Goal: Task Accomplishment & Management: Manage account settings

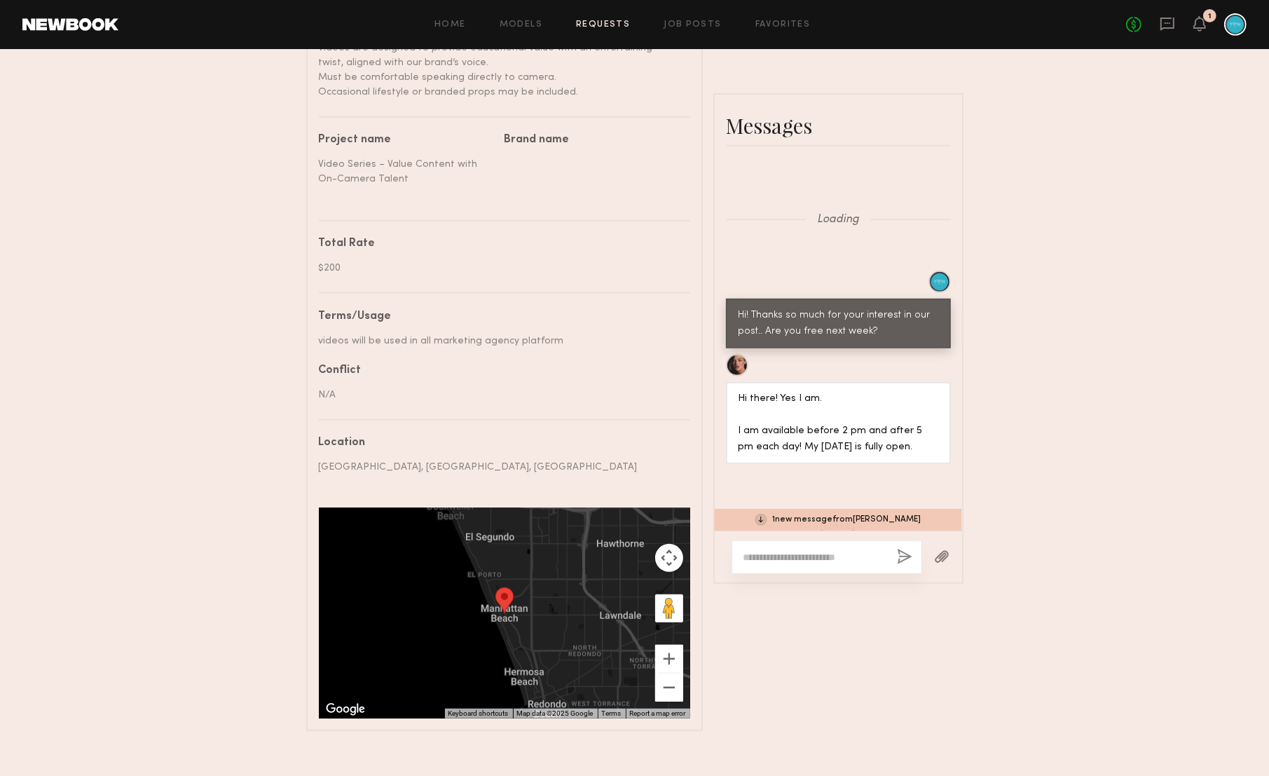
scroll to position [1655, 0]
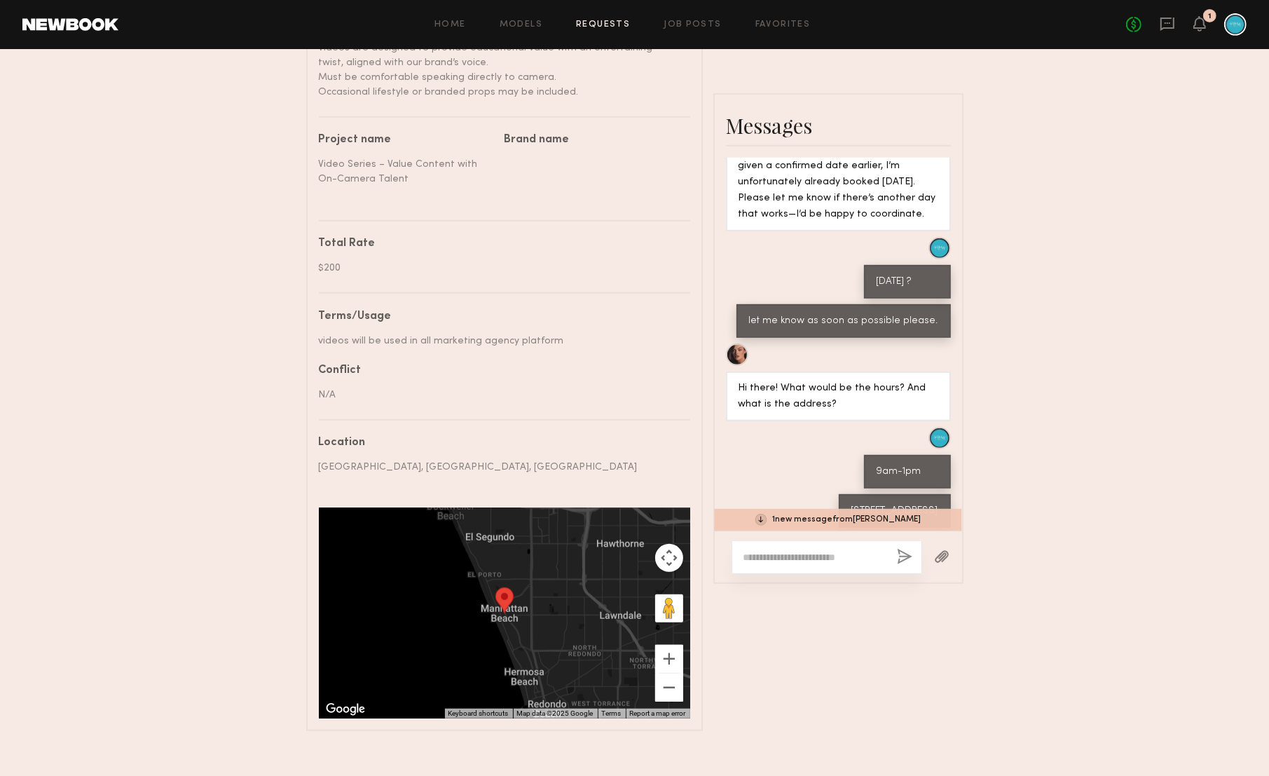
click at [784, 521] on div "1 new message from Jazlyn S." at bounding box center [838, 520] width 247 height 22
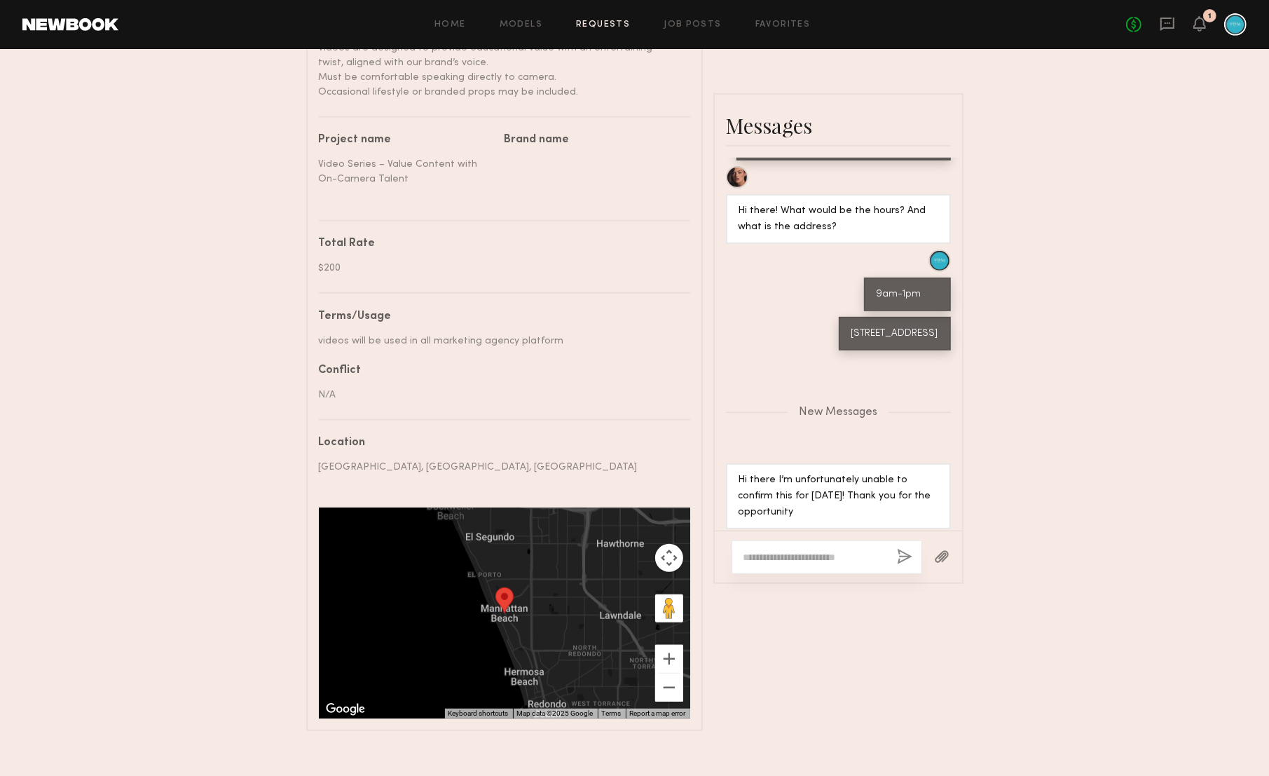
scroll to position [622, 0]
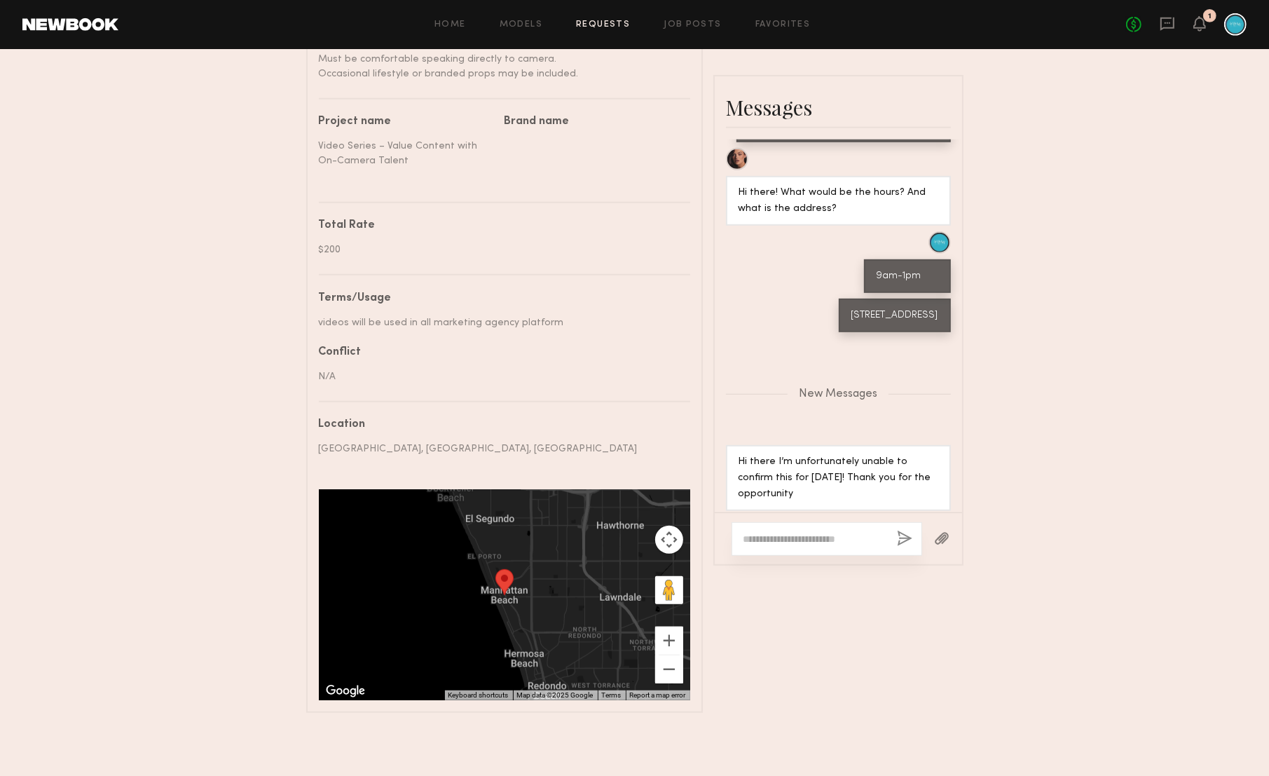
click at [789, 538] on textarea at bounding box center [815, 539] width 142 height 14
type textarea "**********"
click at [902, 531] on button "button" at bounding box center [905, 540] width 15 height 18
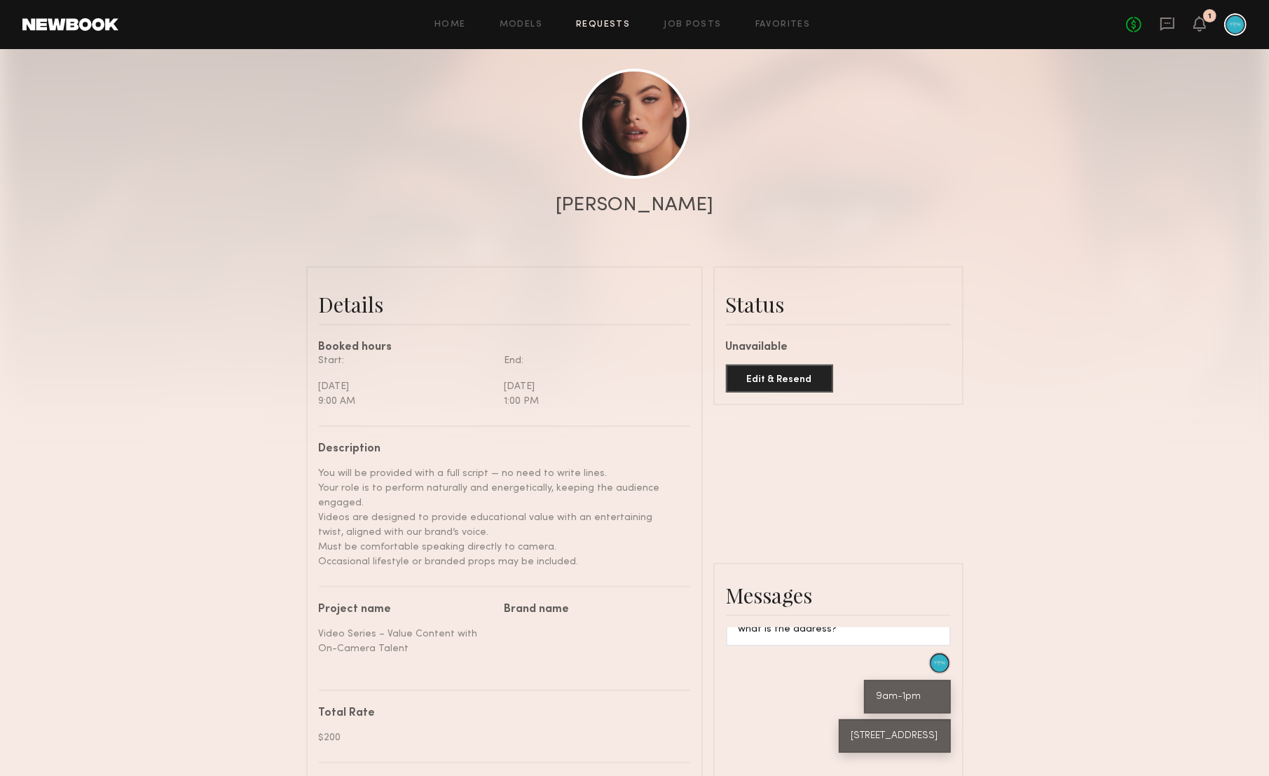
scroll to position [0, 0]
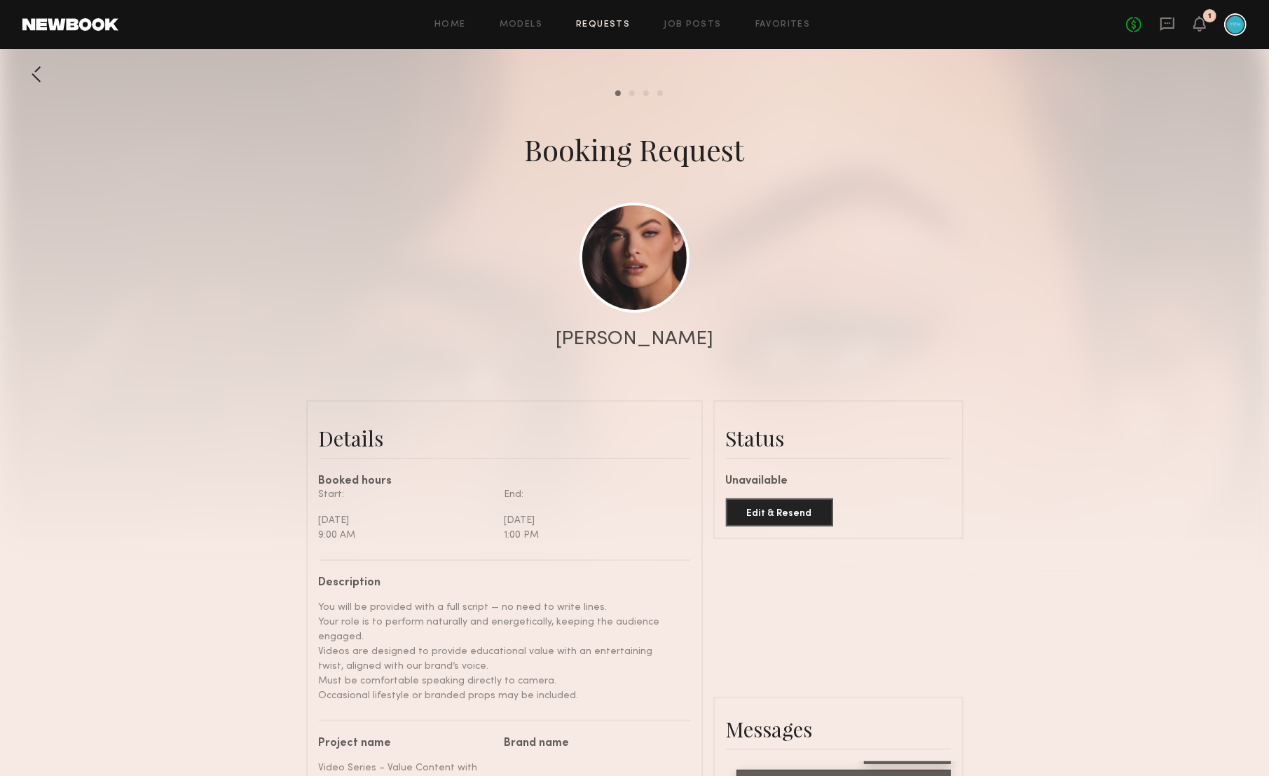
click at [636, 97] on div at bounding box center [634, 280] width 1269 height 561
click at [35, 74] on div at bounding box center [36, 74] width 28 height 28
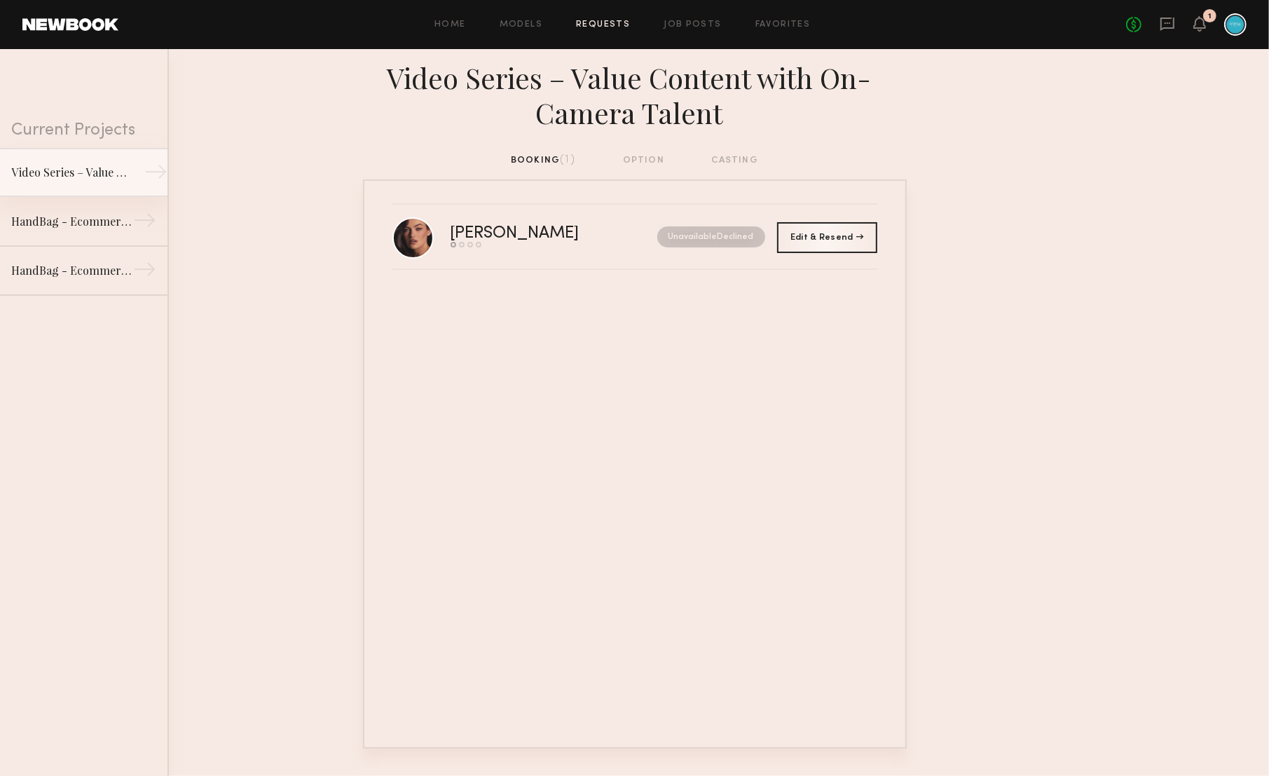
click at [72, 175] on div "Video Series – Value Content with On-Camera Talent" at bounding box center [72, 172] width 122 height 17
click at [458, 30] on div "Home Models Requests Job Posts Favorites Sign Out No fees up to $5,000 1" at bounding box center [682, 24] width 1128 height 22
click at [459, 20] on link "Home" at bounding box center [451, 24] width 32 height 9
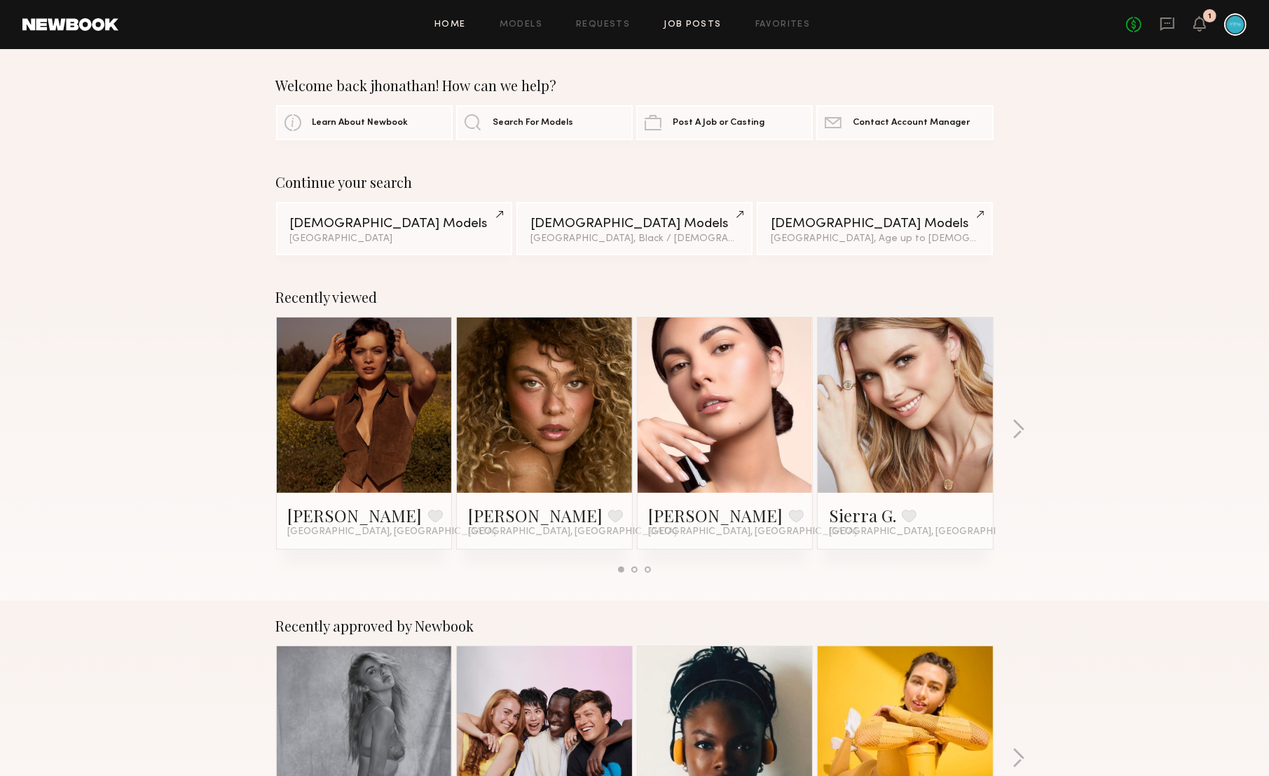
click at [678, 24] on link "Job Posts" at bounding box center [693, 24] width 58 height 9
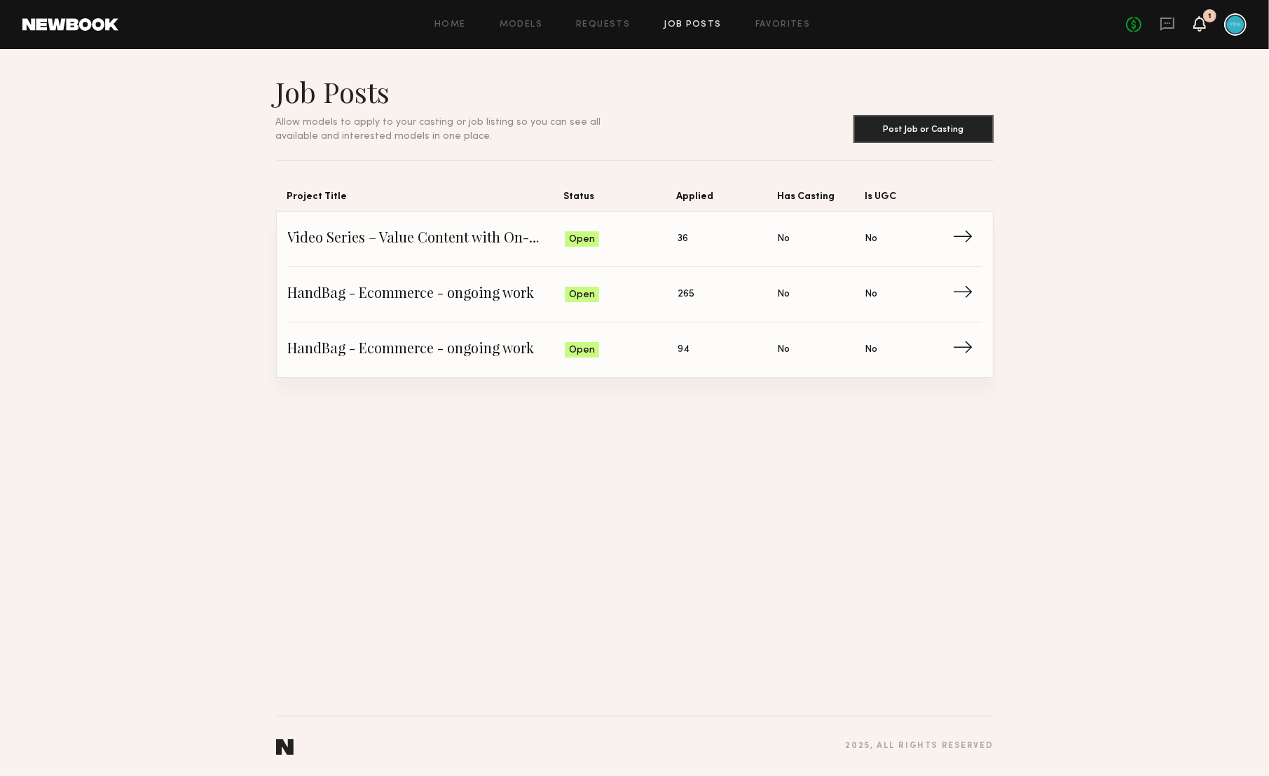
click at [1205, 25] on icon at bounding box center [1199, 23] width 11 height 10
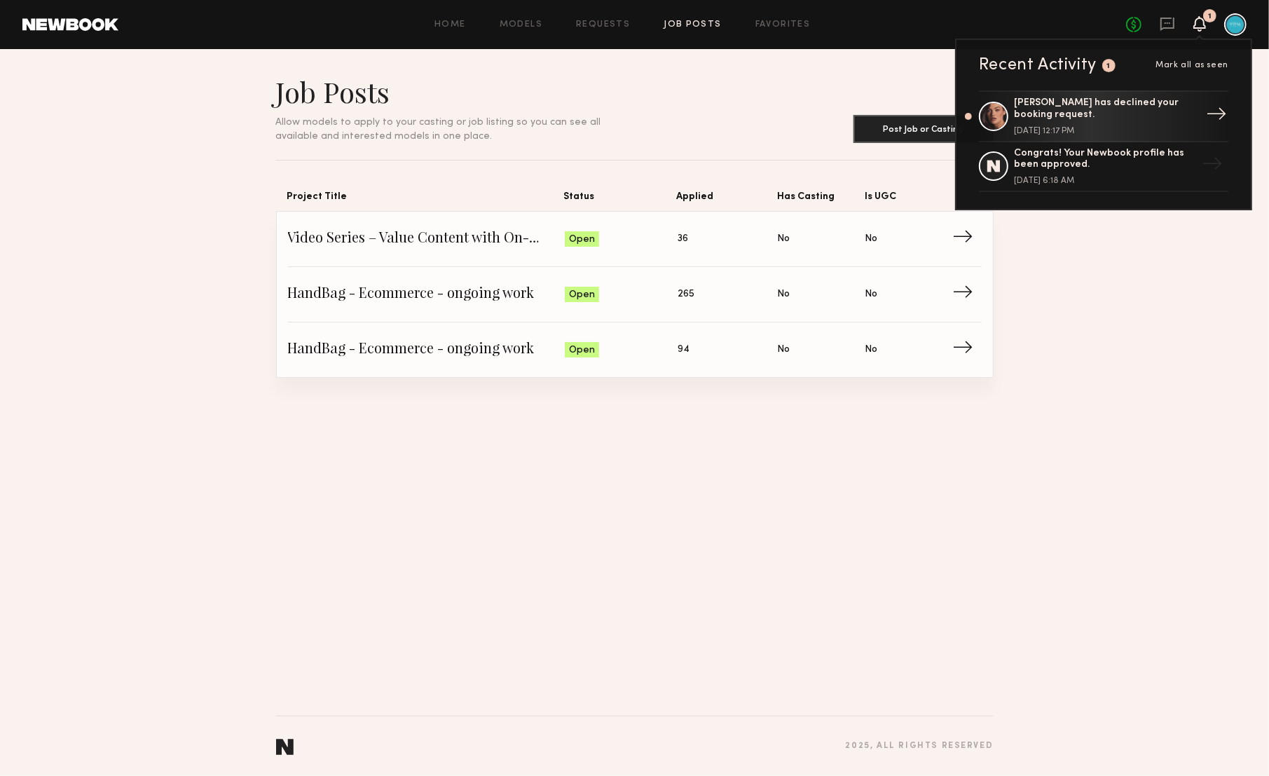
click at [1130, 114] on div "Jazlyn S. has declined your booking request." at bounding box center [1105, 109] width 182 height 24
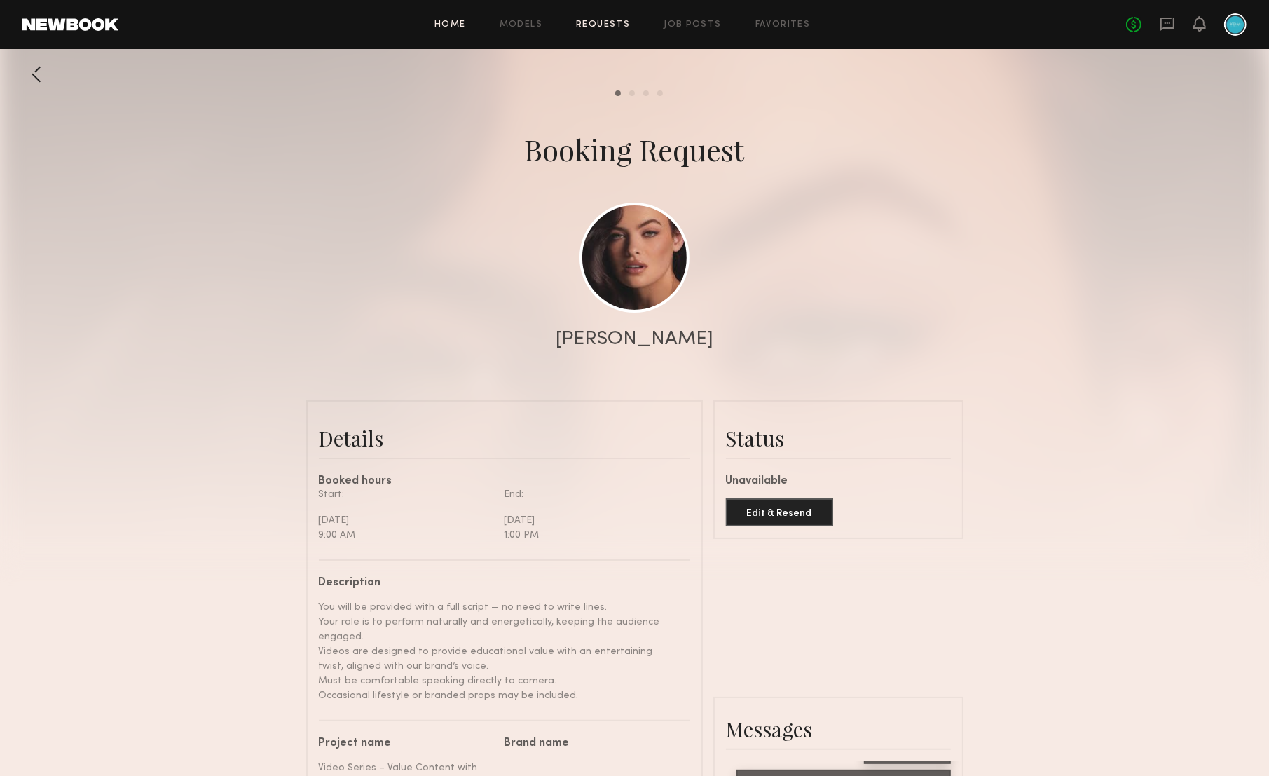
click at [455, 25] on link "Home" at bounding box center [451, 24] width 32 height 9
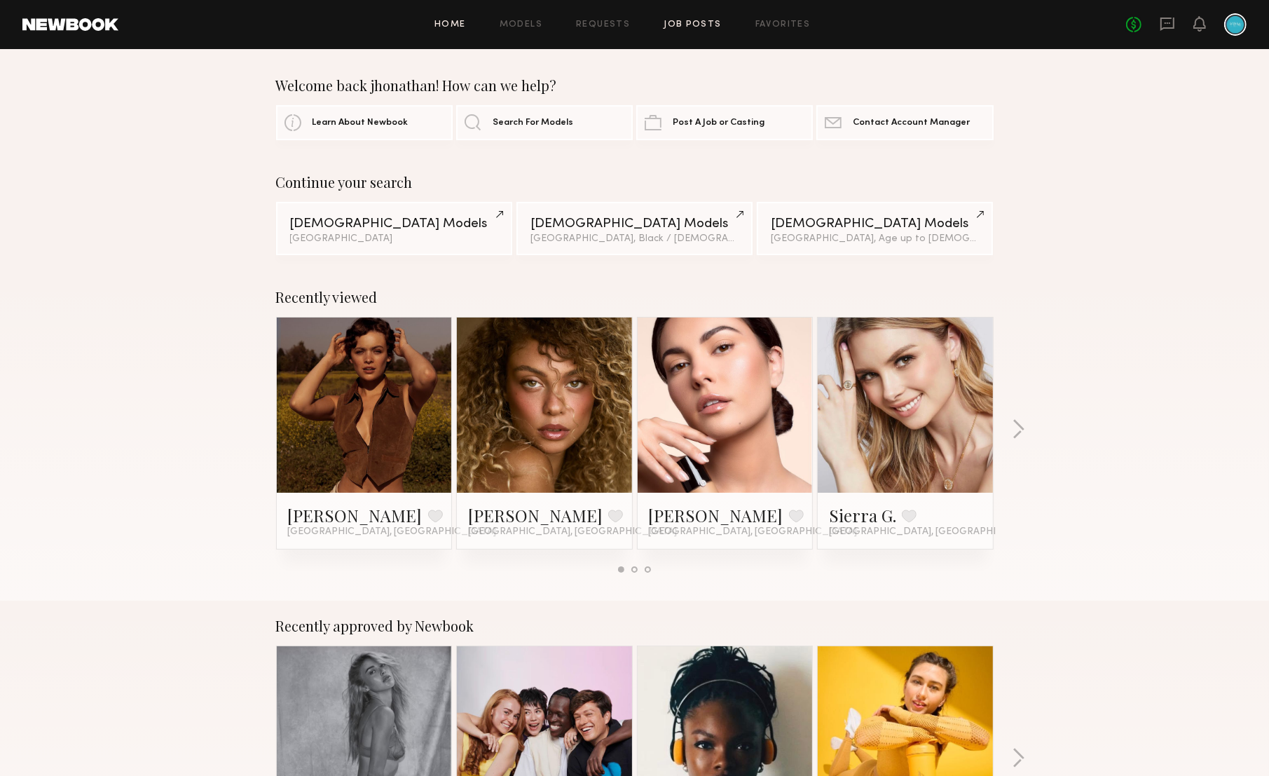
click at [683, 24] on link "Job Posts" at bounding box center [693, 24] width 58 height 9
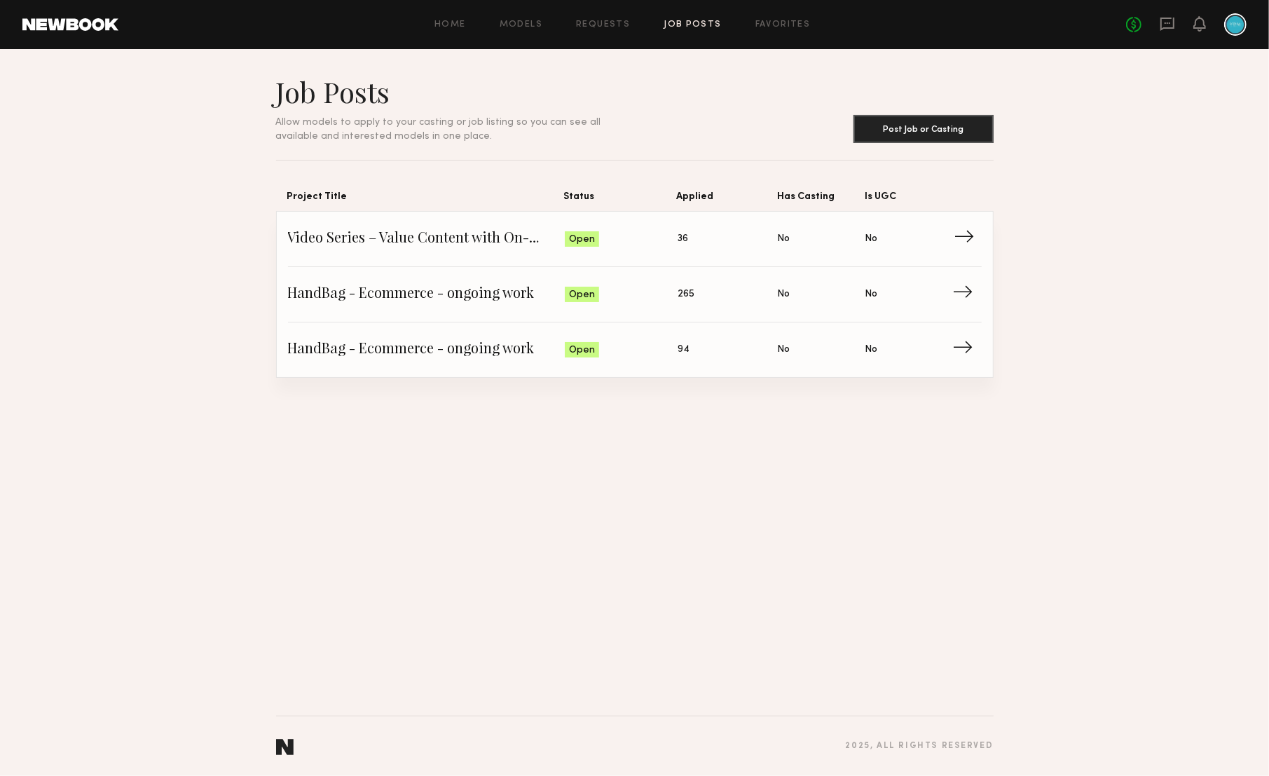
click at [485, 247] on span "Video Series – Value Content with On-Camera Talent" at bounding box center [427, 238] width 278 height 21
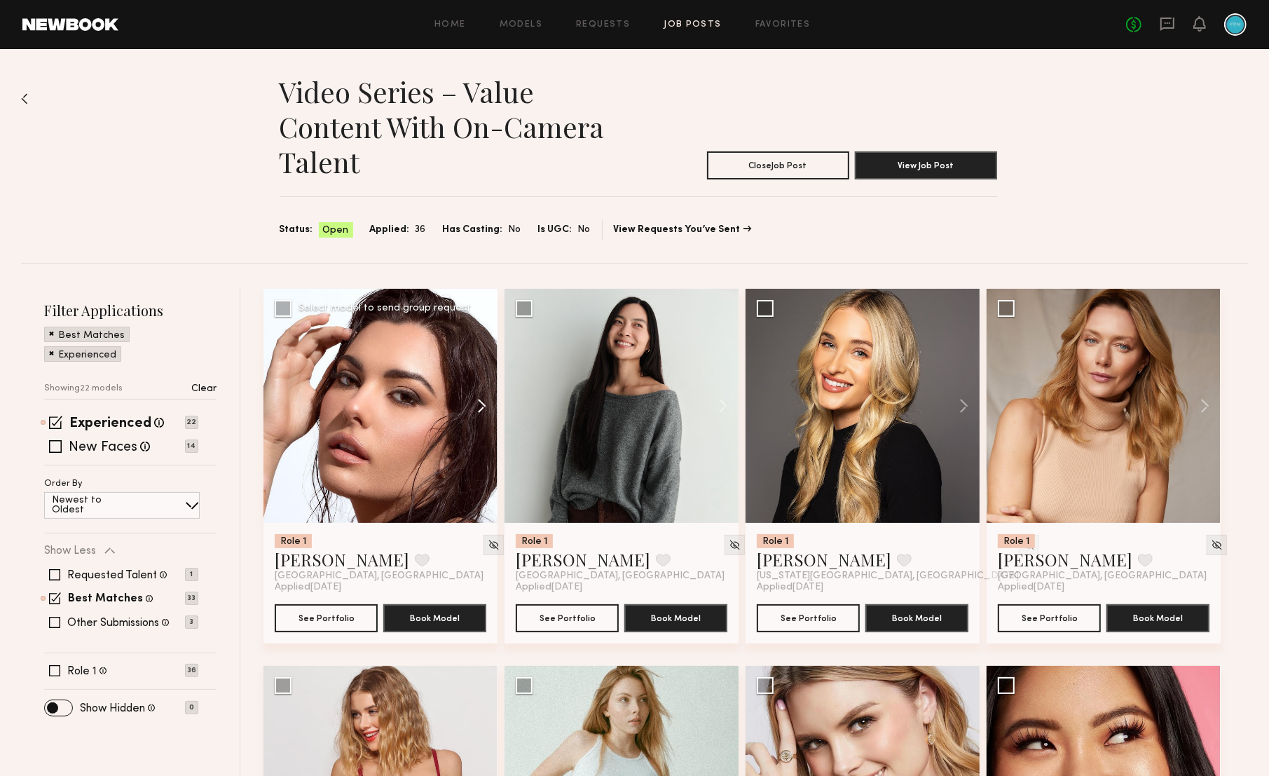
click at [477, 401] on button at bounding box center [475, 406] width 45 height 234
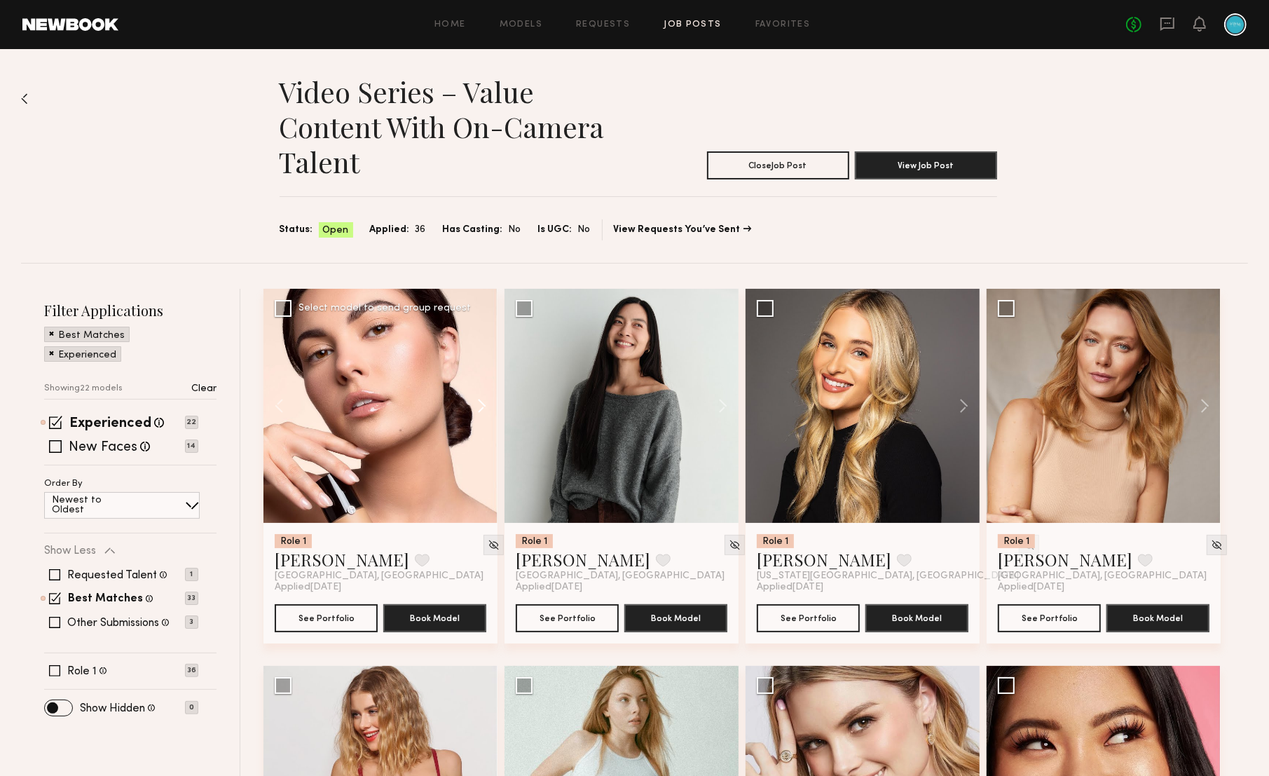
click at [477, 401] on button at bounding box center [475, 406] width 45 height 234
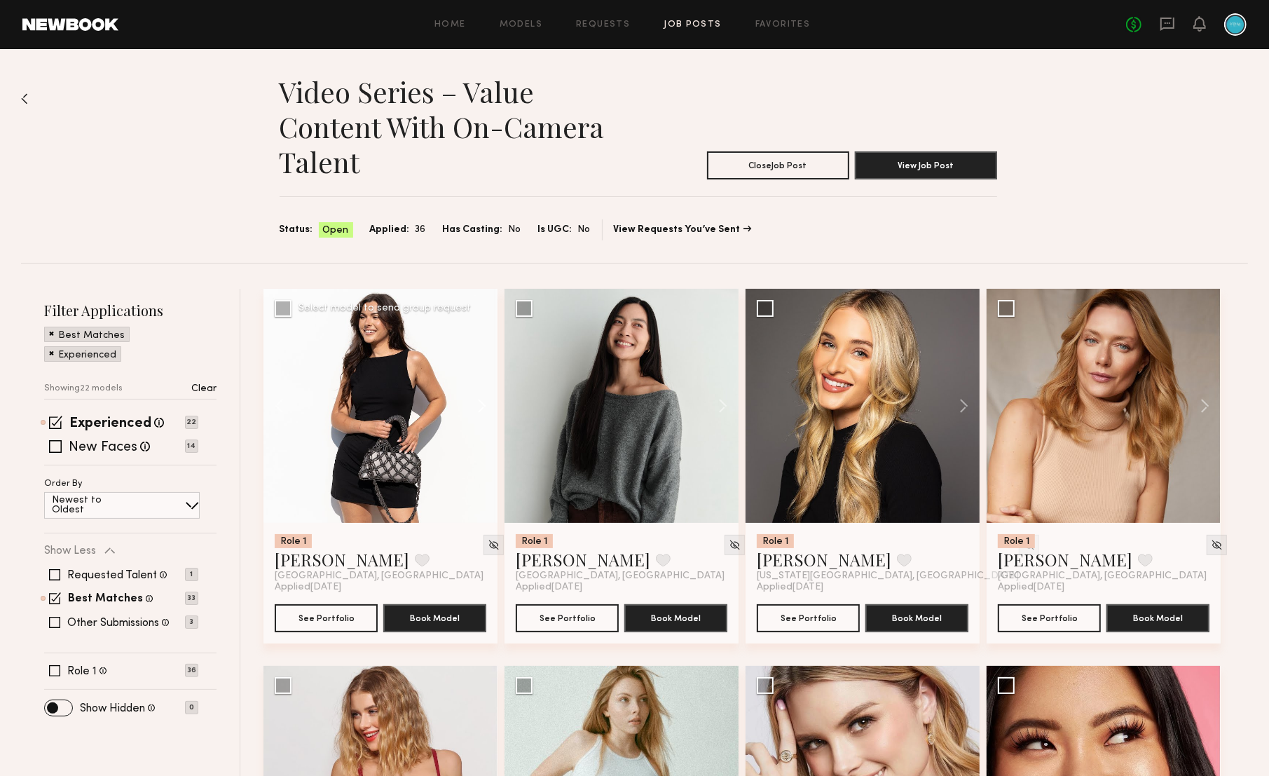
click at [477, 401] on button at bounding box center [475, 406] width 45 height 234
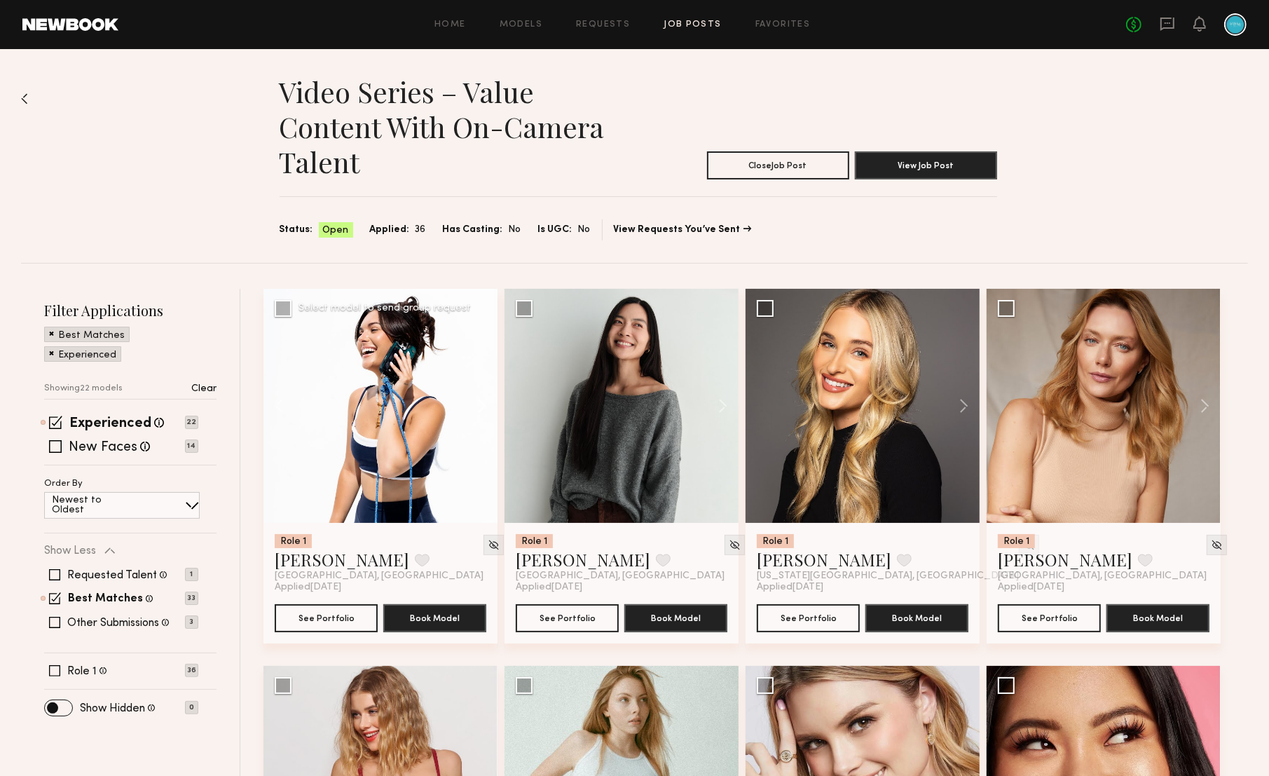
click at [477, 401] on button at bounding box center [475, 406] width 45 height 234
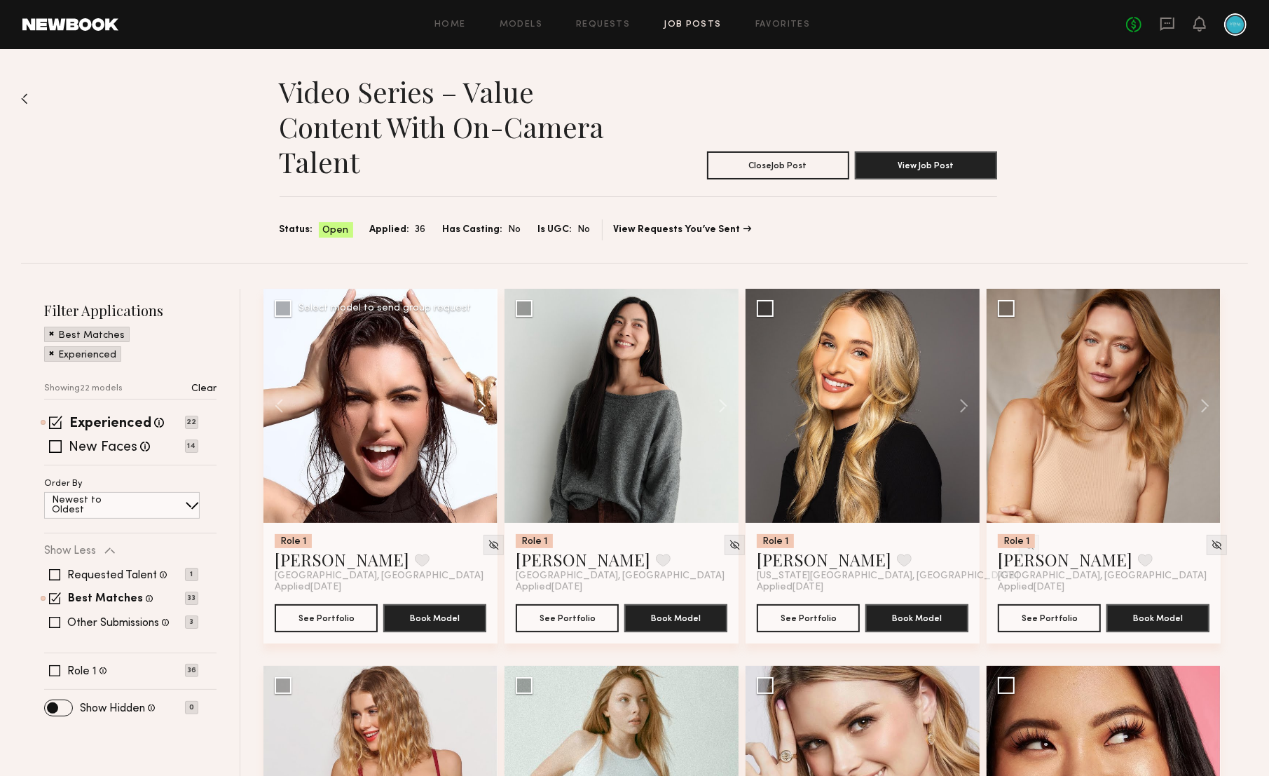
click at [477, 401] on button at bounding box center [475, 406] width 45 height 234
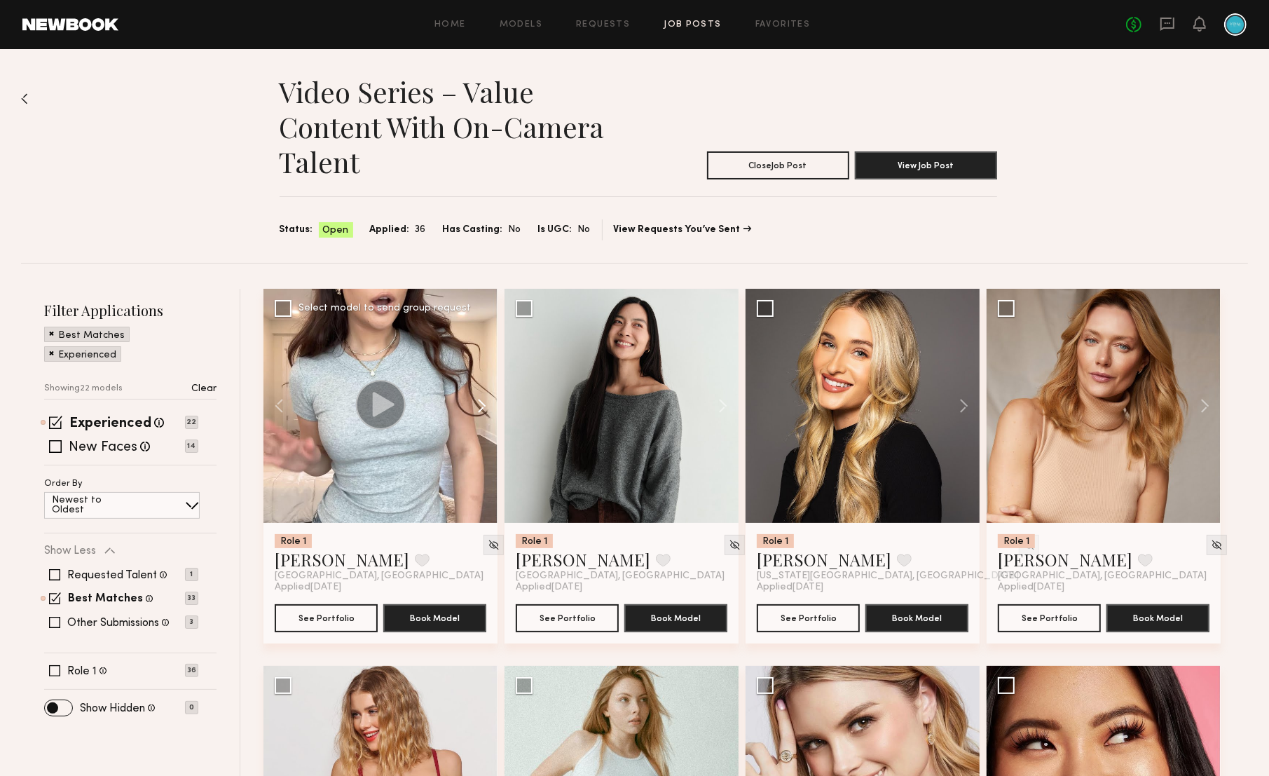
click at [477, 401] on button at bounding box center [475, 406] width 45 height 234
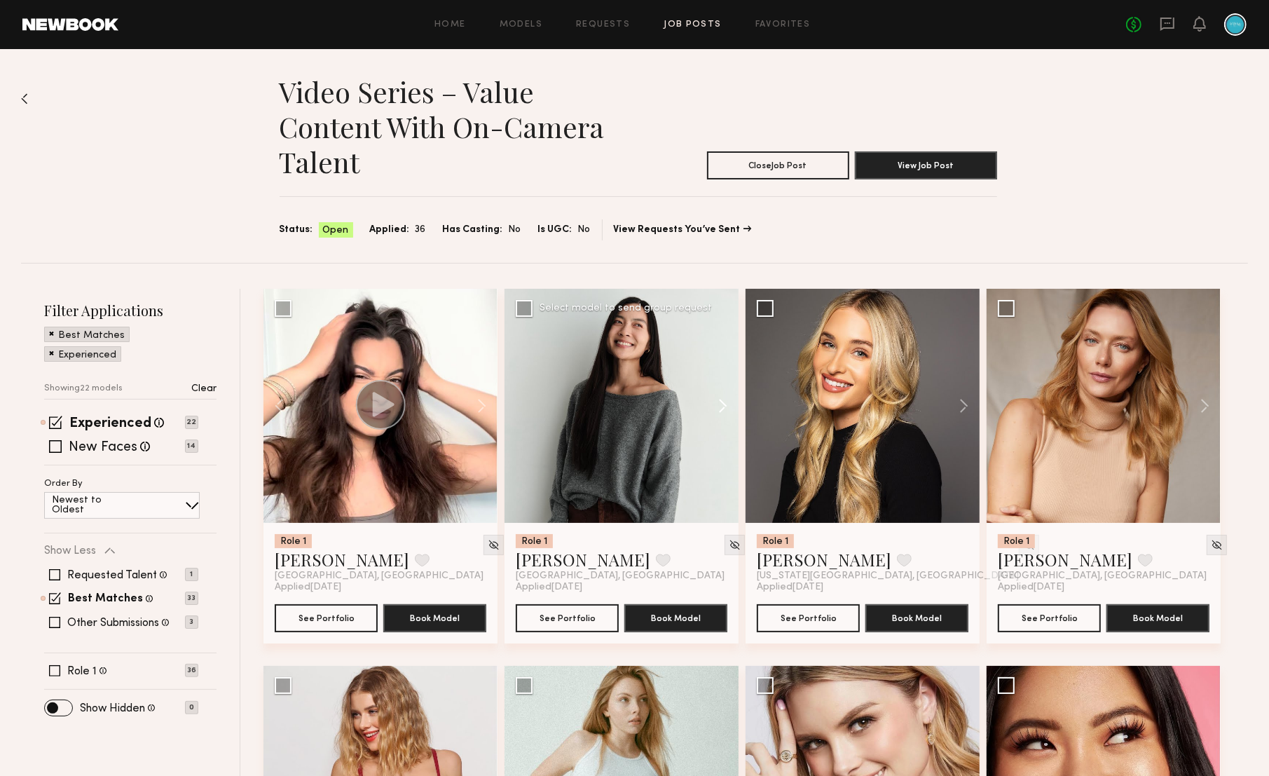
click at [724, 414] on button at bounding box center [716, 406] width 45 height 234
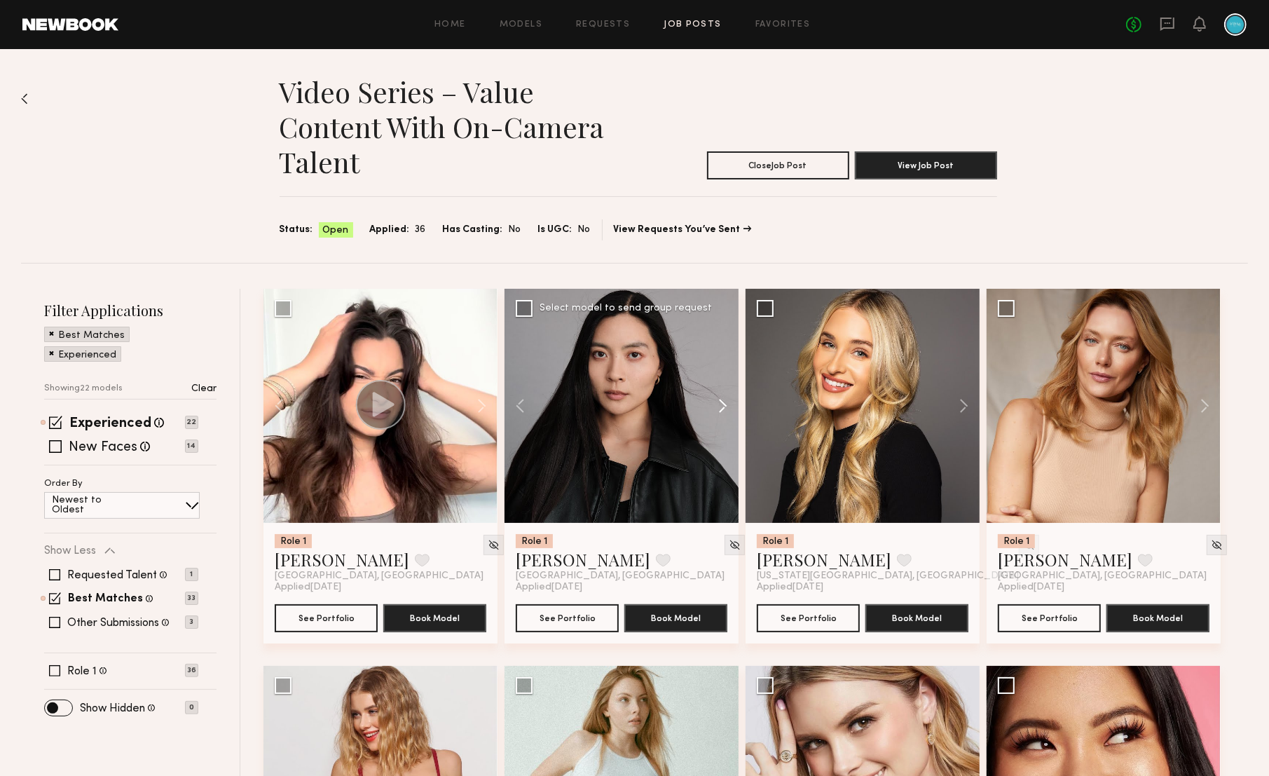
click at [724, 414] on button at bounding box center [716, 406] width 45 height 234
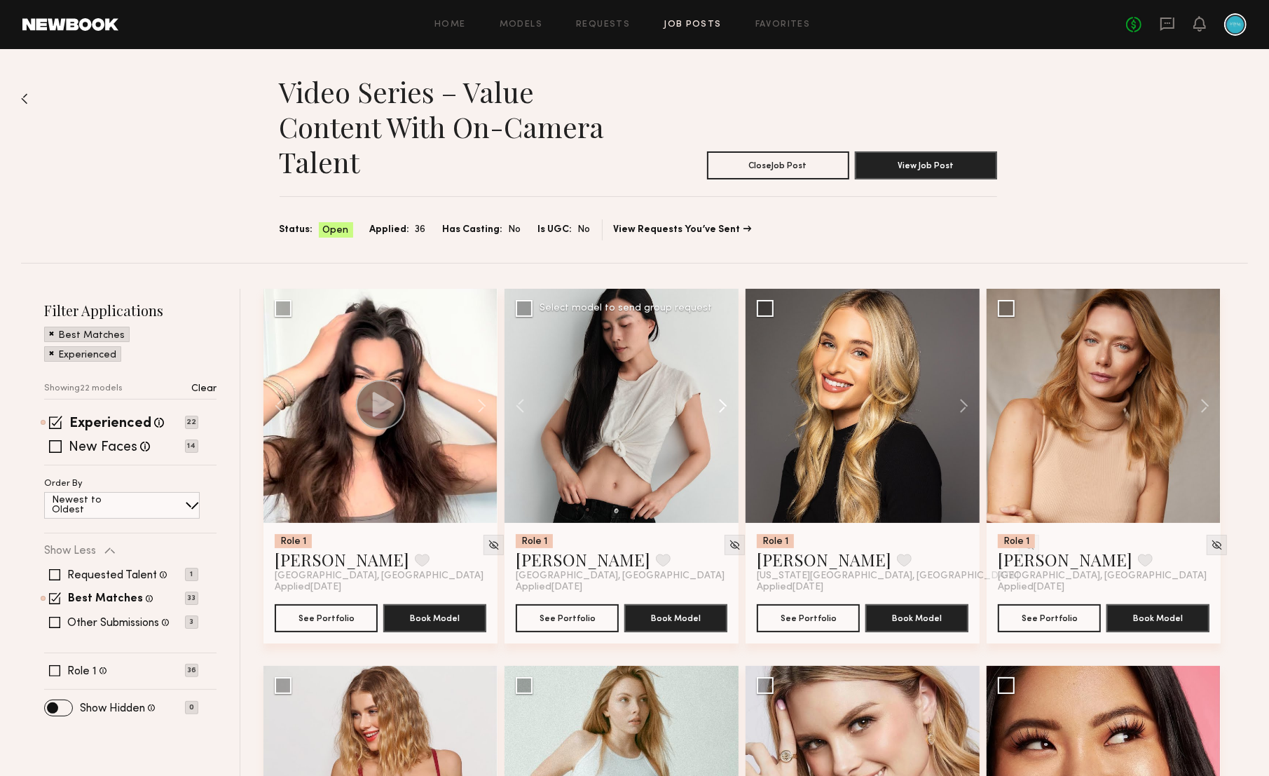
click at [724, 414] on button at bounding box center [716, 406] width 45 height 234
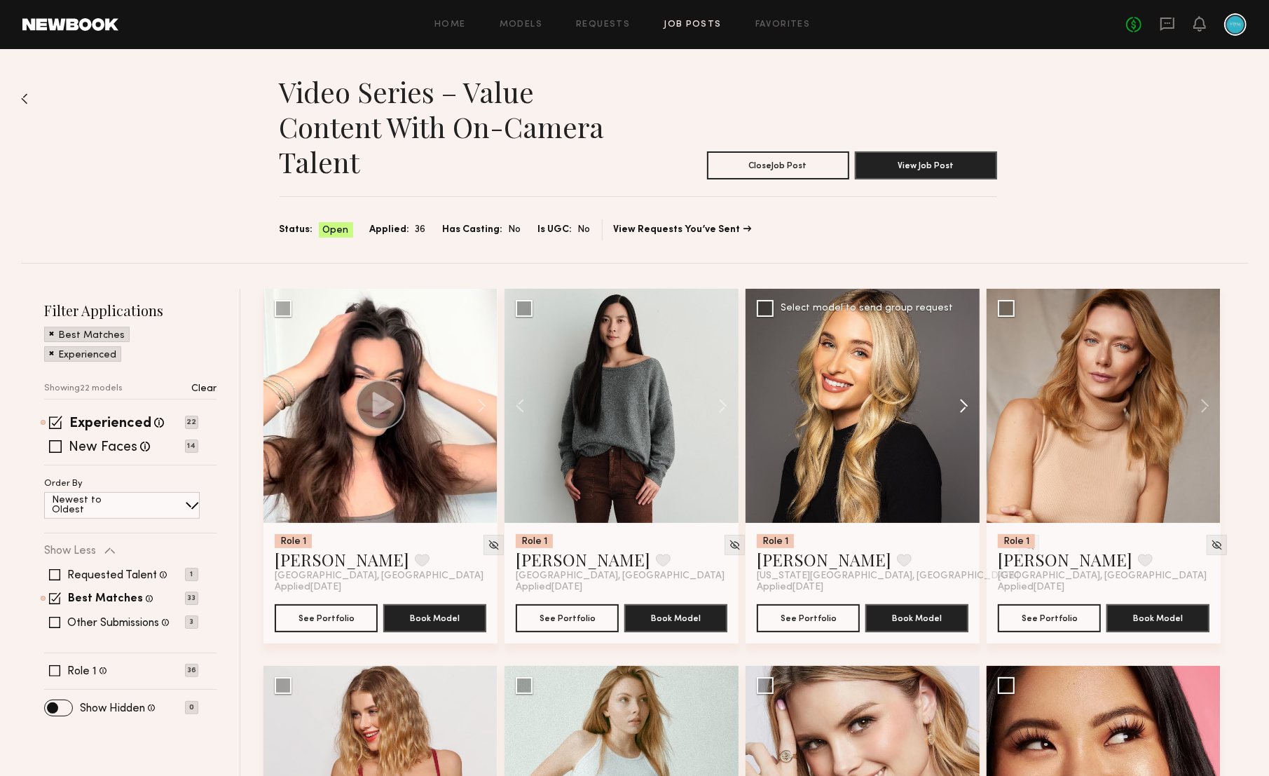
click at [955, 397] on button at bounding box center [957, 406] width 45 height 234
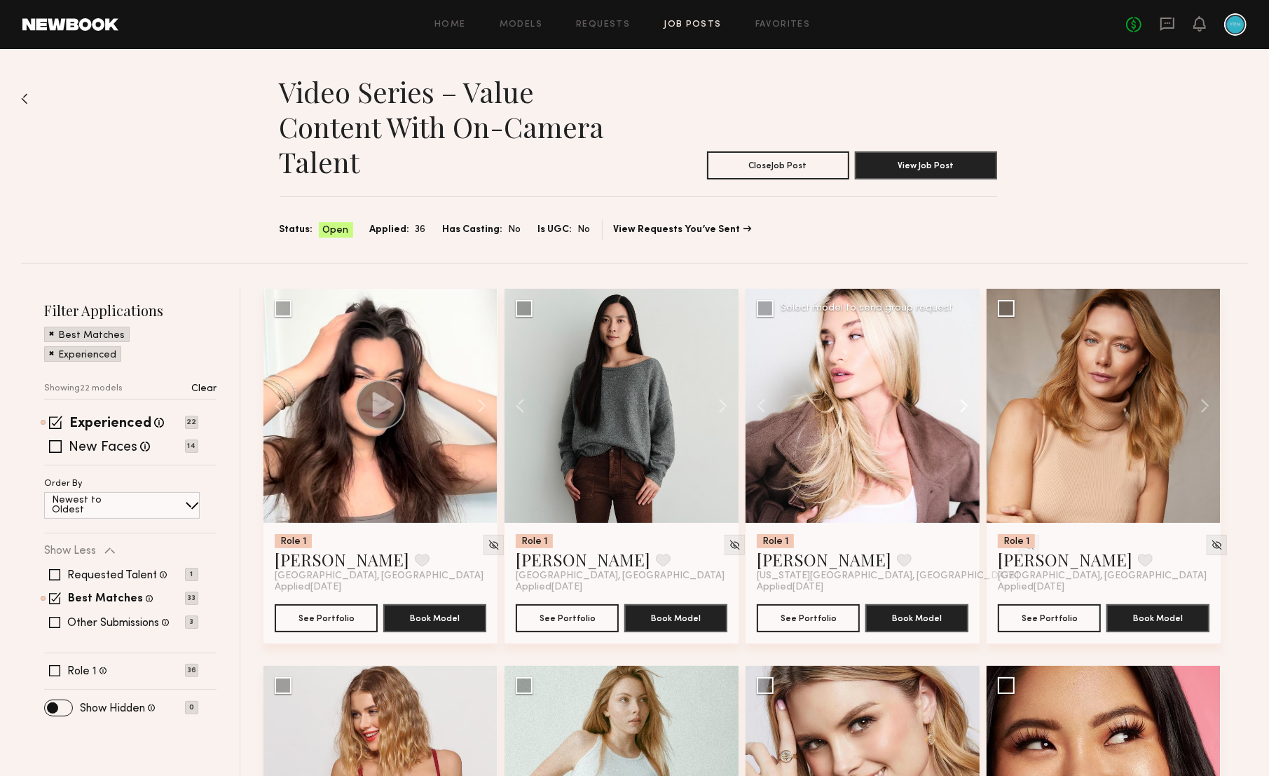
click at [962, 401] on button at bounding box center [957, 406] width 45 height 234
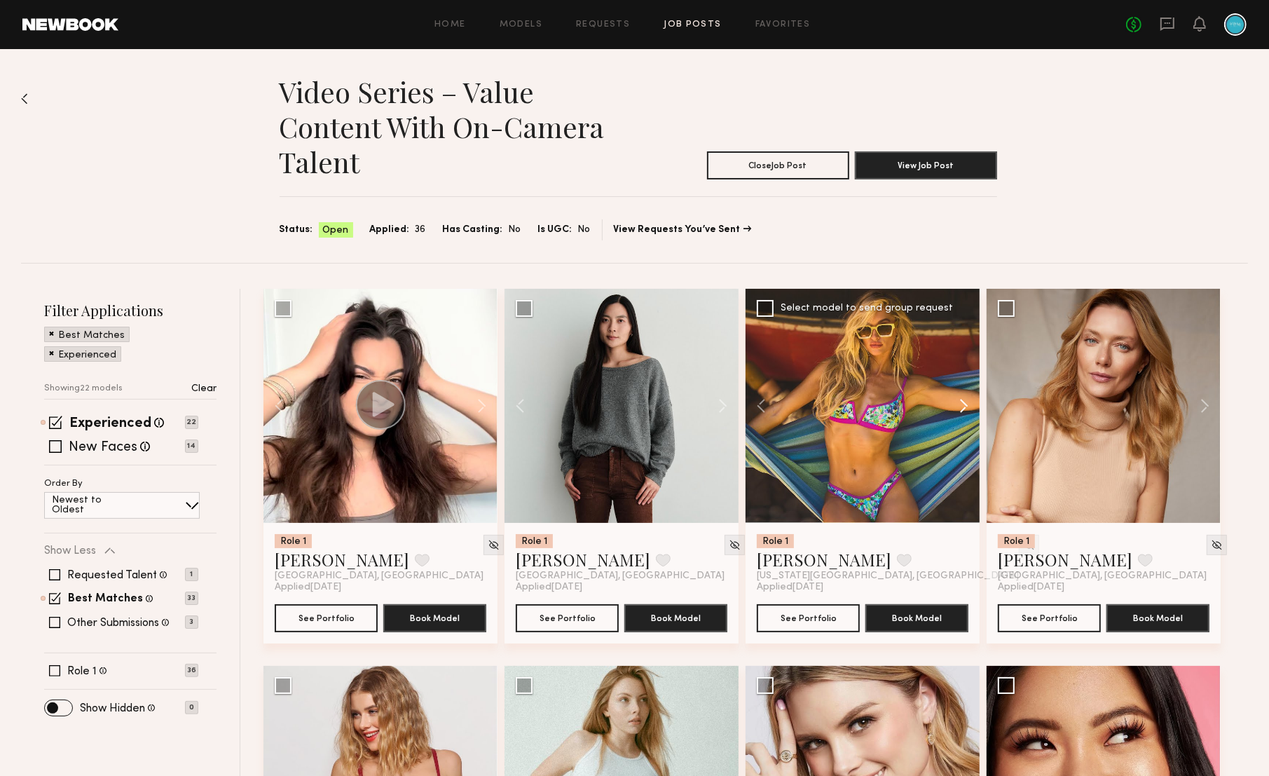
click at [962, 401] on button at bounding box center [957, 406] width 45 height 234
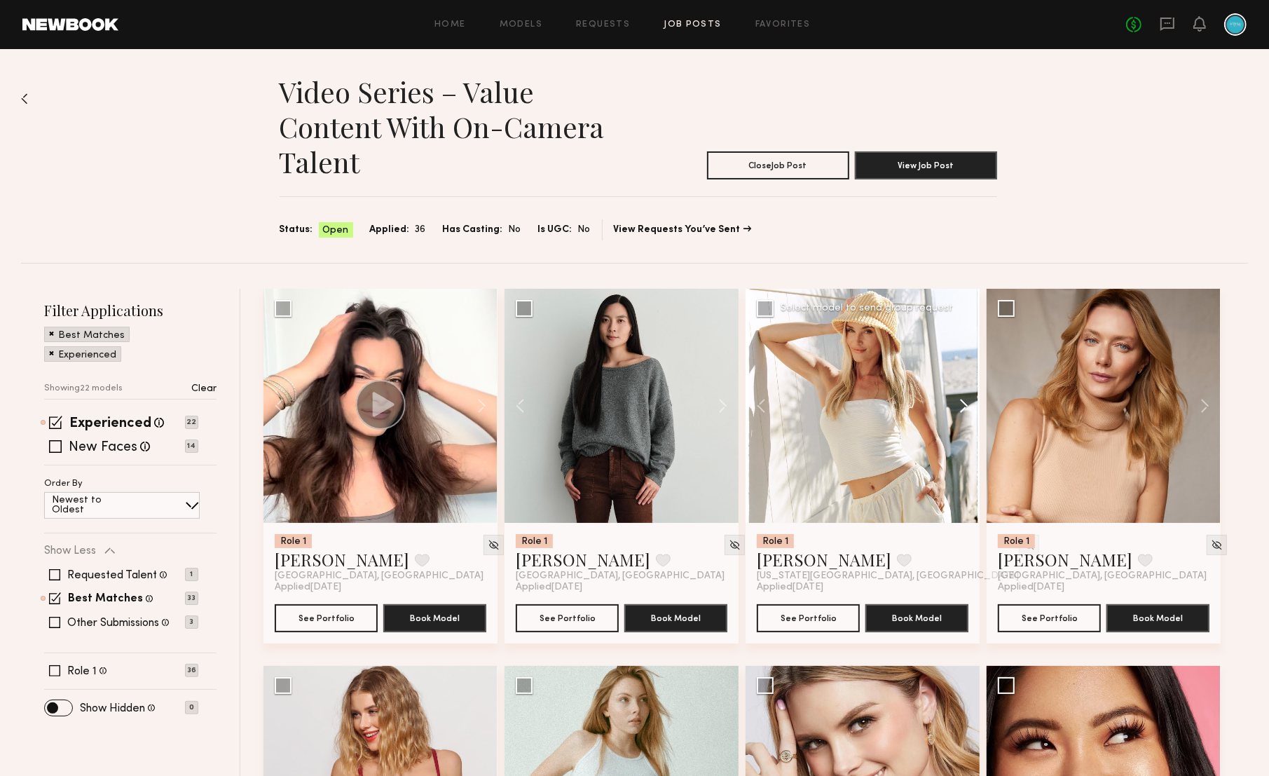
click at [962, 401] on button at bounding box center [957, 406] width 45 height 234
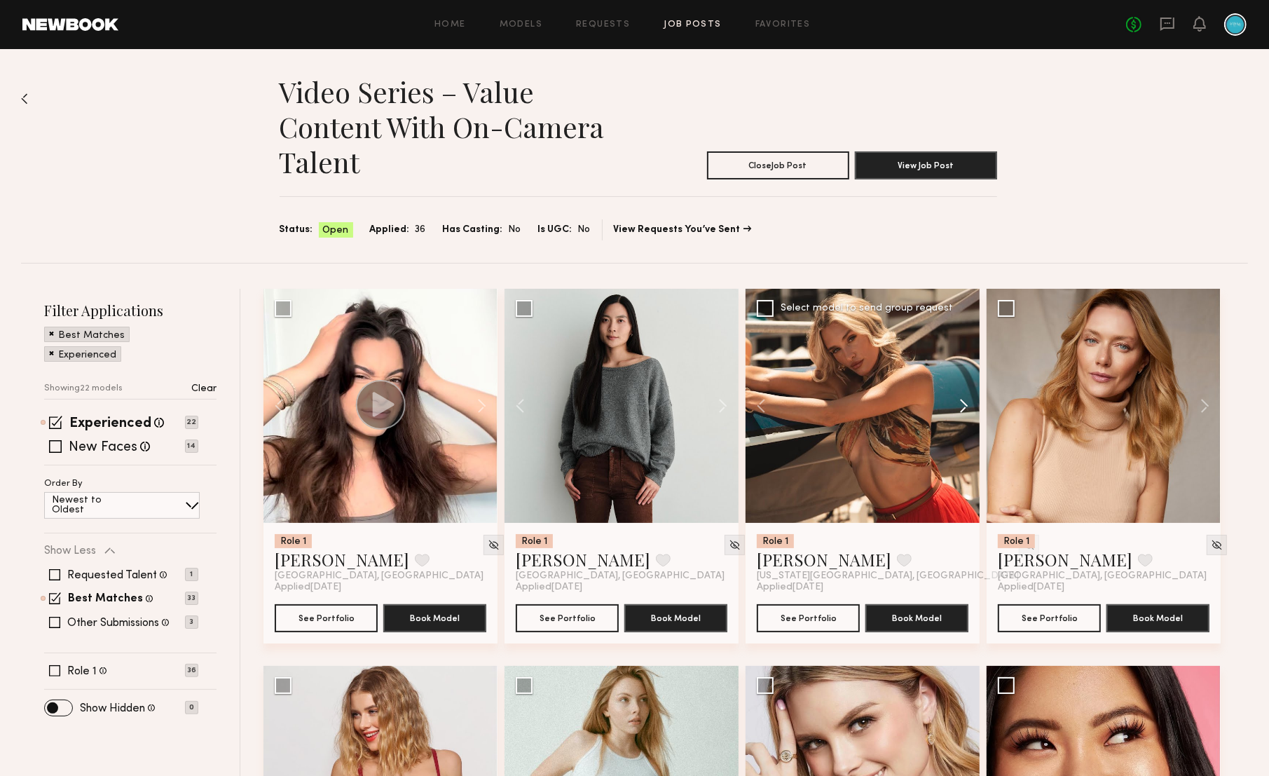
click at [962, 401] on button at bounding box center [957, 406] width 45 height 234
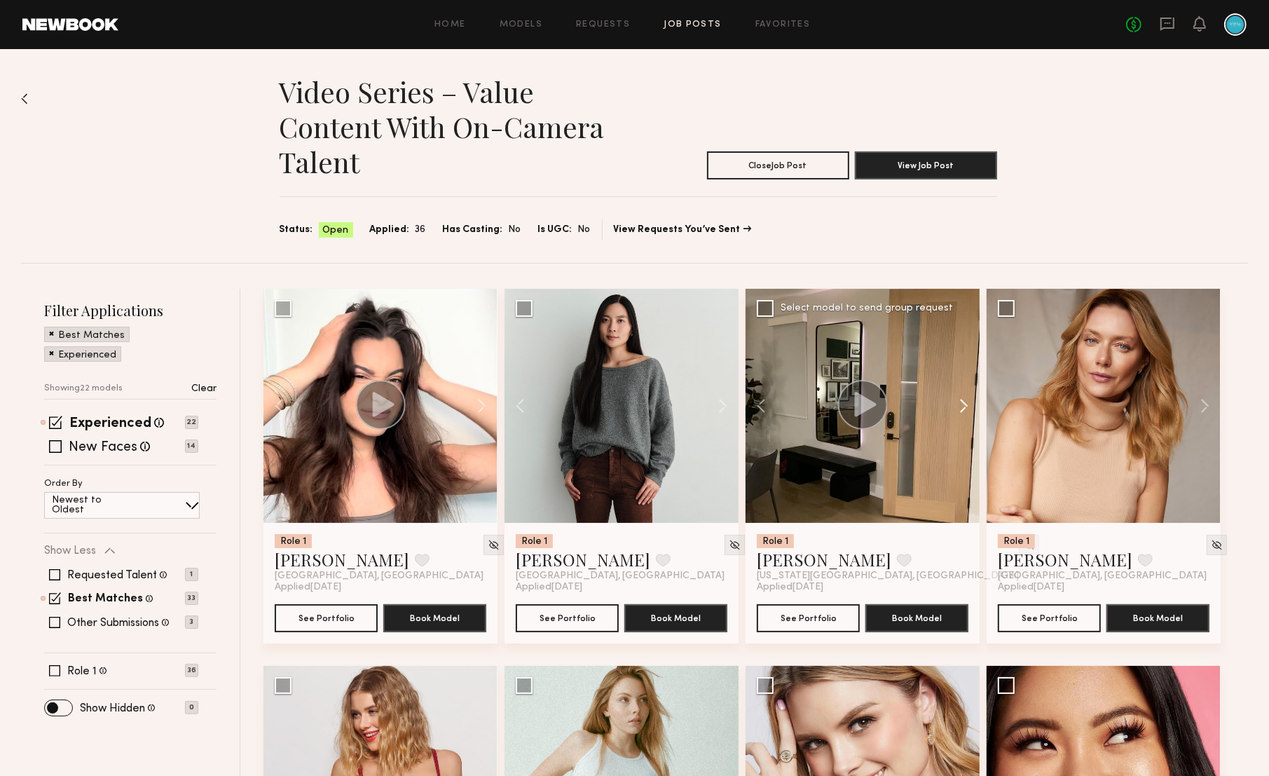
click at [972, 402] on button at bounding box center [957, 406] width 45 height 234
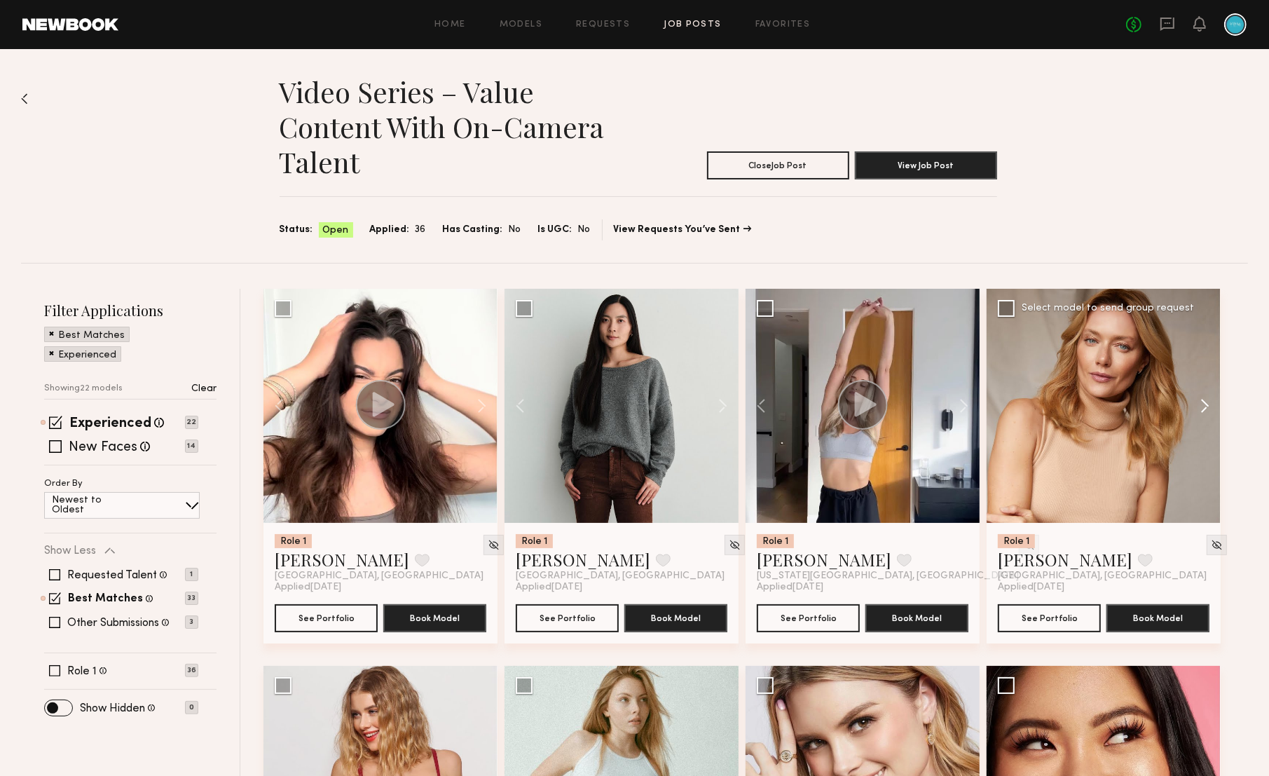
click at [1201, 402] on button at bounding box center [1198, 406] width 45 height 234
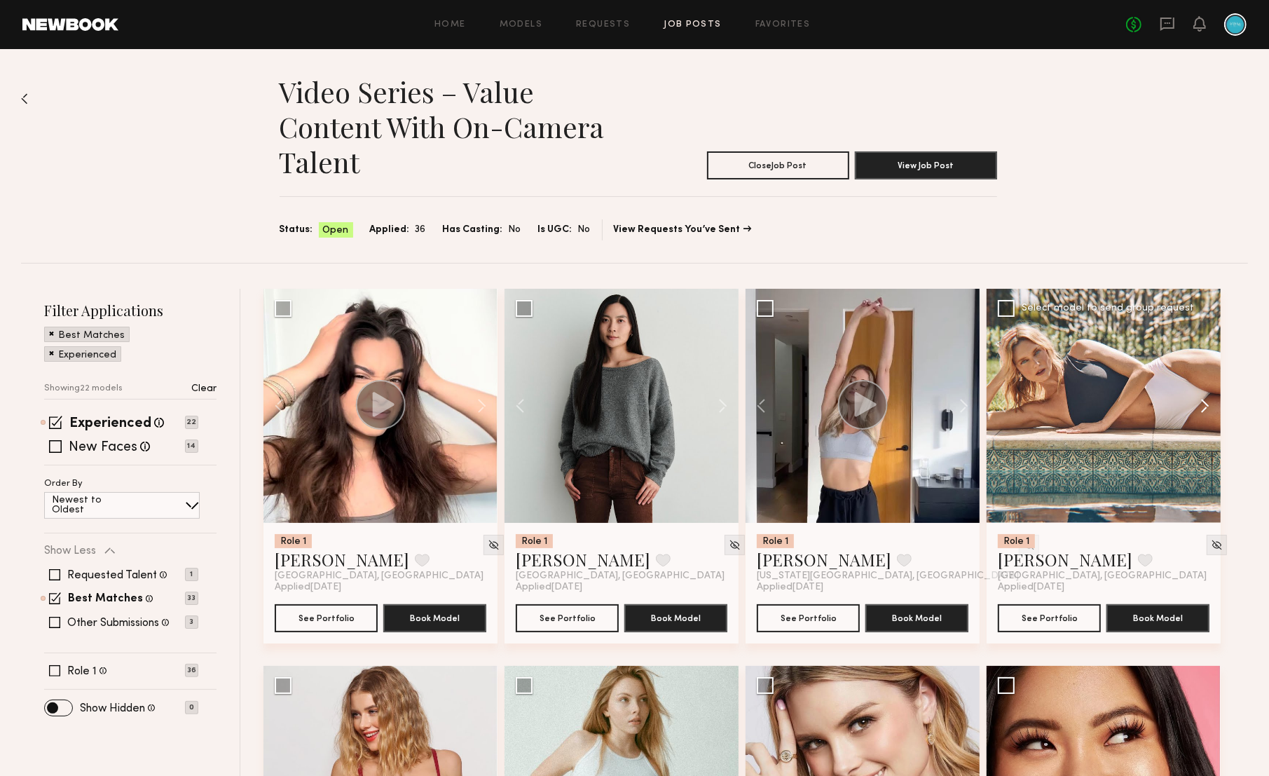
click at [1202, 402] on button at bounding box center [1198, 406] width 45 height 234
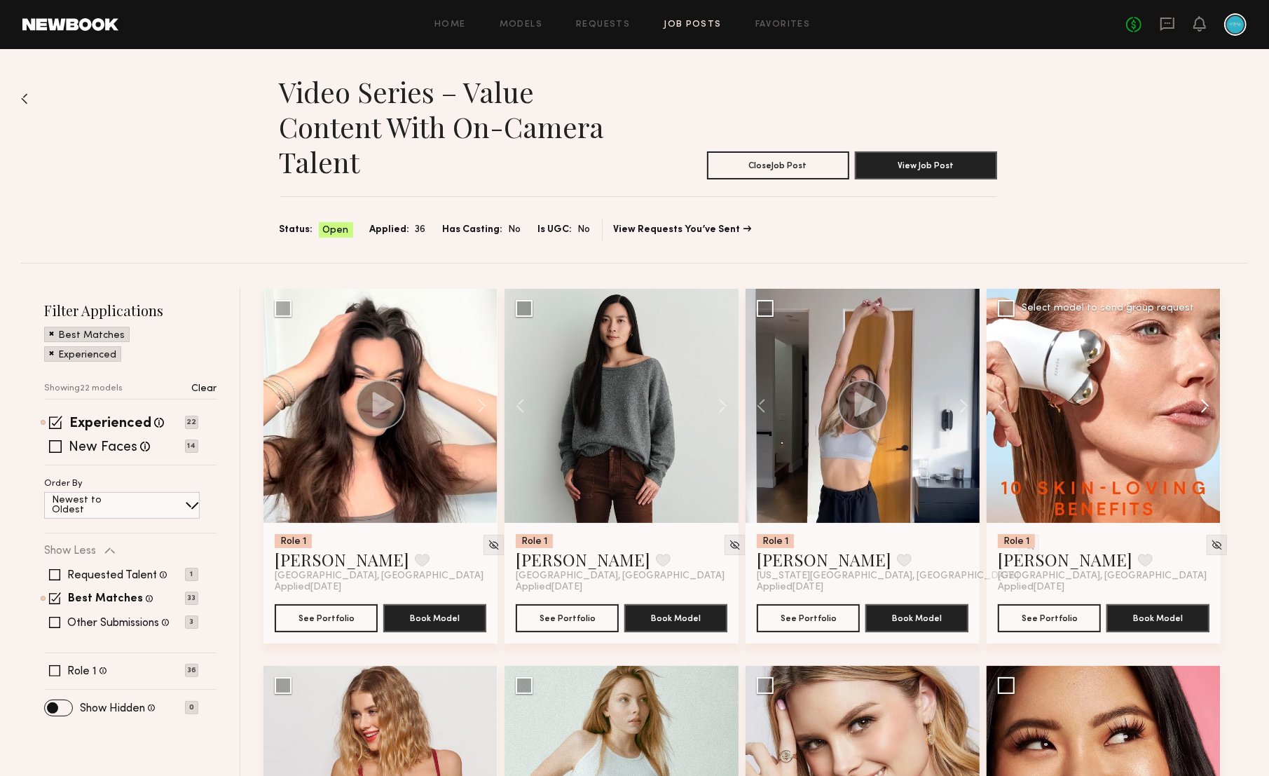
click at [1204, 403] on button at bounding box center [1198, 406] width 45 height 234
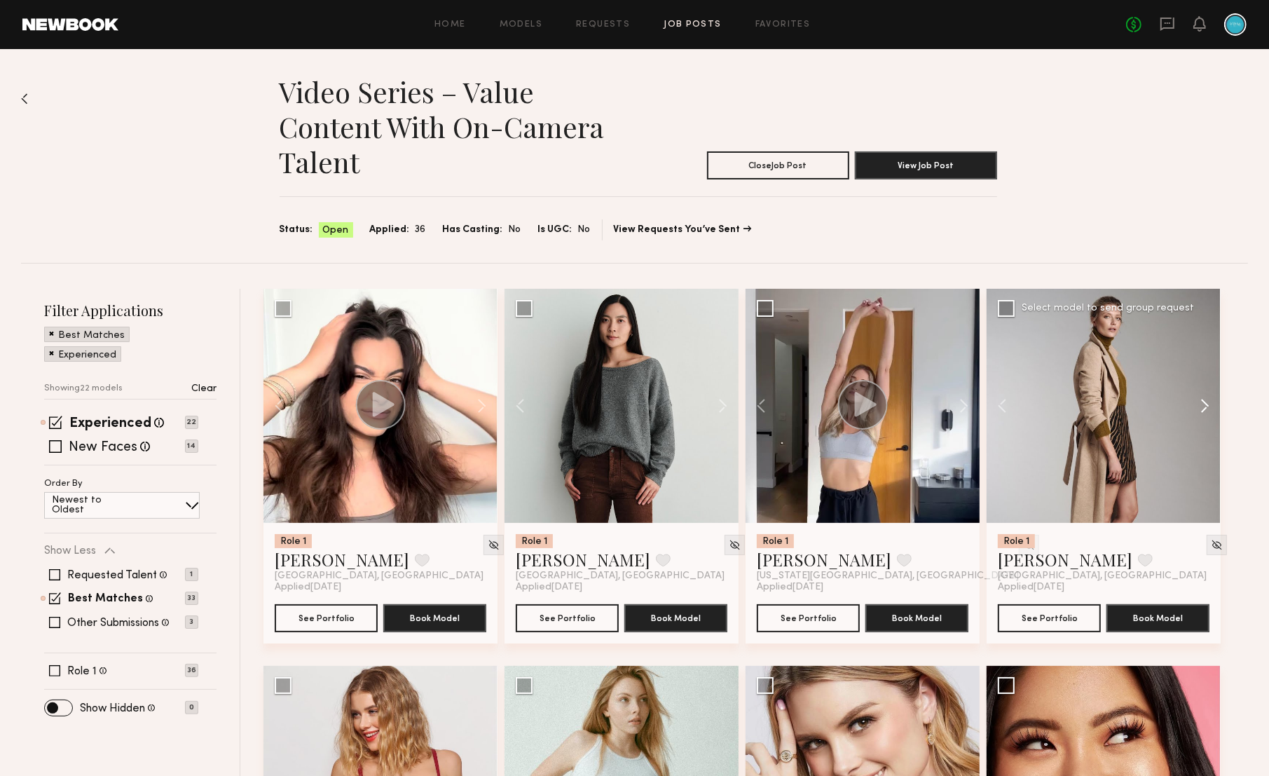
click at [1204, 403] on button at bounding box center [1198, 406] width 45 height 234
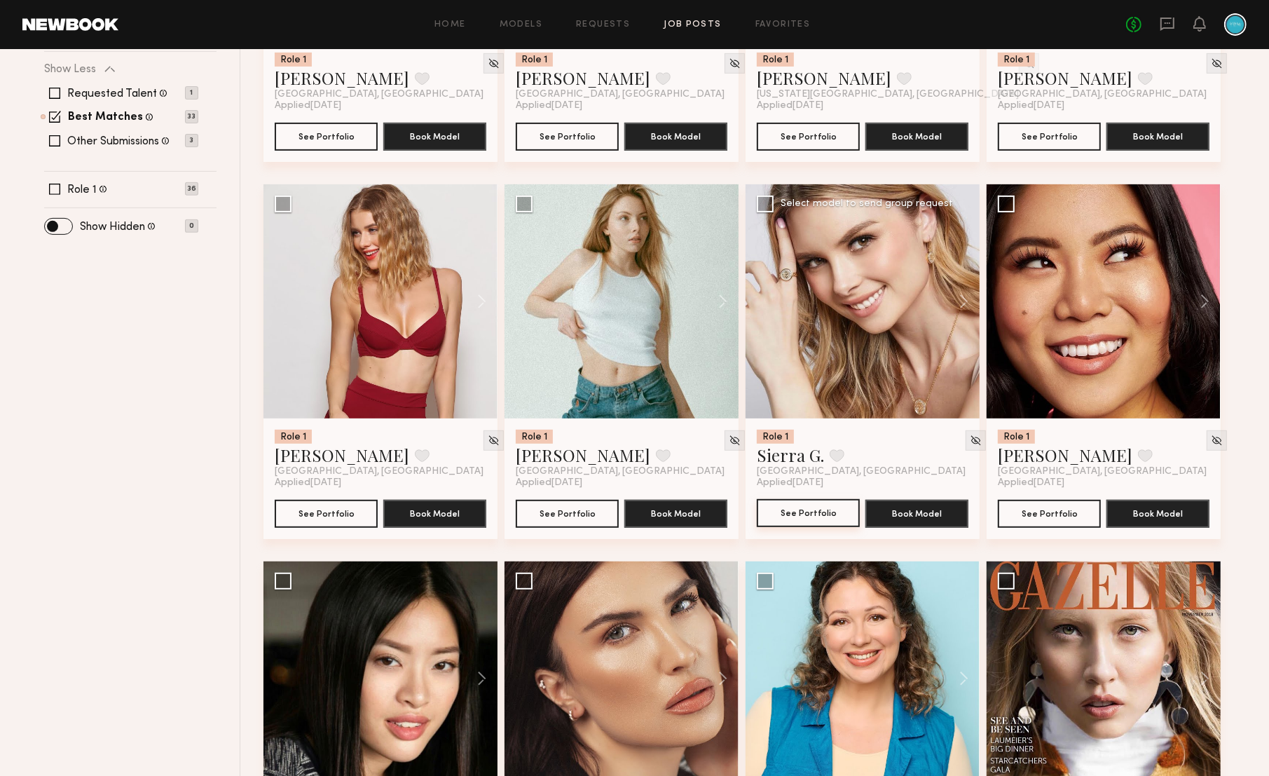
scroll to position [481, 0]
click at [484, 311] on button at bounding box center [475, 302] width 45 height 234
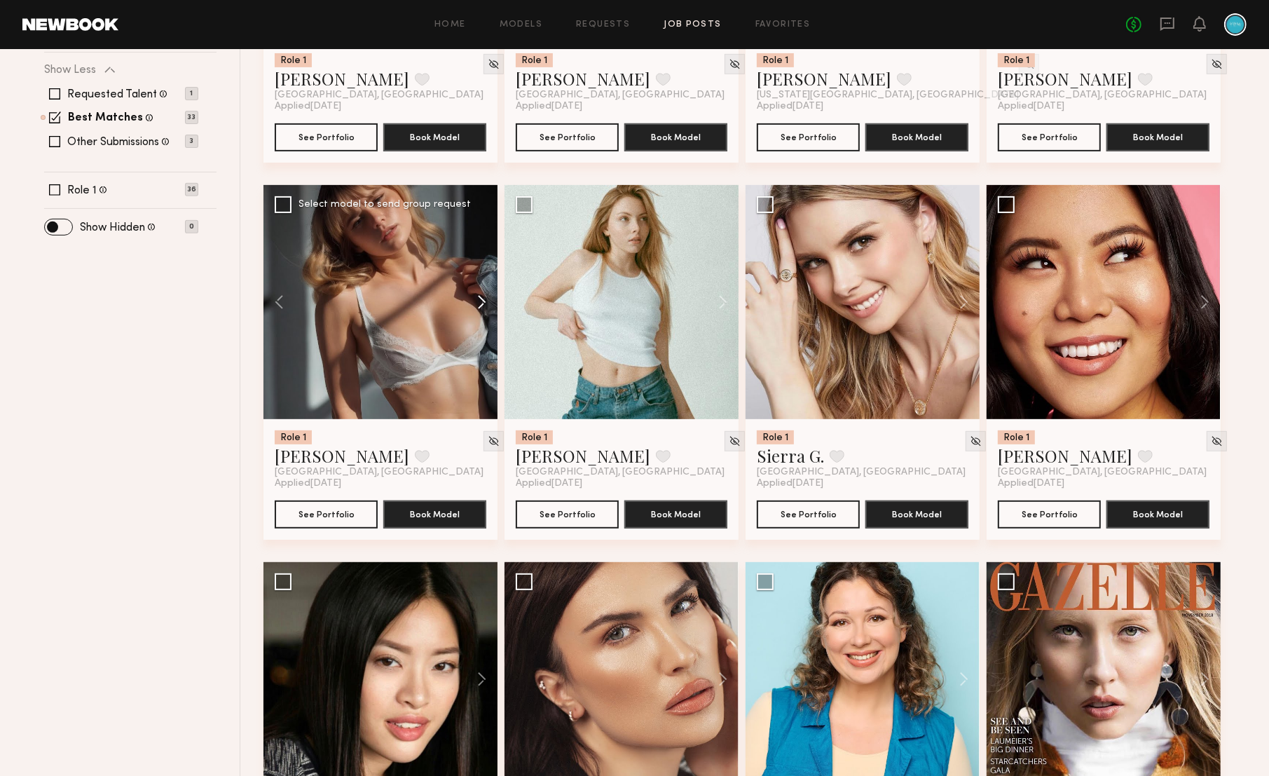
click at [484, 311] on button at bounding box center [475, 302] width 45 height 234
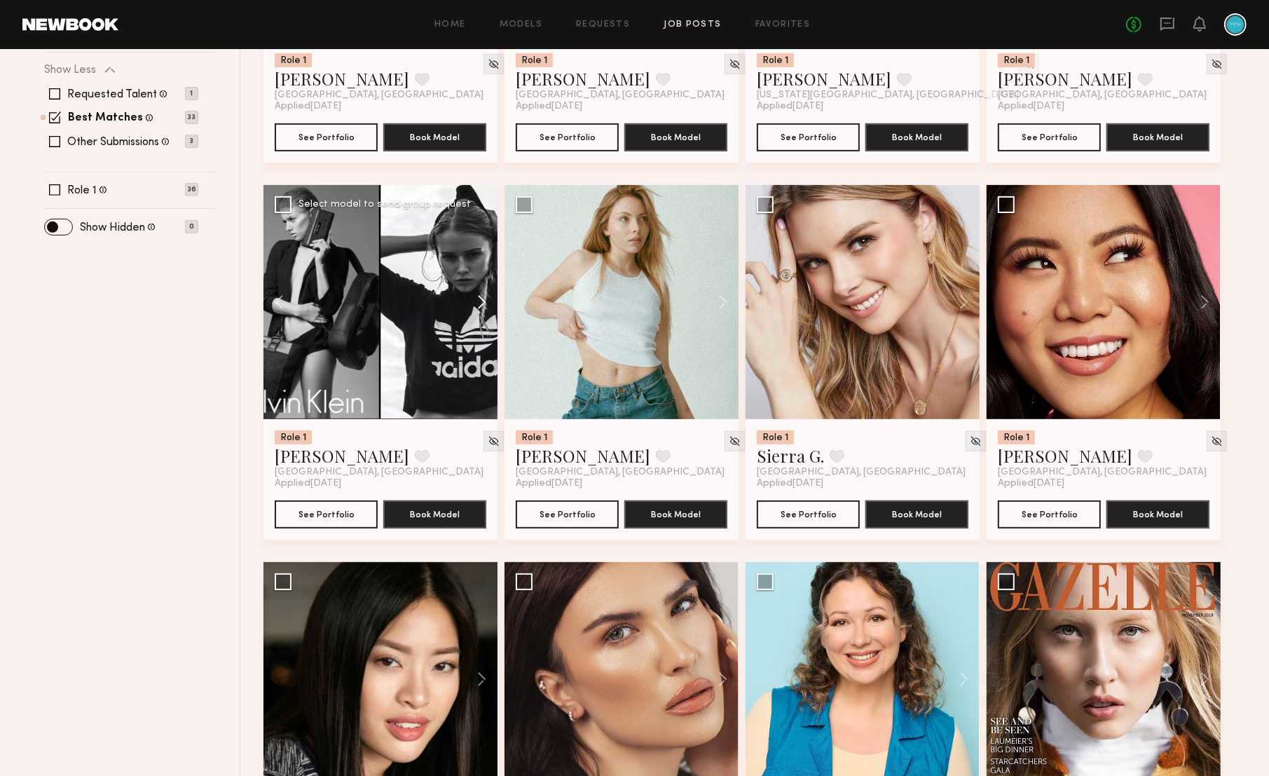
click at [484, 311] on button at bounding box center [475, 302] width 45 height 234
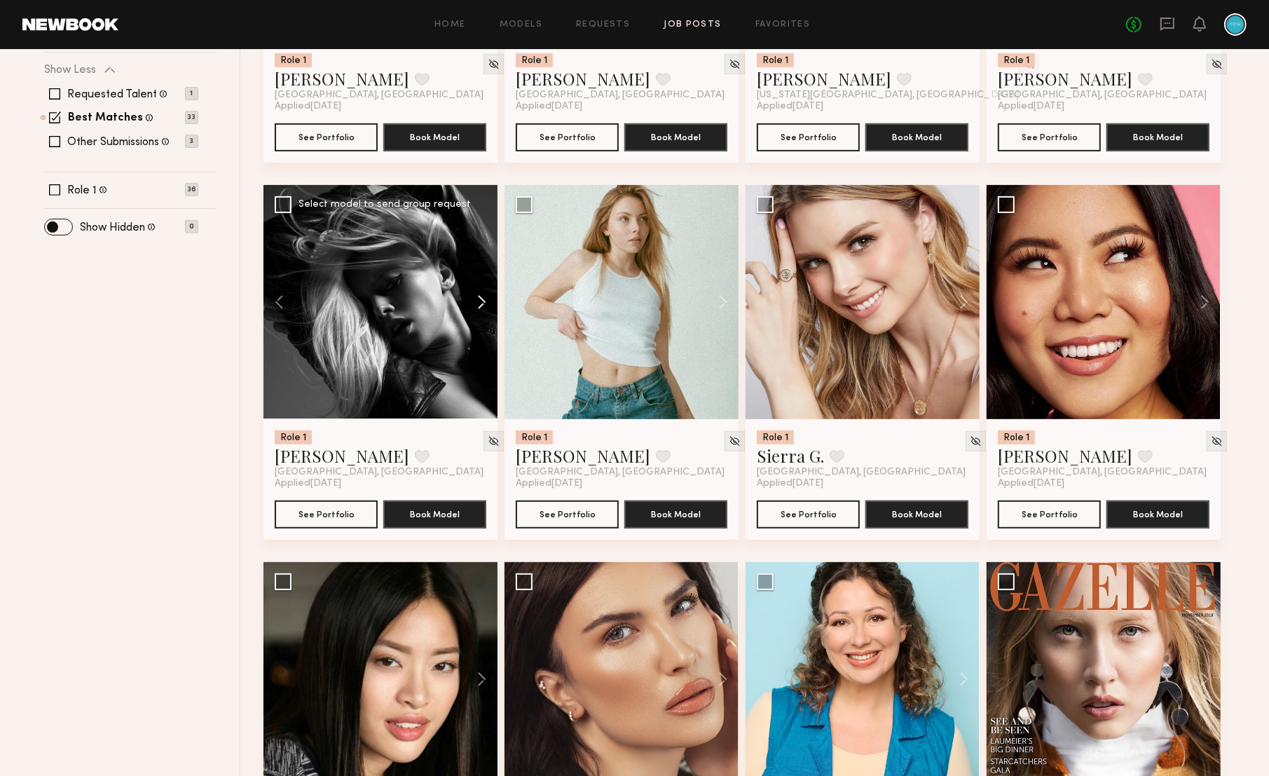
click at [484, 311] on button at bounding box center [475, 302] width 45 height 234
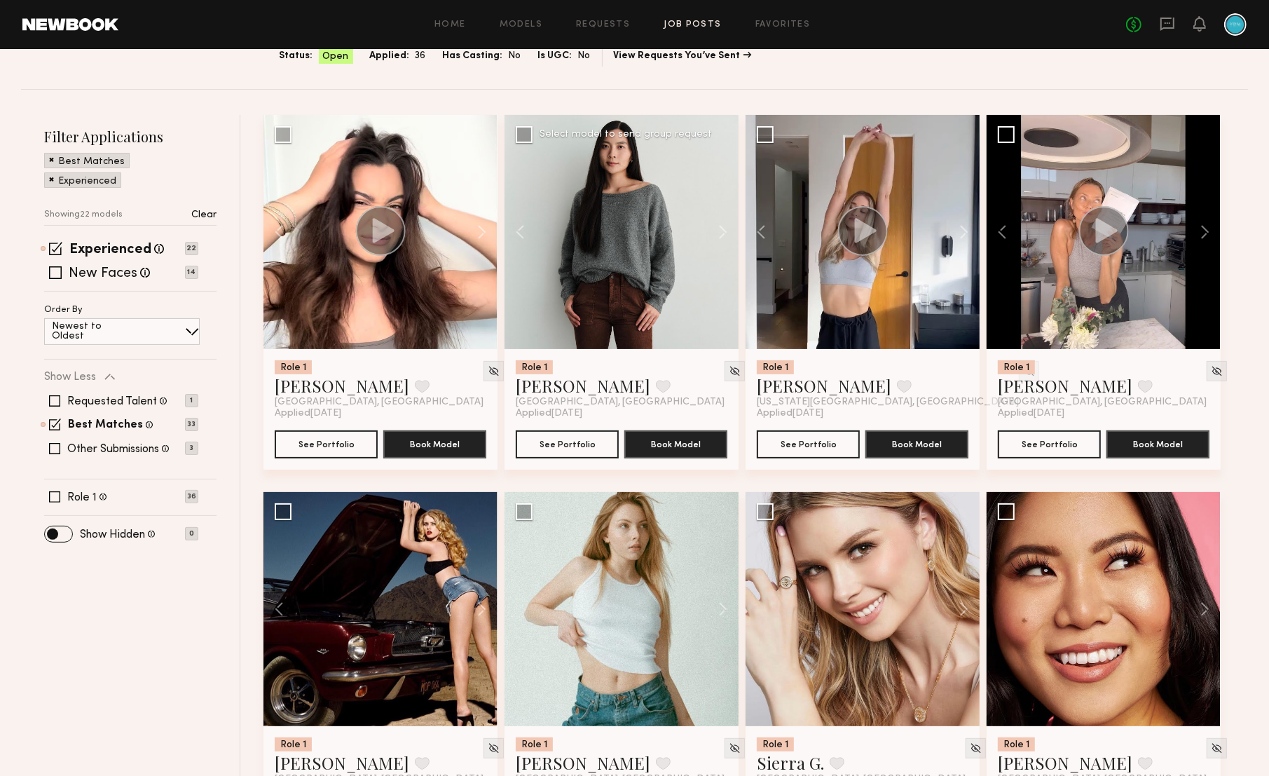
scroll to position [172, 0]
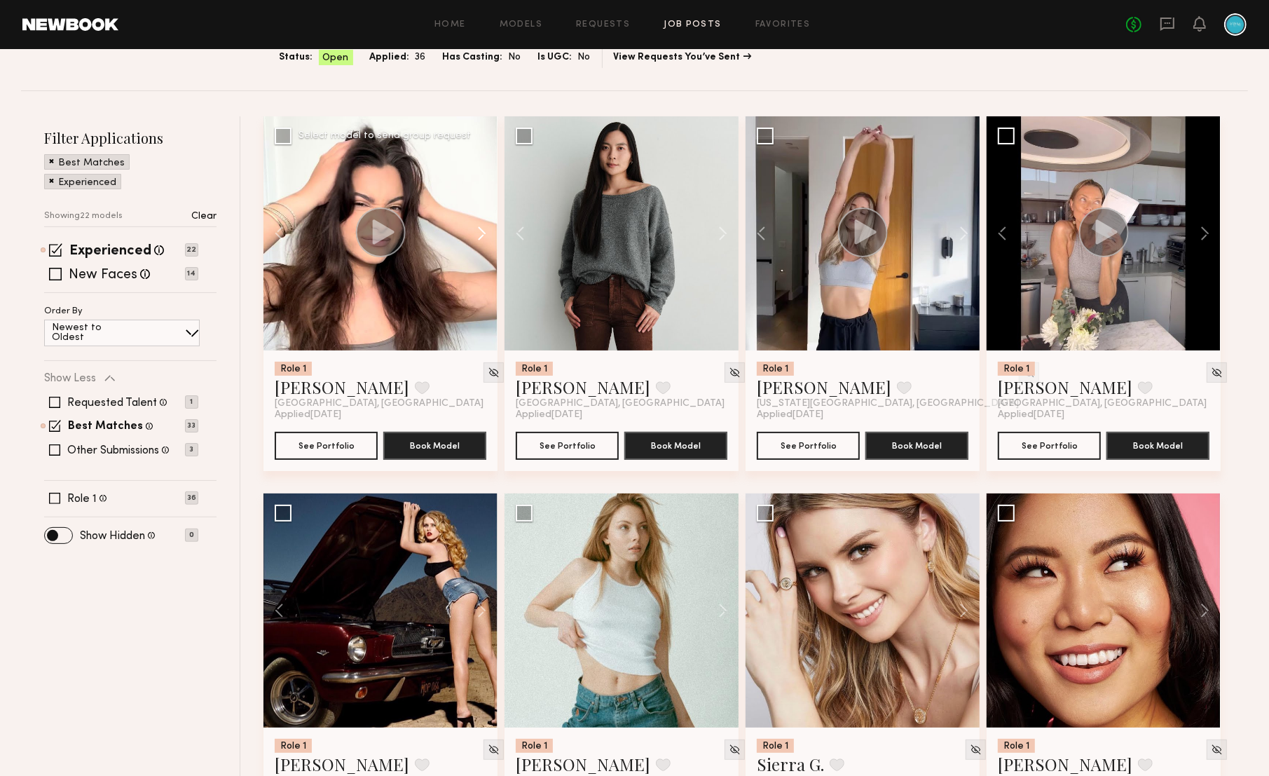
click at [484, 233] on button at bounding box center [475, 233] width 45 height 234
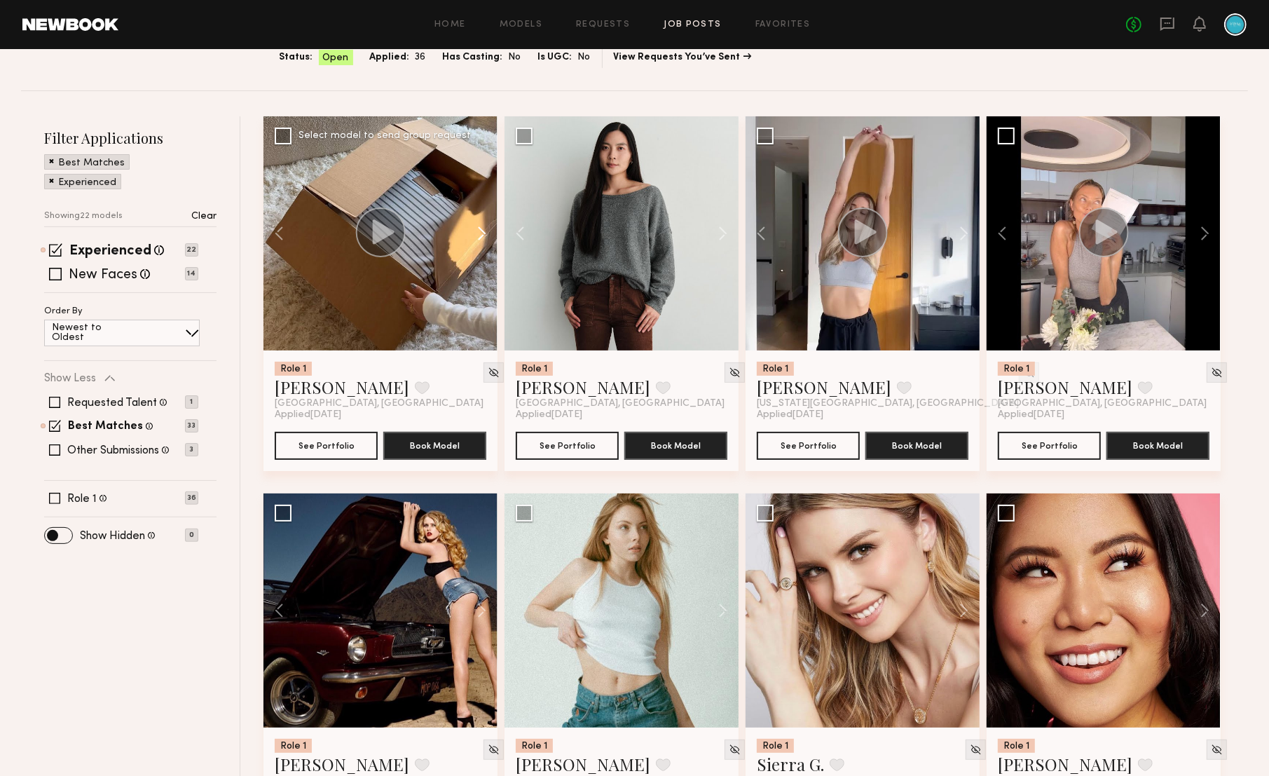
click at [484, 233] on button at bounding box center [475, 233] width 45 height 234
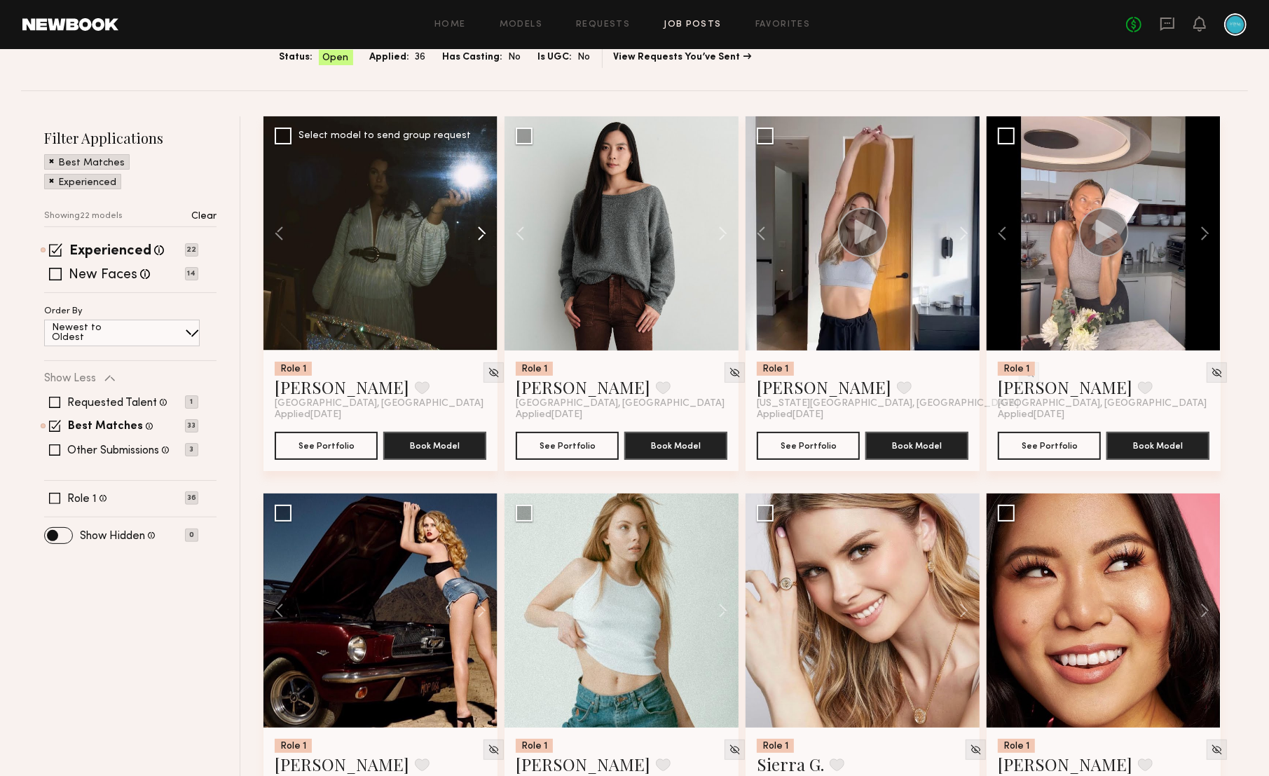
click at [484, 233] on button at bounding box center [475, 233] width 45 height 234
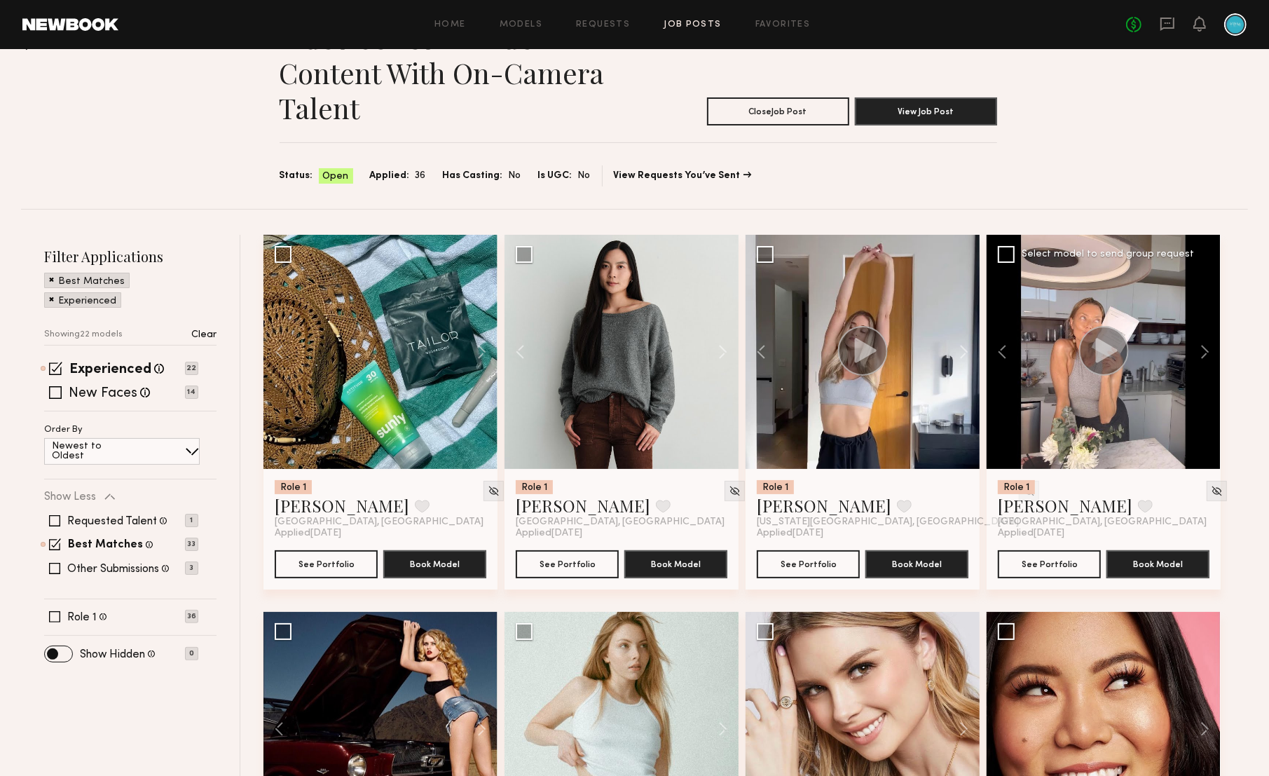
scroll to position [36, 0]
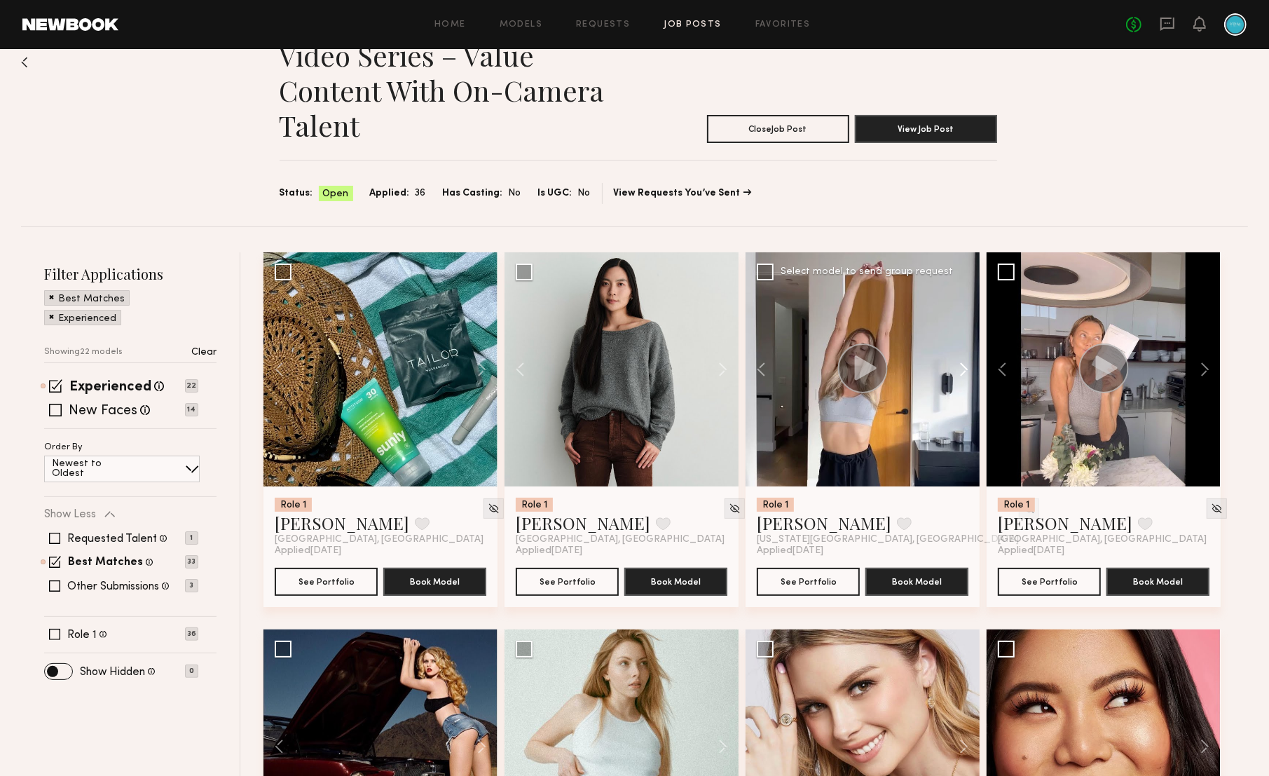
click at [966, 367] on button at bounding box center [957, 369] width 45 height 234
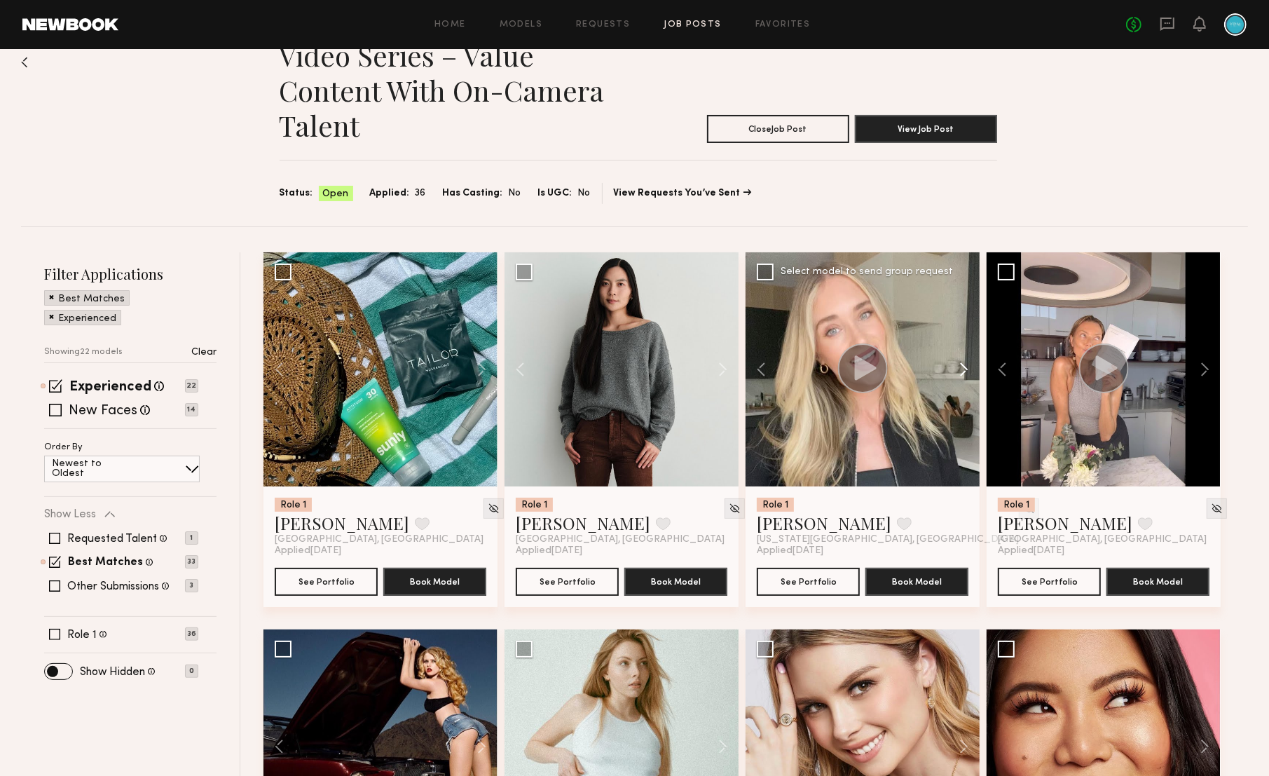
click at [966, 367] on button at bounding box center [957, 369] width 45 height 234
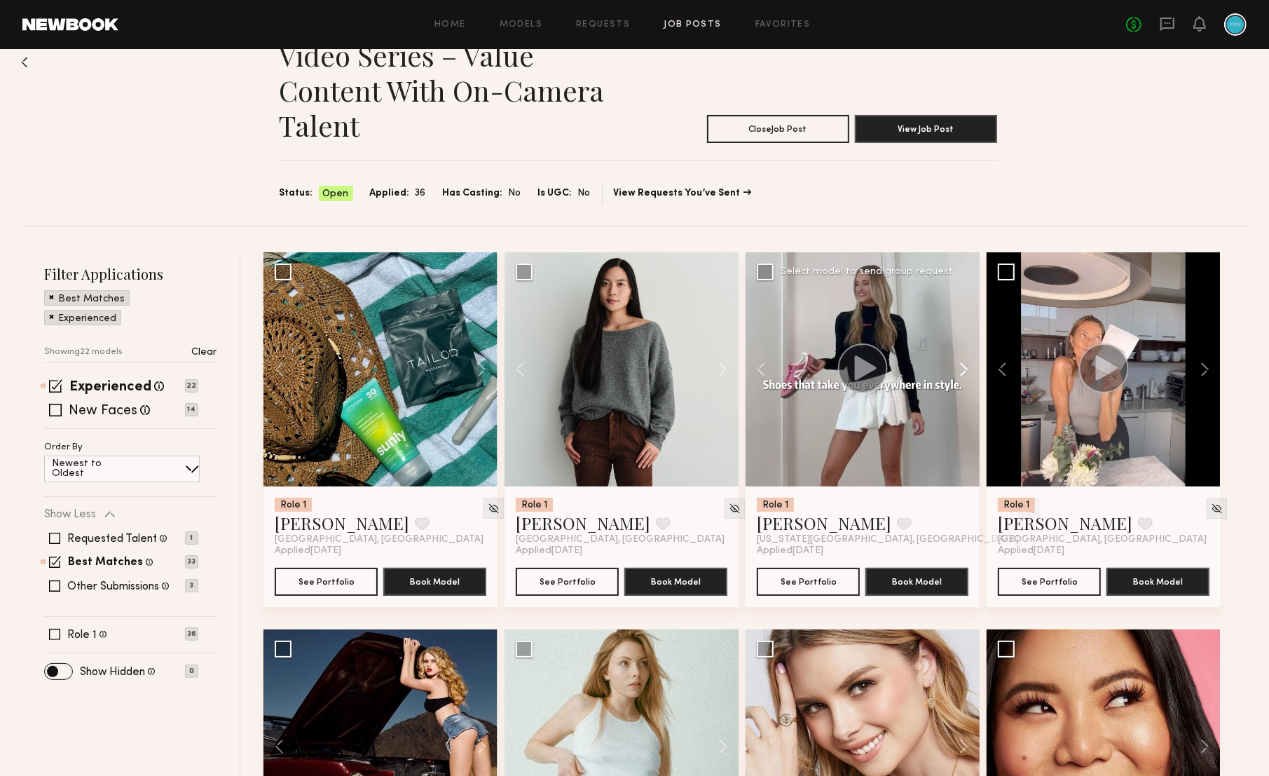
click at [966, 367] on button at bounding box center [957, 369] width 45 height 234
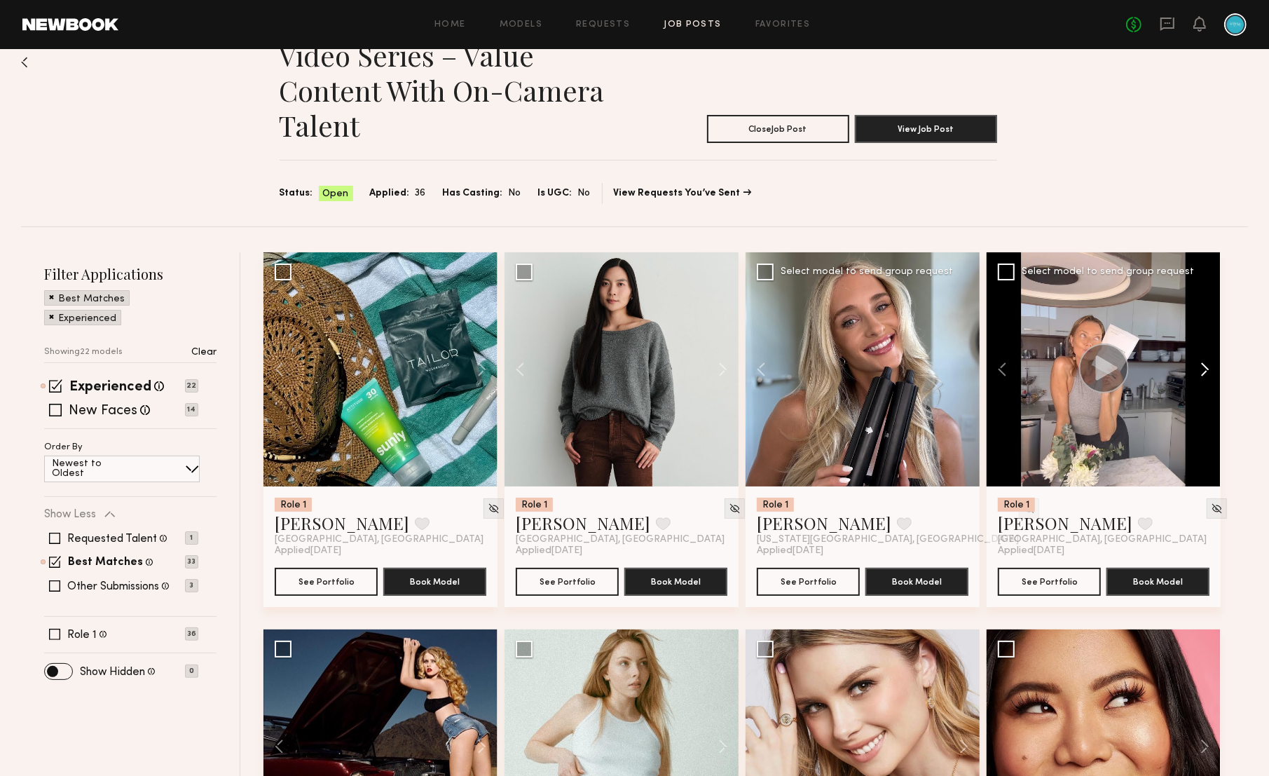
click at [1211, 374] on button at bounding box center [1198, 369] width 45 height 234
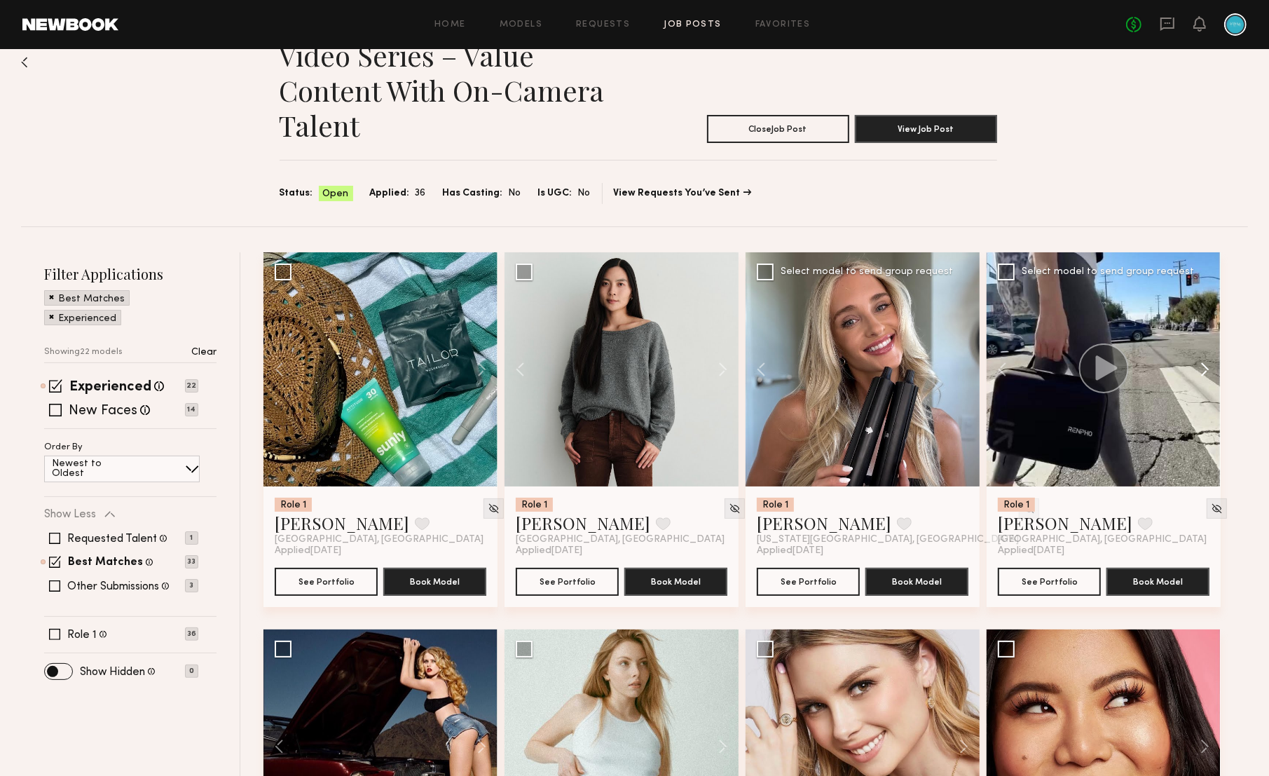
click at [1211, 374] on button at bounding box center [1198, 369] width 45 height 234
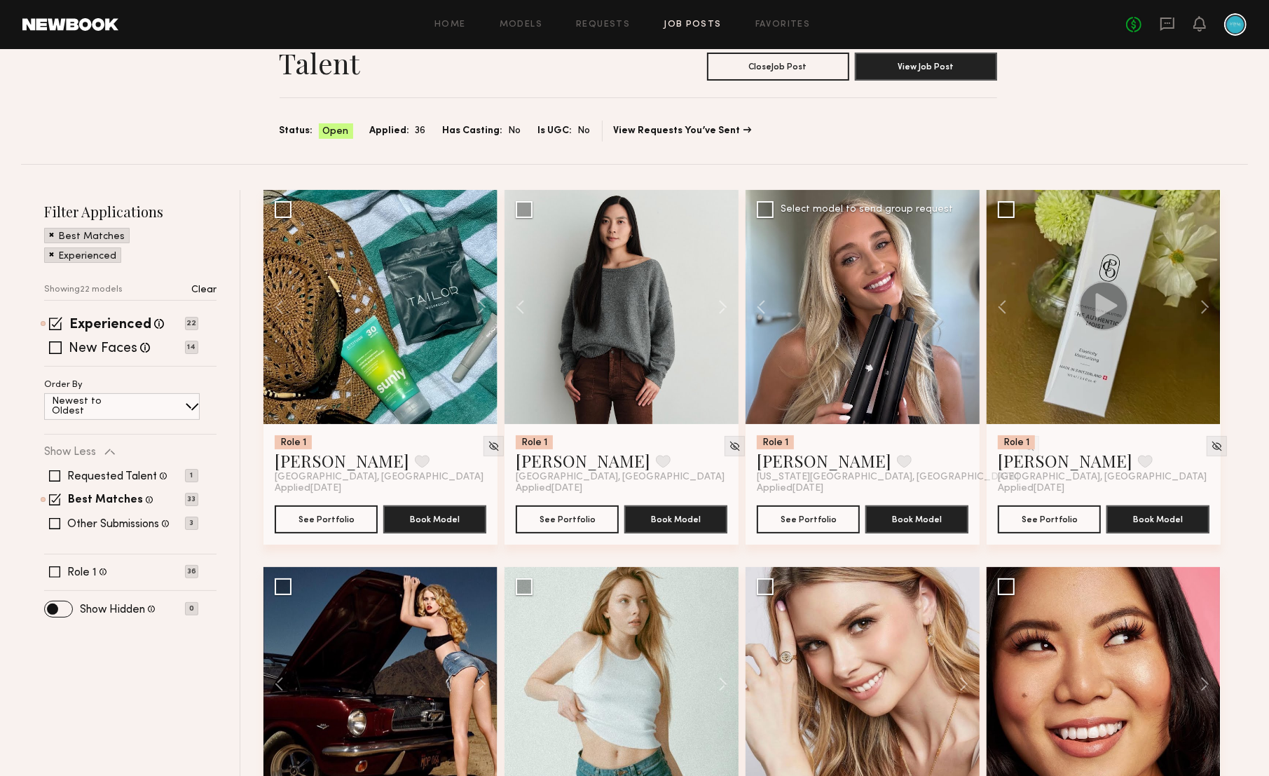
scroll to position [0, 0]
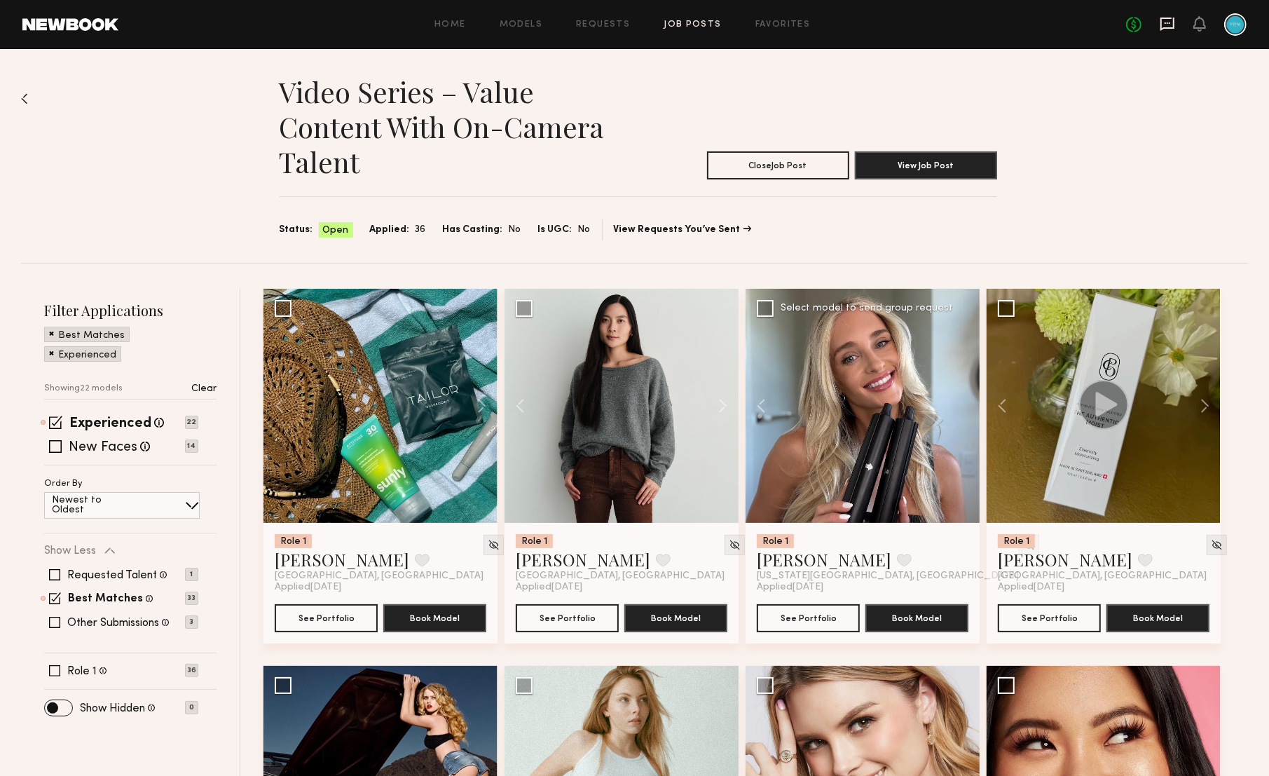
click at [1165, 27] on icon at bounding box center [1167, 23] width 15 height 15
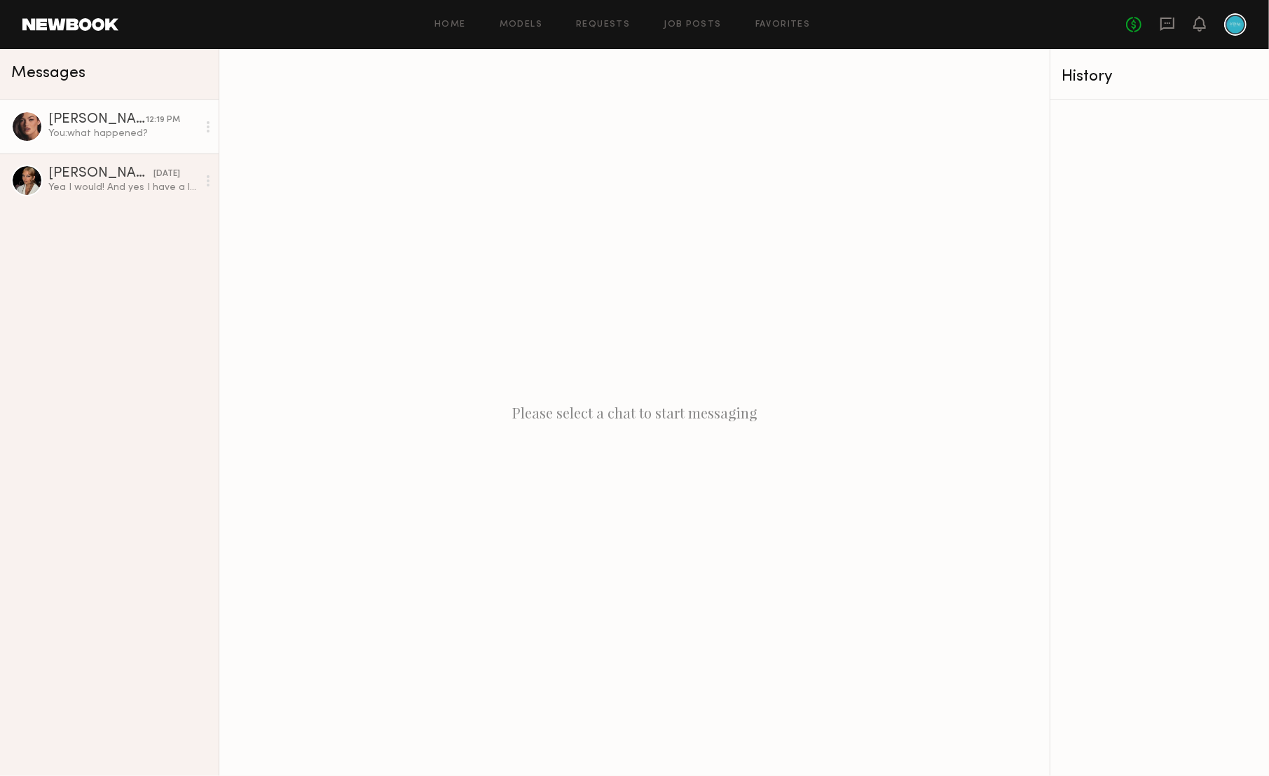
click at [138, 137] on div "You: what happened?" at bounding box center [122, 133] width 149 height 13
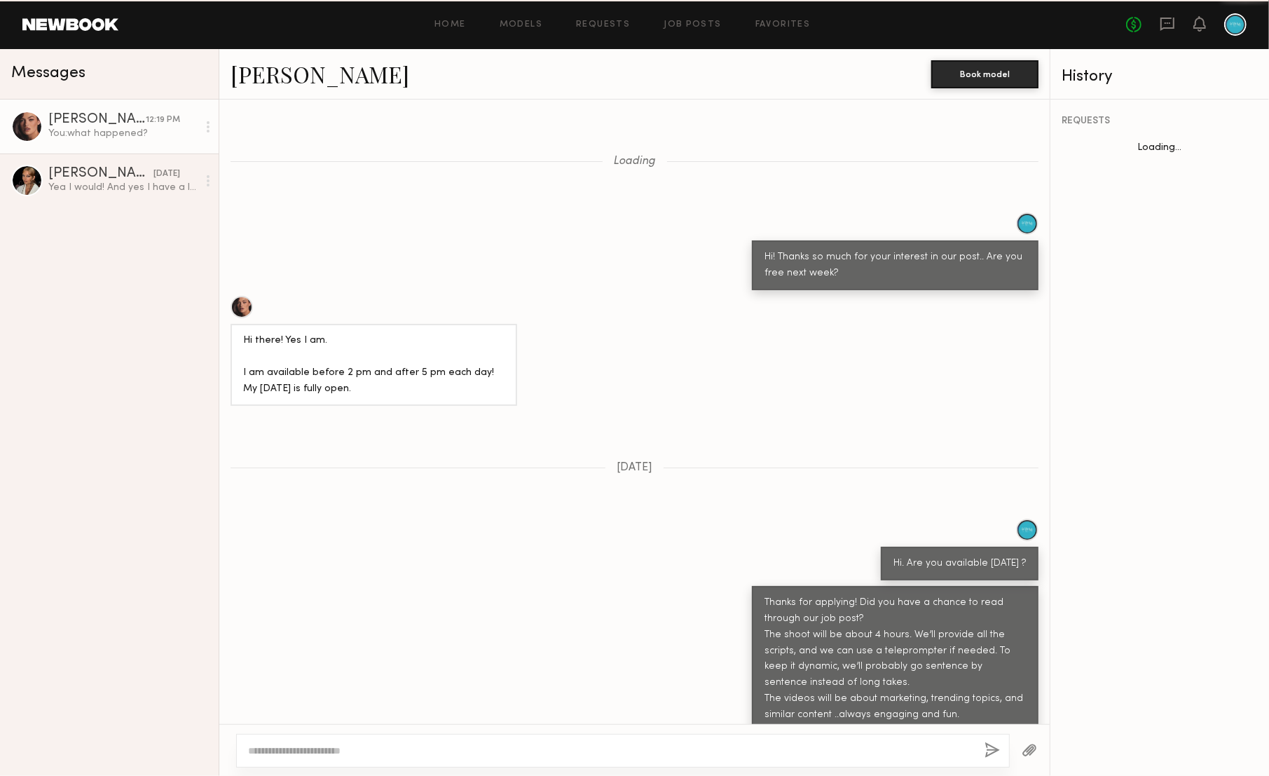
scroll to position [1428, 0]
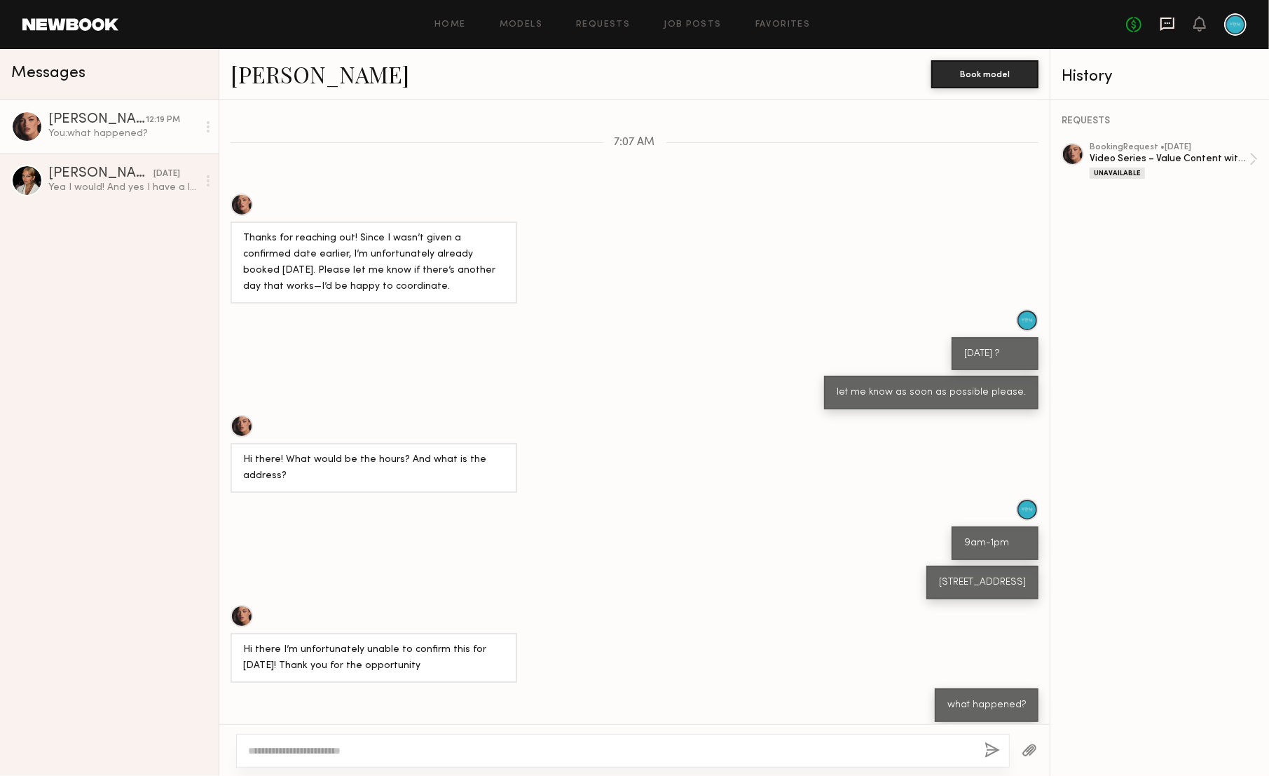
click at [1162, 27] on icon at bounding box center [1168, 24] width 14 height 13
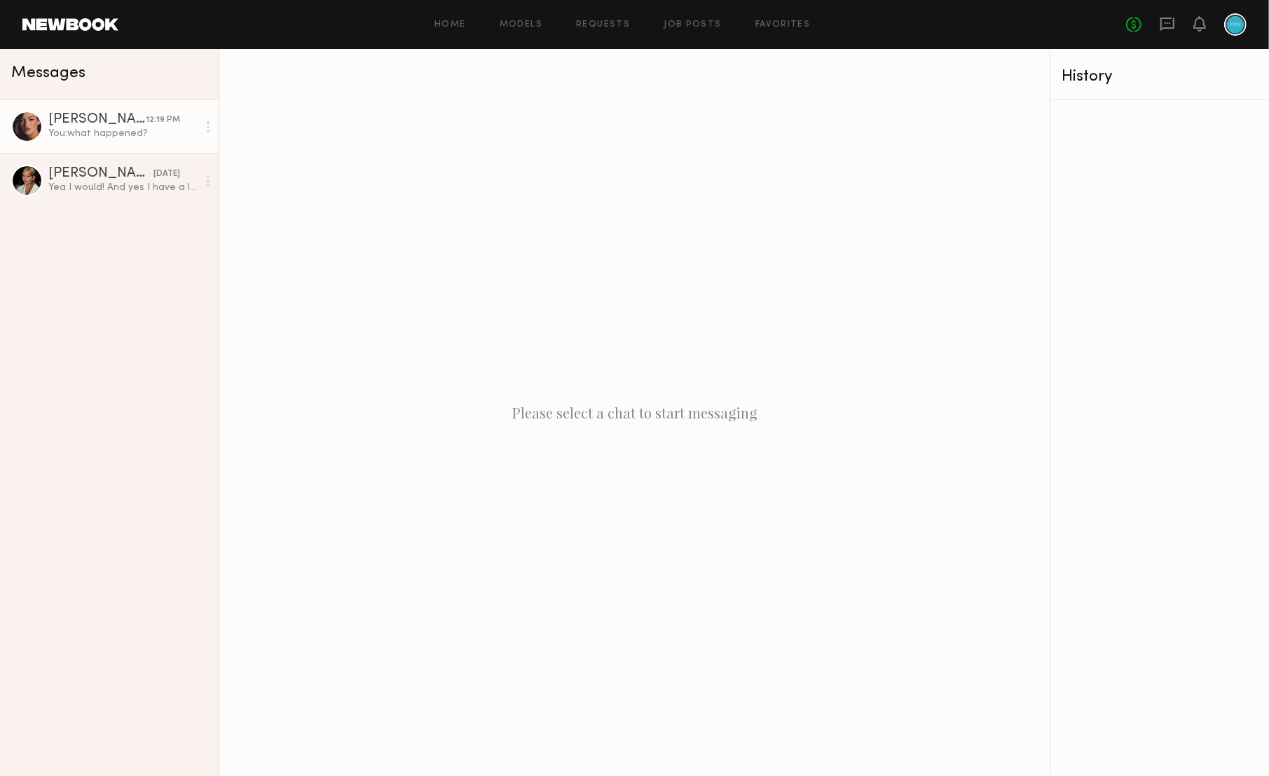
click at [124, 132] on div "You: what happened?" at bounding box center [122, 133] width 149 height 13
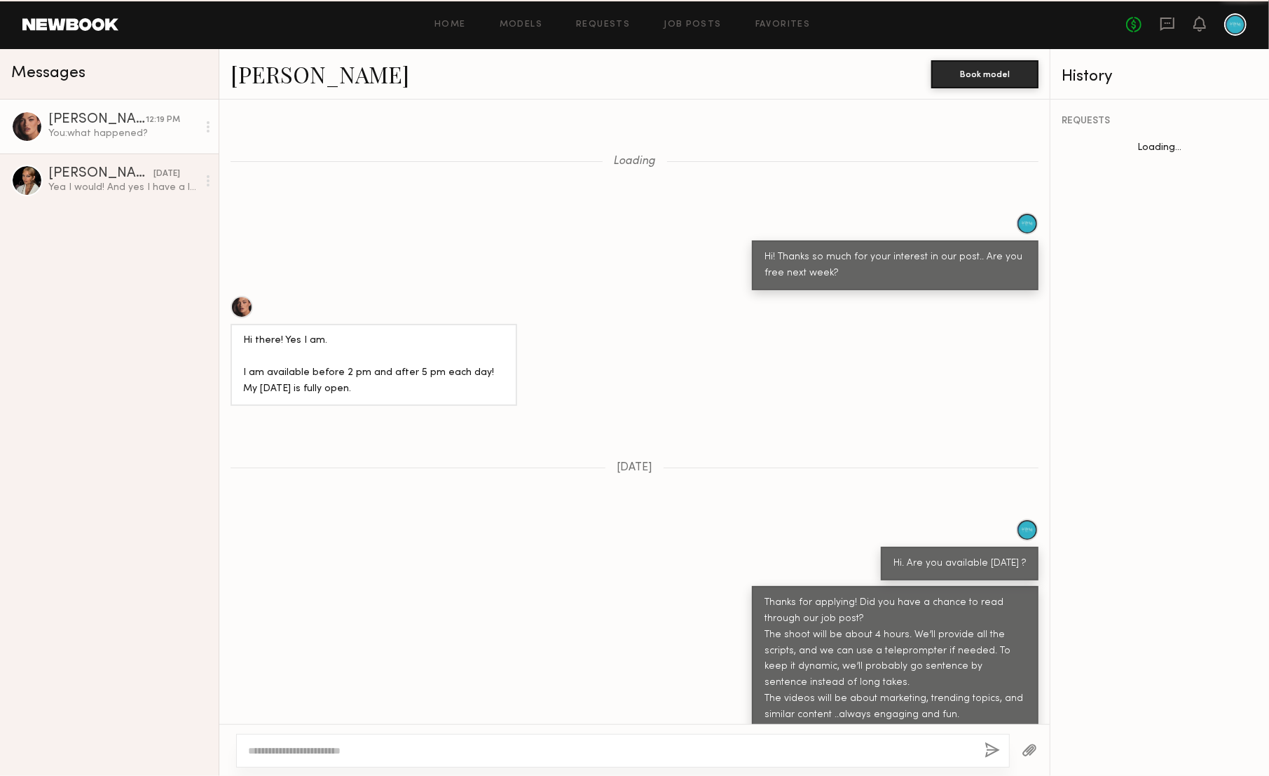
scroll to position [1428, 0]
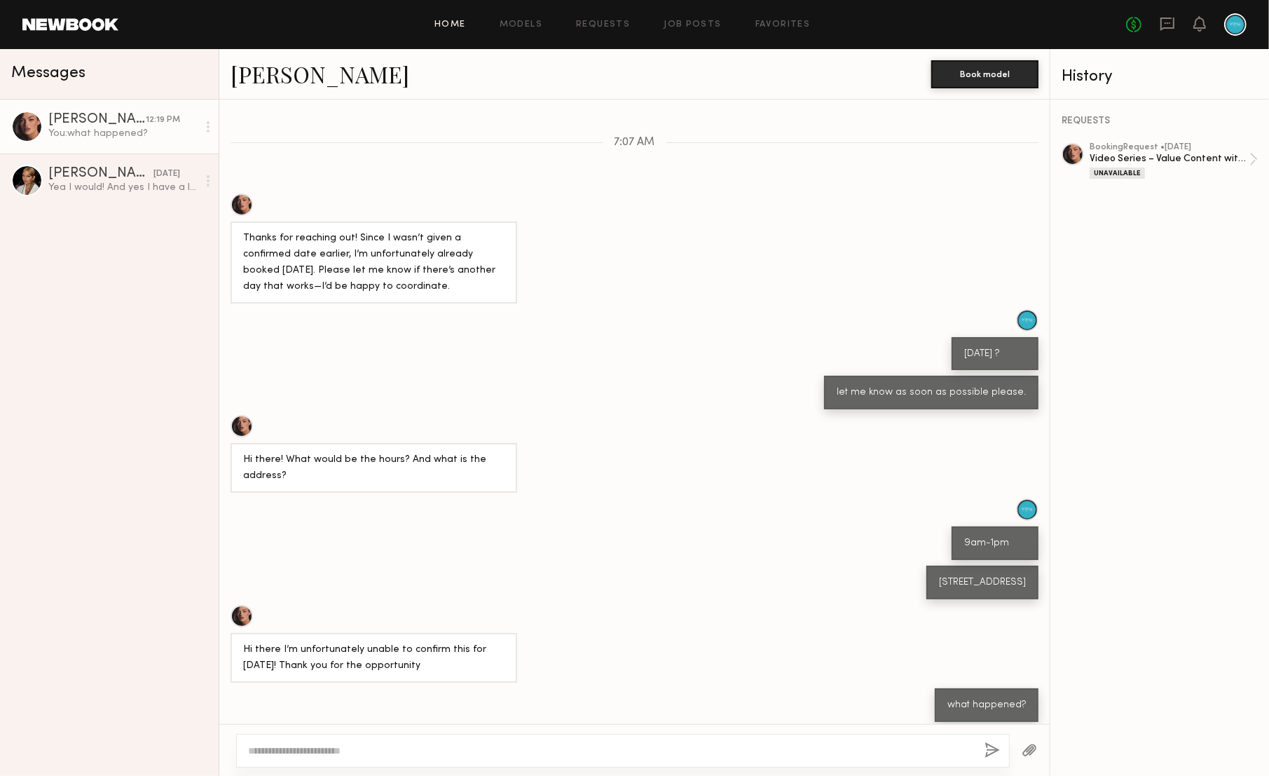
click at [466, 27] on link "Home" at bounding box center [451, 24] width 32 height 9
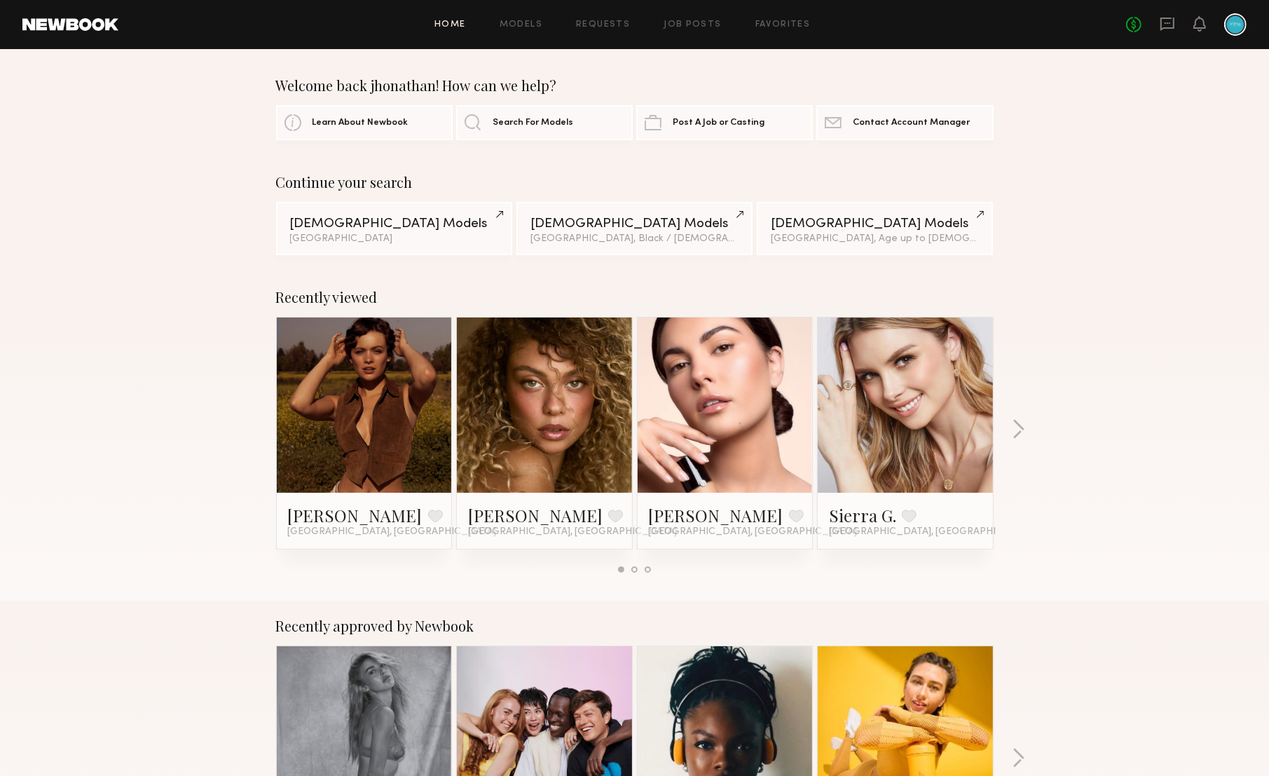
click at [663, 25] on div "Home Models Requests Job Posts Favorites Sign Out" at bounding box center [622, 24] width 1008 height 9
click at [690, 24] on link "Job Posts" at bounding box center [693, 24] width 58 height 9
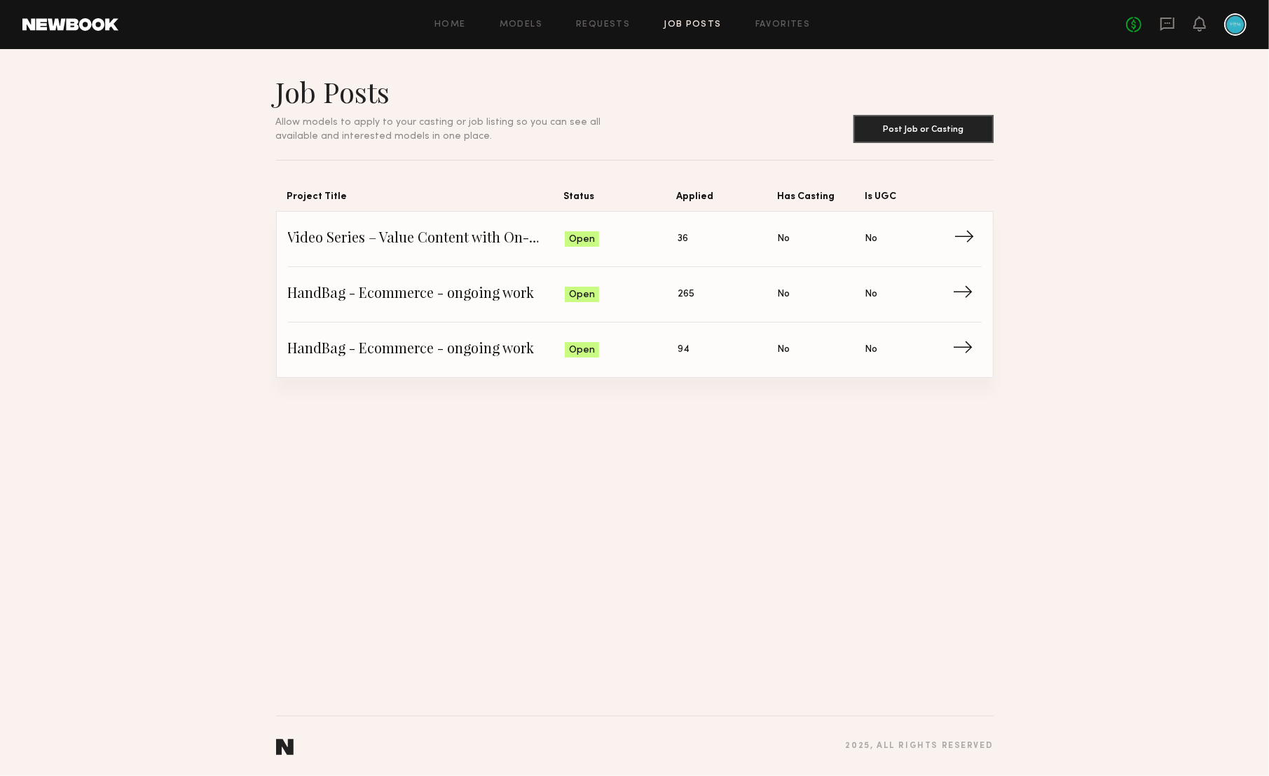
click at [446, 249] on span "Video Series – Value Content with On-Camera Talent" at bounding box center [427, 238] width 278 height 21
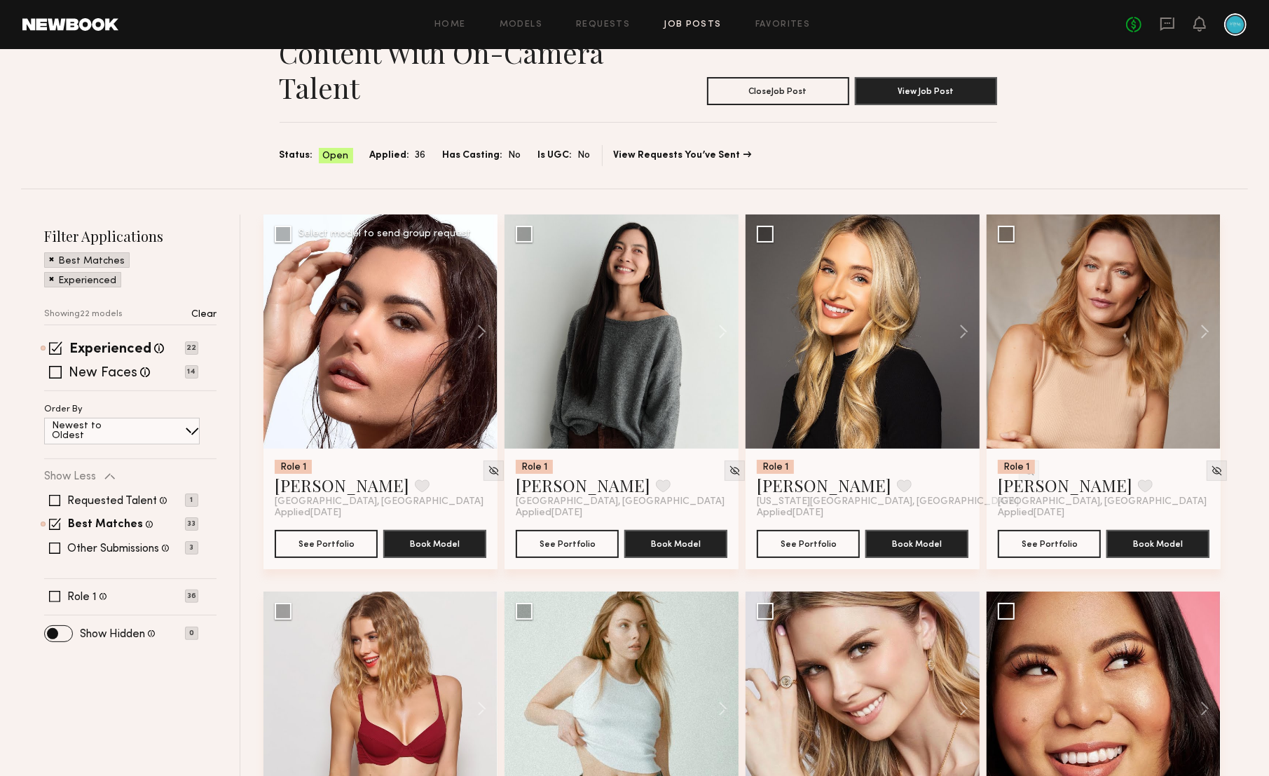
scroll to position [51, 0]
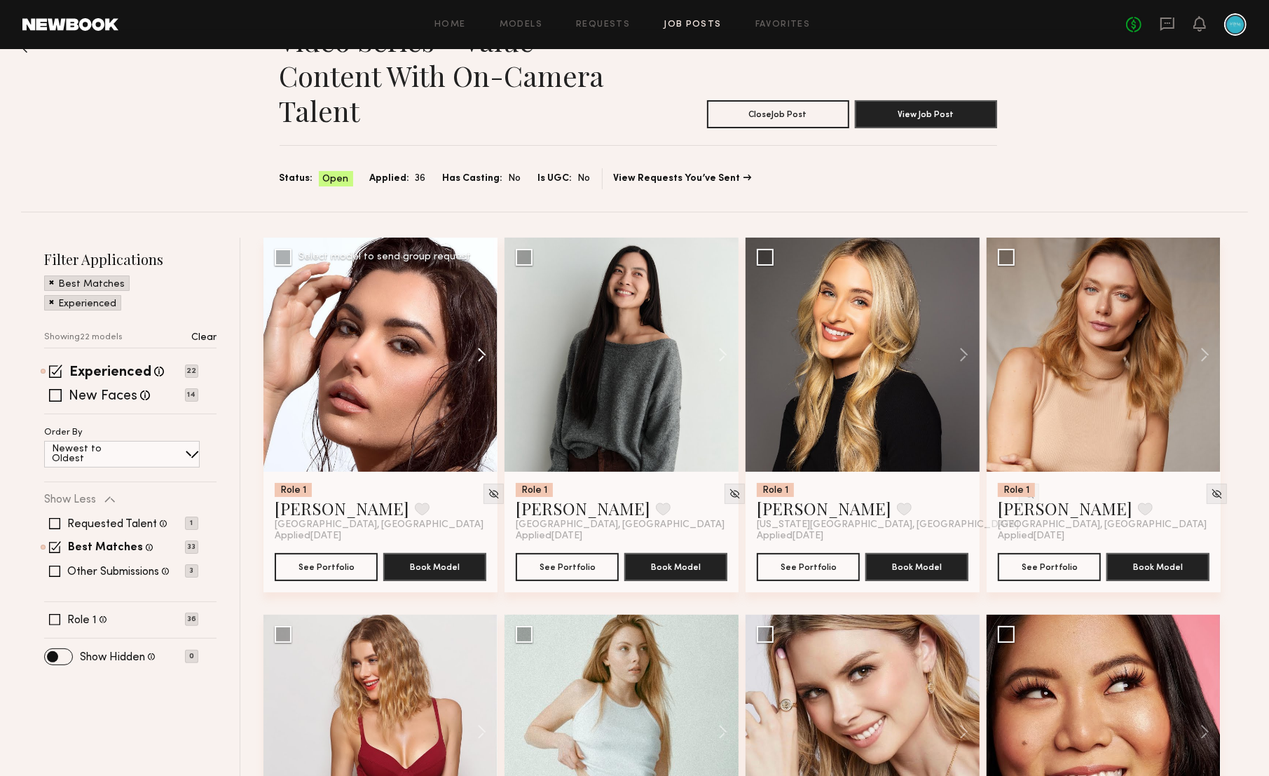
click at [483, 357] on button at bounding box center [475, 355] width 45 height 234
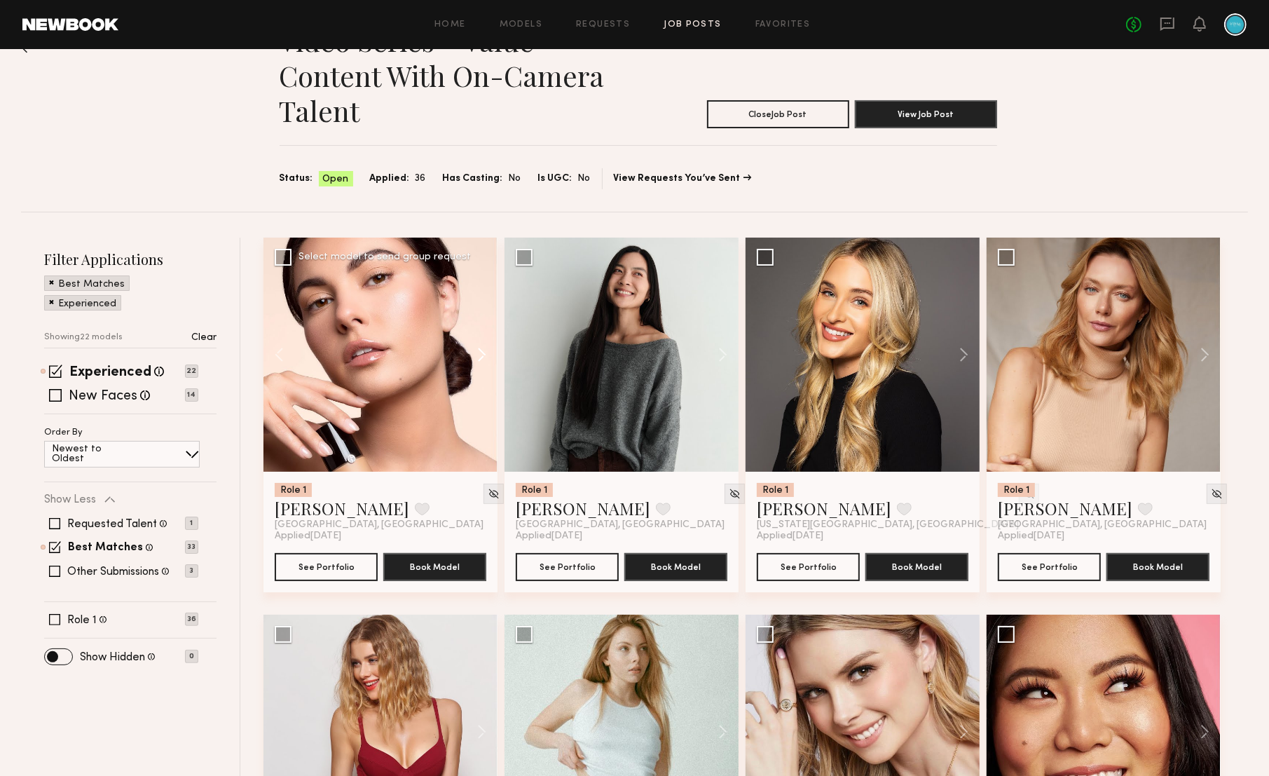
click at [483, 357] on button at bounding box center [475, 355] width 45 height 234
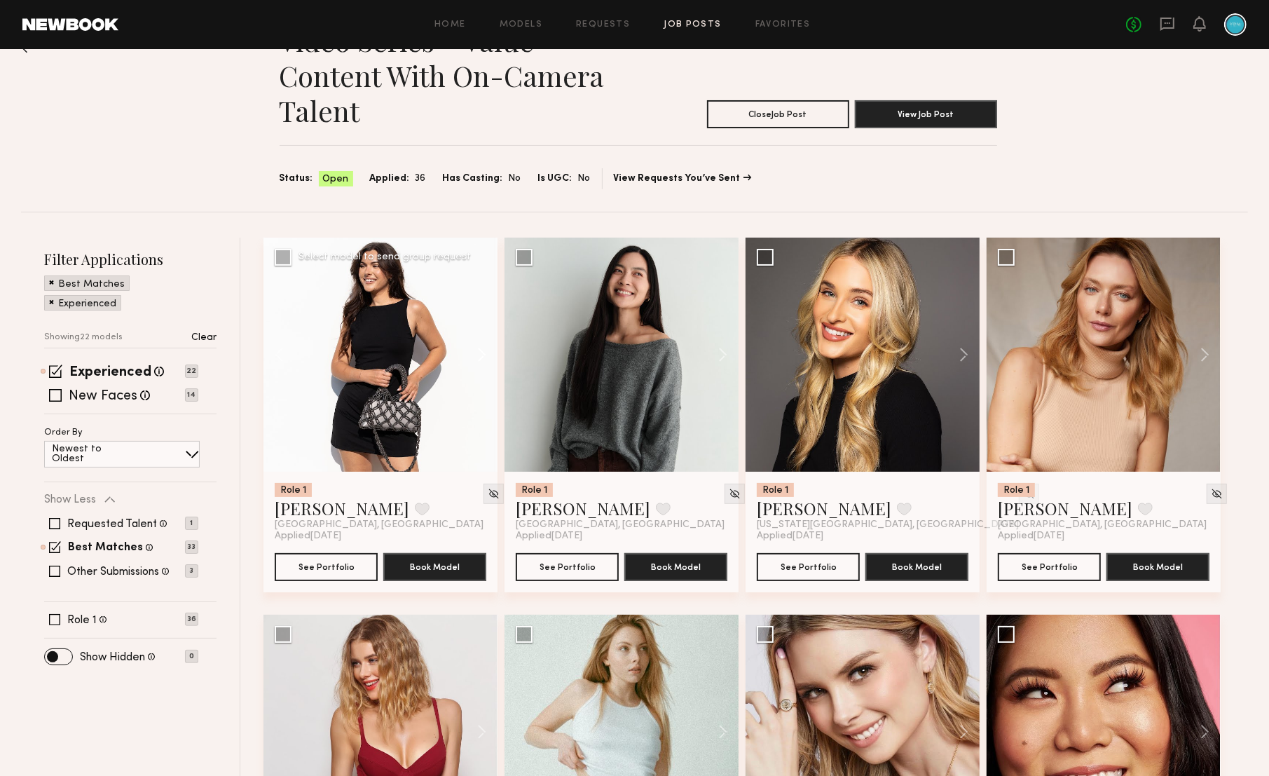
click at [483, 357] on button at bounding box center [475, 355] width 45 height 234
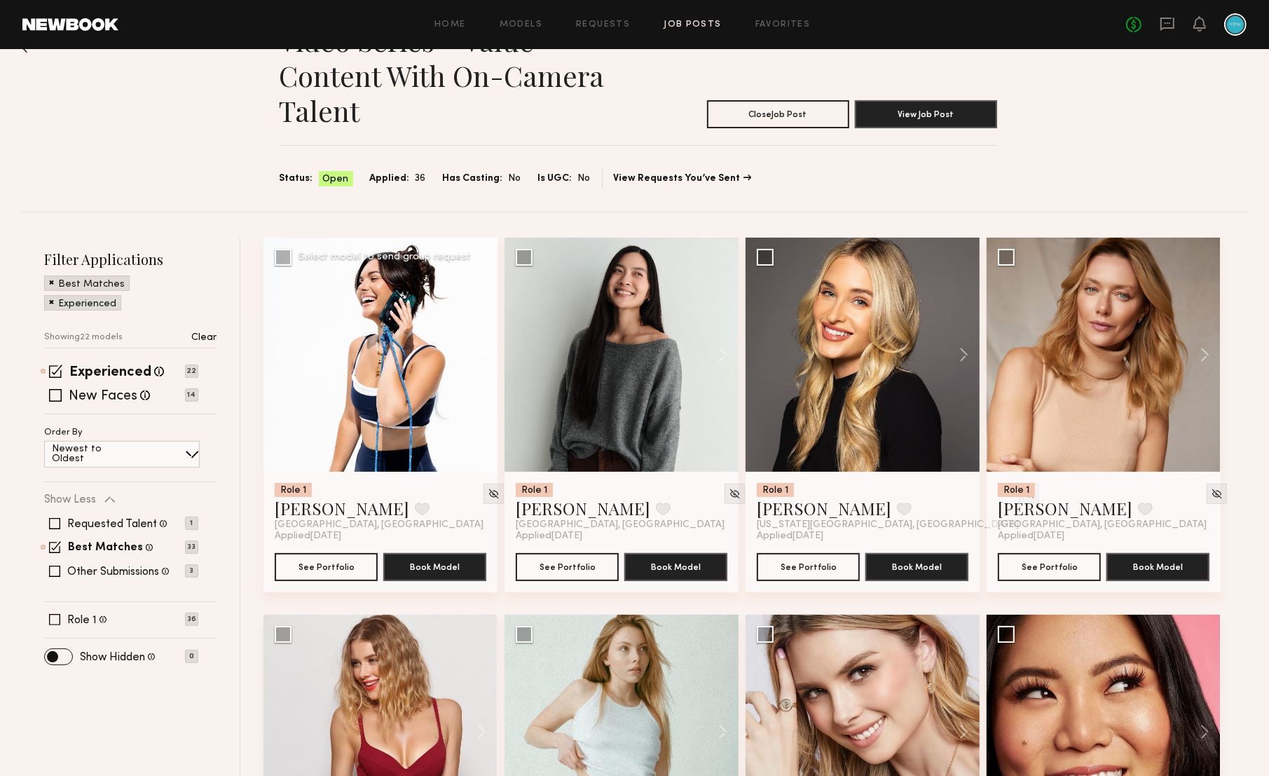
click at [481, 353] on button at bounding box center [475, 355] width 45 height 234
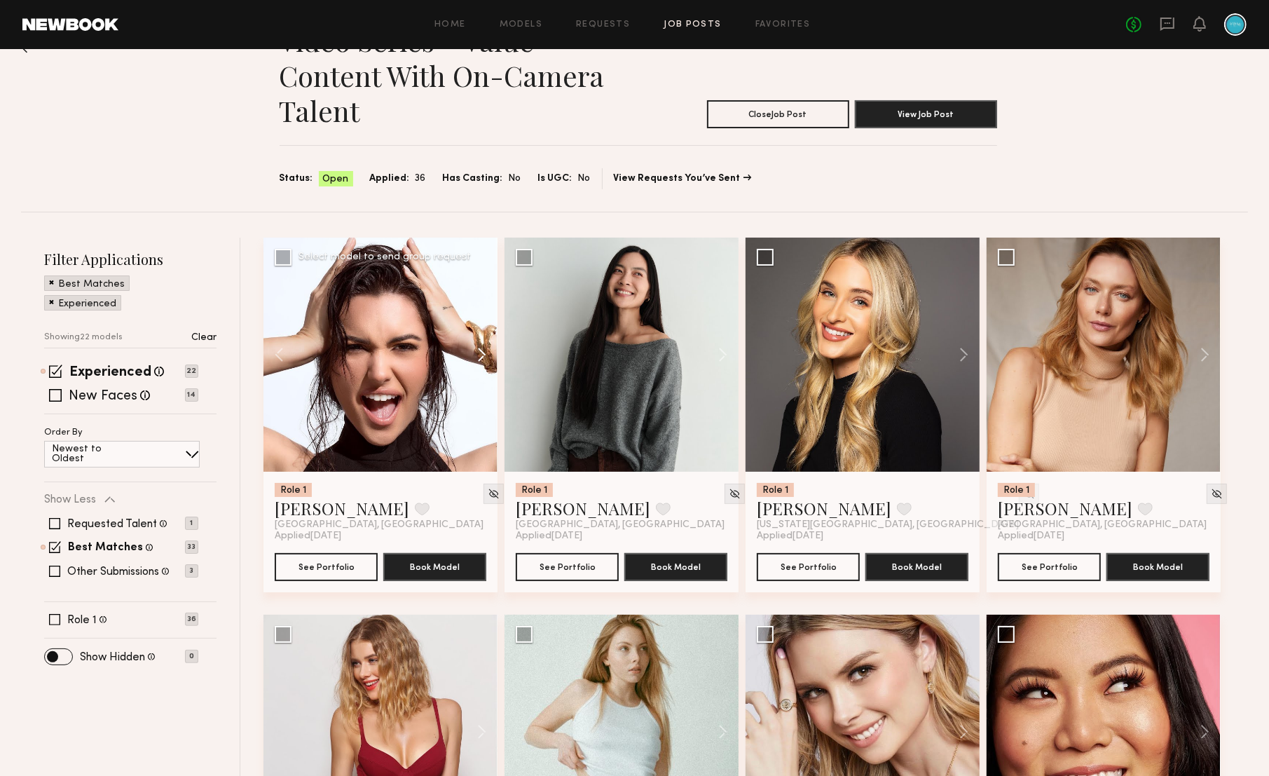
click at [481, 353] on button at bounding box center [475, 355] width 45 height 234
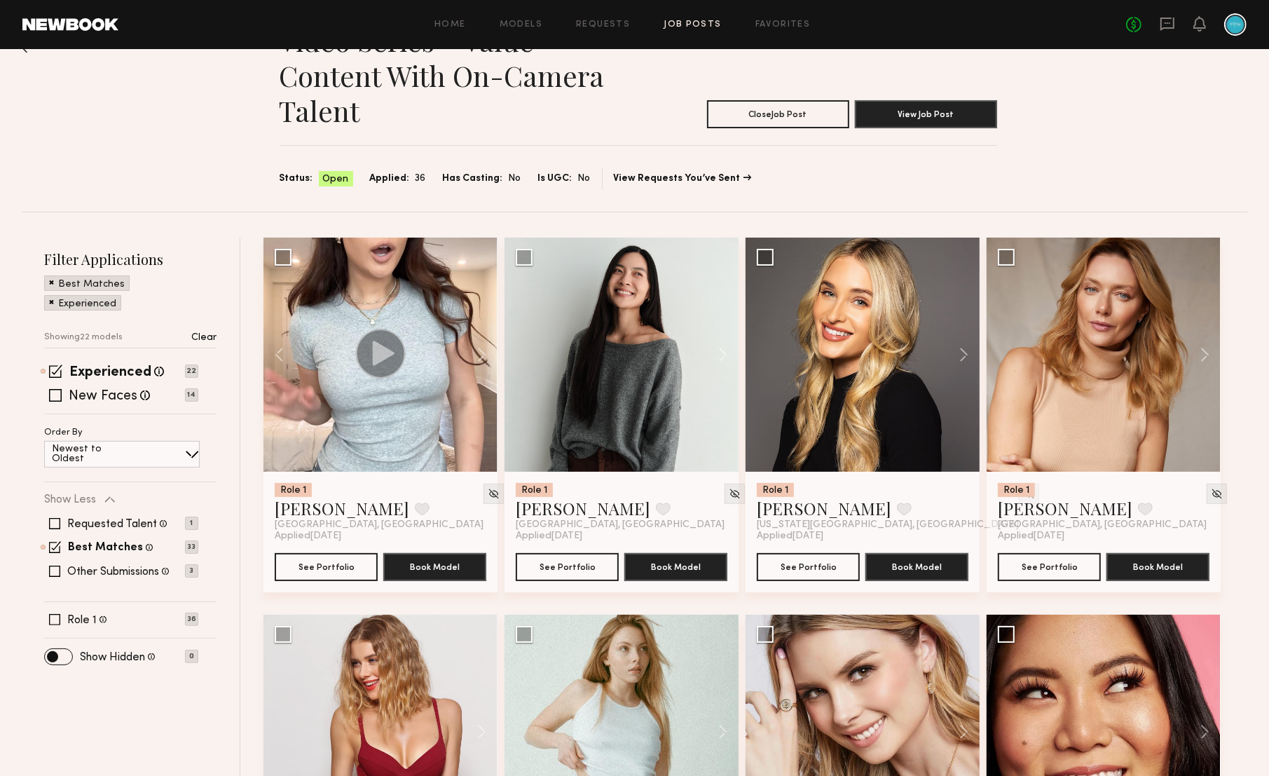
click at [1182, 20] on div "No fees up to $5,000" at bounding box center [1186, 24] width 121 height 22
click at [1170, 24] on icon at bounding box center [1167, 23] width 15 height 15
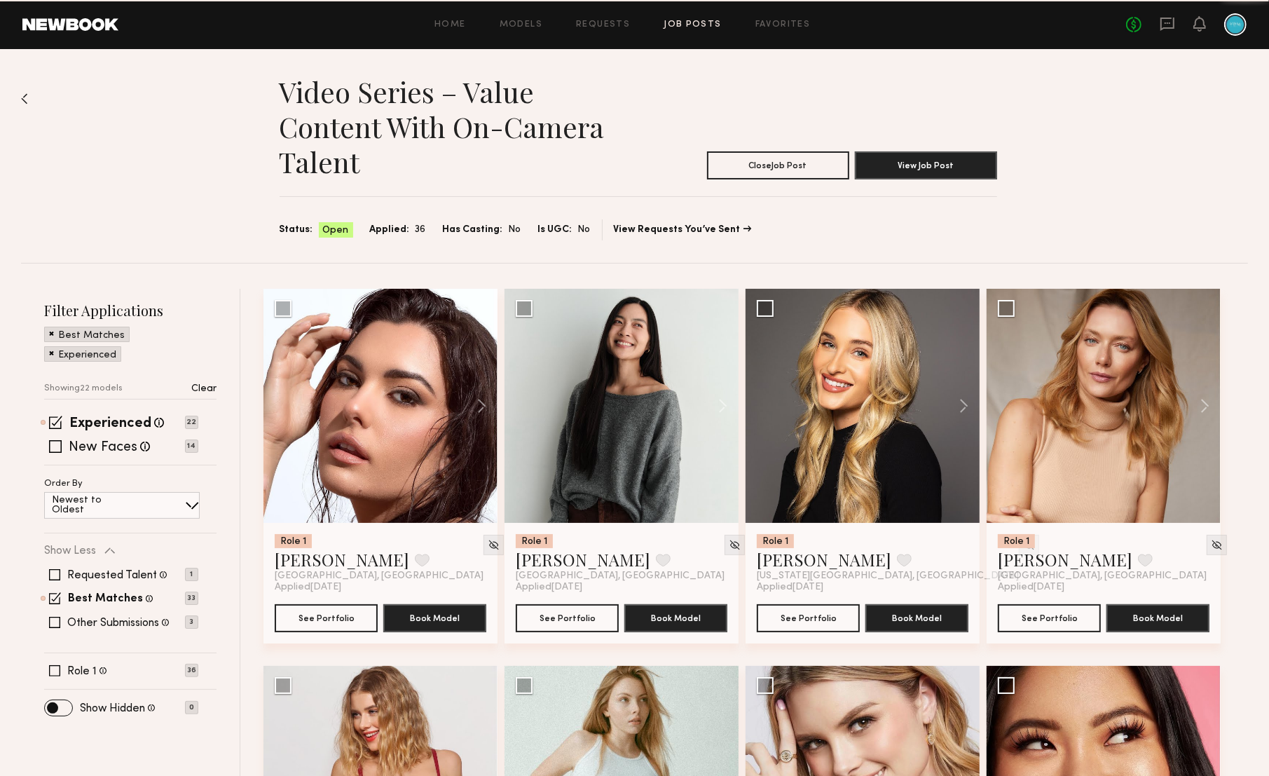
scroll to position [51, 0]
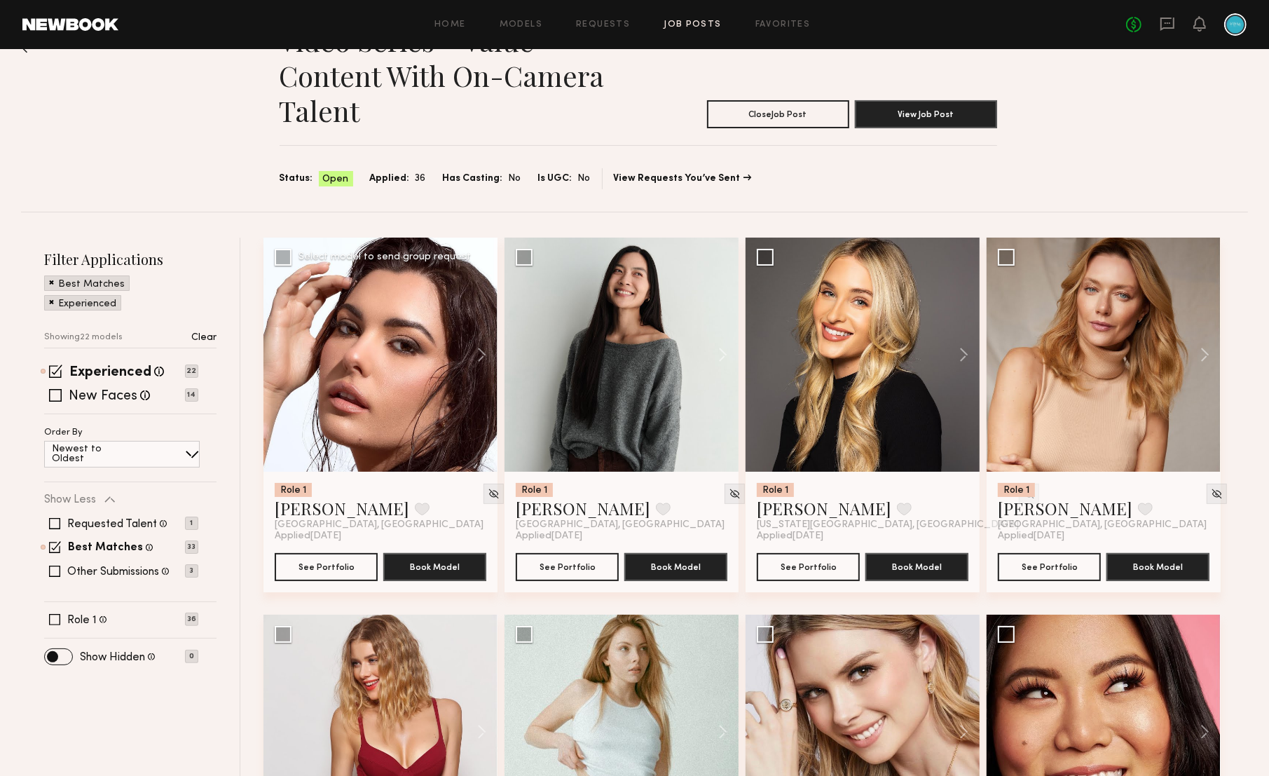
click at [417, 367] on div at bounding box center [381, 355] width 234 height 234
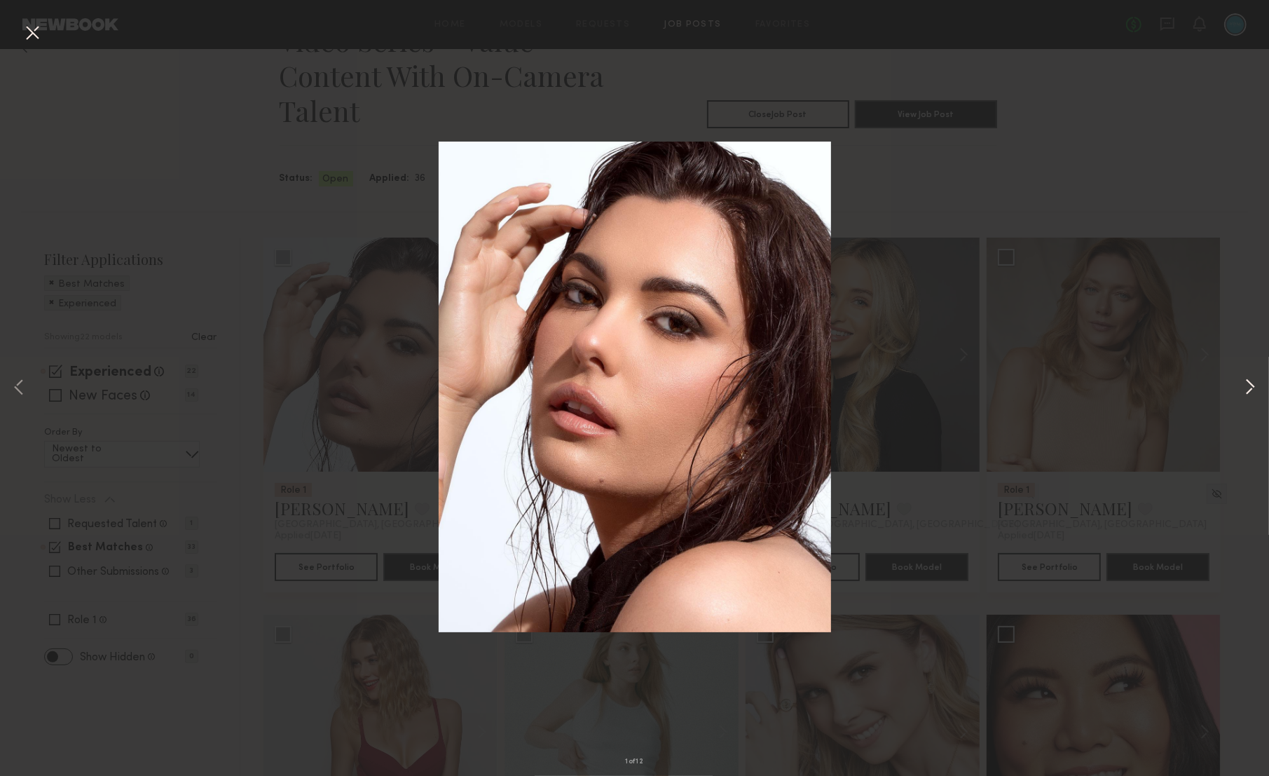
click at [1237, 386] on div "1 of 12" at bounding box center [634, 388] width 1269 height 776
click at [1252, 390] on button at bounding box center [1250, 388] width 17 height 621
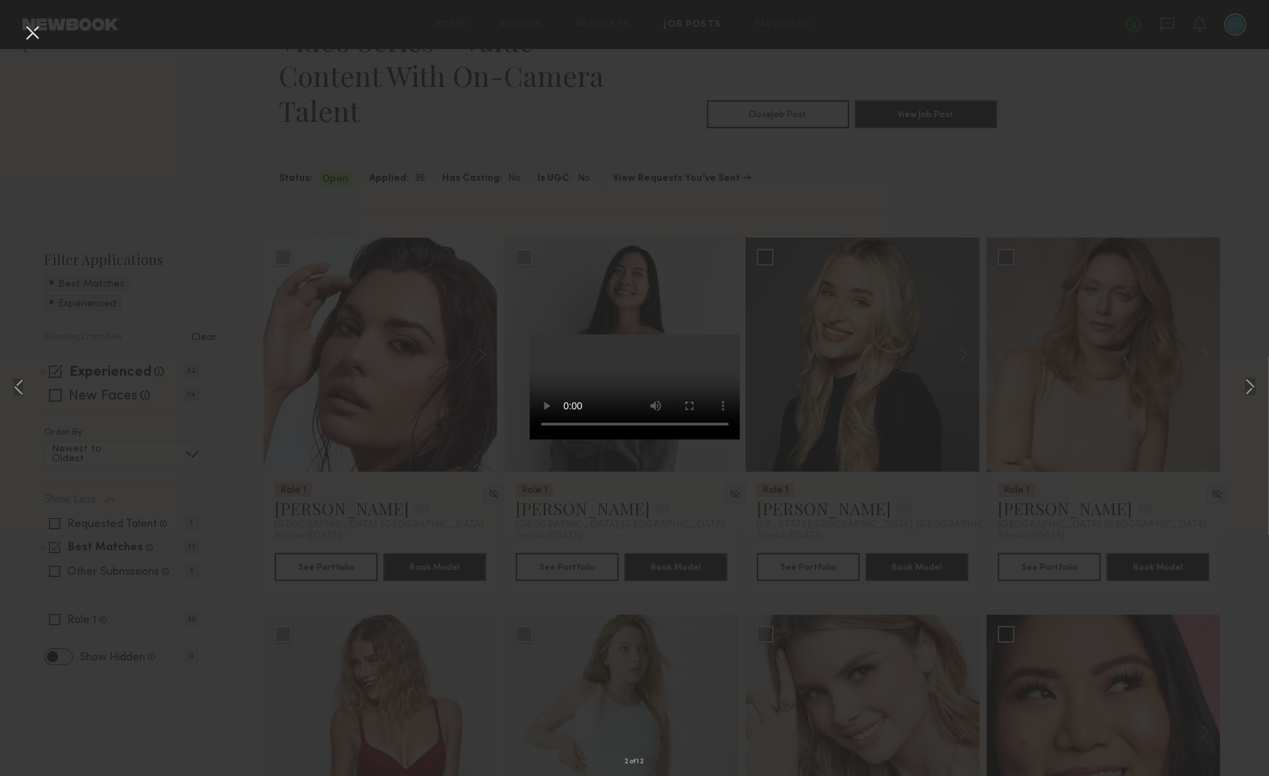
click at [383, 193] on div "2 of 12" at bounding box center [634, 388] width 1269 height 776
click at [28, 33] on button at bounding box center [32, 33] width 22 height 25
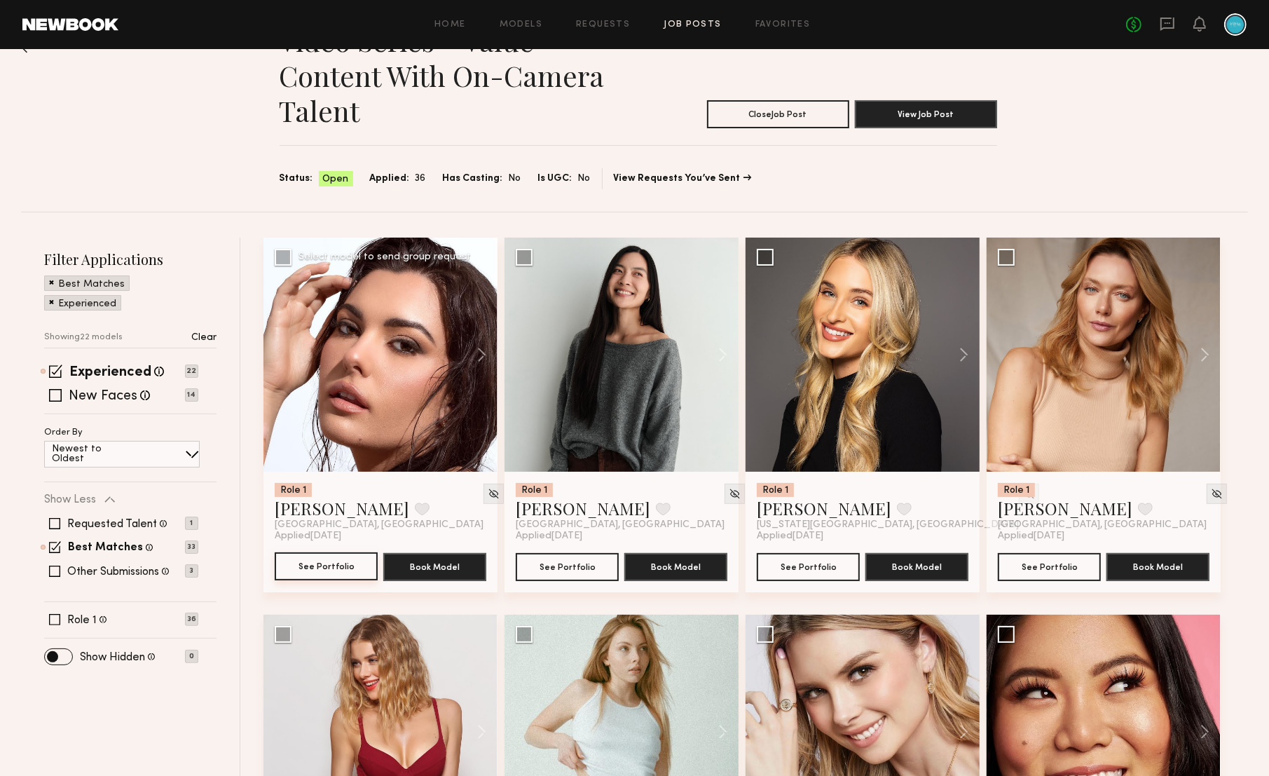
click at [324, 563] on button "See Portfolio" at bounding box center [326, 566] width 103 height 28
click at [718, 359] on button at bounding box center [716, 355] width 45 height 234
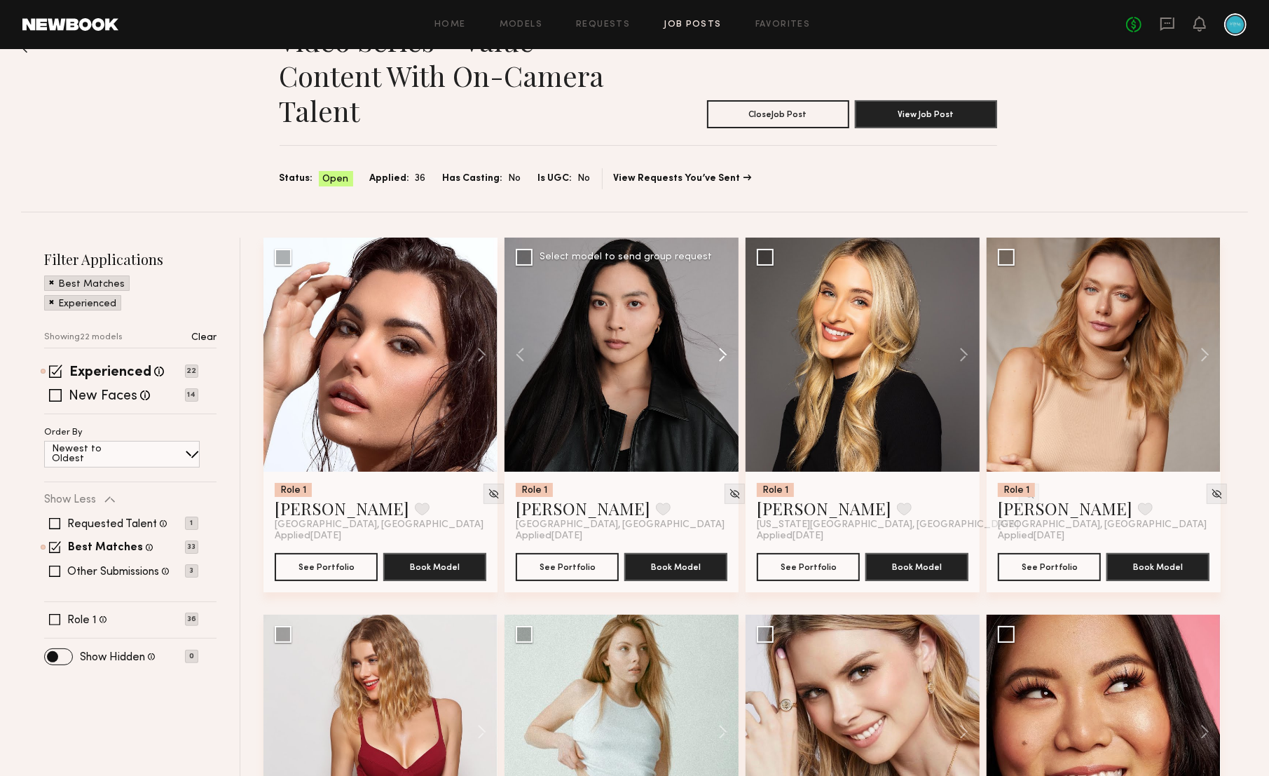
click at [718, 358] on button at bounding box center [716, 355] width 45 height 234
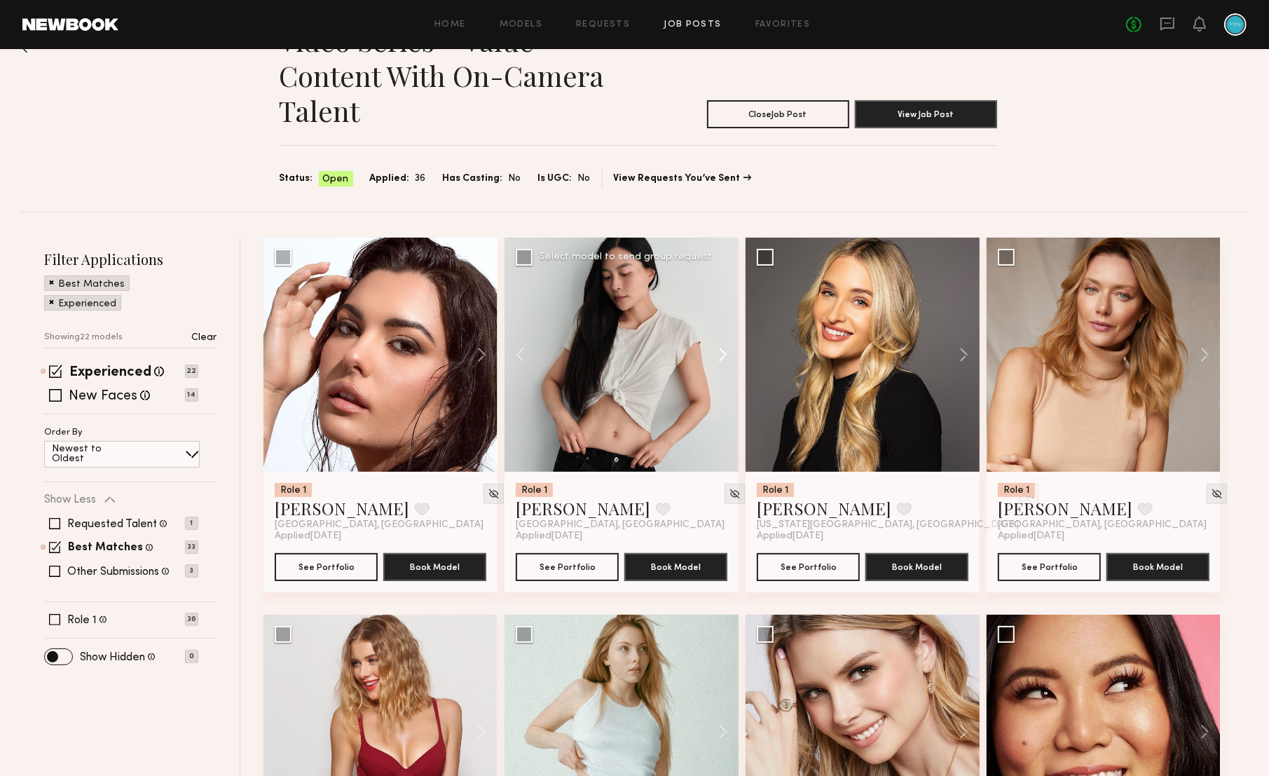
click at [718, 358] on button at bounding box center [716, 355] width 45 height 234
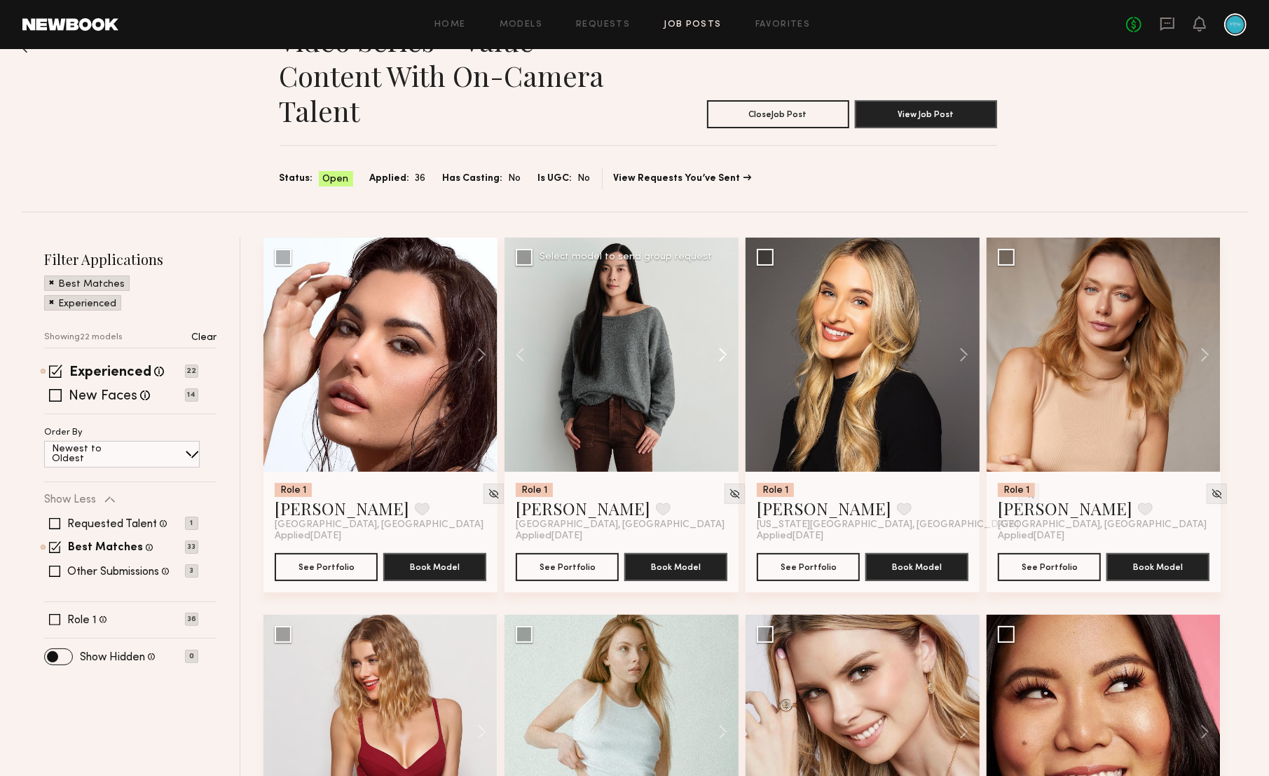
click at [718, 358] on button at bounding box center [716, 355] width 45 height 234
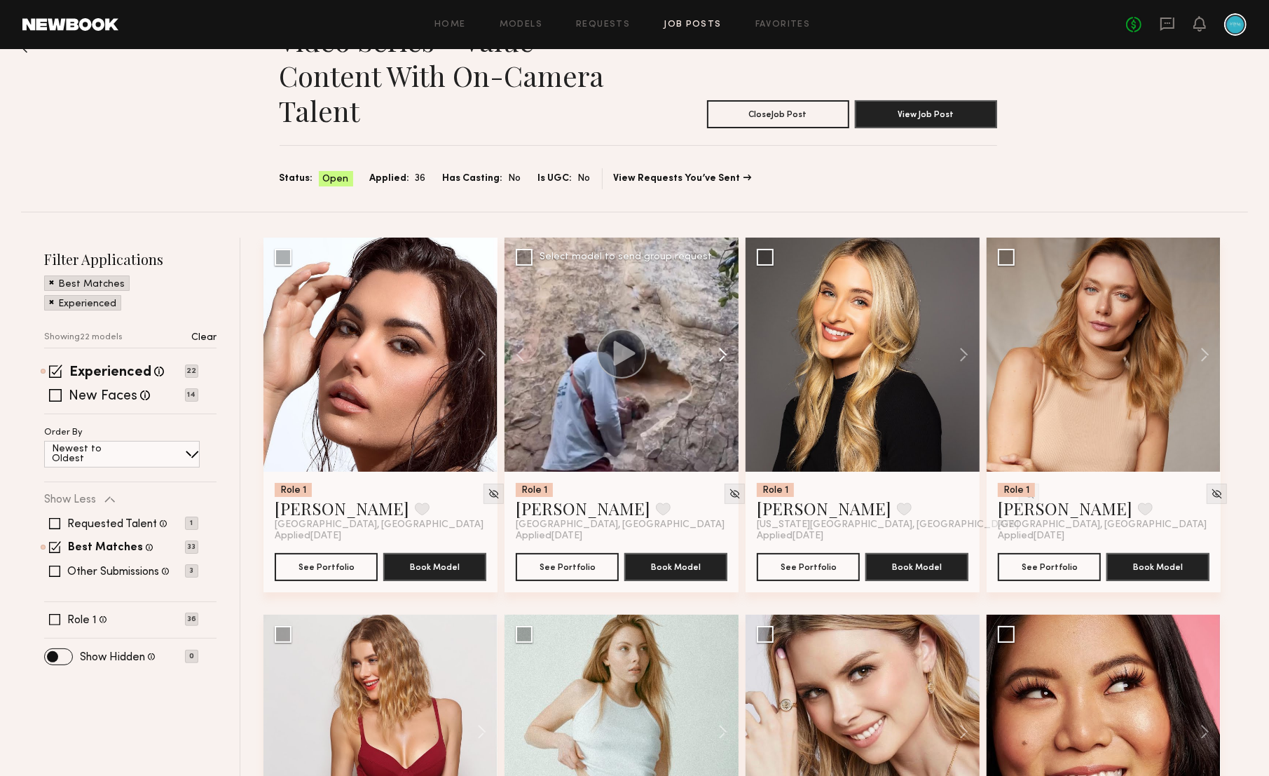
click at [718, 358] on button at bounding box center [716, 355] width 45 height 234
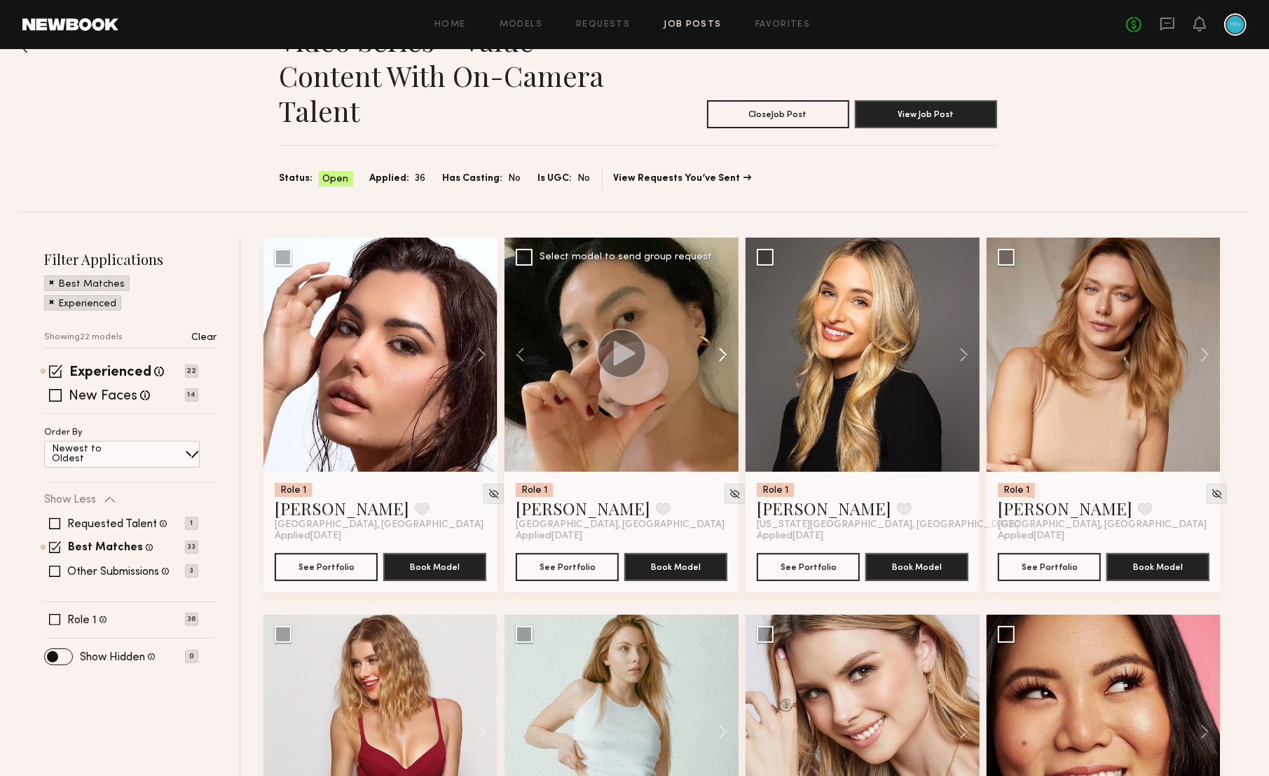
click at [718, 358] on button at bounding box center [716, 355] width 45 height 234
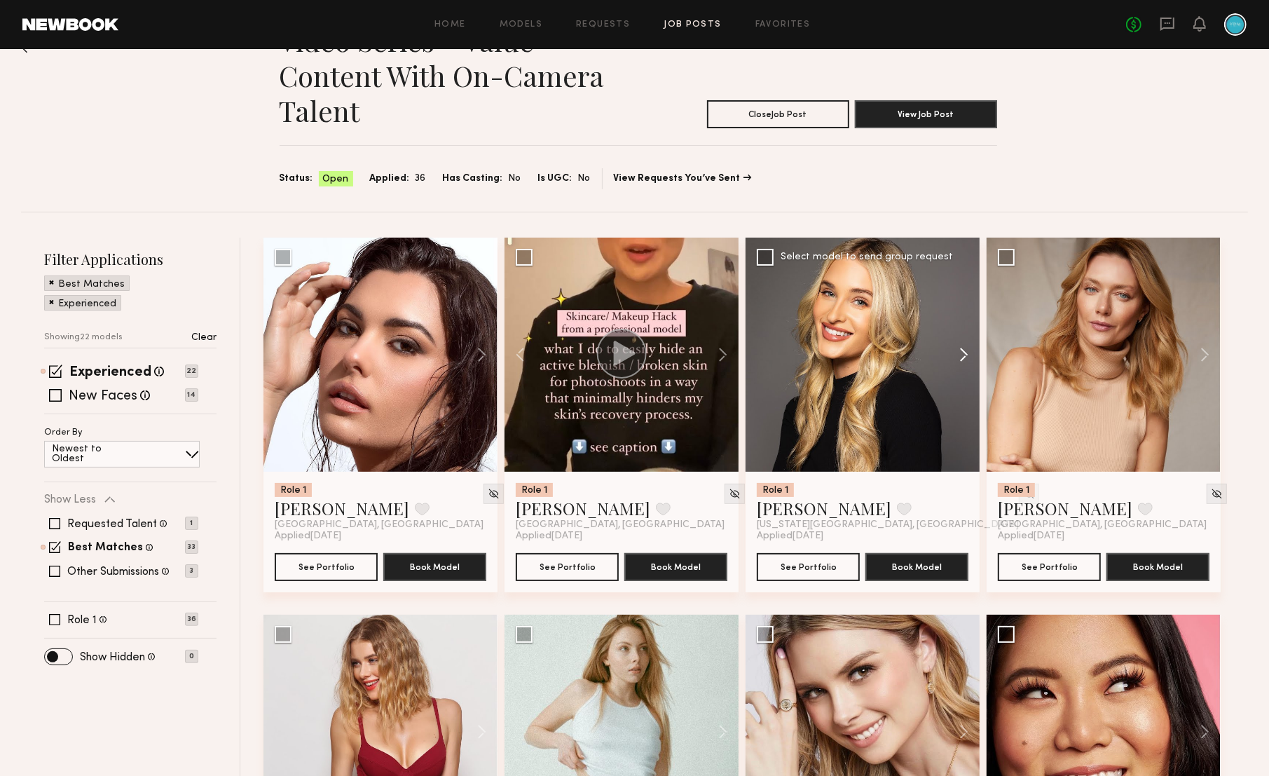
click at [964, 349] on button at bounding box center [957, 355] width 45 height 234
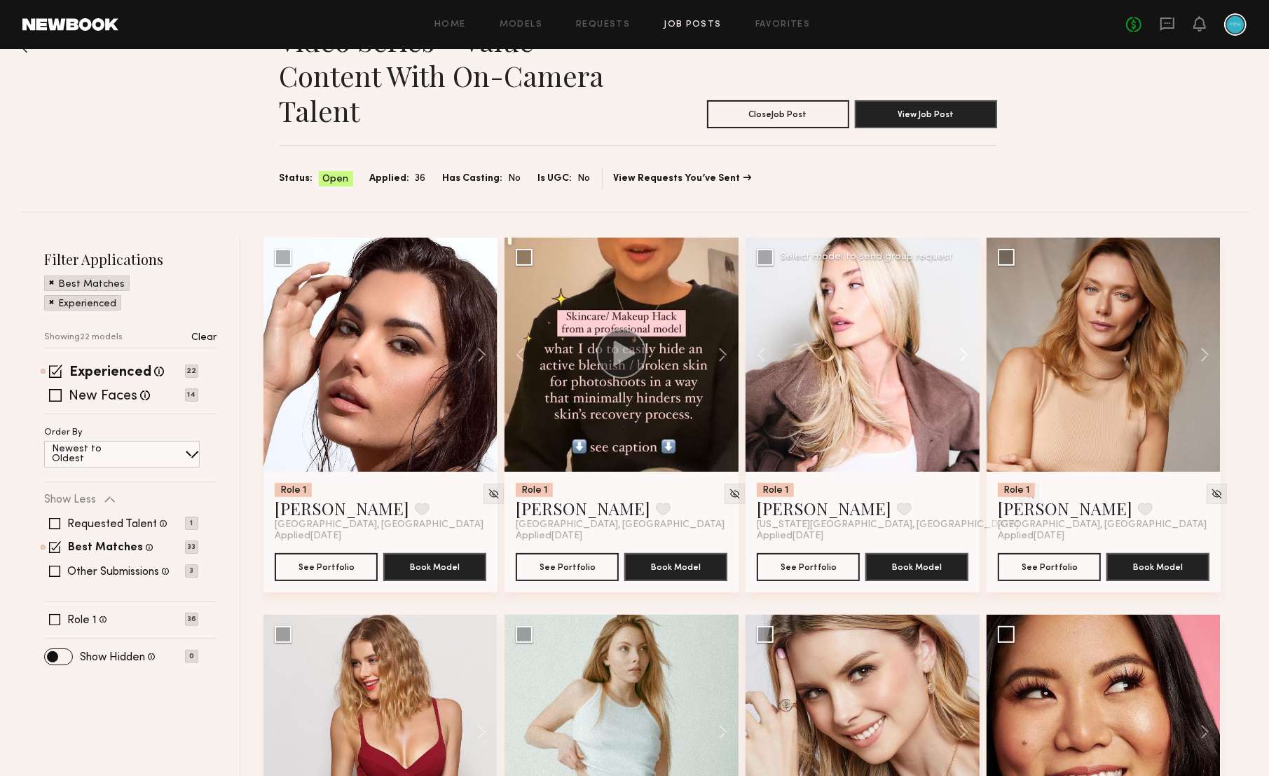
click at [969, 352] on button at bounding box center [957, 355] width 45 height 234
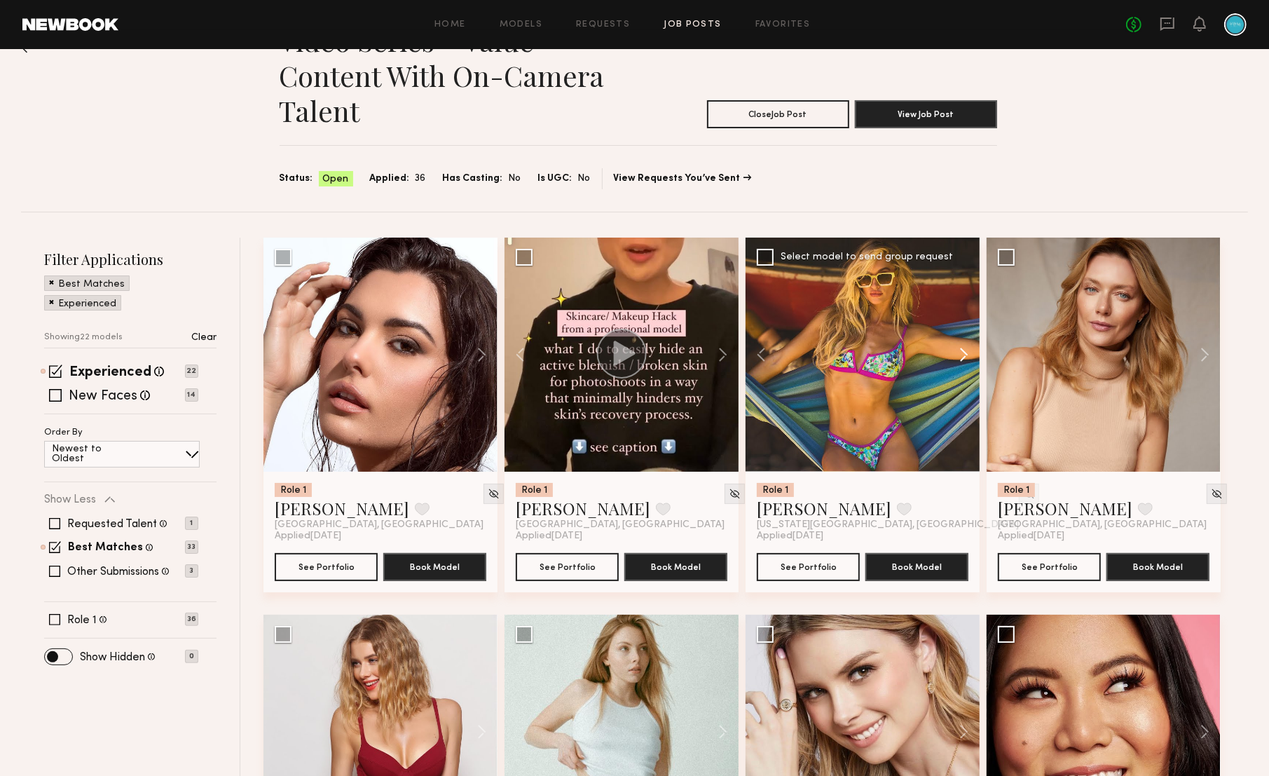
click at [969, 352] on button at bounding box center [957, 355] width 45 height 234
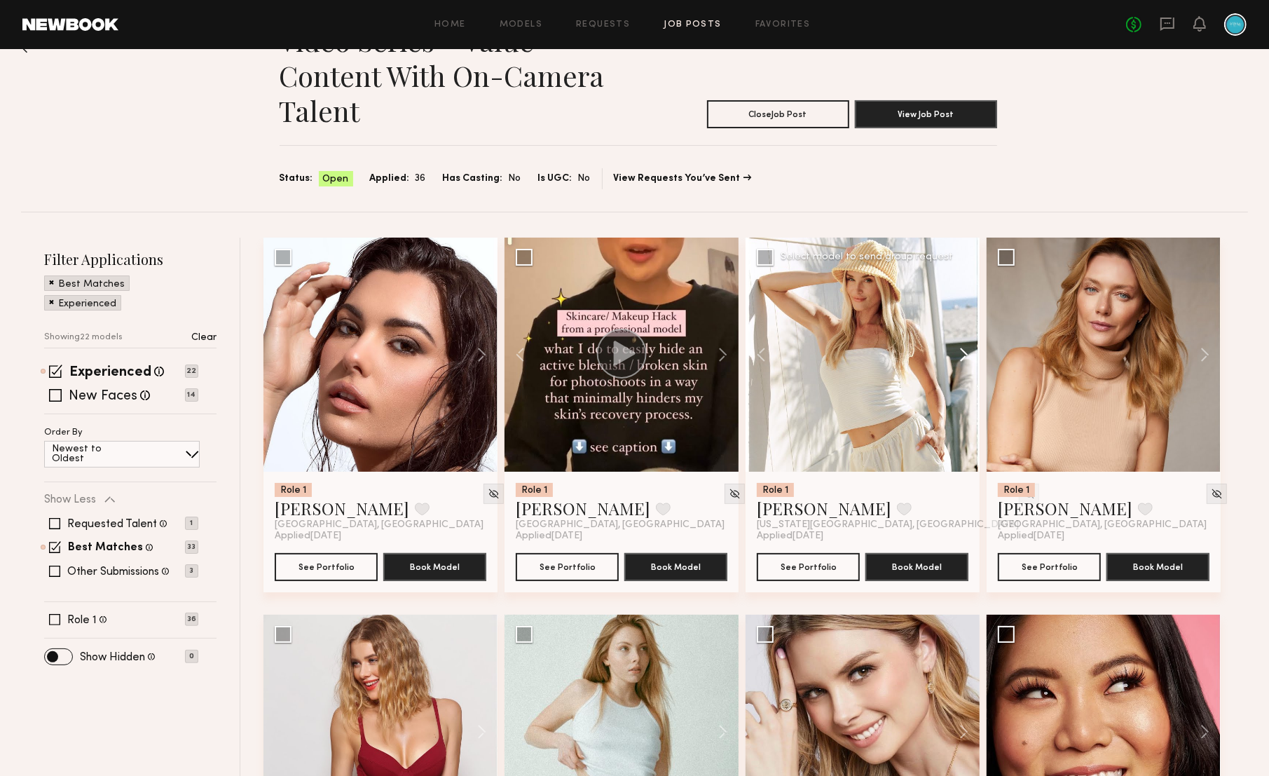
click at [969, 352] on button at bounding box center [957, 355] width 45 height 234
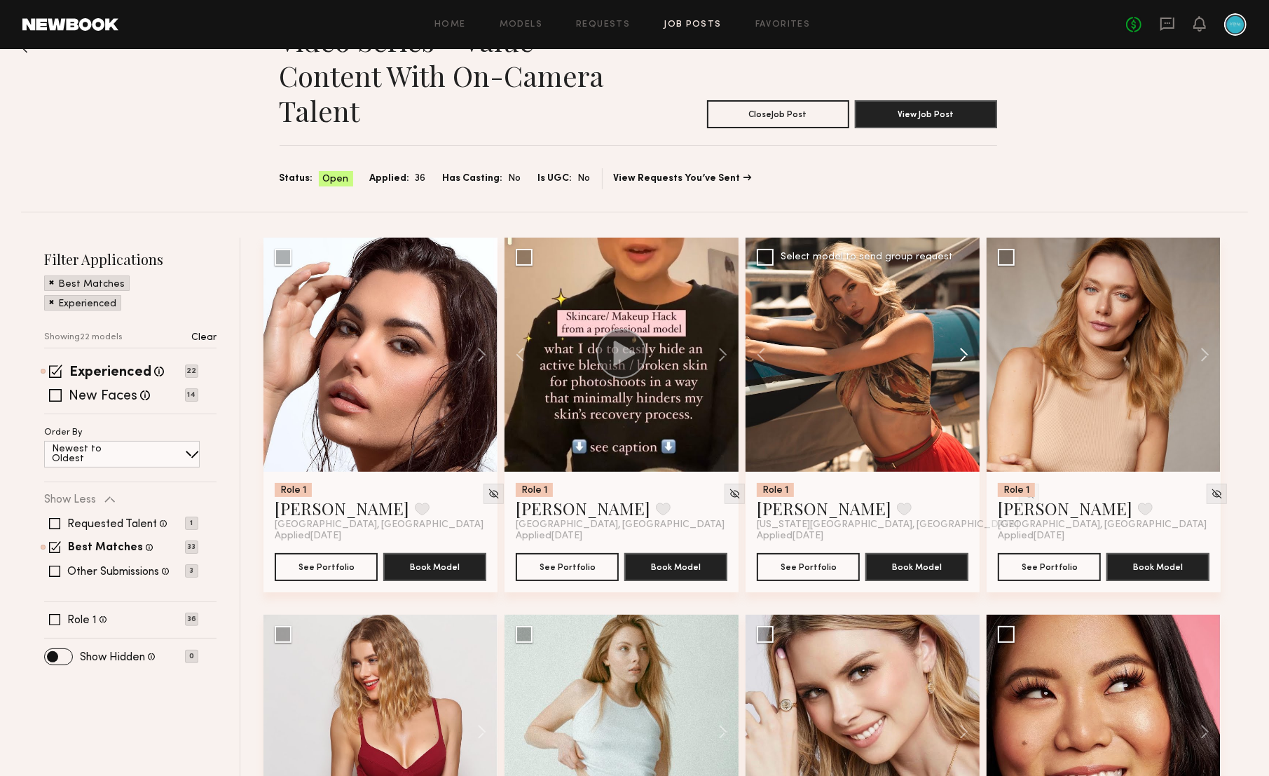
click at [969, 352] on button at bounding box center [957, 355] width 45 height 234
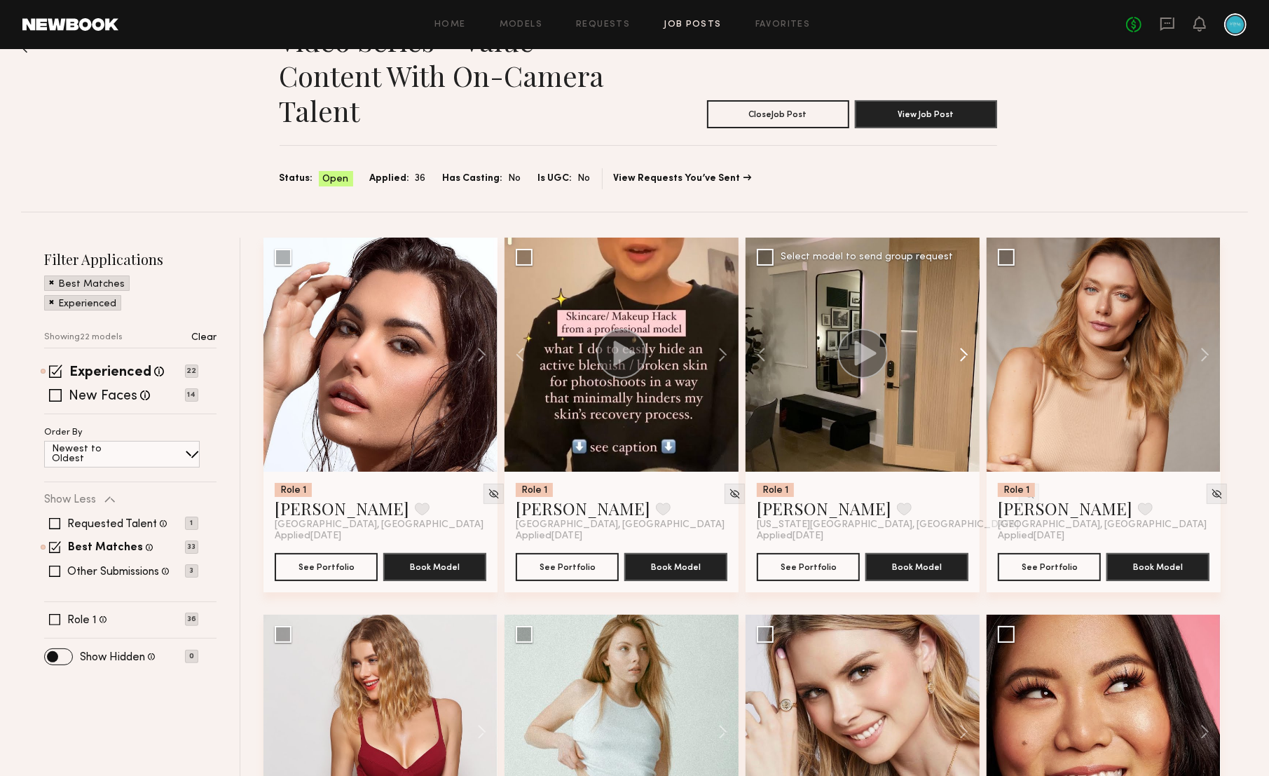
click at [969, 352] on button at bounding box center [957, 355] width 45 height 234
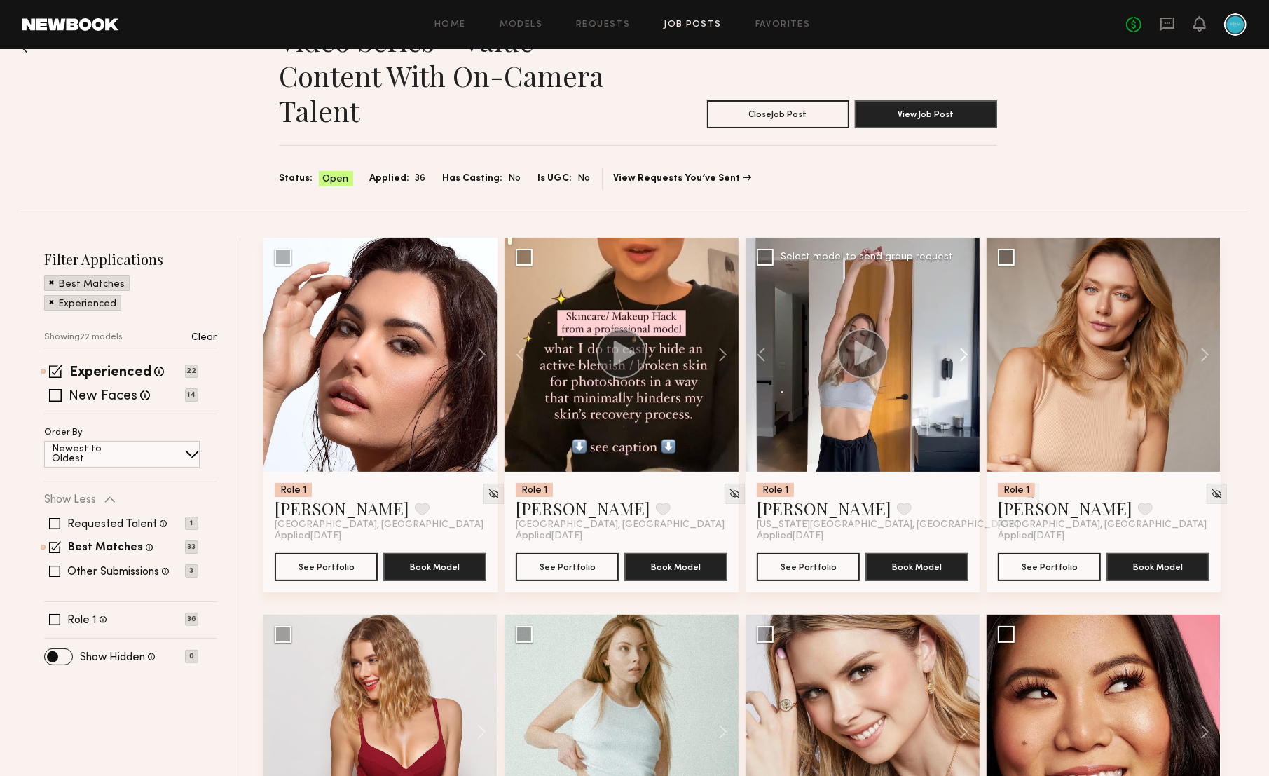
click at [969, 352] on button at bounding box center [957, 355] width 45 height 234
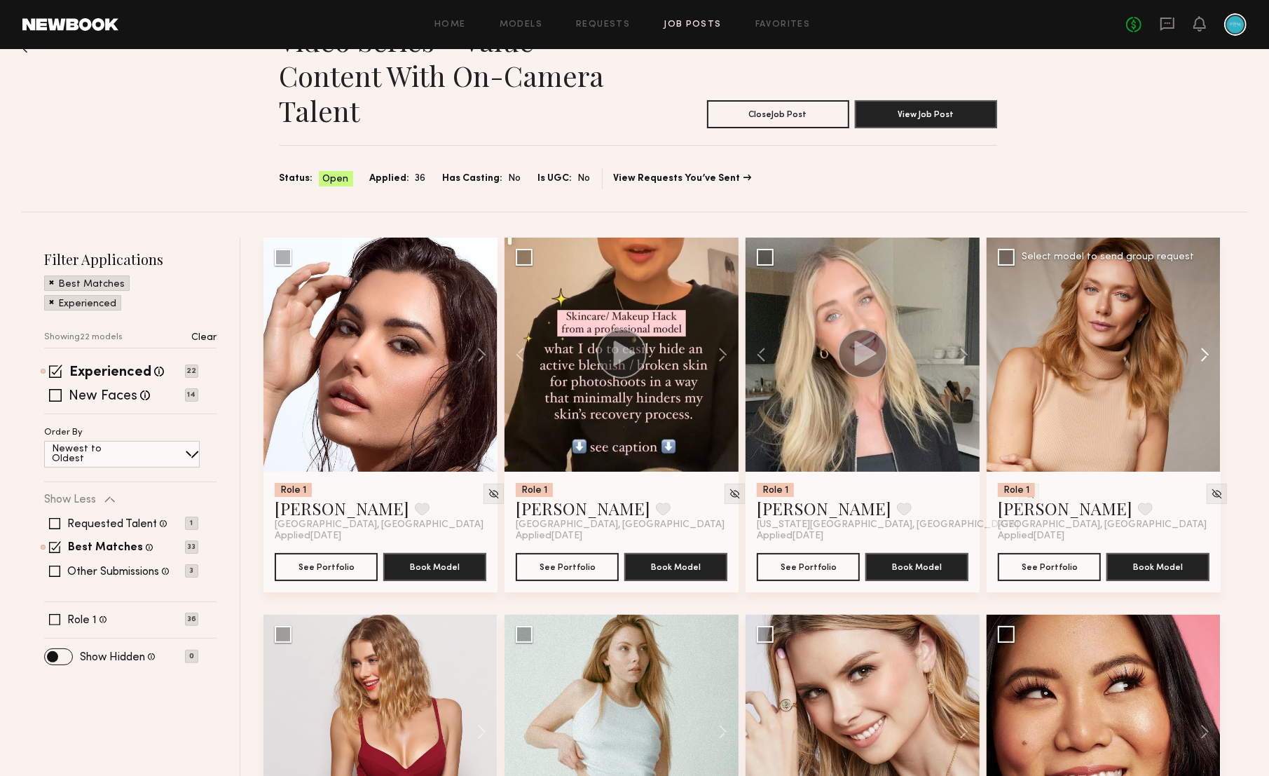
click at [1196, 350] on button at bounding box center [1198, 355] width 45 height 234
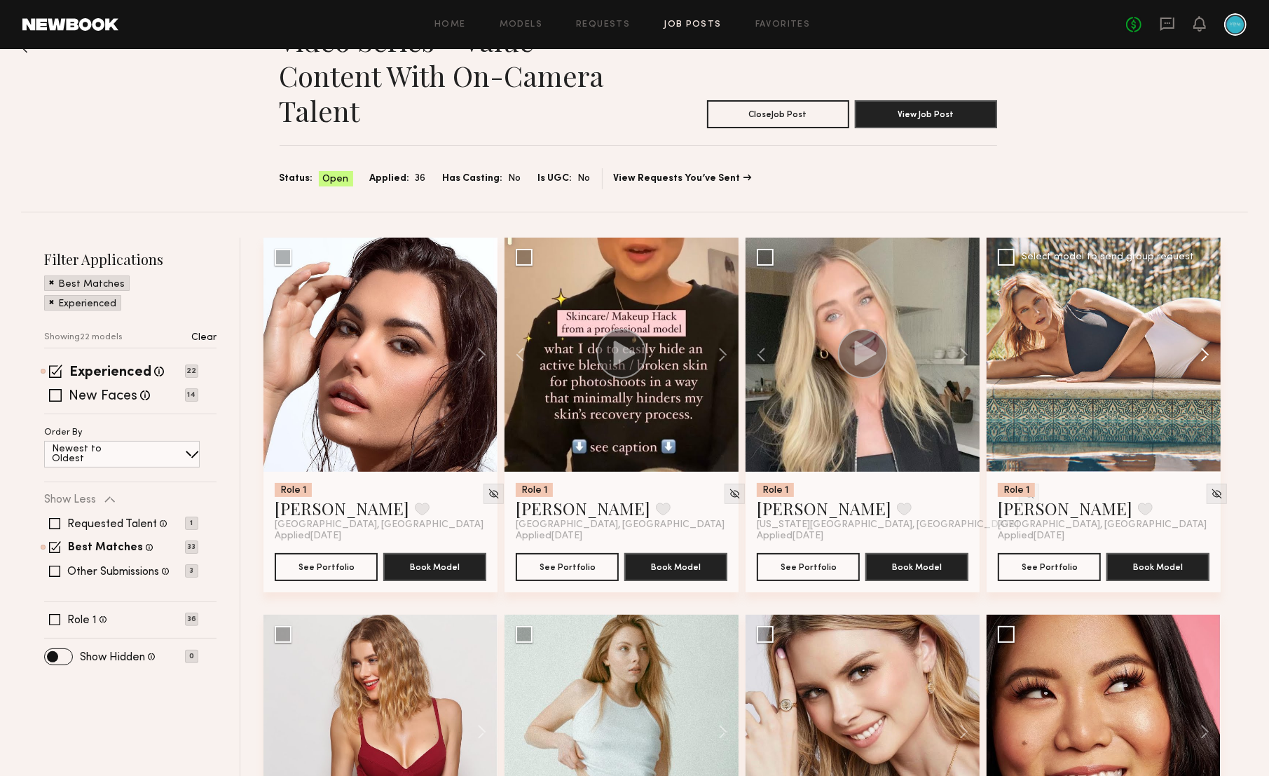
click at [1196, 350] on button at bounding box center [1198, 355] width 45 height 234
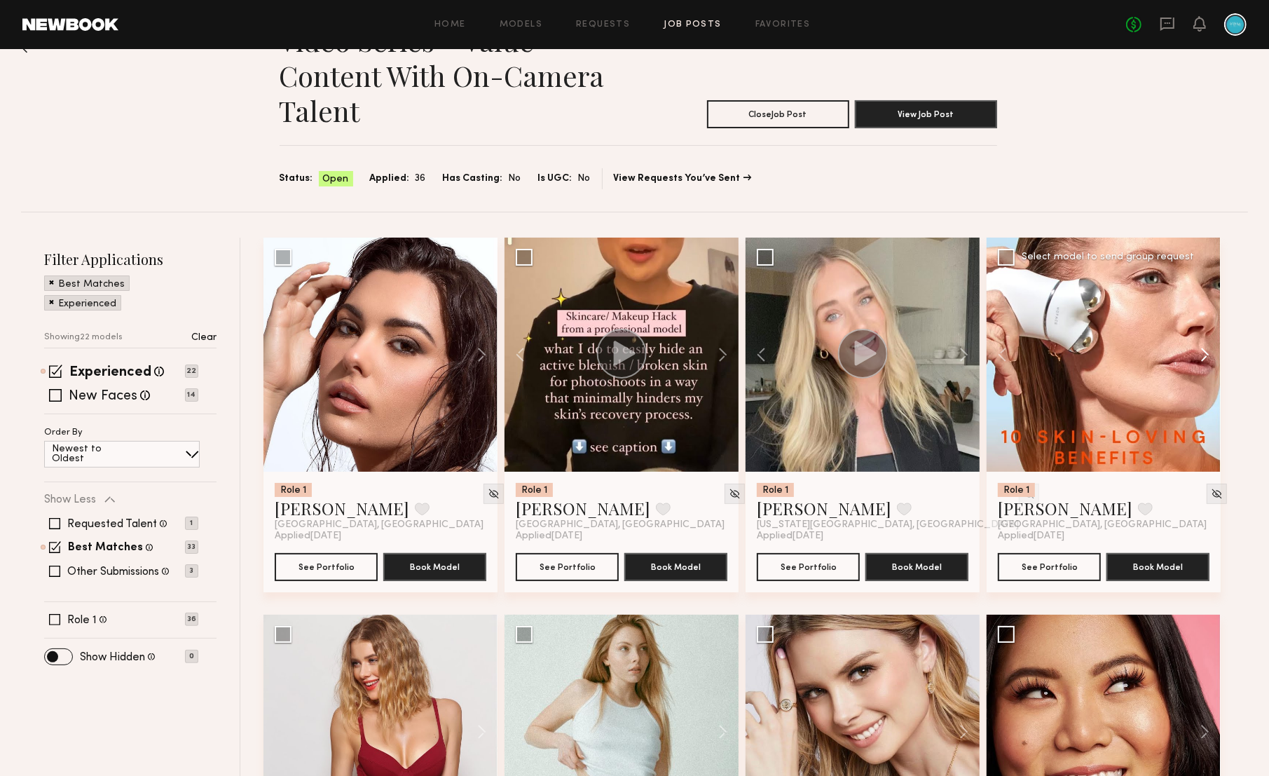
click at [1196, 350] on button at bounding box center [1198, 355] width 45 height 234
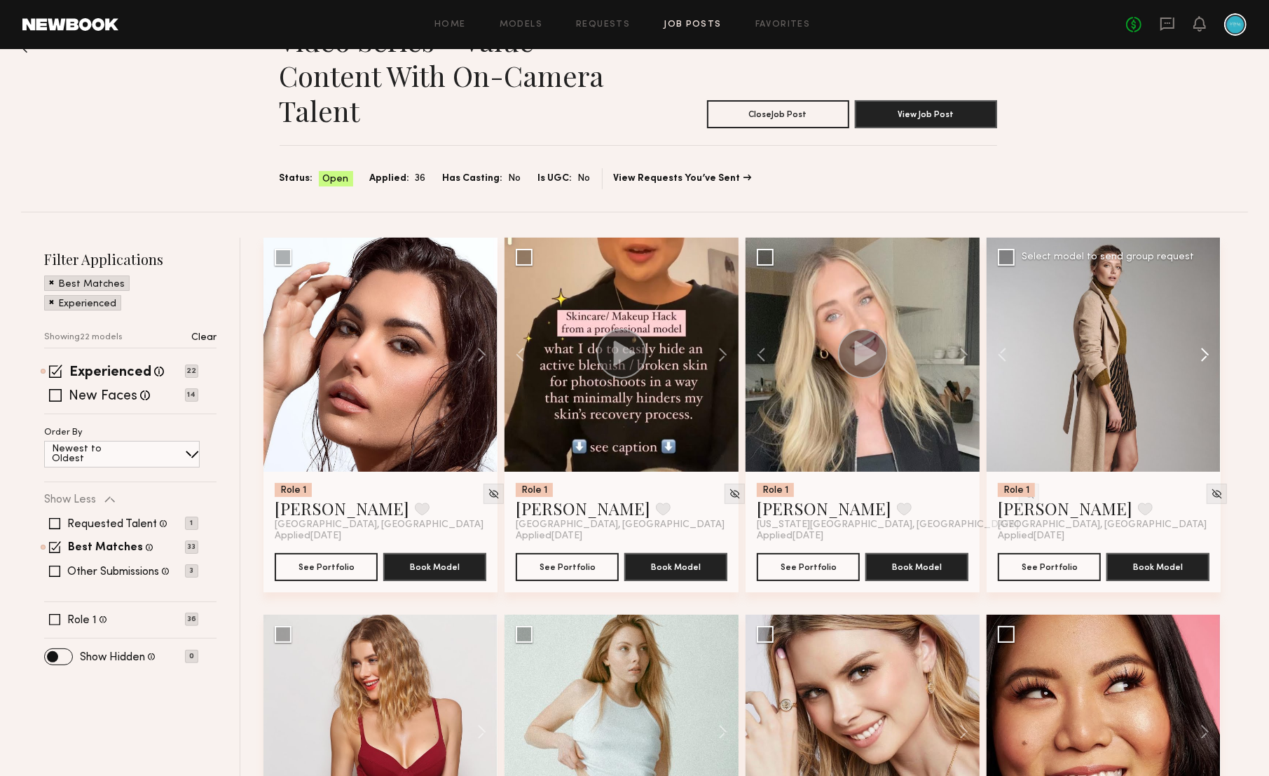
click at [1196, 350] on button at bounding box center [1198, 355] width 45 height 234
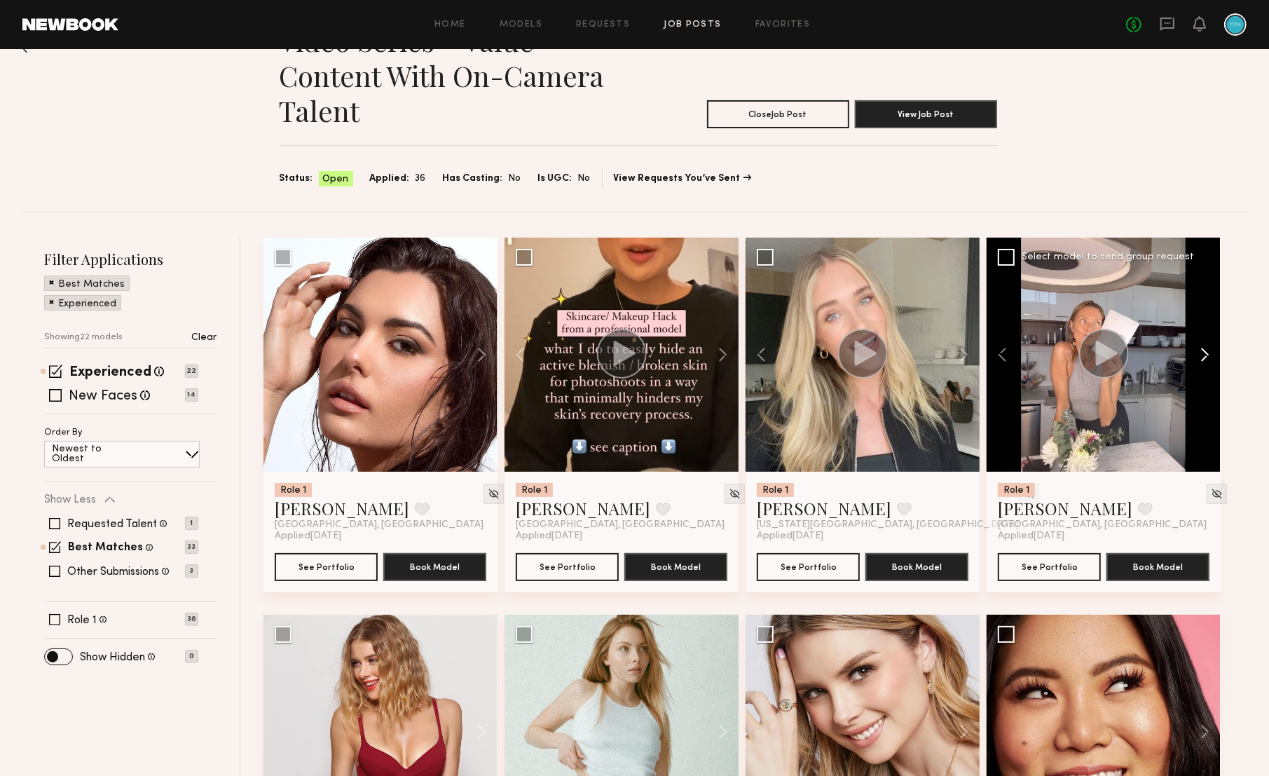
click at [1196, 350] on button at bounding box center [1198, 355] width 45 height 234
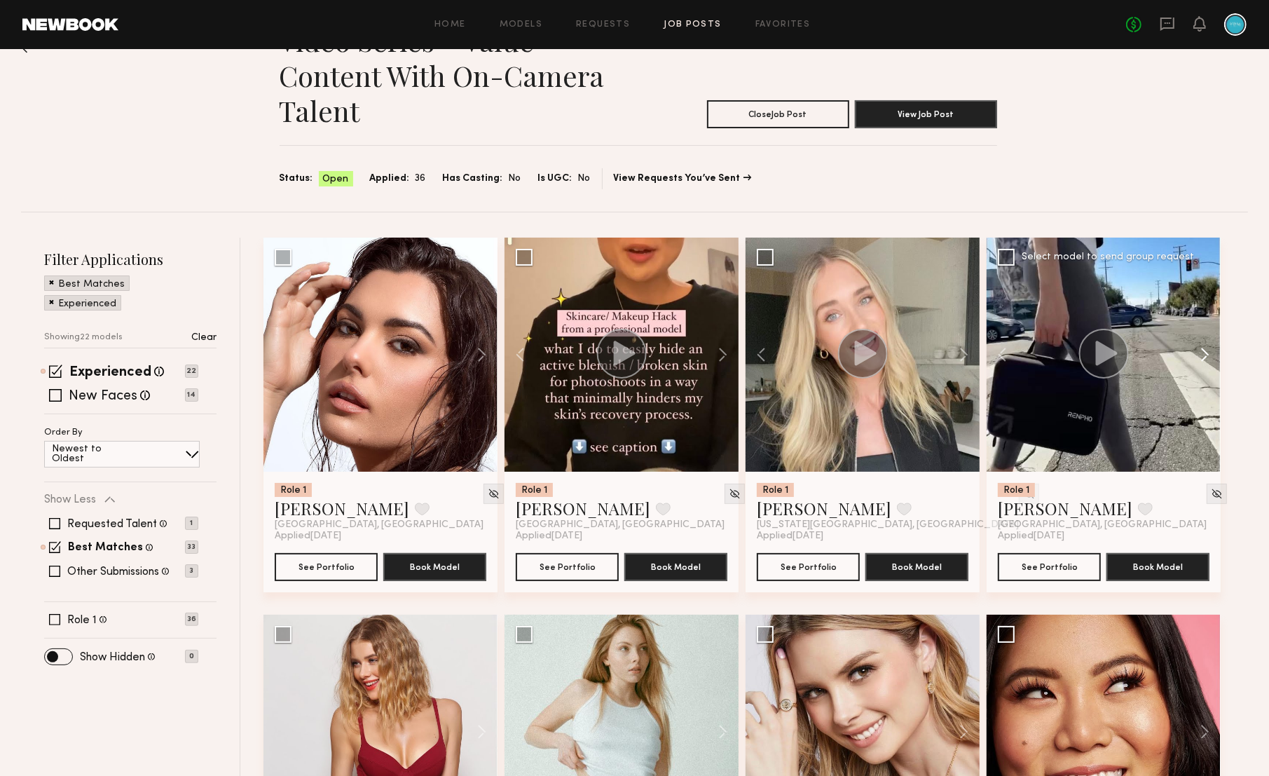
click at [1196, 350] on button at bounding box center [1198, 355] width 45 height 234
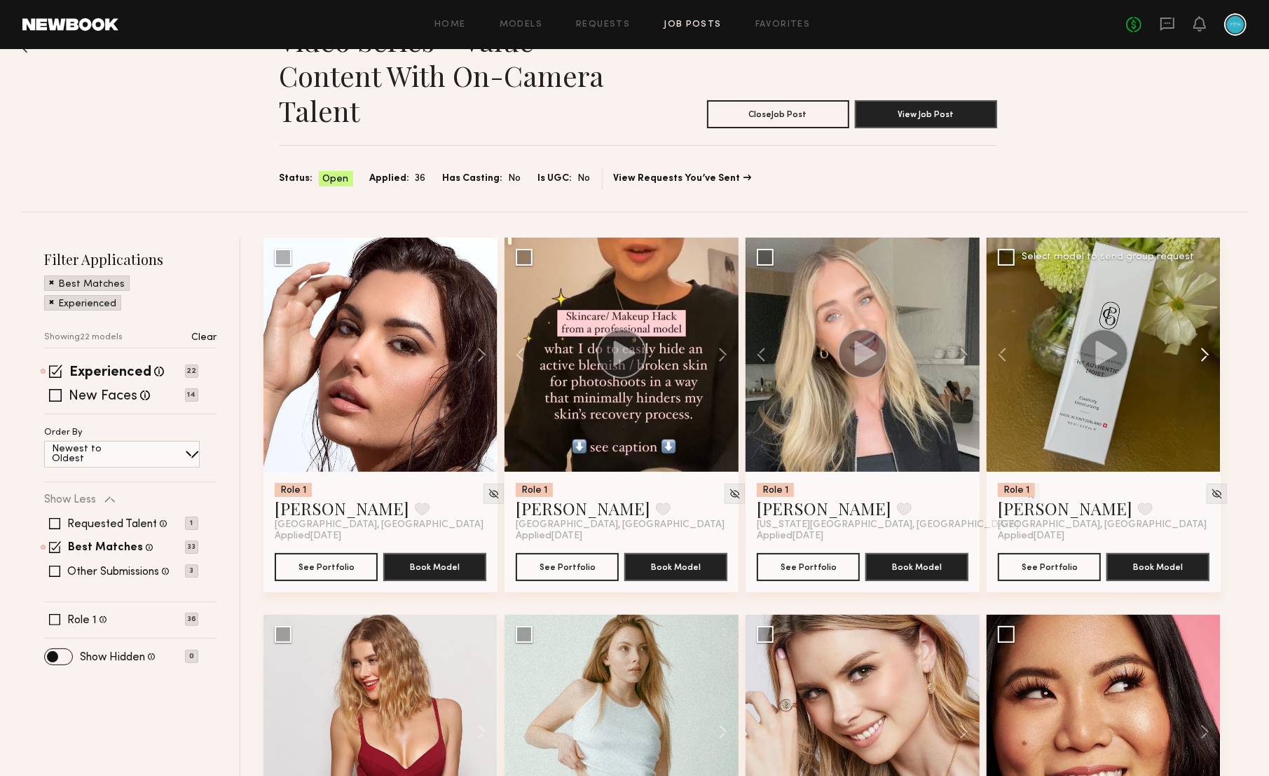
click at [1196, 350] on button at bounding box center [1198, 355] width 45 height 234
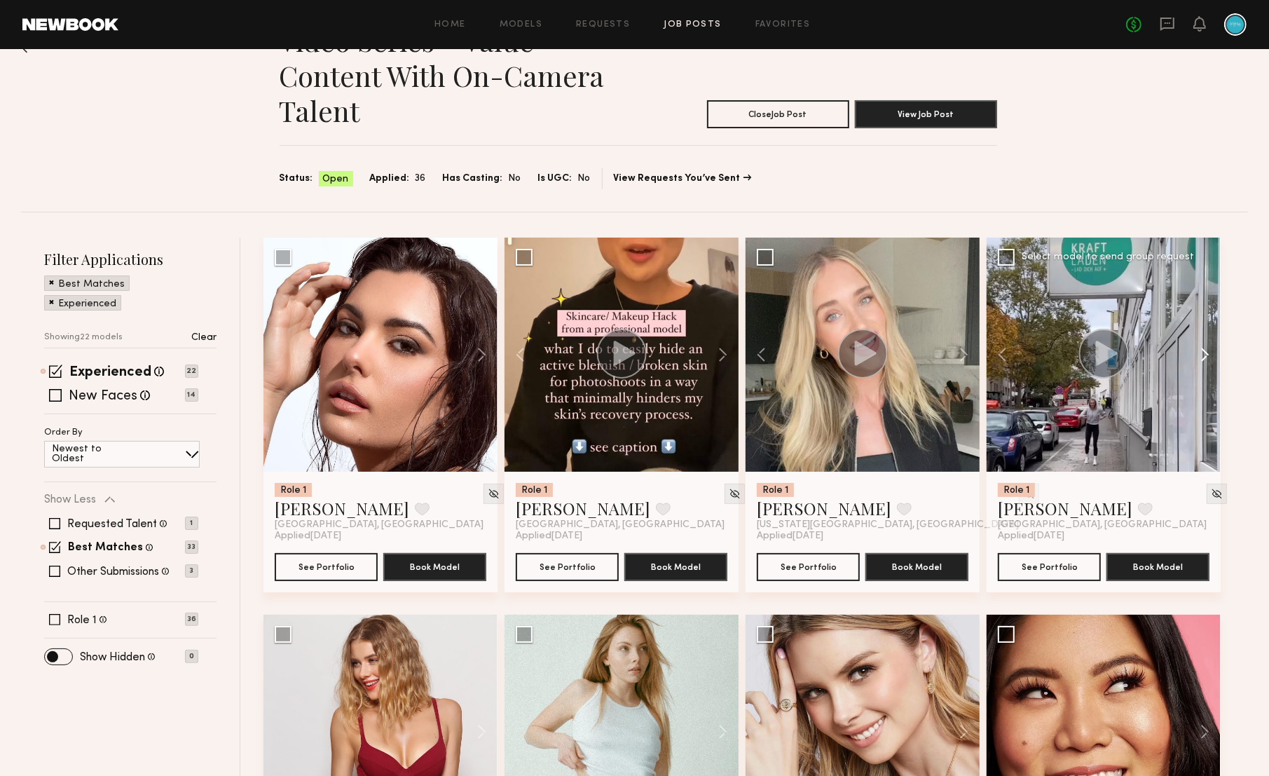
click at [1196, 350] on button at bounding box center [1198, 355] width 45 height 234
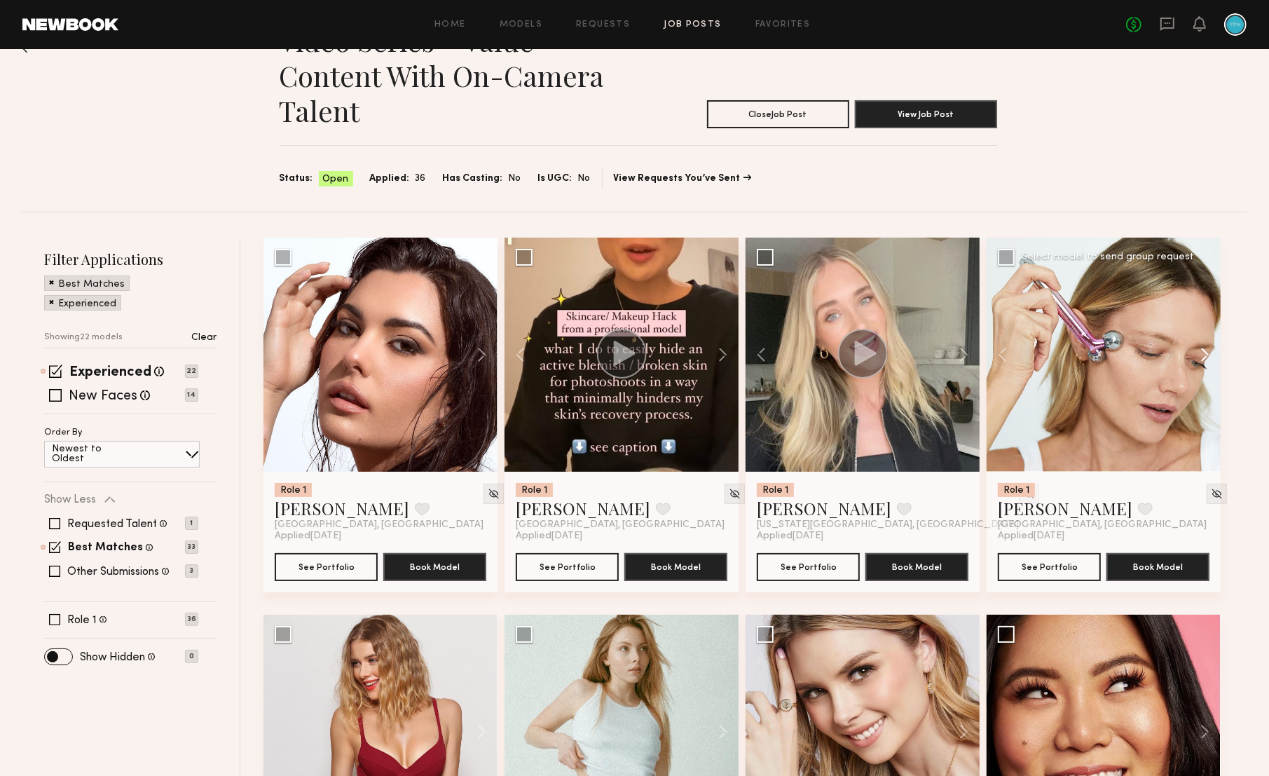
click at [1196, 350] on button at bounding box center [1198, 355] width 45 height 234
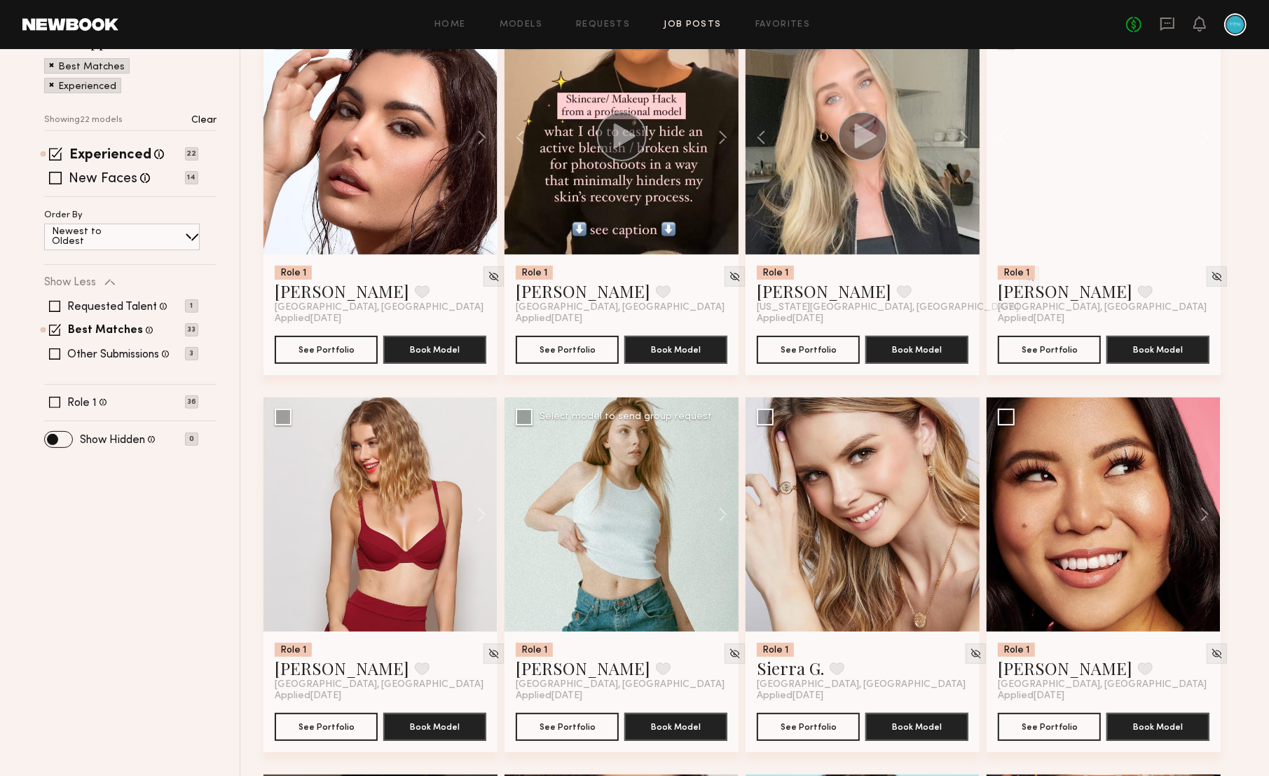
scroll to position [279, 0]
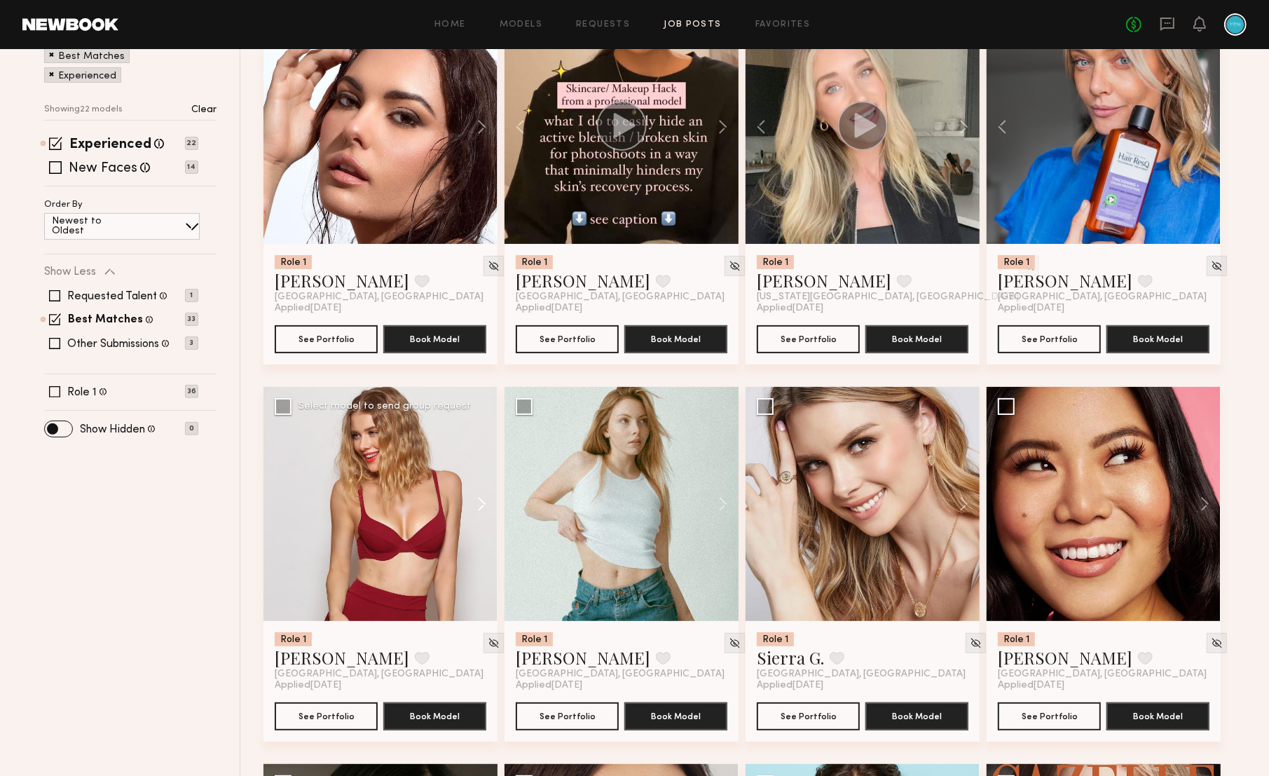
click at [477, 500] on button at bounding box center [475, 504] width 45 height 234
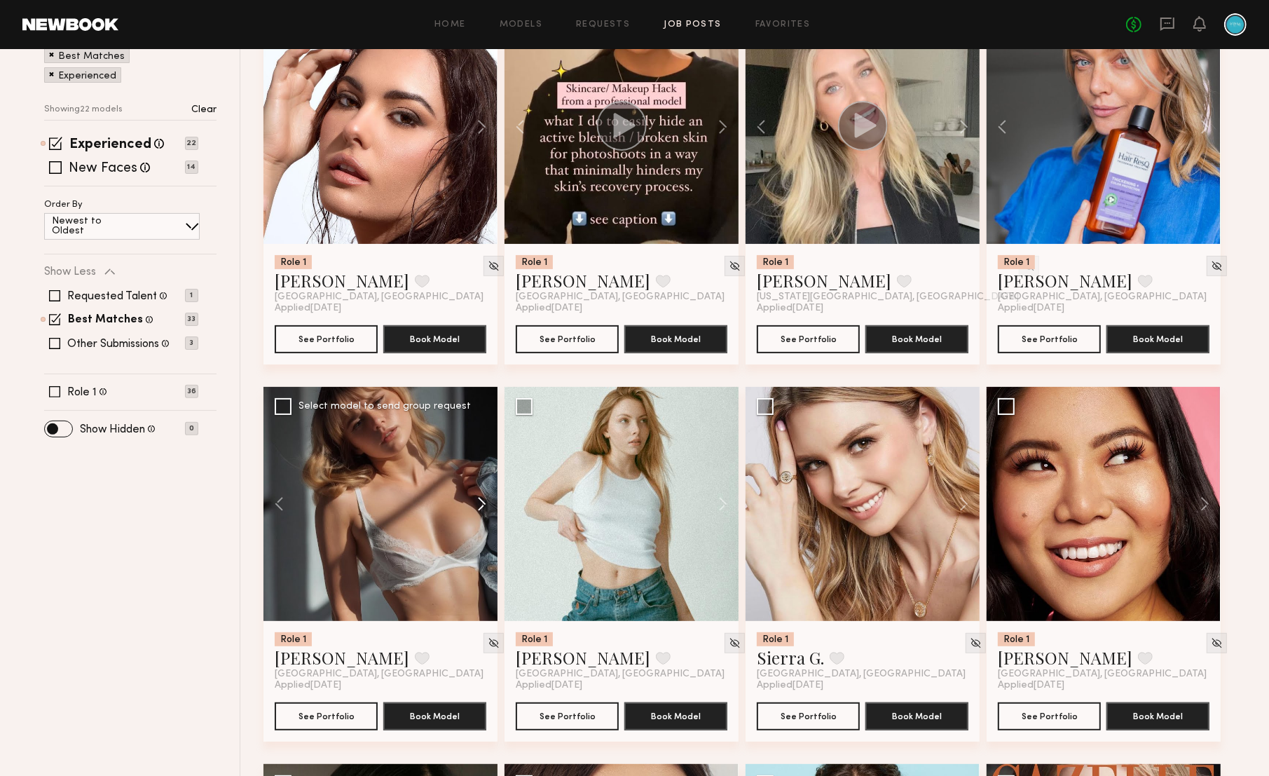
click at [477, 500] on button at bounding box center [475, 504] width 45 height 234
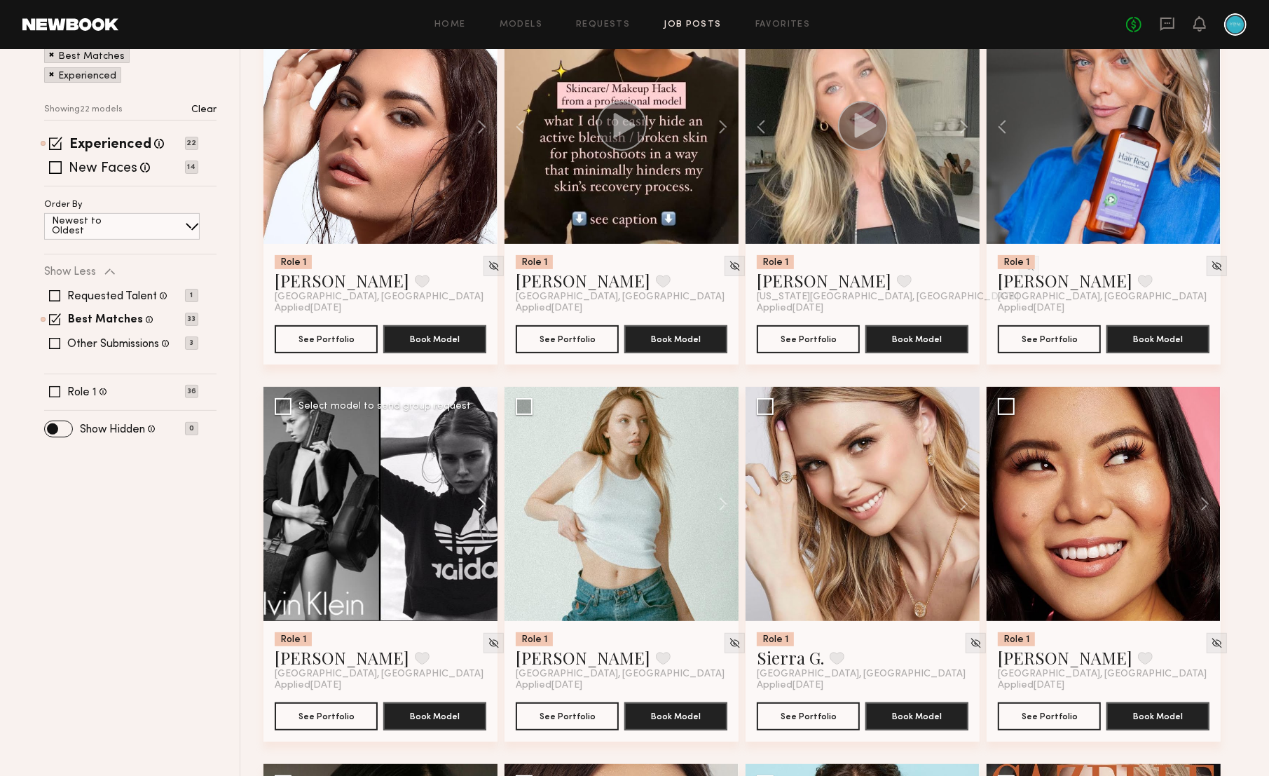
click at [477, 500] on button at bounding box center [475, 504] width 45 height 234
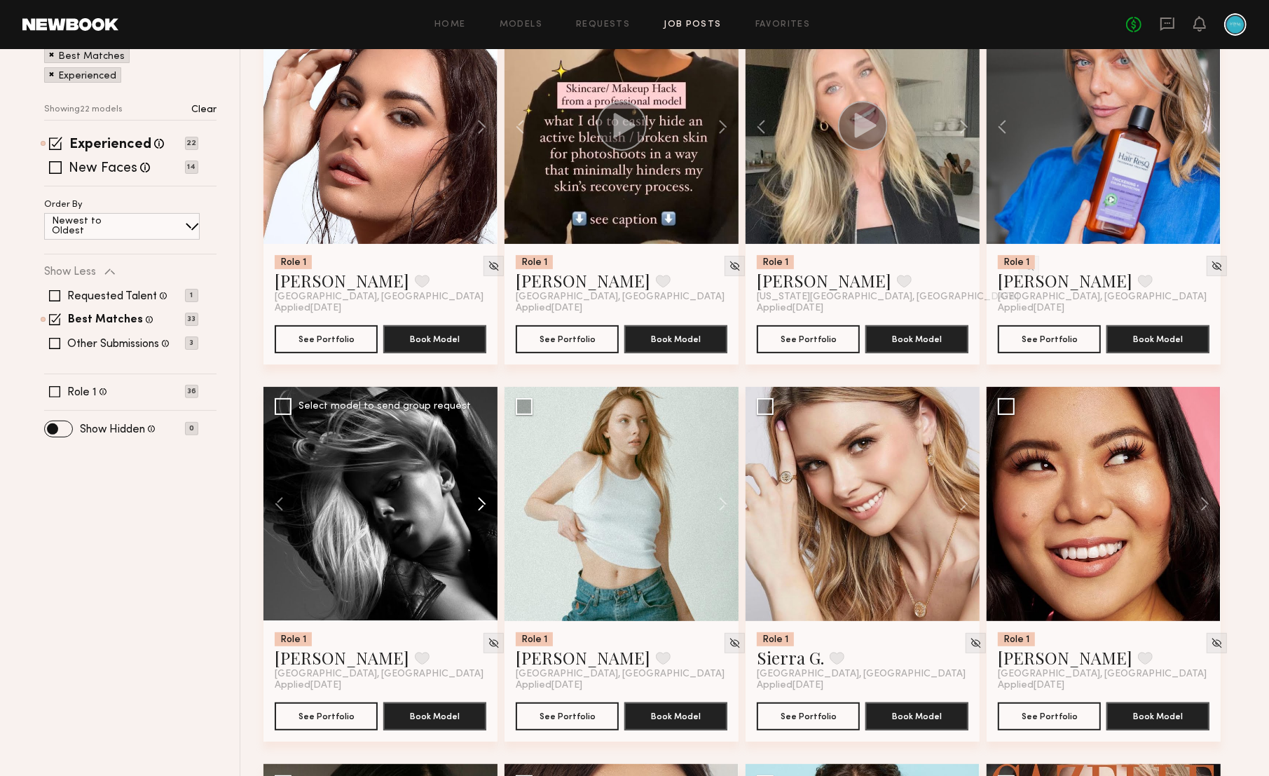
click at [477, 500] on button at bounding box center [475, 504] width 45 height 234
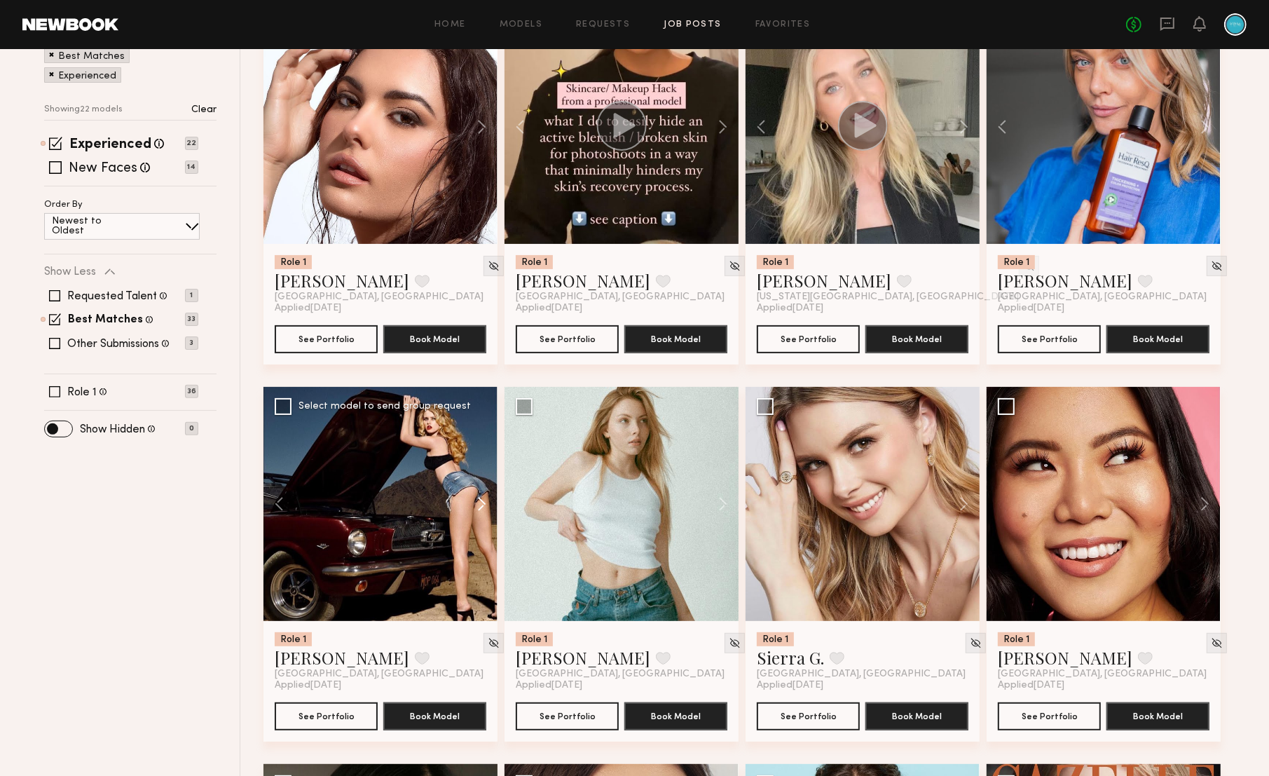
click at [477, 500] on button at bounding box center [475, 504] width 45 height 234
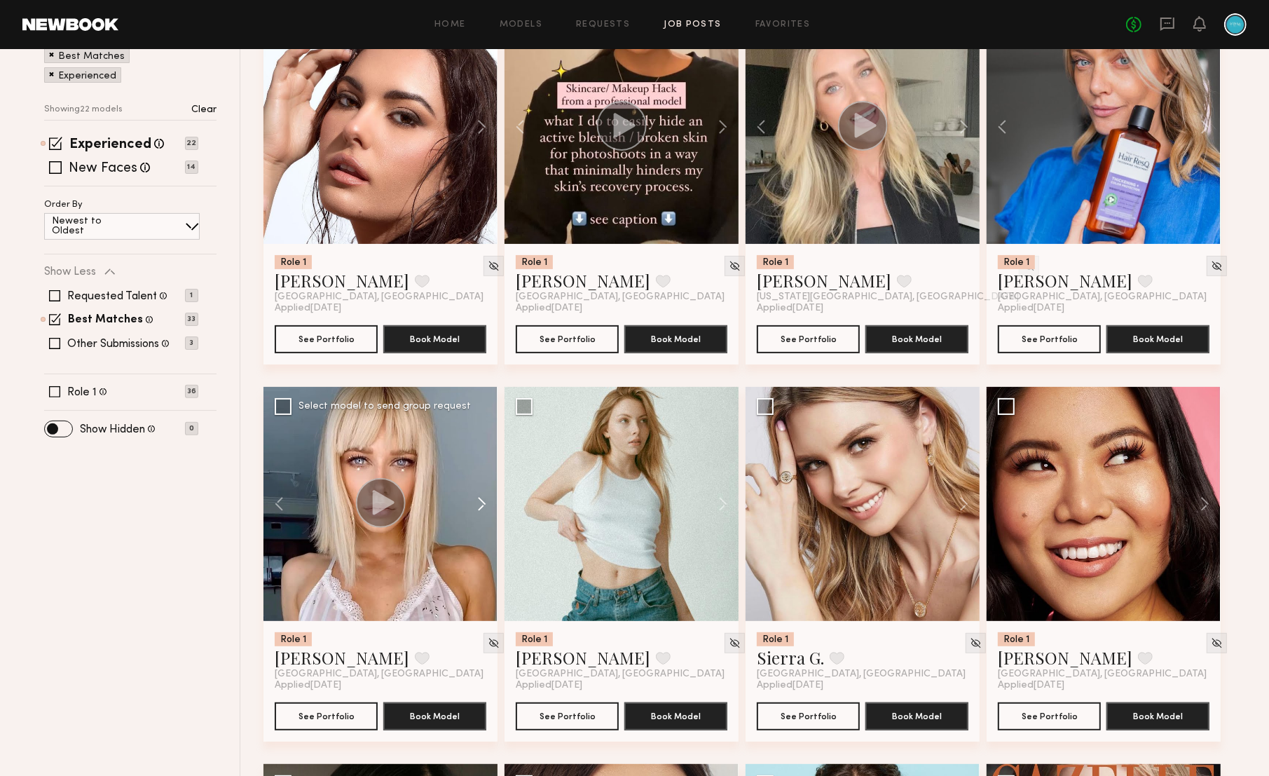
click at [477, 500] on button at bounding box center [475, 504] width 45 height 234
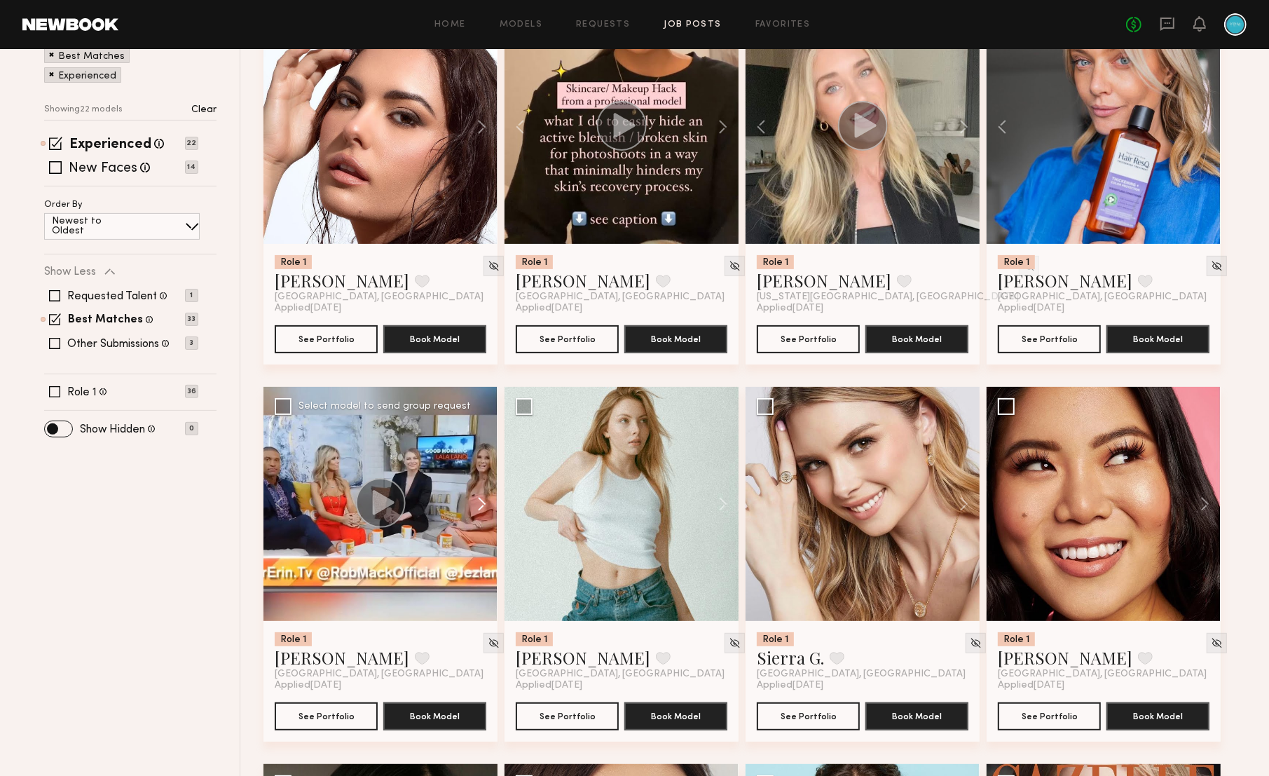
click at [477, 500] on button at bounding box center [475, 504] width 45 height 234
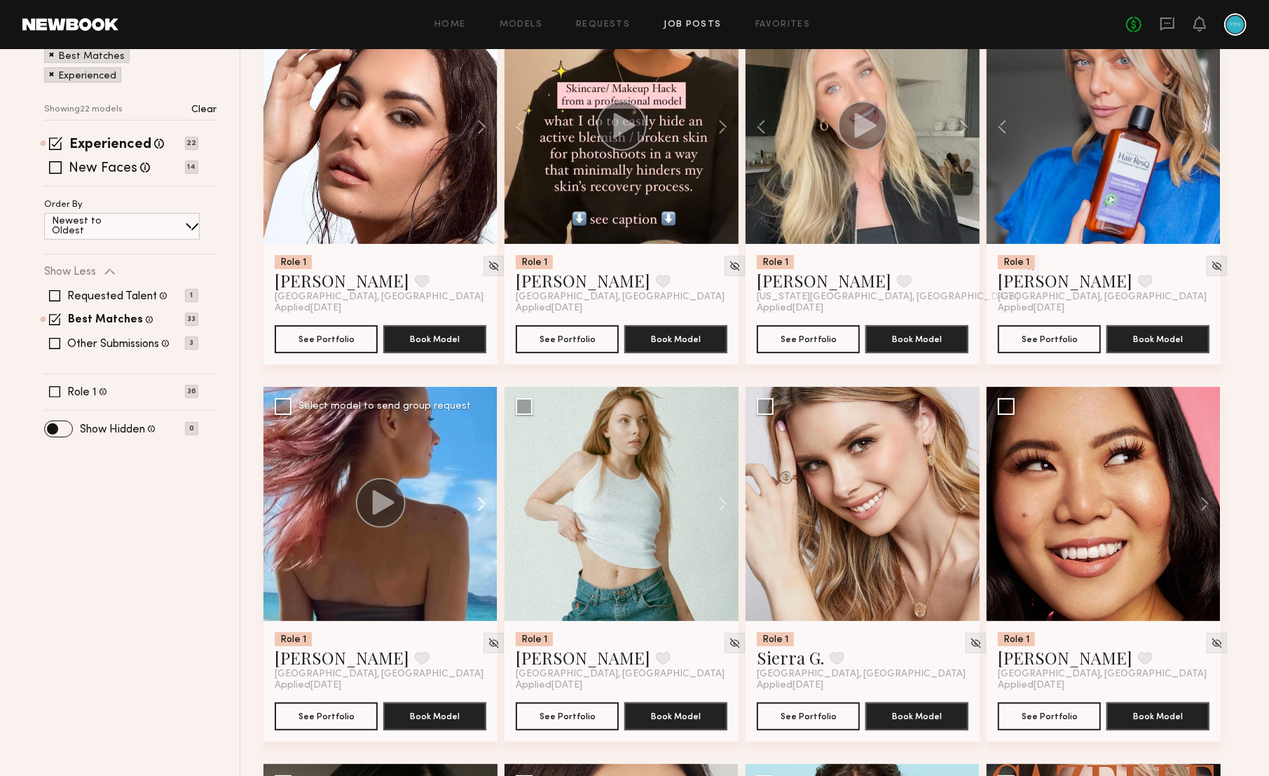
click at [477, 500] on button at bounding box center [475, 504] width 45 height 234
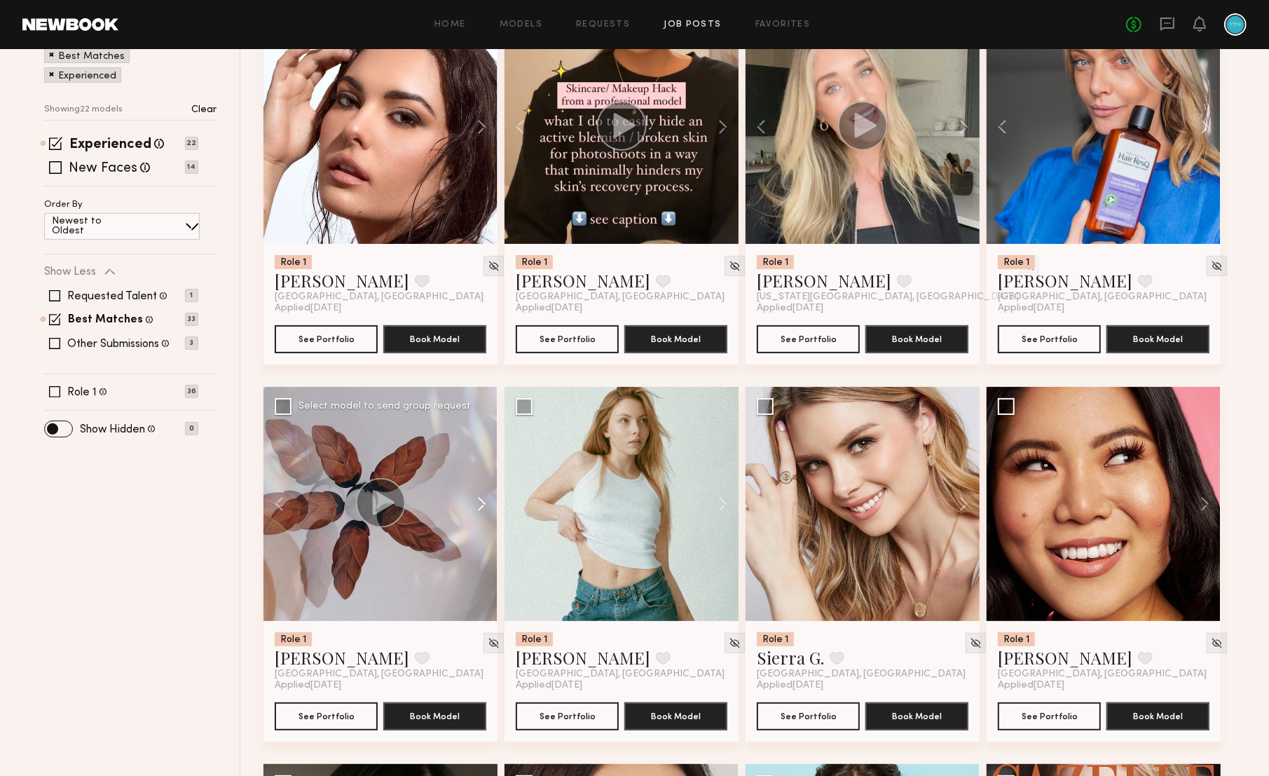
click at [477, 500] on button at bounding box center [475, 504] width 45 height 234
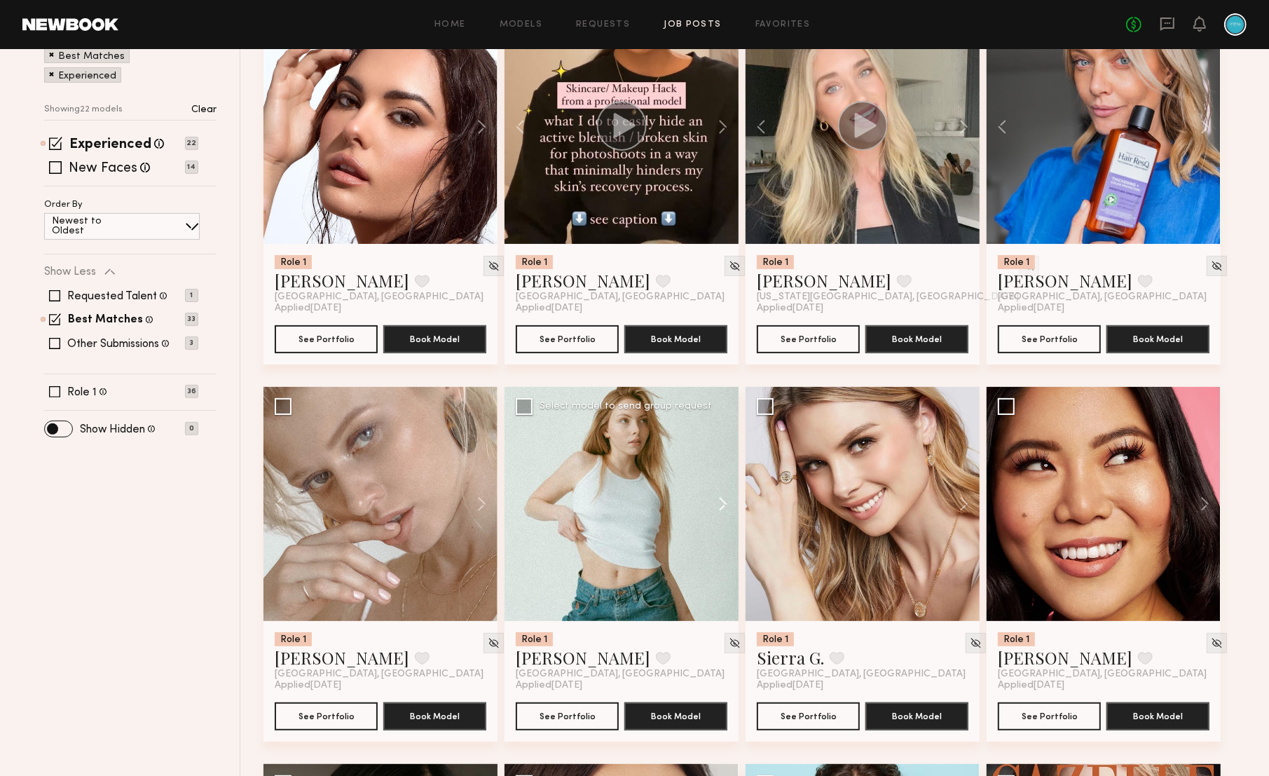
click at [722, 505] on button at bounding box center [716, 504] width 45 height 234
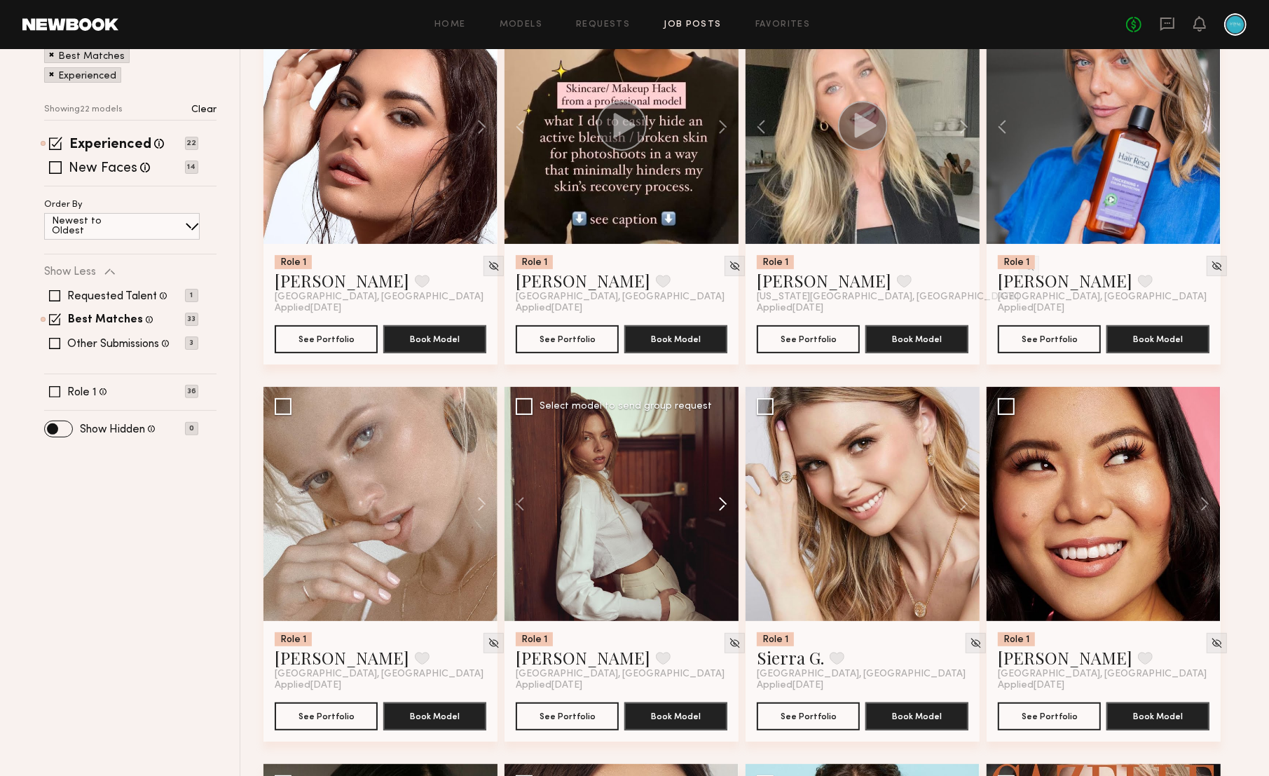
click at [722, 505] on button at bounding box center [716, 504] width 45 height 234
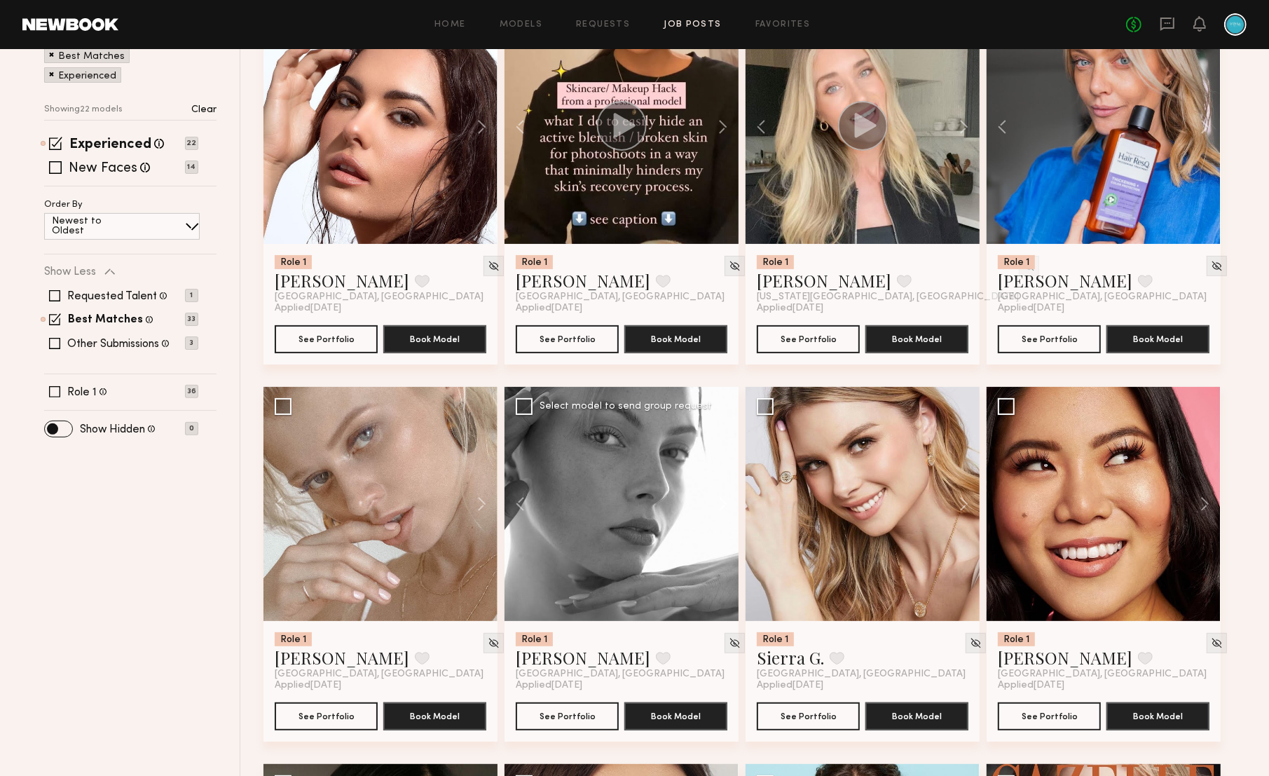
click at [722, 505] on button at bounding box center [716, 504] width 45 height 234
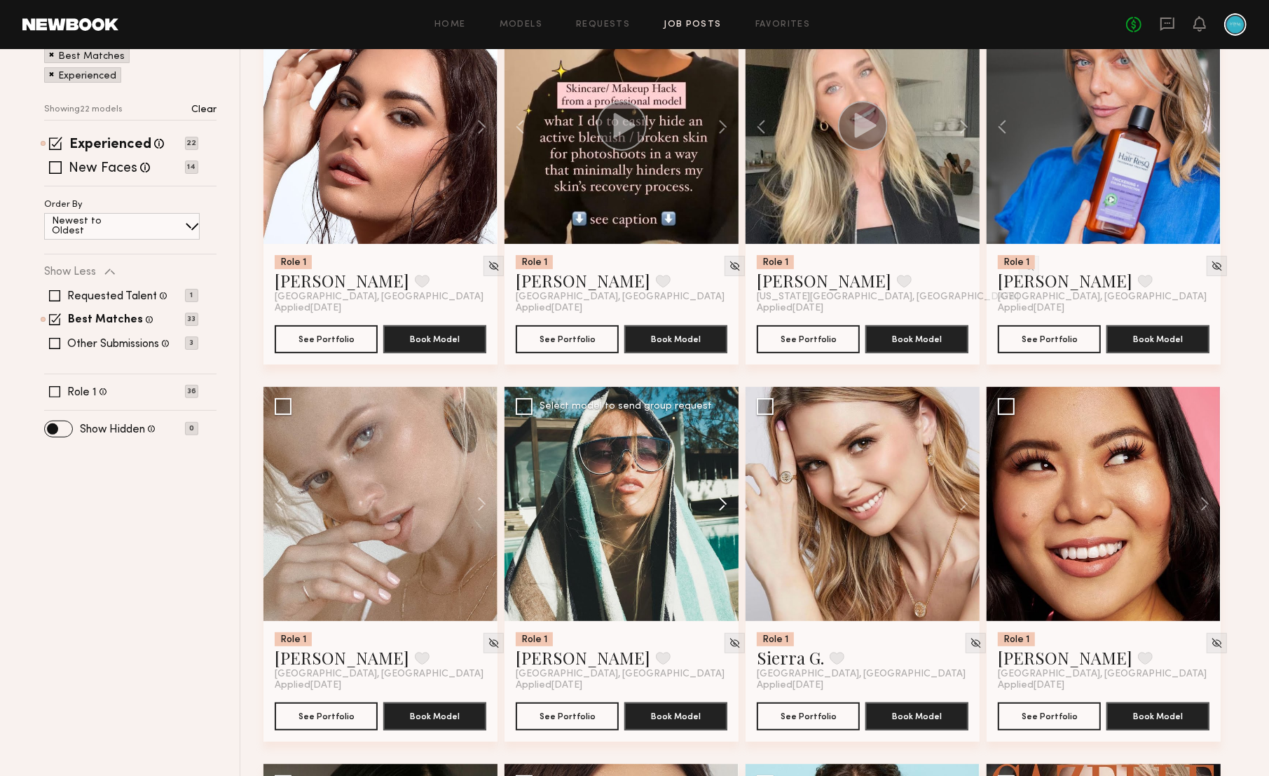
click at [722, 505] on button at bounding box center [716, 504] width 45 height 234
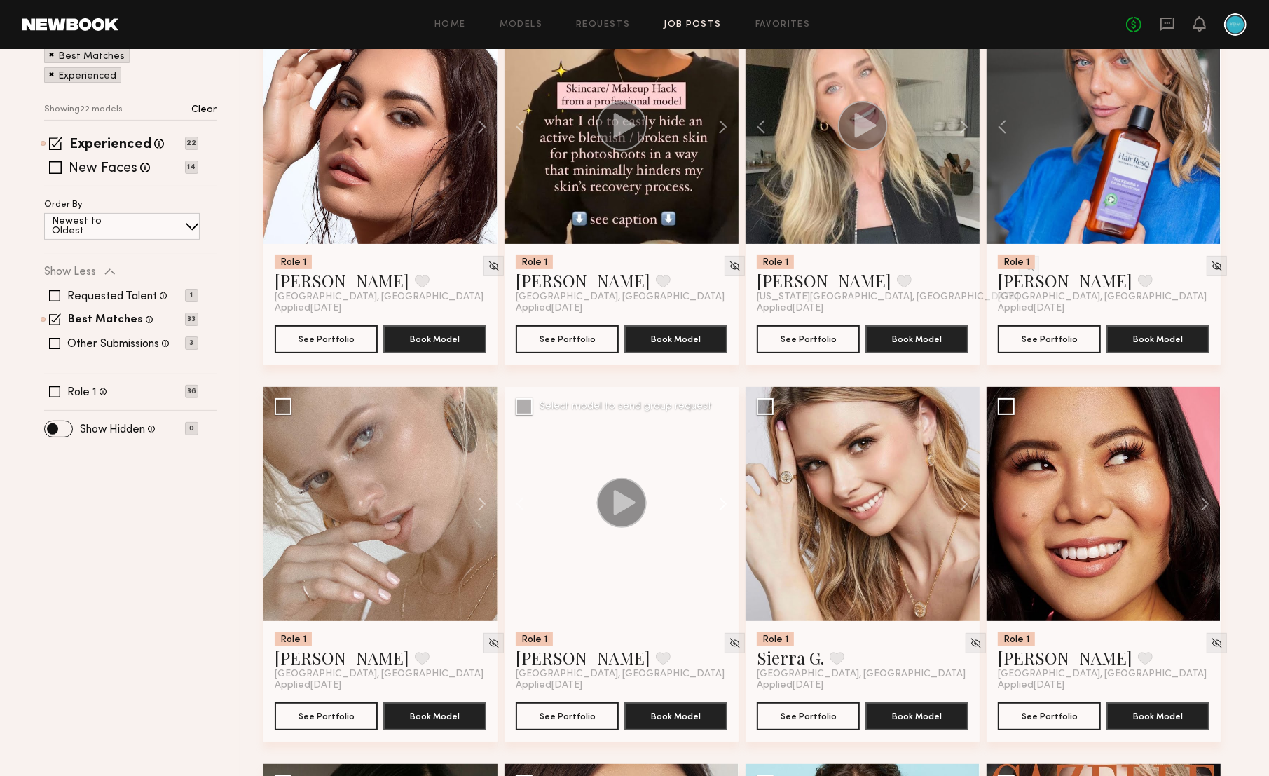
click at [722, 505] on button at bounding box center [716, 504] width 45 height 234
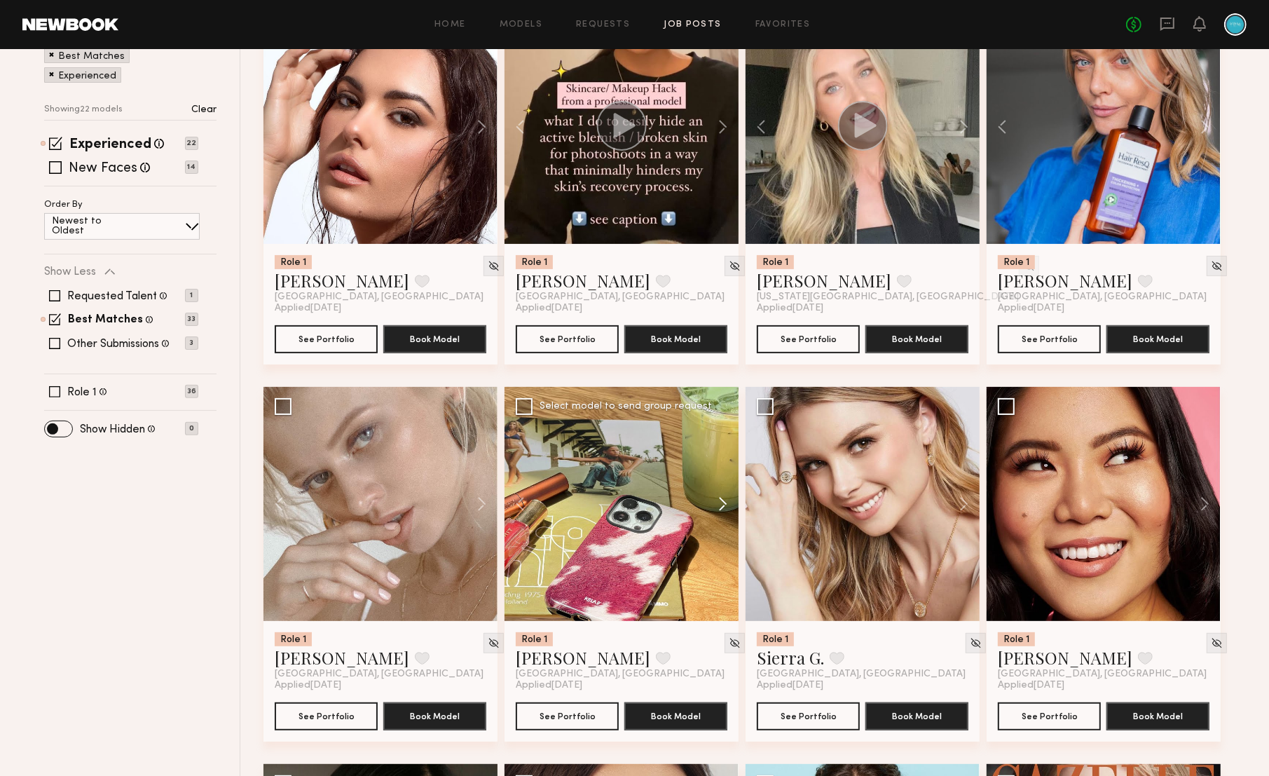
click at [722, 505] on button at bounding box center [716, 504] width 45 height 234
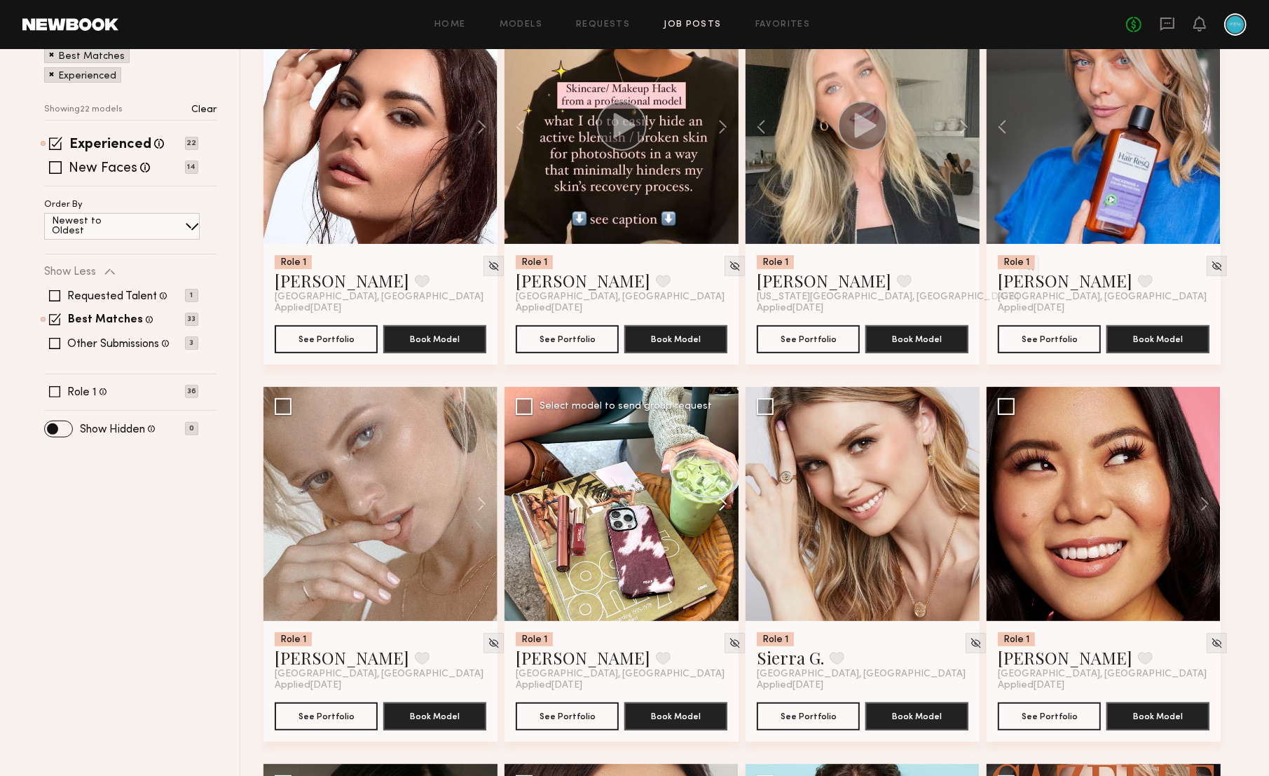
click at [722, 505] on button at bounding box center [716, 504] width 45 height 234
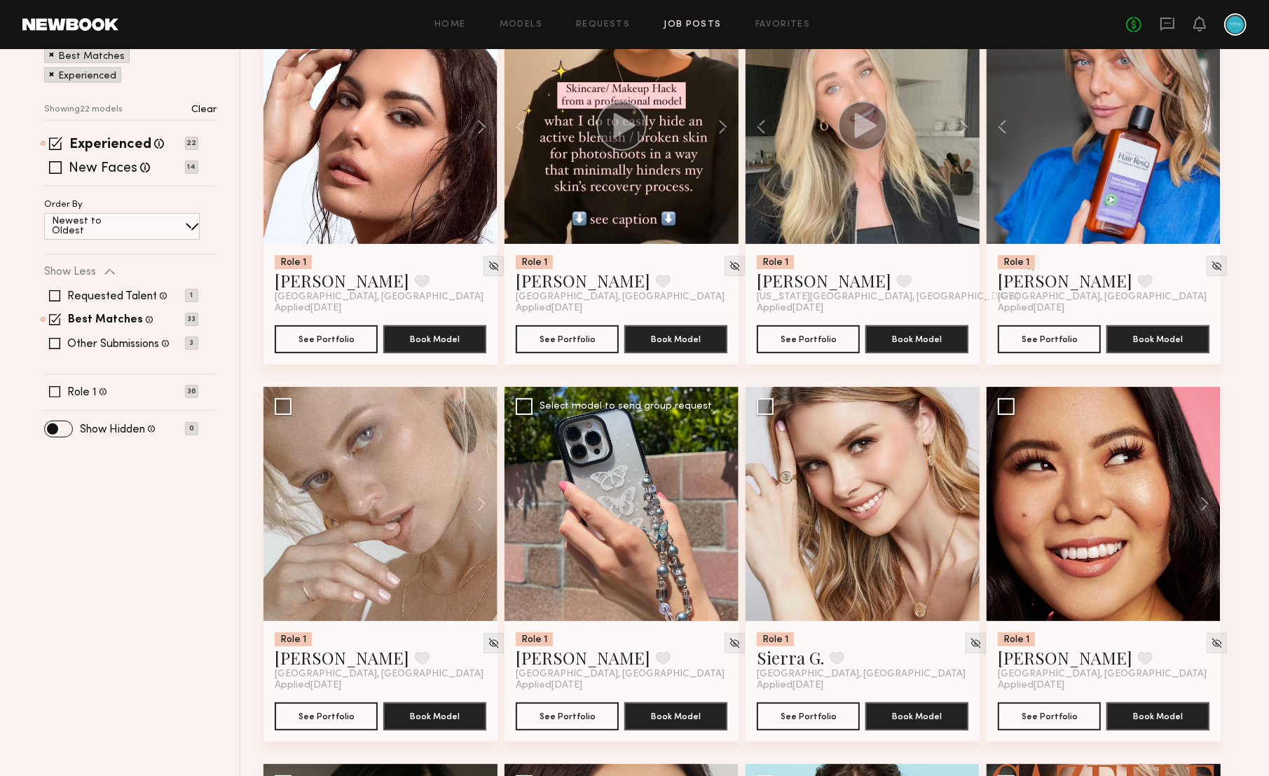
click at [722, 505] on div at bounding box center [622, 504] width 234 height 234
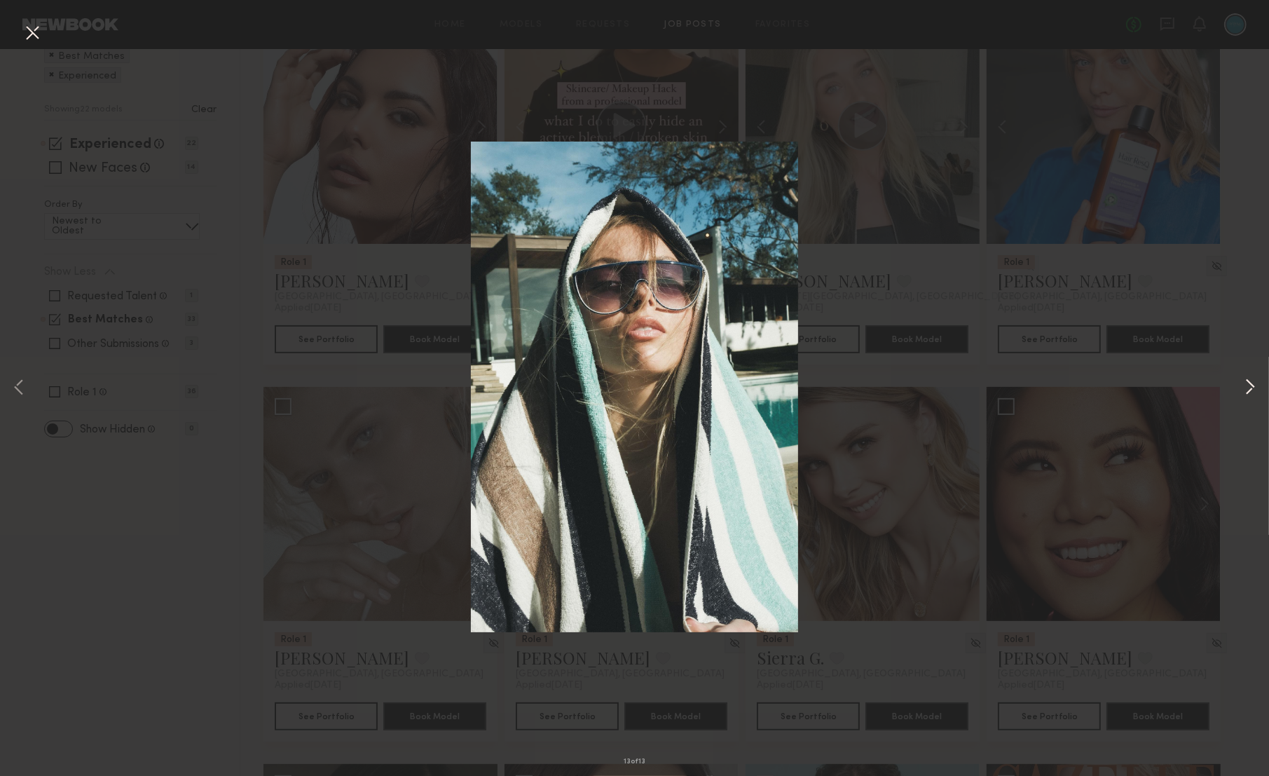
click at [1254, 390] on button at bounding box center [1250, 388] width 17 height 621
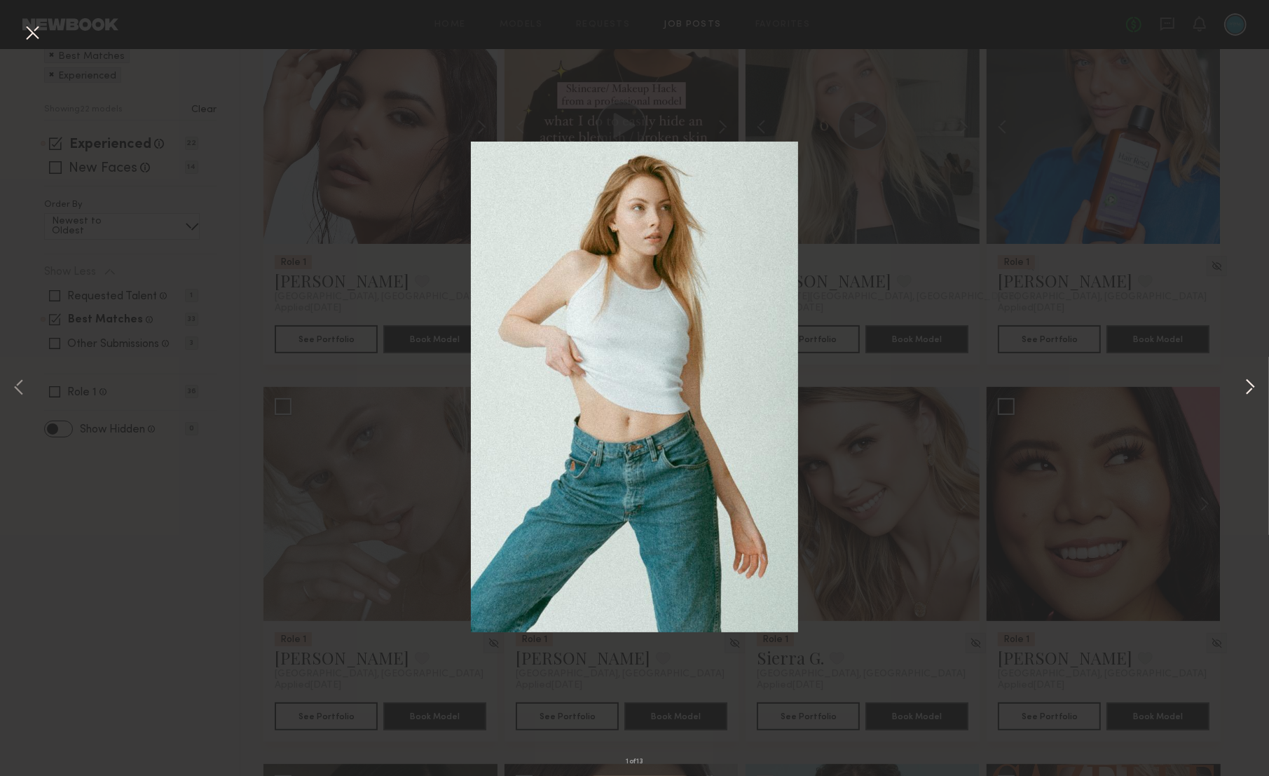
click at [1254, 390] on button at bounding box center [1250, 388] width 17 height 621
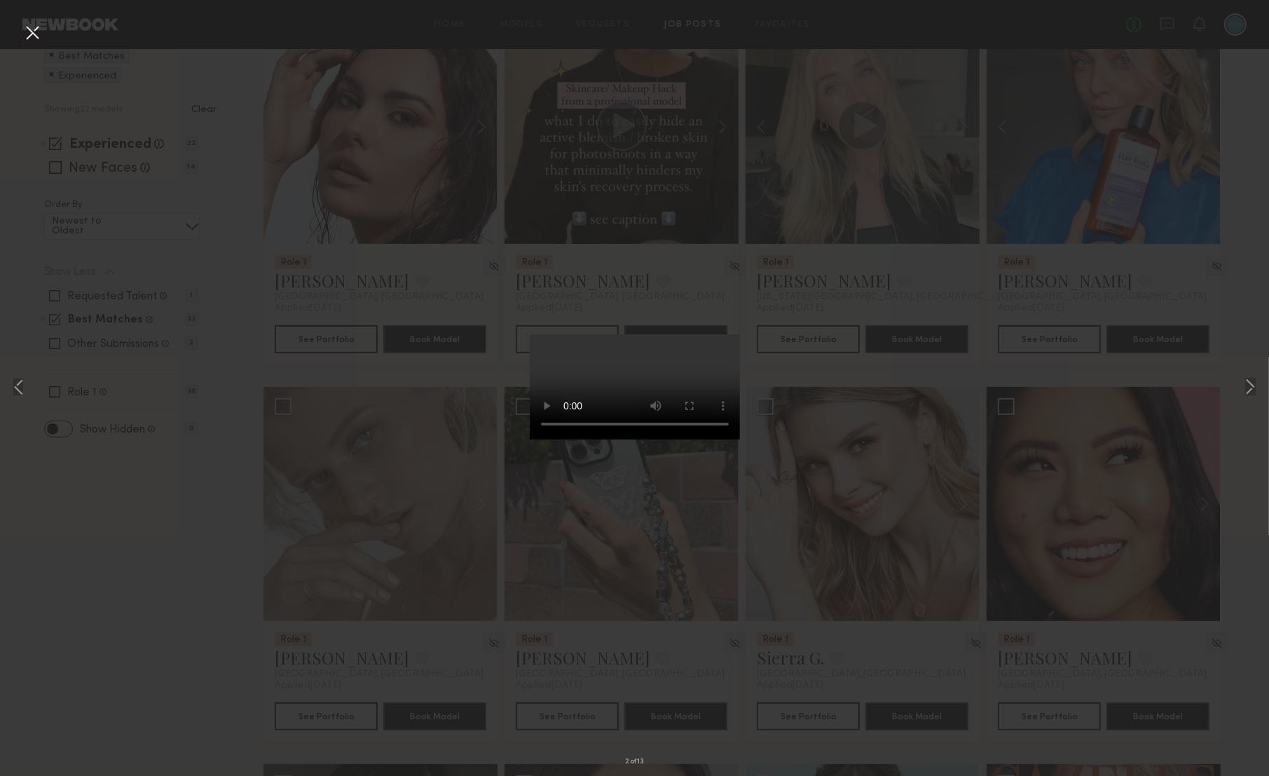
click at [49, 38] on div "2 of 13" at bounding box center [634, 388] width 1269 height 776
click at [25, 34] on button at bounding box center [32, 33] width 22 height 25
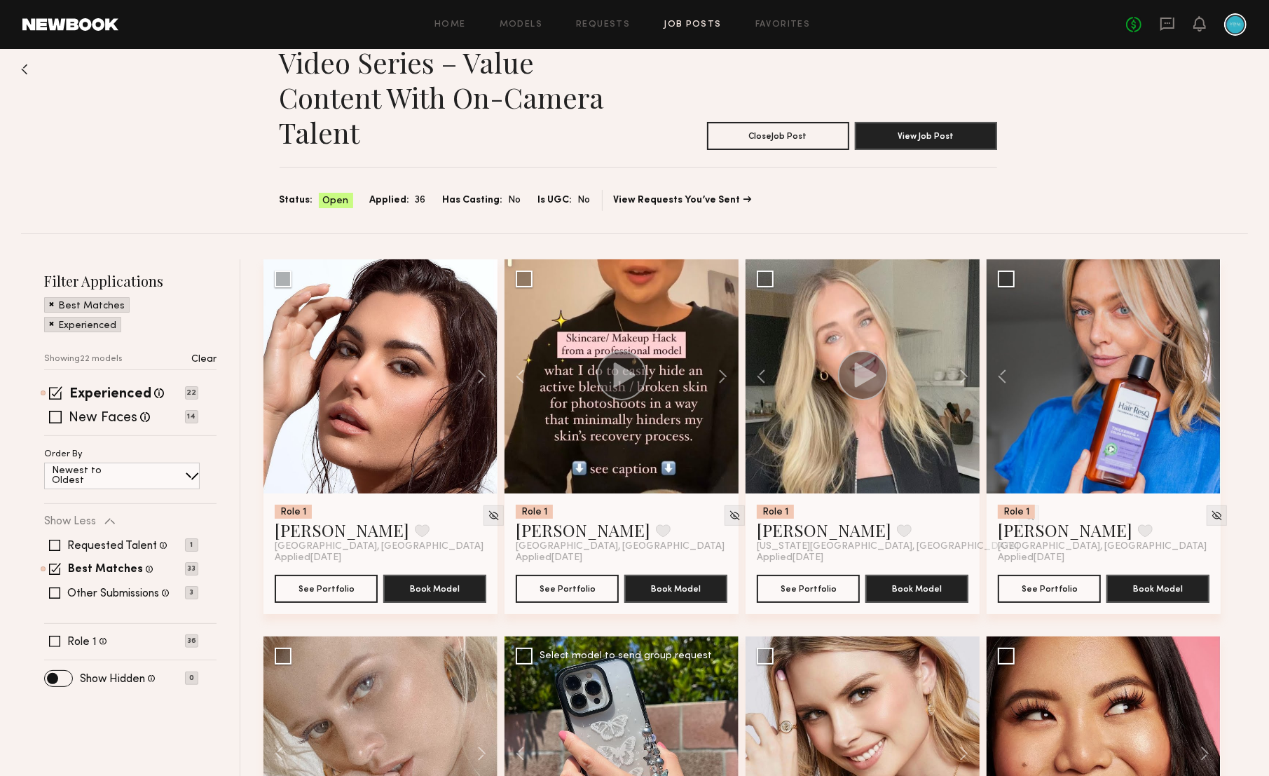
scroll to position [22, 0]
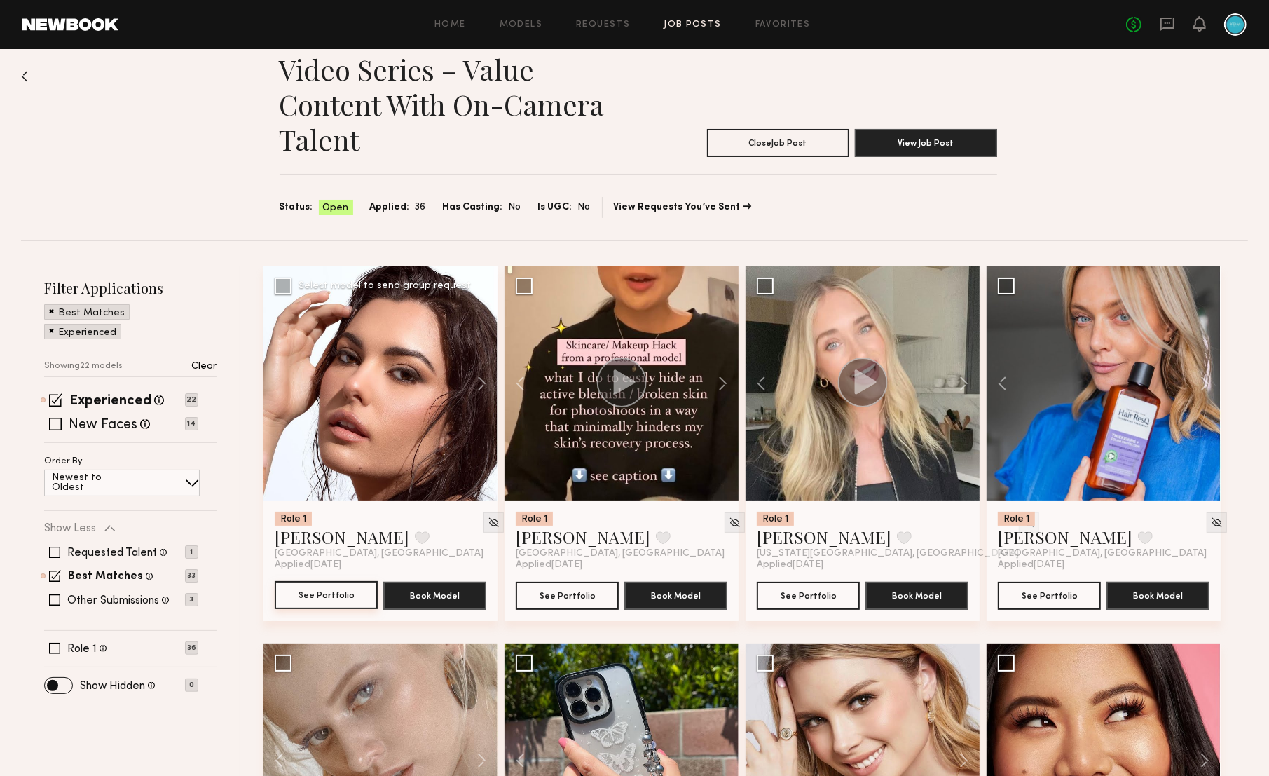
click at [334, 591] on button "See Portfolio" at bounding box center [326, 595] width 103 height 28
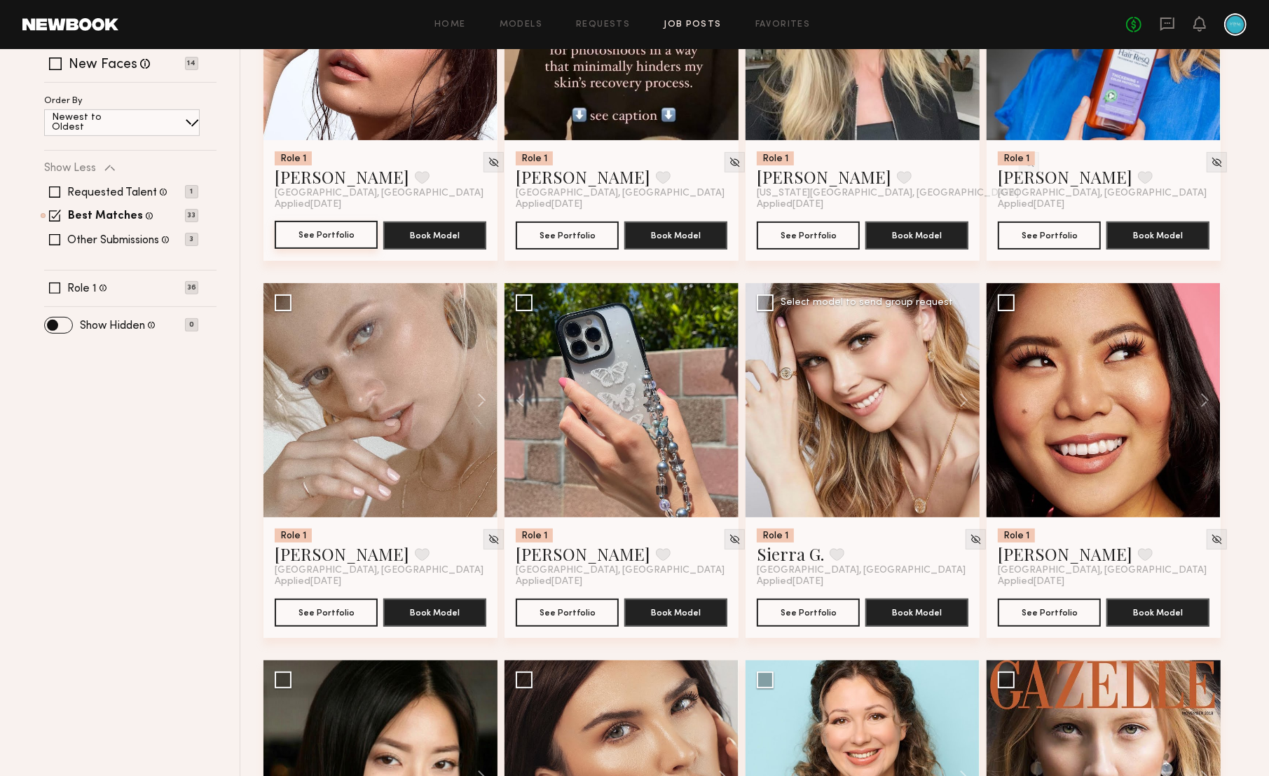
scroll to position [384, 0]
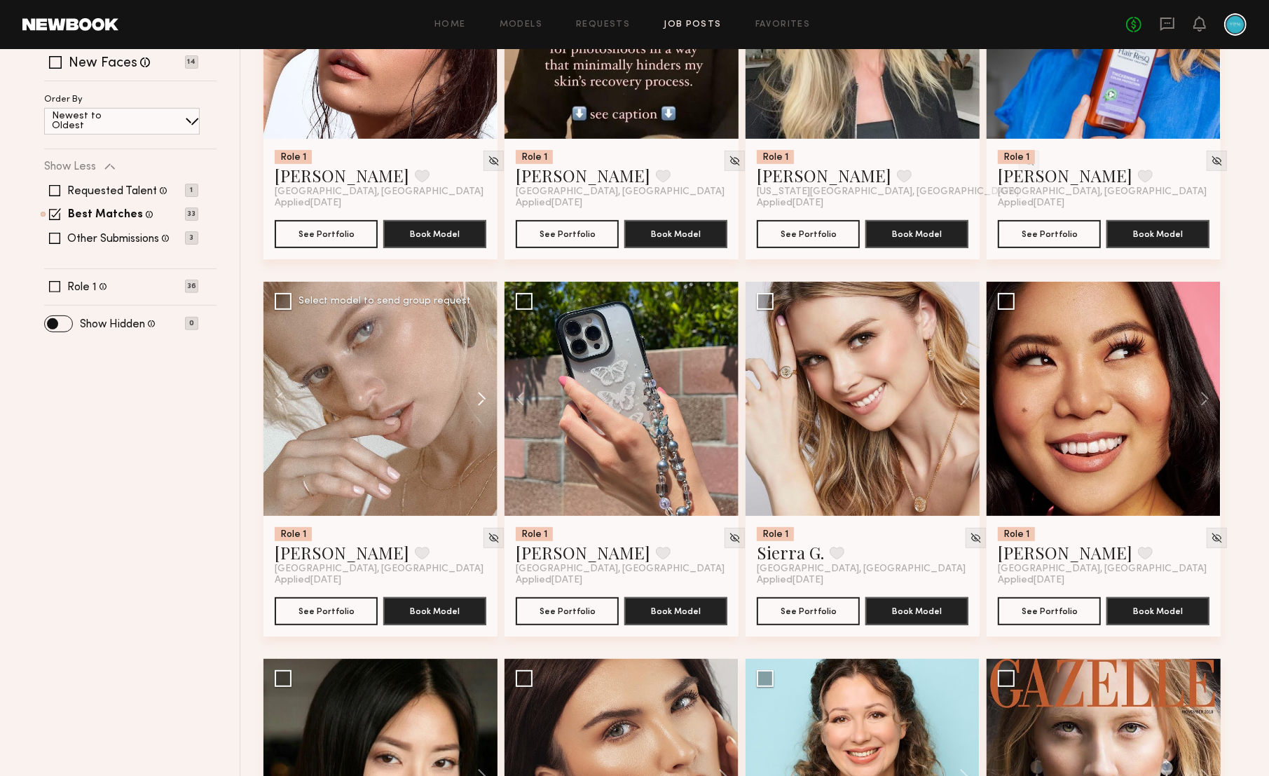
click at [481, 400] on button at bounding box center [475, 399] width 45 height 234
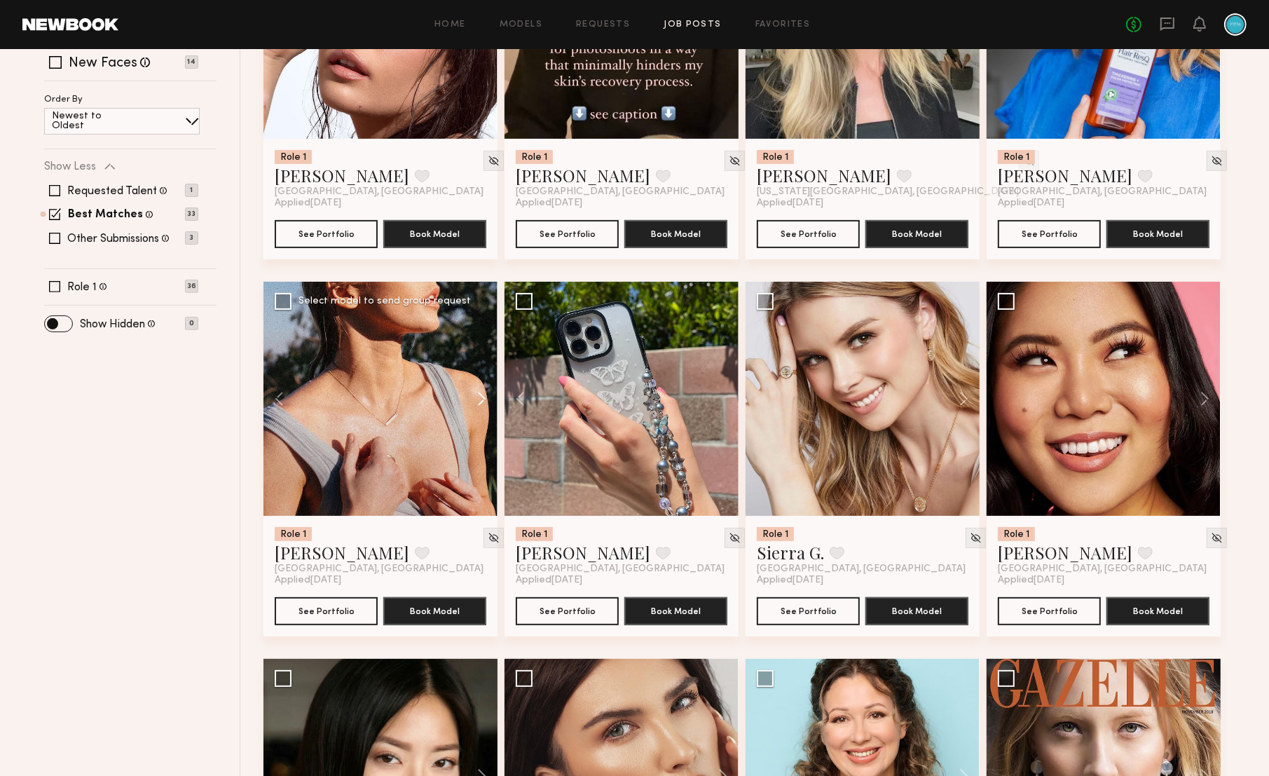
click at [481, 400] on button at bounding box center [475, 399] width 45 height 234
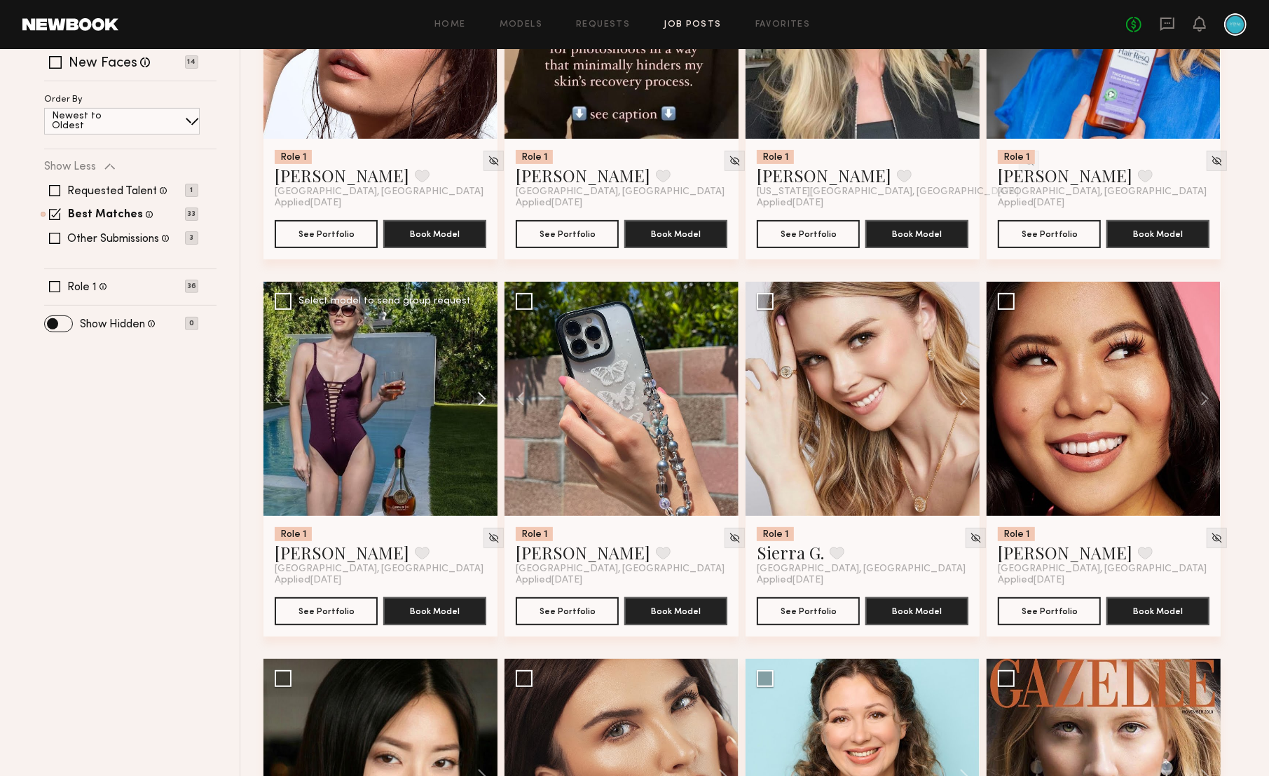
click at [481, 400] on button at bounding box center [475, 399] width 45 height 234
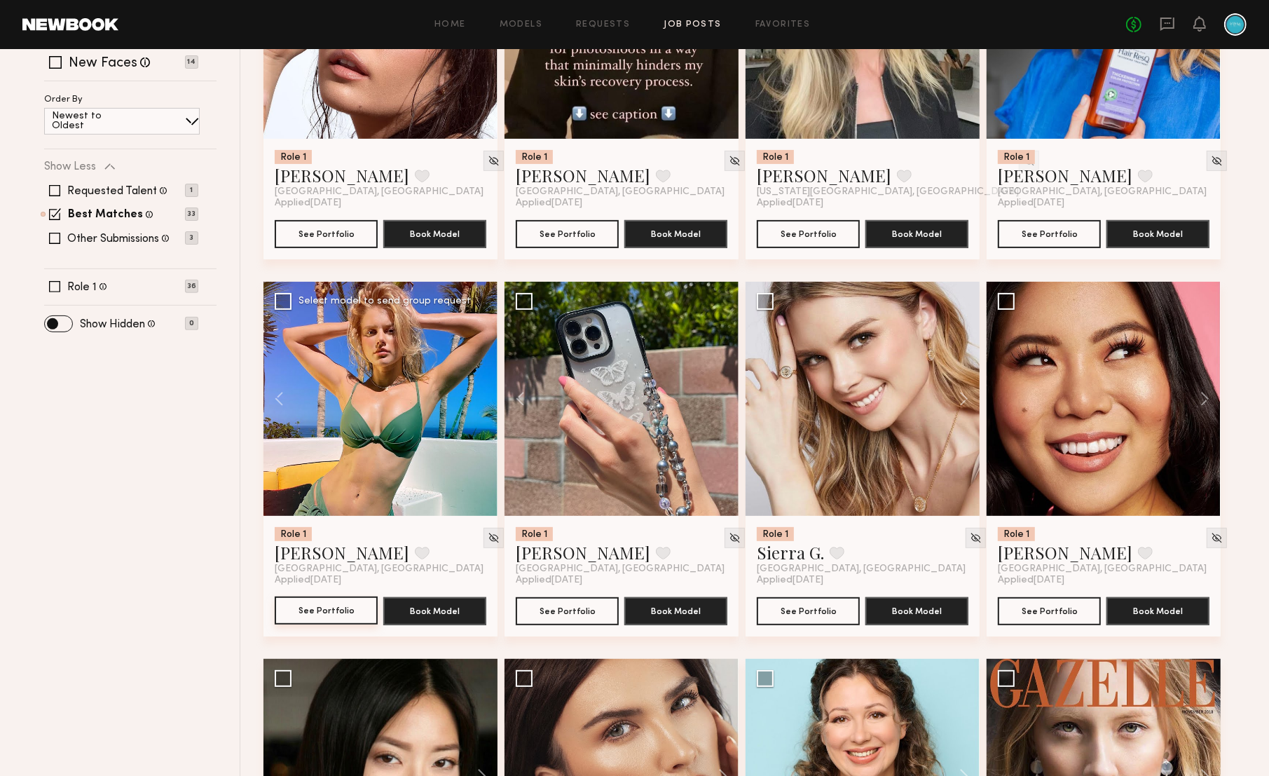
click at [320, 610] on button "See Portfolio" at bounding box center [326, 610] width 103 height 28
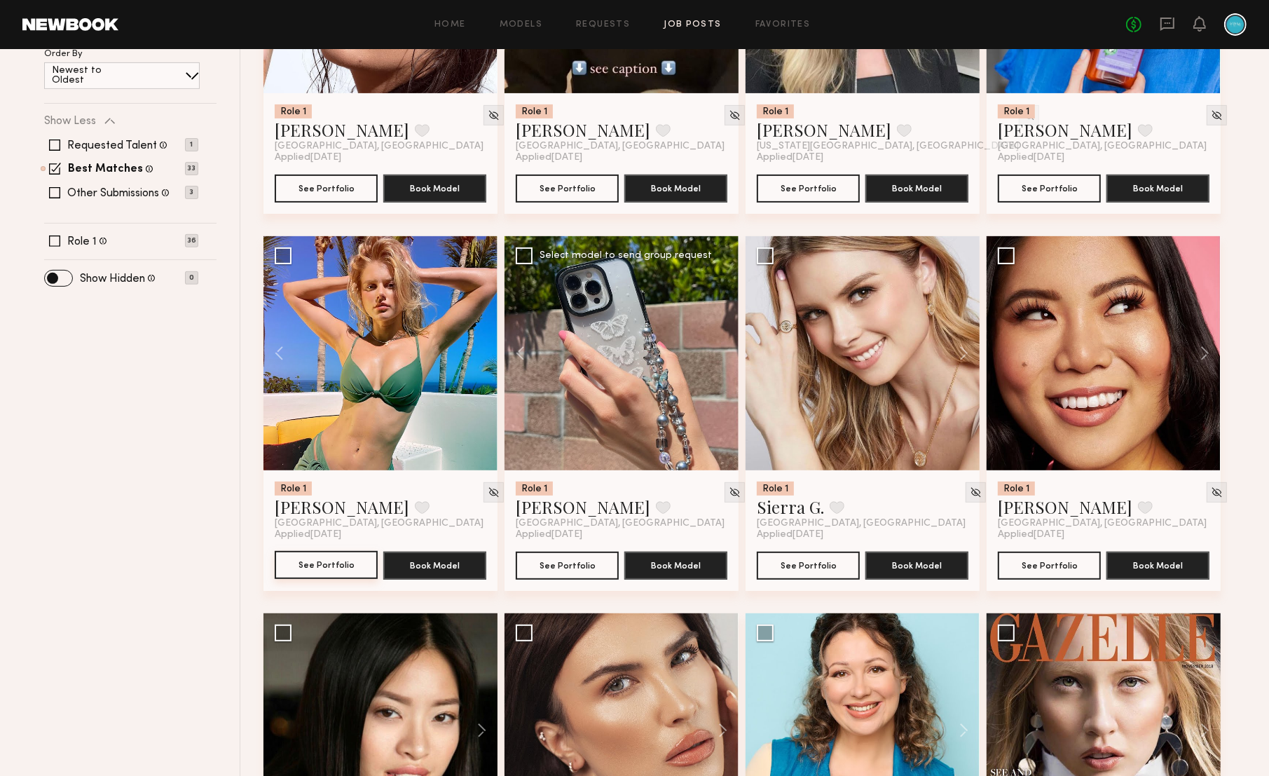
scroll to position [427, 0]
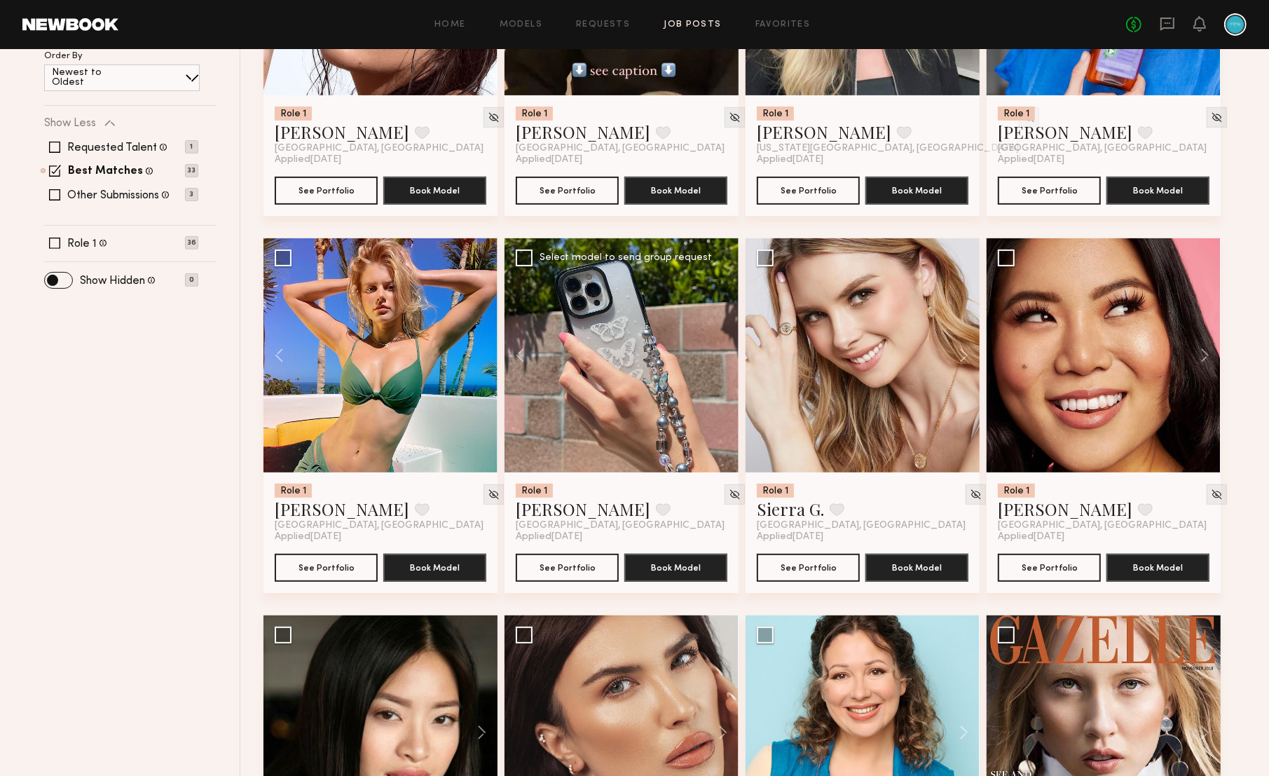
click at [616, 447] on div at bounding box center [622, 355] width 234 height 234
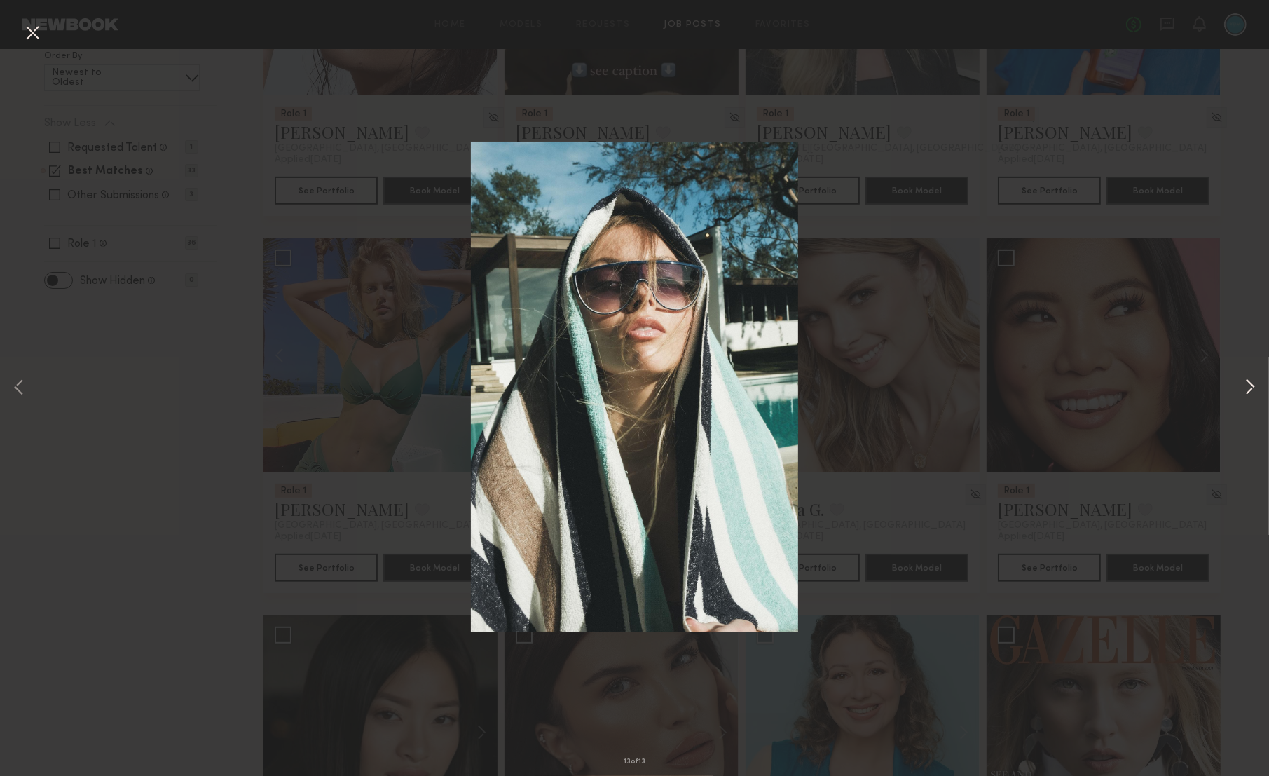
click at [1247, 380] on button at bounding box center [1250, 388] width 17 height 621
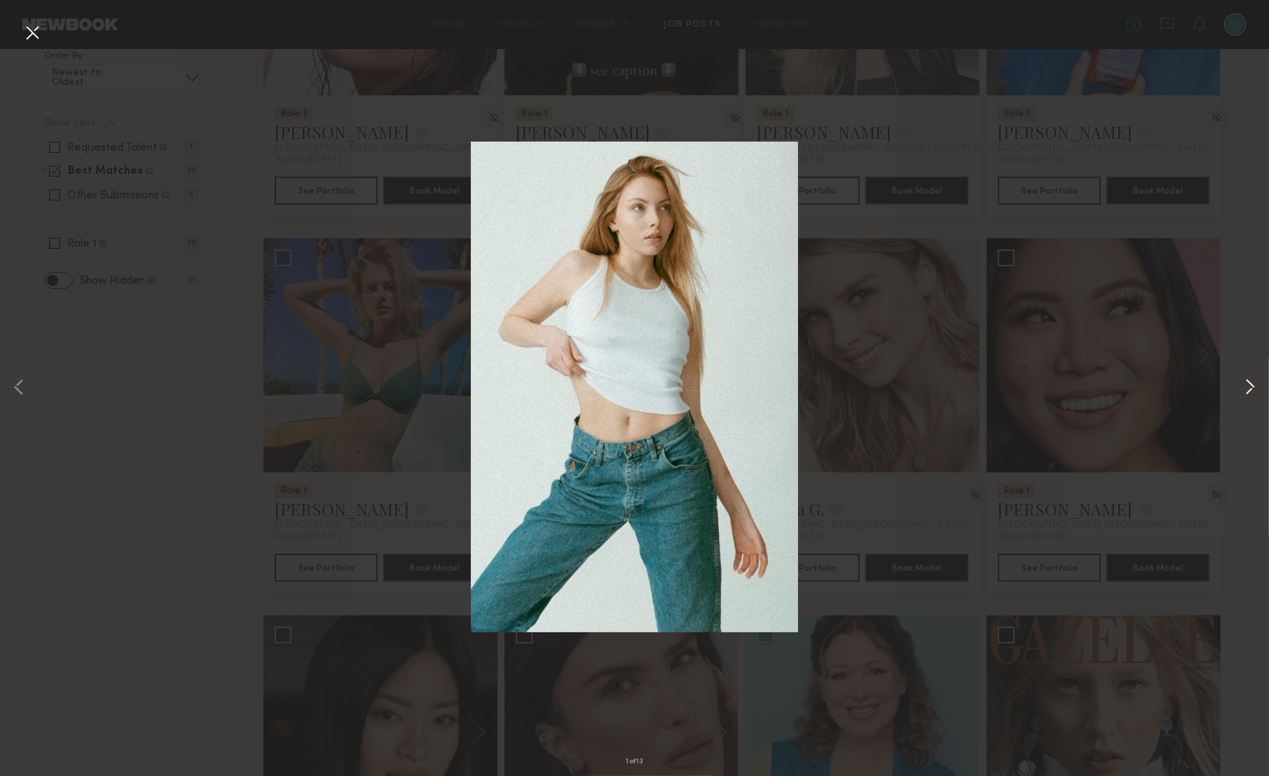
click at [1249, 383] on button at bounding box center [1250, 388] width 17 height 621
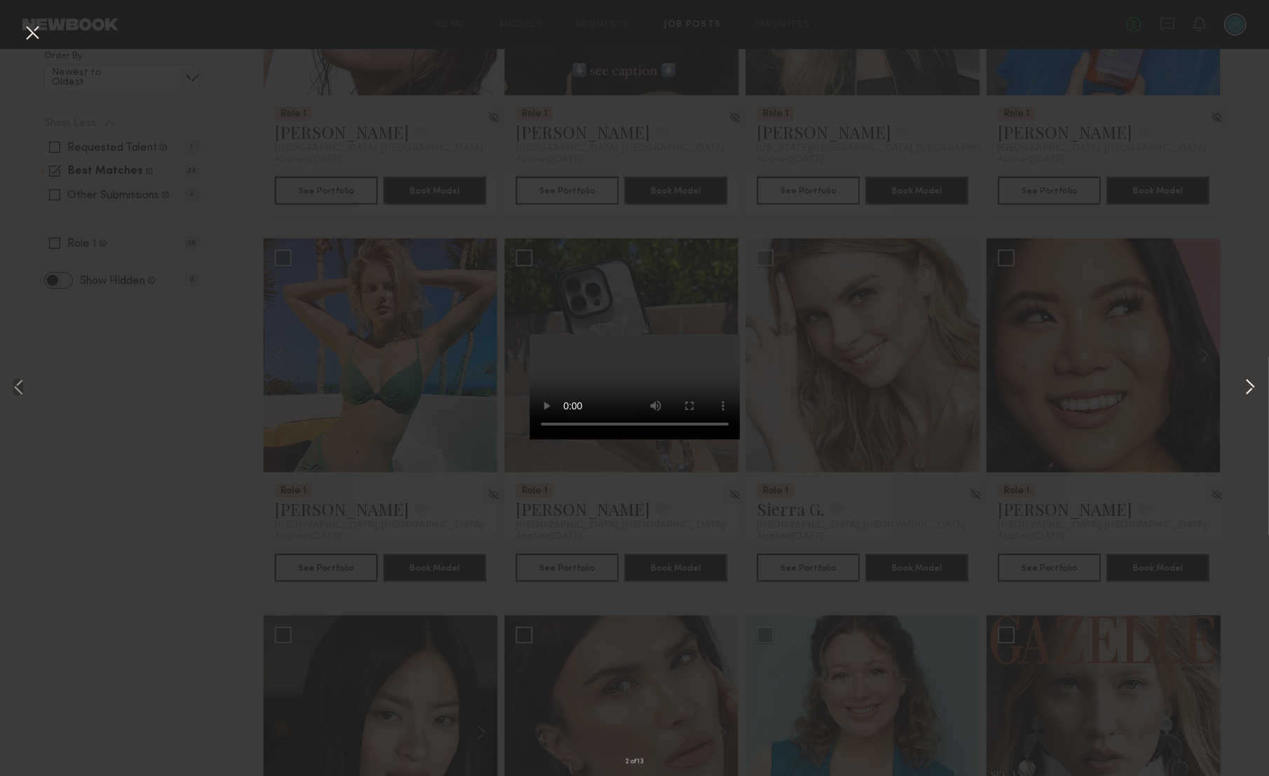
click at [1249, 383] on button at bounding box center [1250, 388] width 17 height 621
click at [809, 317] on div "3 of 13" at bounding box center [634, 388] width 1269 height 776
click at [1014, 133] on div "3 of 13" at bounding box center [634, 388] width 1269 height 776
click at [378, 161] on div "3 of 13" at bounding box center [634, 388] width 1269 height 776
click at [740, 334] on video at bounding box center [635, 386] width 210 height 105
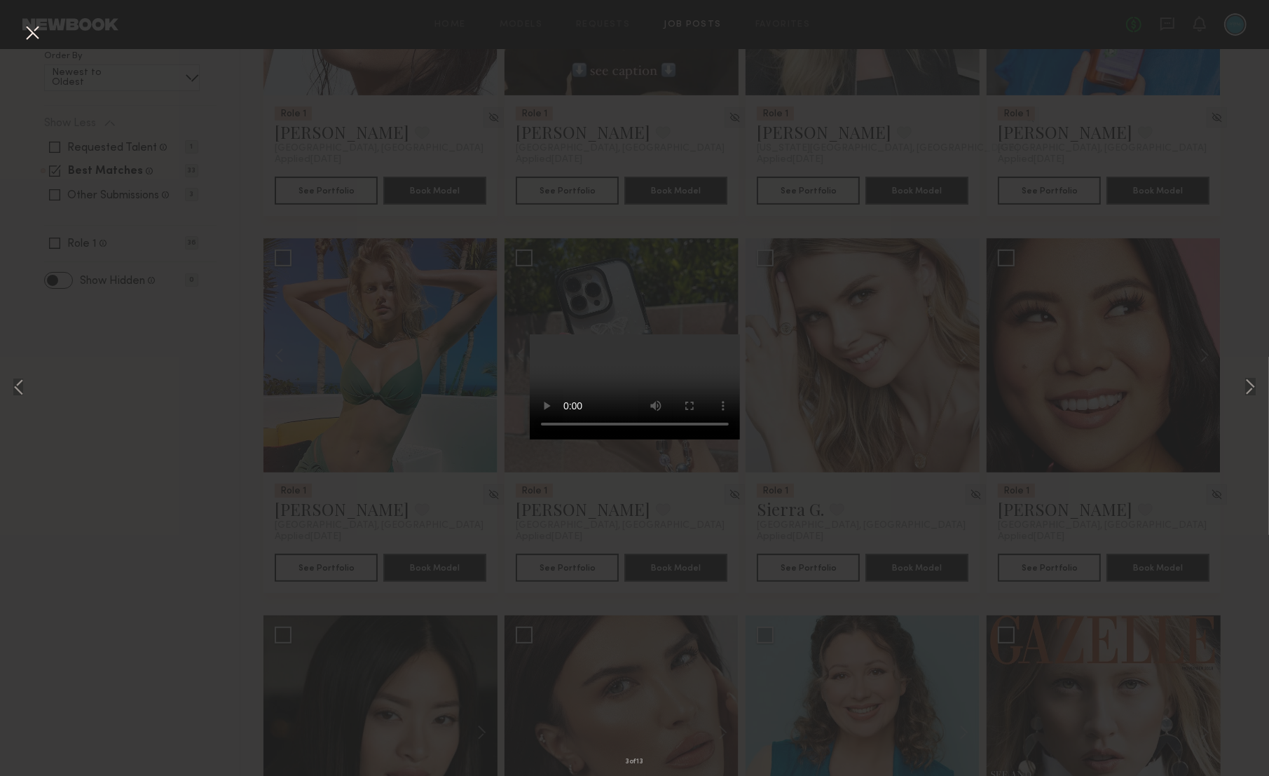
click at [847, 138] on div "3 of 13" at bounding box center [634, 388] width 1269 height 776
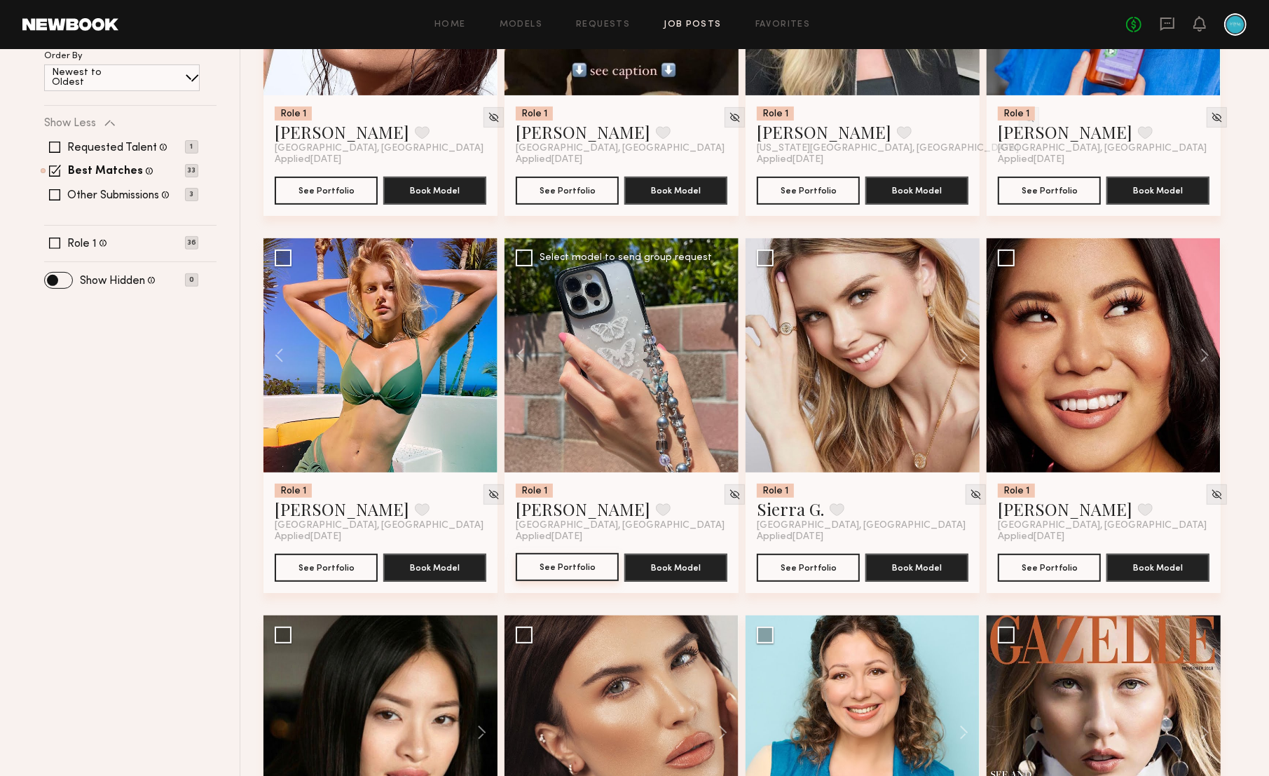
click at [555, 561] on button "See Portfolio" at bounding box center [567, 567] width 103 height 28
click at [969, 352] on button at bounding box center [957, 355] width 45 height 234
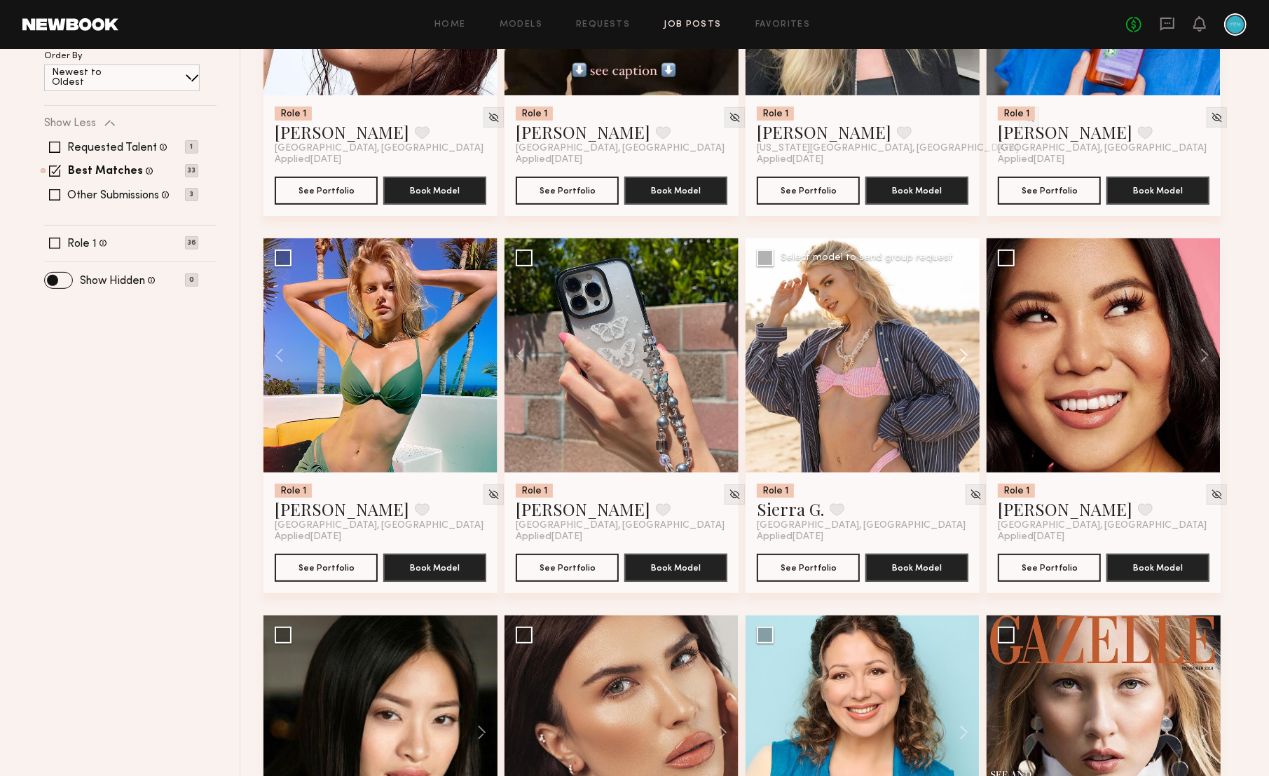
click at [969, 352] on button at bounding box center [957, 355] width 45 height 234
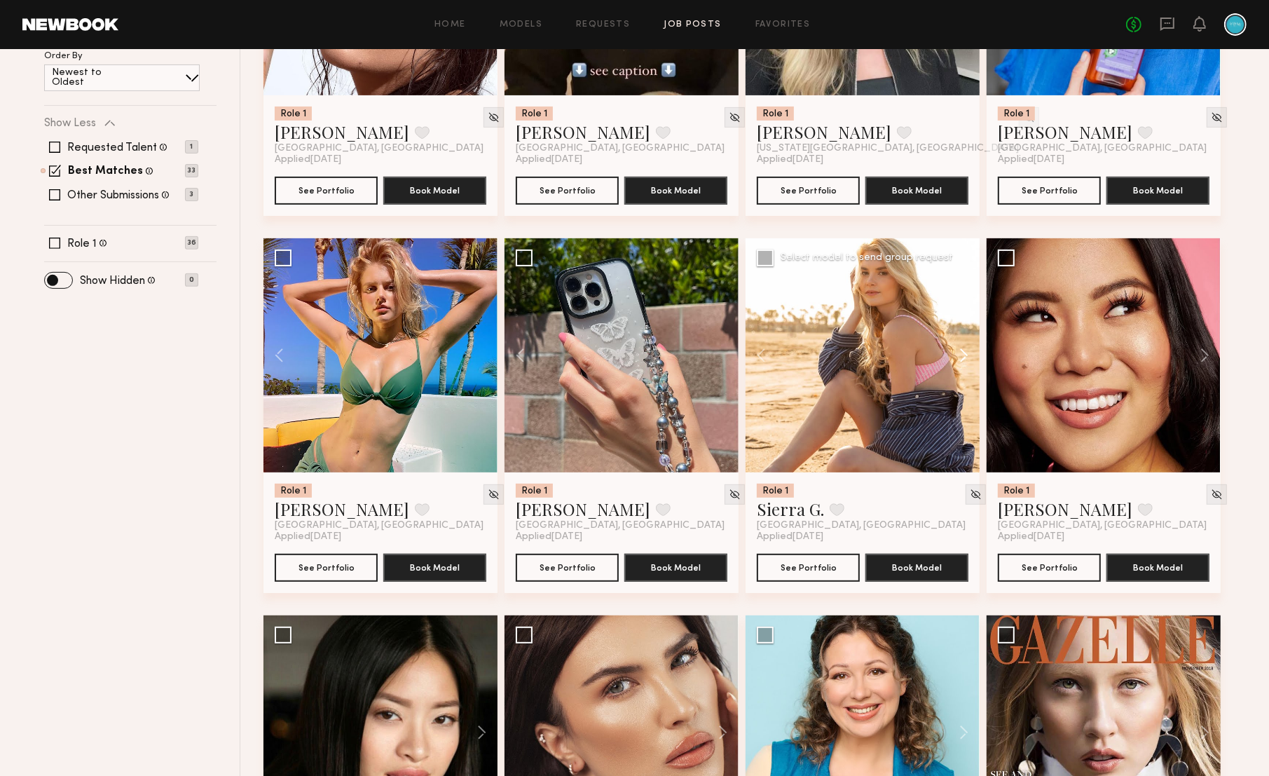
click at [969, 352] on button at bounding box center [957, 355] width 45 height 234
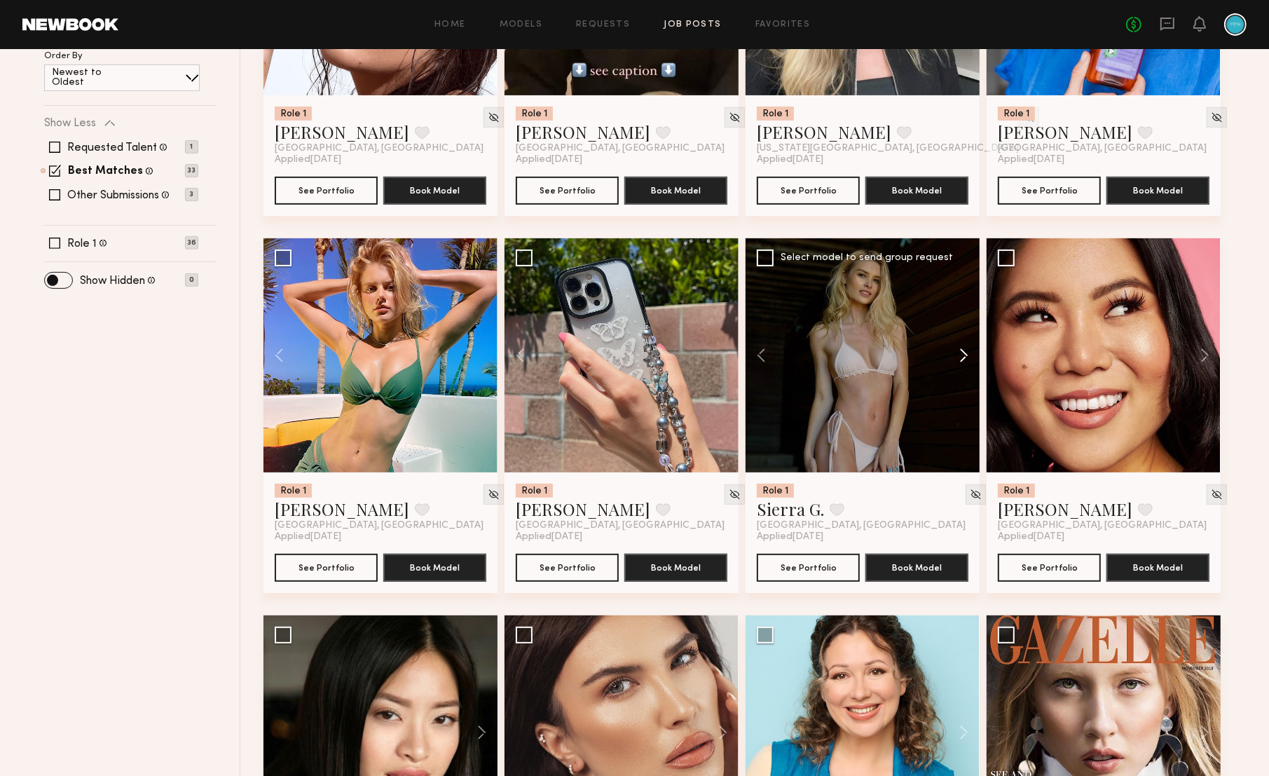
click at [969, 352] on button at bounding box center [957, 355] width 45 height 234
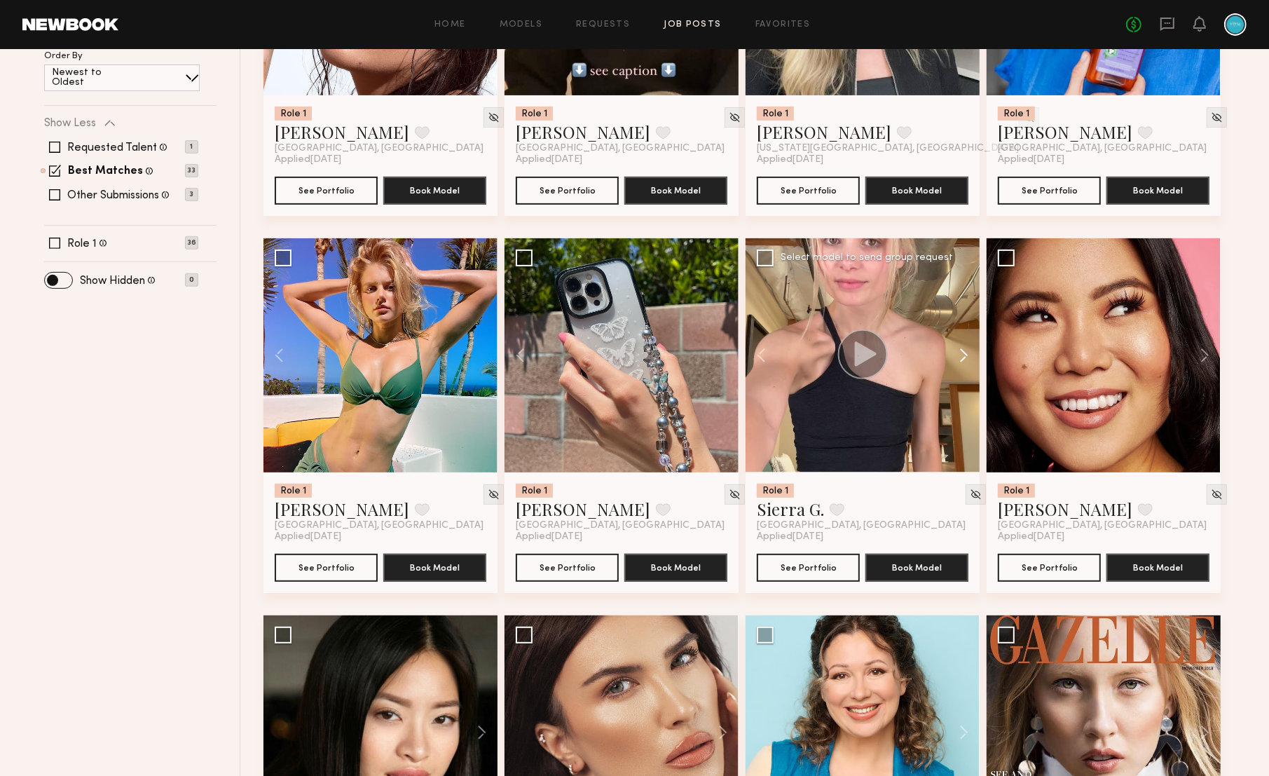
click at [969, 352] on button at bounding box center [957, 355] width 45 height 234
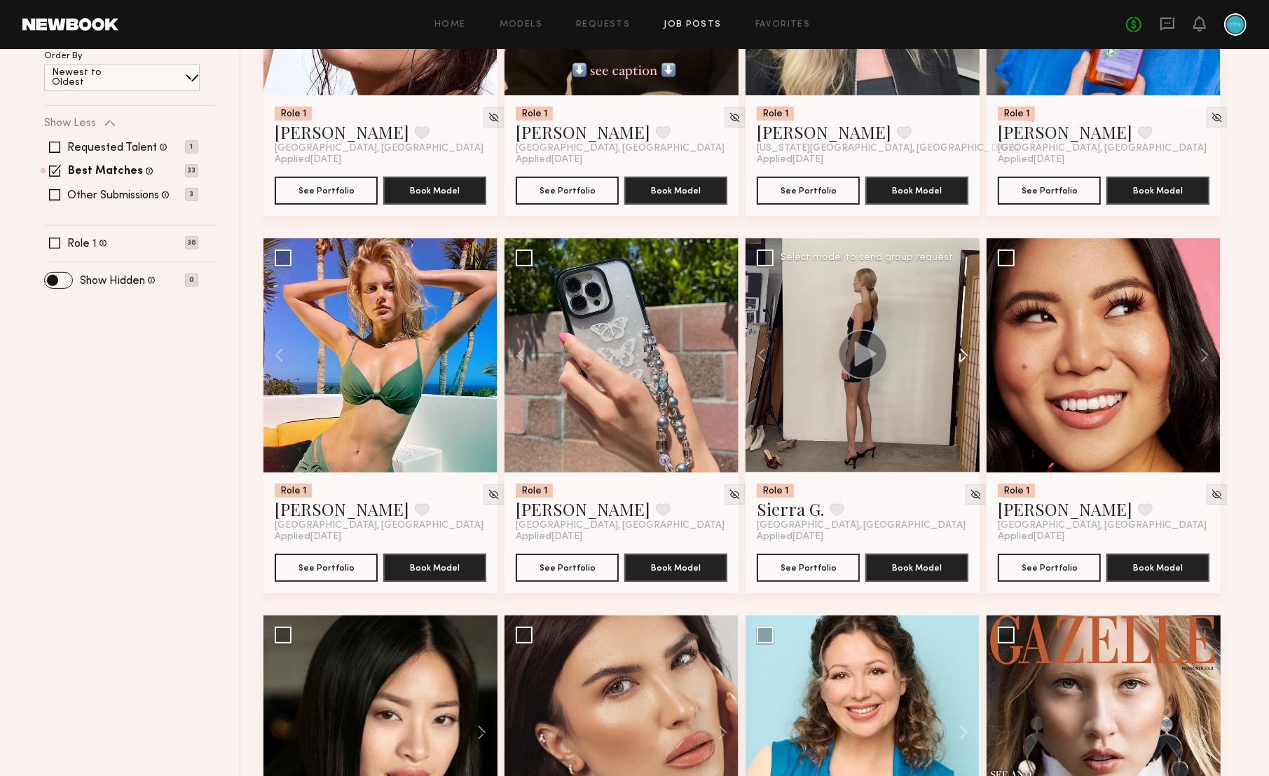
click at [969, 352] on button at bounding box center [957, 355] width 45 height 234
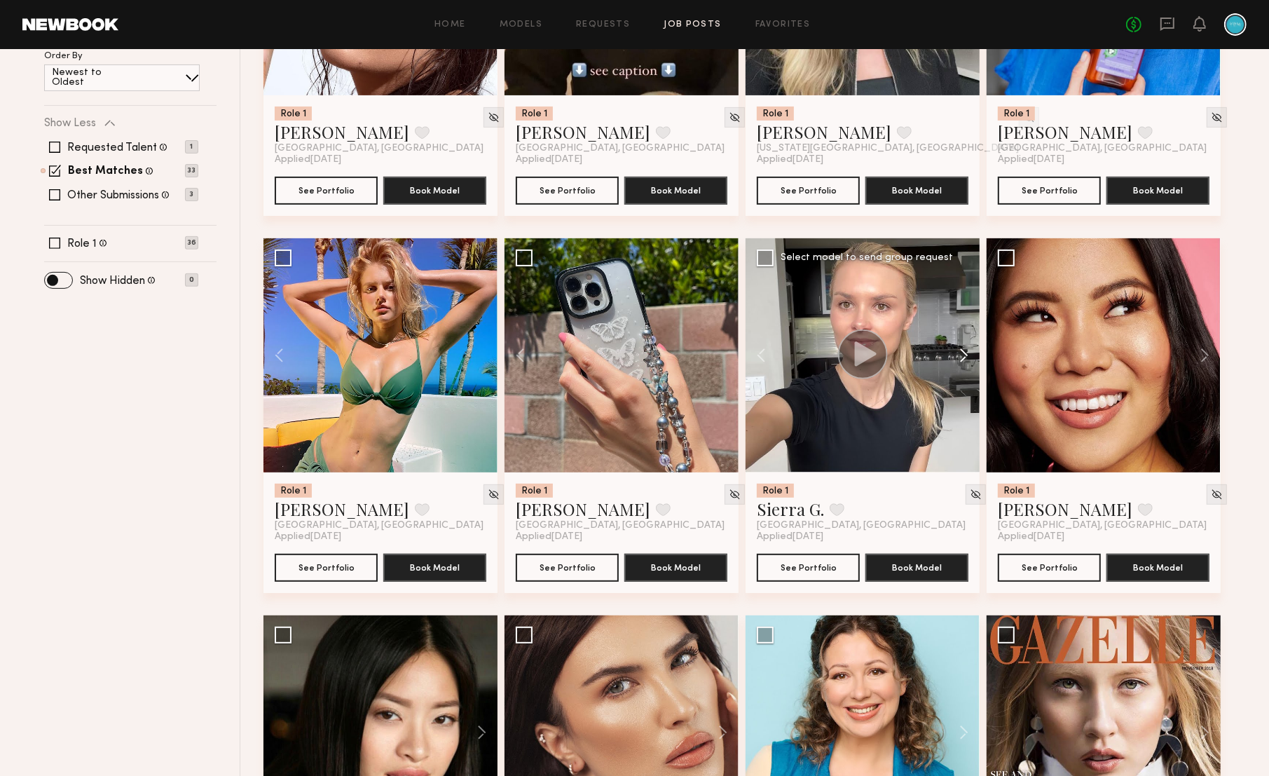
click at [969, 352] on button at bounding box center [957, 355] width 45 height 234
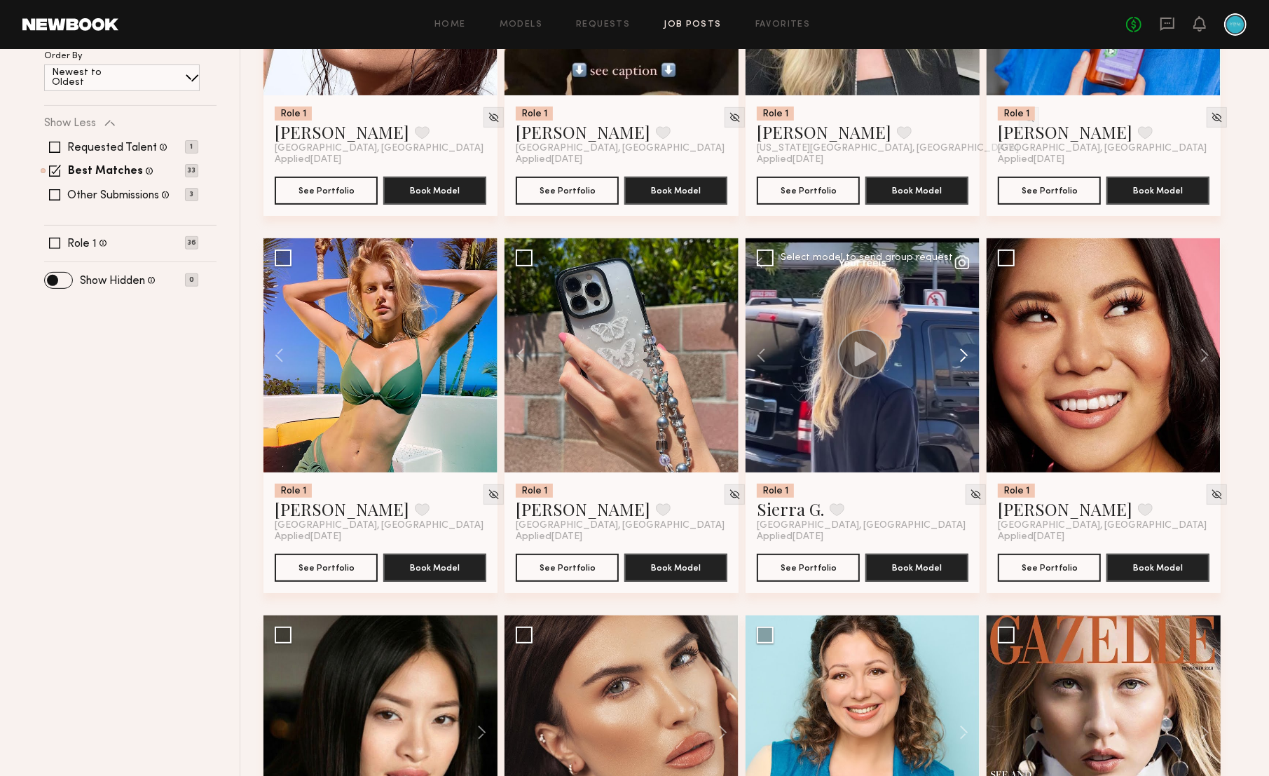
click at [969, 352] on button at bounding box center [957, 355] width 45 height 234
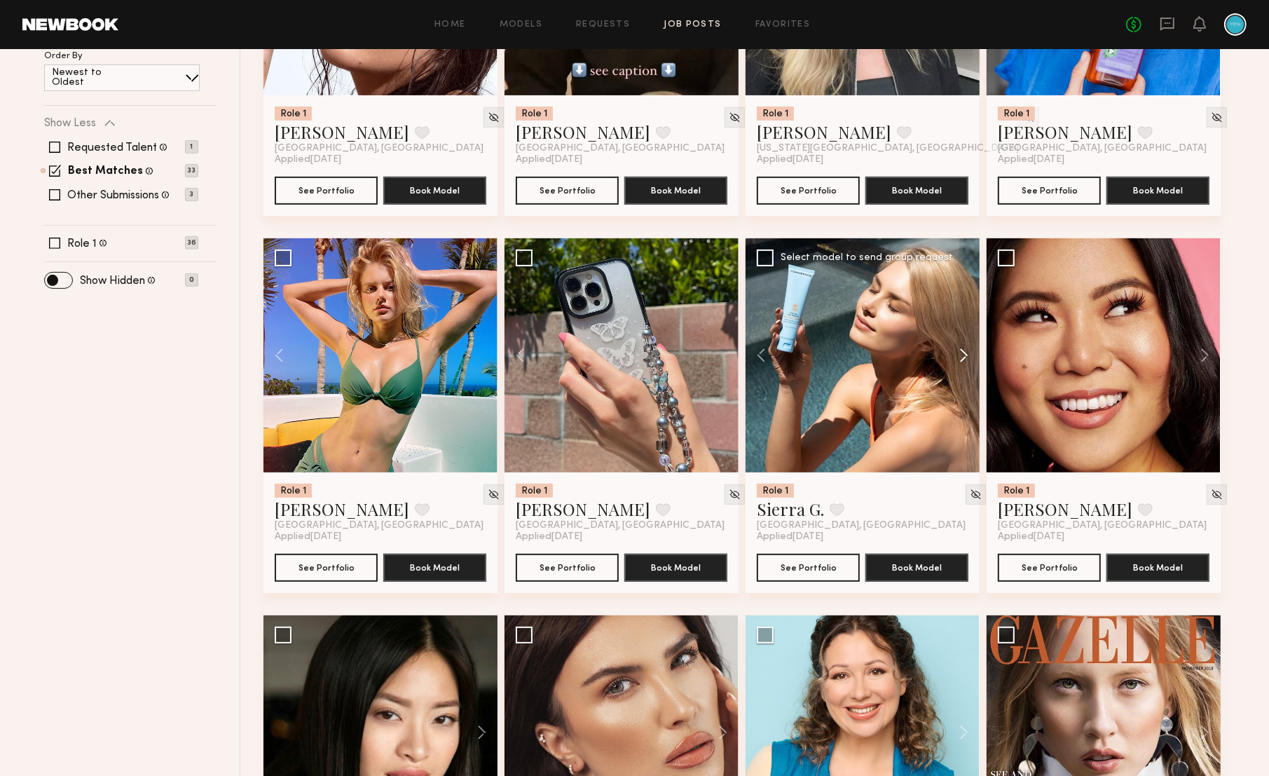
click at [969, 352] on button at bounding box center [957, 355] width 45 height 234
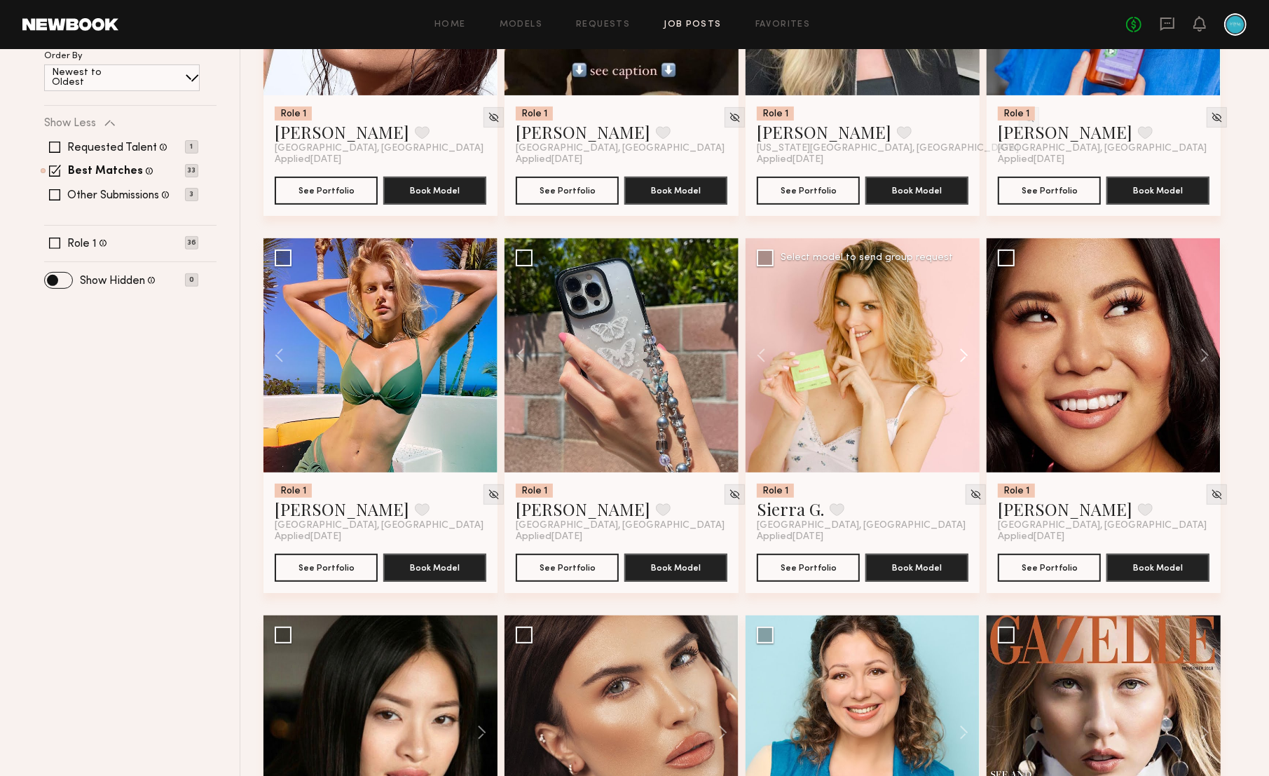
click at [969, 352] on button at bounding box center [957, 355] width 45 height 234
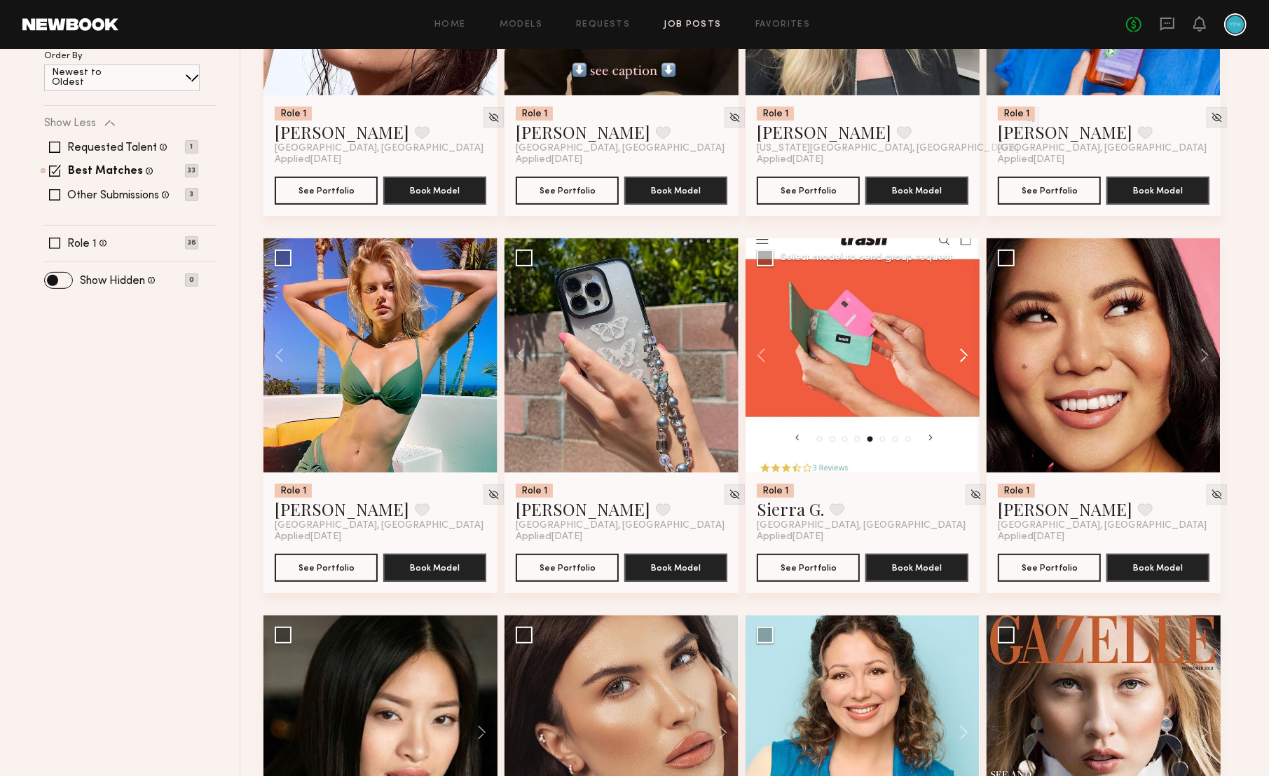
click at [969, 352] on button at bounding box center [957, 355] width 45 height 234
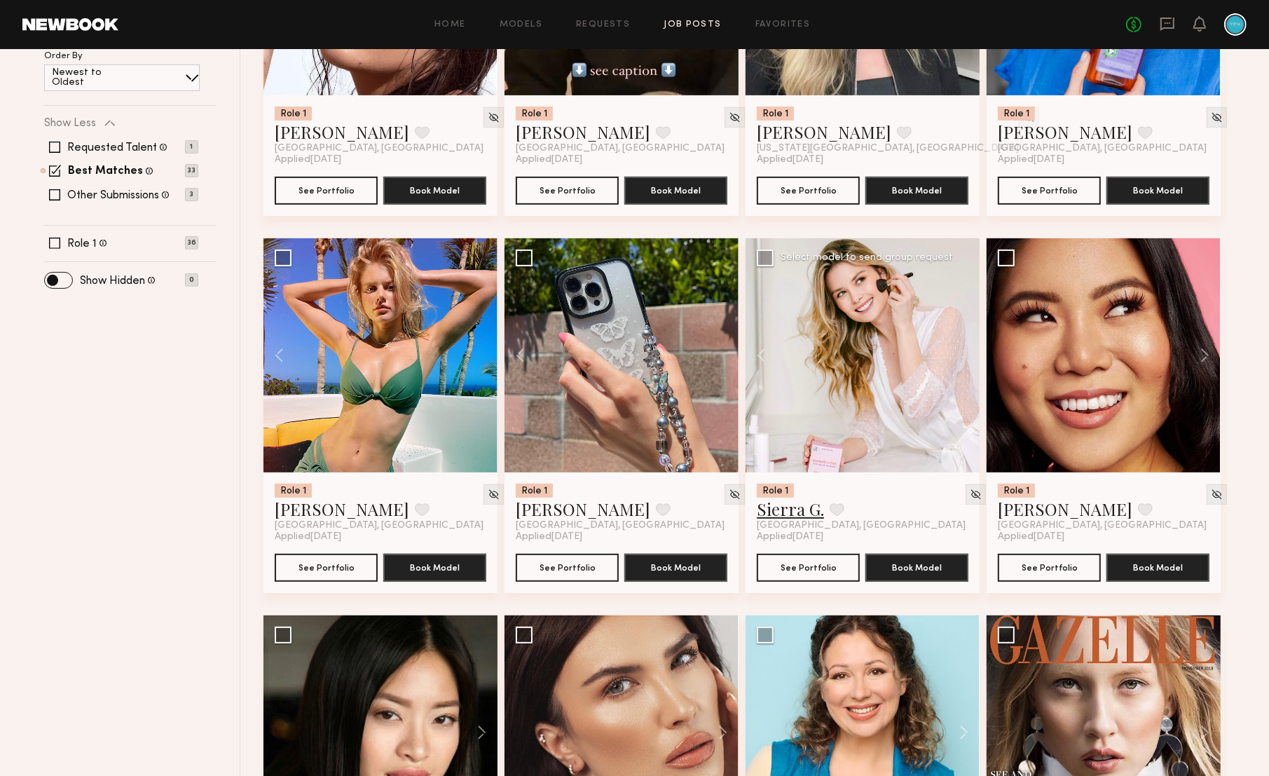
click at [792, 513] on link "Sierra G." at bounding box center [790, 509] width 67 height 22
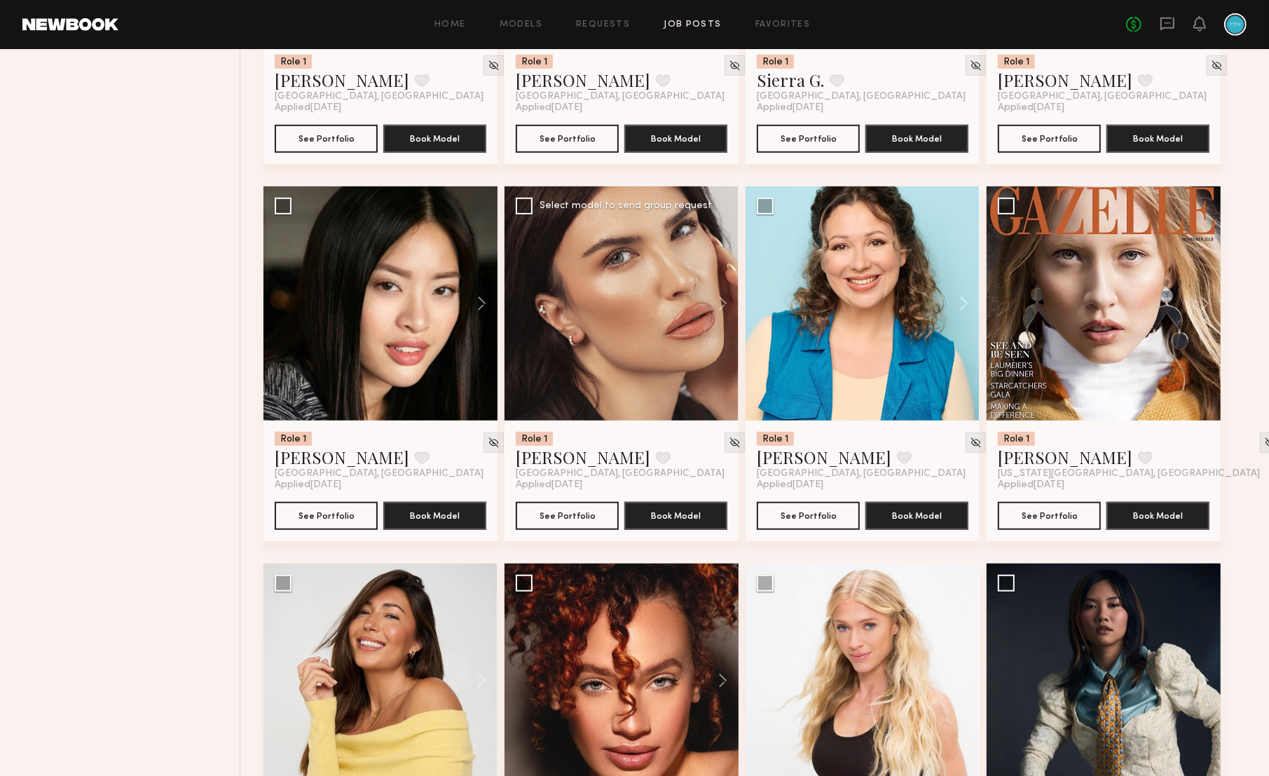
scroll to position [857, 0]
click at [723, 303] on button at bounding box center [716, 303] width 45 height 234
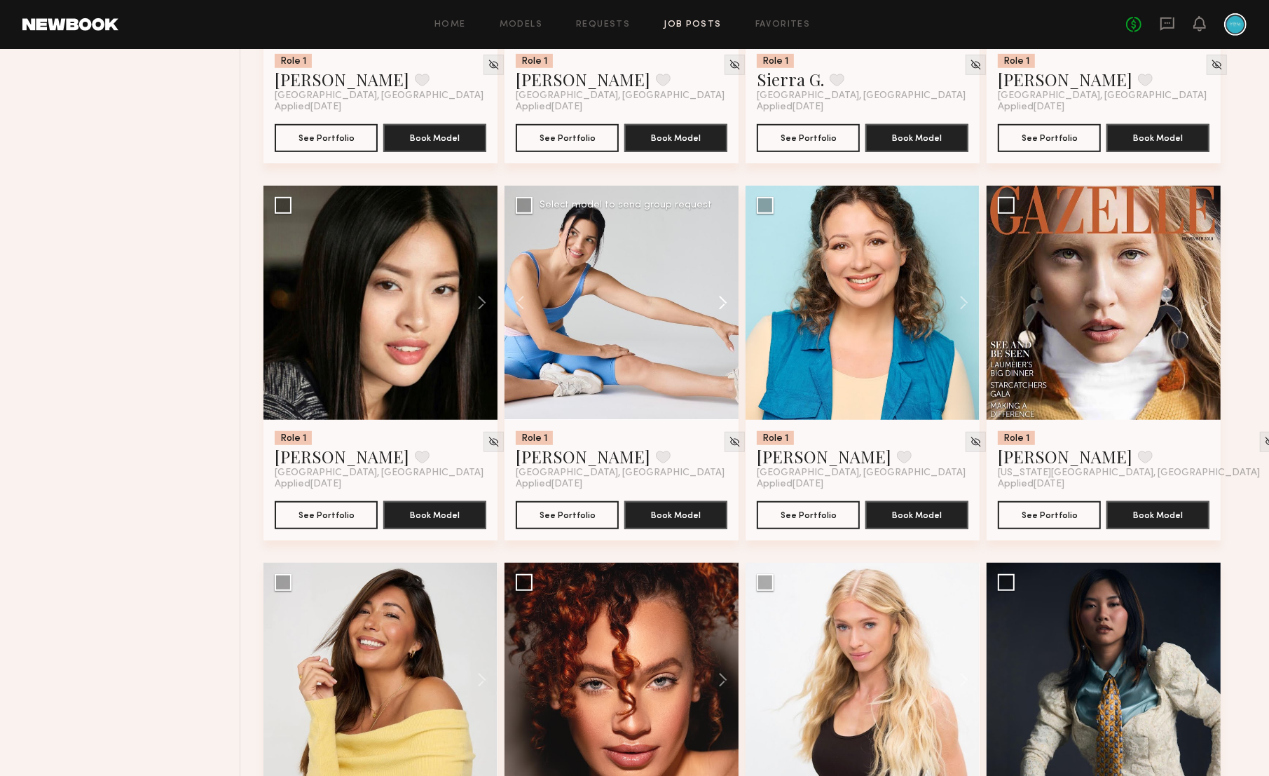
click at [725, 305] on button at bounding box center [716, 303] width 45 height 234
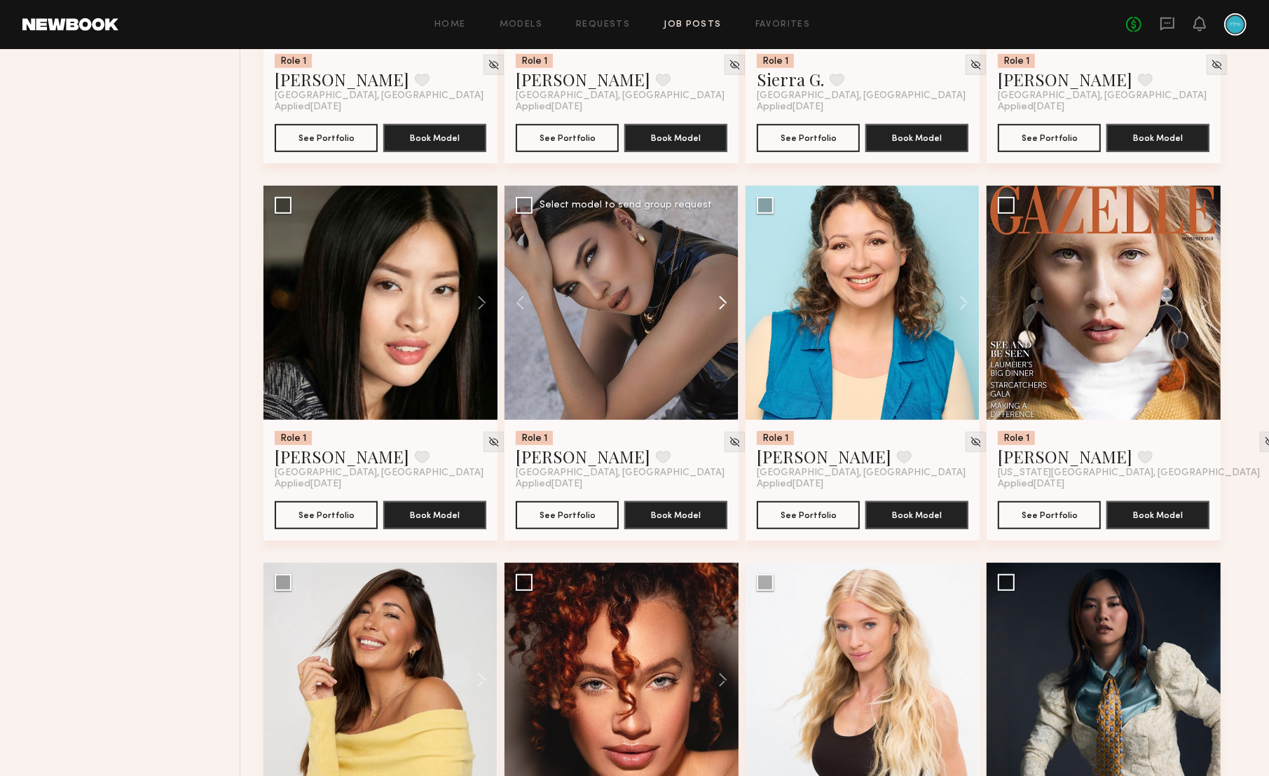
click at [725, 305] on button at bounding box center [716, 303] width 45 height 234
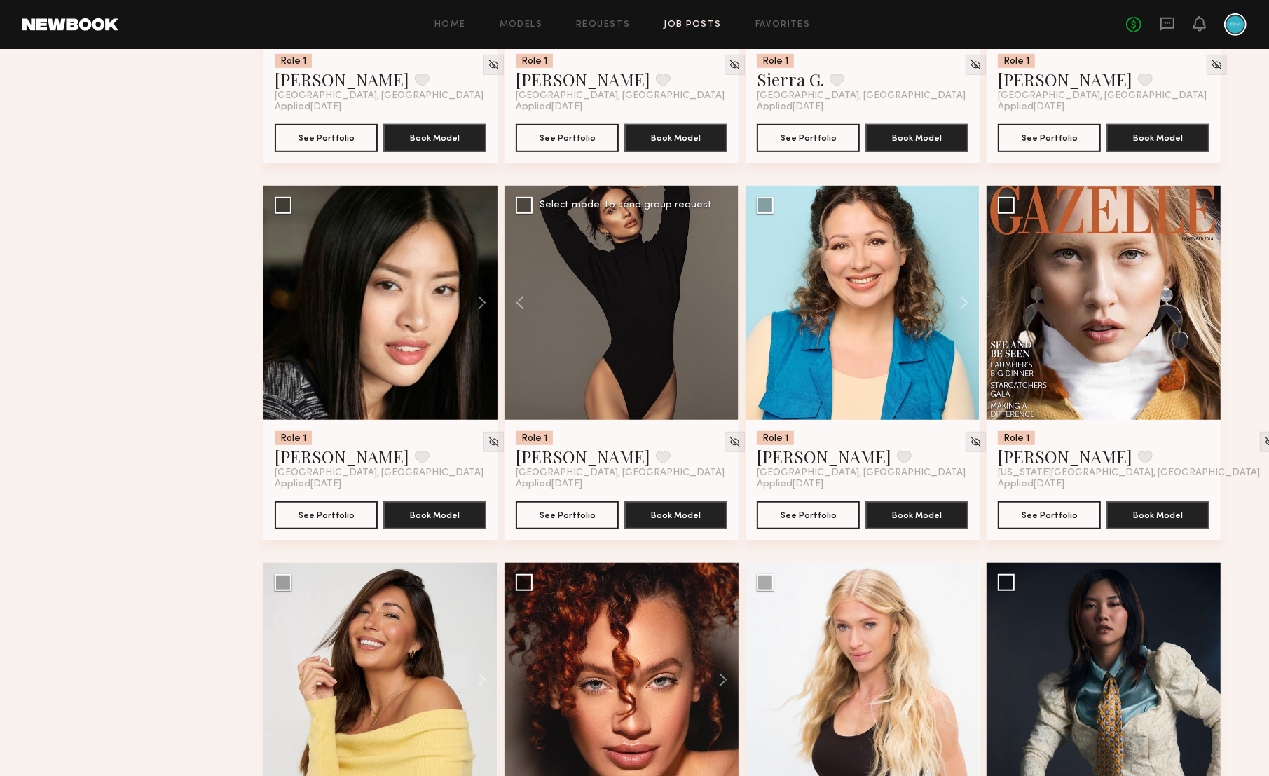
click at [725, 305] on div at bounding box center [622, 303] width 234 height 234
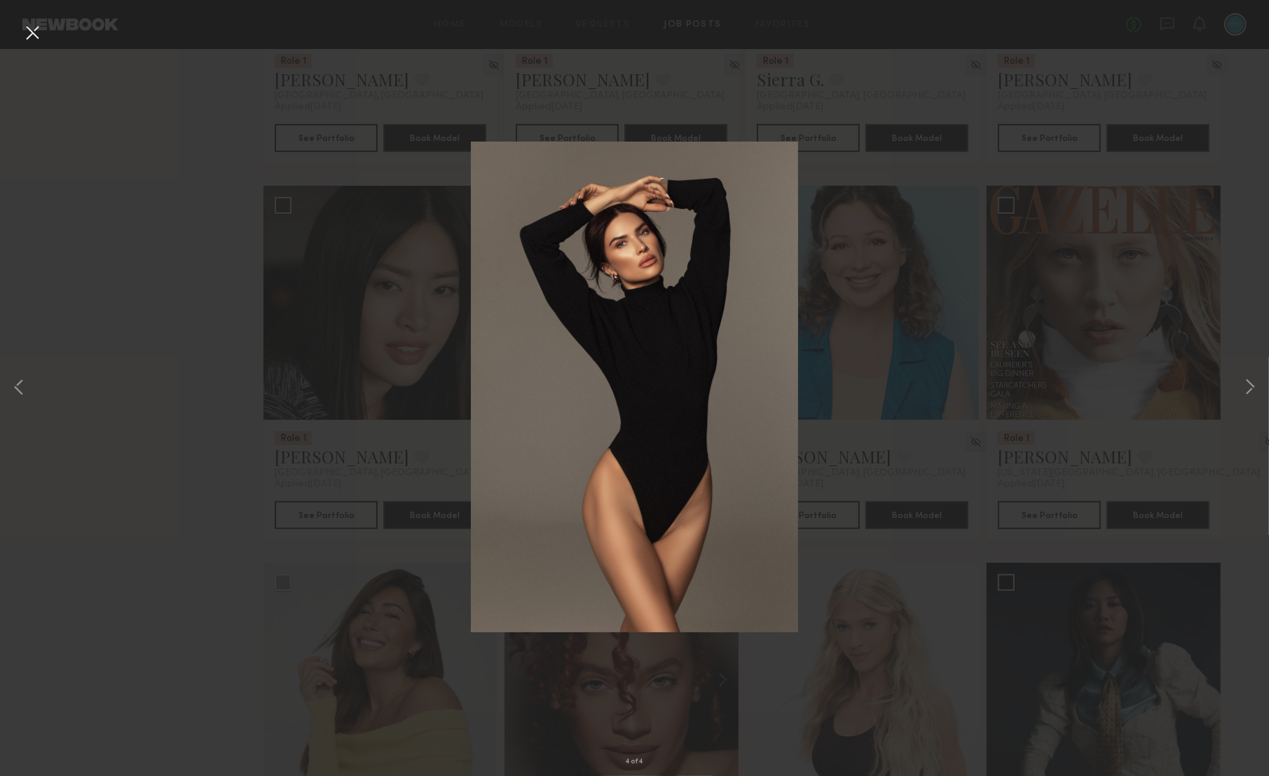
click at [33, 32] on button at bounding box center [32, 33] width 22 height 25
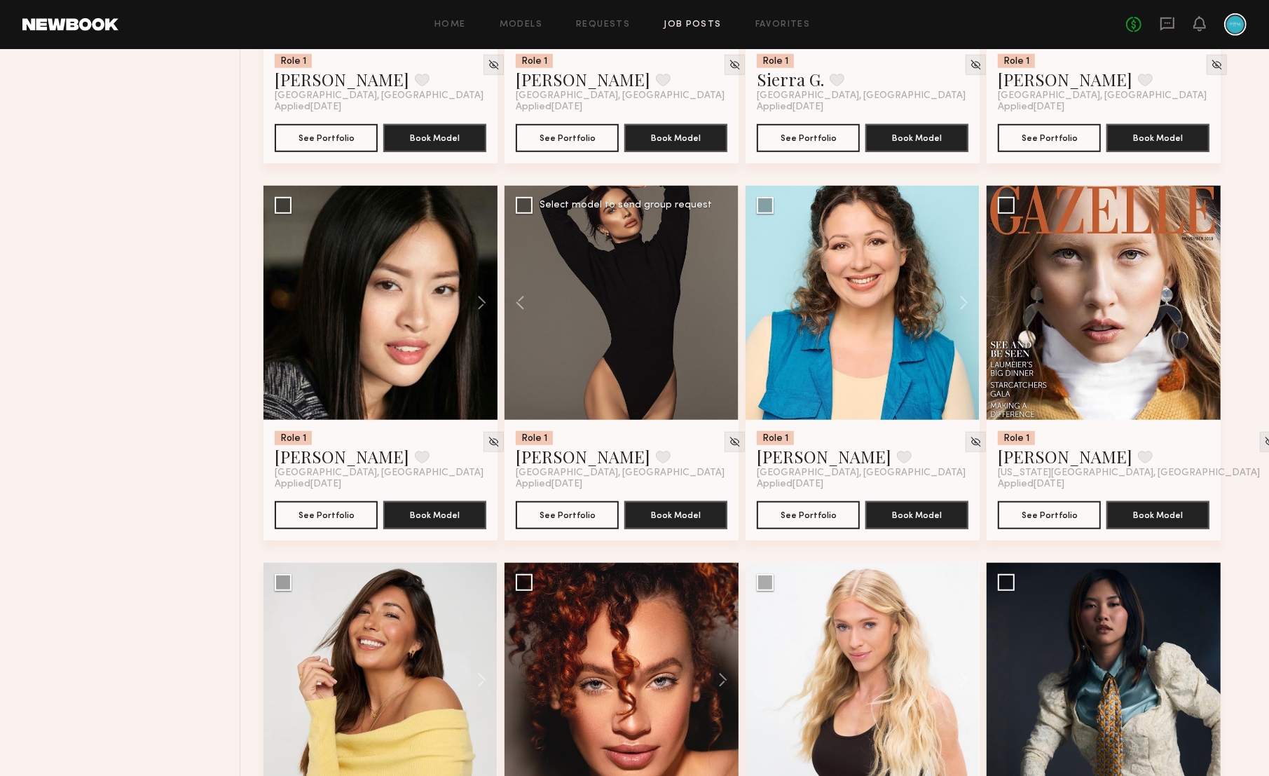
click at [717, 316] on div at bounding box center [622, 303] width 234 height 234
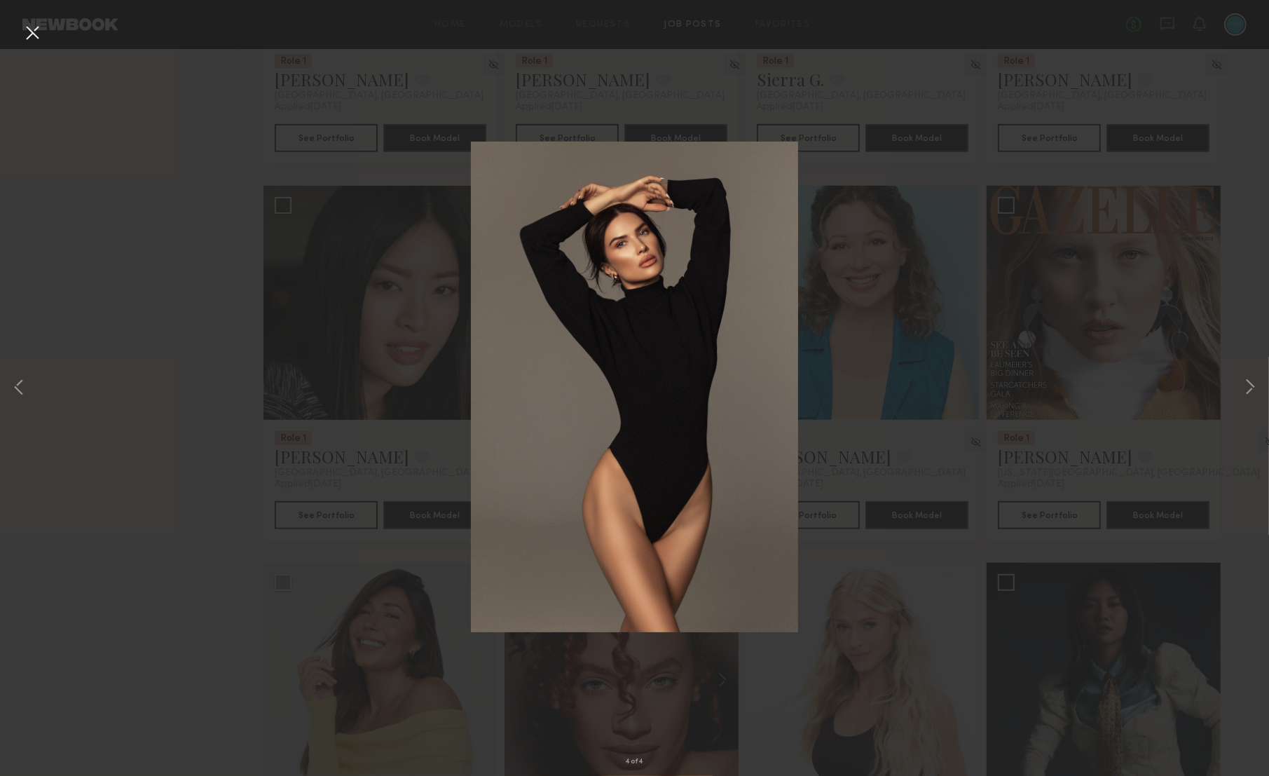
click at [1263, 388] on div "4 of 4" at bounding box center [634, 388] width 1269 height 776
drag, startPoint x: 1257, startPoint y: 390, endPoint x: 1248, endPoint y: 392, distance: 9.2
click at [1257, 390] on button at bounding box center [1250, 388] width 17 height 621
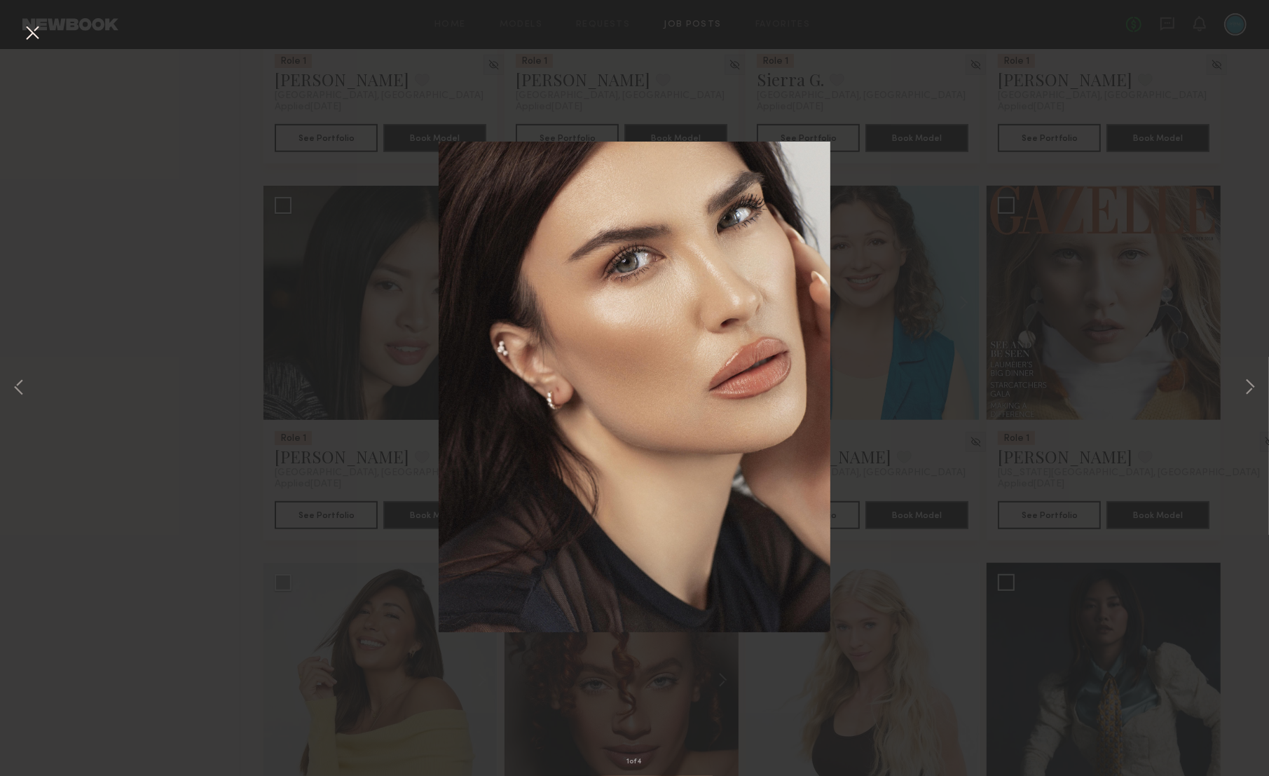
click at [22, 22] on button at bounding box center [32, 33] width 22 height 25
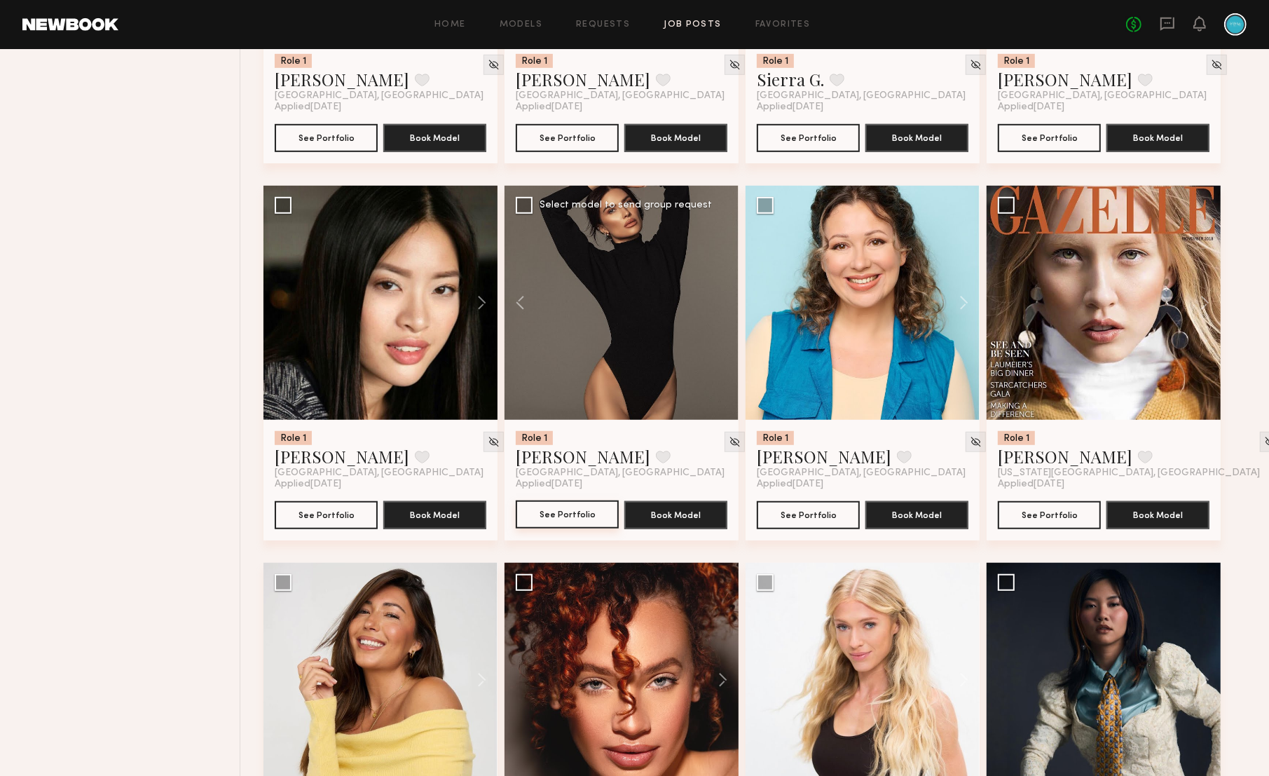
click at [587, 524] on button "See Portfolio" at bounding box center [567, 514] width 103 height 28
click at [963, 303] on button at bounding box center [957, 303] width 45 height 234
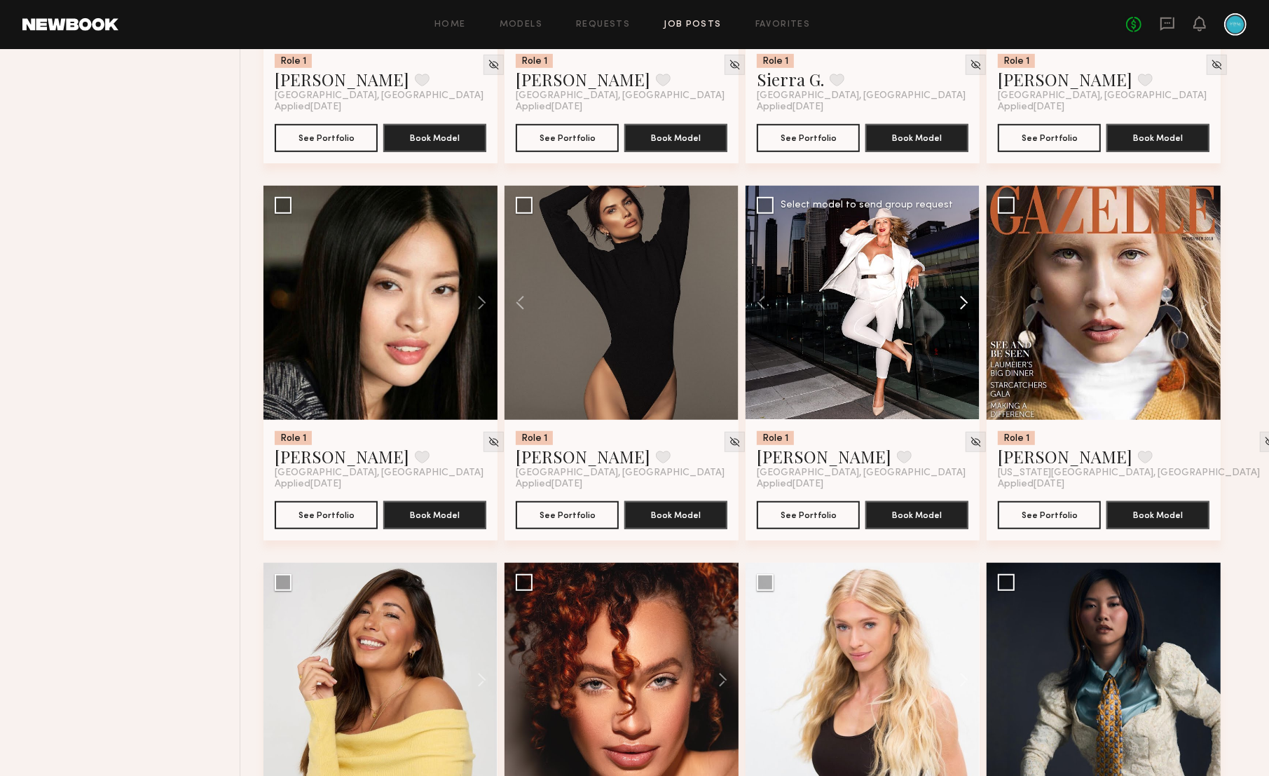
click at [963, 303] on button at bounding box center [957, 303] width 45 height 234
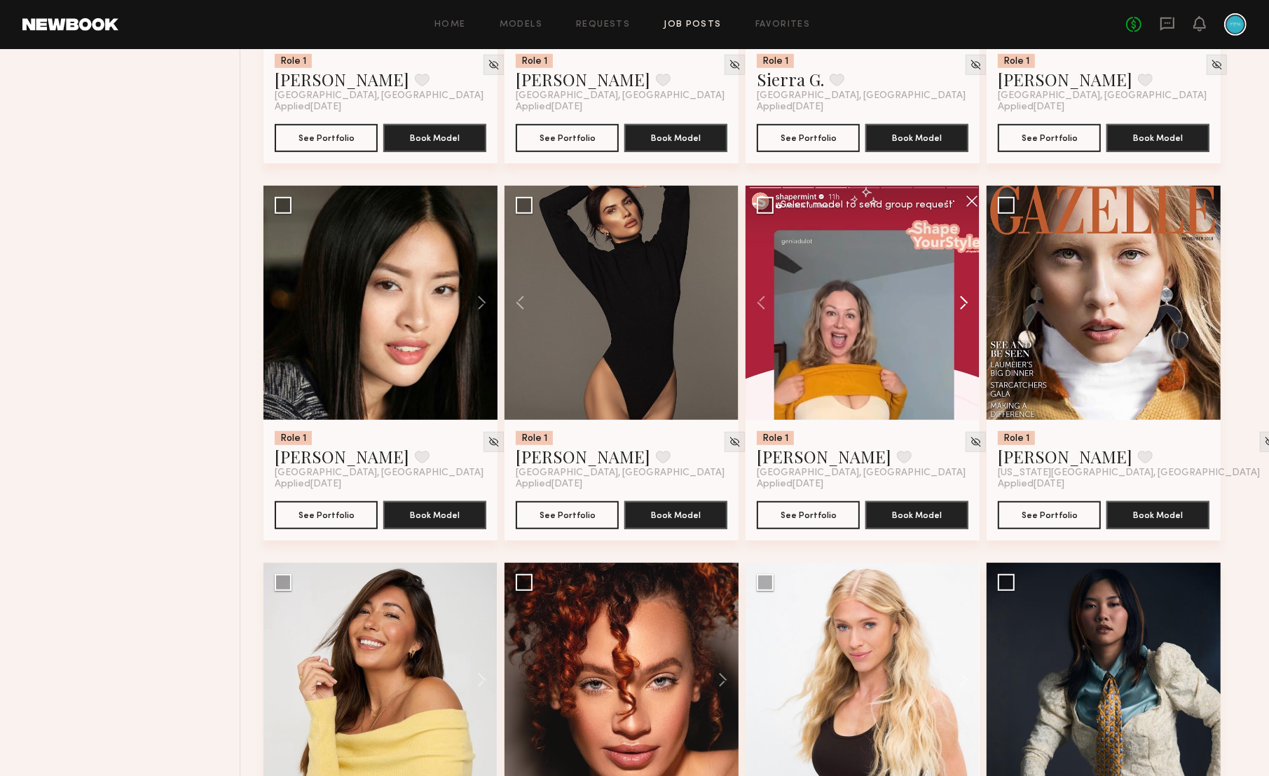
click at [963, 303] on button at bounding box center [957, 303] width 45 height 234
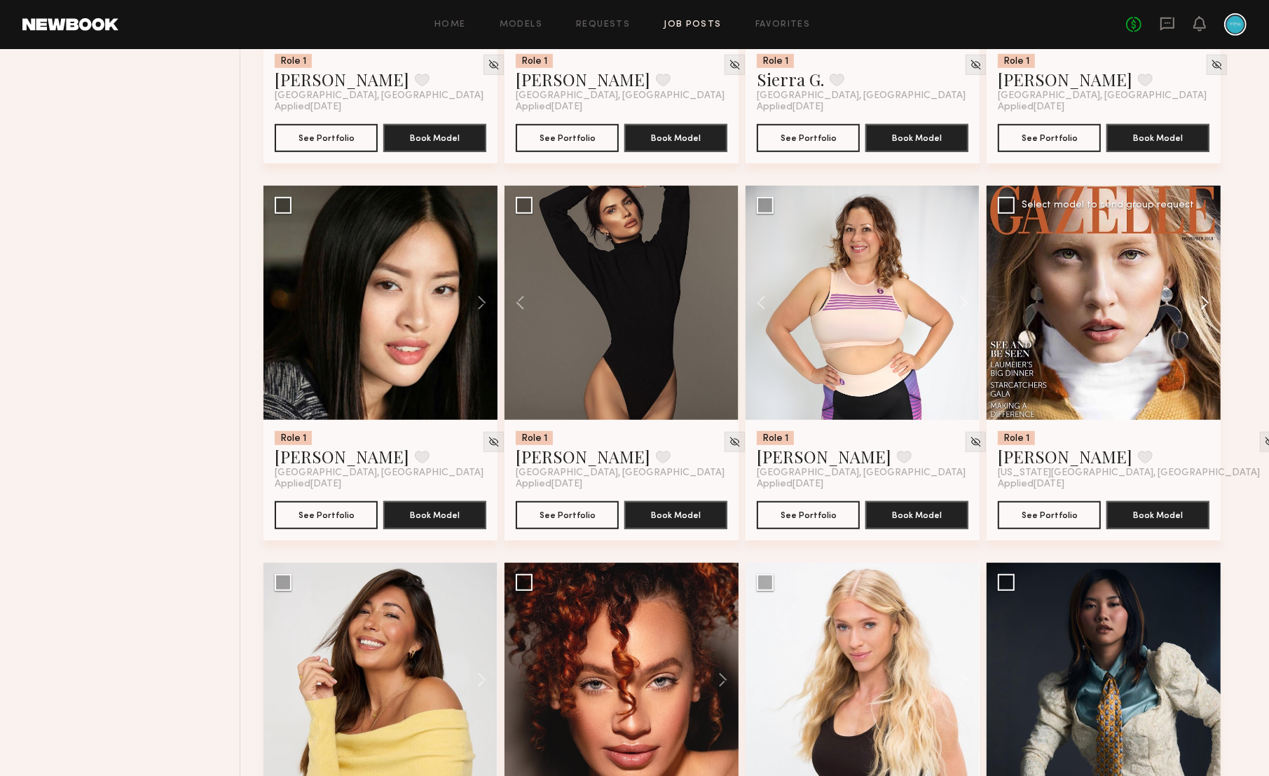
click at [1203, 308] on button at bounding box center [1198, 303] width 45 height 234
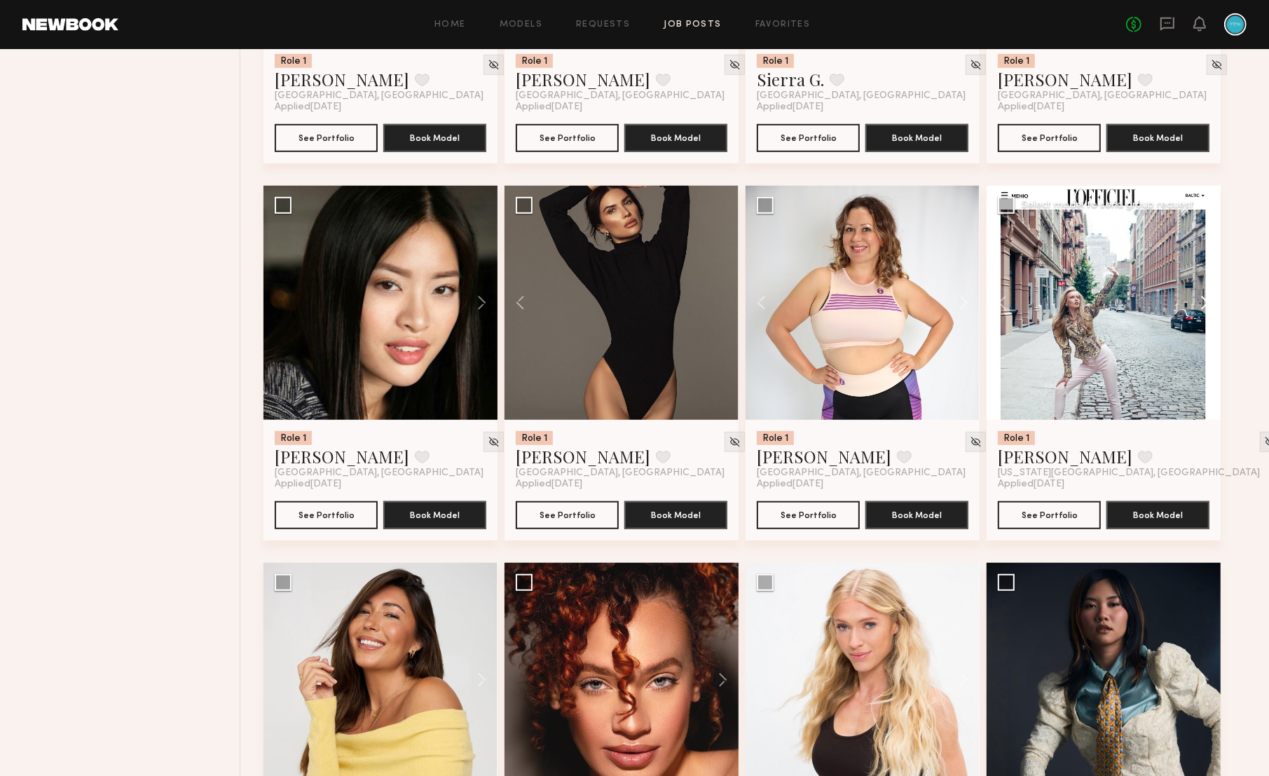
click at [1203, 308] on button at bounding box center [1198, 303] width 45 height 234
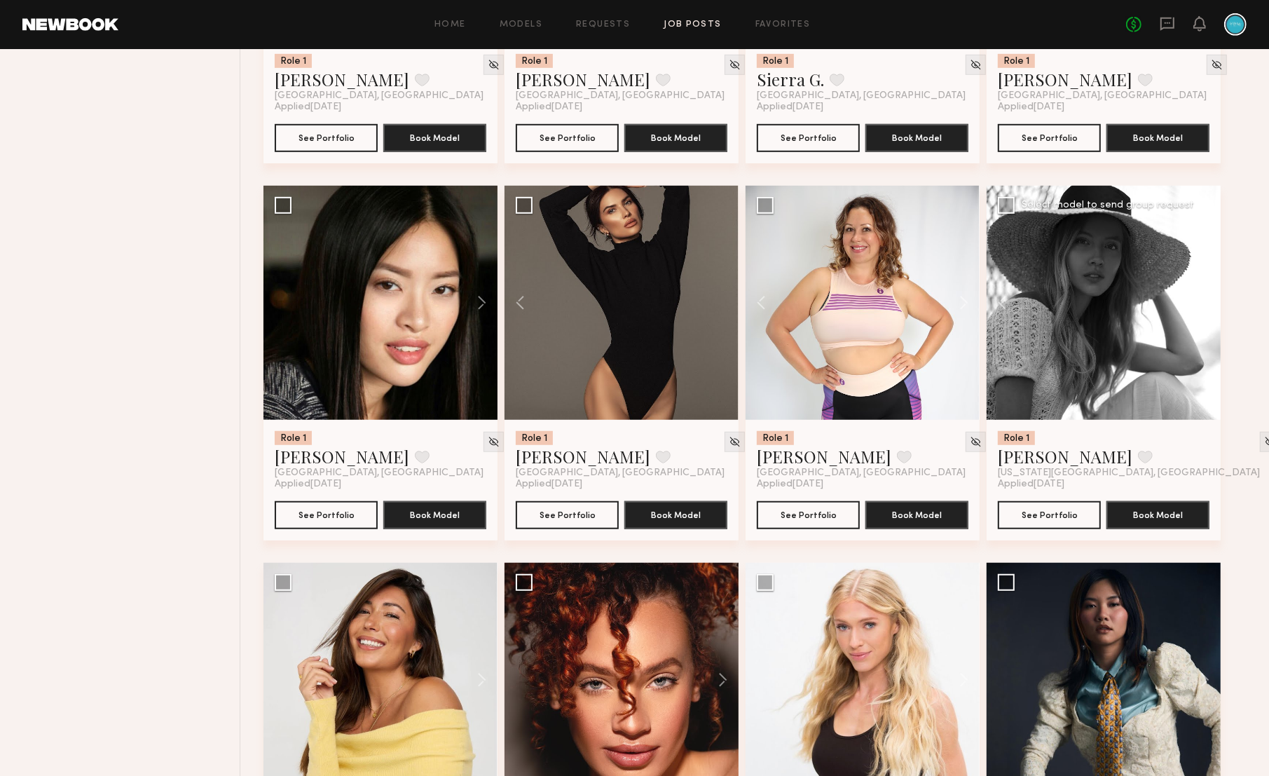
click at [1203, 308] on button at bounding box center [1198, 303] width 45 height 234
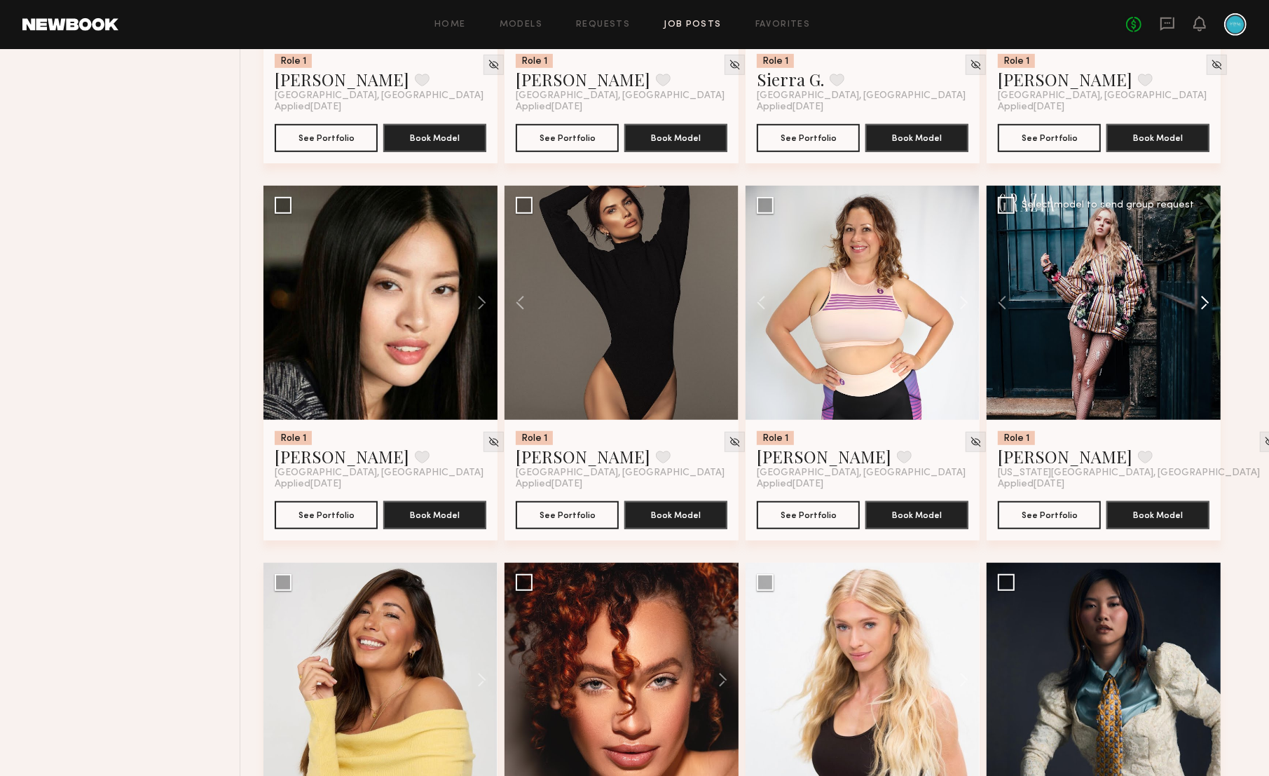
click at [1203, 308] on button at bounding box center [1198, 303] width 45 height 234
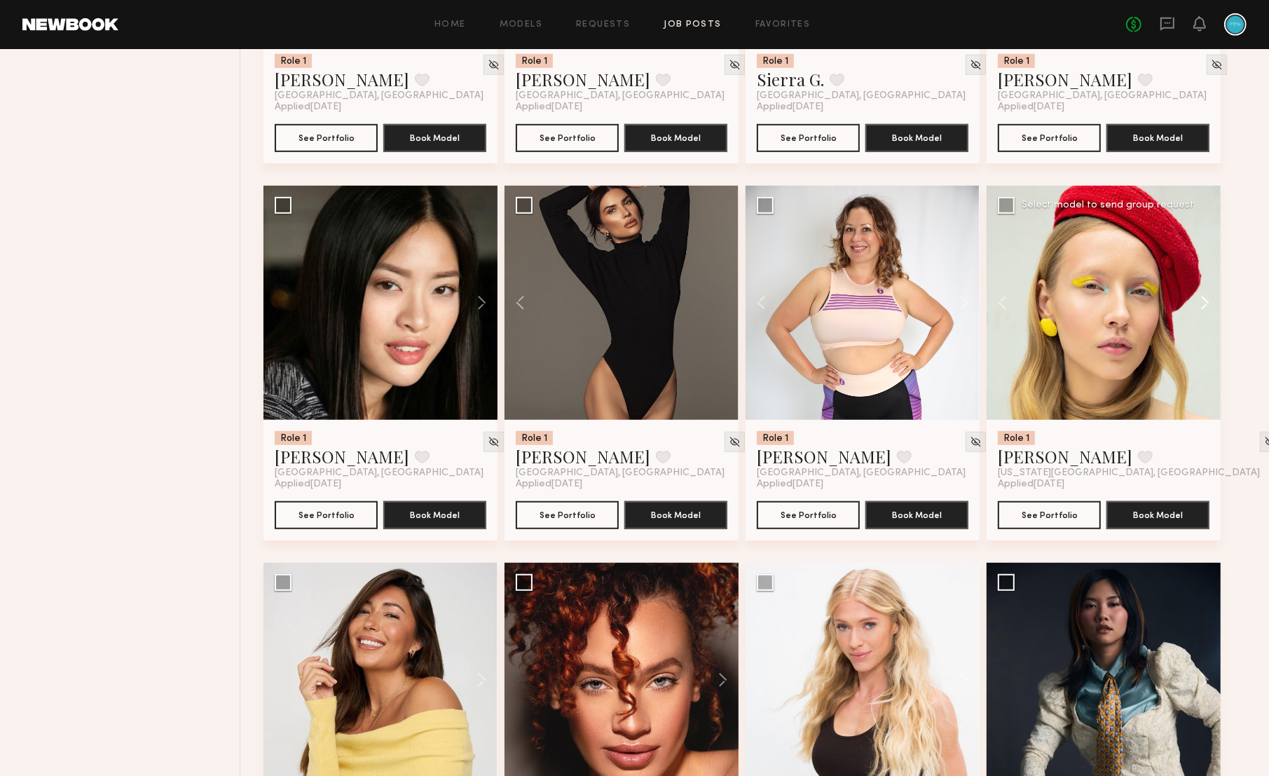
click at [1203, 308] on button at bounding box center [1198, 303] width 45 height 234
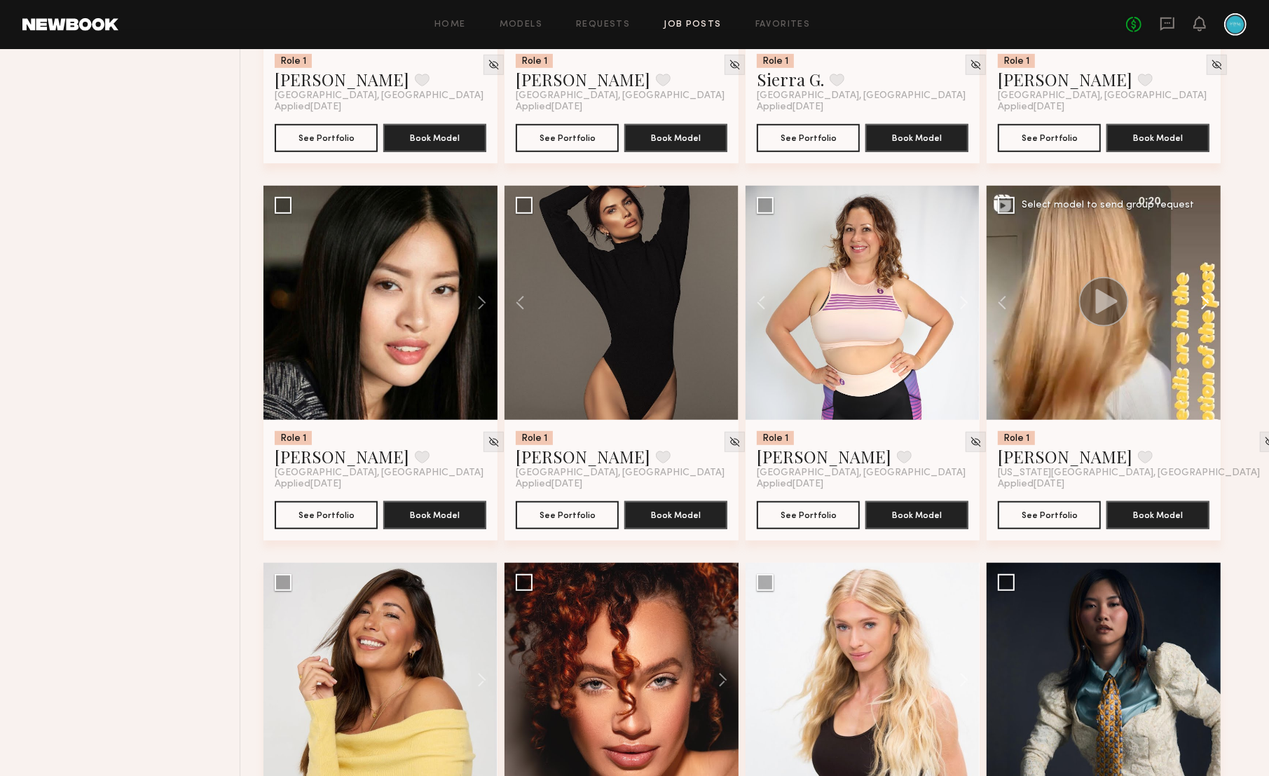
click at [1203, 308] on button at bounding box center [1198, 303] width 45 height 234
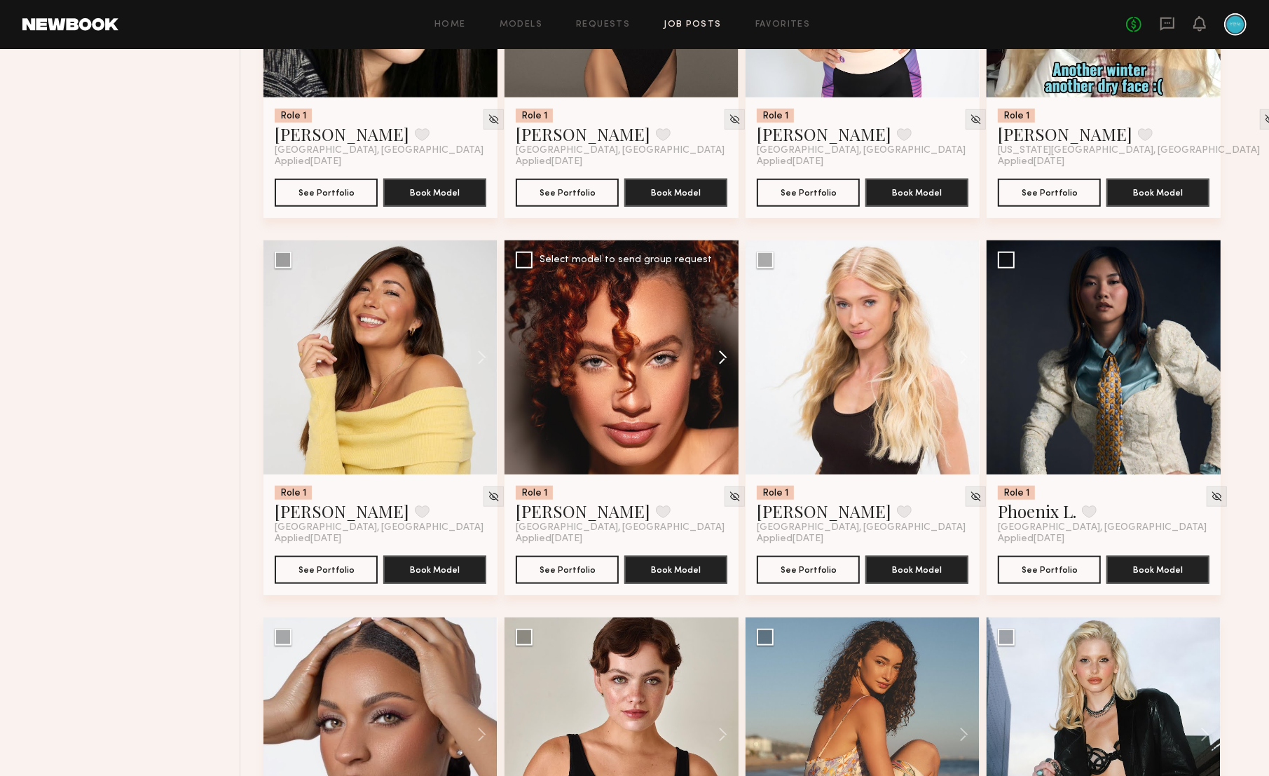
scroll to position [1186, 0]
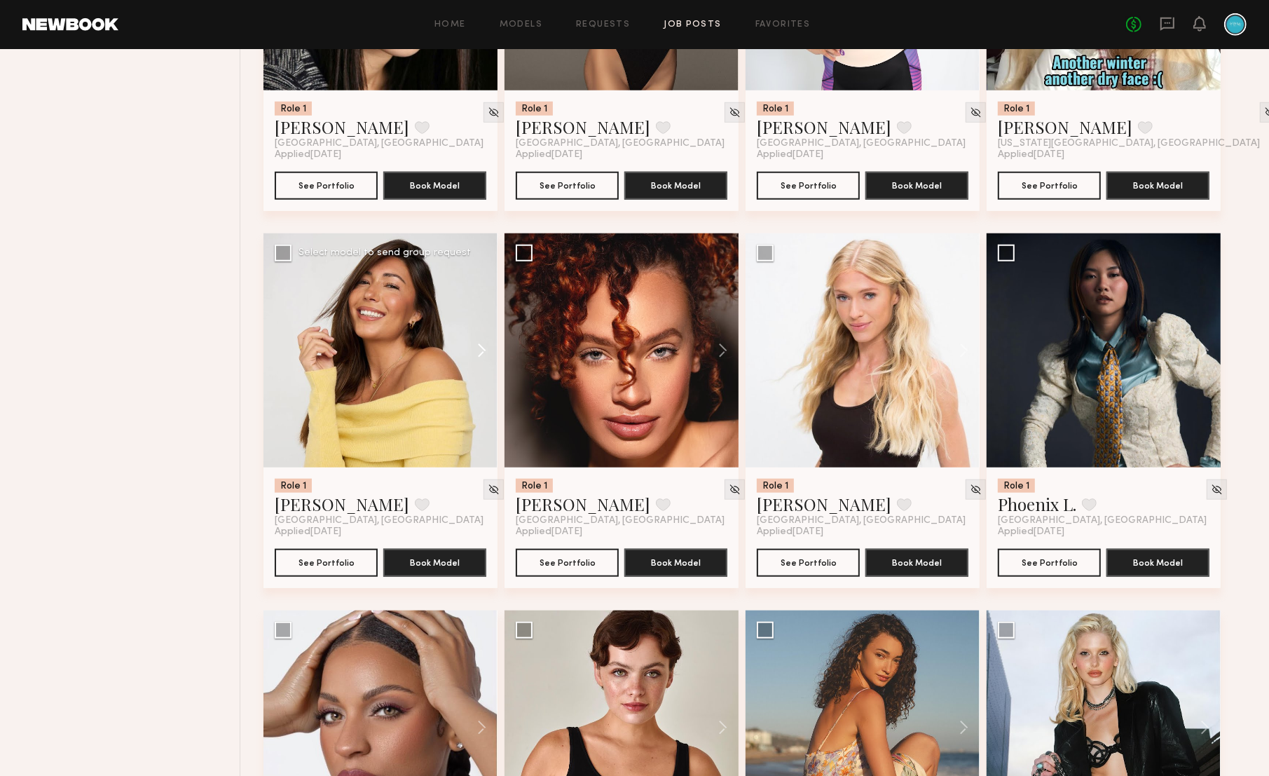
click at [481, 355] on button at bounding box center [475, 350] width 45 height 234
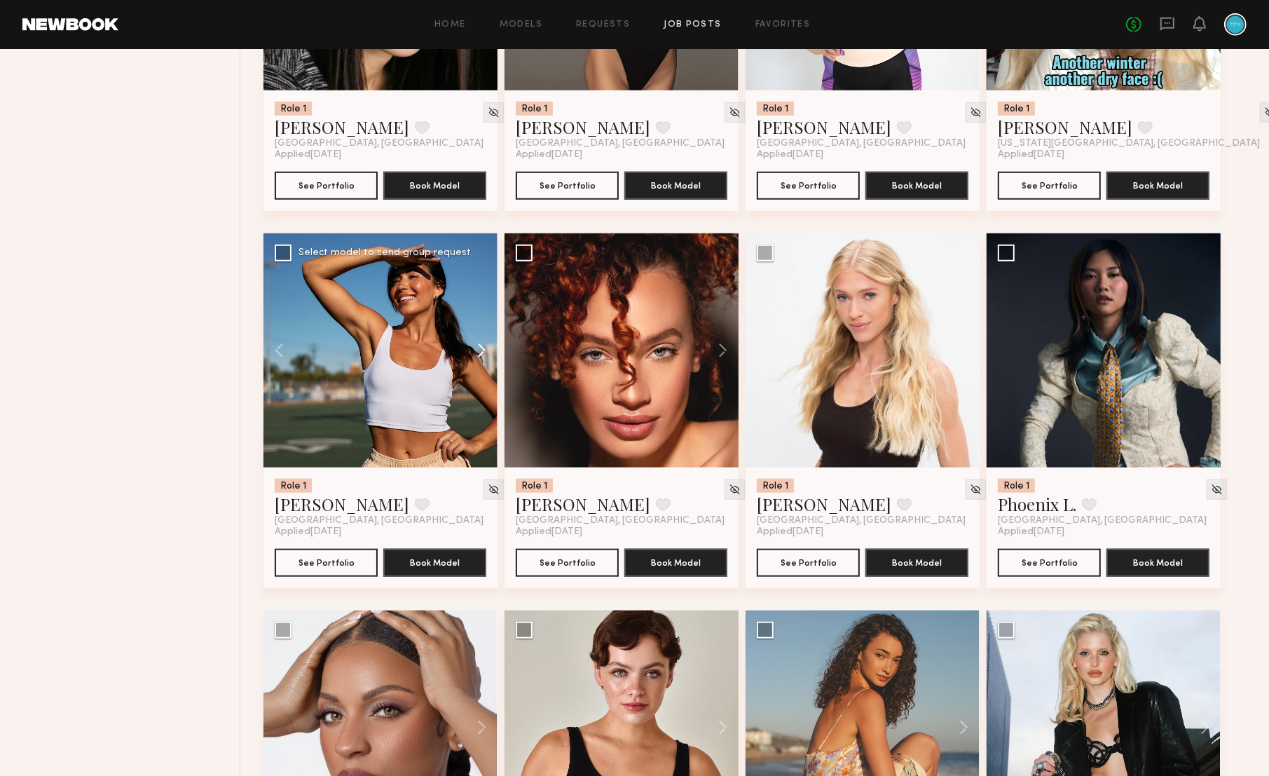
click at [481, 355] on button at bounding box center [475, 350] width 45 height 234
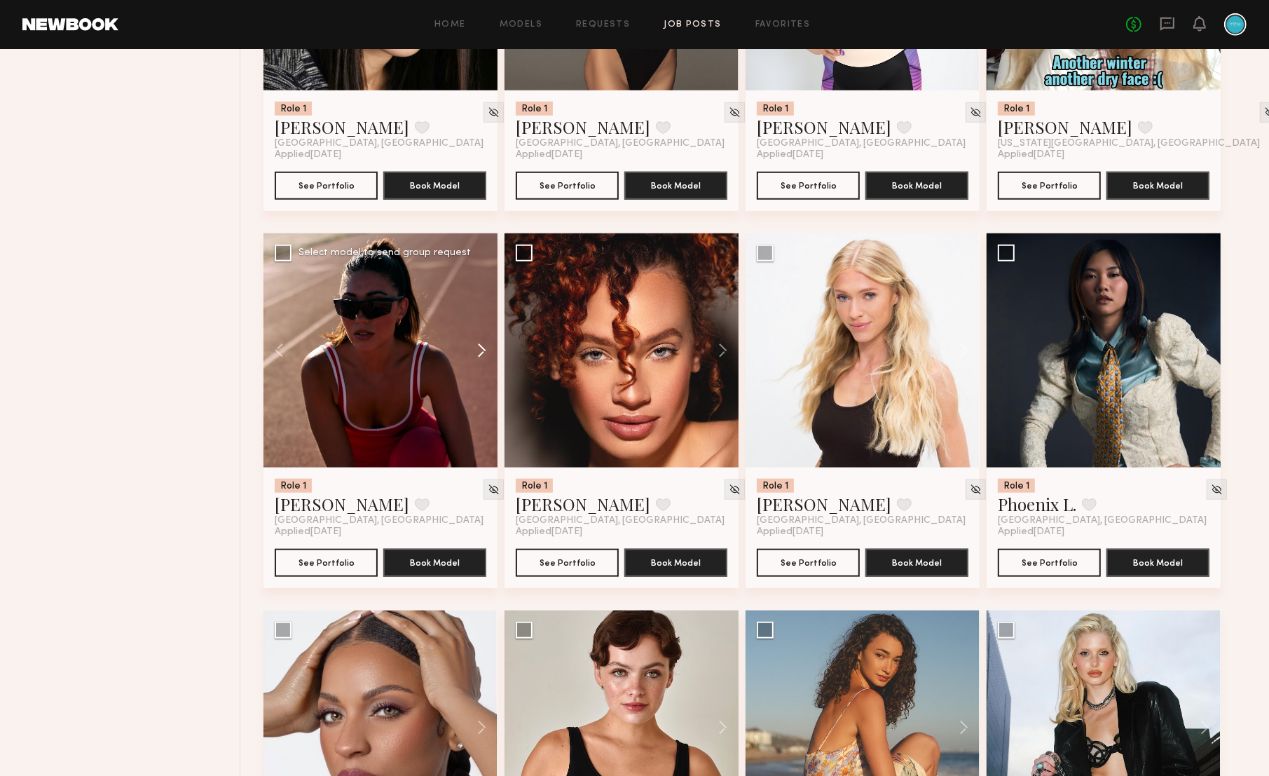
click at [481, 355] on button at bounding box center [475, 350] width 45 height 234
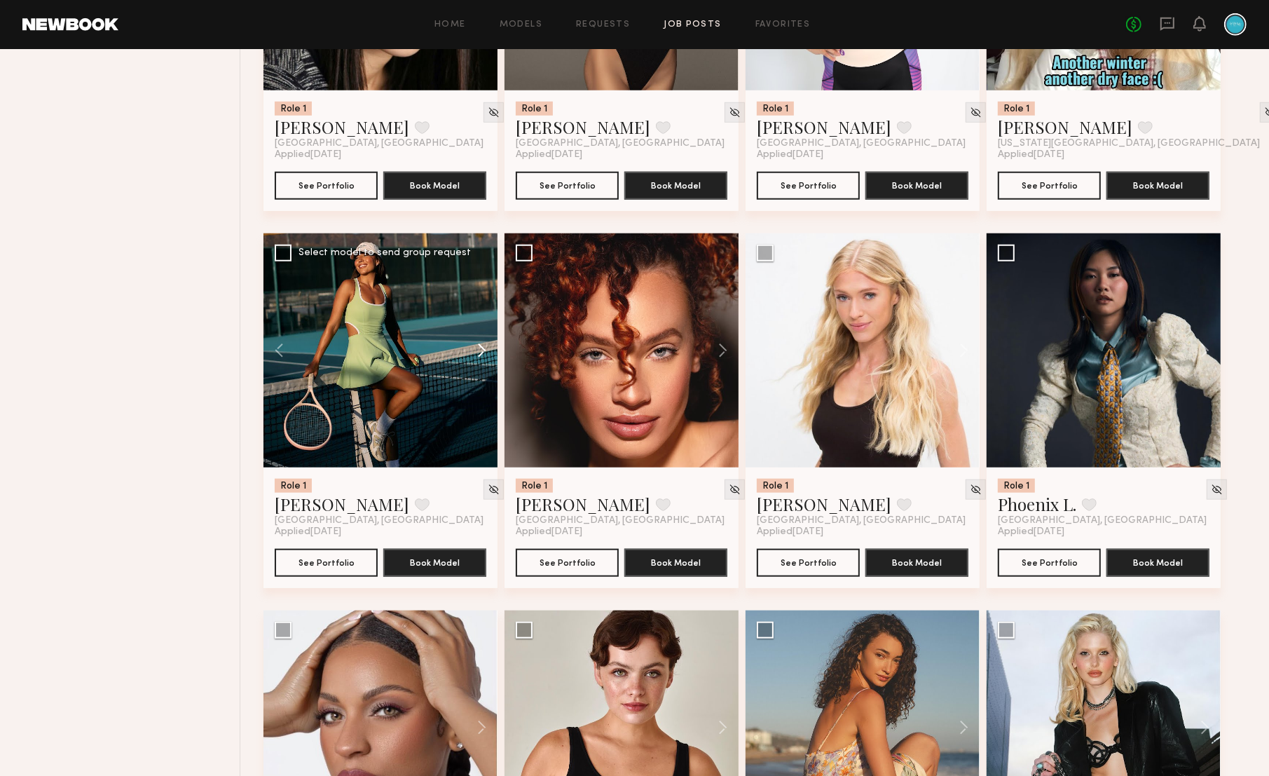
click at [481, 355] on button at bounding box center [475, 350] width 45 height 234
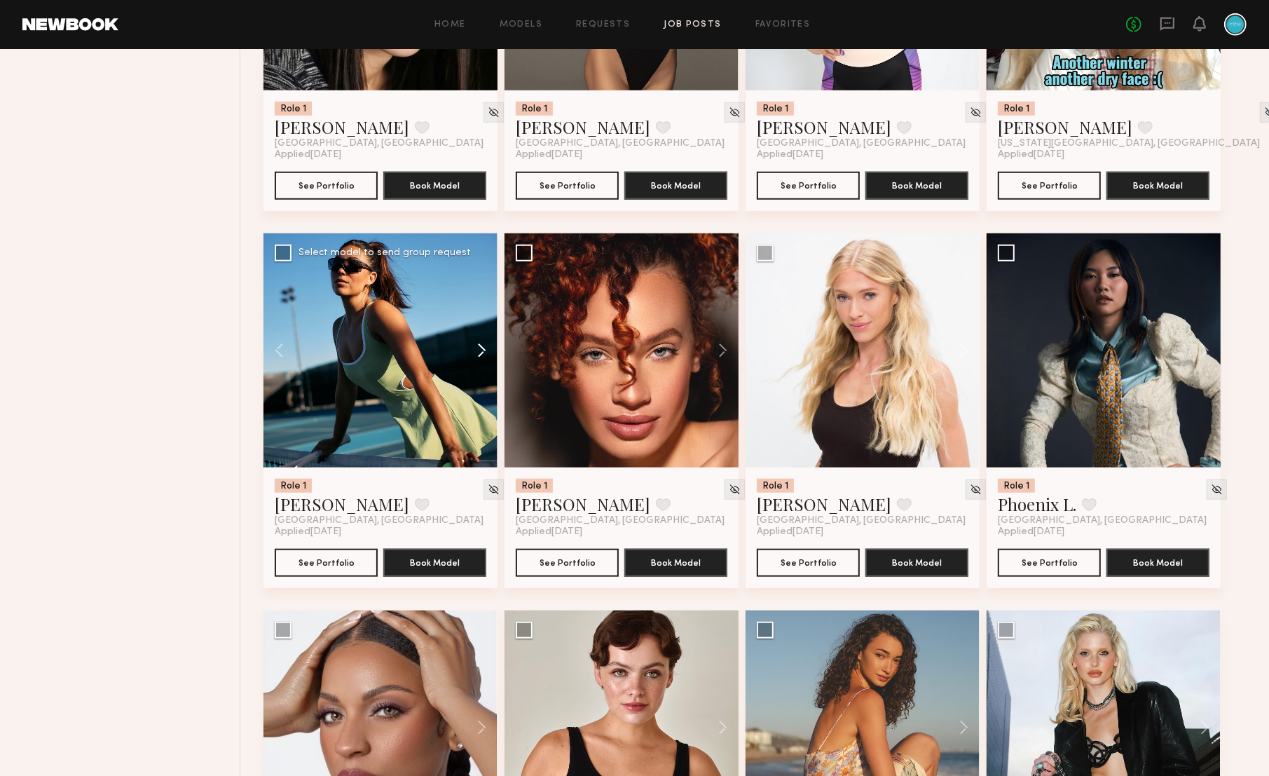
click at [481, 355] on button at bounding box center [475, 350] width 45 height 234
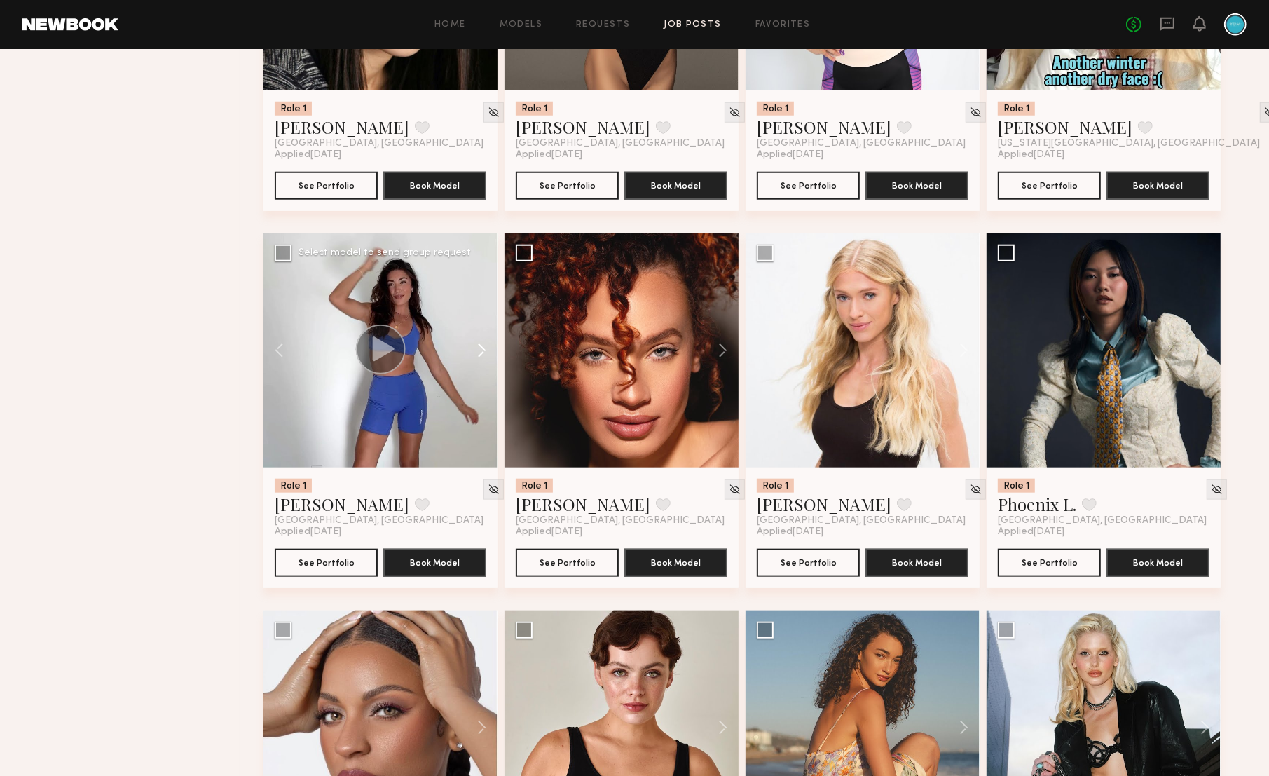
click at [481, 355] on button at bounding box center [475, 350] width 45 height 234
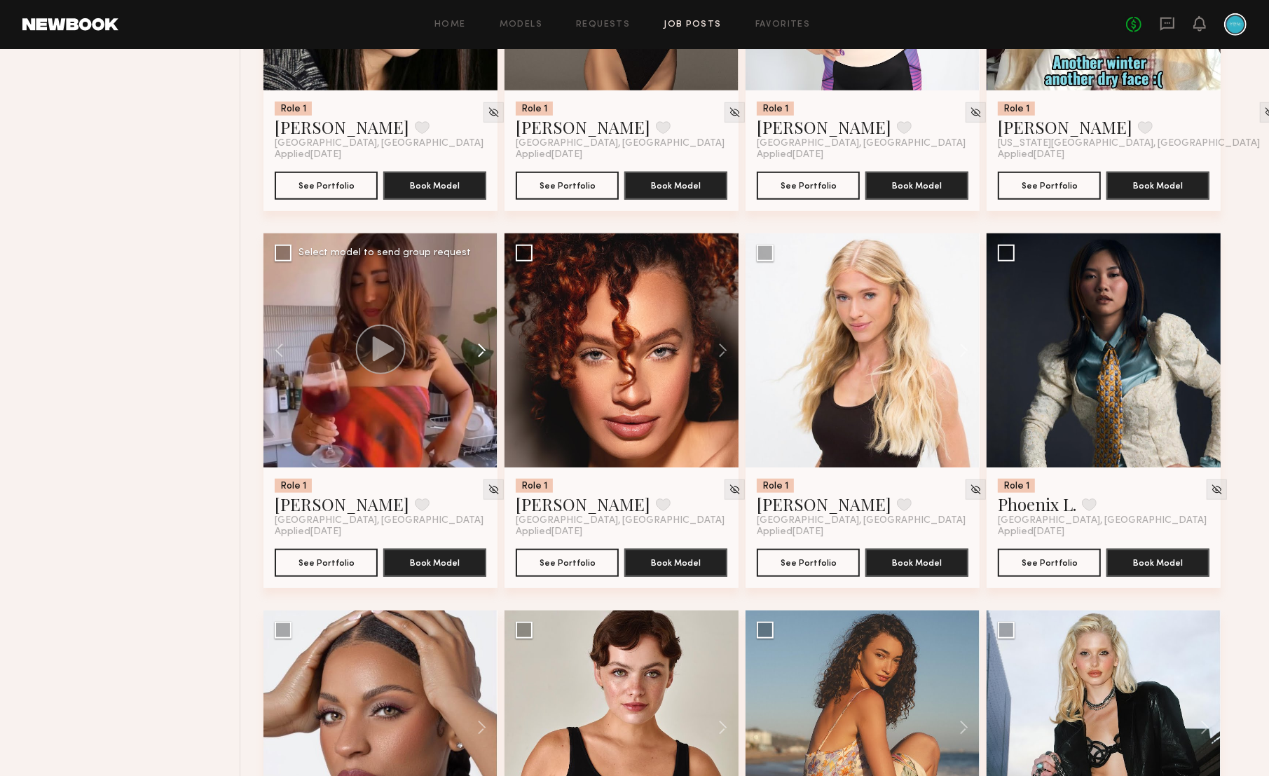
click at [481, 355] on button at bounding box center [475, 350] width 45 height 234
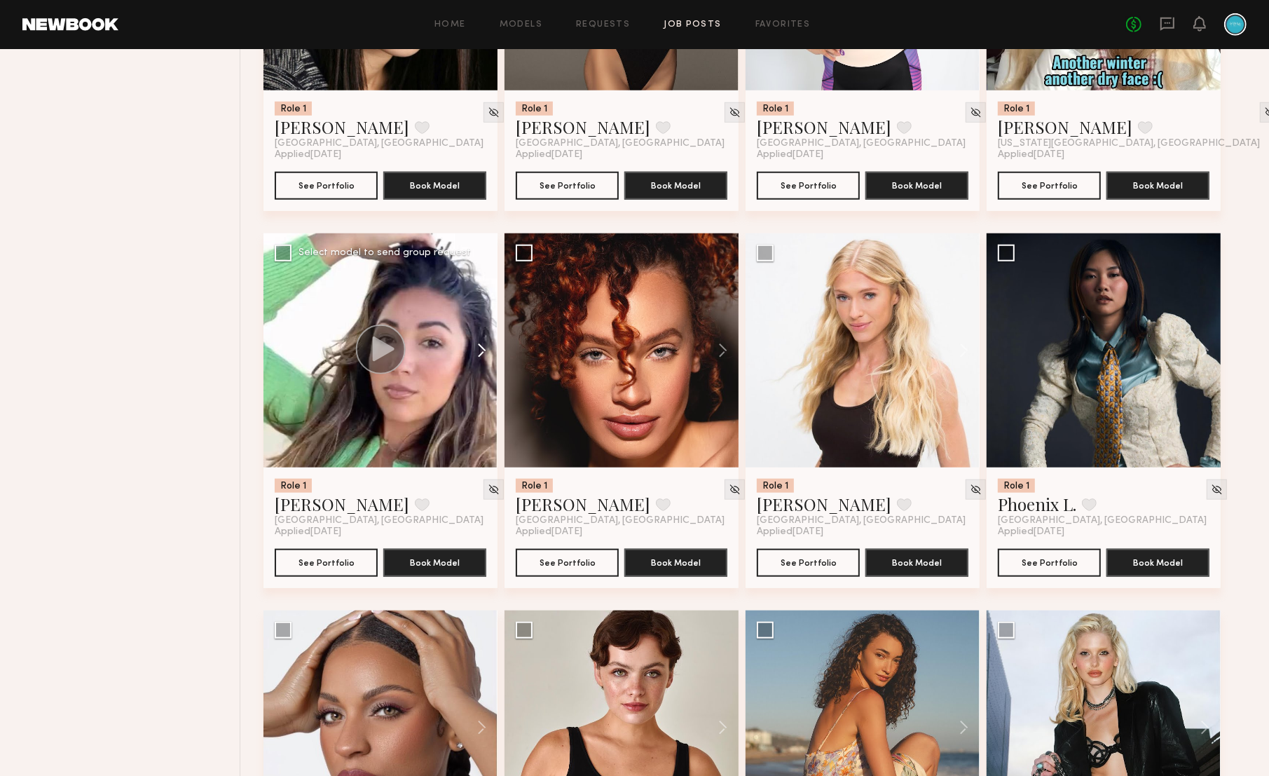
click at [481, 355] on button at bounding box center [475, 350] width 45 height 234
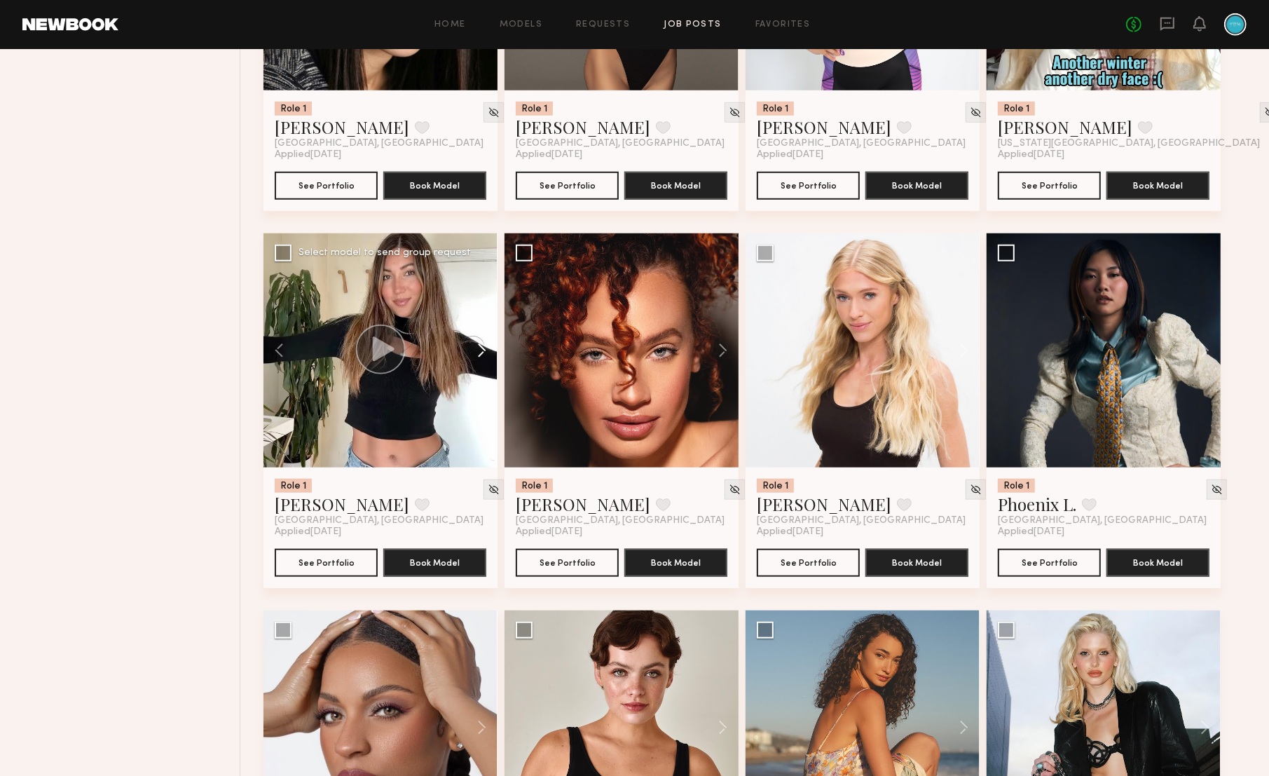
click at [481, 355] on button at bounding box center [475, 350] width 45 height 234
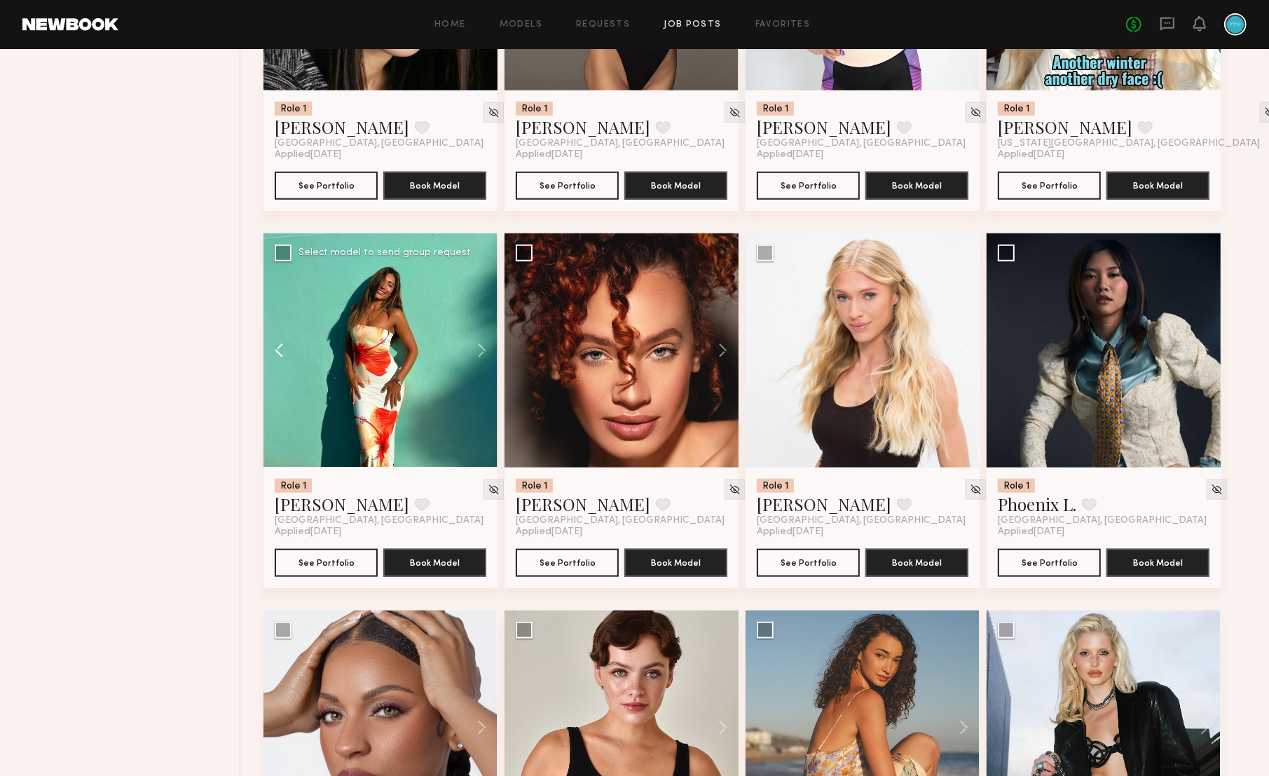
click at [282, 362] on button at bounding box center [286, 350] width 45 height 234
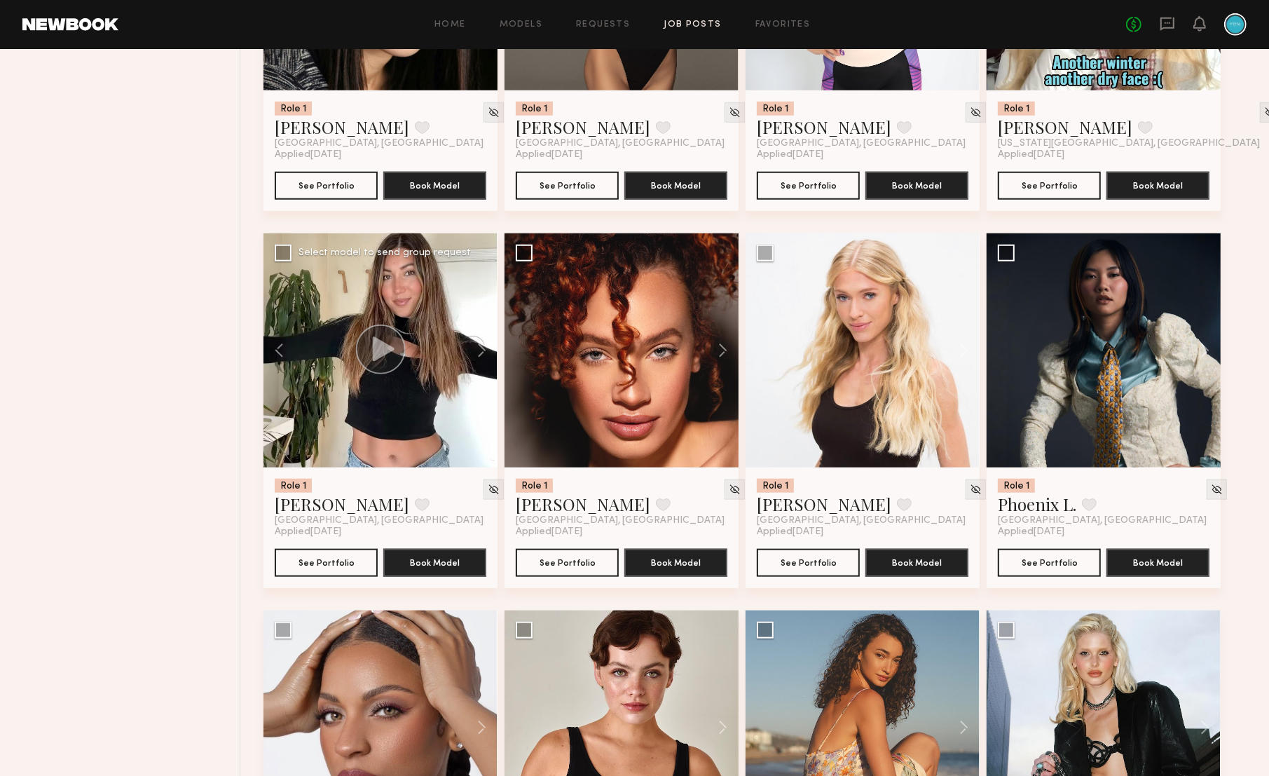
click at [363, 361] on circle at bounding box center [381, 349] width 50 height 50
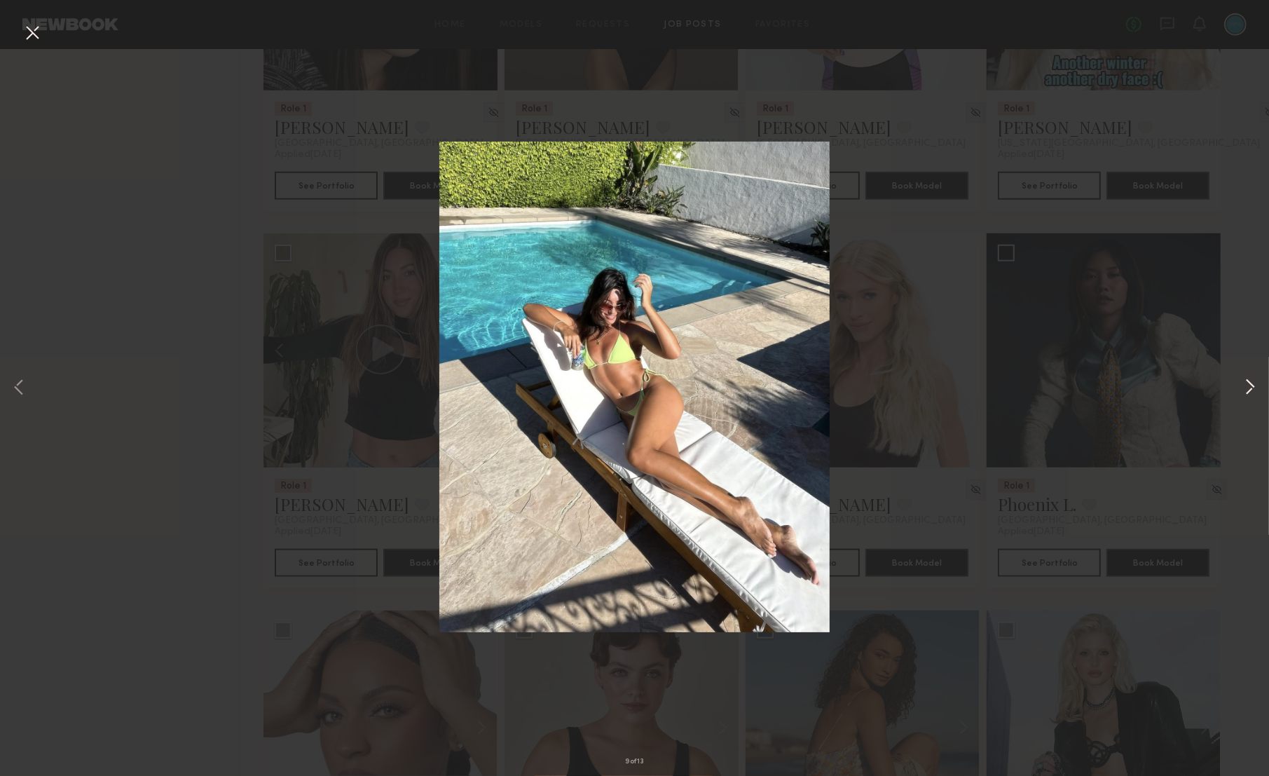
click at [1253, 380] on button at bounding box center [1250, 388] width 17 height 621
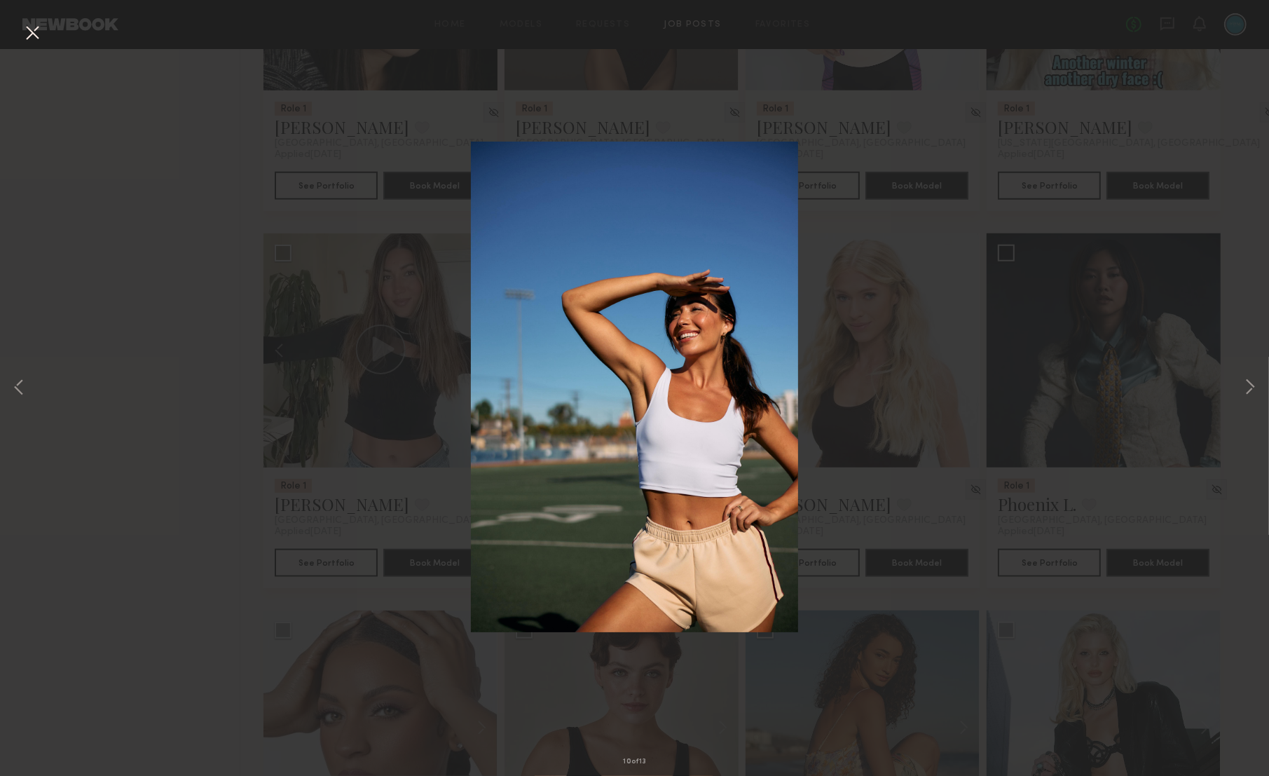
click at [38, 44] on button at bounding box center [32, 33] width 22 height 25
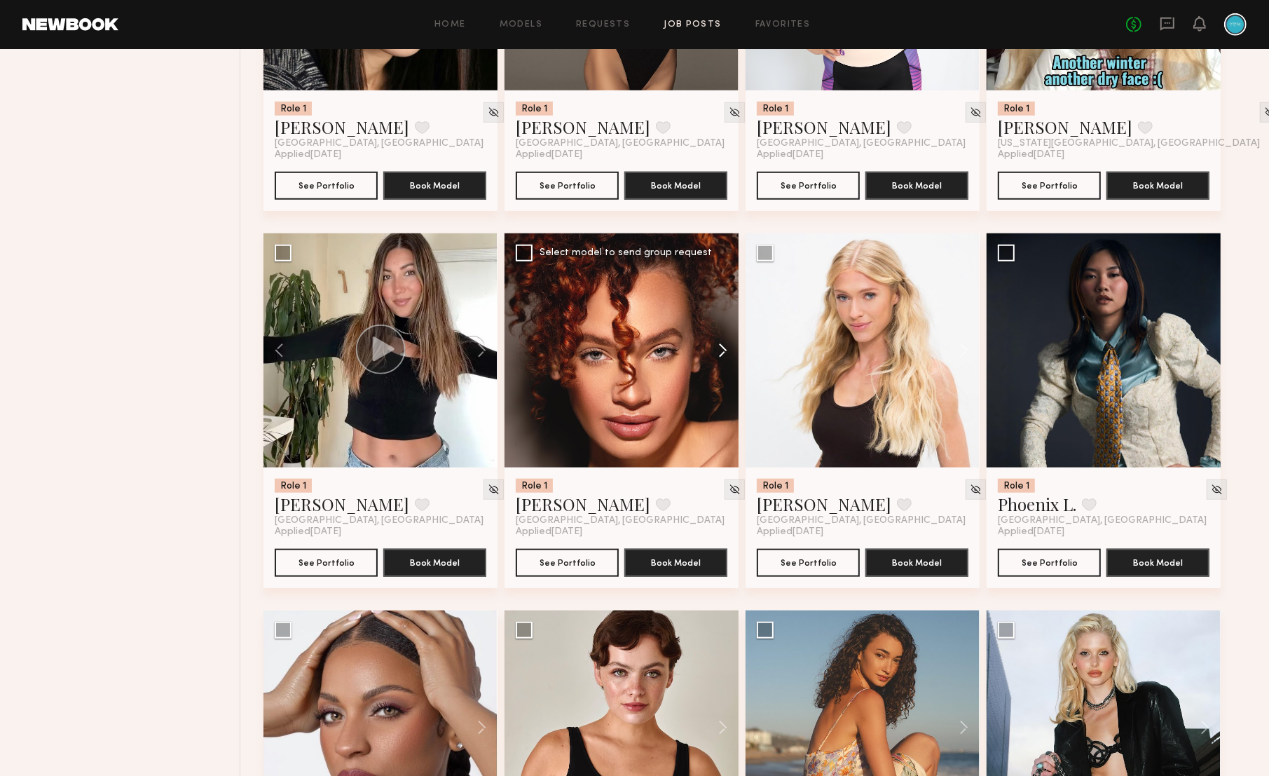
click at [721, 353] on button at bounding box center [716, 350] width 45 height 234
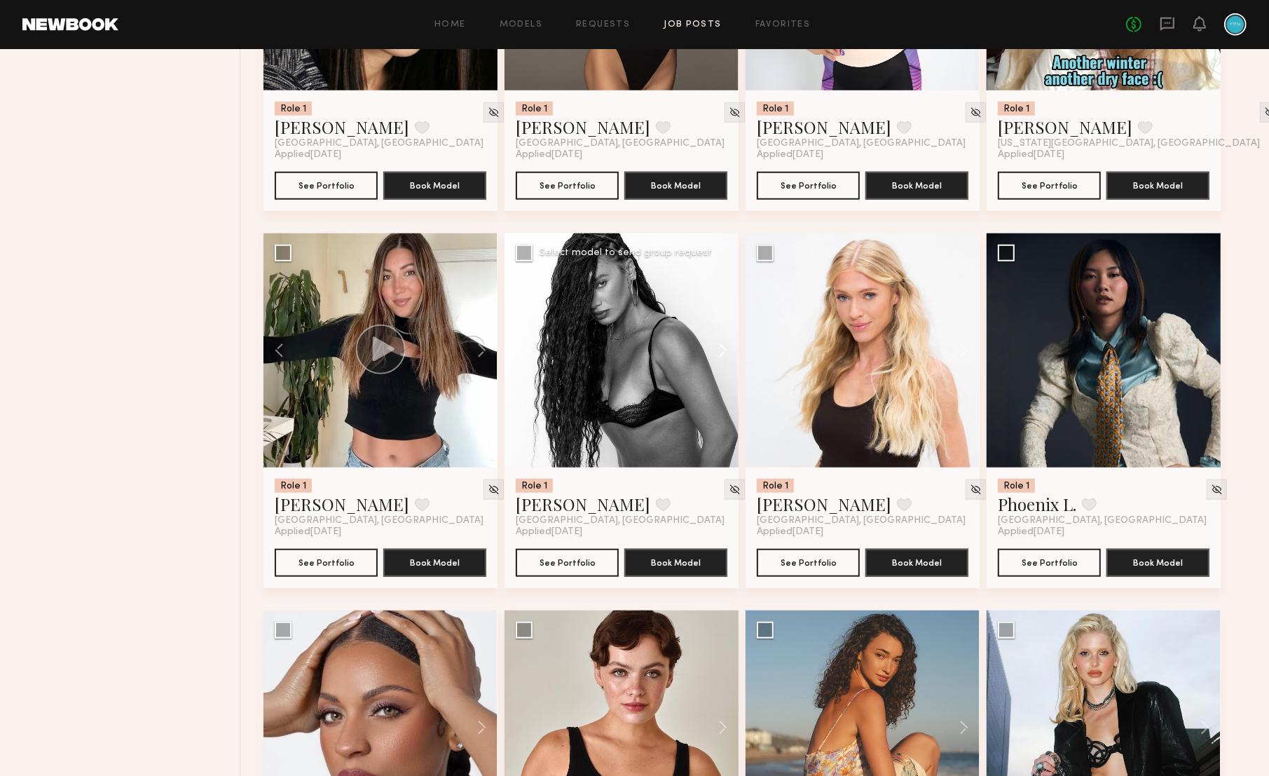
click at [721, 353] on button at bounding box center [716, 350] width 45 height 234
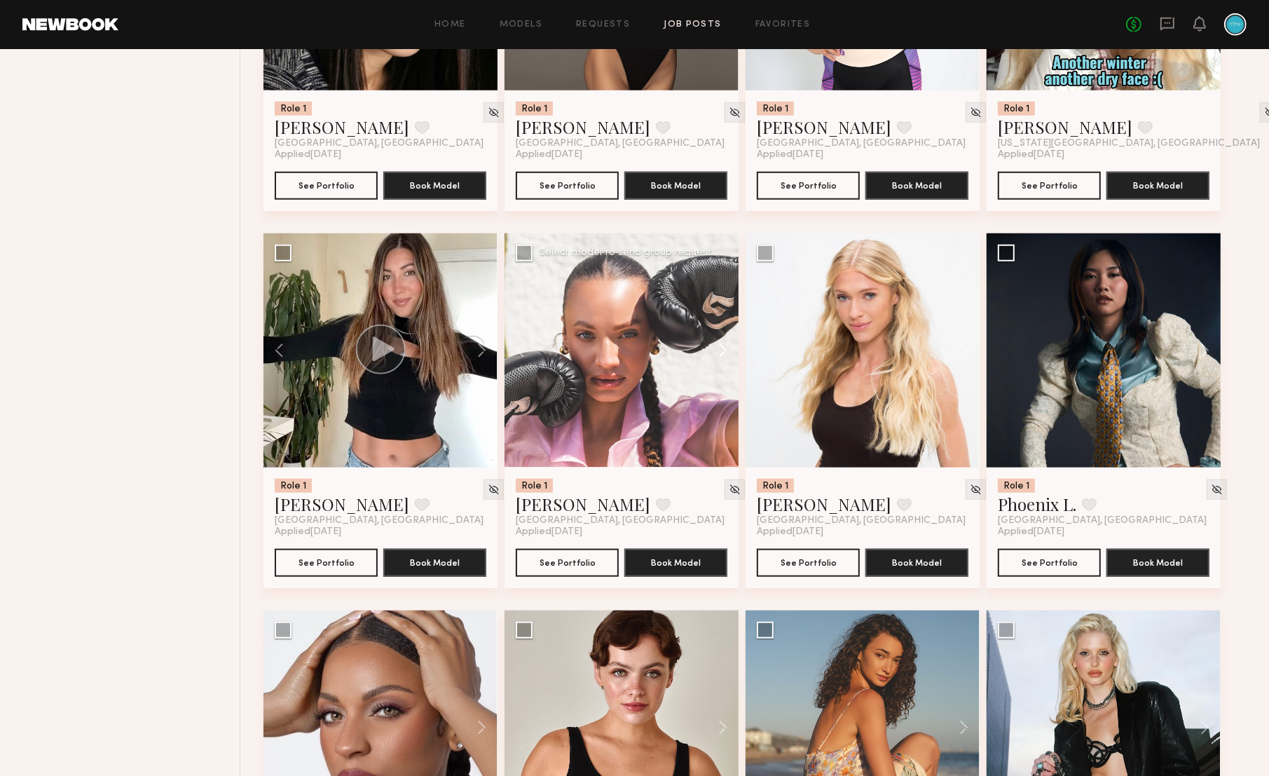
click at [721, 353] on button at bounding box center [716, 350] width 45 height 234
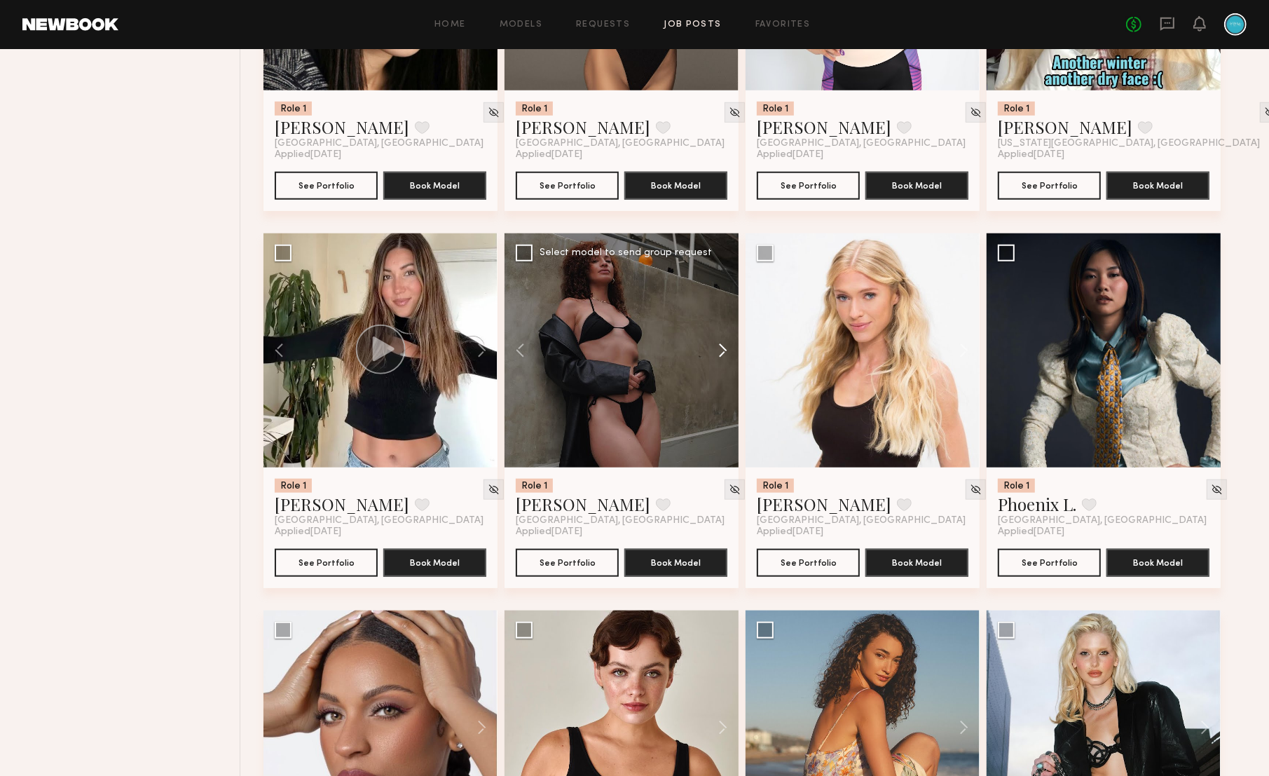
click at [721, 353] on button at bounding box center [716, 350] width 45 height 234
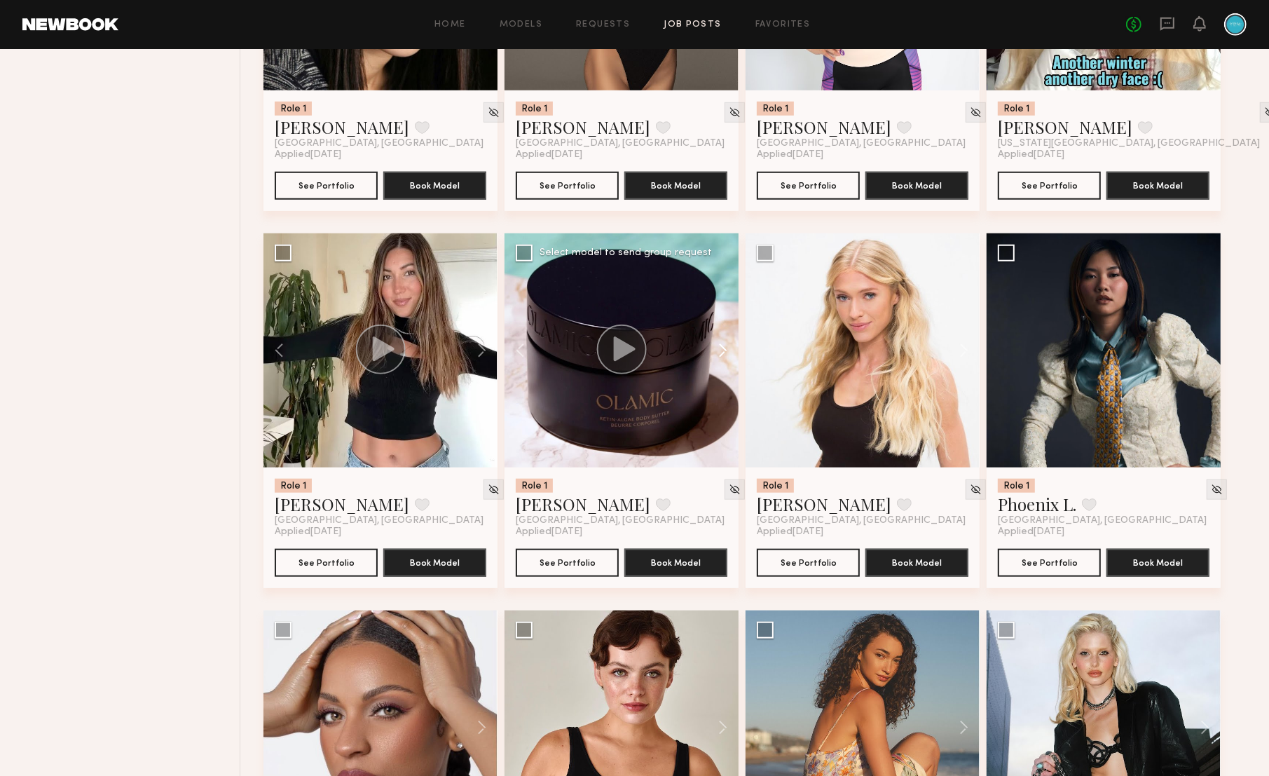
click at [721, 353] on button at bounding box center [716, 350] width 45 height 234
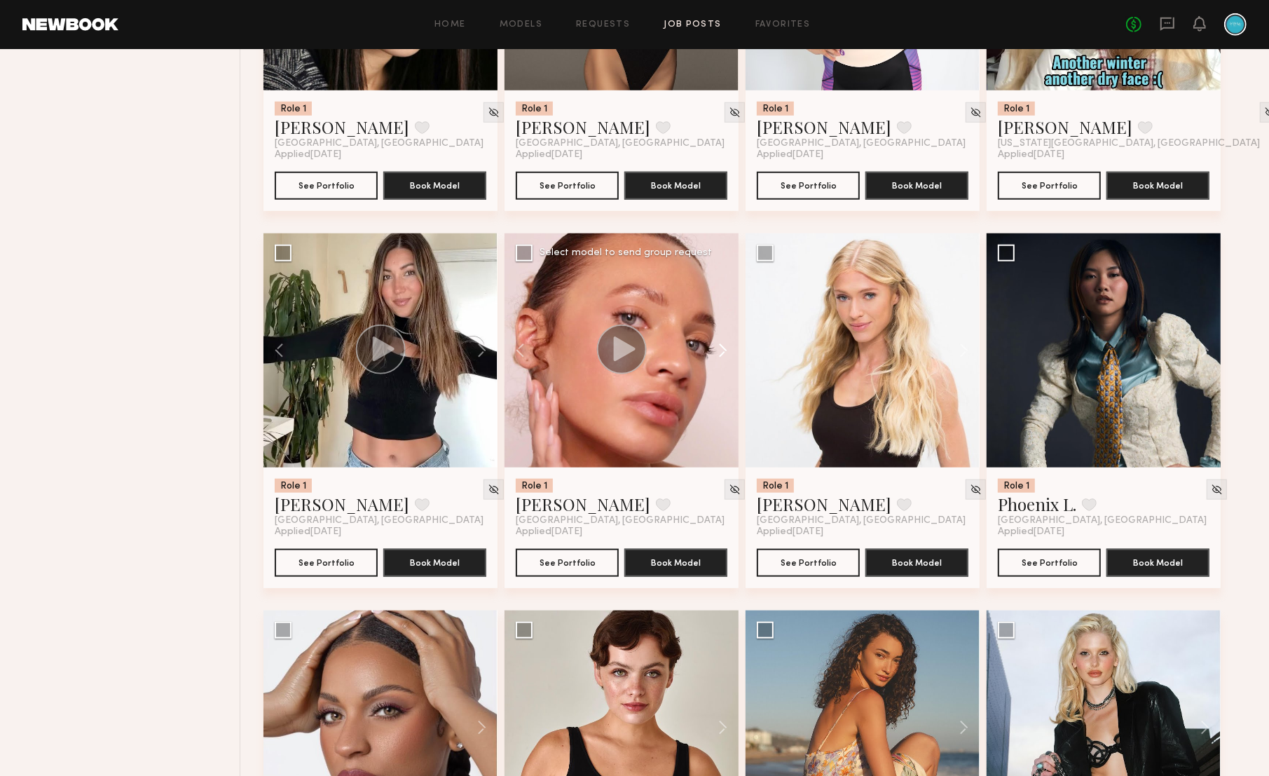
click at [721, 353] on button at bounding box center [716, 350] width 45 height 234
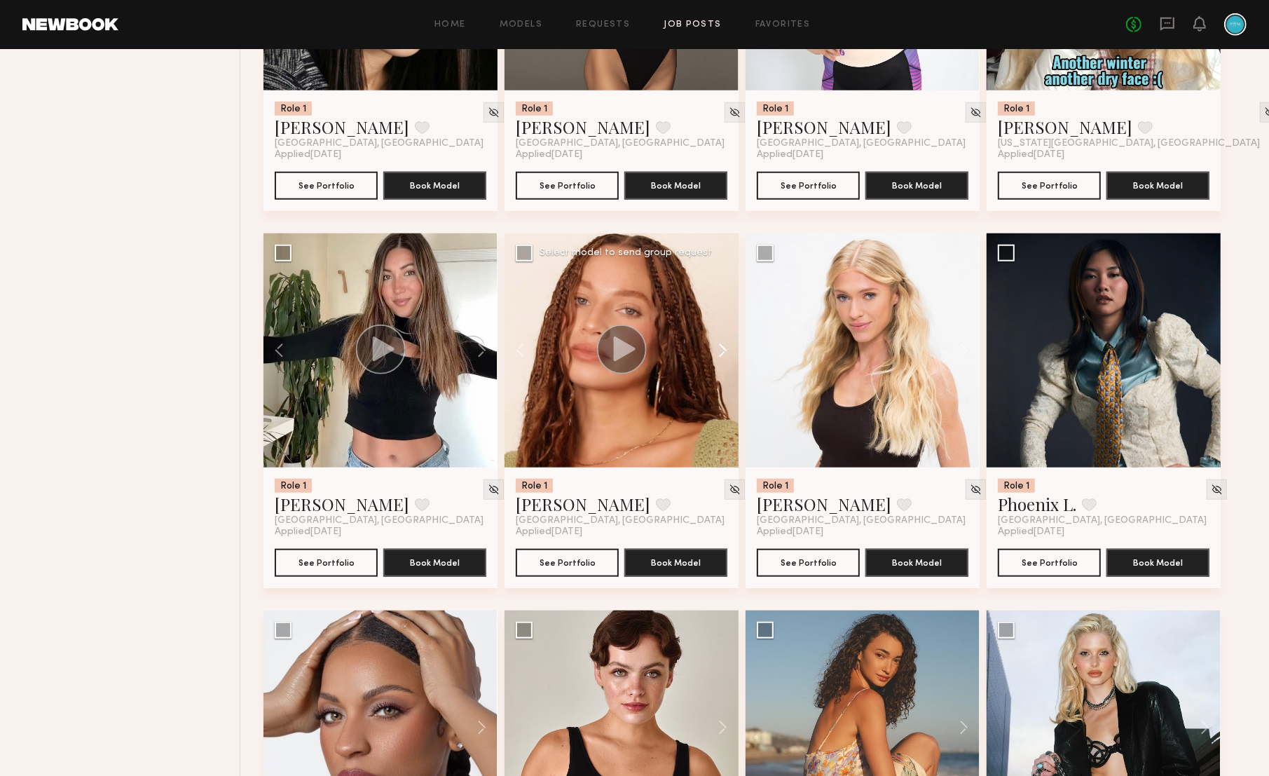
click at [721, 353] on button at bounding box center [716, 350] width 45 height 234
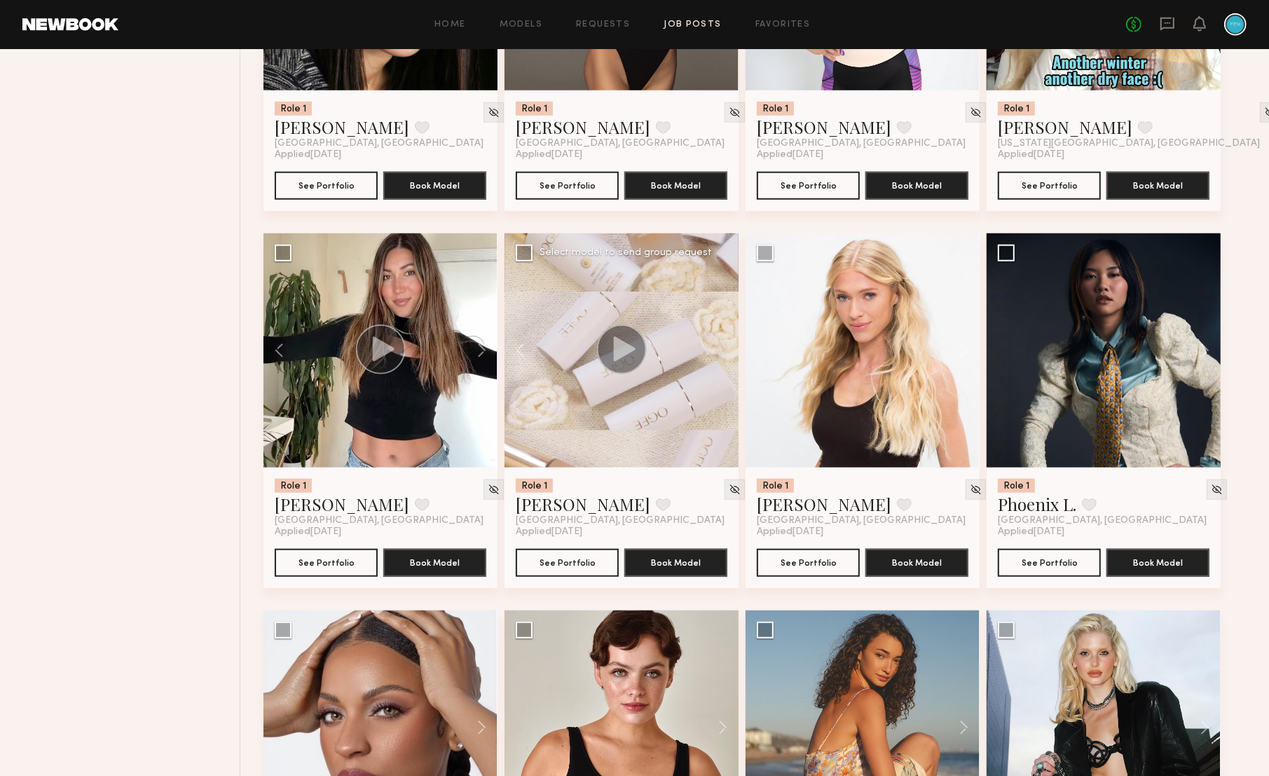
click at [721, 353] on div at bounding box center [622, 350] width 234 height 234
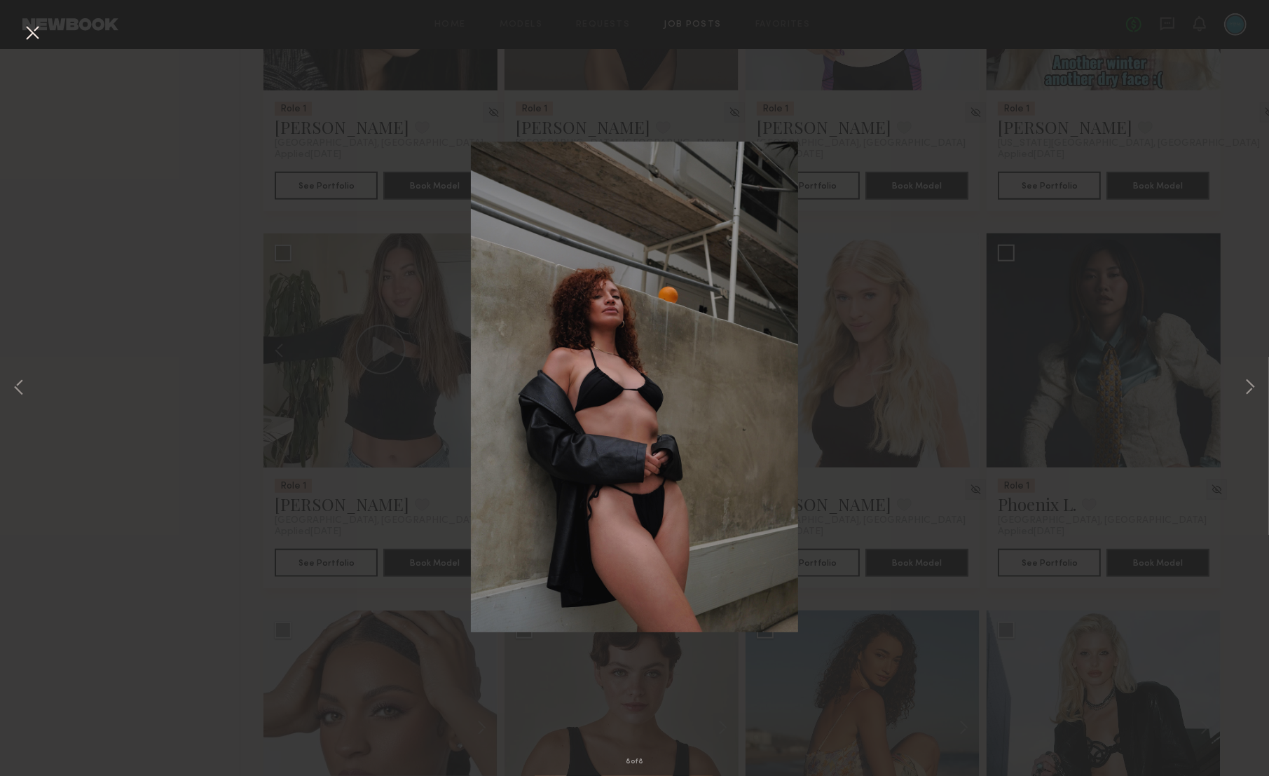
click at [36, 37] on button at bounding box center [32, 33] width 22 height 25
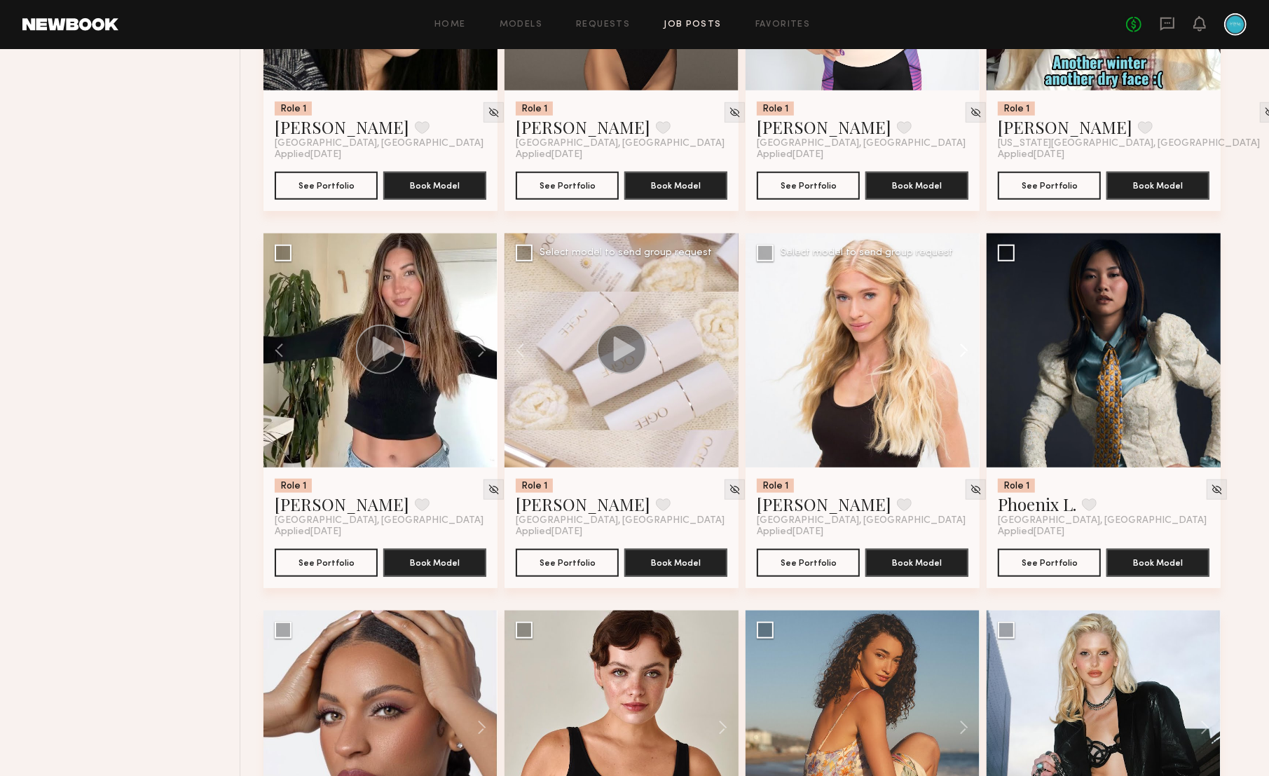
click at [963, 355] on button at bounding box center [957, 350] width 45 height 234
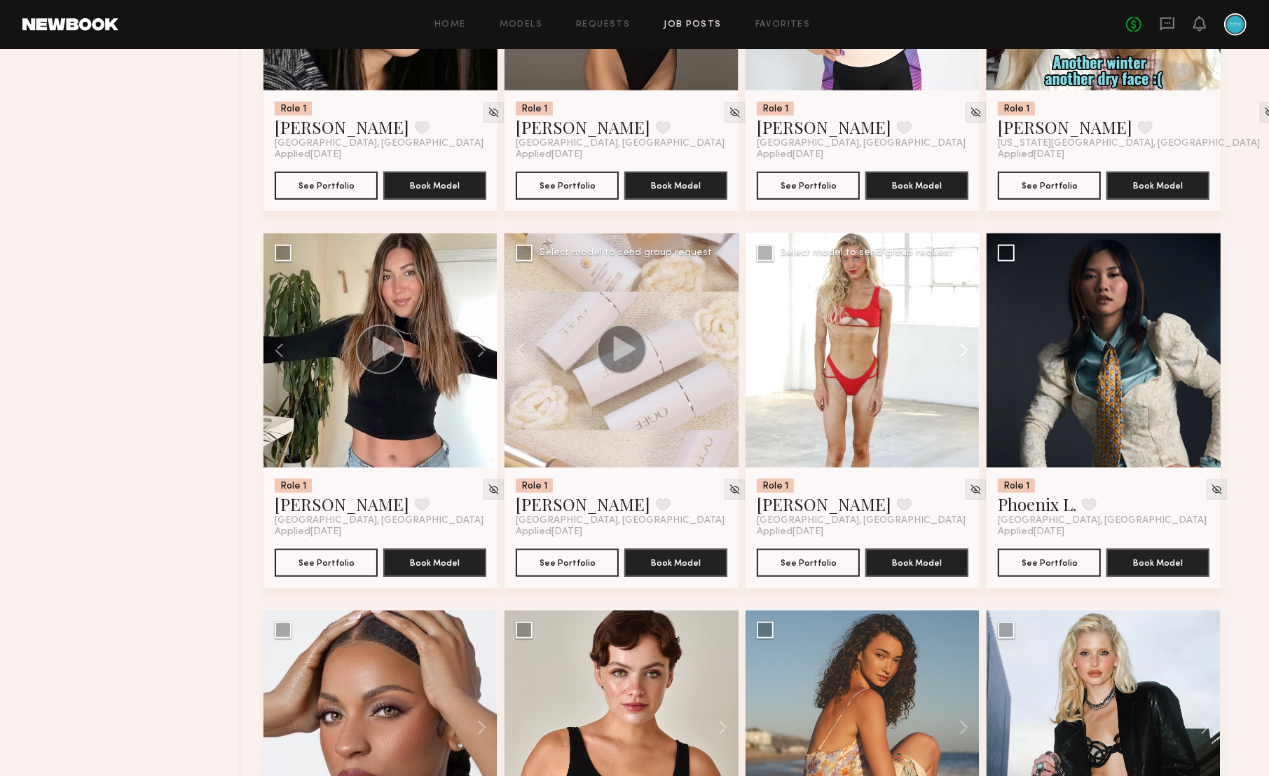
click at [963, 355] on button at bounding box center [957, 350] width 45 height 234
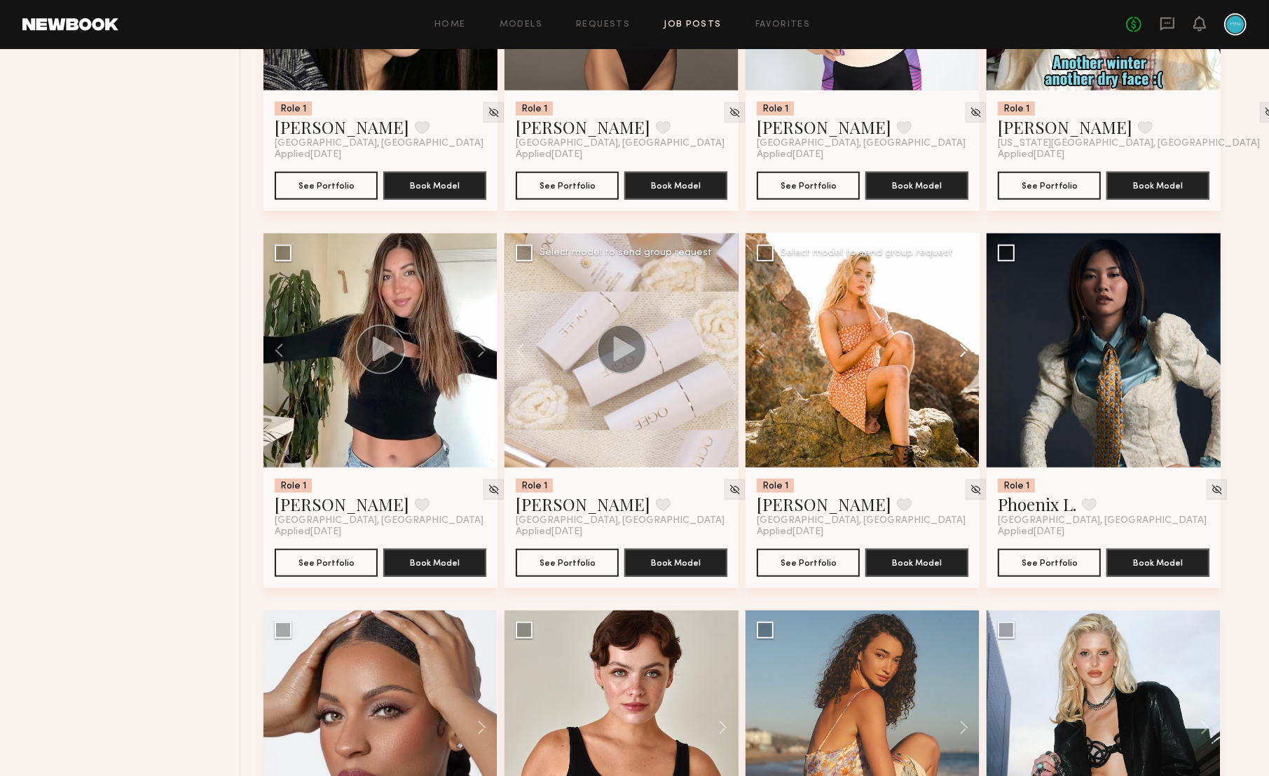
click at [963, 355] on button at bounding box center [957, 350] width 45 height 234
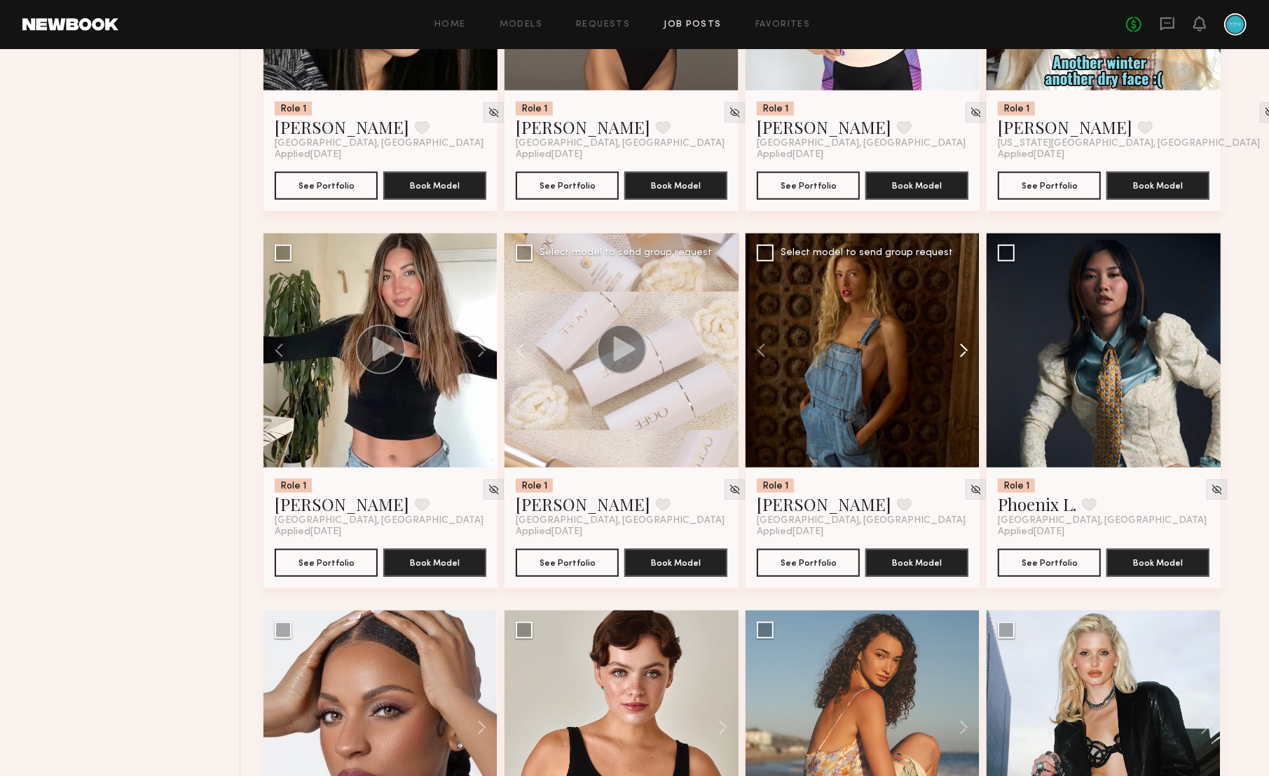
click at [963, 355] on button at bounding box center [957, 350] width 45 height 234
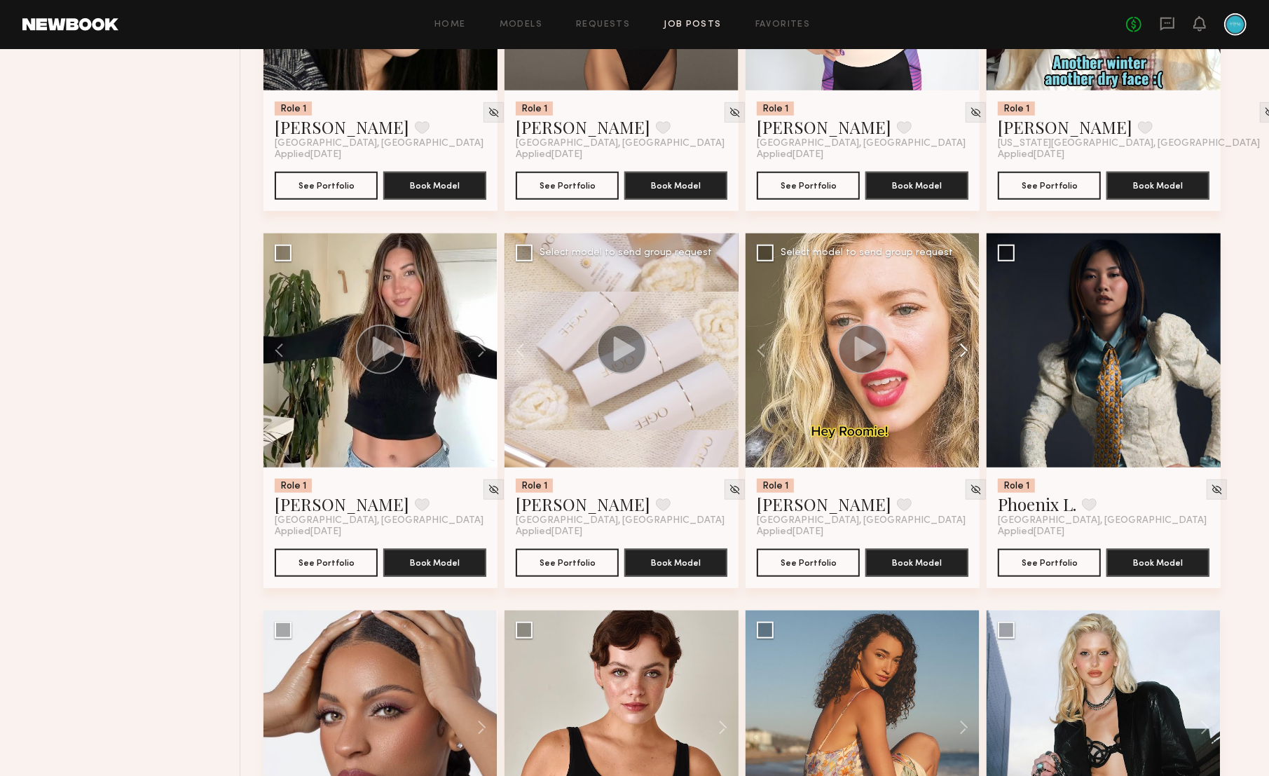
click at [963, 355] on button at bounding box center [957, 350] width 45 height 234
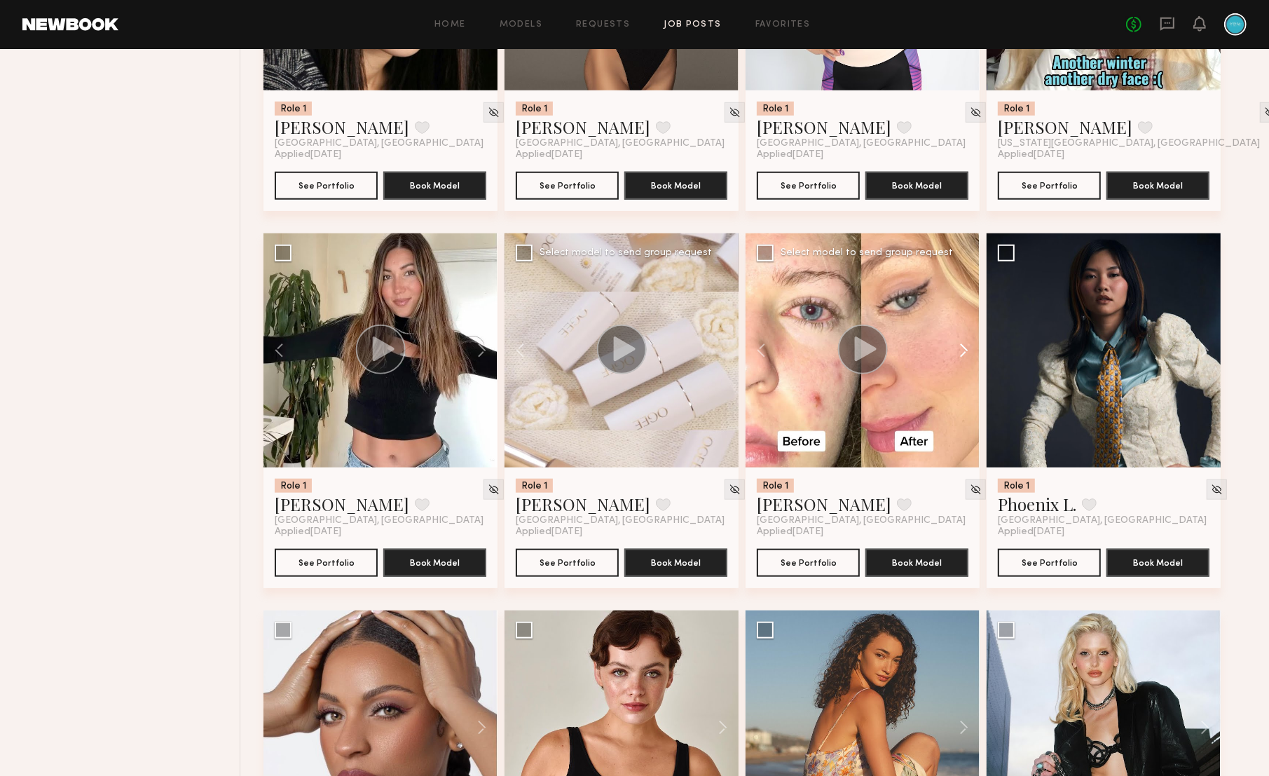
click at [963, 355] on button at bounding box center [957, 350] width 45 height 234
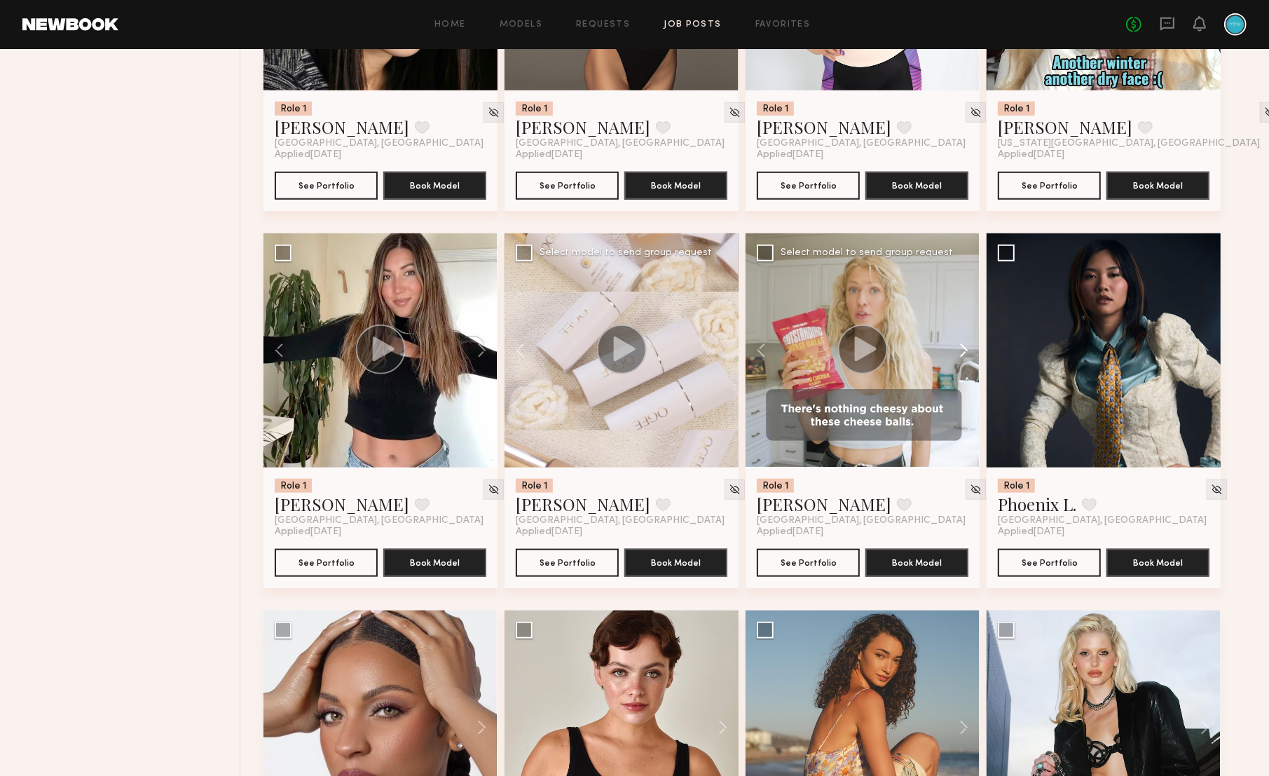
click at [963, 355] on button at bounding box center [957, 350] width 45 height 234
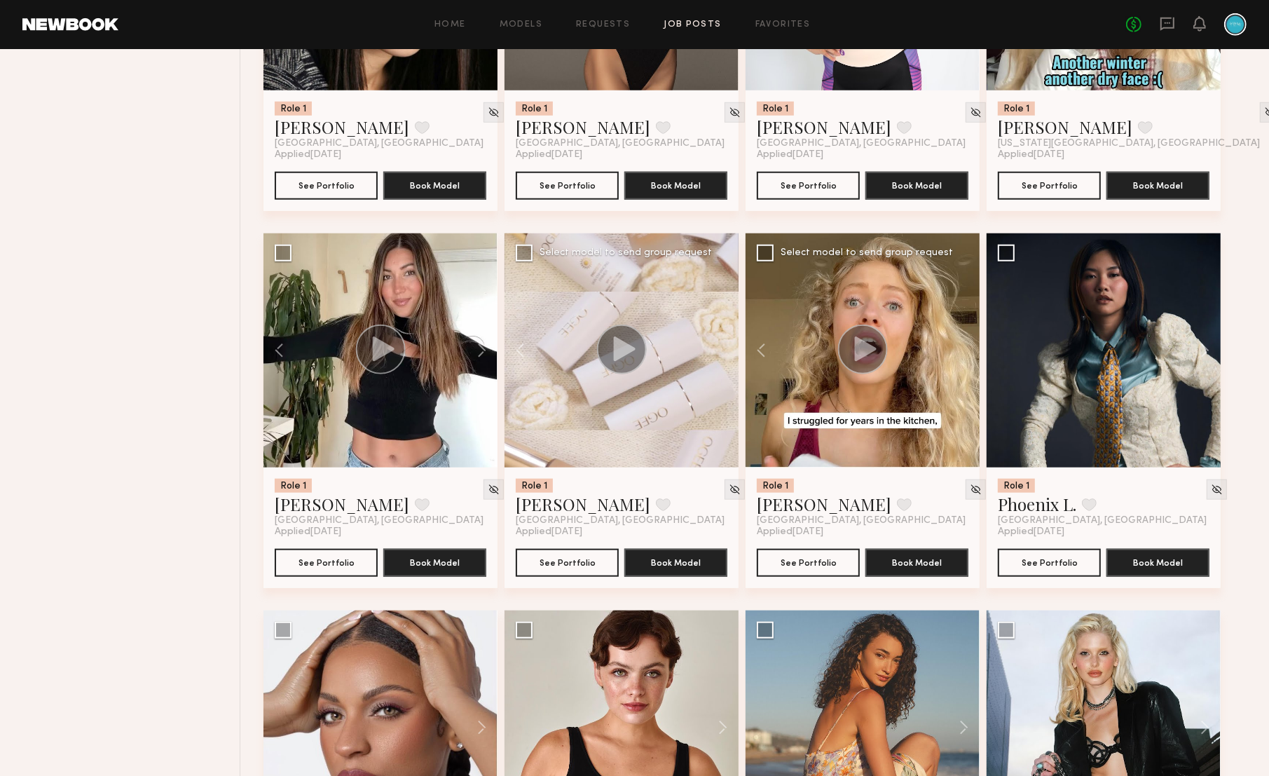
click at [963, 355] on div at bounding box center [863, 350] width 234 height 234
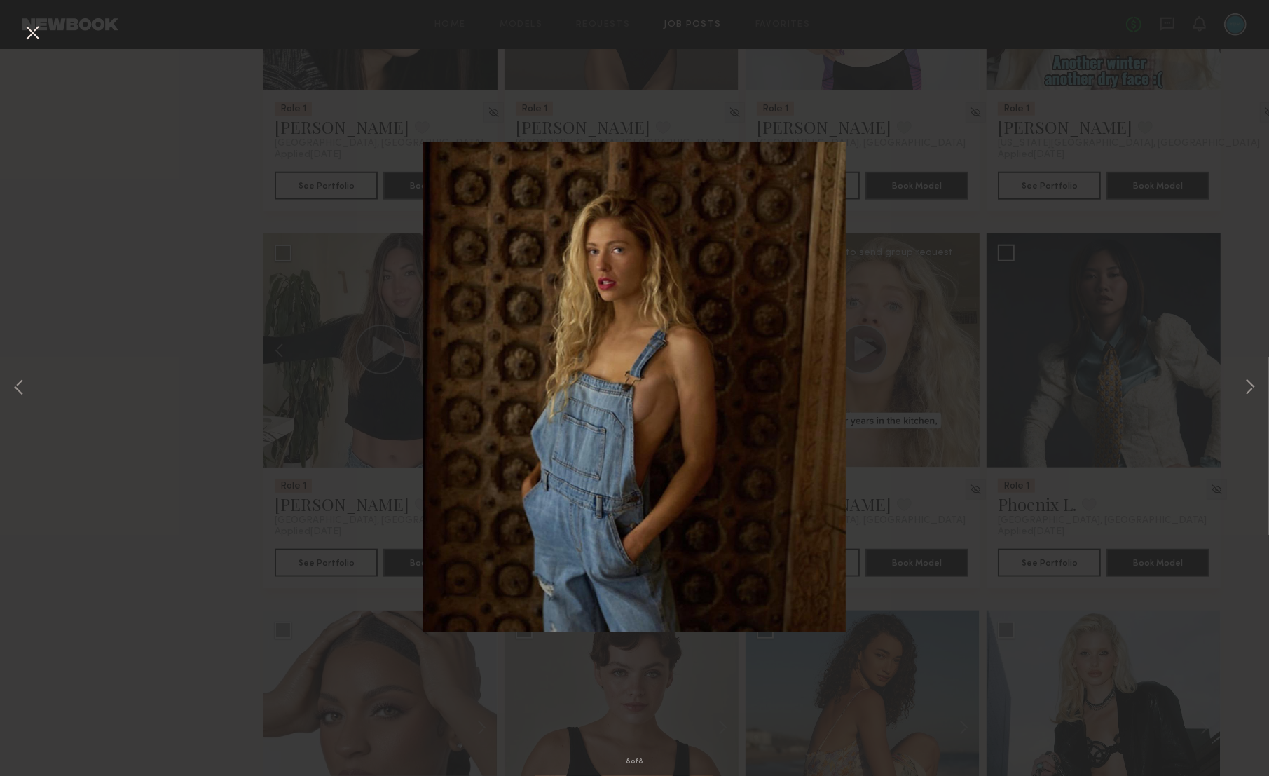
drag, startPoint x: 32, startPoint y: 31, endPoint x: 90, endPoint y: 44, distance: 60.4
click at [32, 32] on button at bounding box center [32, 33] width 22 height 25
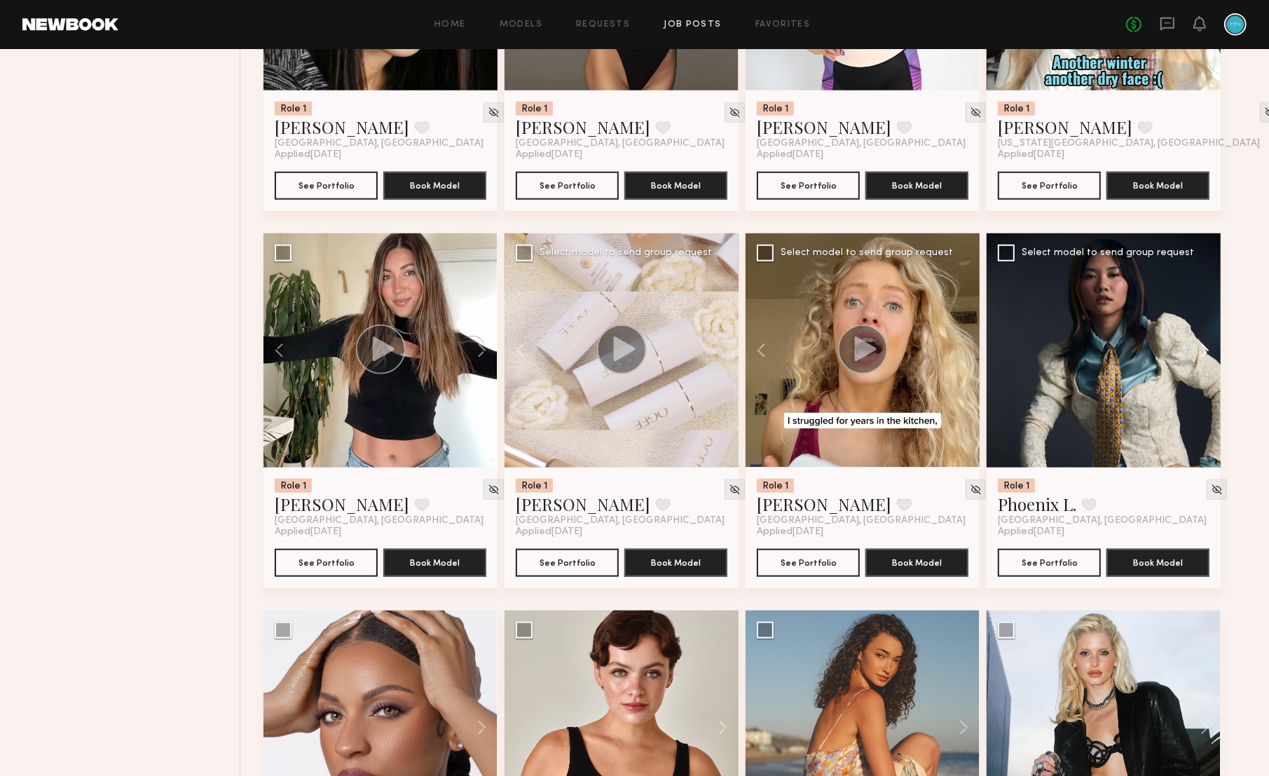
click at [1200, 357] on button at bounding box center [1198, 350] width 45 height 234
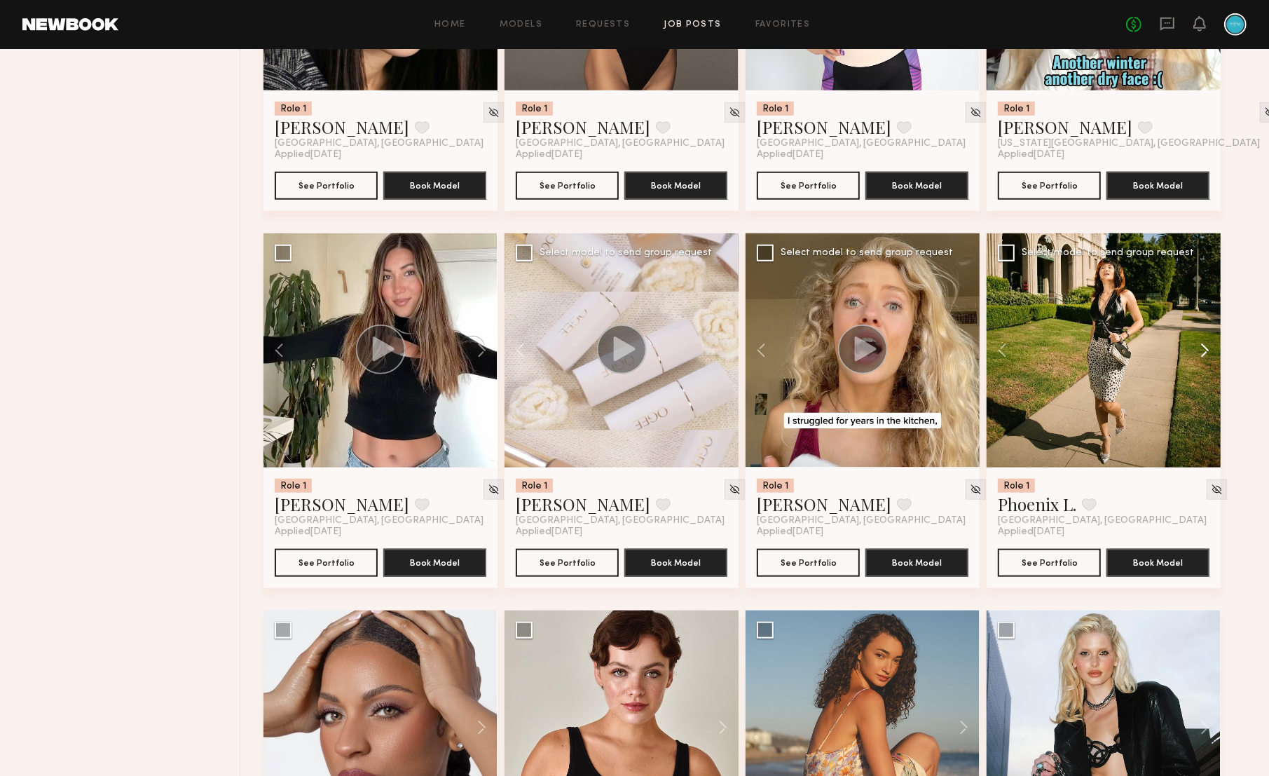
click at [1200, 357] on button at bounding box center [1198, 350] width 45 height 234
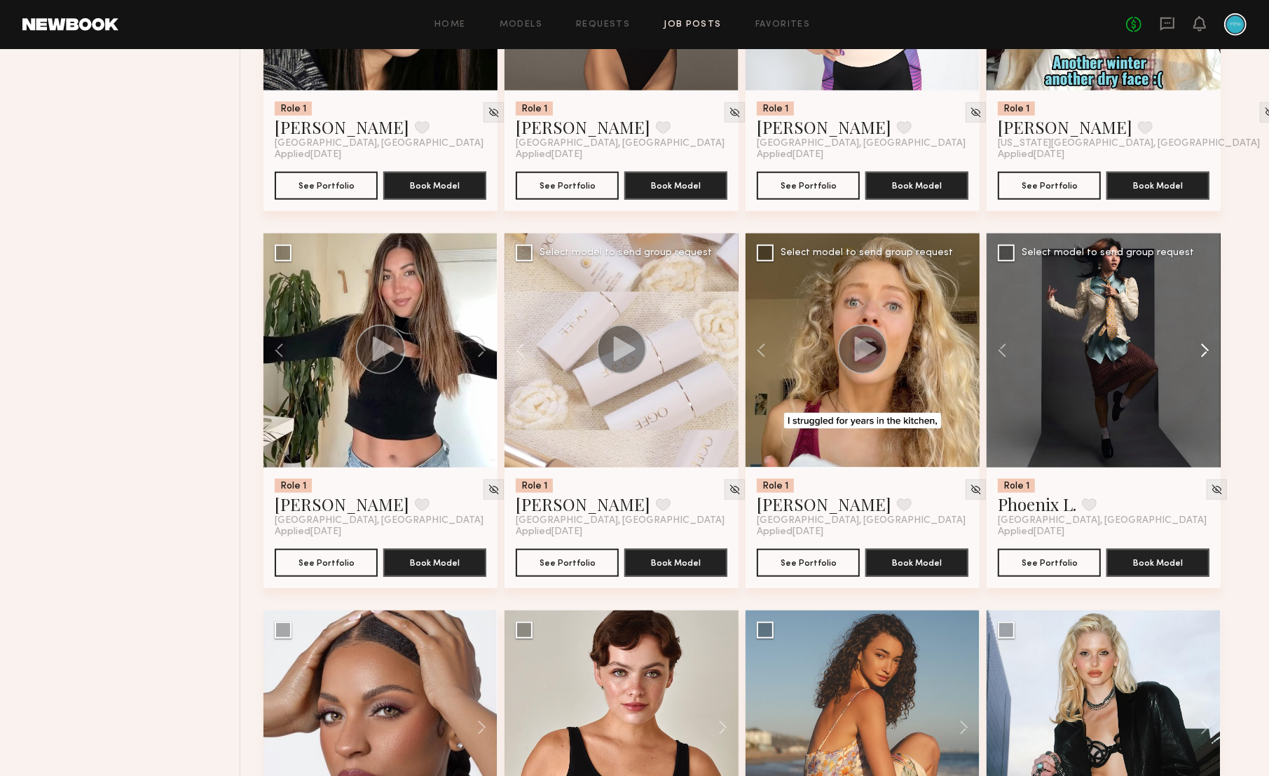
click at [1200, 357] on button at bounding box center [1198, 350] width 45 height 234
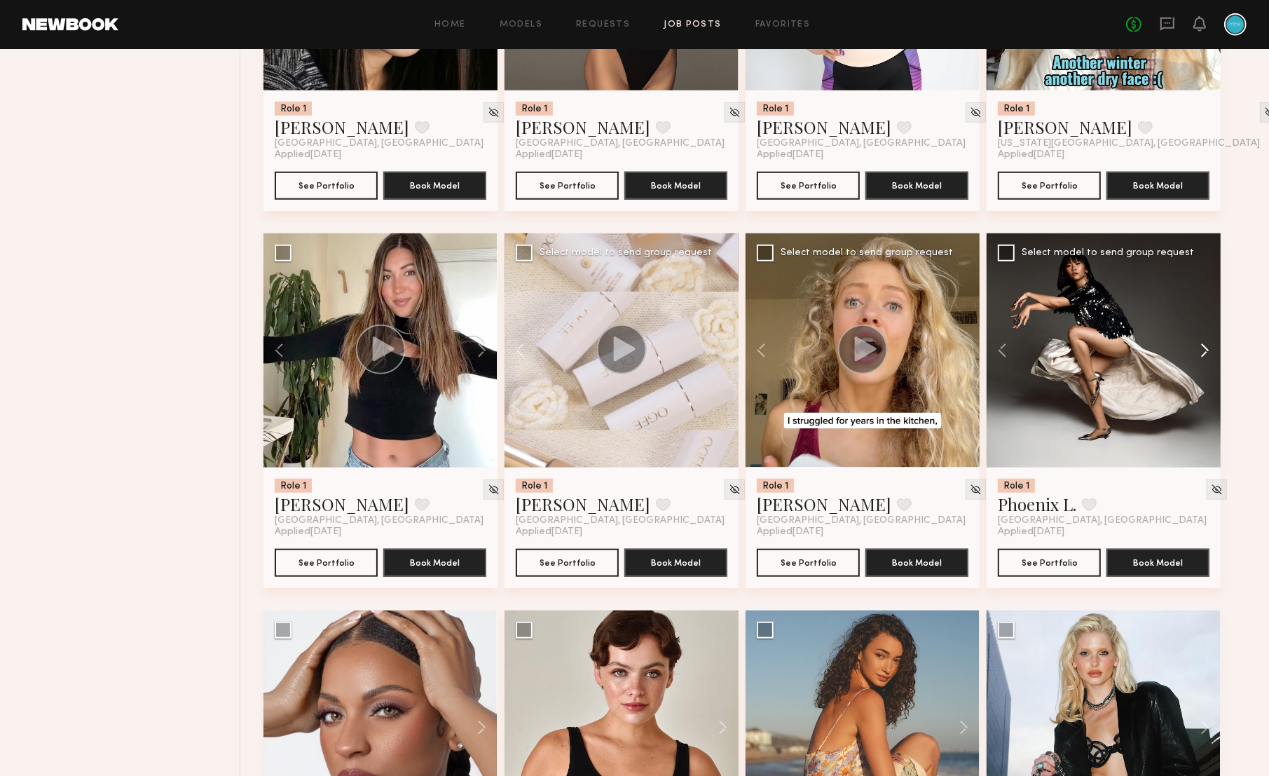
click at [1200, 357] on button at bounding box center [1198, 350] width 45 height 234
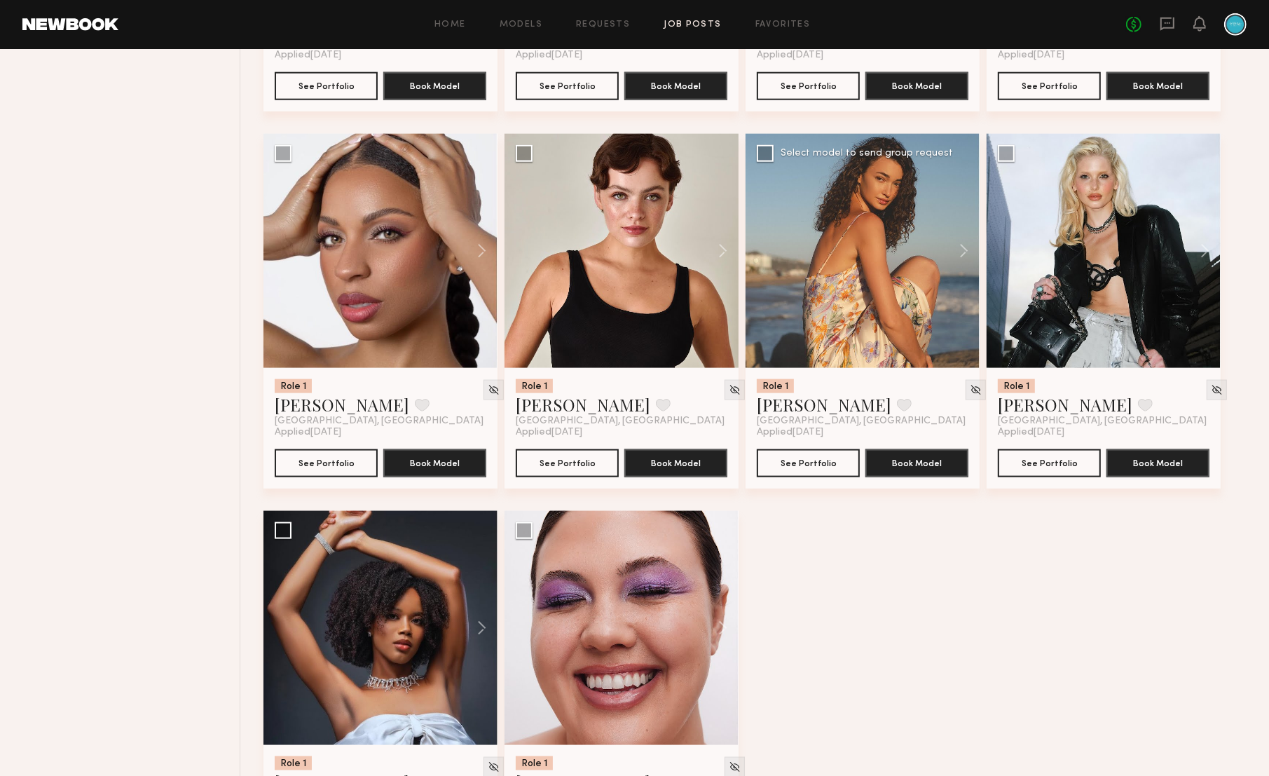
scroll to position [1661, 0]
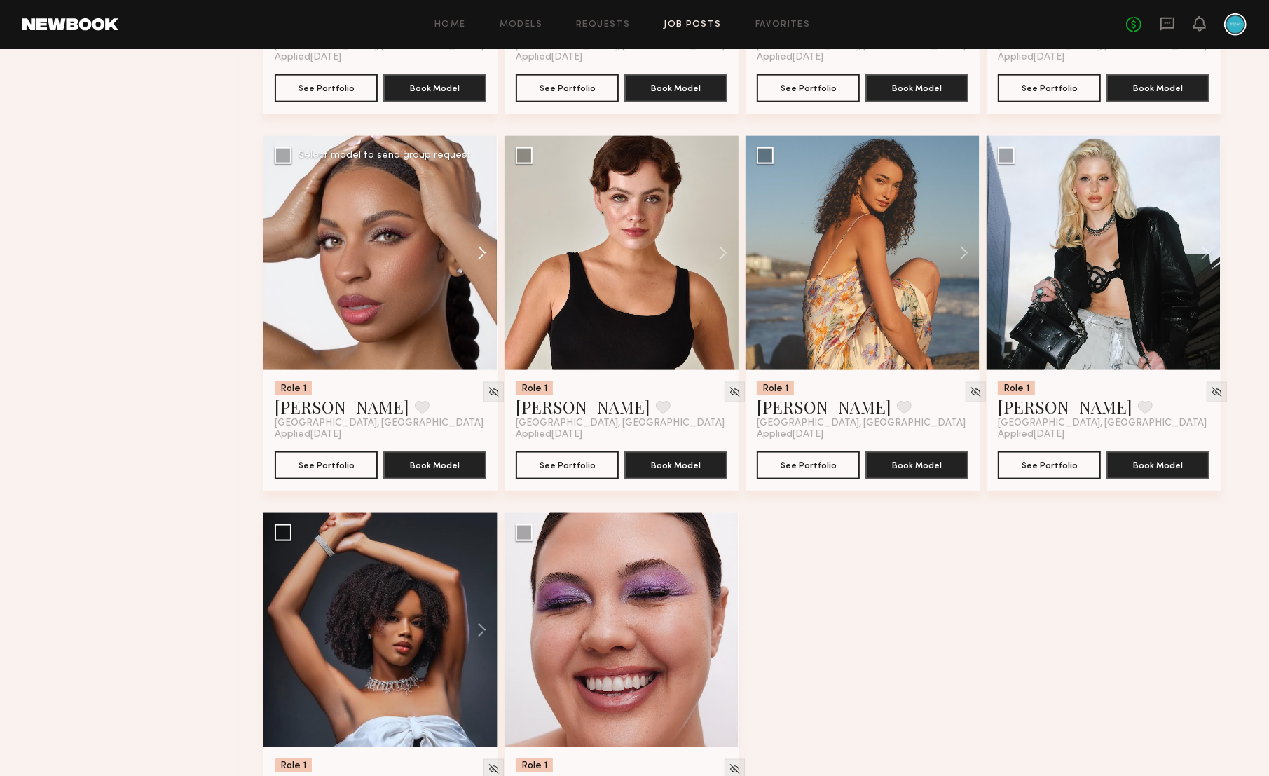
click at [485, 259] on button at bounding box center [475, 253] width 45 height 234
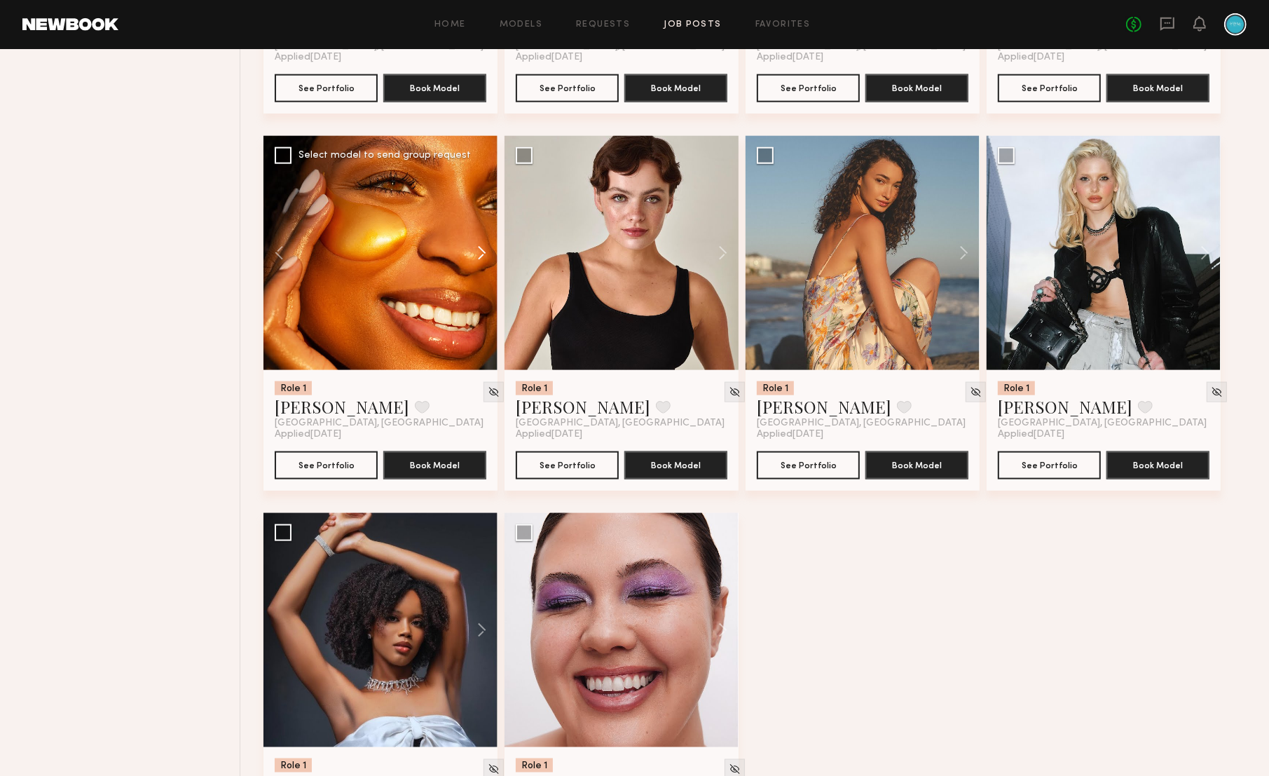
click at [485, 259] on button at bounding box center [475, 253] width 45 height 234
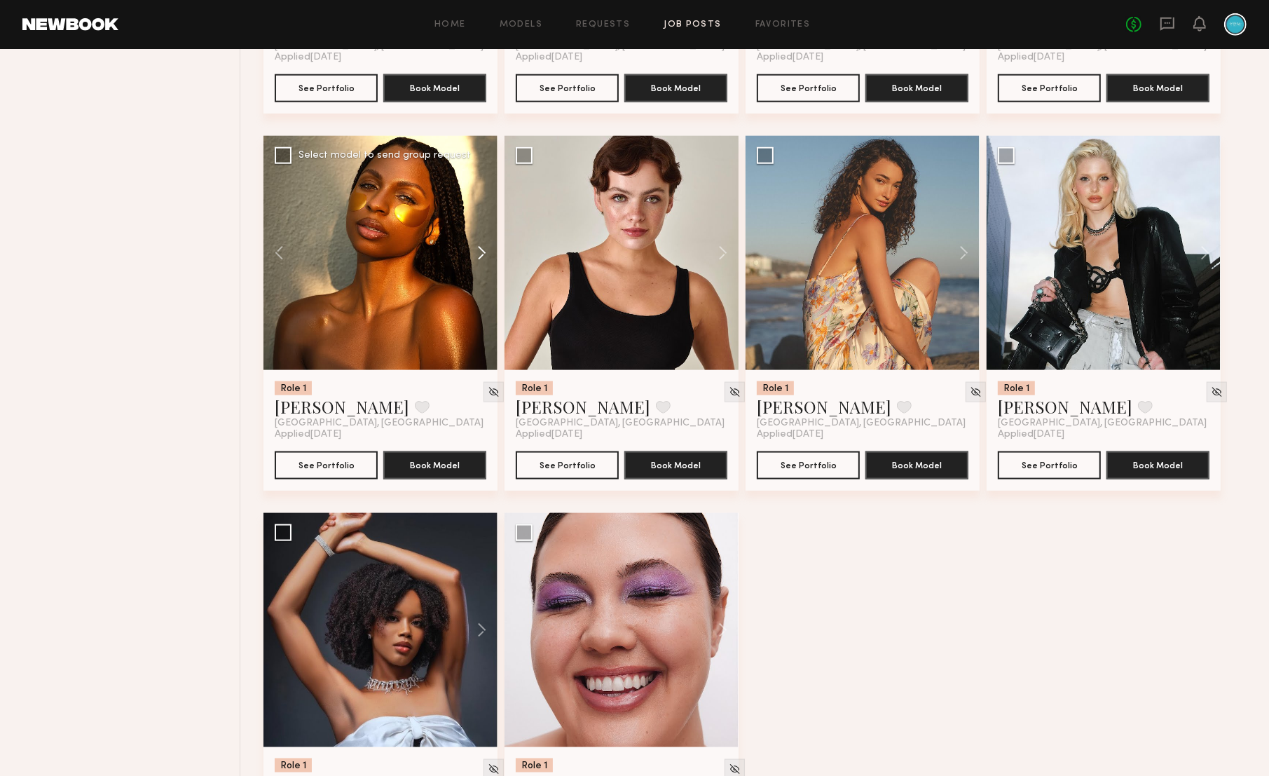
click at [485, 259] on button at bounding box center [475, 253] width 45 height 234
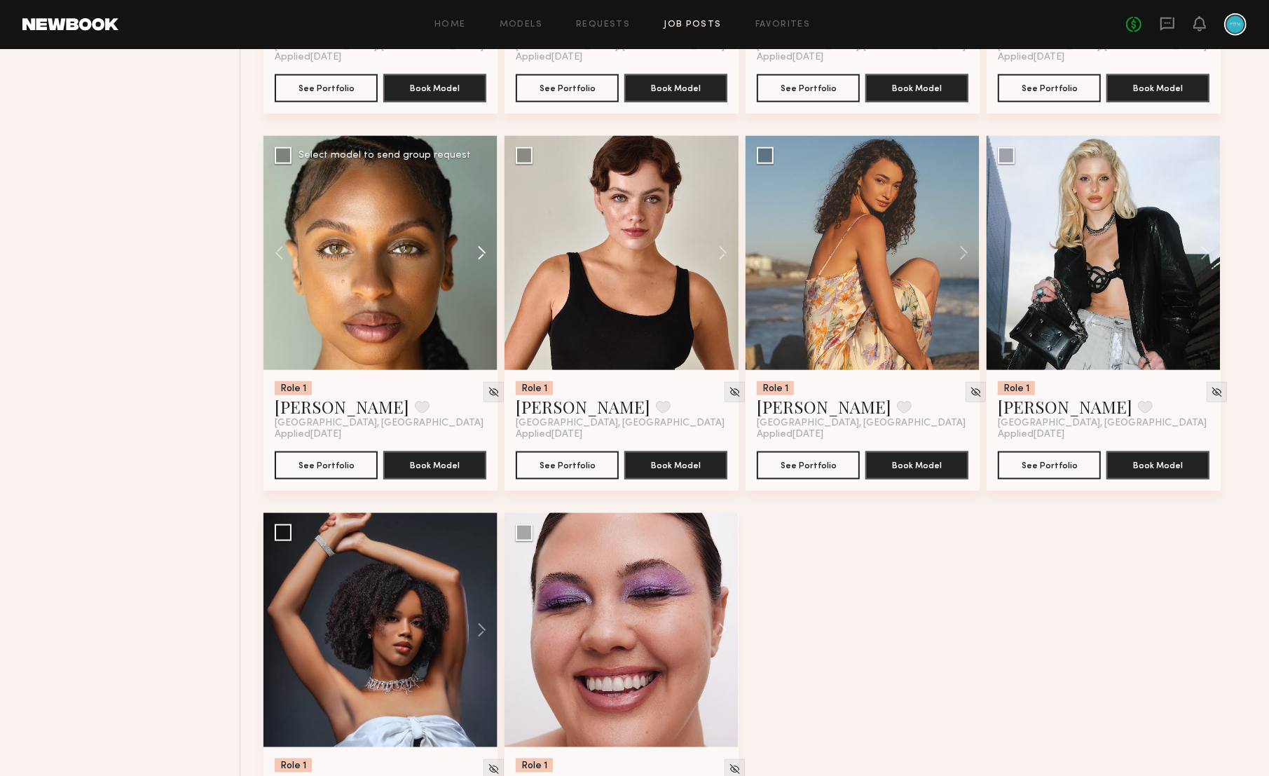
click at [485, 259] on button at bounding box center [475, 253] width 45 height 234
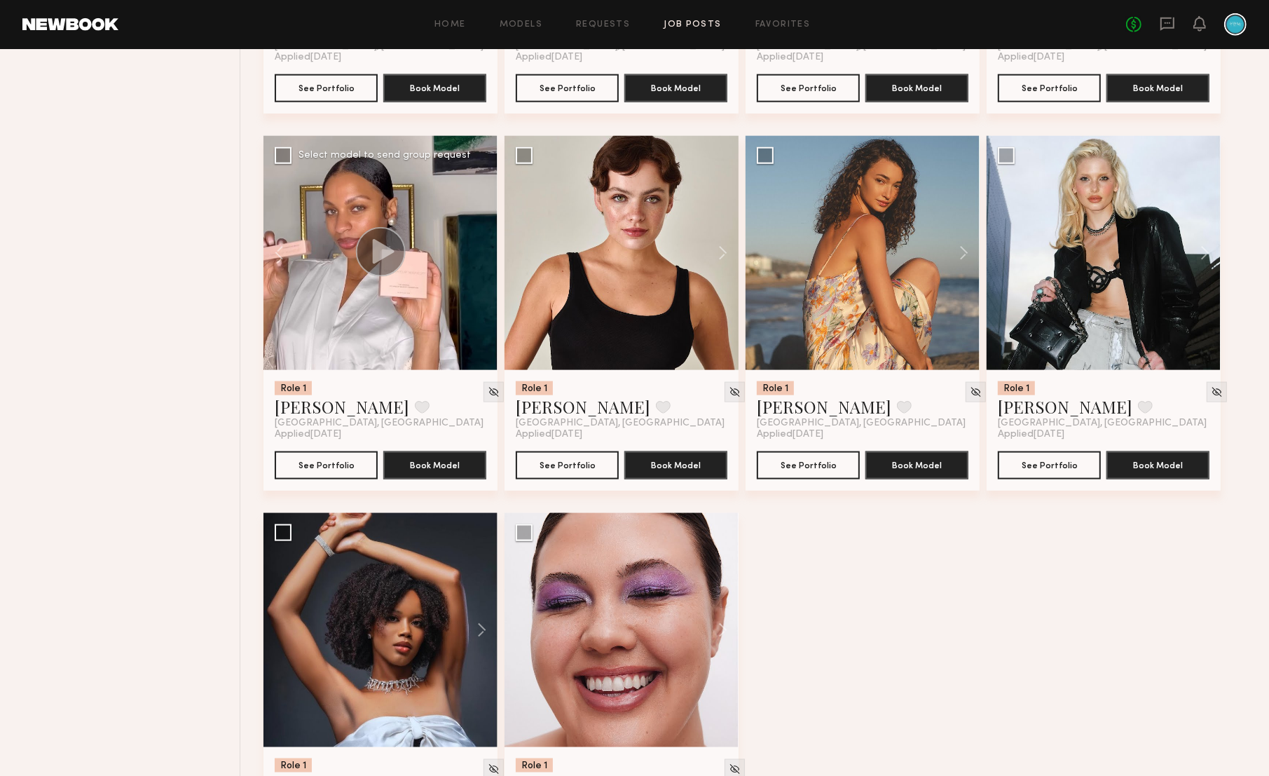
click at [485, 259] on div at bounding box center [381, 253] width 234 height 234
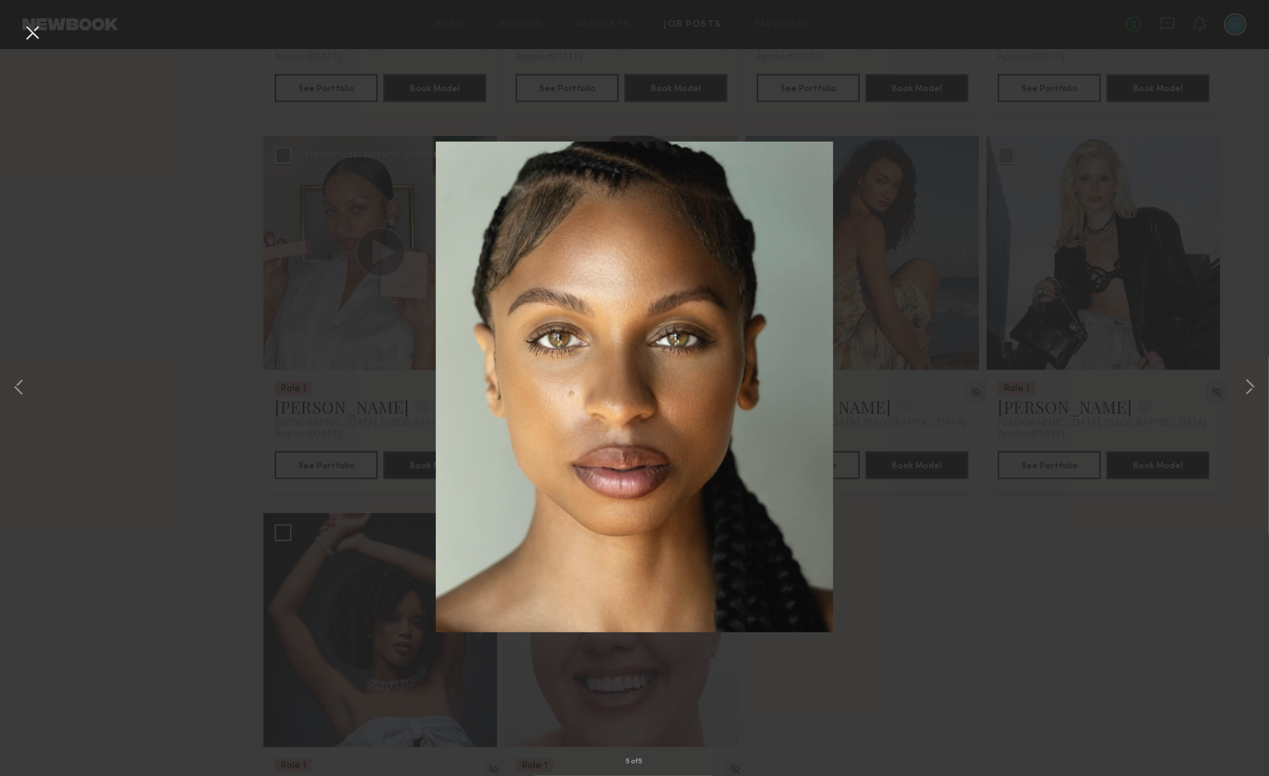
drag, startPoint x: 35, startPoint y: 31, endPoint x: 105, endPoint y: 74, distance: 82.1
click at [36, 32] on button at bounding box center [32, 33] width 22 height 25
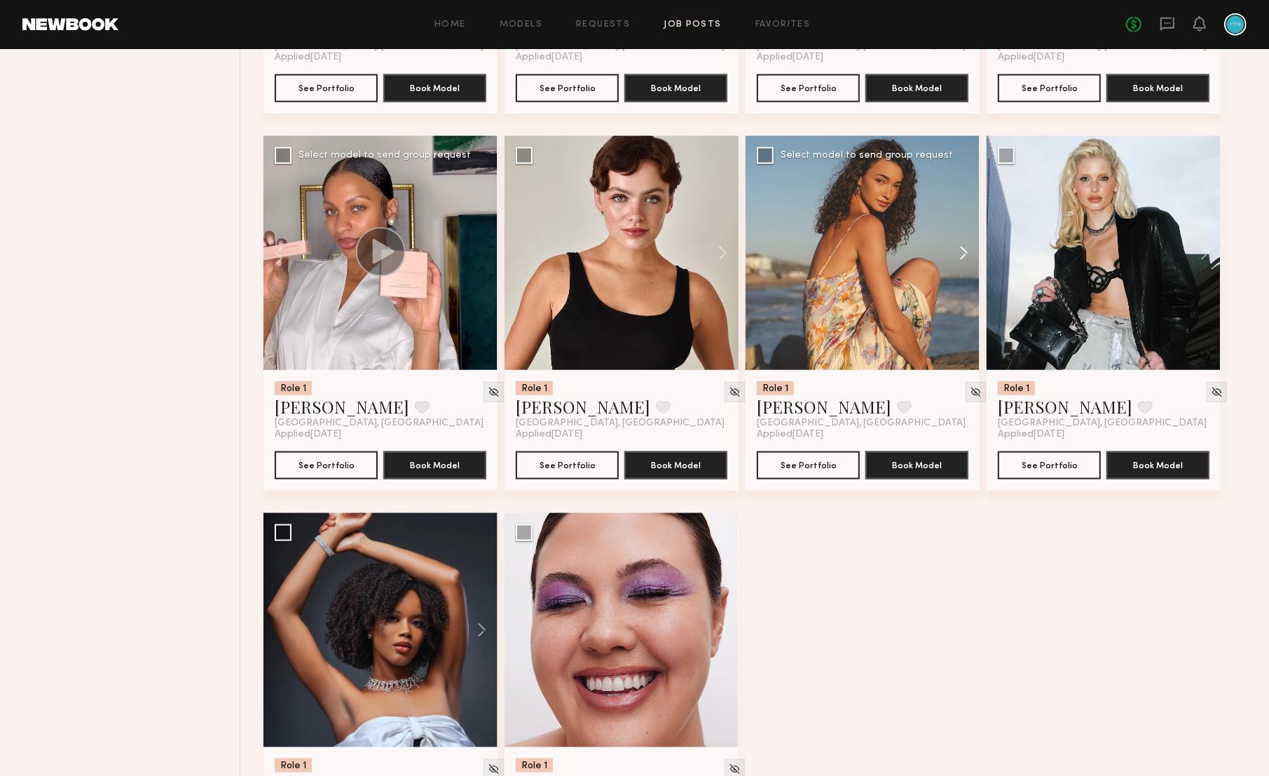
click at [973, 259] on button at bounding box center [957, 253] width 45 height 234
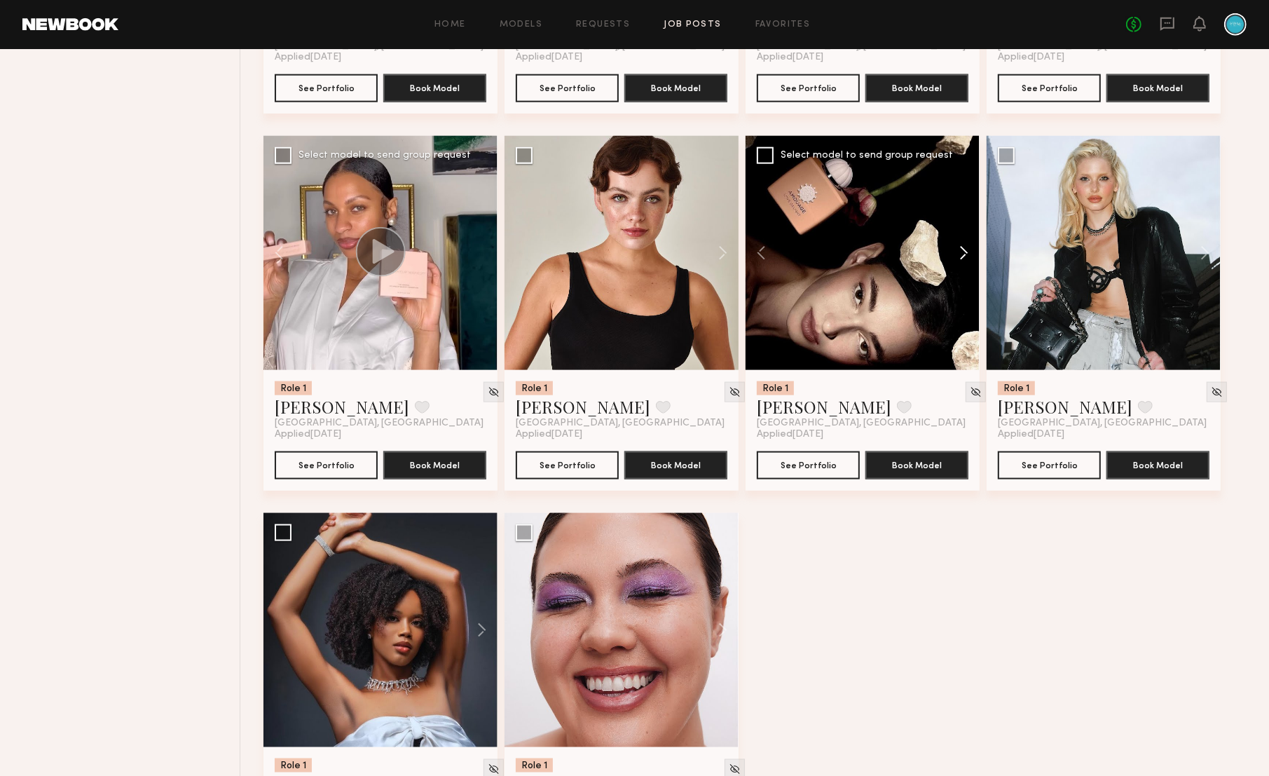
click at [973, 259] on button at bounding box center [957, 253] width 45 height 234
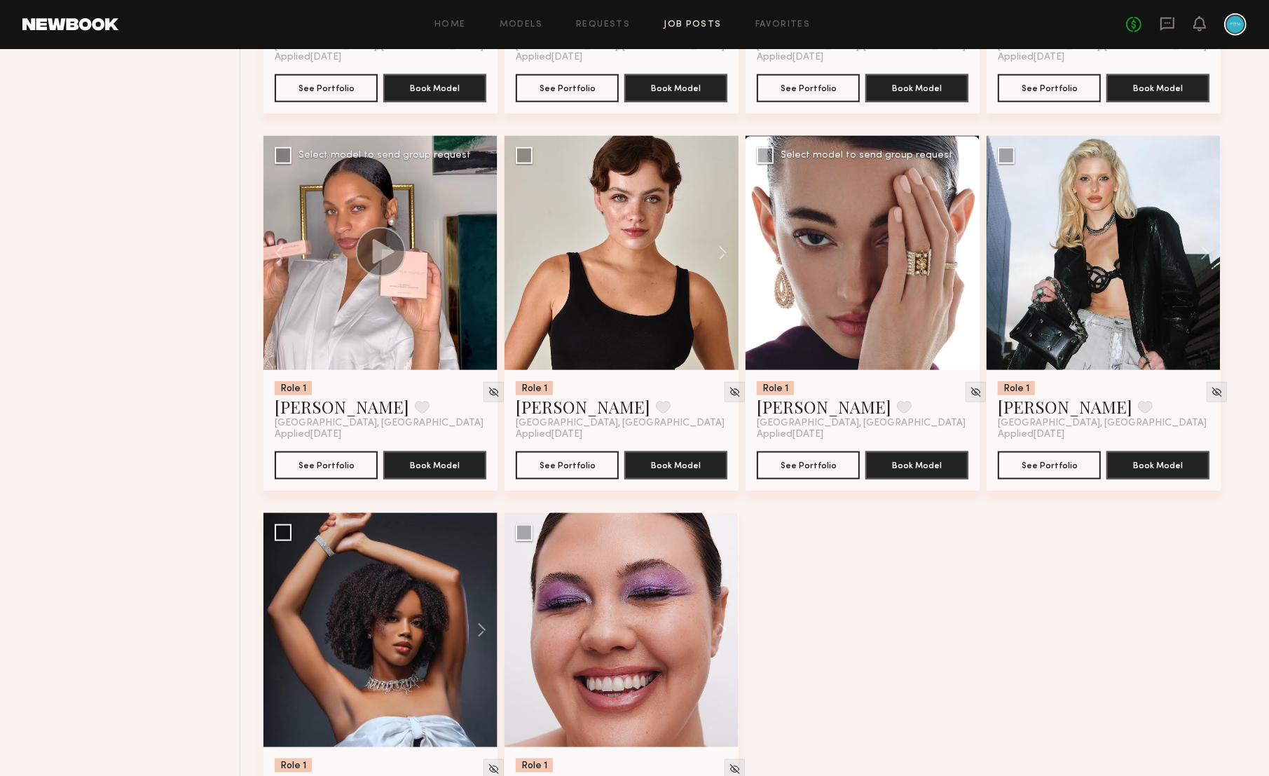
click at [973, 259] on button at bounding box center [957, 253] width 45 height 234
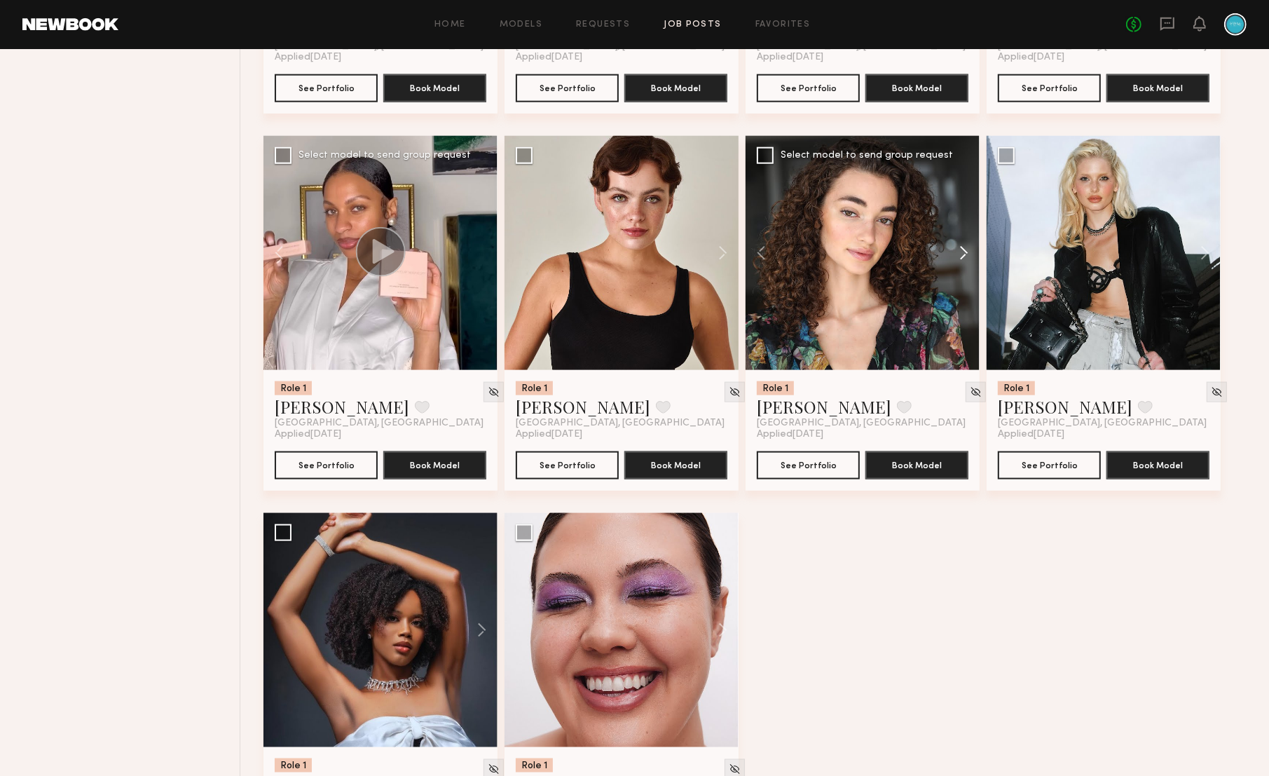
click at [973, 259] on button at bounding box center [957, 253] width 45 height 234
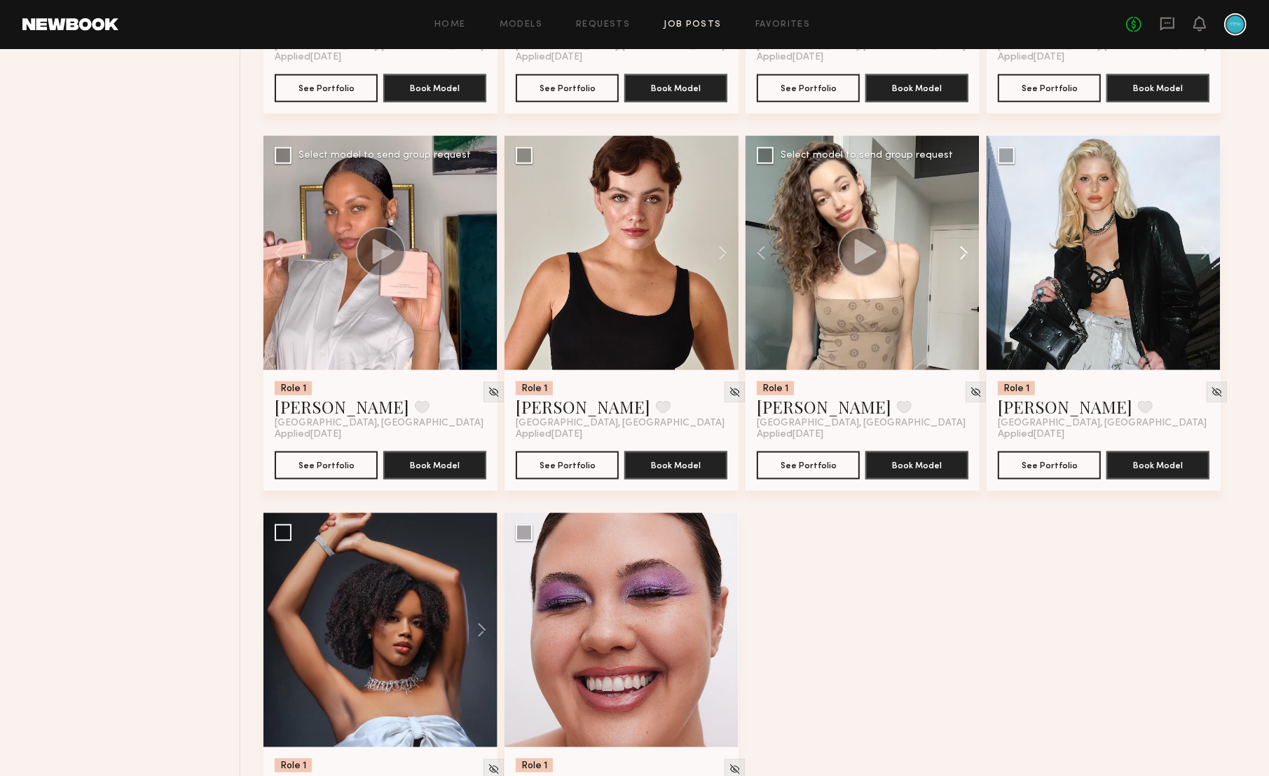
click at [973, 259] on button at bounding box center [957, 253] width 45 height 234
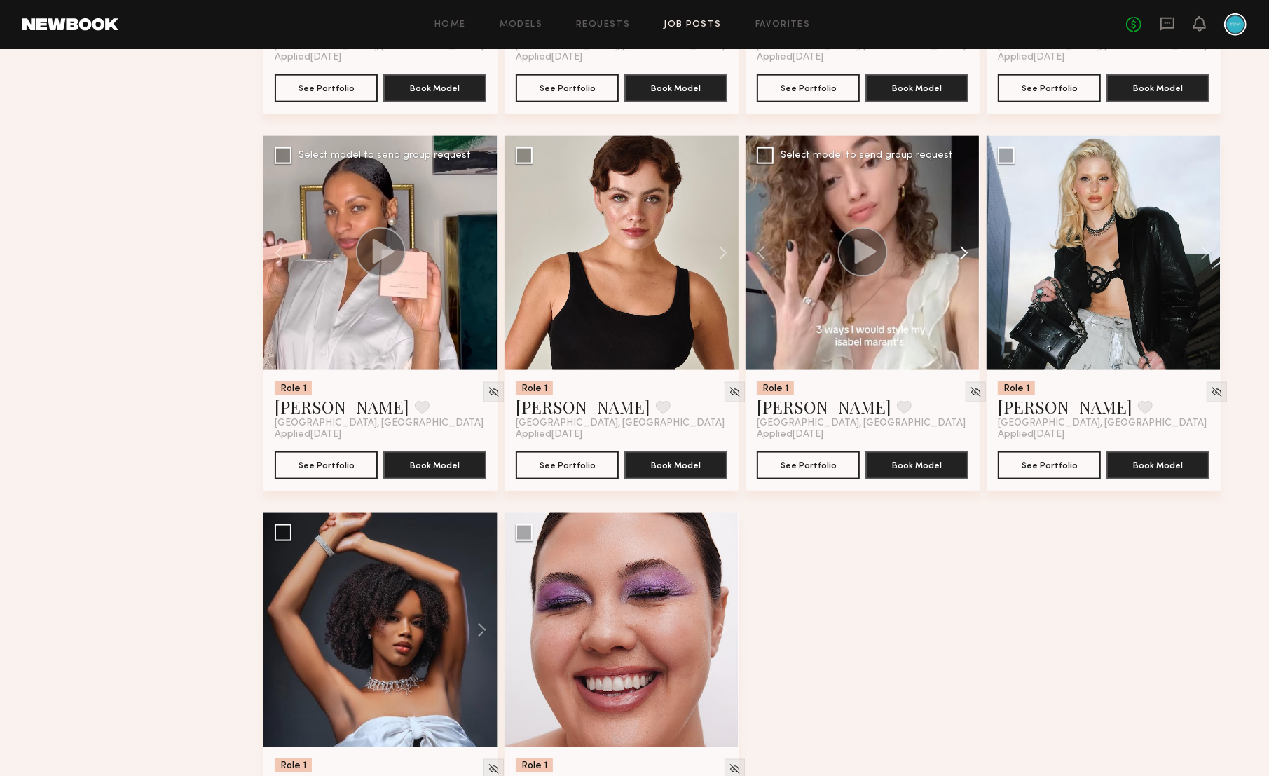
click at [973, 259] on button at bounding box center [957, 253] width 45 height 234
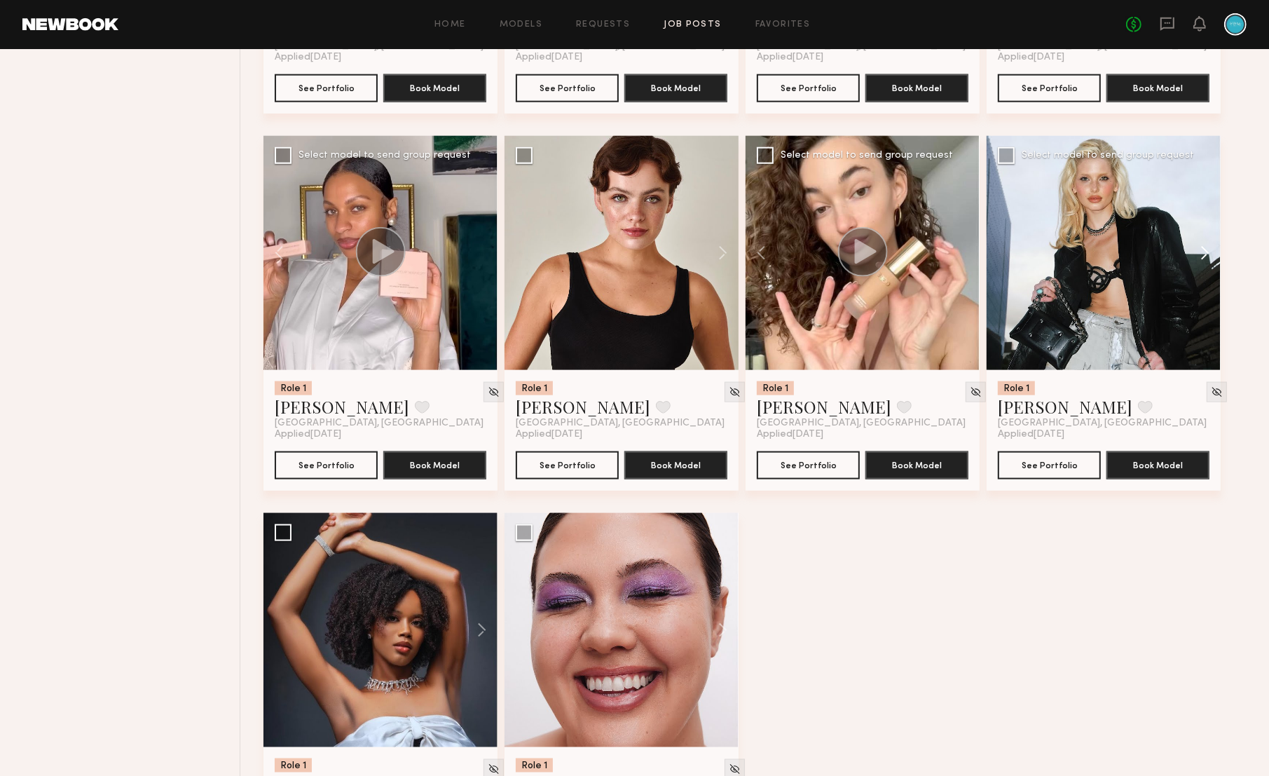
click at [1214, 263] on button at bounding box center [1198, 253] width 45 height 234
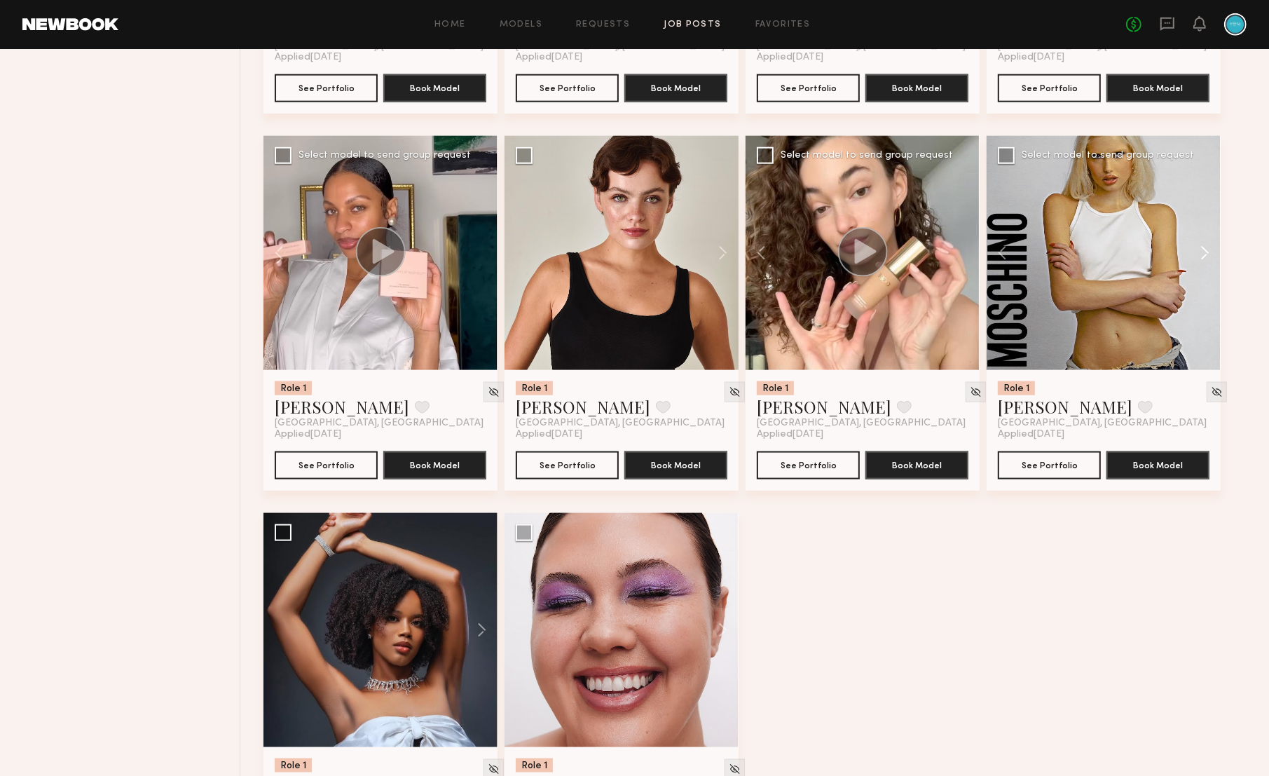
click at [1212, 264] on button at bounding box center [1198, 253] width 45 height 234
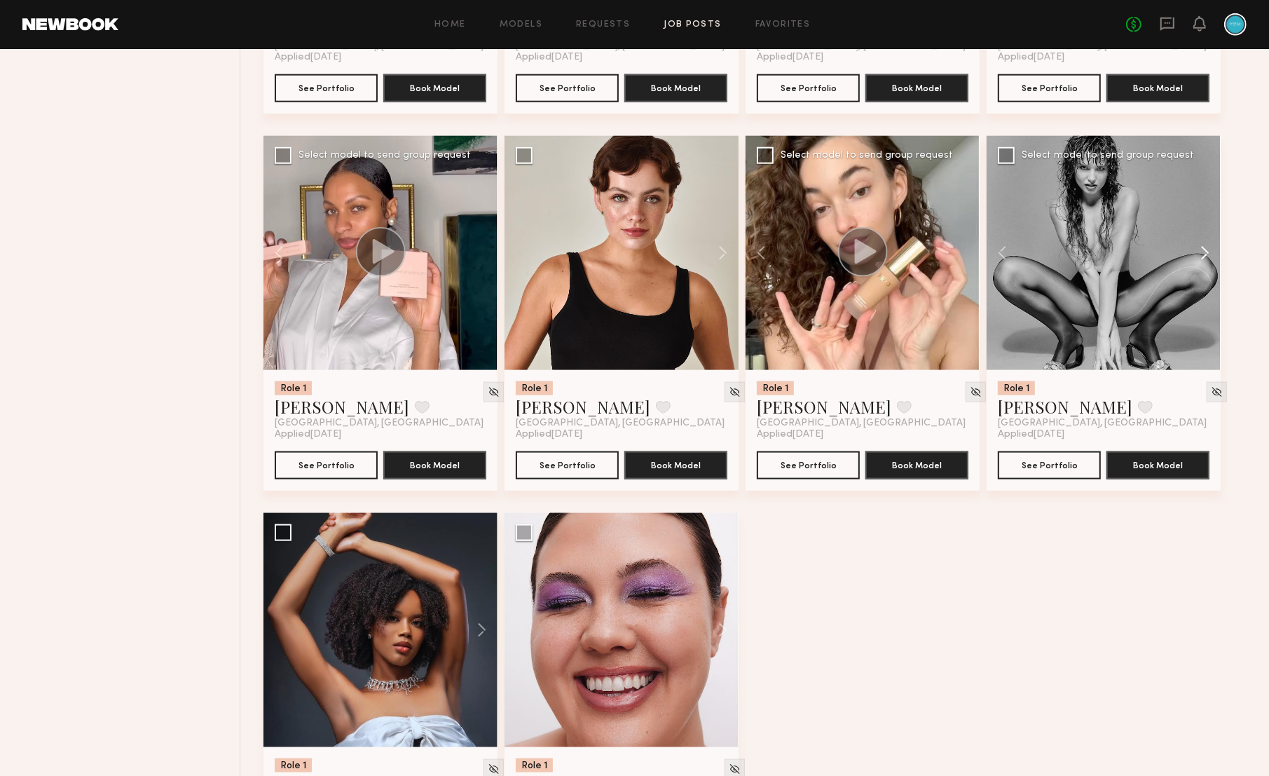
click at [1212, 264] on button at bounding box center [1198, 253] width 45 height 234
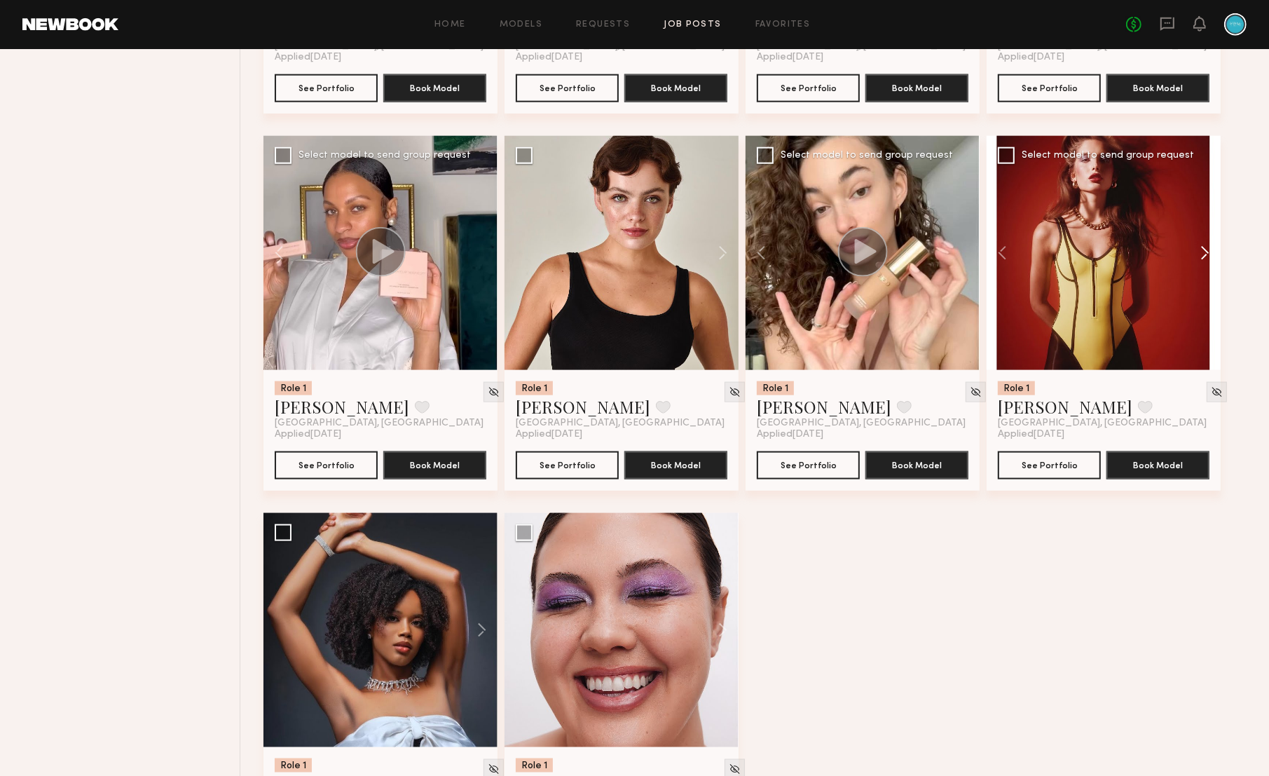
click at [1208, 266] on button at bounding box center [1198, 253] width 45 height 234
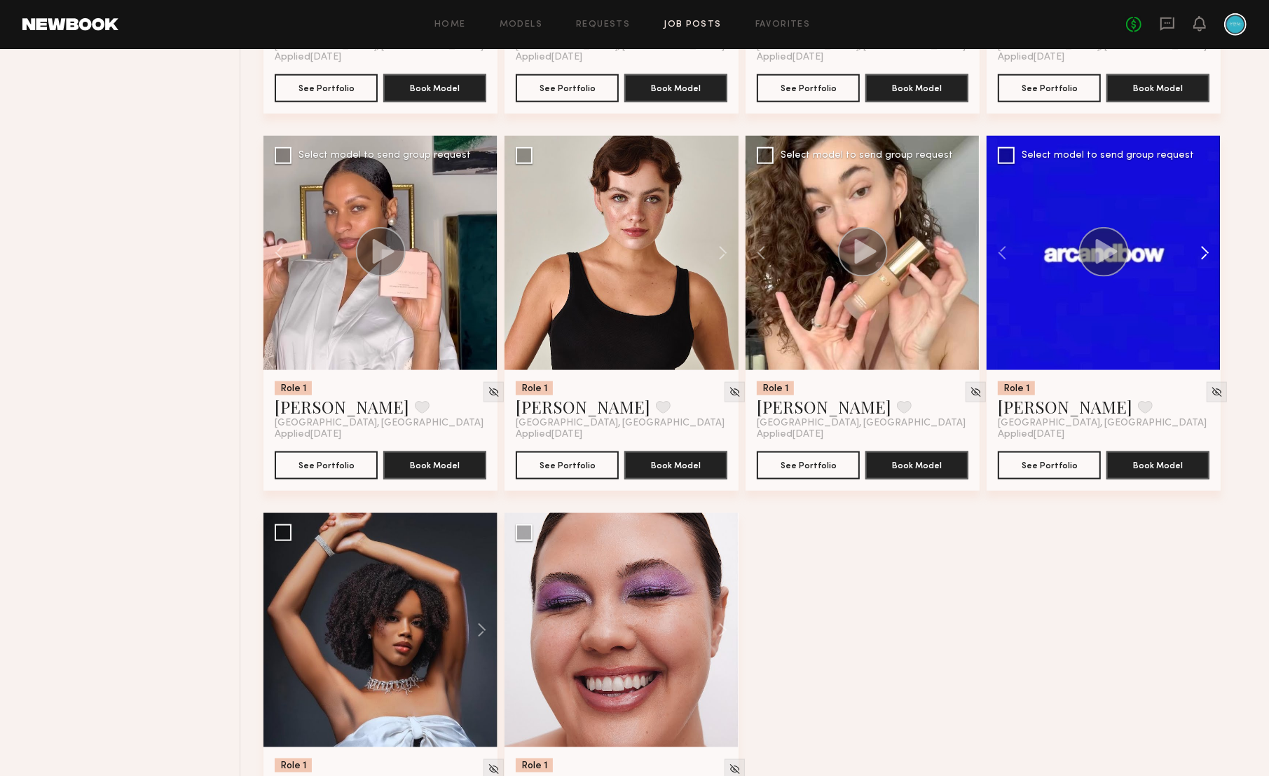
click at [1208, 266] on button at bounding box center [1198, 253] width 45 height 234
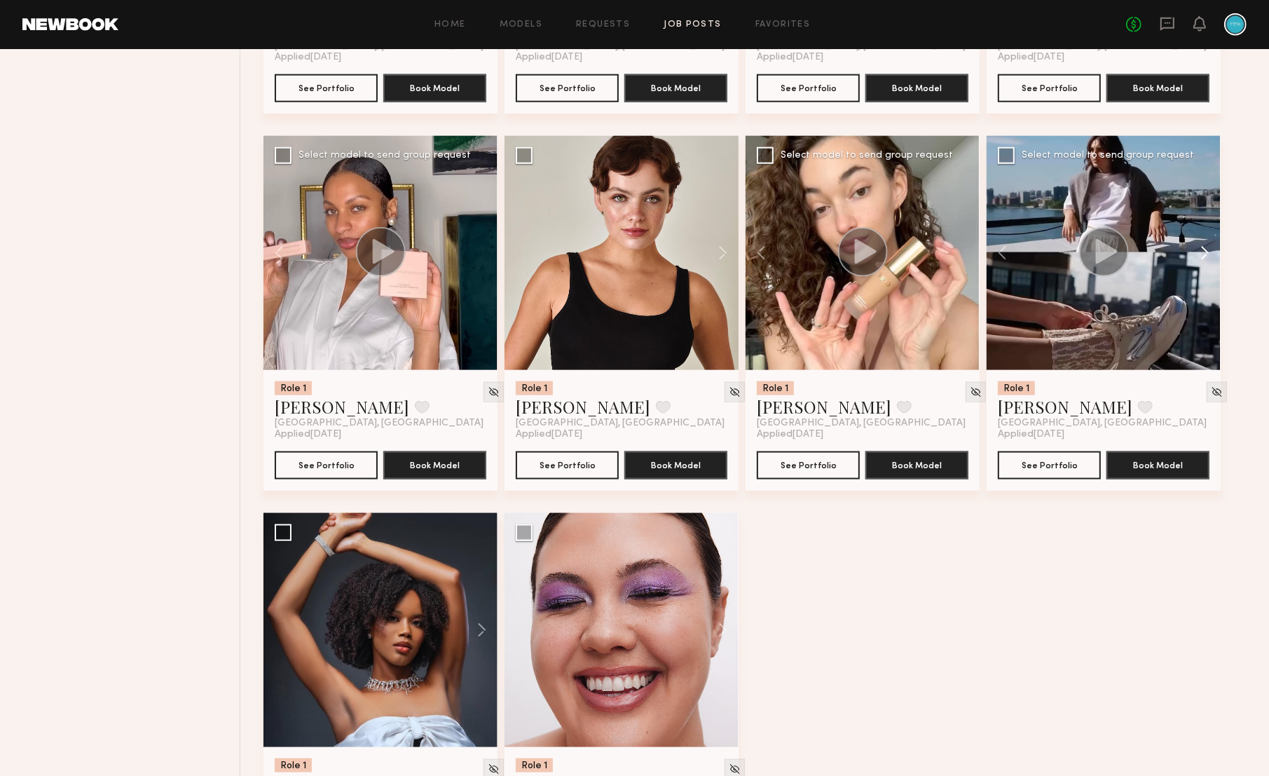
click at [1205, 264] on button at bounding box center [1198, 253] width 45 height 234
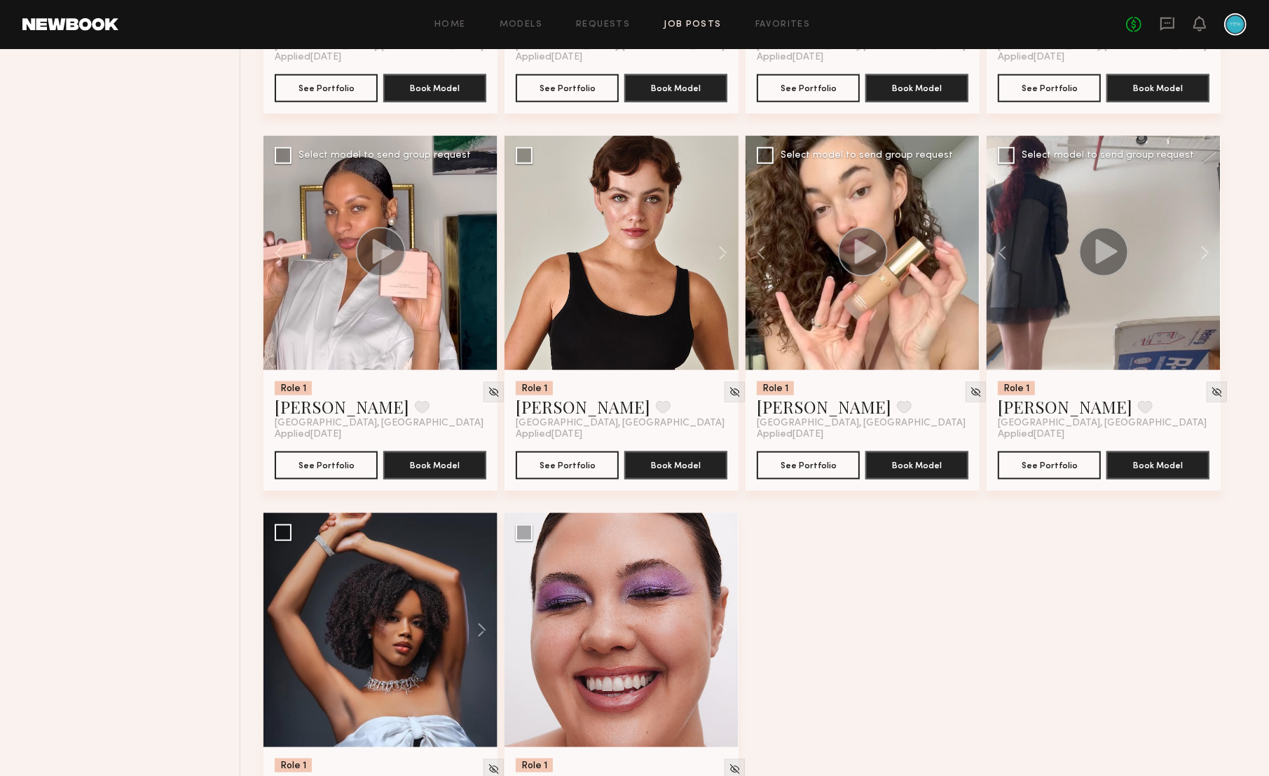
click at [1046, 244] on div at bounding box center [1104, 253] width 234 height 234
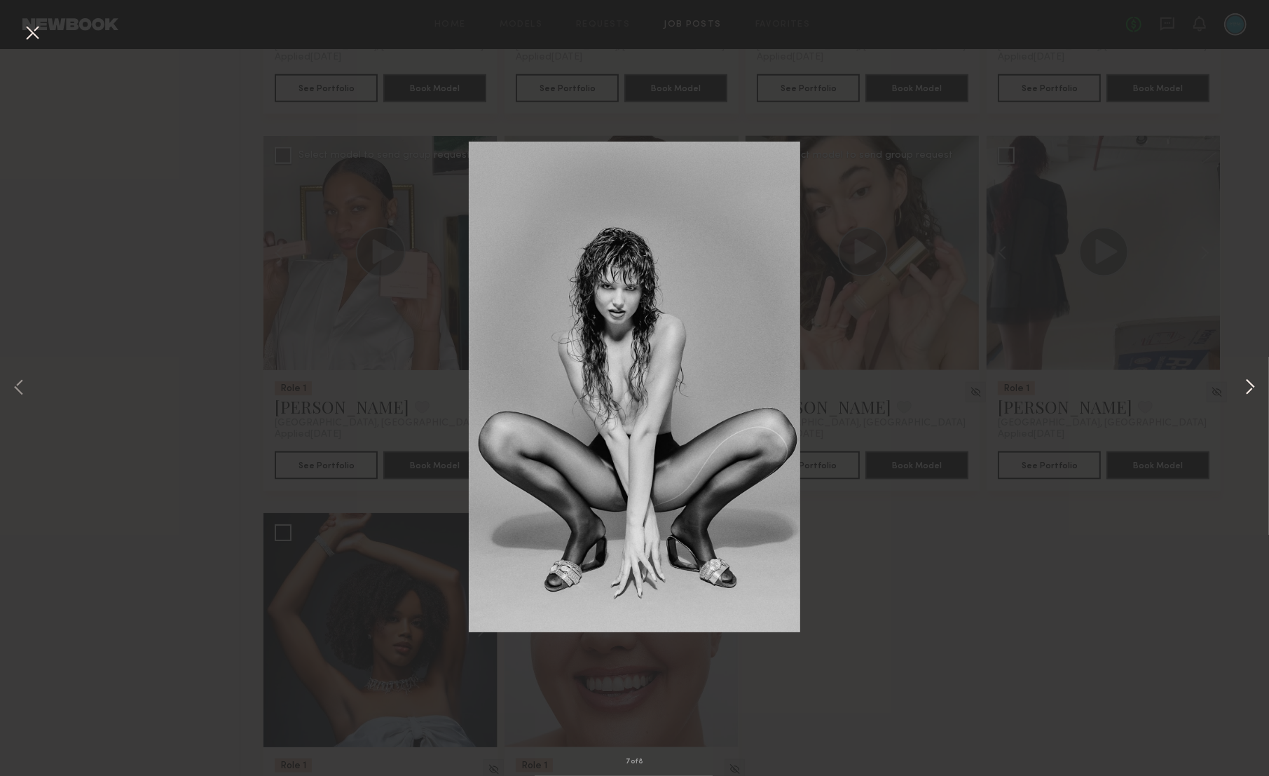
click at [1254, 388] on button at bounding box center [1250, 388] width 17 height 621
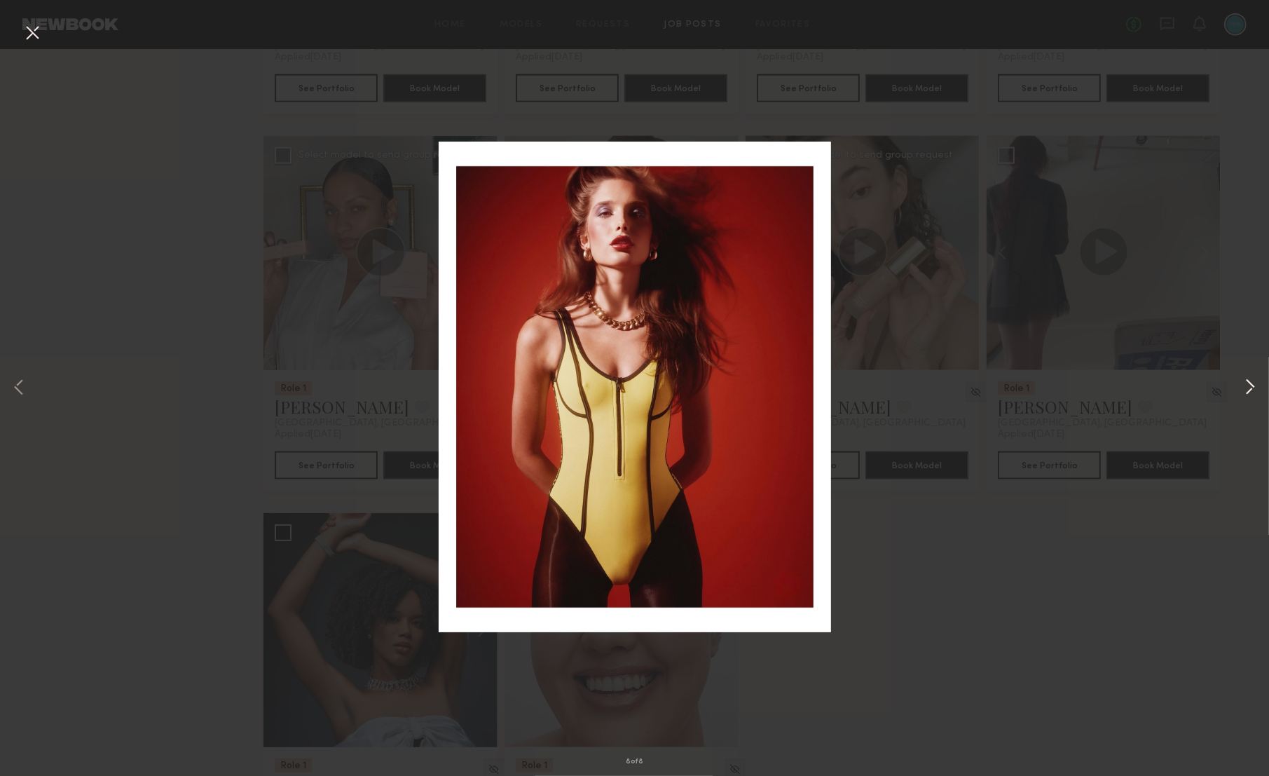
click at [1257, 385] on button at bounding box center [1250, 388] width 17 height 621
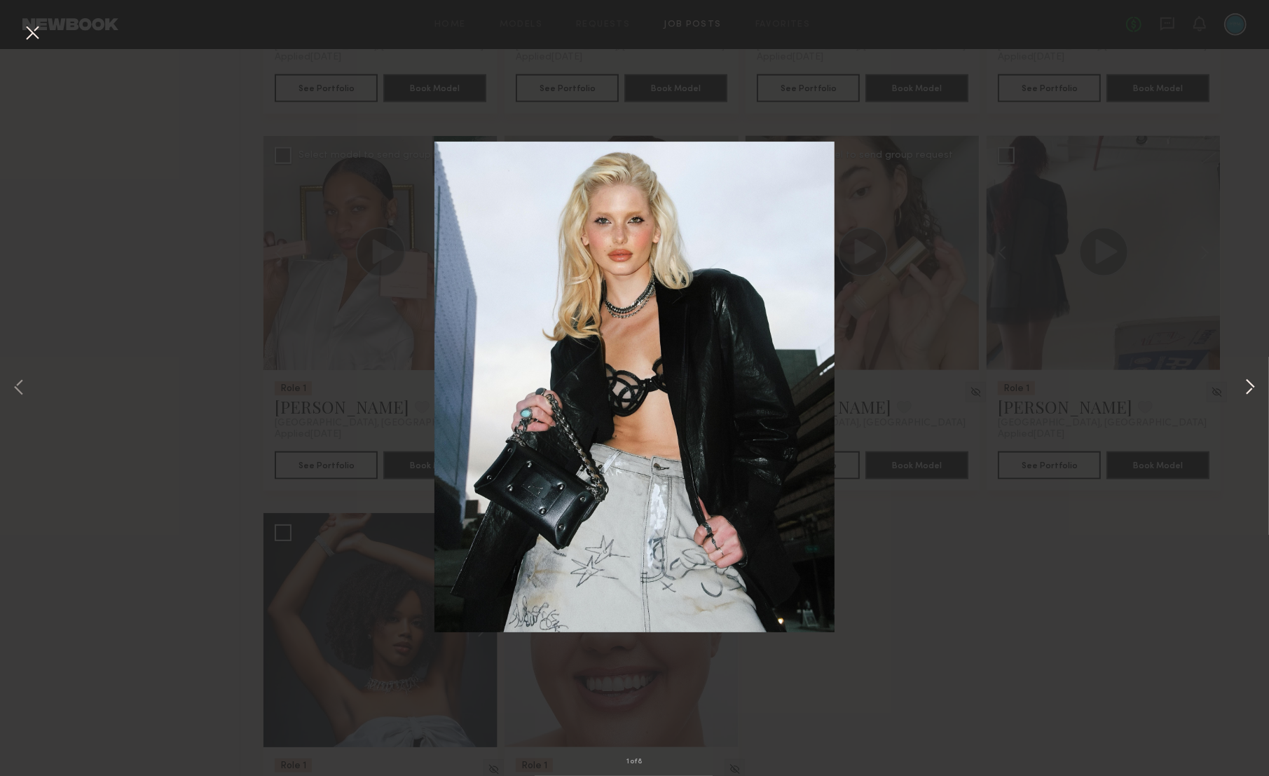
click at [1253, 385] on button at bounding box center [1250, 388] width 17 height 621
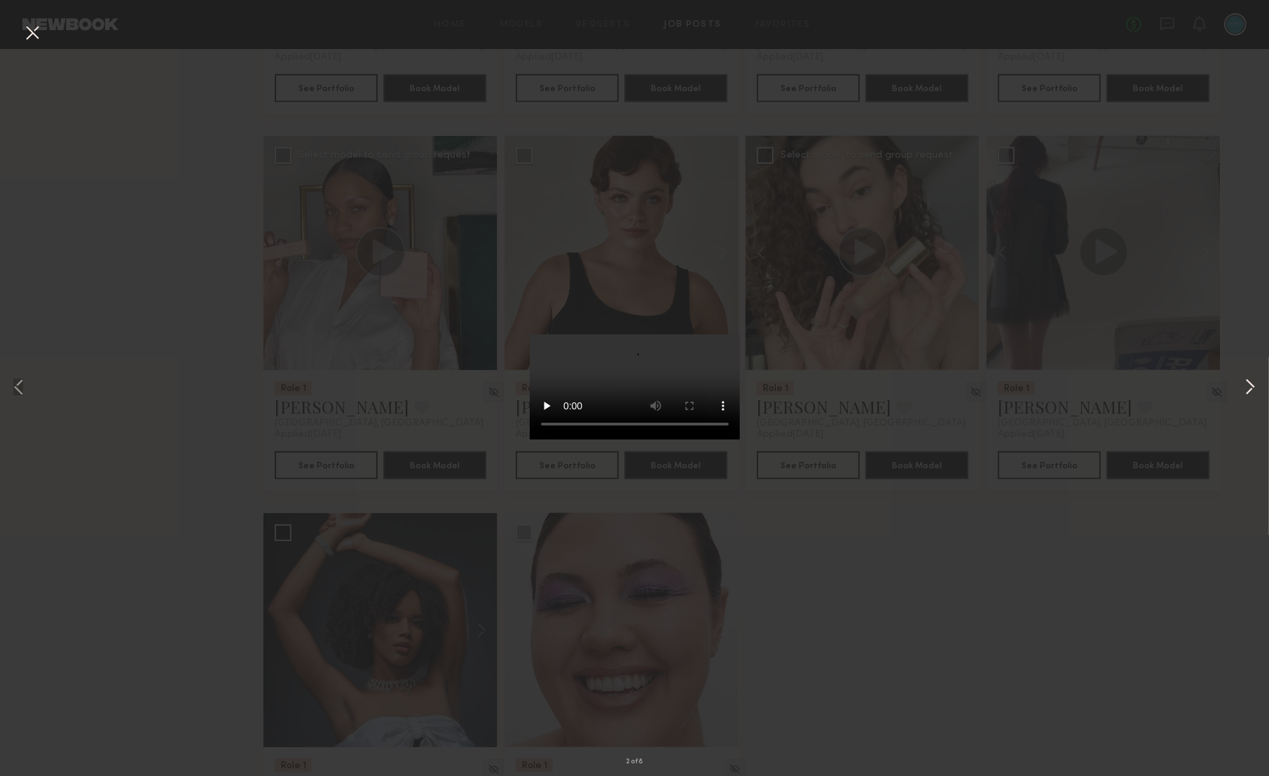
click at [1249, 385] on button at bounding box center [1250, 388] width 17 height 621
click at [1067, 101] on div "3 of 8" at bounding box center [634, 388] width 1269 height 776
click at [1234, 126] on div "3 of 8" at bounding box center [634, 388] width 1269 height 776
drag, startPoint x: 36, startPoint y: 32, endPoint x: 47, endPoint y: 35, distance: 10.9
click at [36, 32] on button at bounding box center [32, 33] width 22 height 25
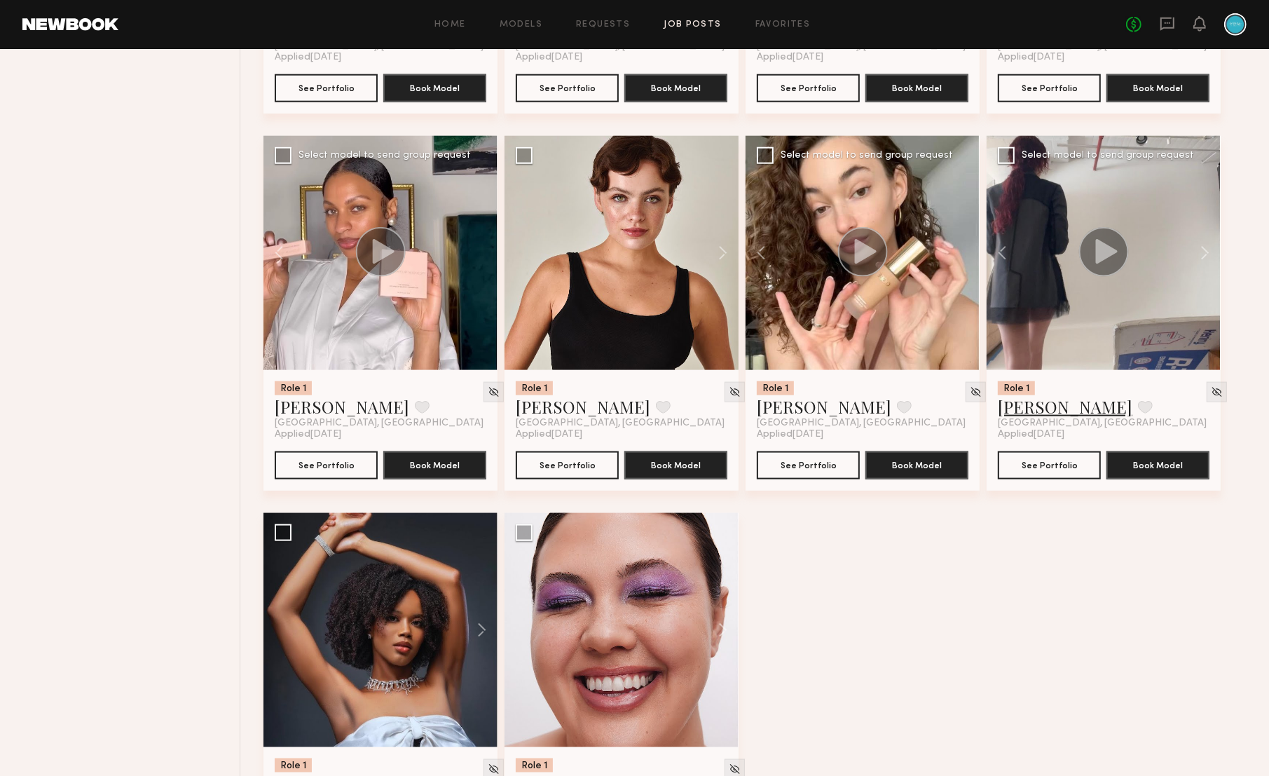
click at [1023, 418] on link "Bianca A." at bounding box center [1065, 406] width 135 height 22
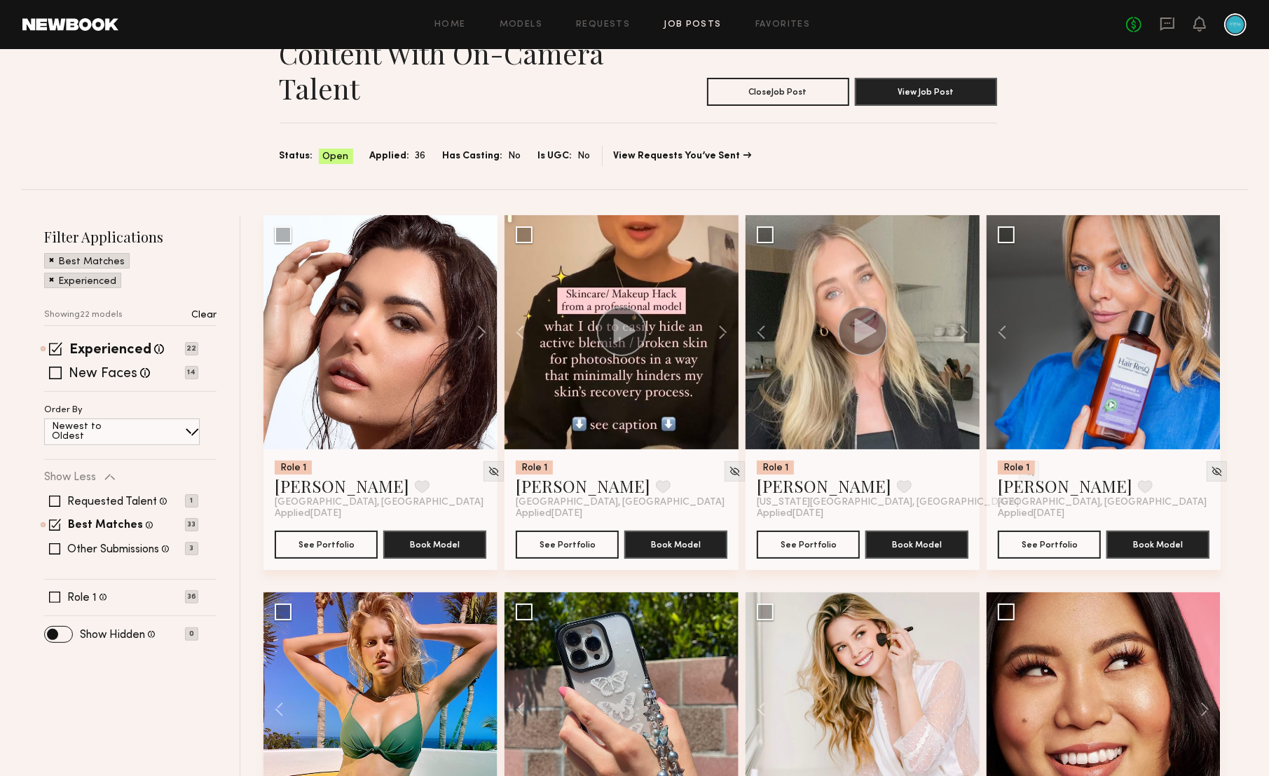
scroll to position [77, 0]
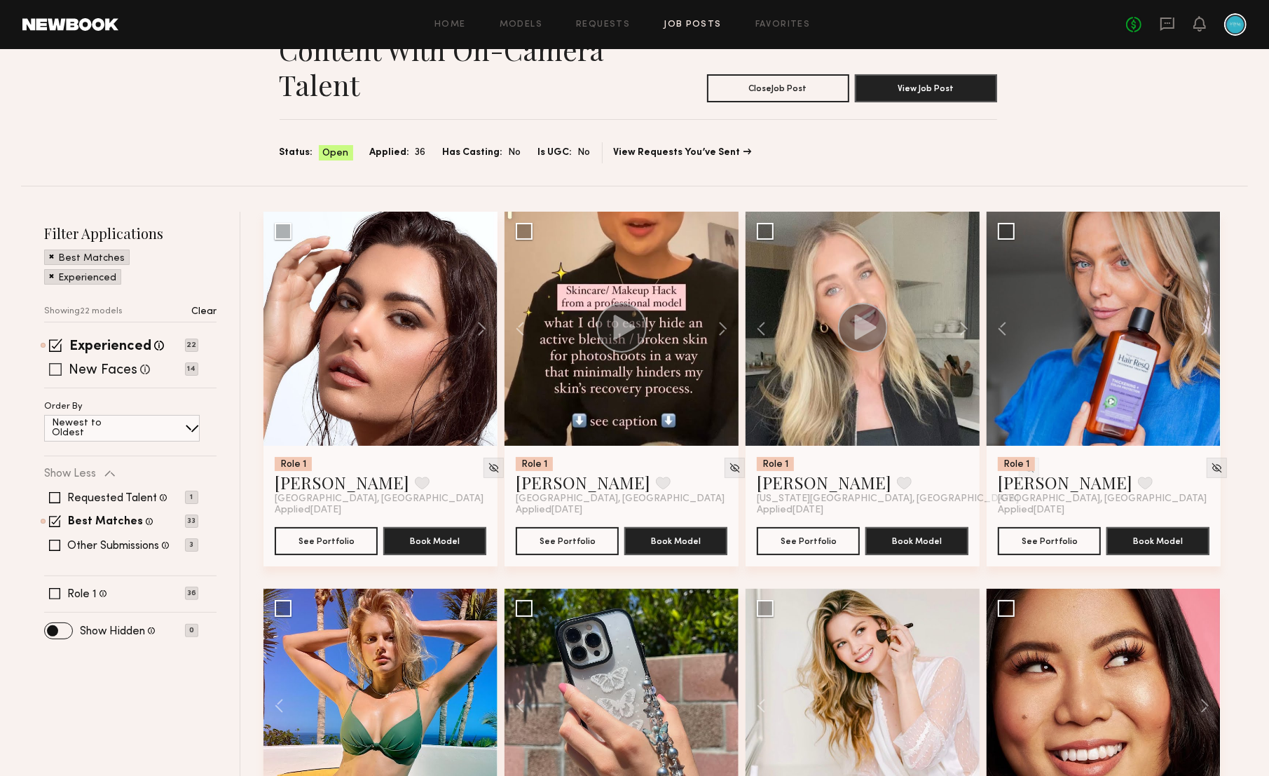
drag, startPoint x: 55, startPoint y: 347, endPoint x: 56, endPoint y: 354, distance: 7.0
click at [55, 347] on span at bounding box center [55, 344] width 13 height 13
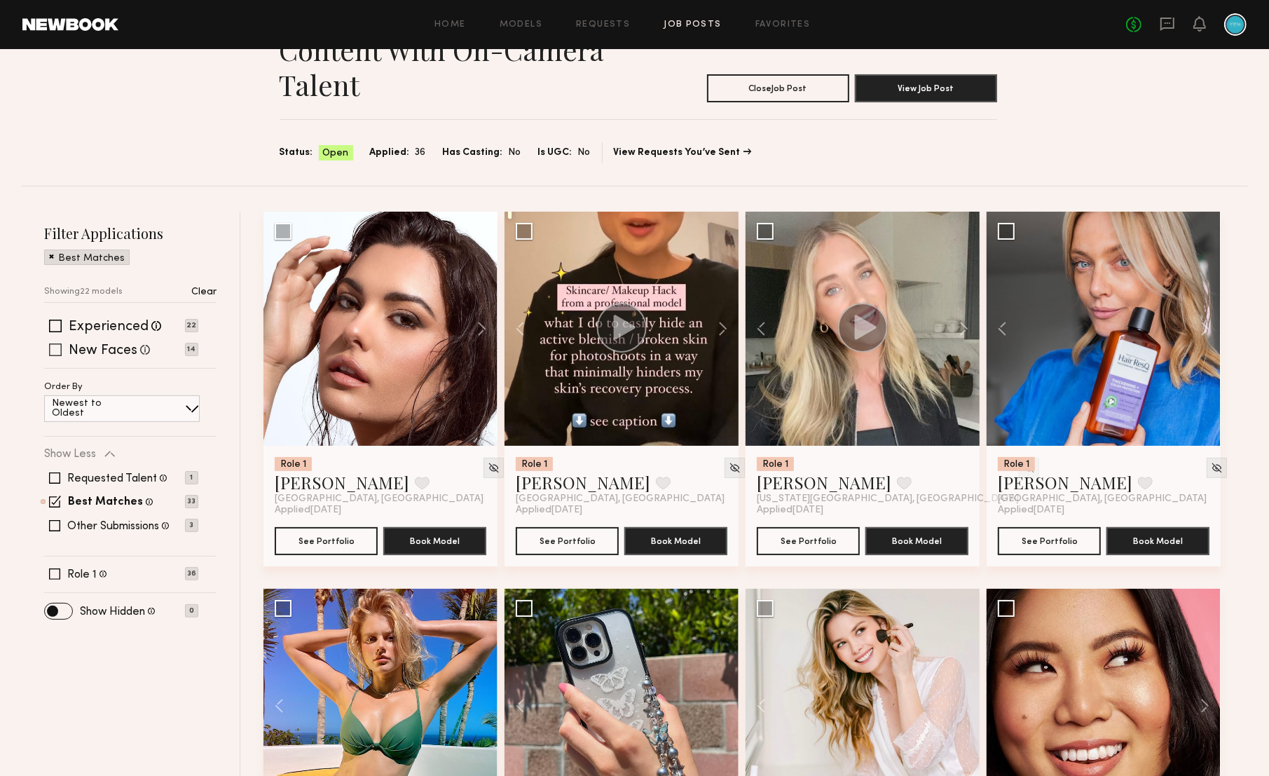
click at [57, 354] on span at bounding box center [55, 349] width 13 height 13
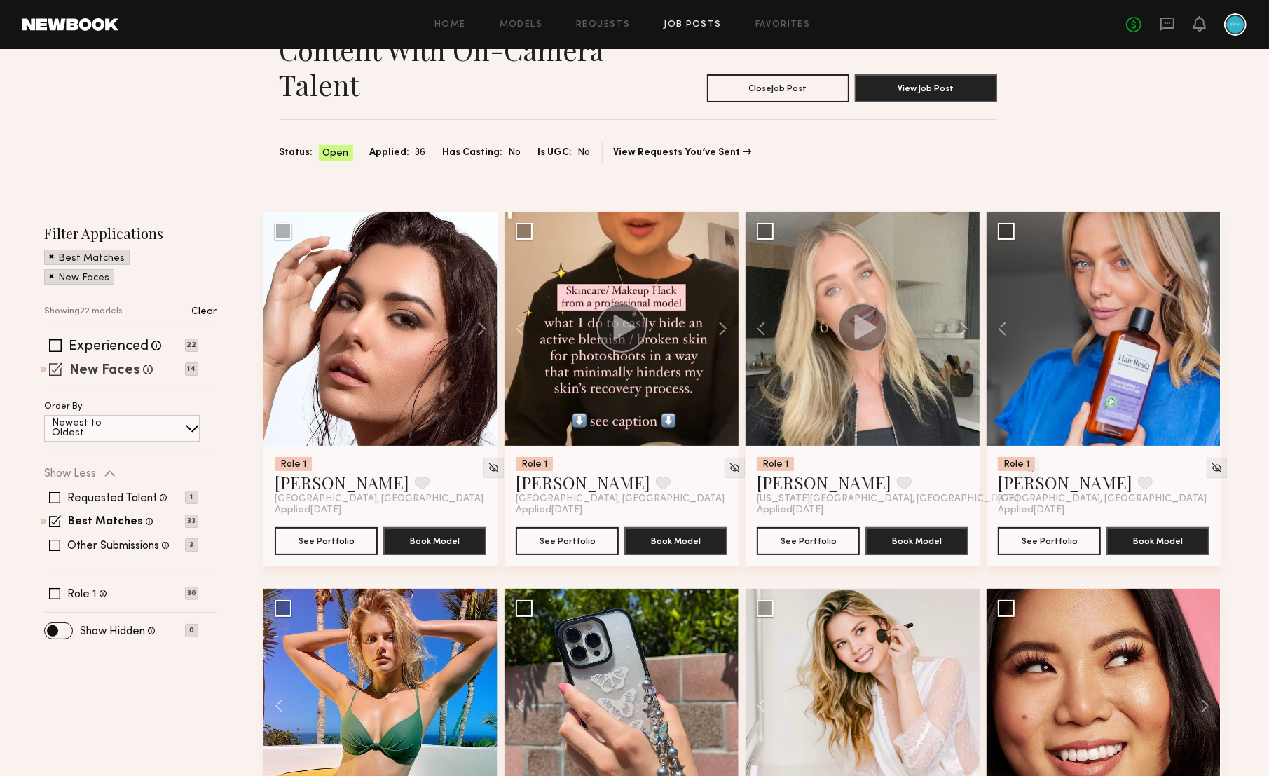
click at [113, 364] on label "New Faces" at bounding box center [104, 371] width 71 height 14
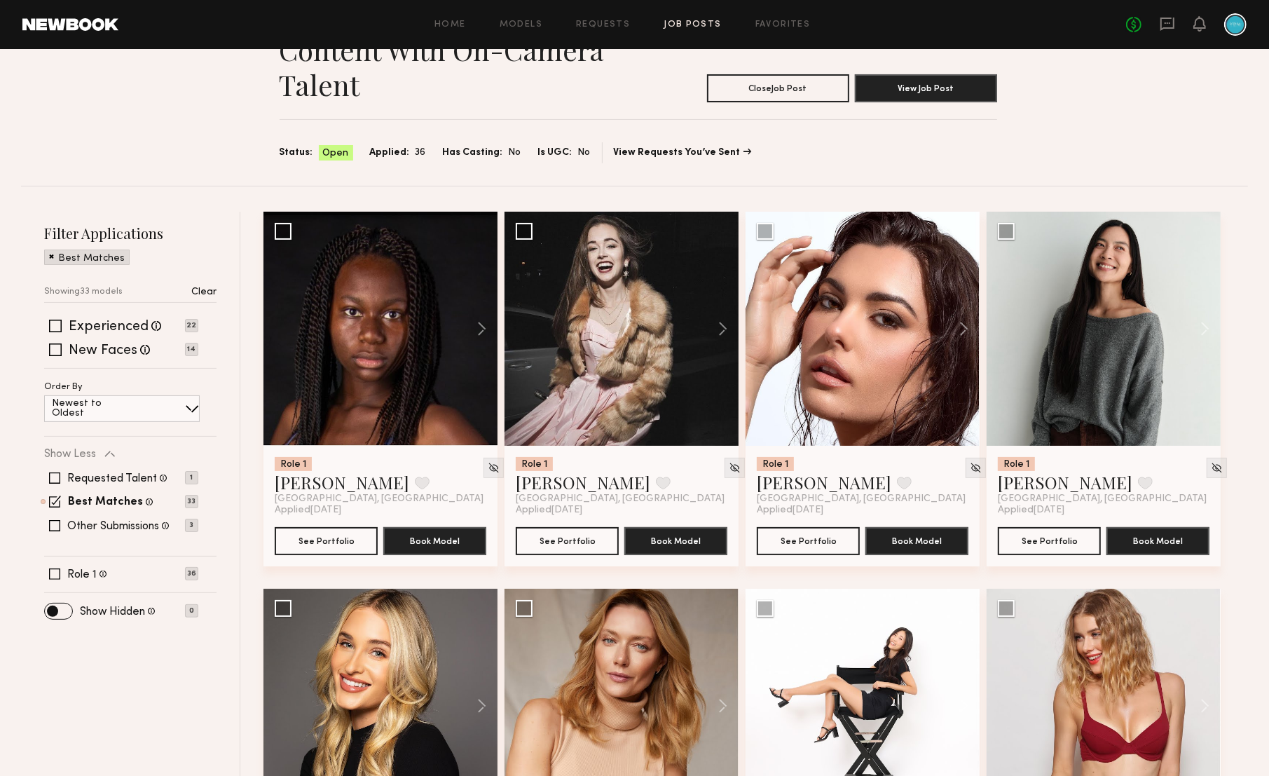
click at [93, 359] on div "Experienced Talent we've deemed to have ample paid, professional modeling exper…" at bounding box center [130, 344] width 172 height 48
click at [101, 351] on label "New Faces" at bounding box center [103, 351] width 69 height 14
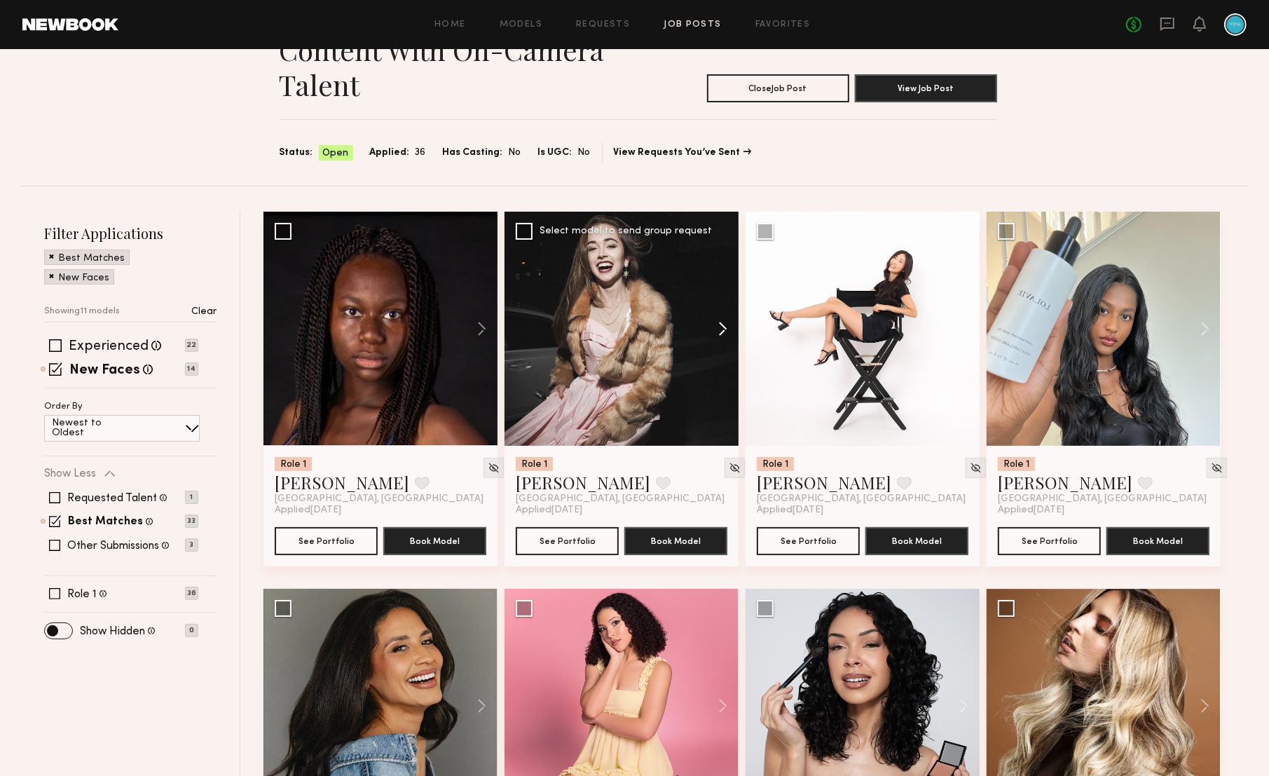
click at [727, 324] on button at bounding box center [716, 329] width 45 height 234
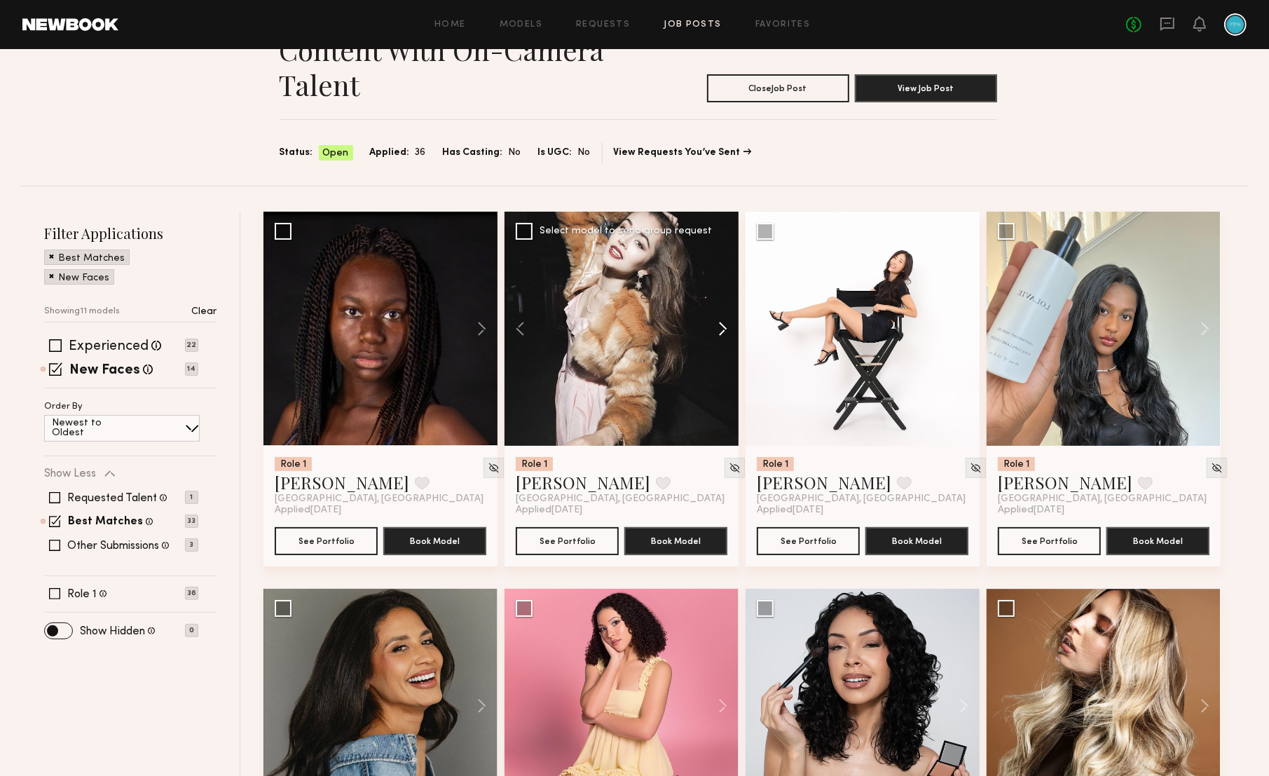
click at [725, 330] on button at bounding box center [716, 329] width 45 height 234
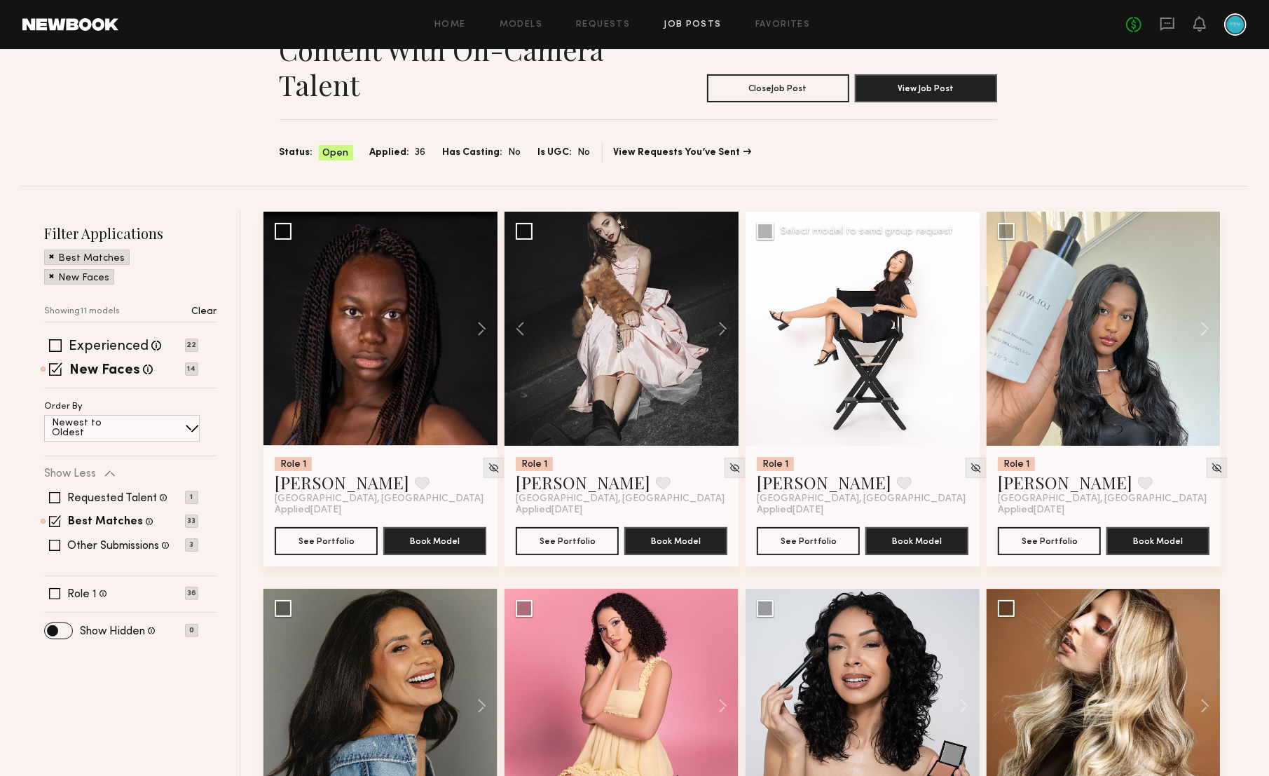
click at [959, 325] on button at bounding box center [957, 329] width 45 height 234
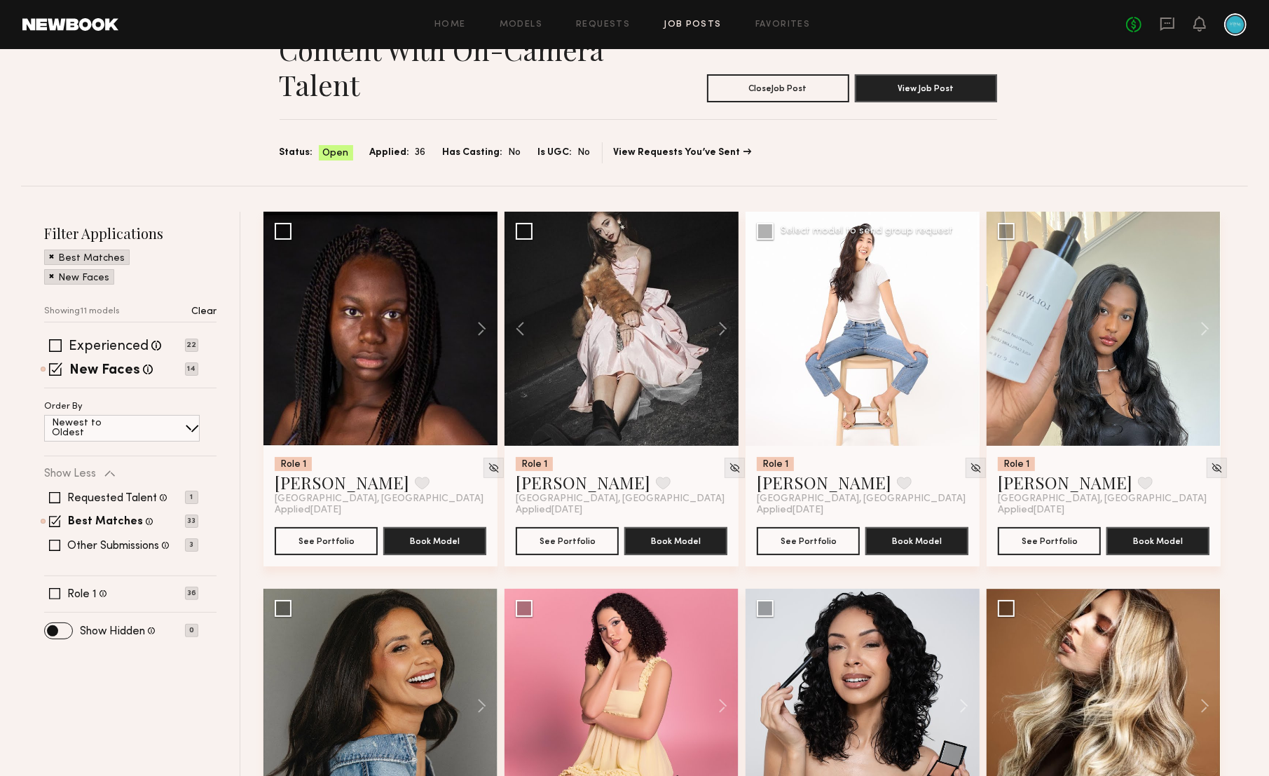
click at [959, 327] on button at bounding box center [957, 329] width 45 height 234
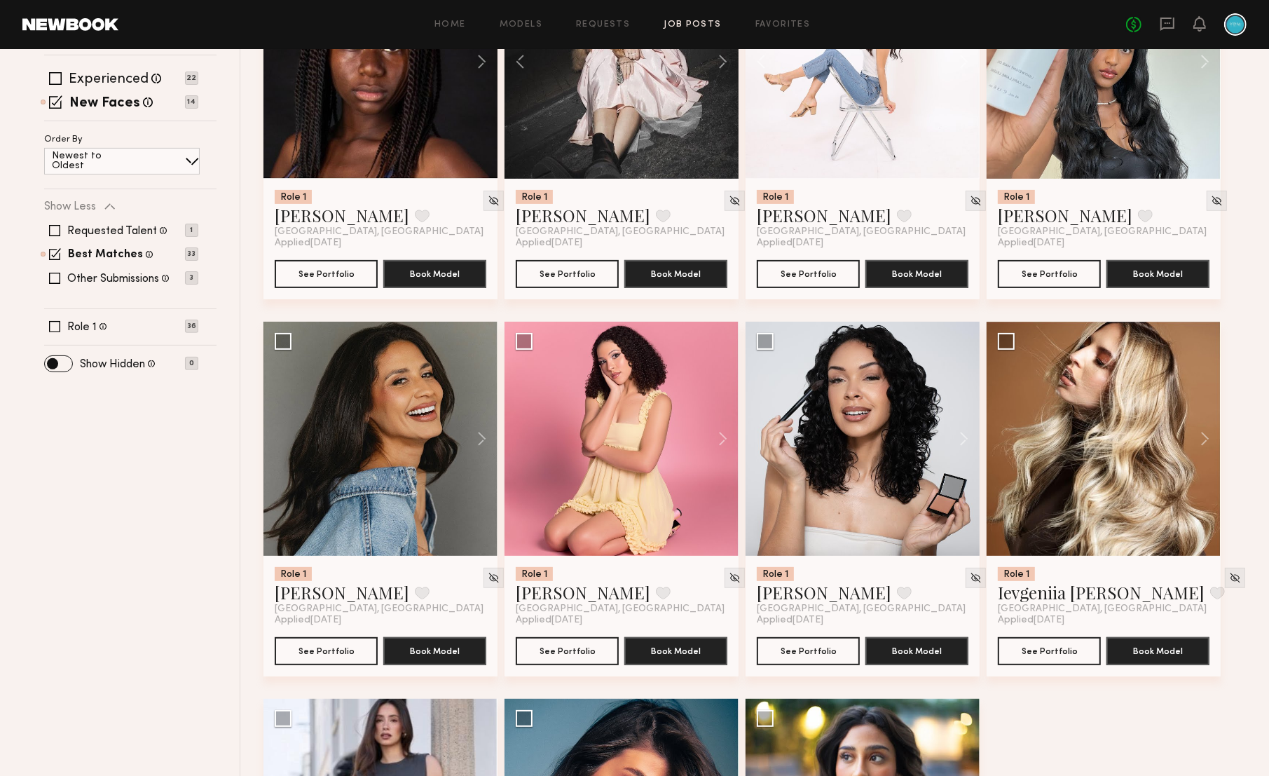
scroll to position [373, 0]
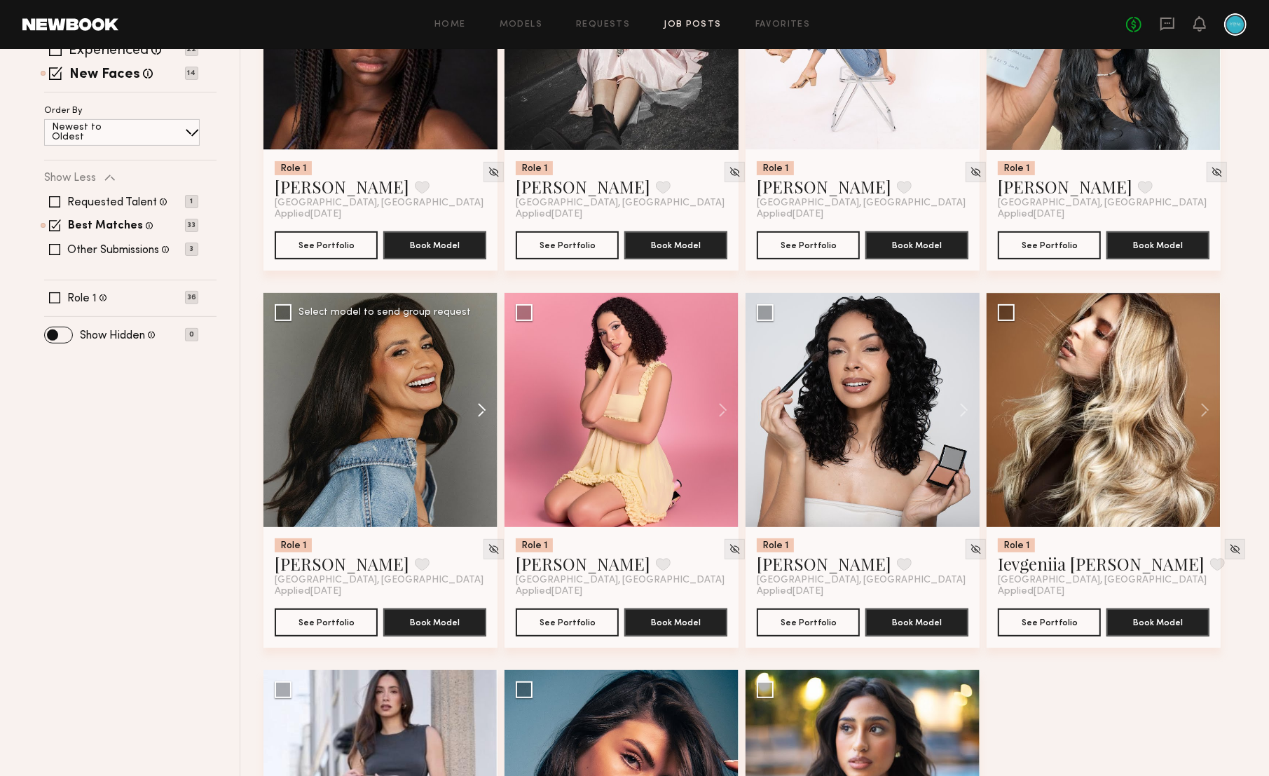
click at [481, 406] on button at bounding box center [475, 410] width 45 height 234
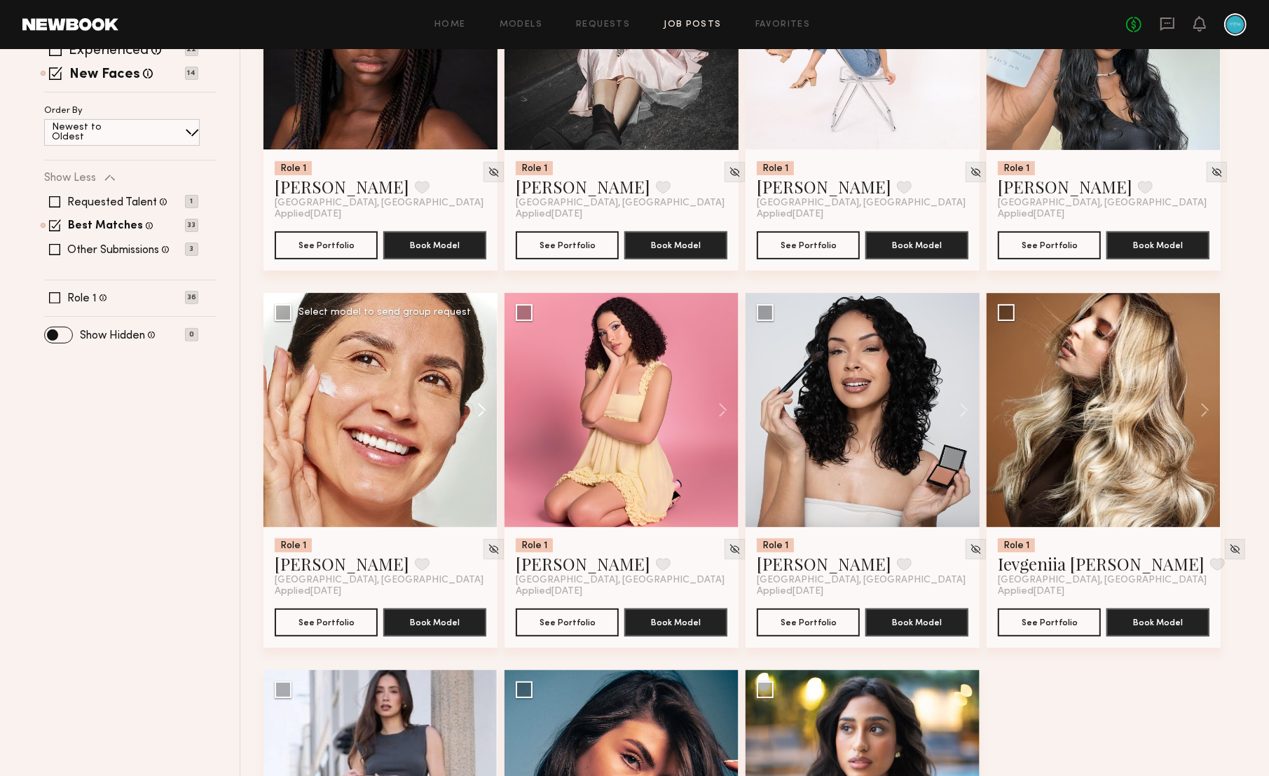
click at [481, 406] on button at bounding box center [475, 410] width 45 height 234
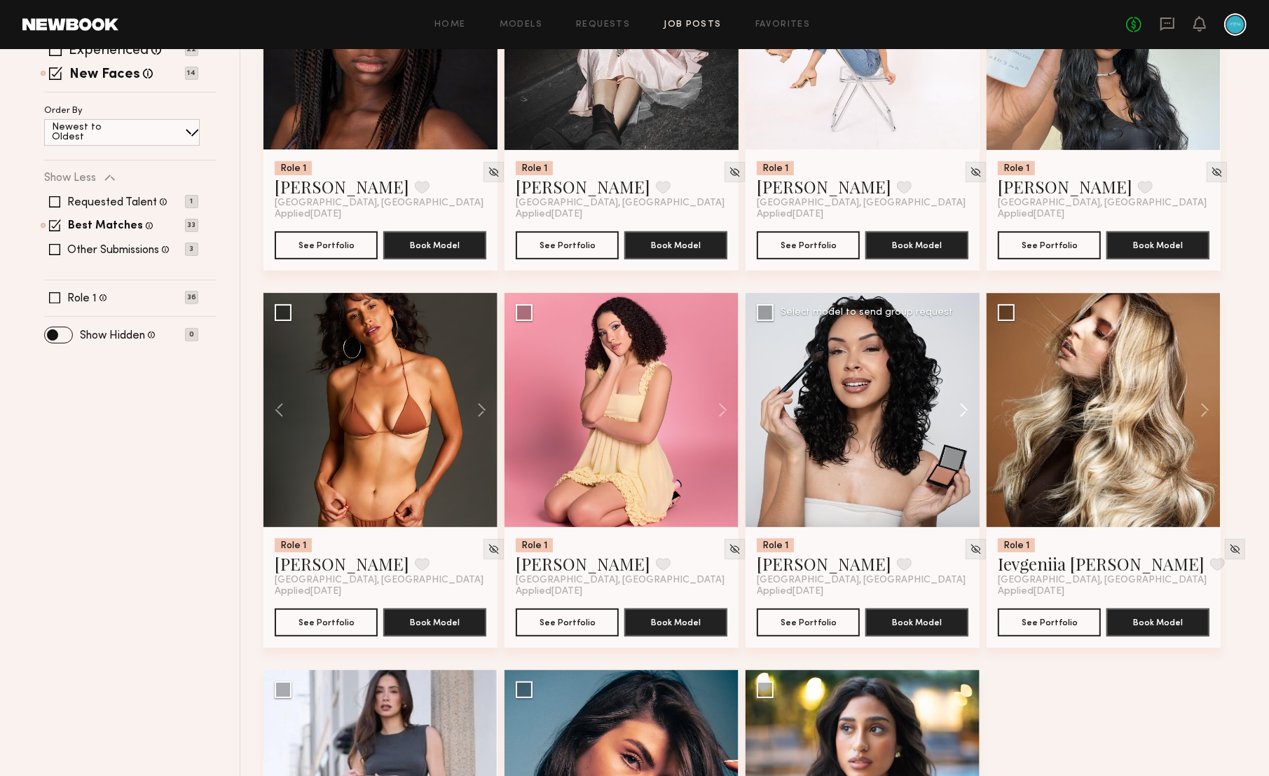
click at [966, 411] on button at bounding box center [957, 410] width 45 height 234
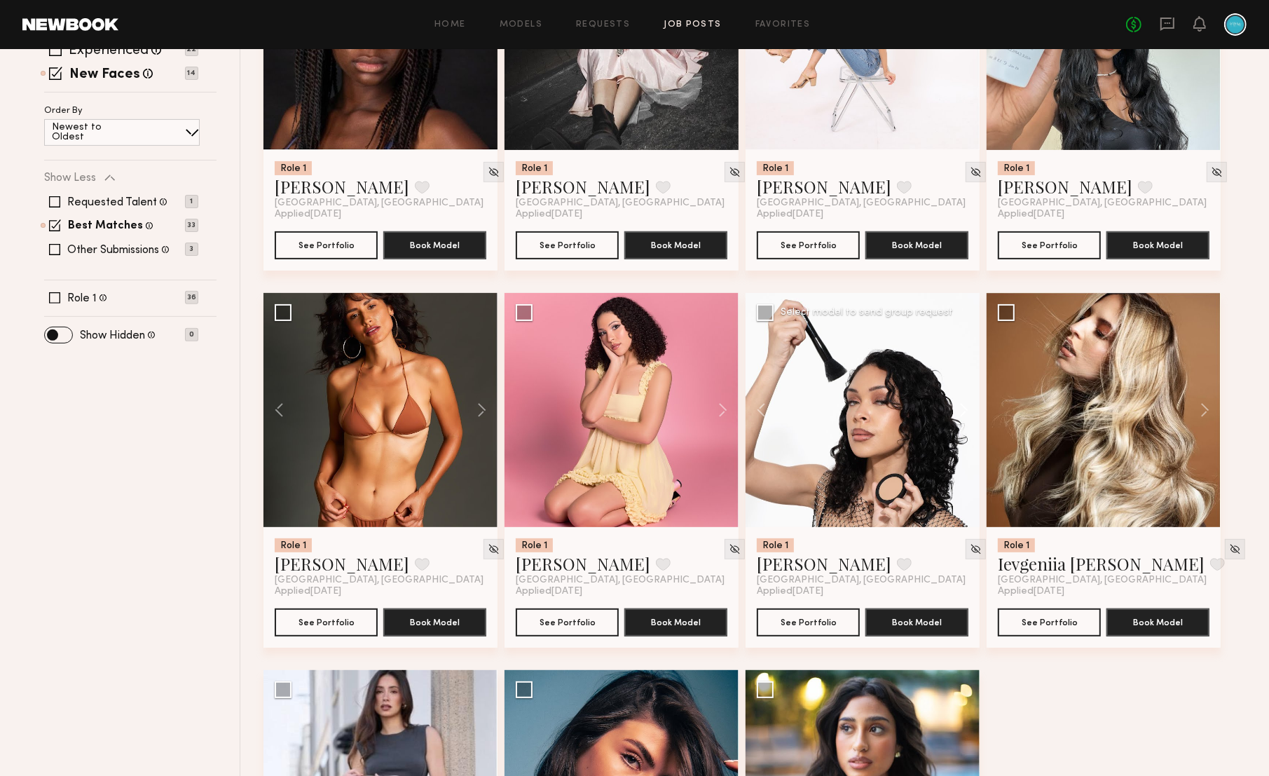
click at [966, 411] on button at bounding box center [957, 410] width 45 height 234
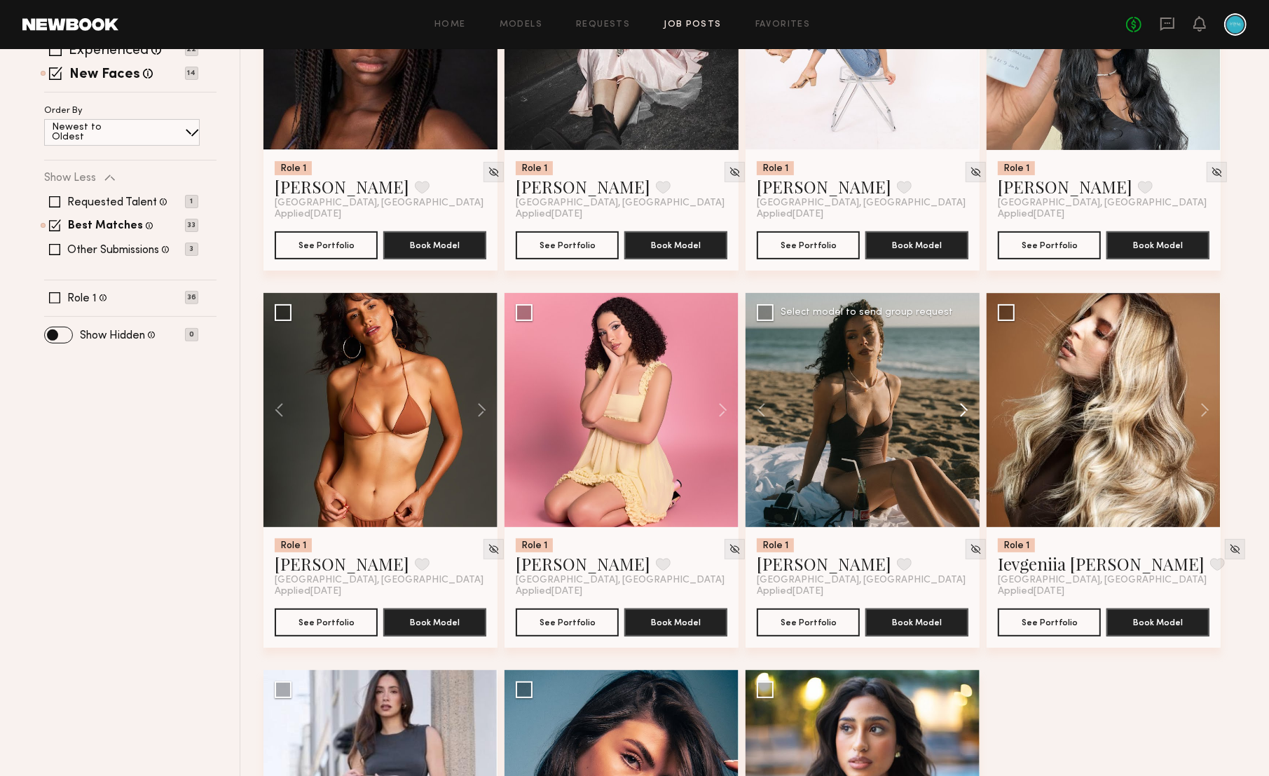
click at [966, 411] on button at bounding box center [957, 410] width 45 height 234
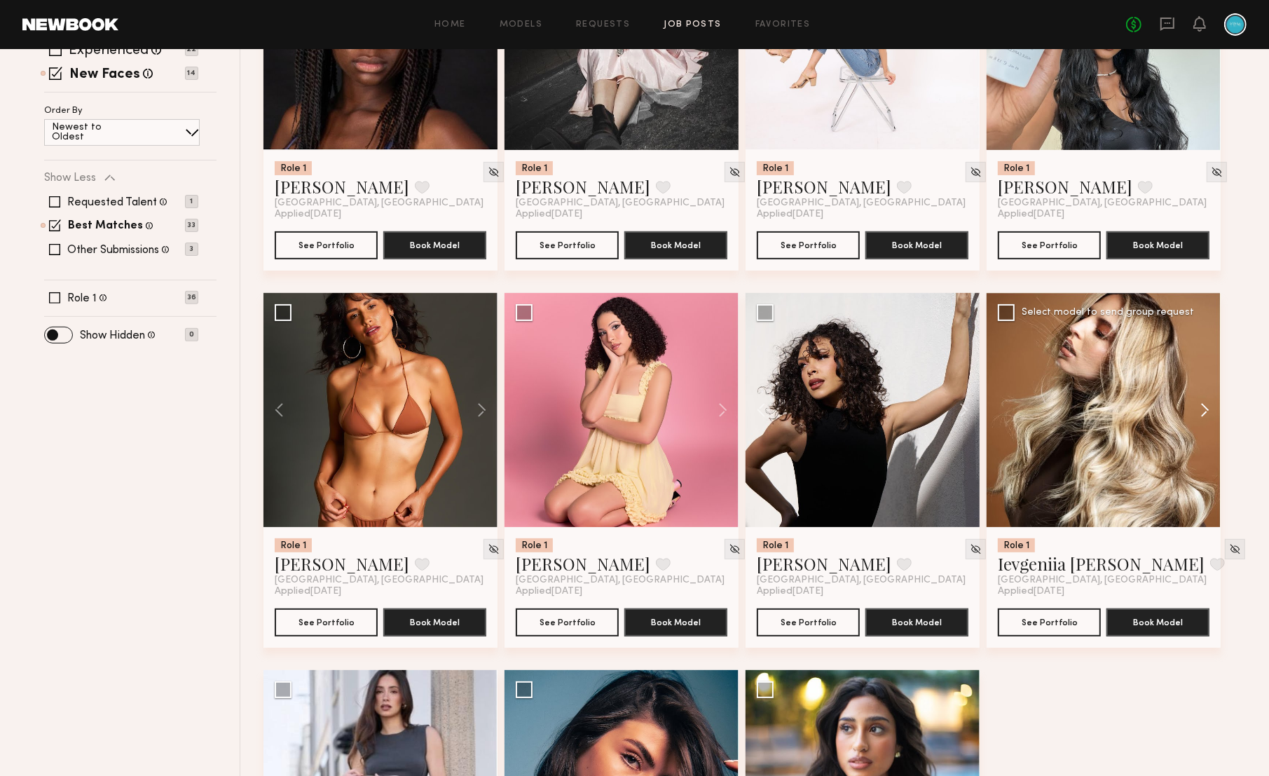
click at [1194, 410] on button at bounding box center [1198, 410] width 45 height 234
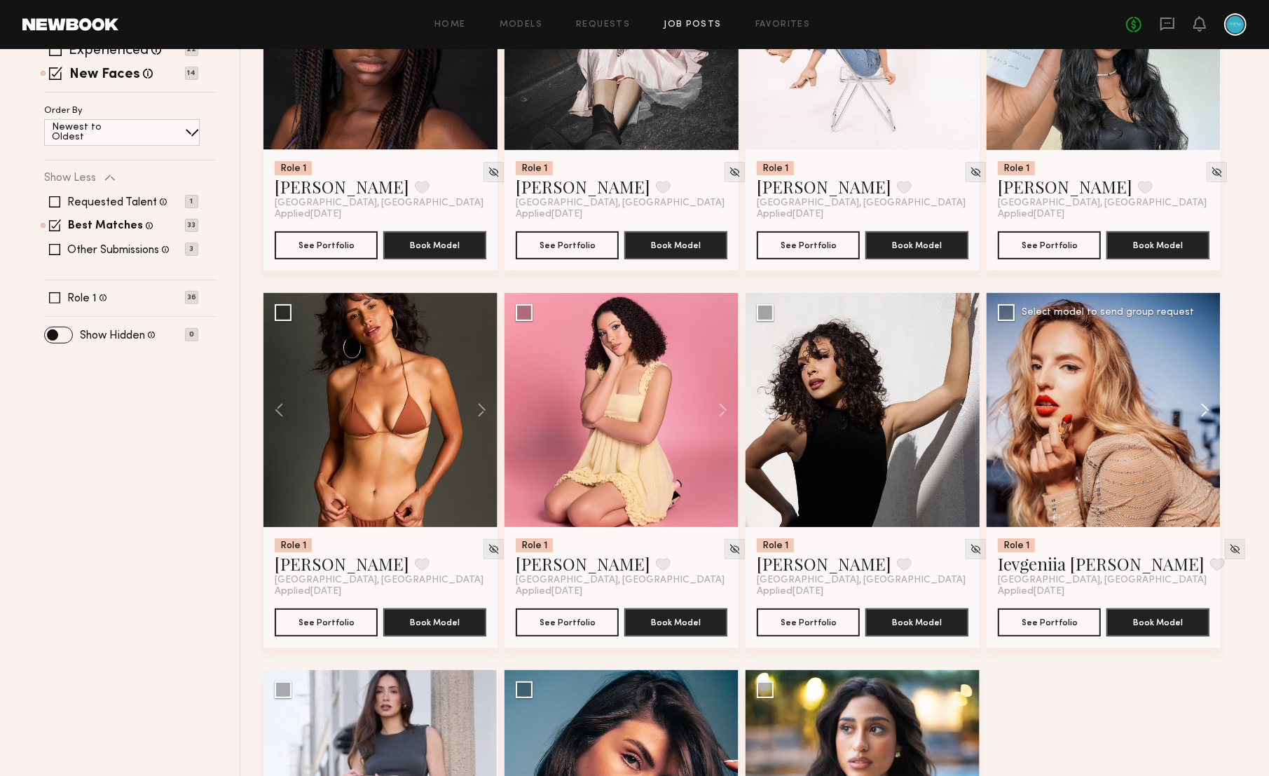
click at [1206, 411] on button at bounding box center [1198, 410] width 45 height 234
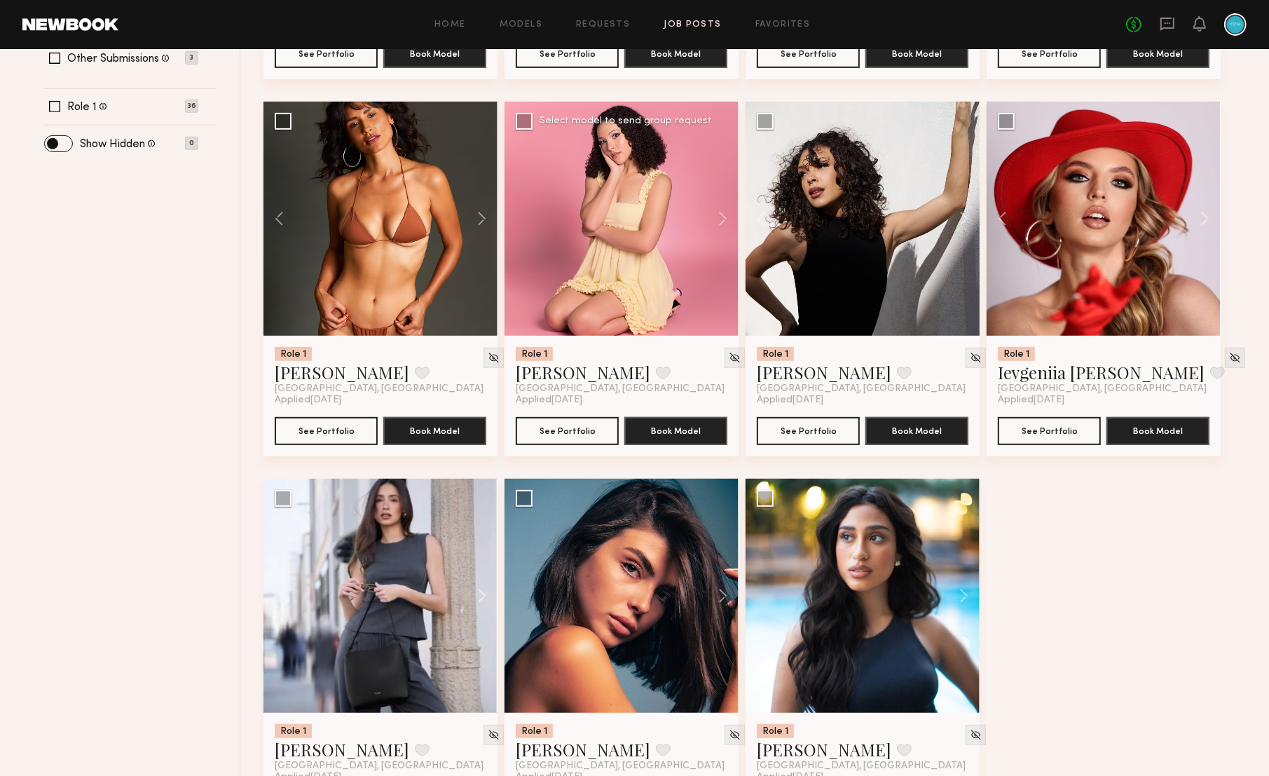
scroll to position [650, 0]
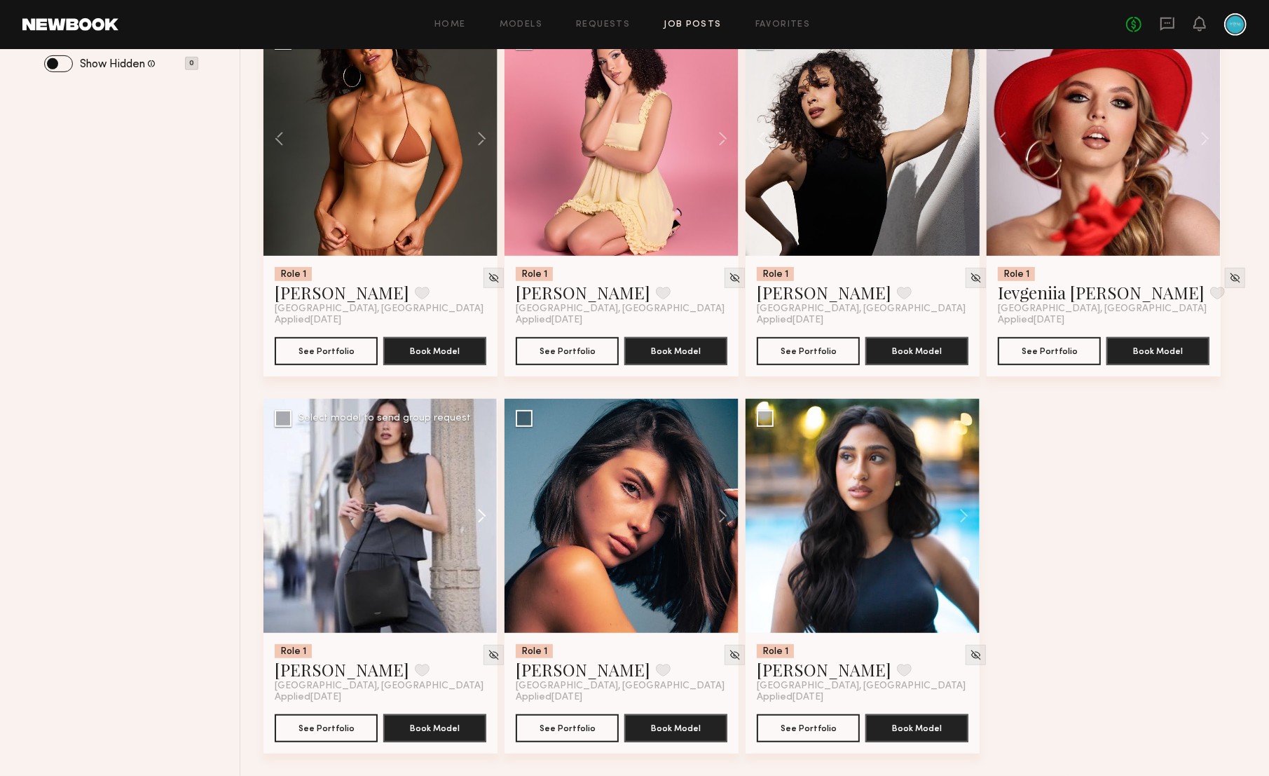
click at [479, 512] on button at bounding box center [475, 516] width 45 height 234
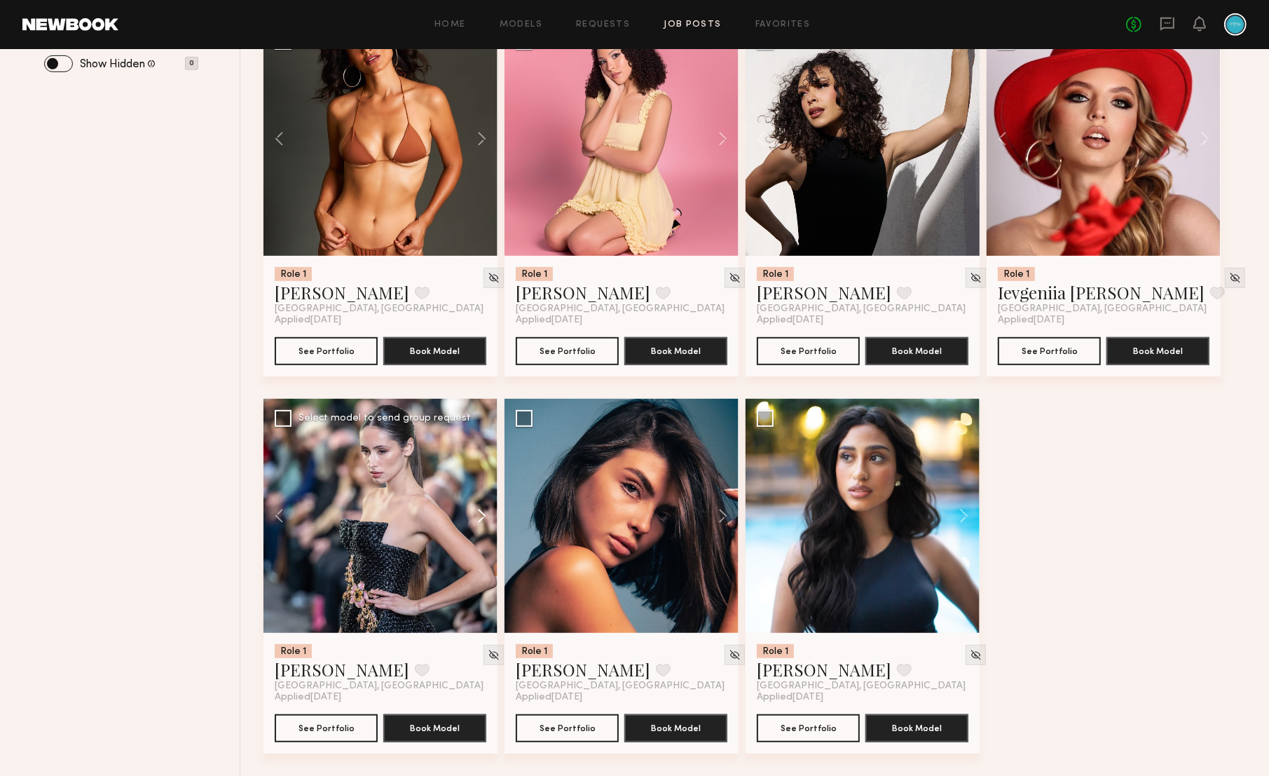
click at [479, 512] on button at bounding box center [475, 516] width 45 height 234
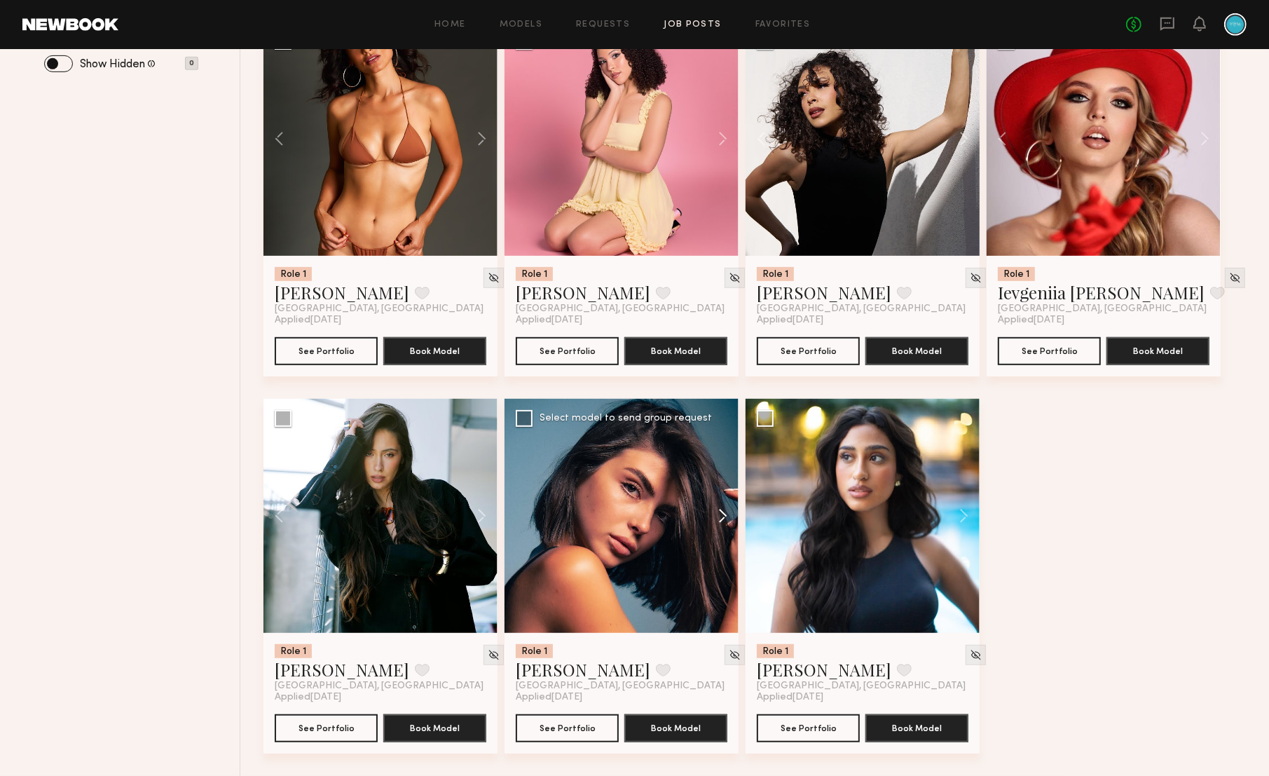
click at [729, 517] on button at bounding box center [716, 516] width 45 height 234
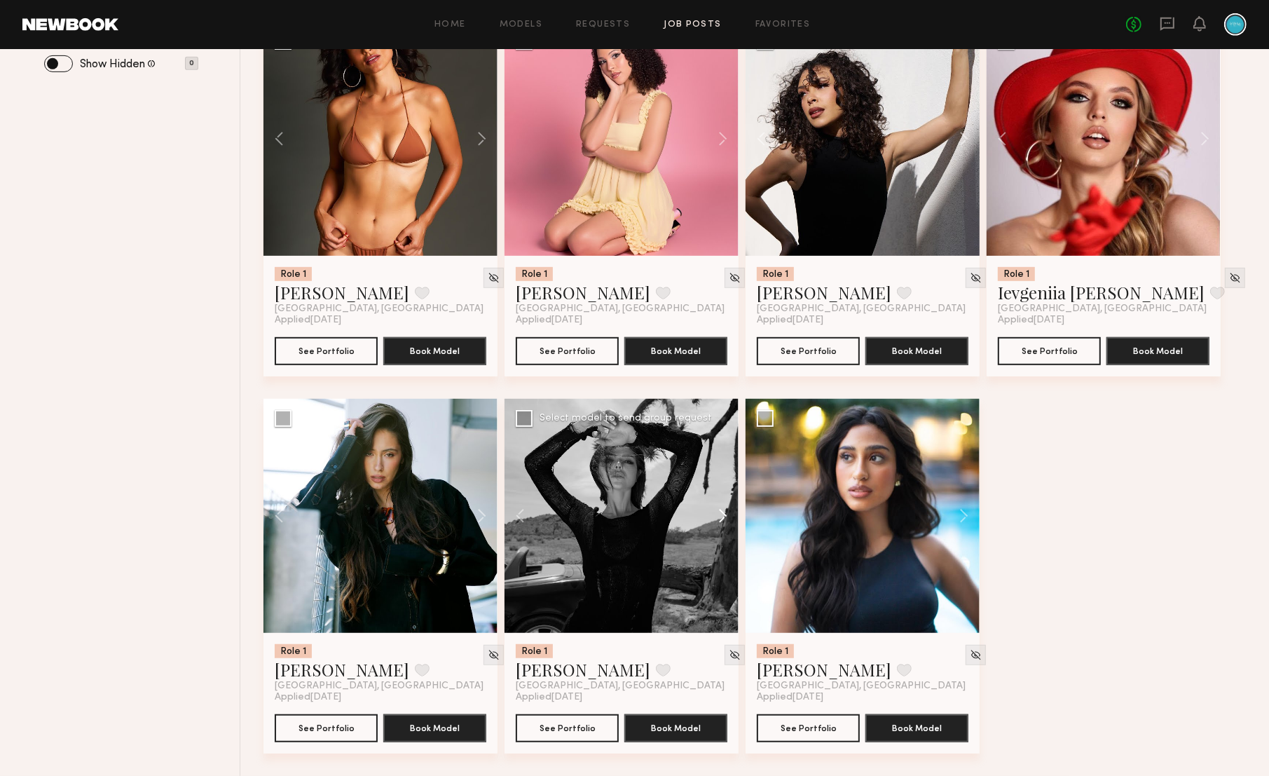
click at [729, 517] on button at bounding box center [716, 516] width 45 height 234
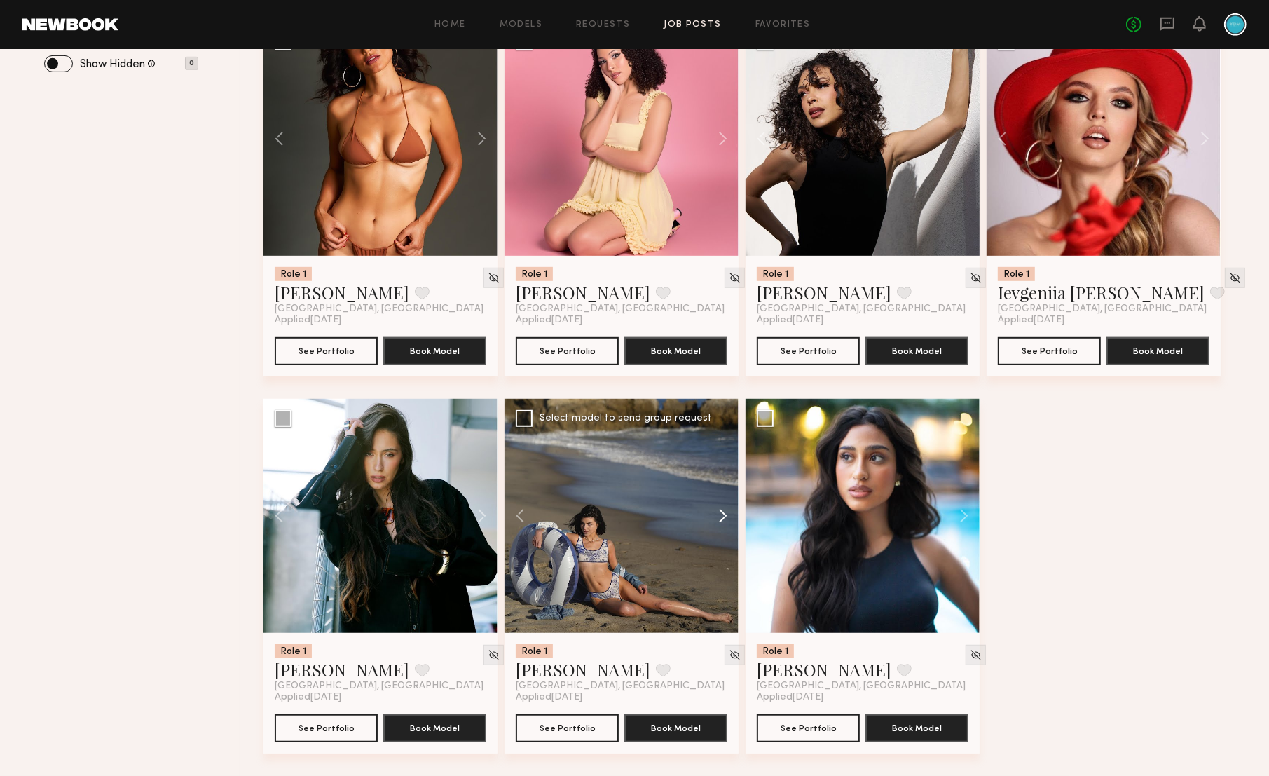
click at [729, 517] on button at bounding box center [716, 516] width 45 height 234
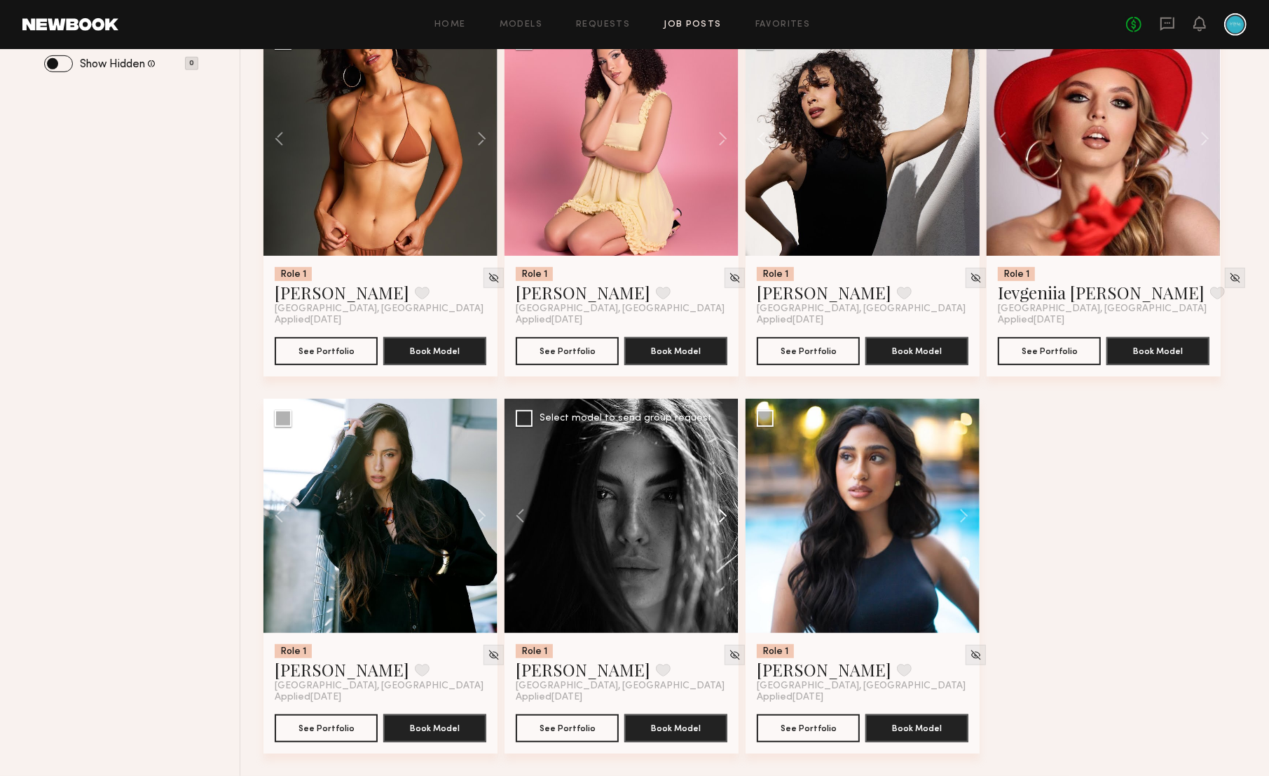
click at [729, 517] on button at bounding box center [716, 516] width 45 height 234
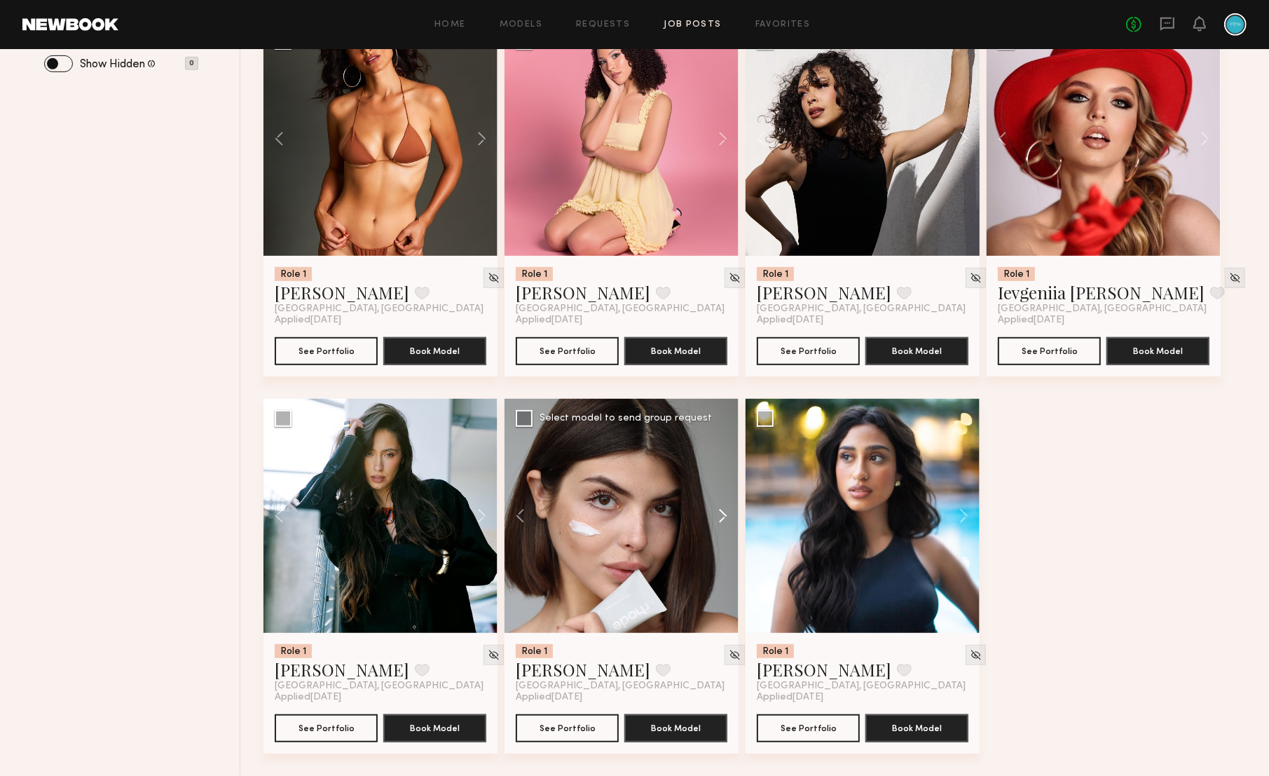
click at [729, 517] on button at bounding box center [716, 516] width 45 height 234
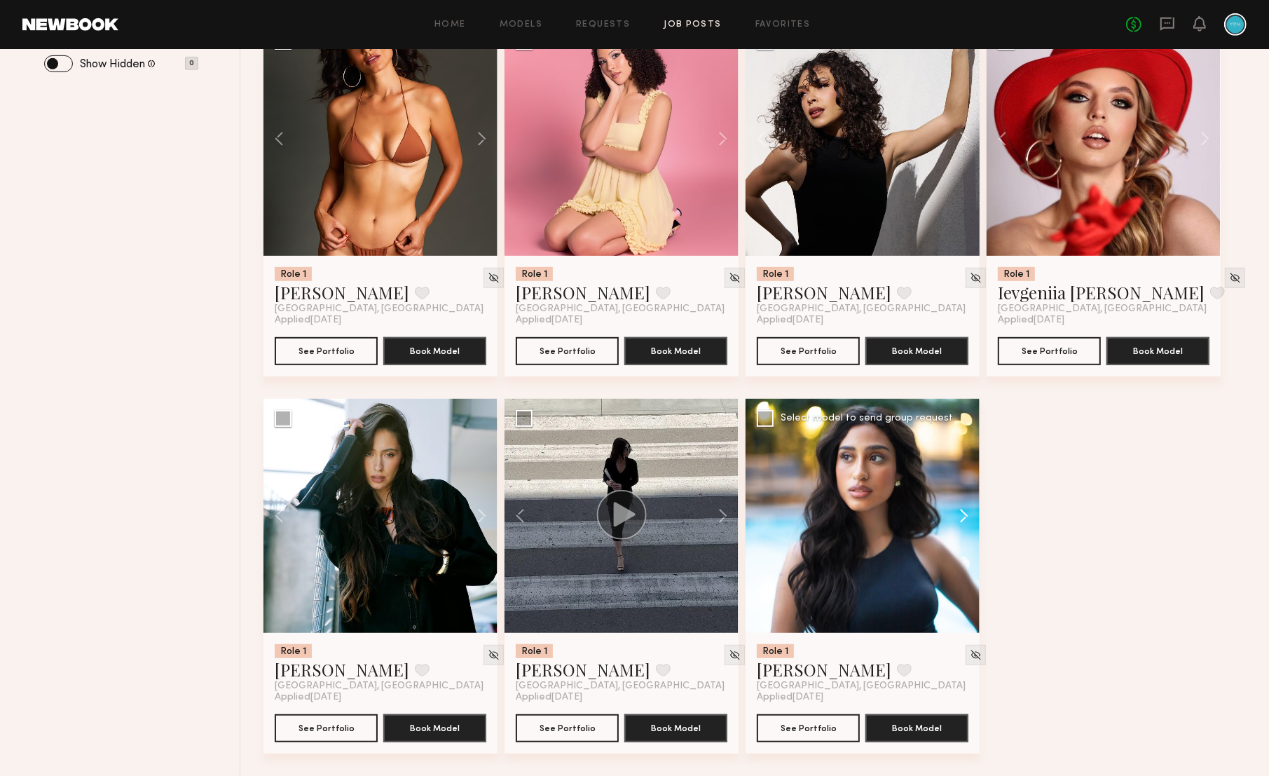
click at [961, 514] on button at bounding box center [957, 516] width 45 height 234
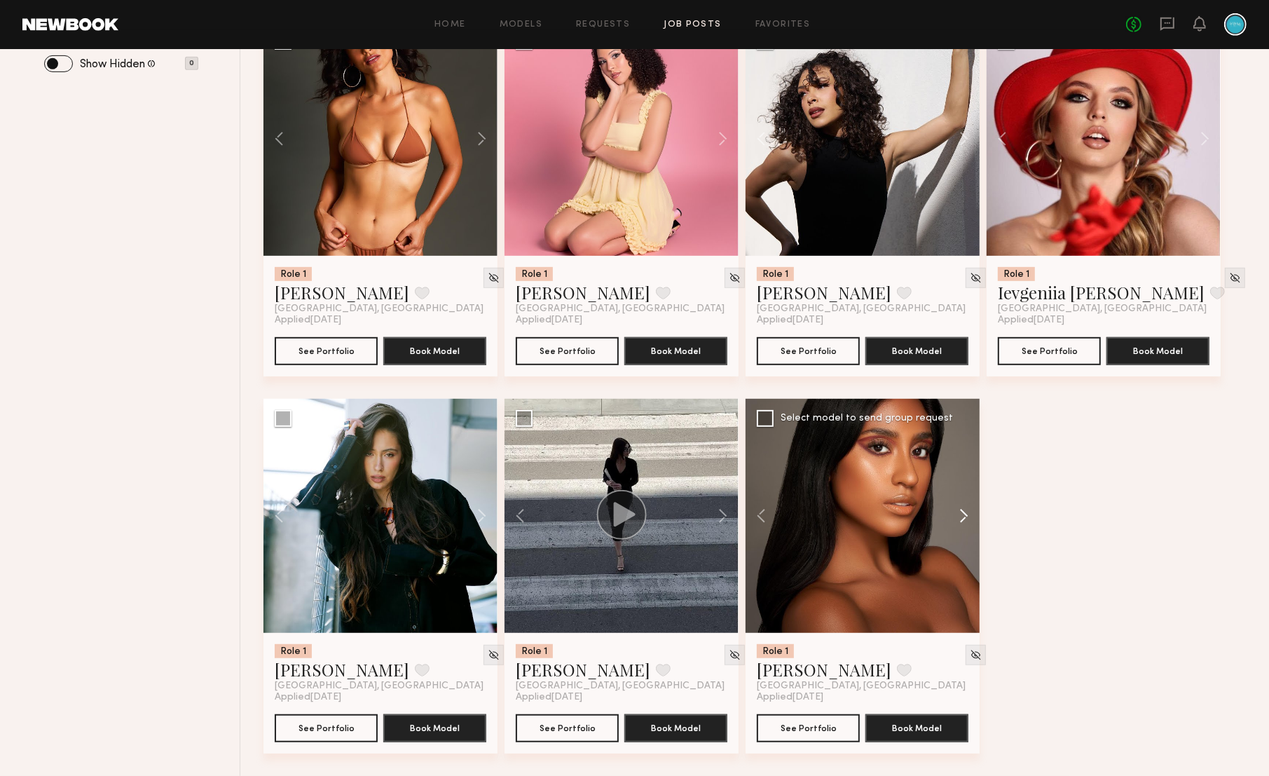
click at [961, 514] on button at bounding box center [957, 516] width 45 height 234
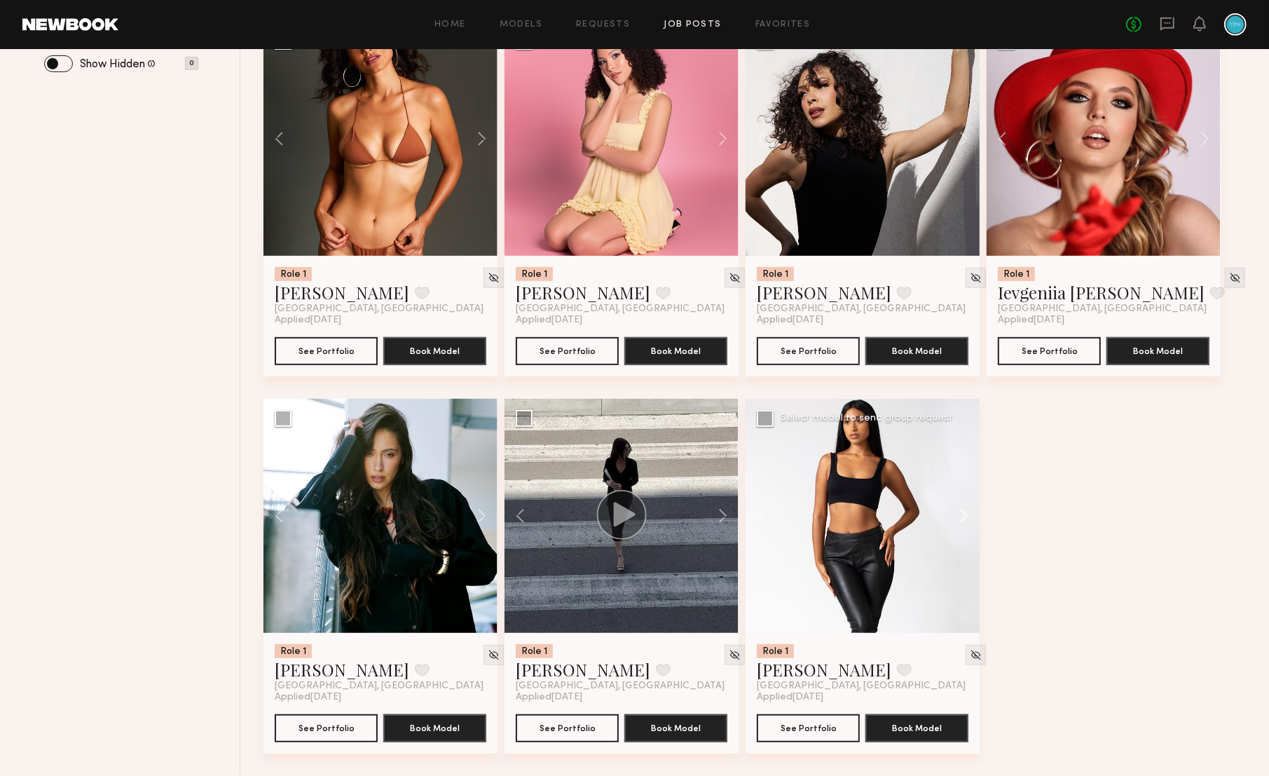
click at [961, 514] on button at bounding box center [957, 516] width 45 height 234
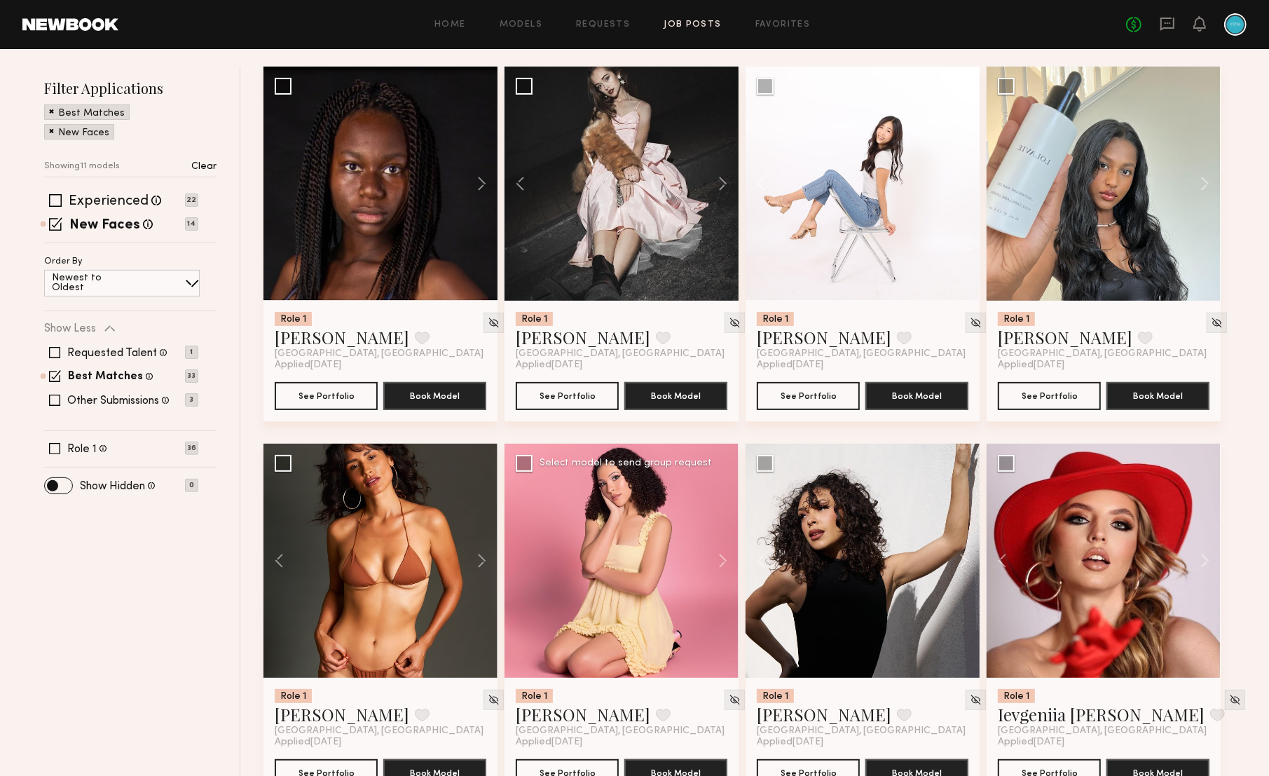
scroll to position [0, 0]
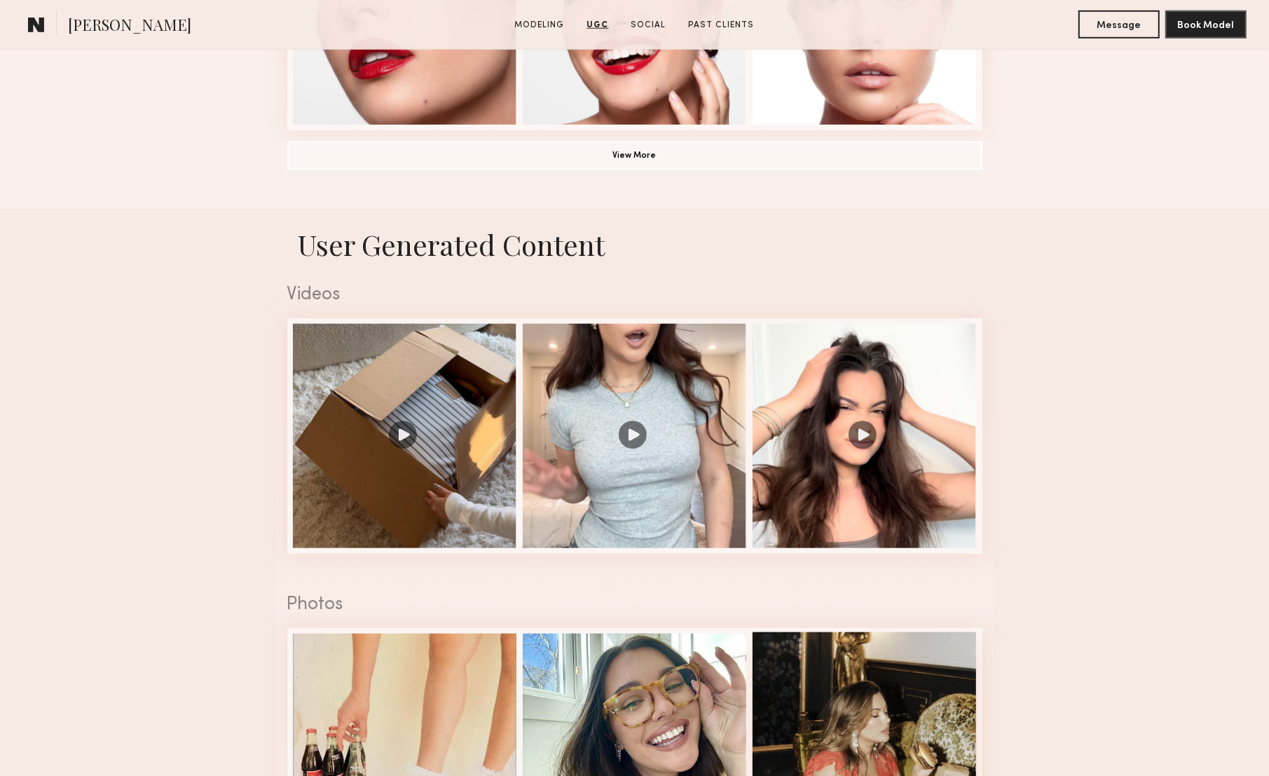
scroll to position [1206, 0]
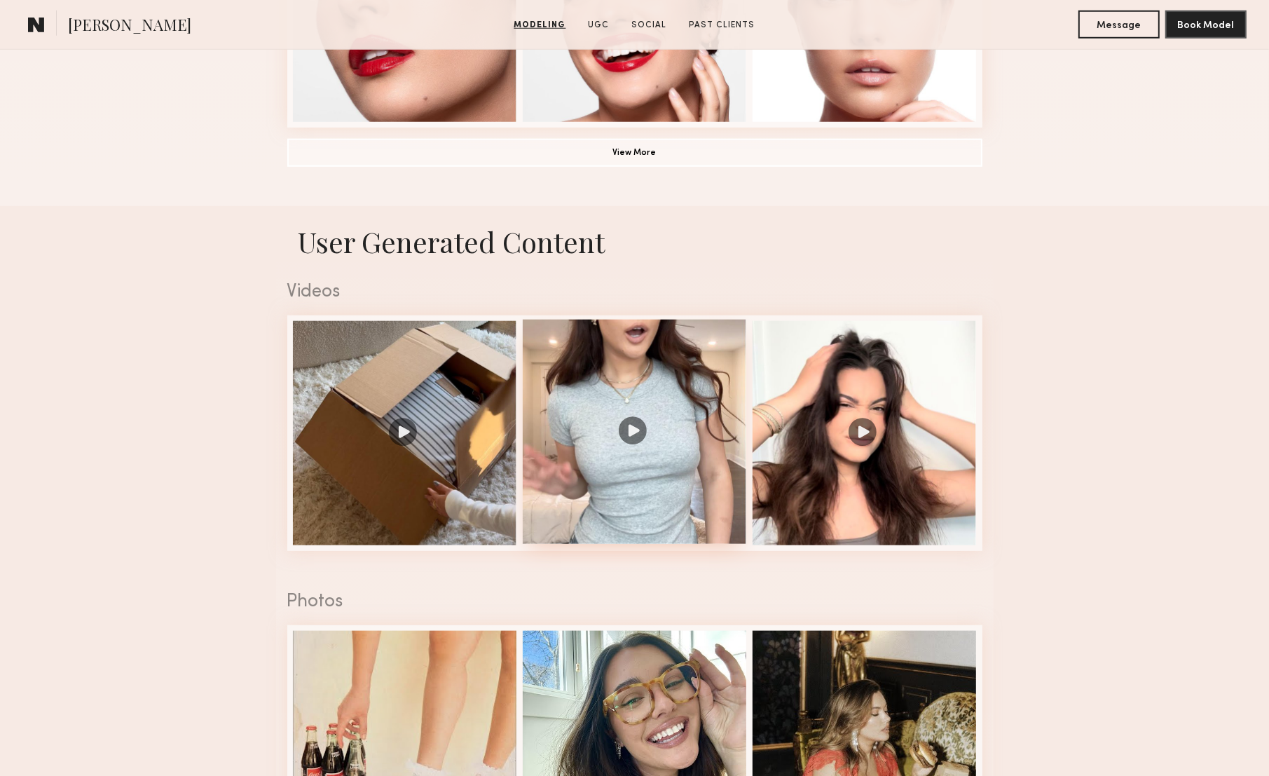
click at [727, 481] on div at bounding box center [635, 432] width 224 height 224
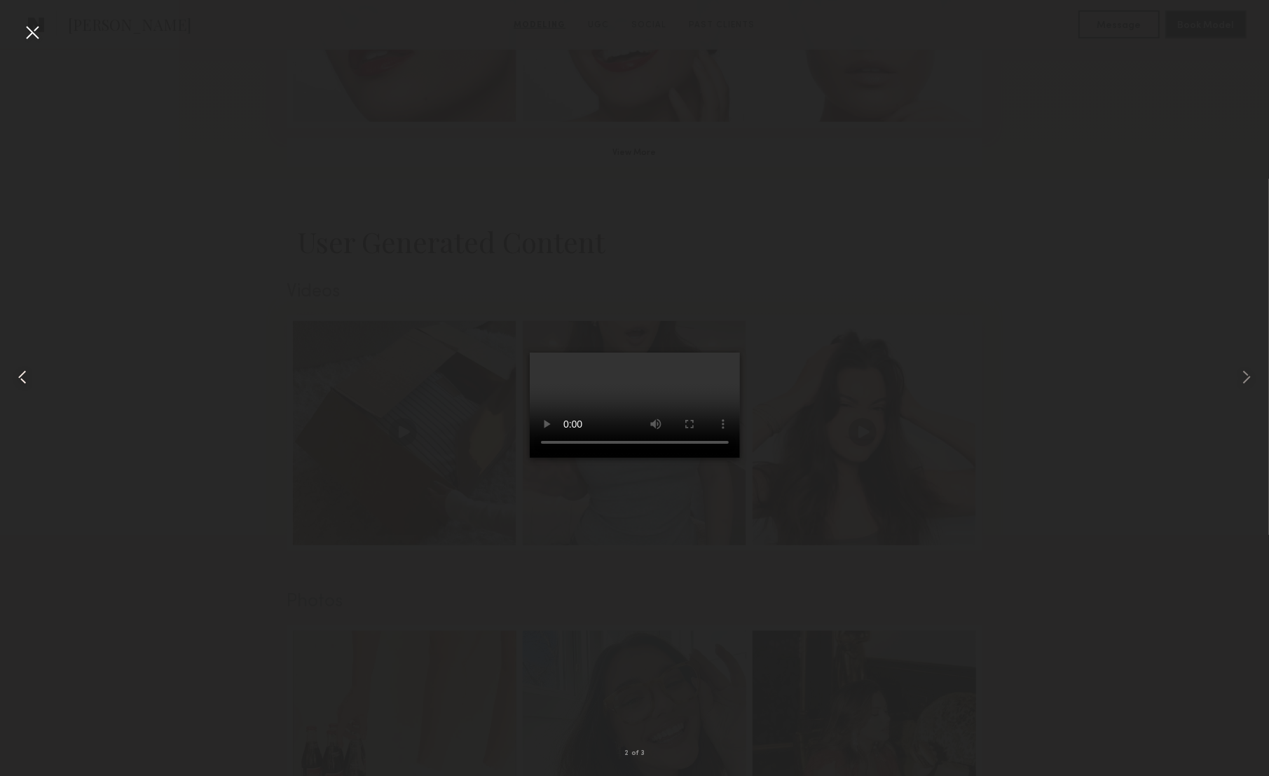
click at [39, 35] on div at bounding box center [32, 32] width 22 height 22
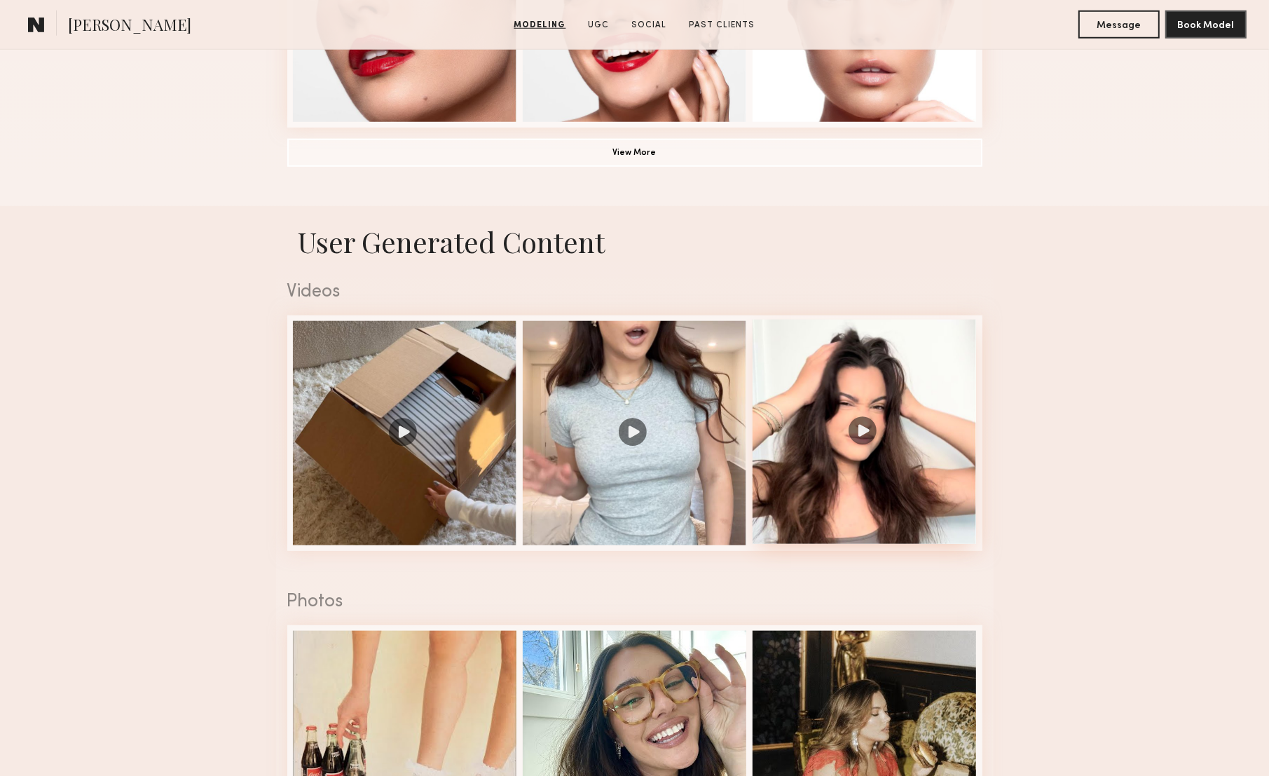
click at [818, 486] on div at bounding box center [865, 432] width 224 height 224
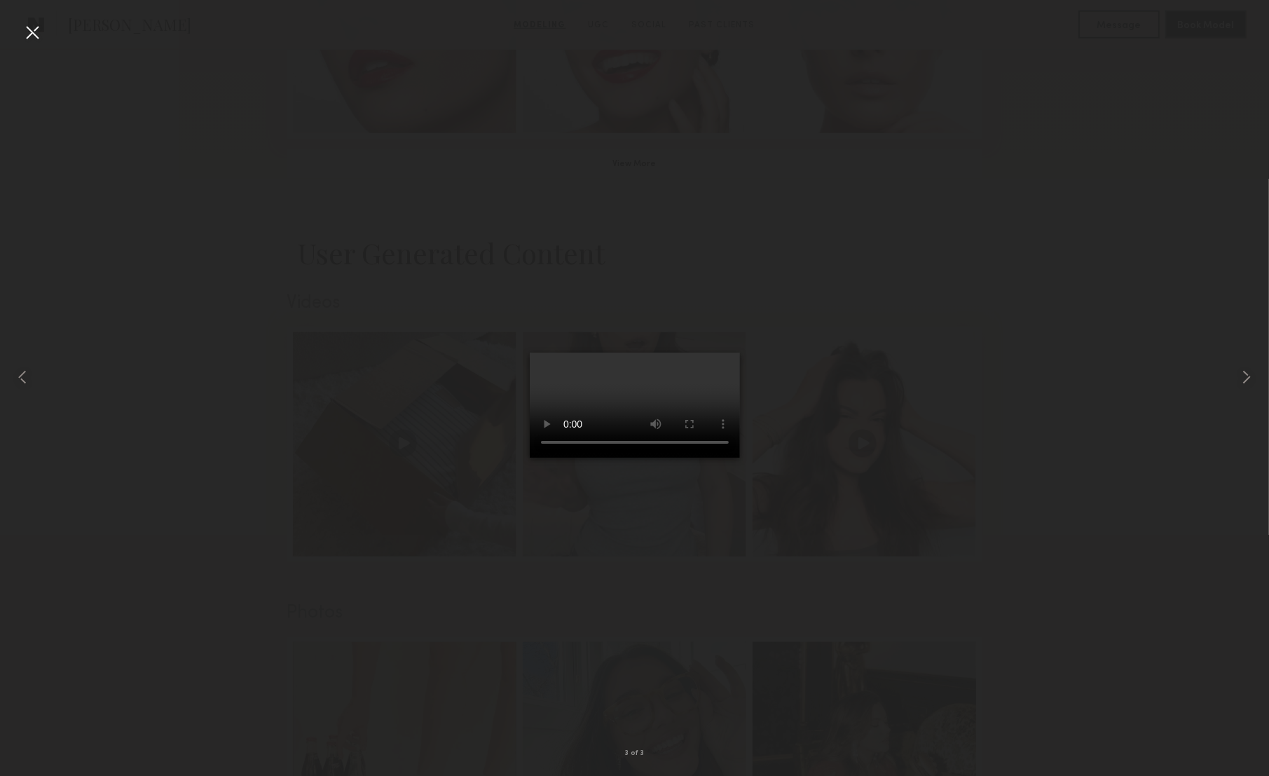
scroll to position [1192, 0]
drag, startPoint x: 25, startPoint y: 25, endPoint x: 34, endPoint y: 32, distance: 12.1
click at [26, 27] on div at bounding box center [32, 32] width 22 height 22
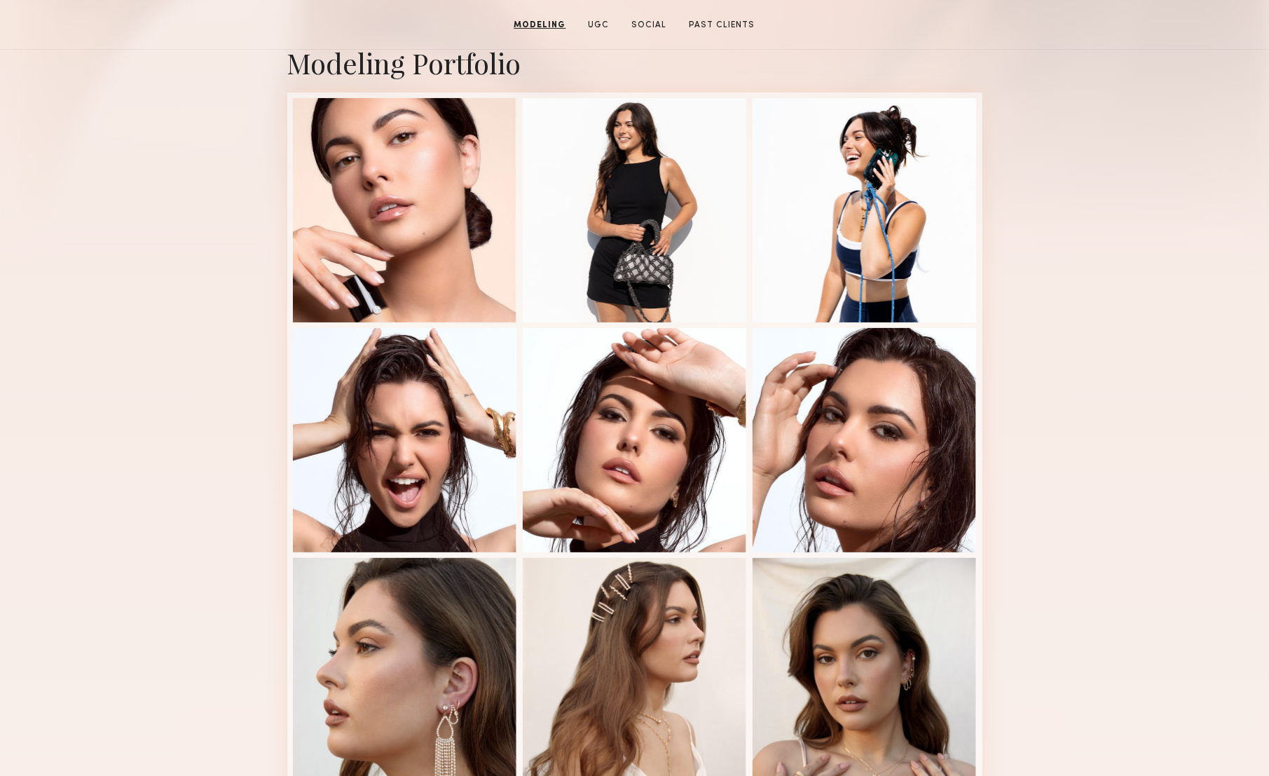
scroll to position [0, 0]
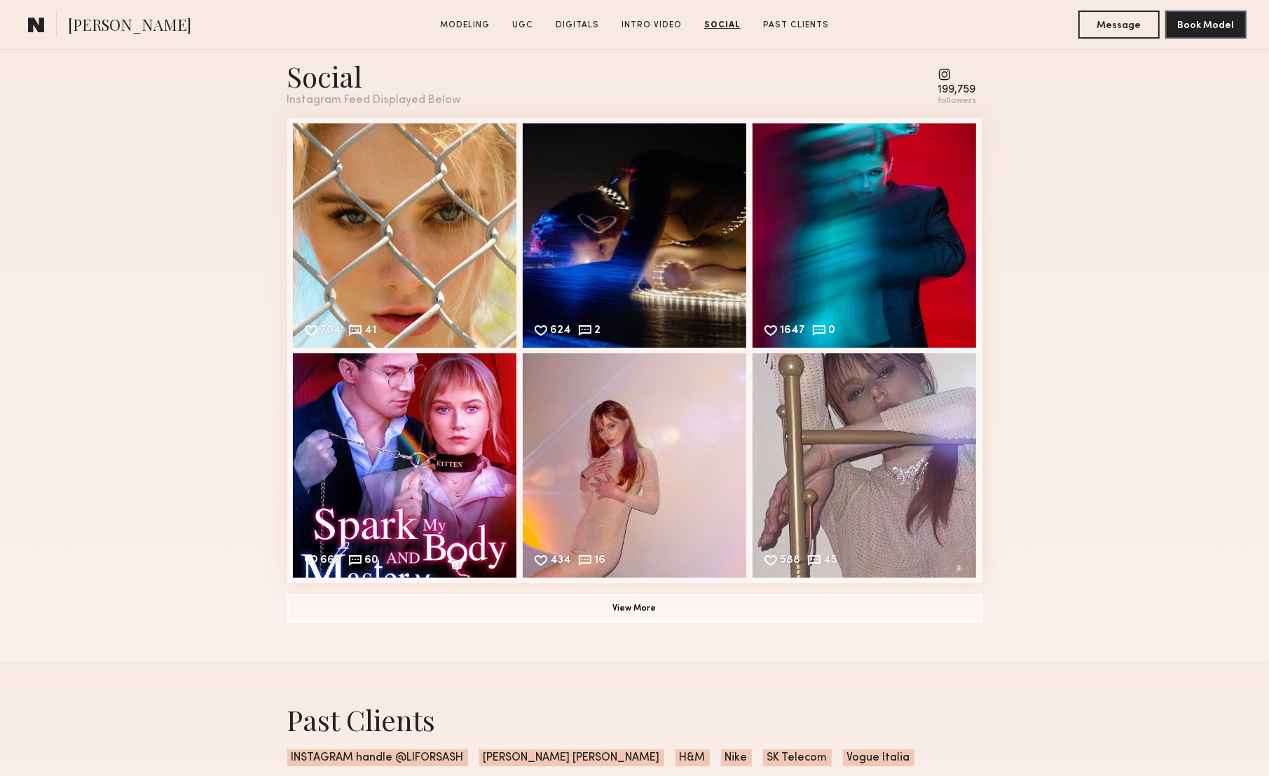
scroll to position [4579, 0]
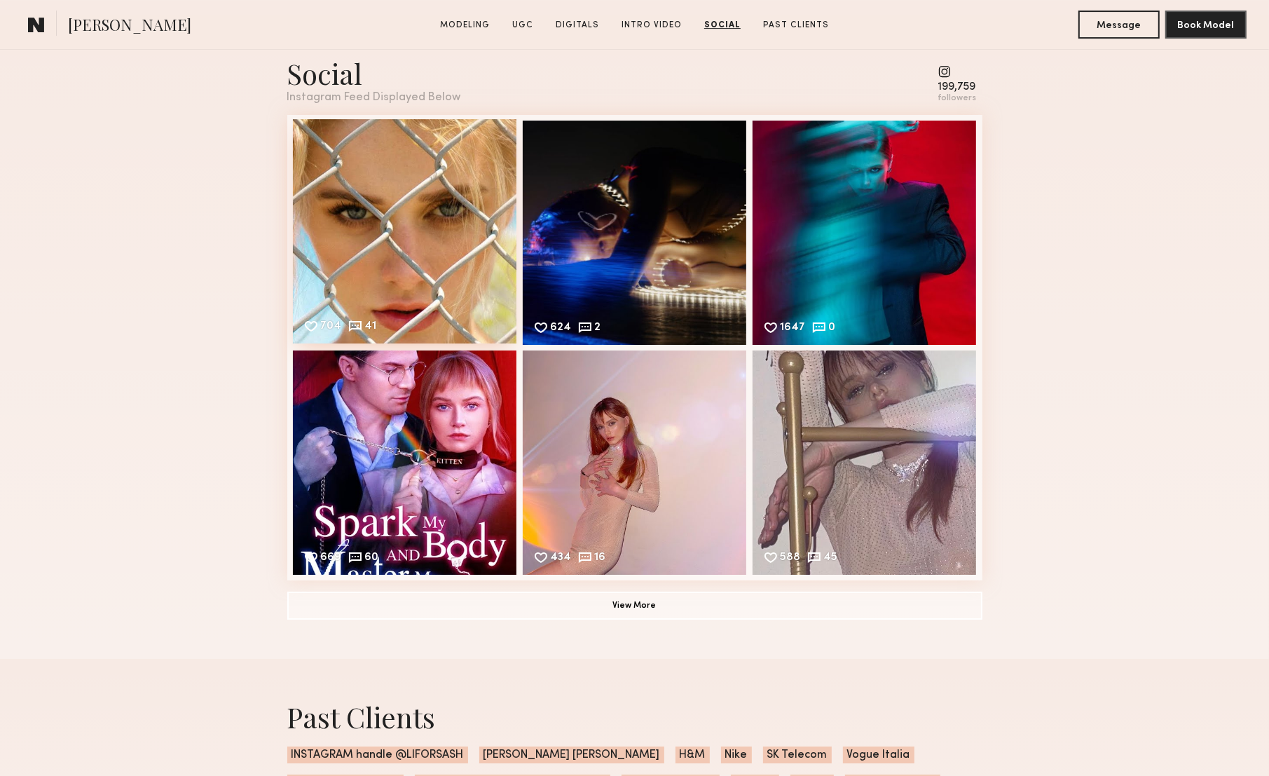
click at [470, 326] on div "704 41 Likes & comments displayed to show model’s engagement" at bounding box center [405, 231] width 224 height 224
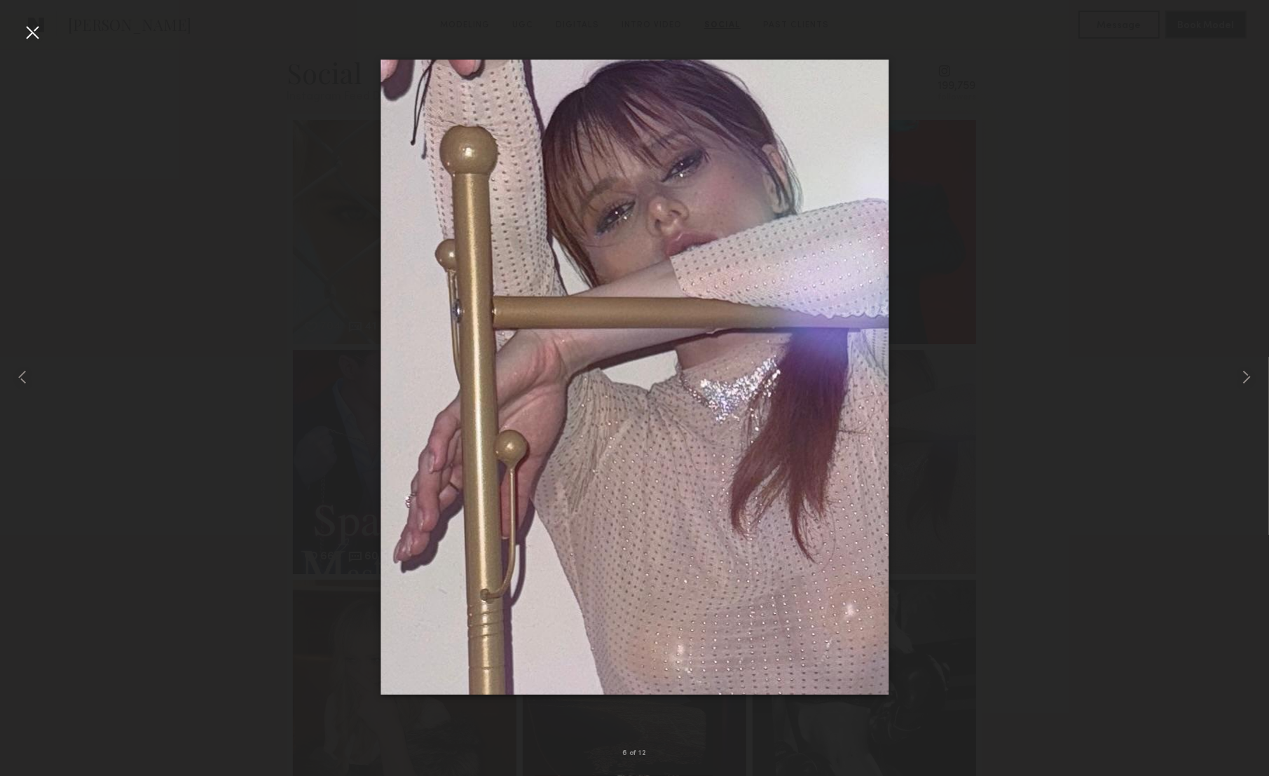
click at [40, 29] on div at bounding box center [32, 32] width 22 height 22
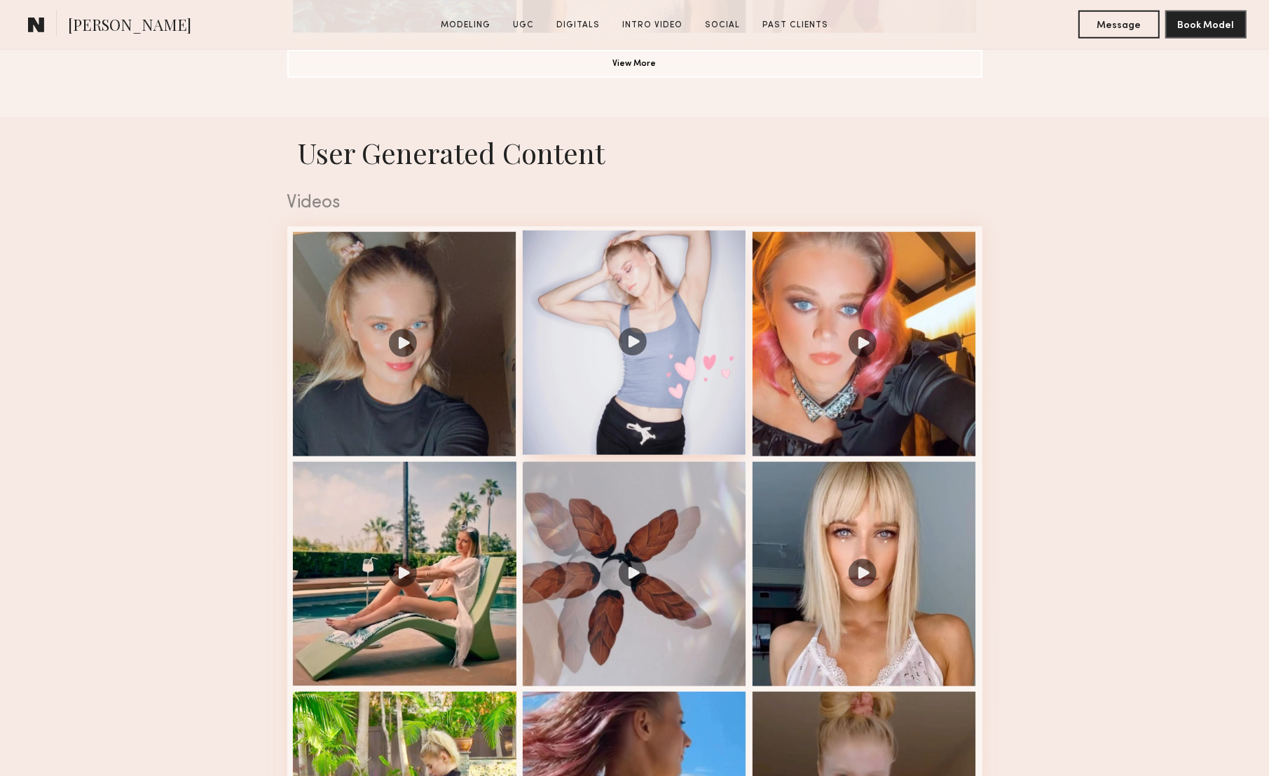
scroll to position [1297, 0]
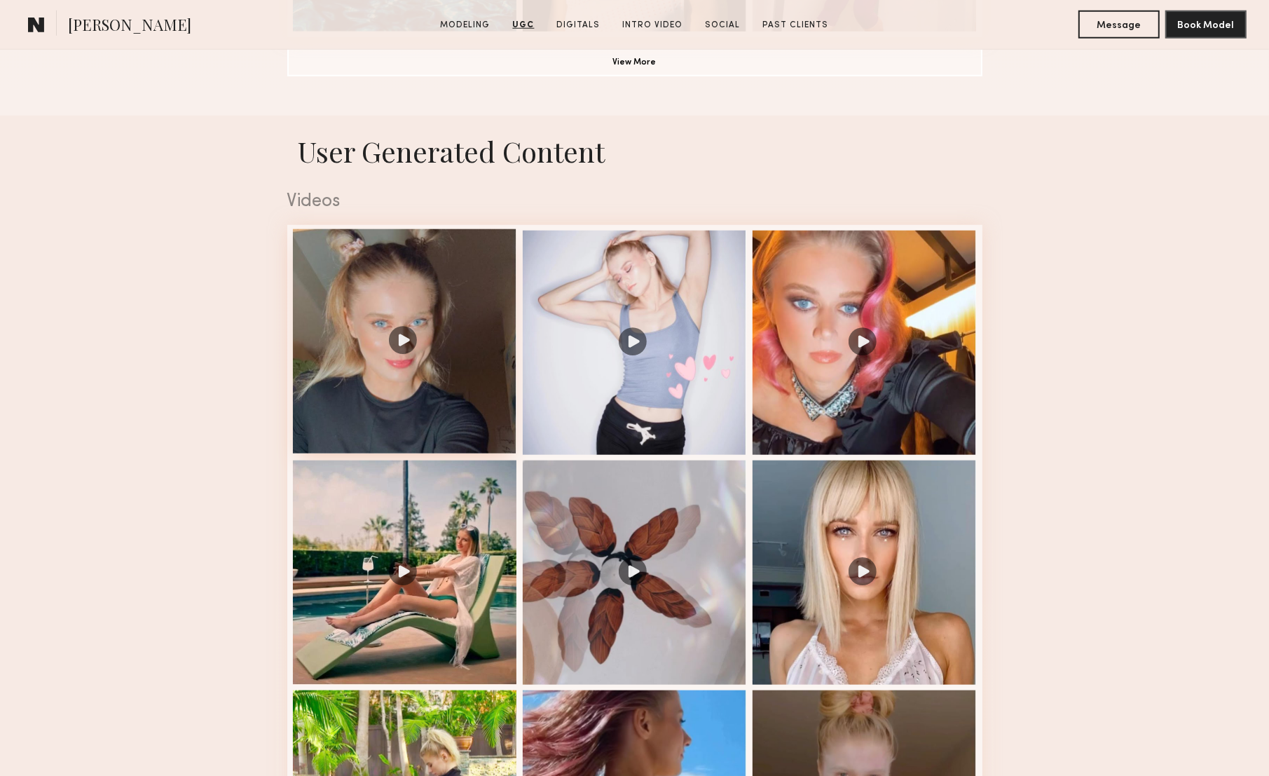
click at [402, 352] on div at bounding box center [405, 341] width 224 height 224
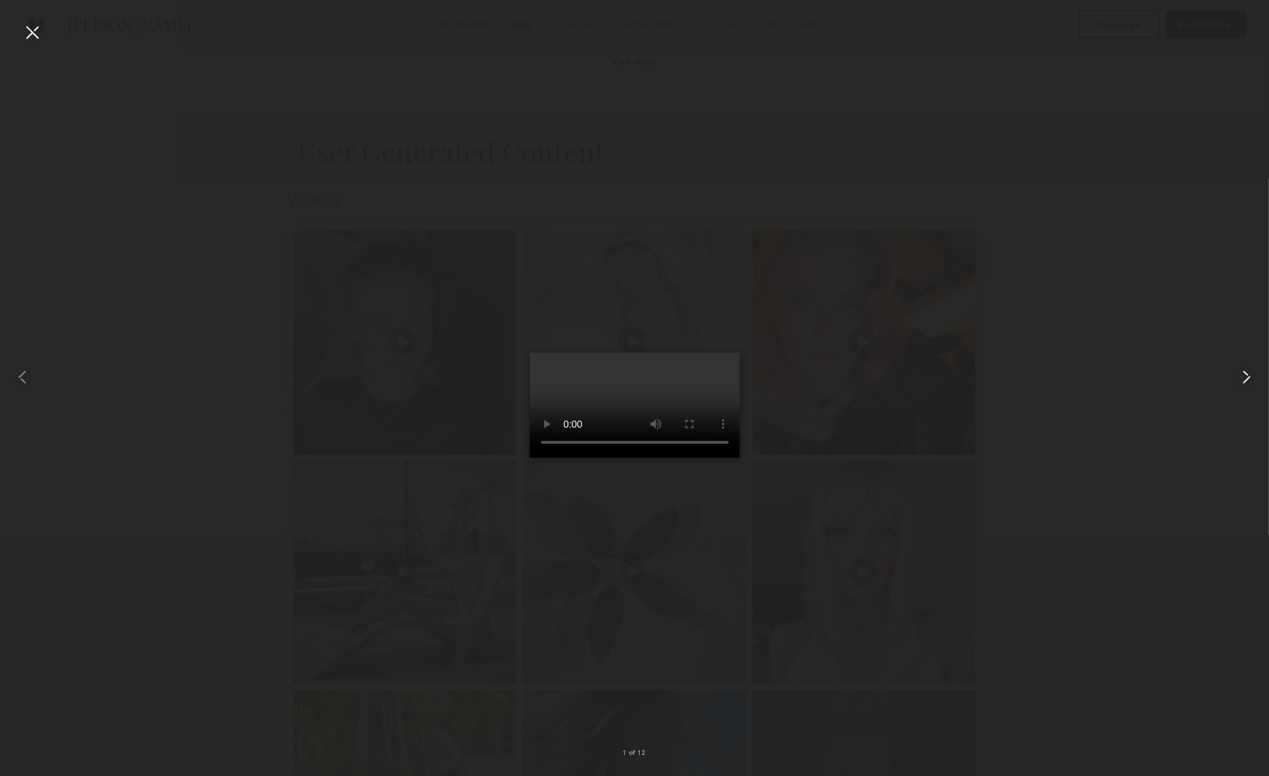
click at [1252, 376] on common-icon at bounding box center [1247, 377] width 22 height 22
click at [1245, 376] on common-icon at bounding box center [1247, 377] width 22 height 22
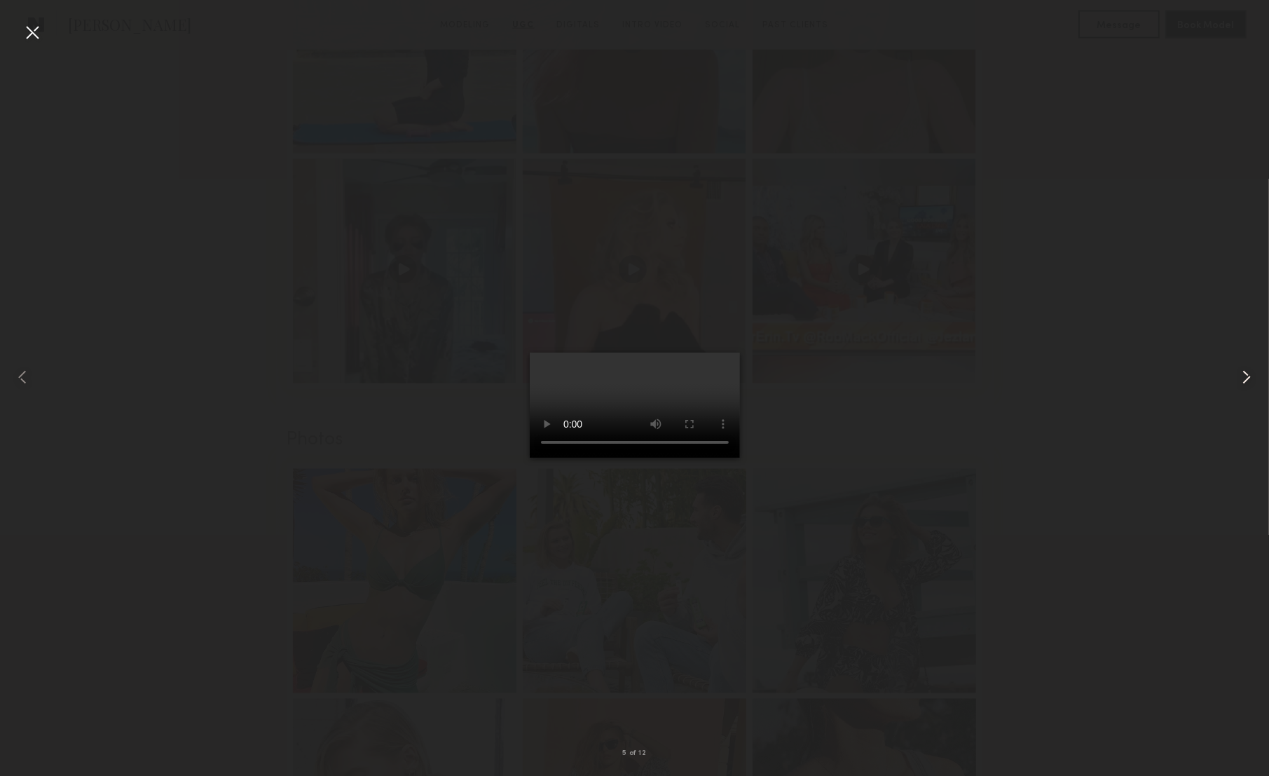
click at [1239, 376] on common-icon at bounding box center [1247, 377] width 22 height 22
click at [1241, 371] on common-icon at bounding box center [1247, 377] width 22 height 22
click at [40, 32] on div at bounding box center [32, 32] width 22 height 22
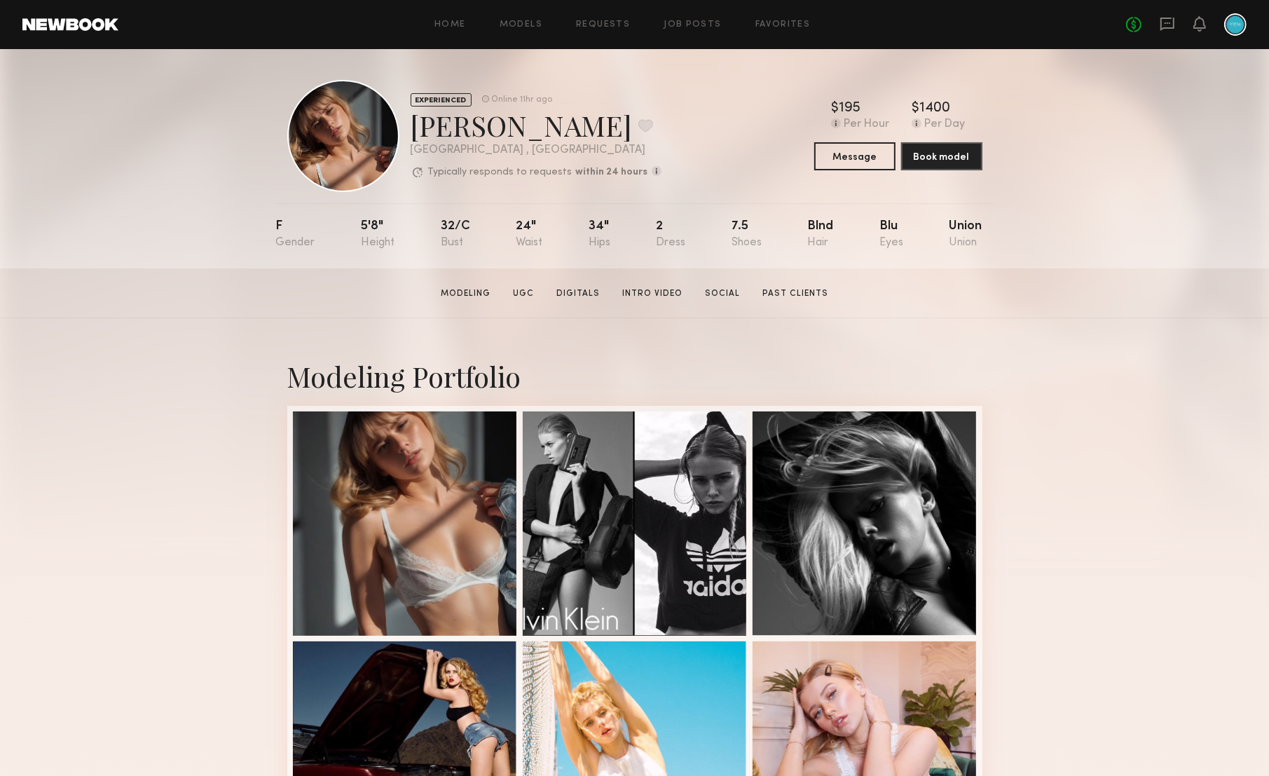
scroll to position [2, 0]
click at [868, 163] on button "Message" at bounding box center [854, 156] width 81 height 28
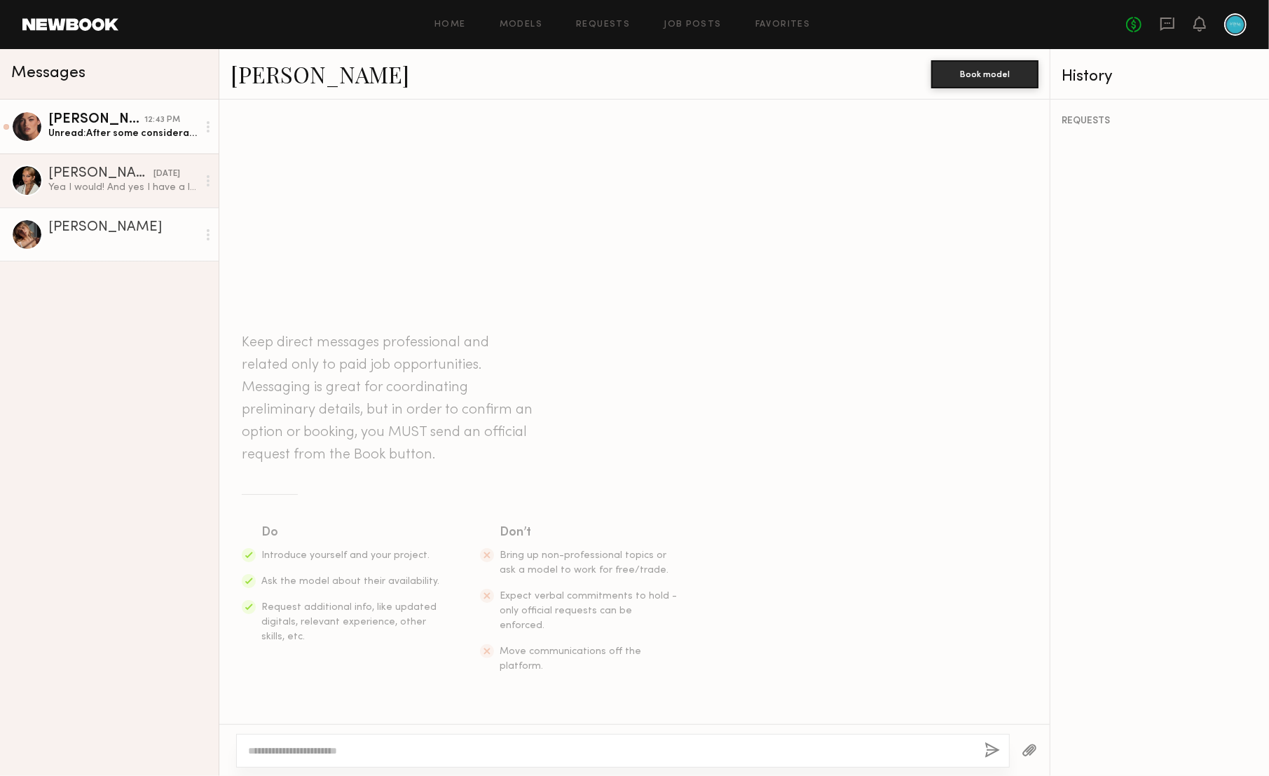
click at [139, 137] on div "Unread: After some consideration, I realized the rate is too low given that I w…" at bounding box center [122, 133] width 149 height 13
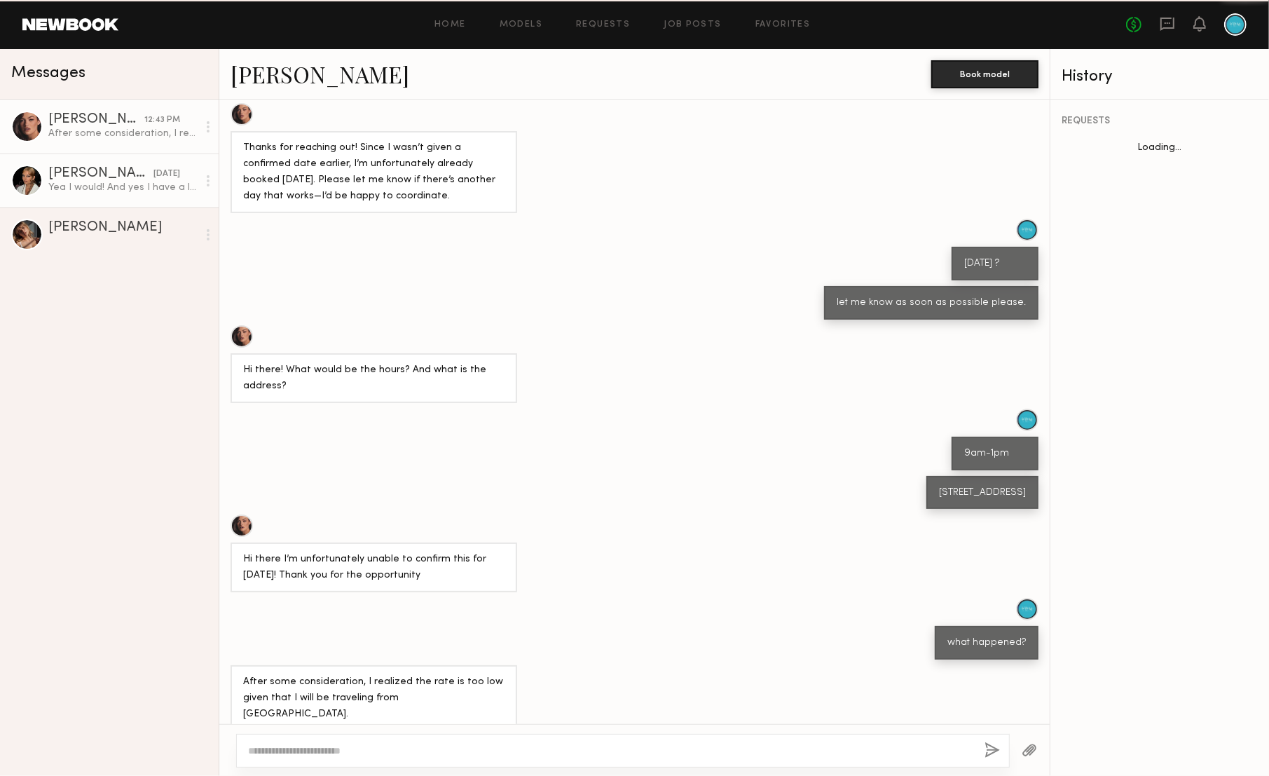
scroll to position [282, 0]
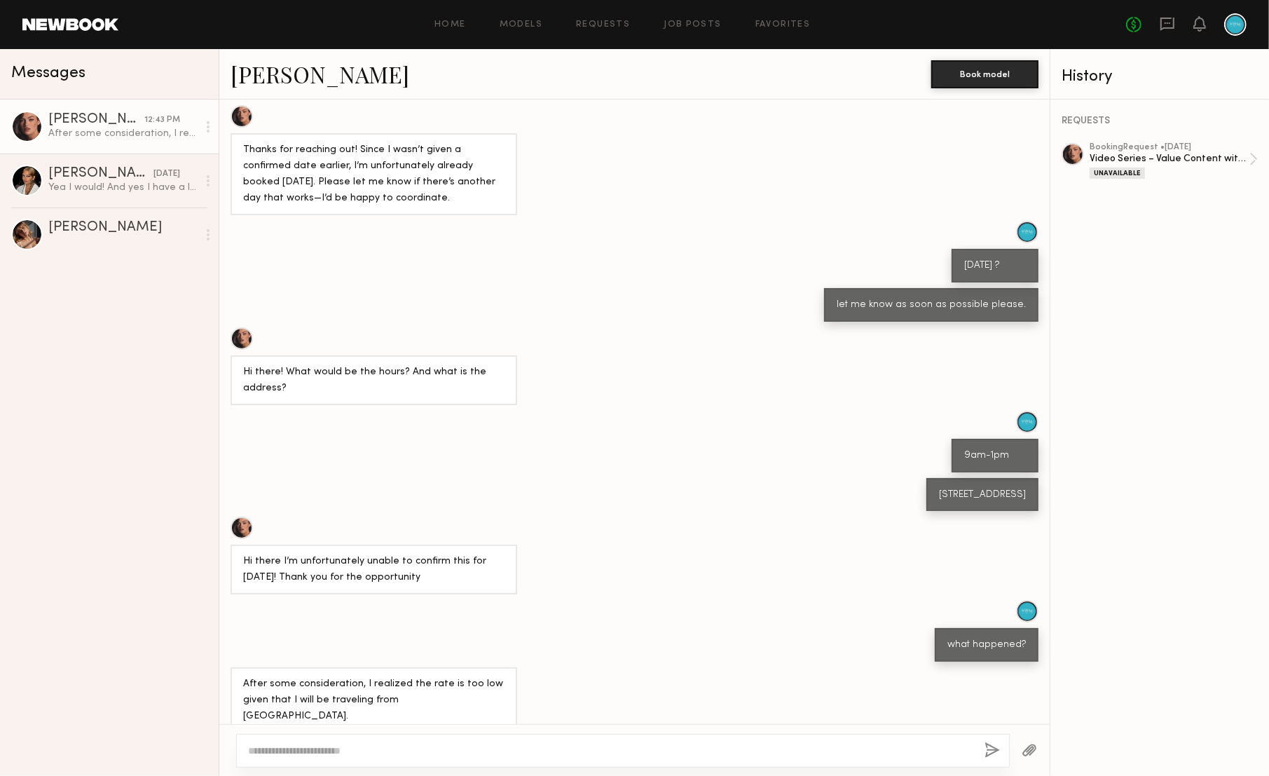
click at [531, 742] on div at bounding box center [623, 751] width 774 height 34
click at [538, 746] on textarea at bounding box center [610, 751] width 725 height 14
type textarea "**********"
click at [997, 751] on button "button" at bounding box center [993, 751] width 15 height 18
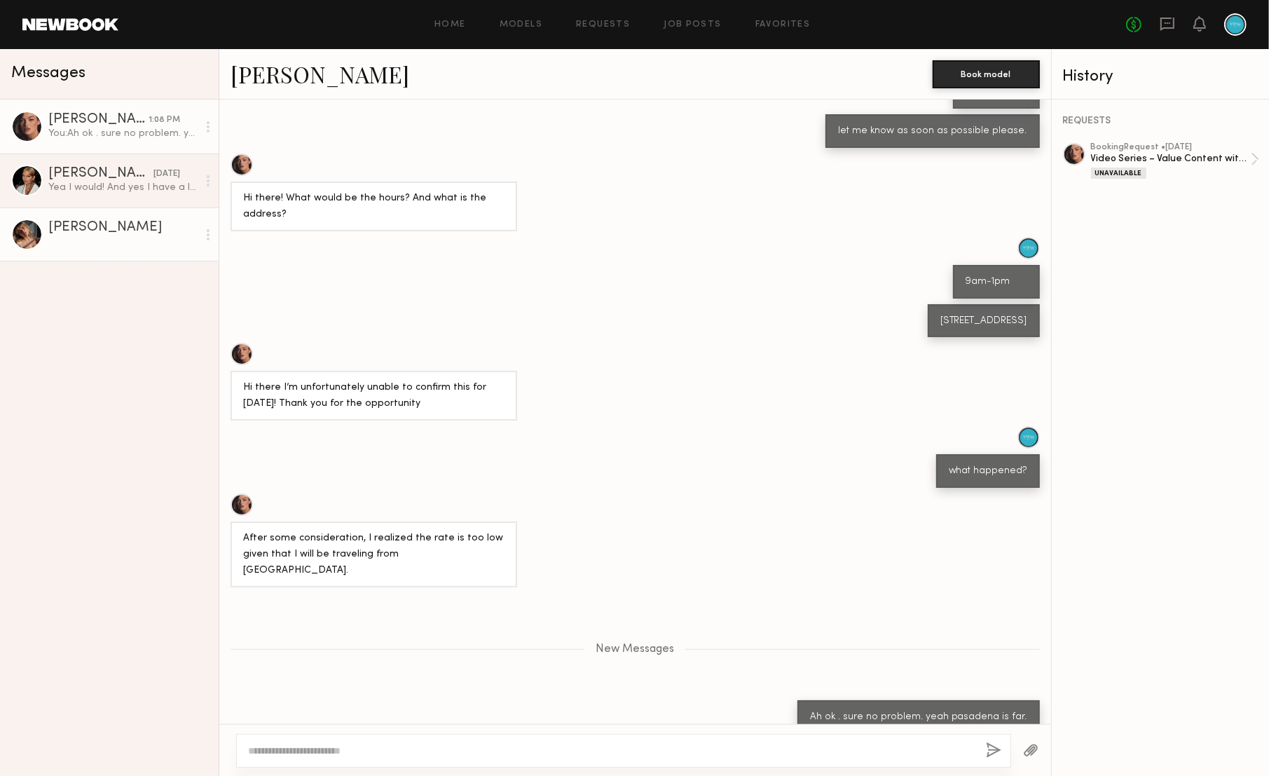
click at [102, 220] on link "[PERSON_NAME]" at bounding box center [109, 234] width 219 height 54
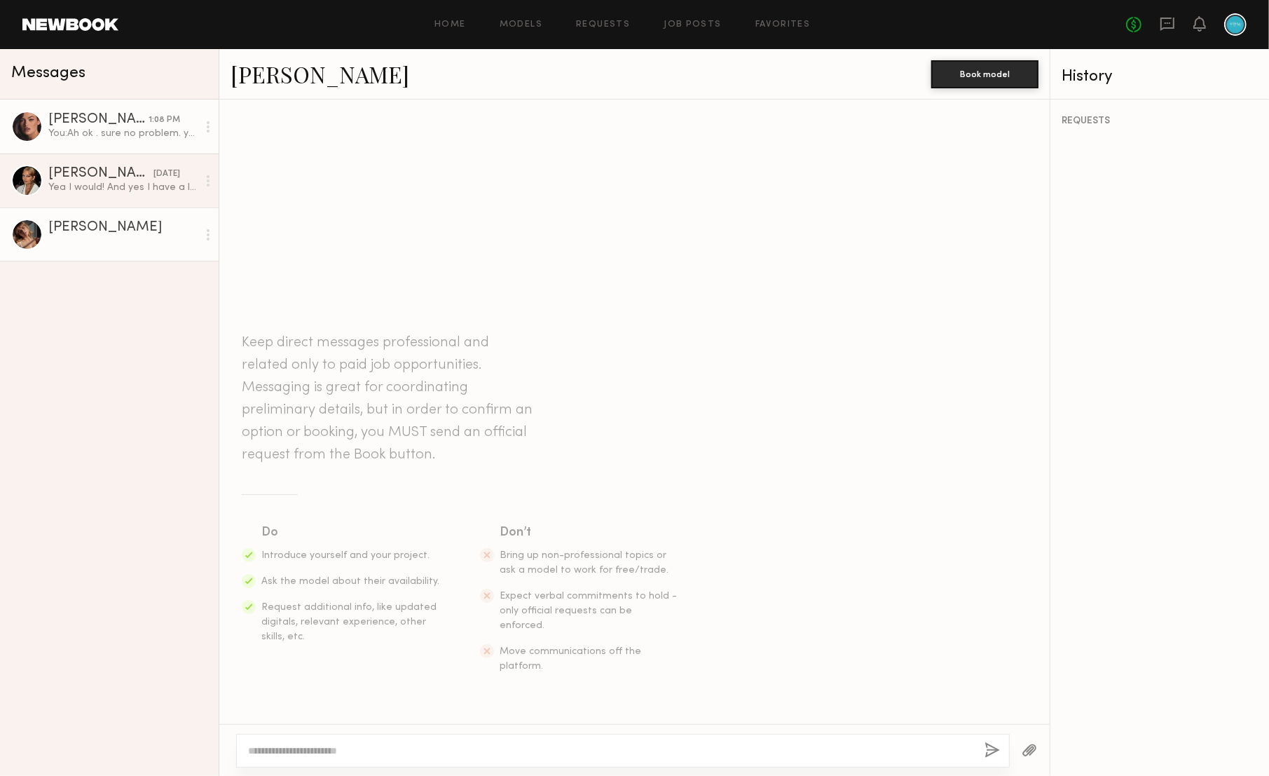
click at [125, 138] on div "You: Ah ok . sure no problem. yeah pasadena is far." at bounding box center [122, 133] width 149 height 13
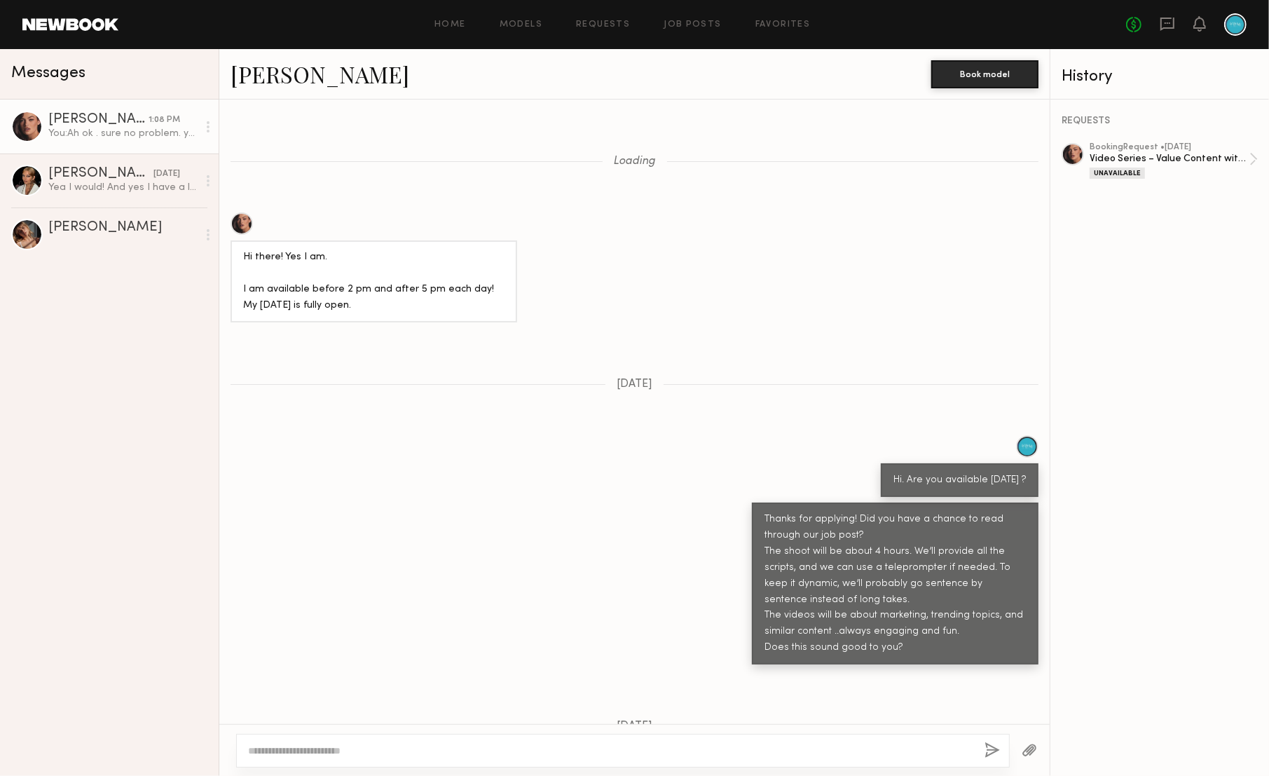
scroll to position [495, 0]
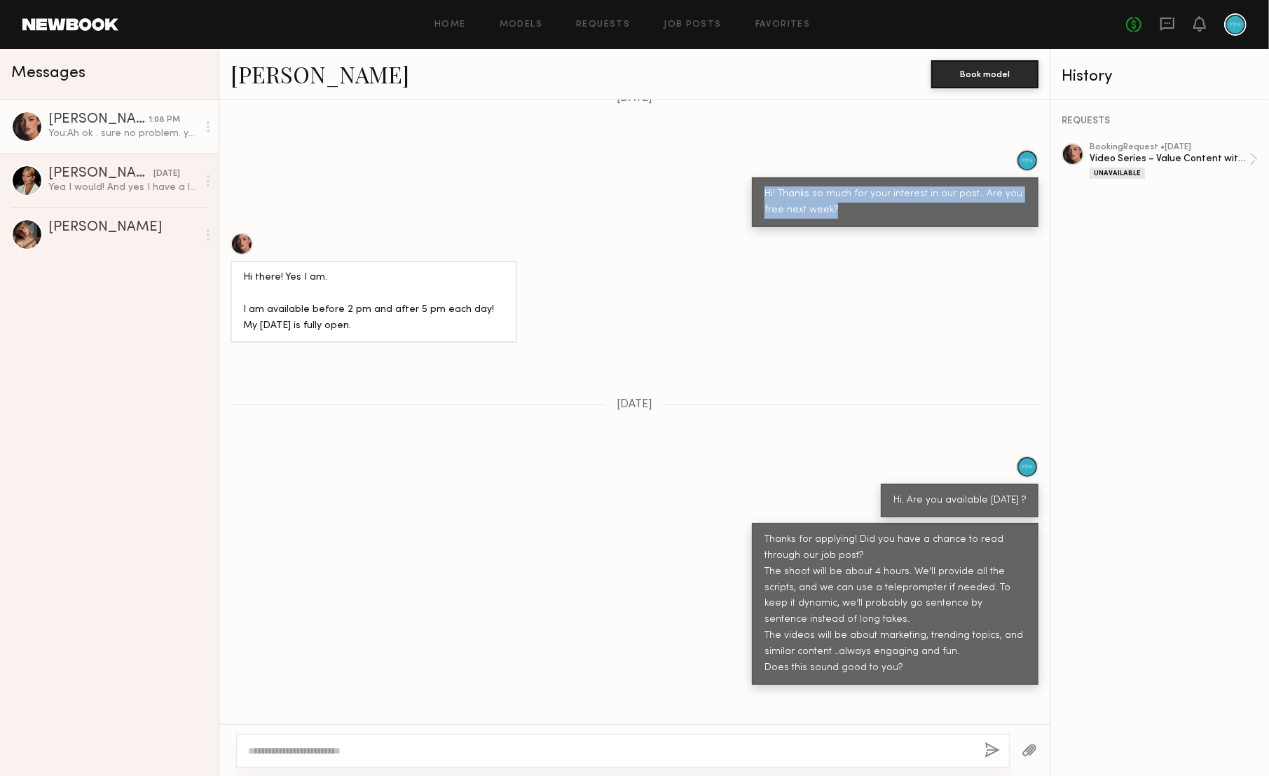
drag, startPoint x: 769, startPoint y: 172, endPoint x: 850, endPoint y: 199, distance: 85.8
click at [850, 199] on div "Hi! Thanks so much for your interest in our post.. Are you free next week?" at bounding box center [895, 202] width 287 height 50
copy div "Hi! Thanks so much for your interest in our post.. Are you free next week?"
click at [79, 245] on div at bounding box center [122, 241] width 149 height 13
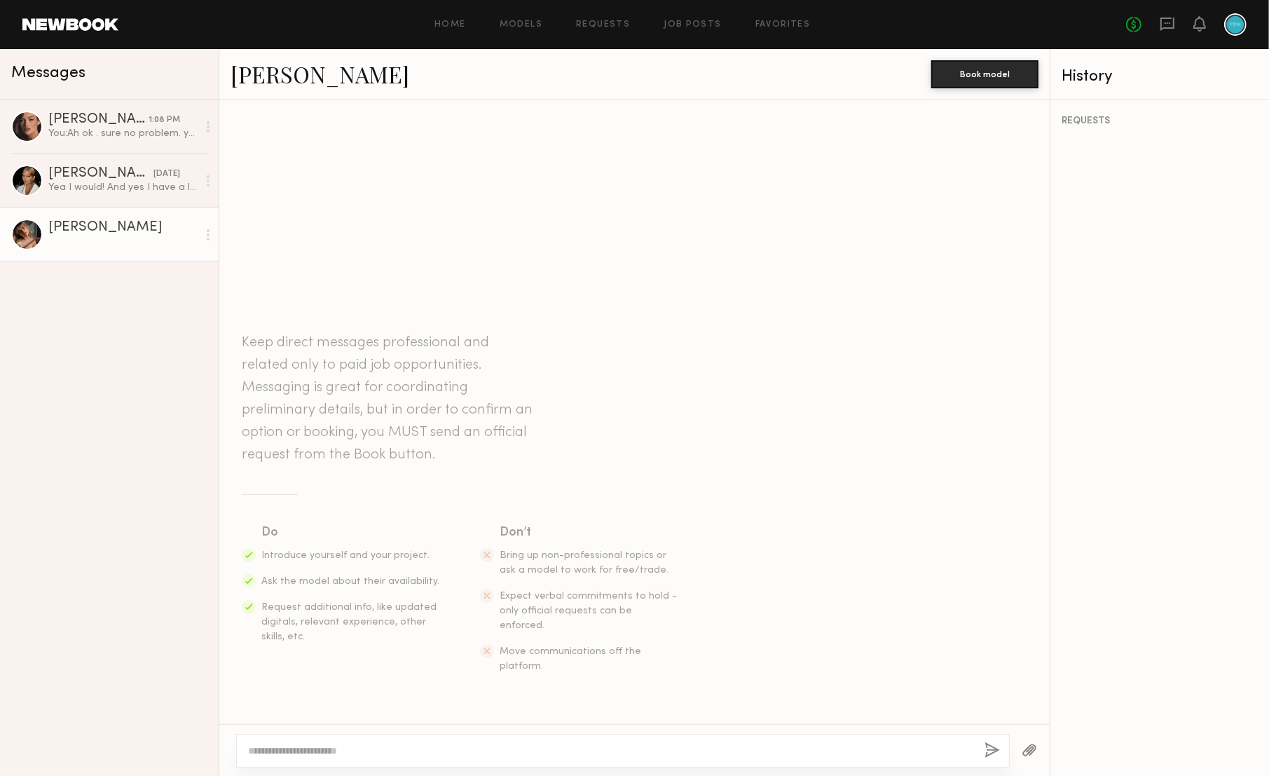
click at [360, 749] on textarea at bounding box center [610, 751] width 725 height 14
drag, startPoint x: 538, startPoint y: 748, endPoint x: 518, endPoint y: 739, distance: 22.6
click at [499, 745] on textarea "**********" at bounding box center [611, 751] width 727 height 14
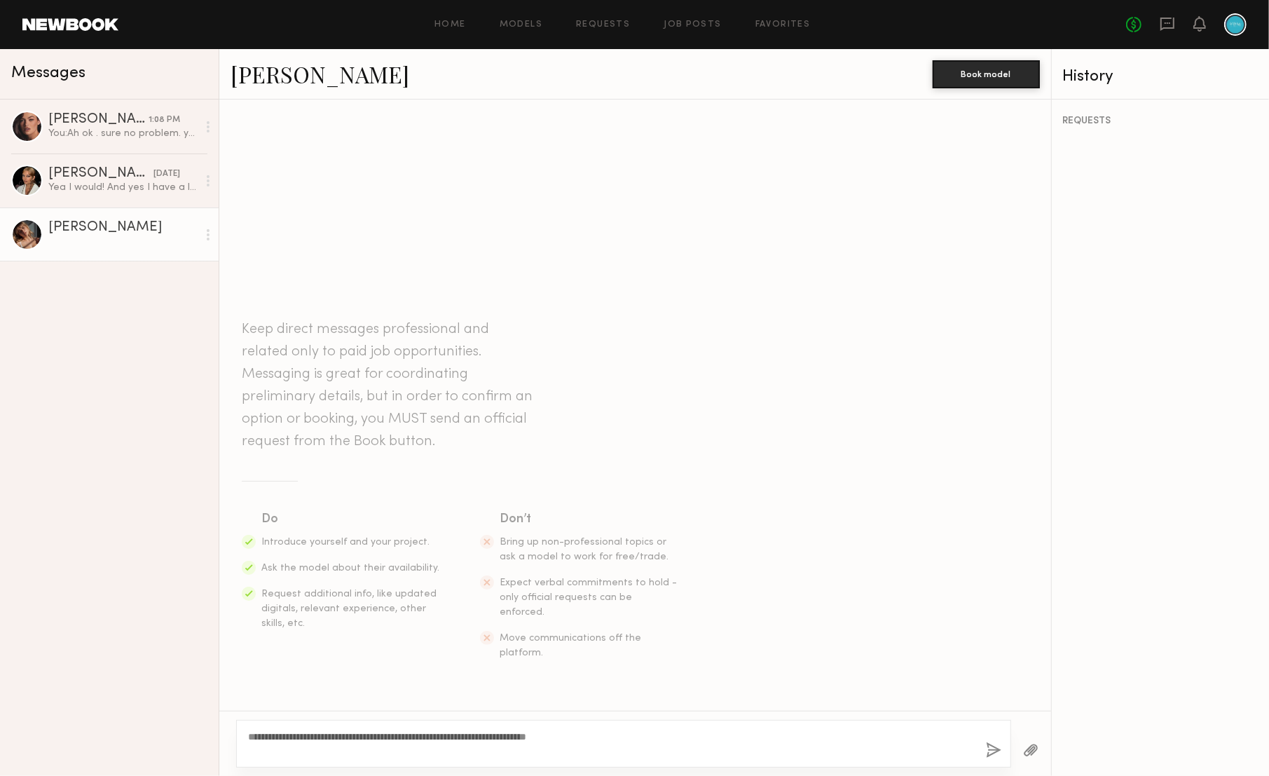
type textarea "**********"
click at [987, 746] on button "button" at bounding box center [993, 751] width 15 height 18
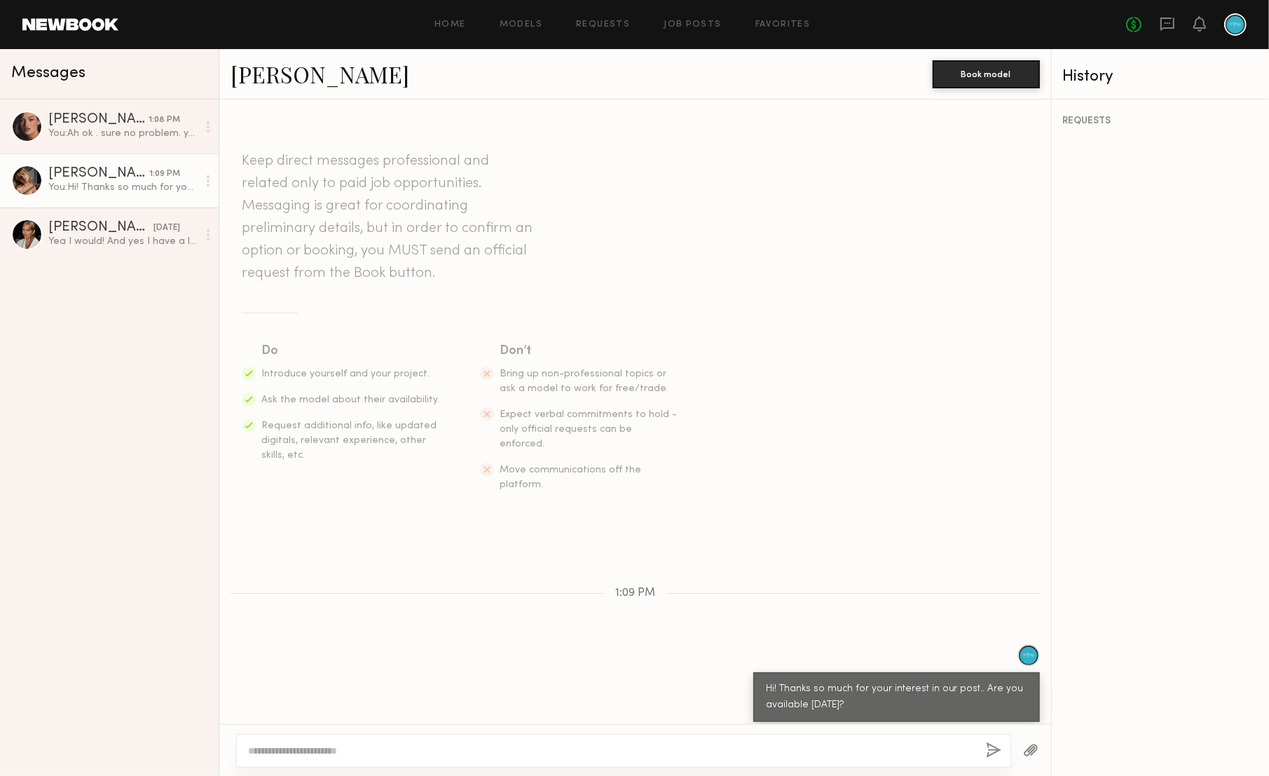
drag, startPoint x: 765, startPoint y: 678, endPoint x: 861, endPoint y: 693, distance: 97.9
click at [861, 693] on div "Hi! Thanks so much for your interest in our post.. Are you available [DATE]?" at bounding box center [896, 697] width 261 height 32
copy div "Hi! Thanks so much for your interest in our post.. Are you available [DATE]?"
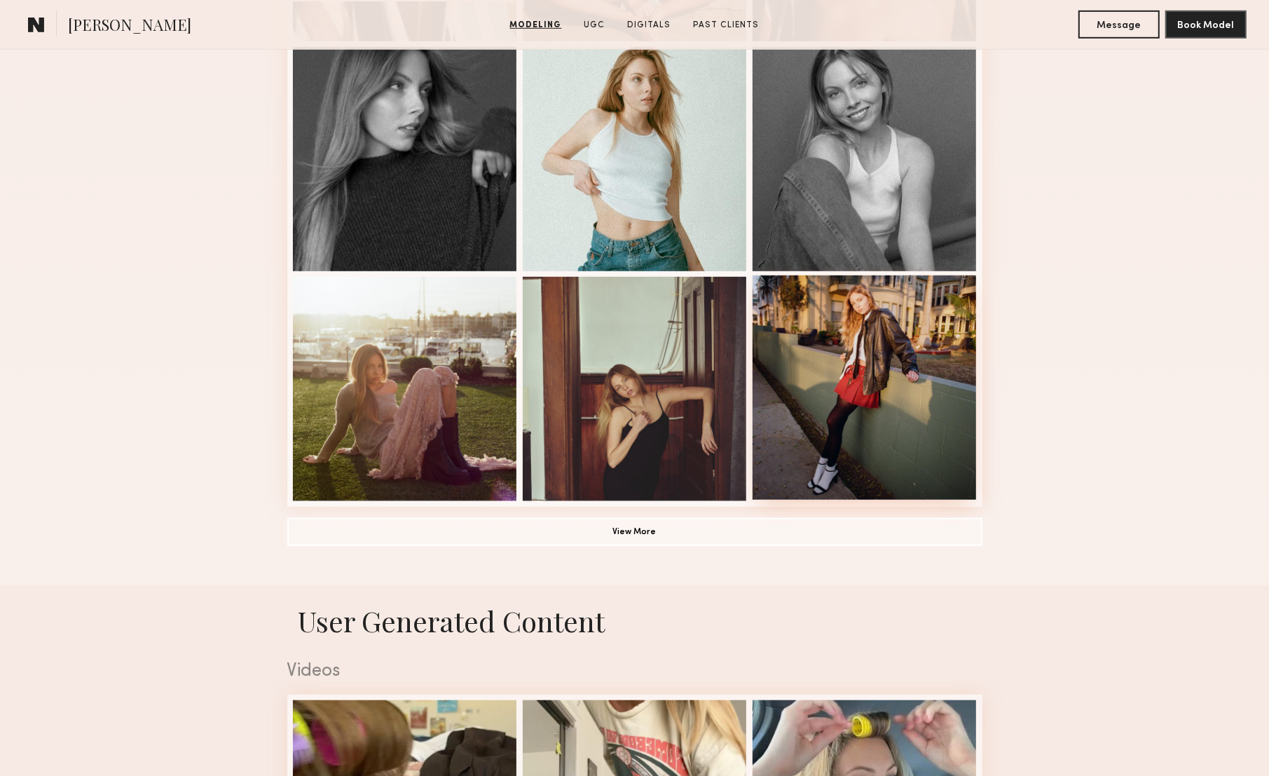
scroll to position [828, 0]
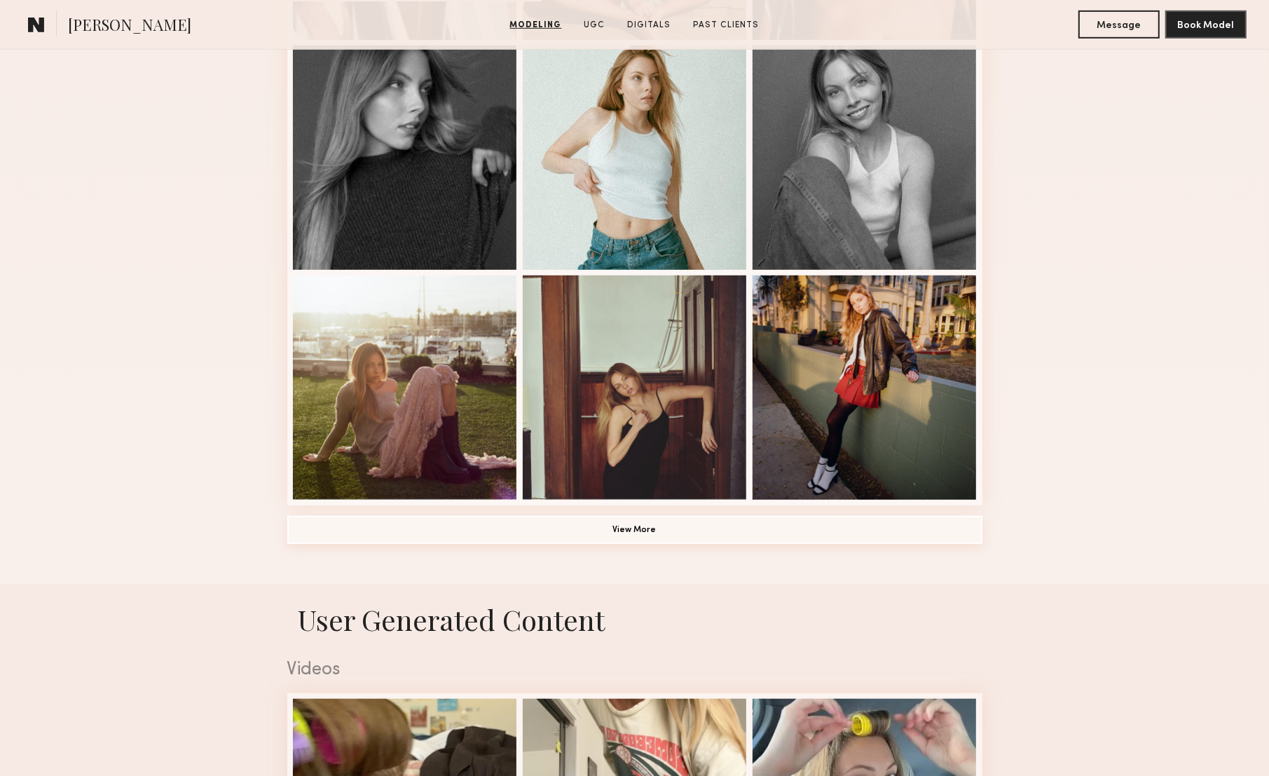
click at [679, 527] on button "View More" at bounding box center [634, 530] width 695 height 28
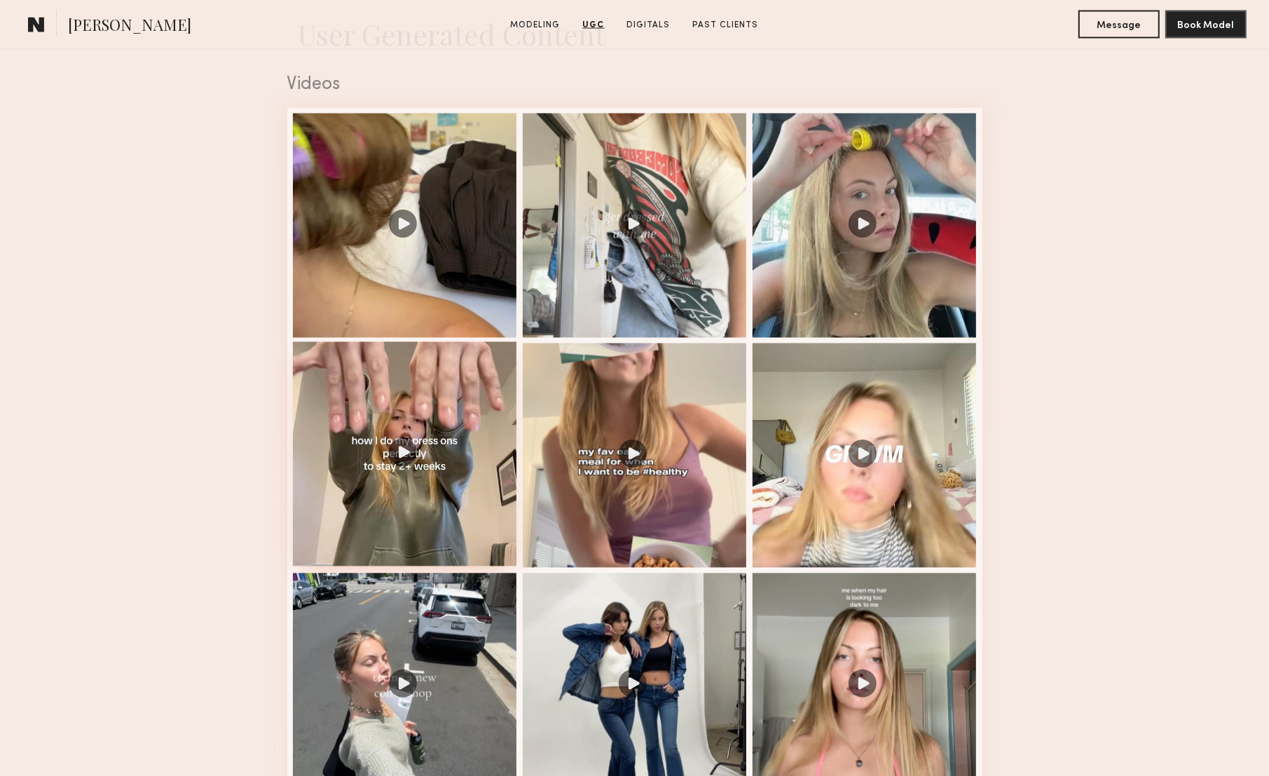
scroll to position [2324, 0]
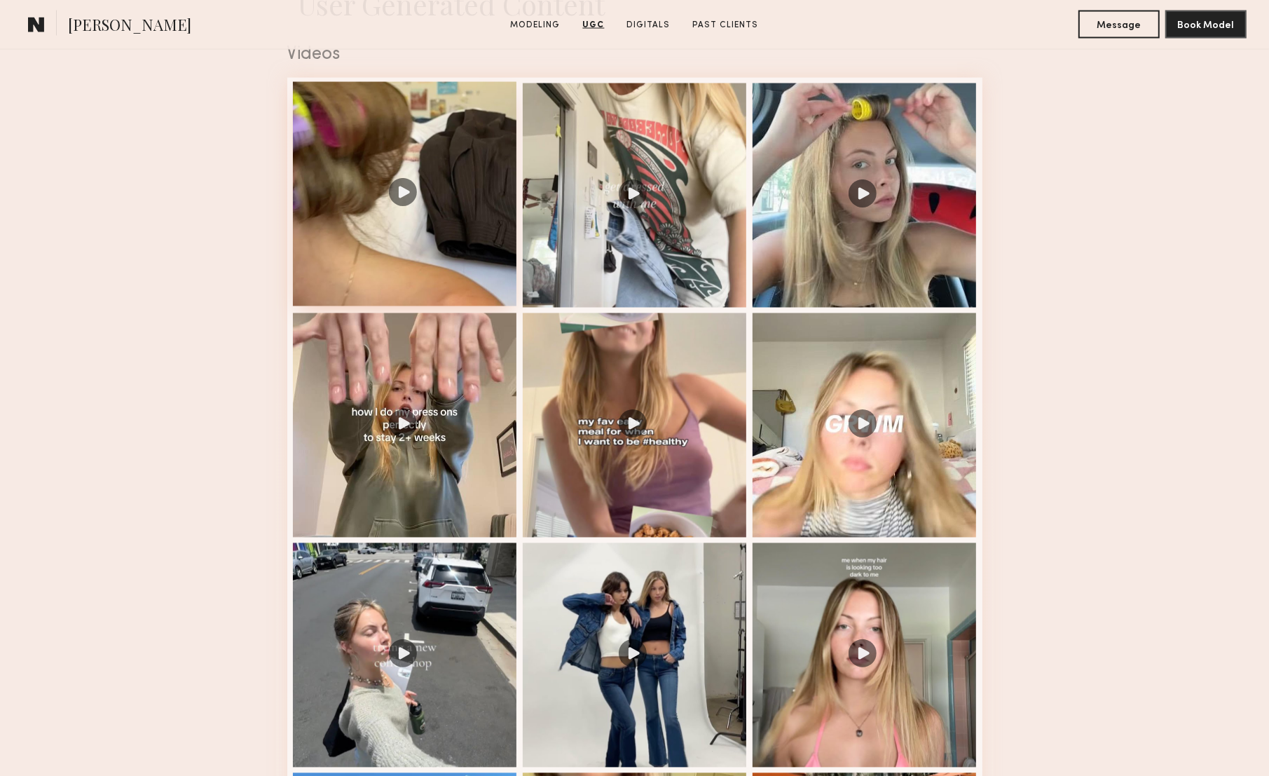
click at [396, 199] on div at bounding box center [405, 194] width 224 height 224
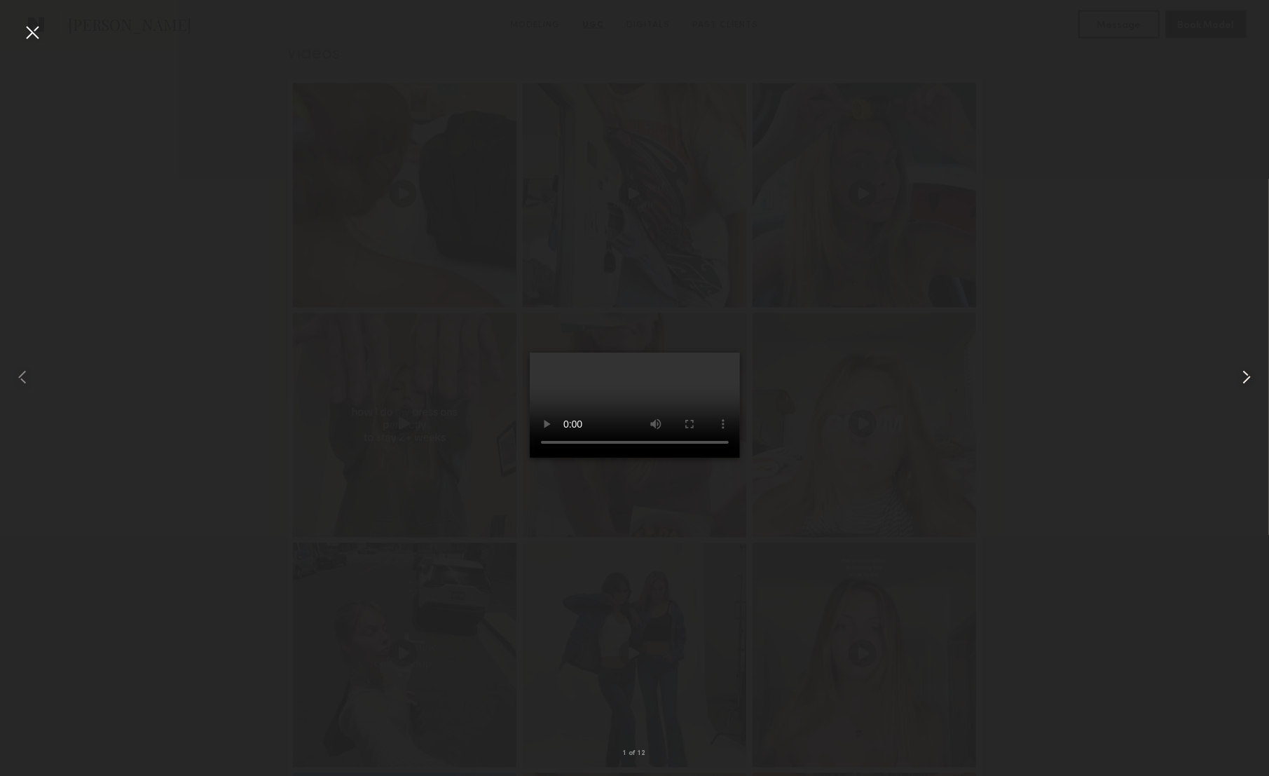
click at [1246, 376] on common-icon at bounding box center [1247, 377] width 22 height 22
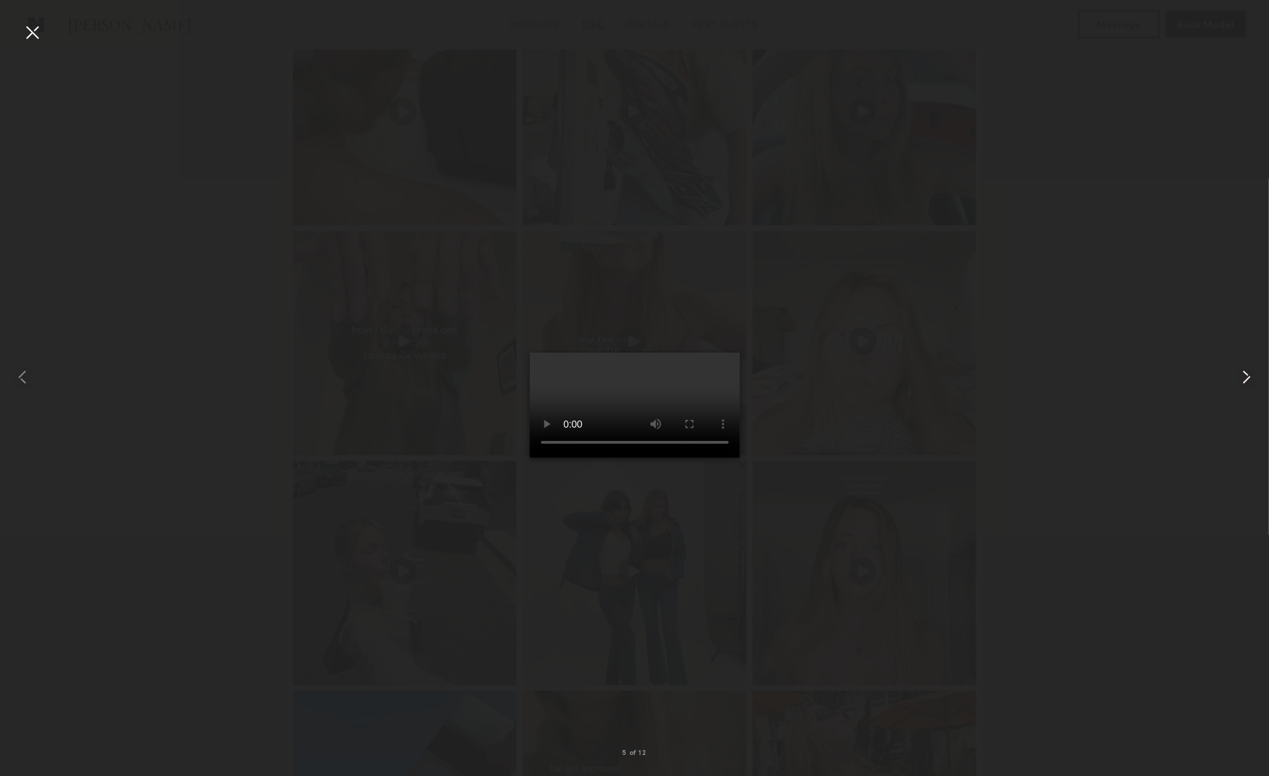
click at [1252, 374] on common-icon at bounding box center [1247, 377] width 22 height 22
click at [20, 376] on common-icon at bounding box center [22, 377] width 22 height 22
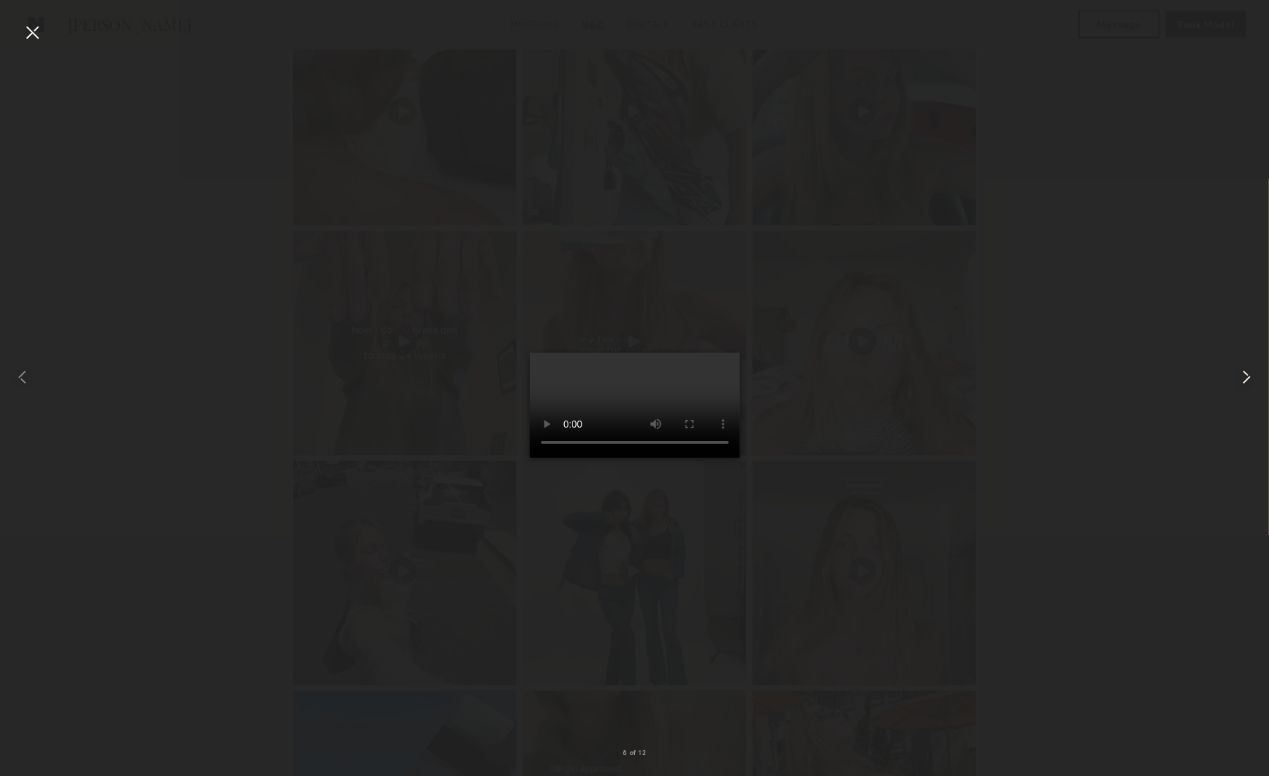
click at [1239, 375] on common-icon at bounding box center [1247, 377] width 22 height 22
click at [39, 36] on div at bounding box center [32, 32] width 22 height 22
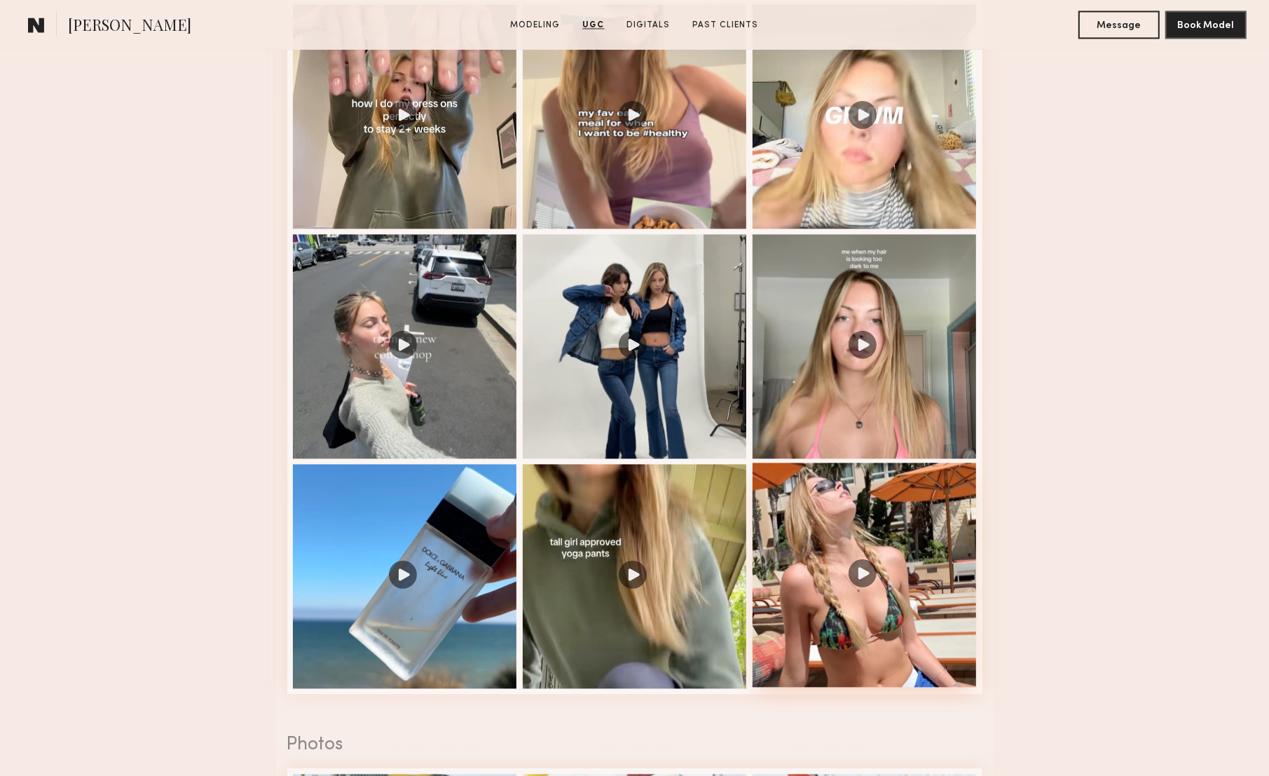
scroll to position [2636, 0]
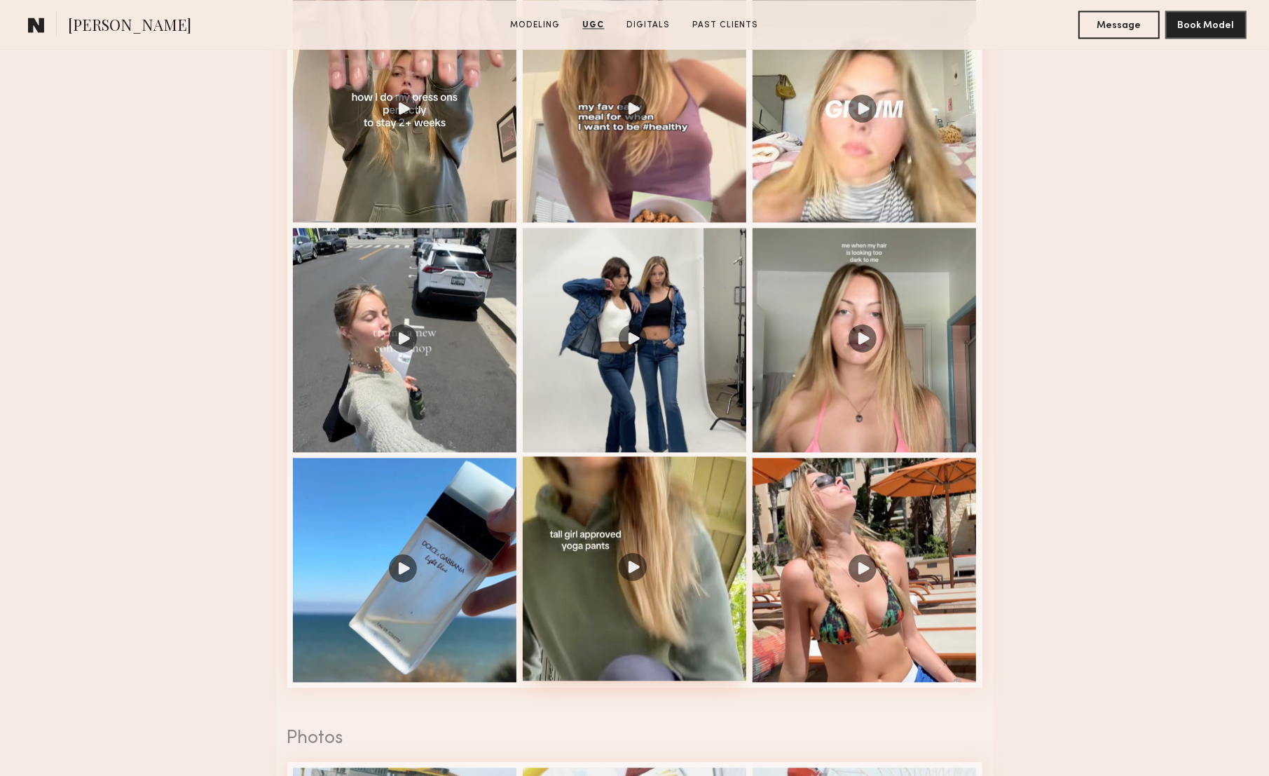
click at [630, 567] on div at bounding box center [635, 568] width 224 height 224
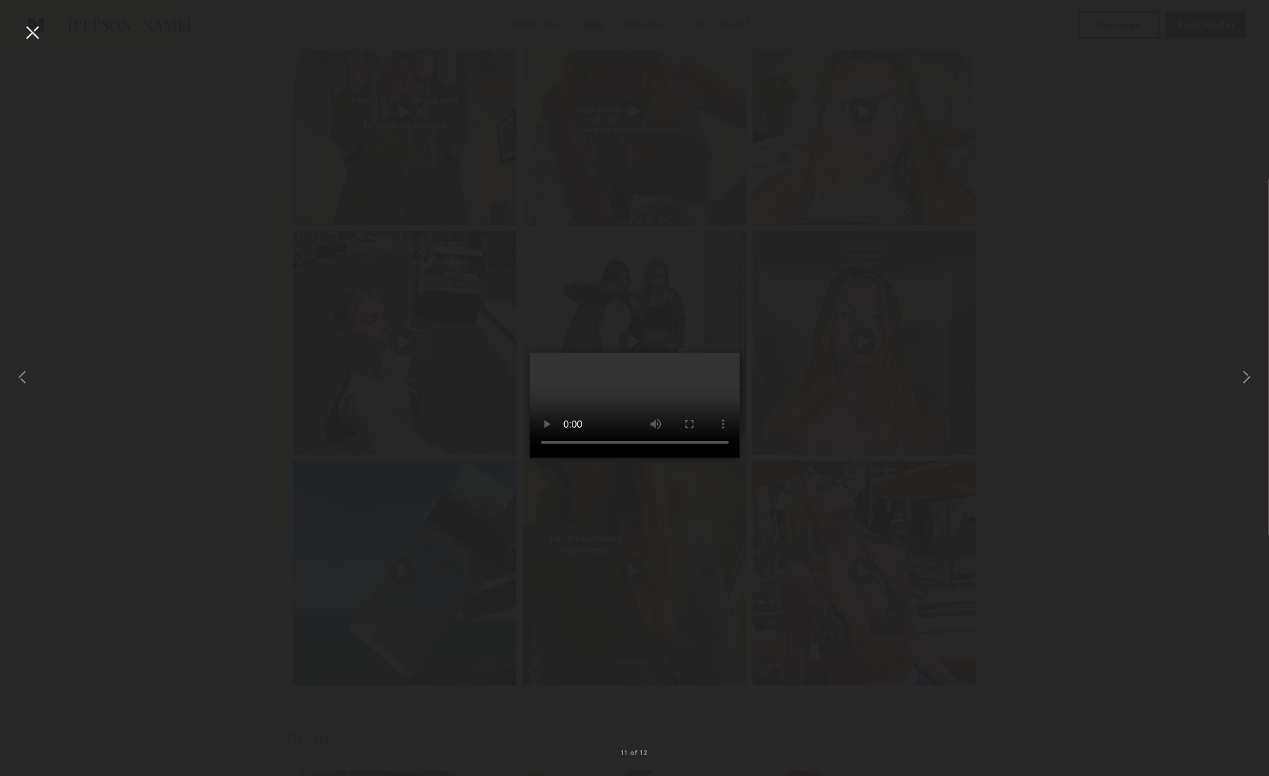
click at [39, 25] on div at bounding box center [32, 32] width 22 height 22
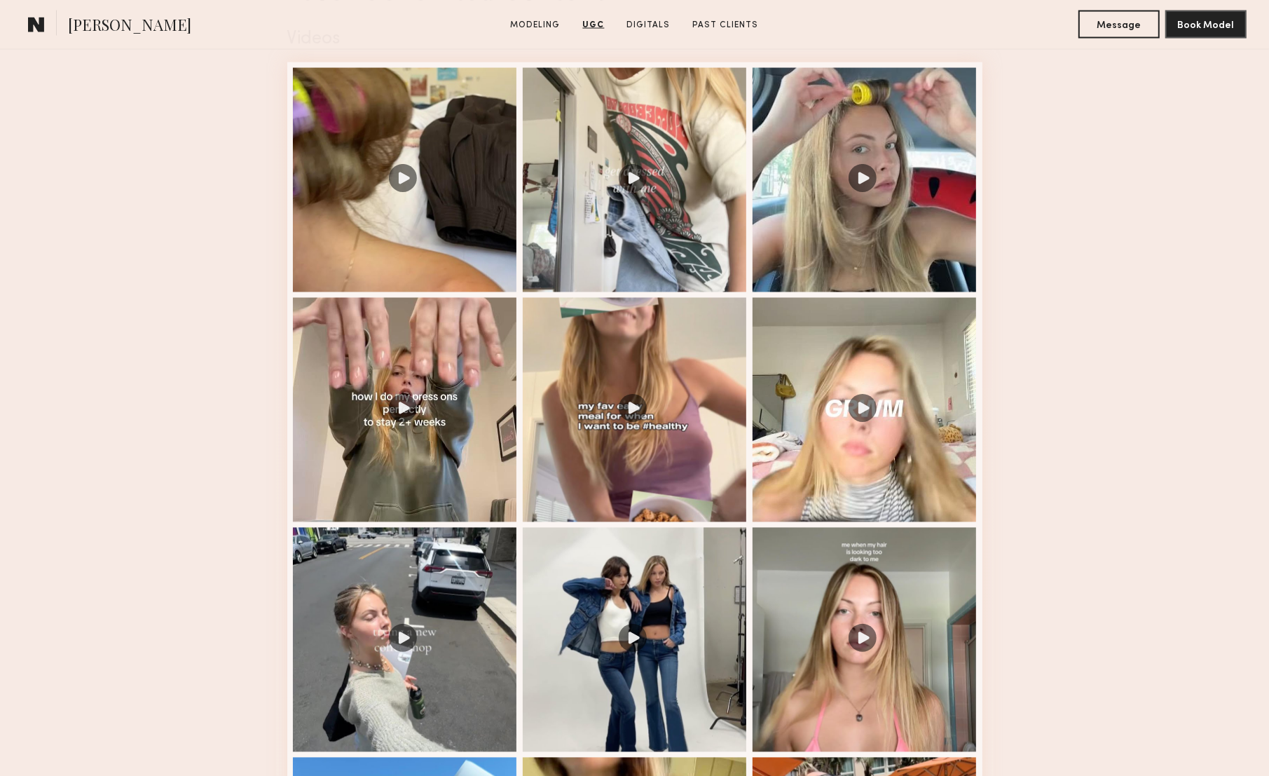
scroll to position [2308, 0]
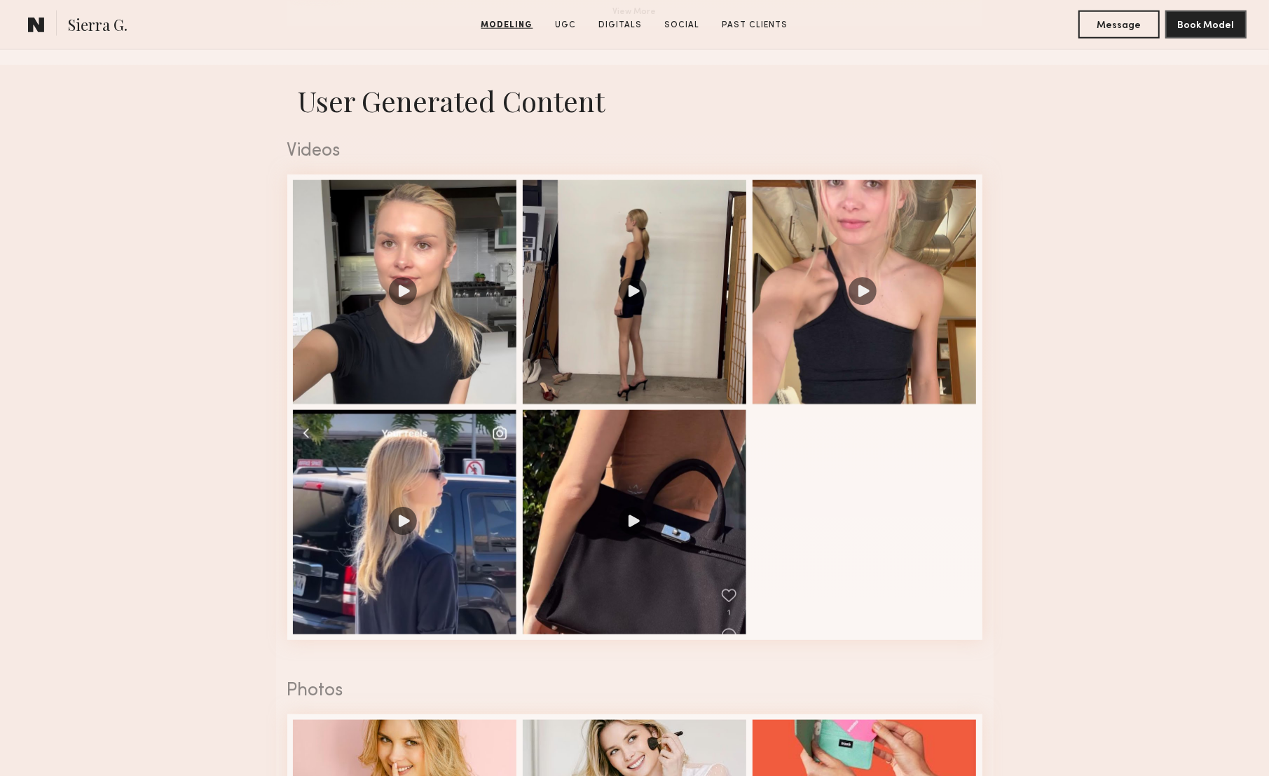
scroll to position [1357, 0]
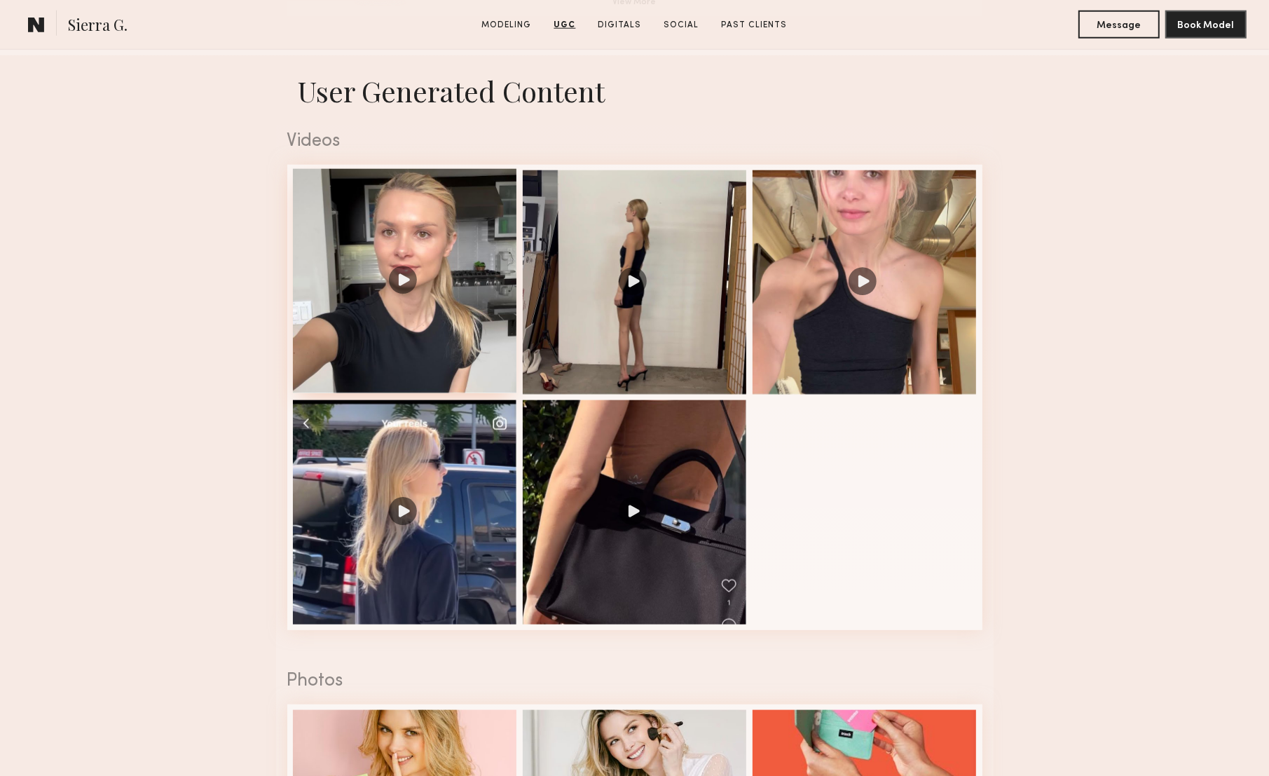
click at [427, 317] on div at bounding box center [405, 281] width 224 height 224
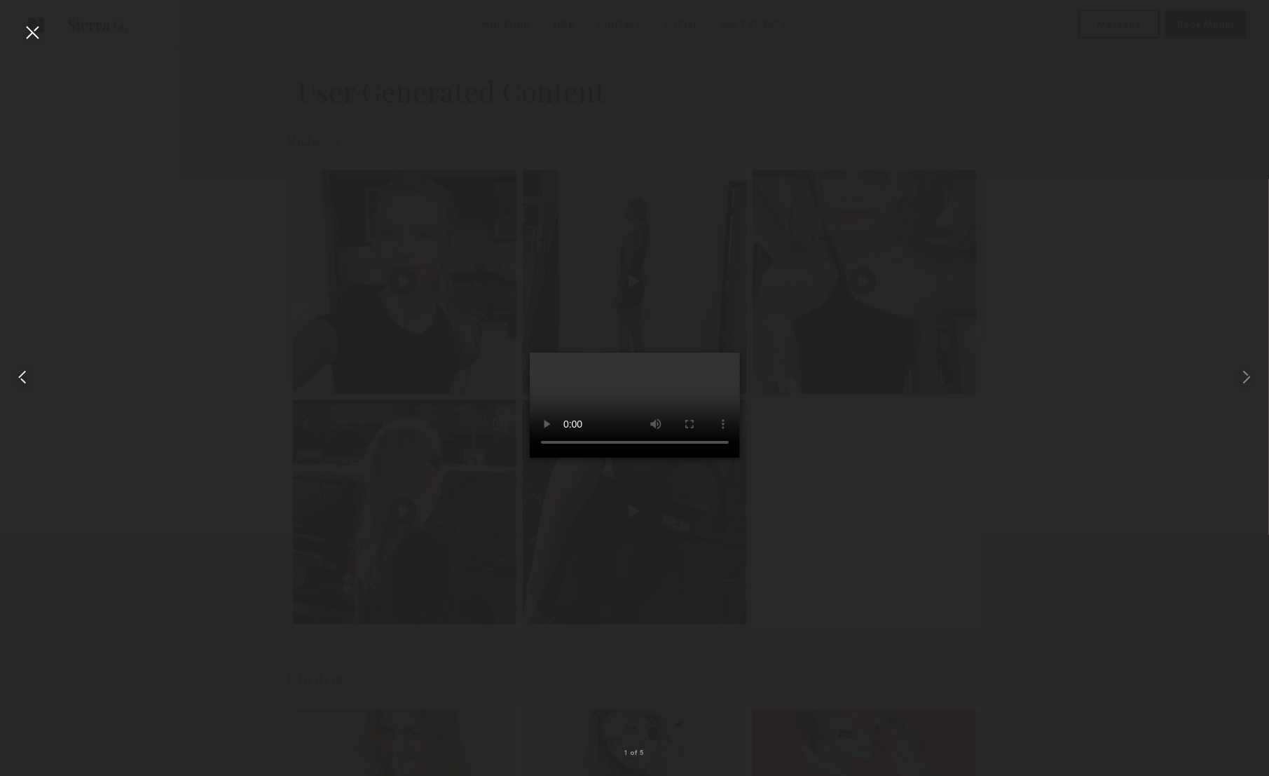
click at [41, 32] on div at bounding box center [32, 32] width 22 height 22
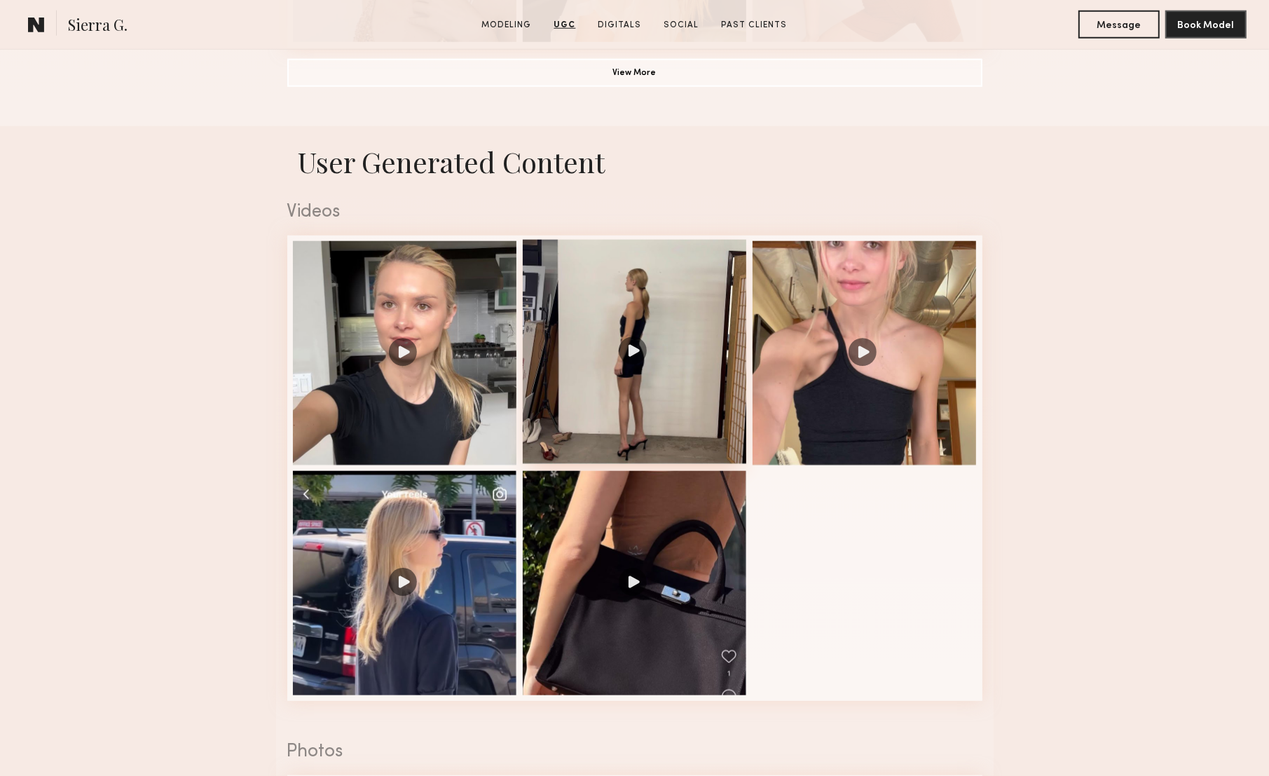
scroll to position [1280, 0]
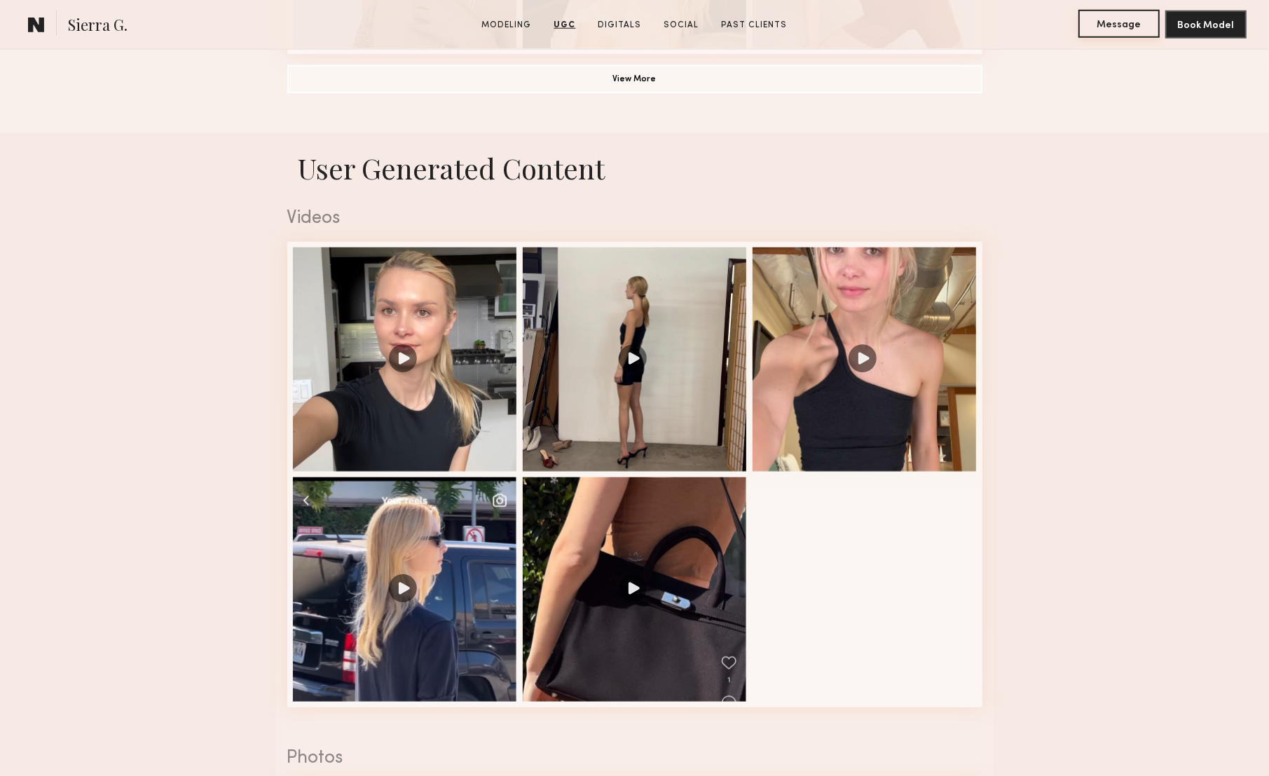
click at [1121, 24] on button "Message" at bounding box center [1119, 24] width 81 height 28
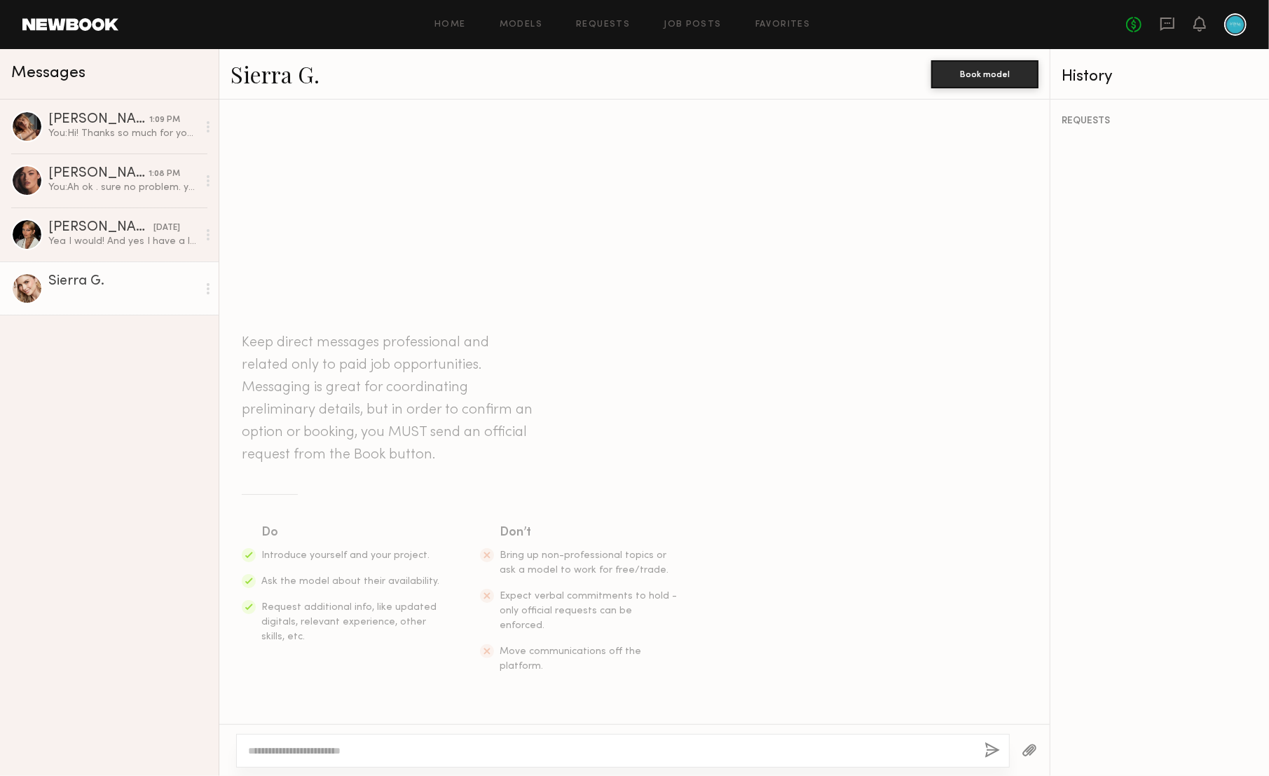
click at [427, 744] on div at bounding box center [610, 751] width 725 height 14
click at [615, 748] on textarea at bounding box center [610, 751] width 725 height 14
paste textarea "**********"
type textarea "**********"
click at [992, 751] on button "button" at bounding box center [993, 751] width 15 height 18
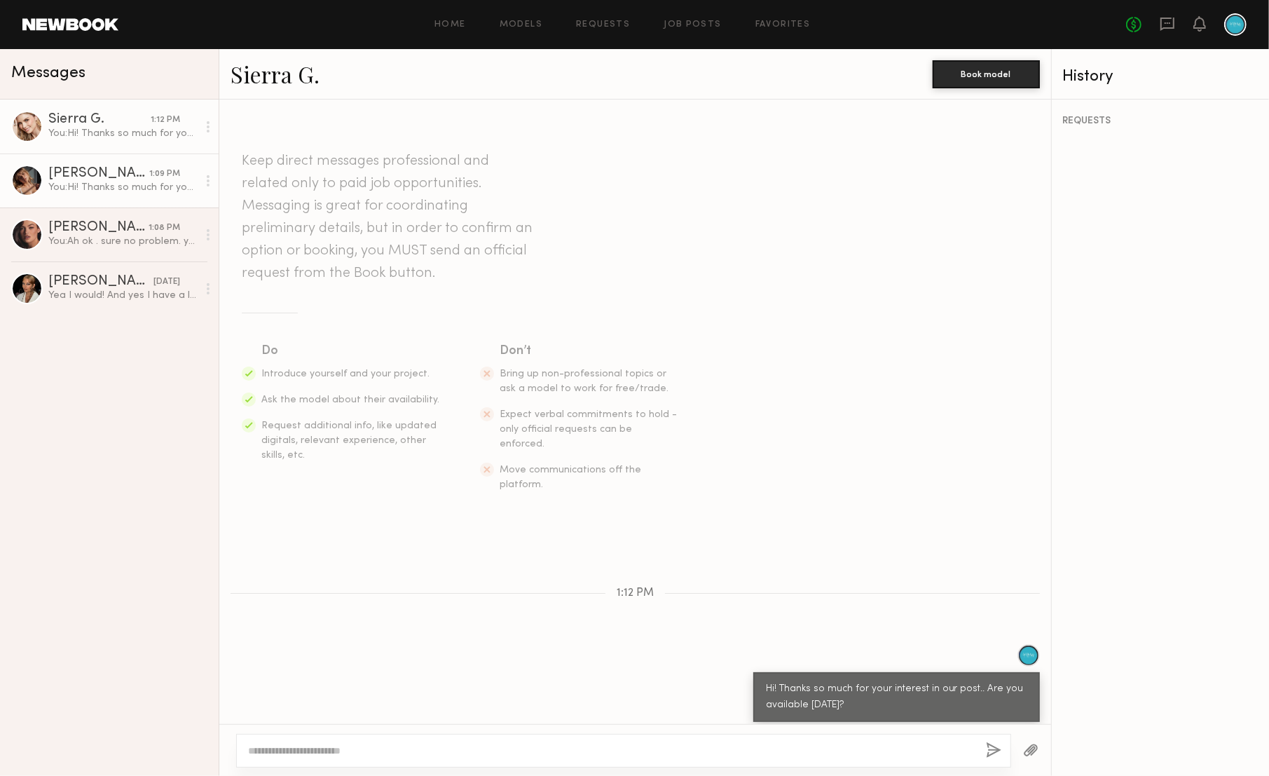
click at [139, 189] on div "You: Hi! Thanks so much for your interest in our post.. Are you available tomor…" at bounding box center [122, 187] width 149 height 13
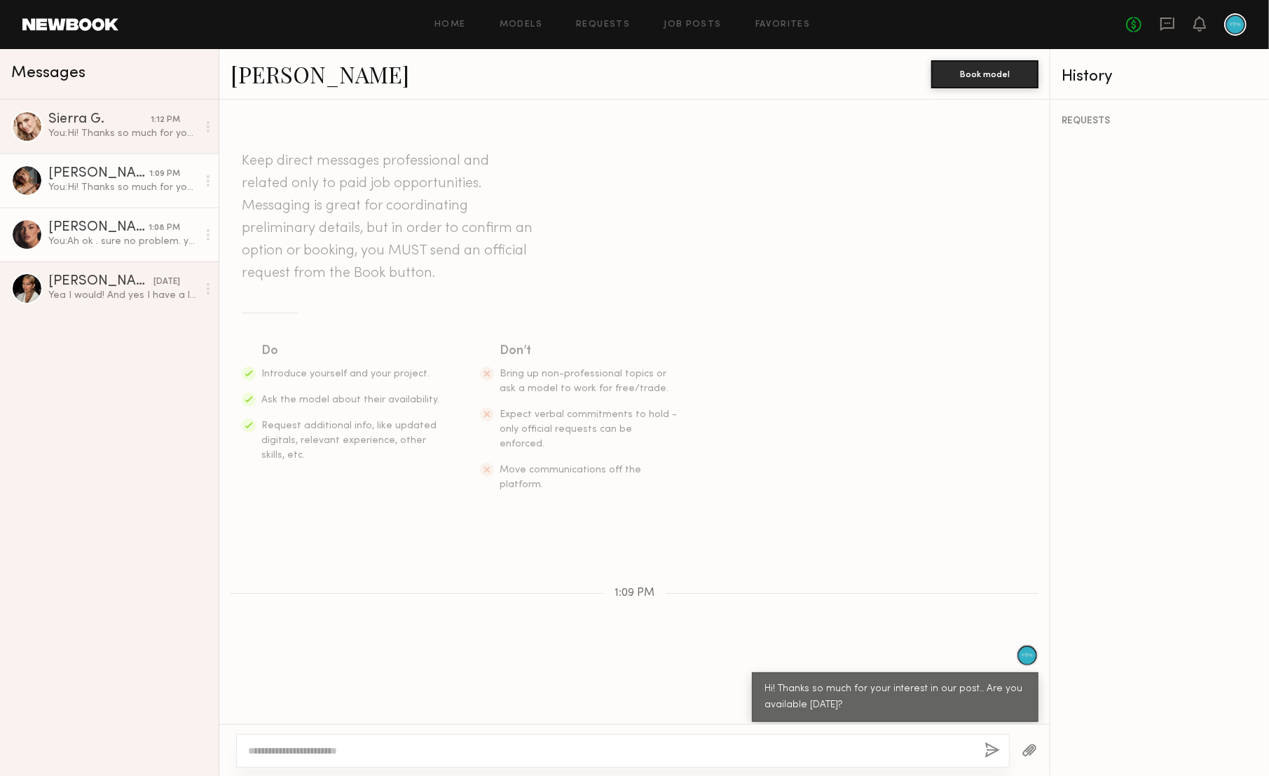
click at [101, 226] on div "Jazlyn S." at bounding box center [98, 228] width 100 height 14
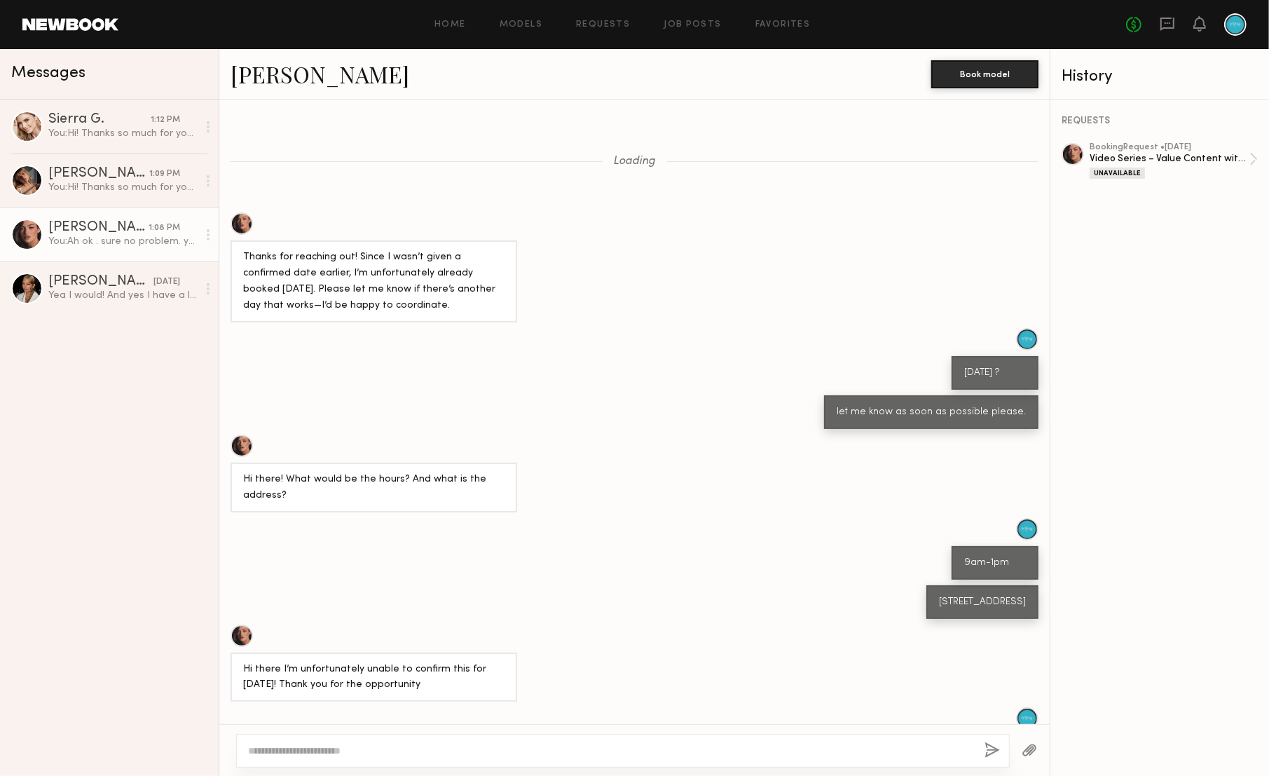
scroll to position [176, 0]
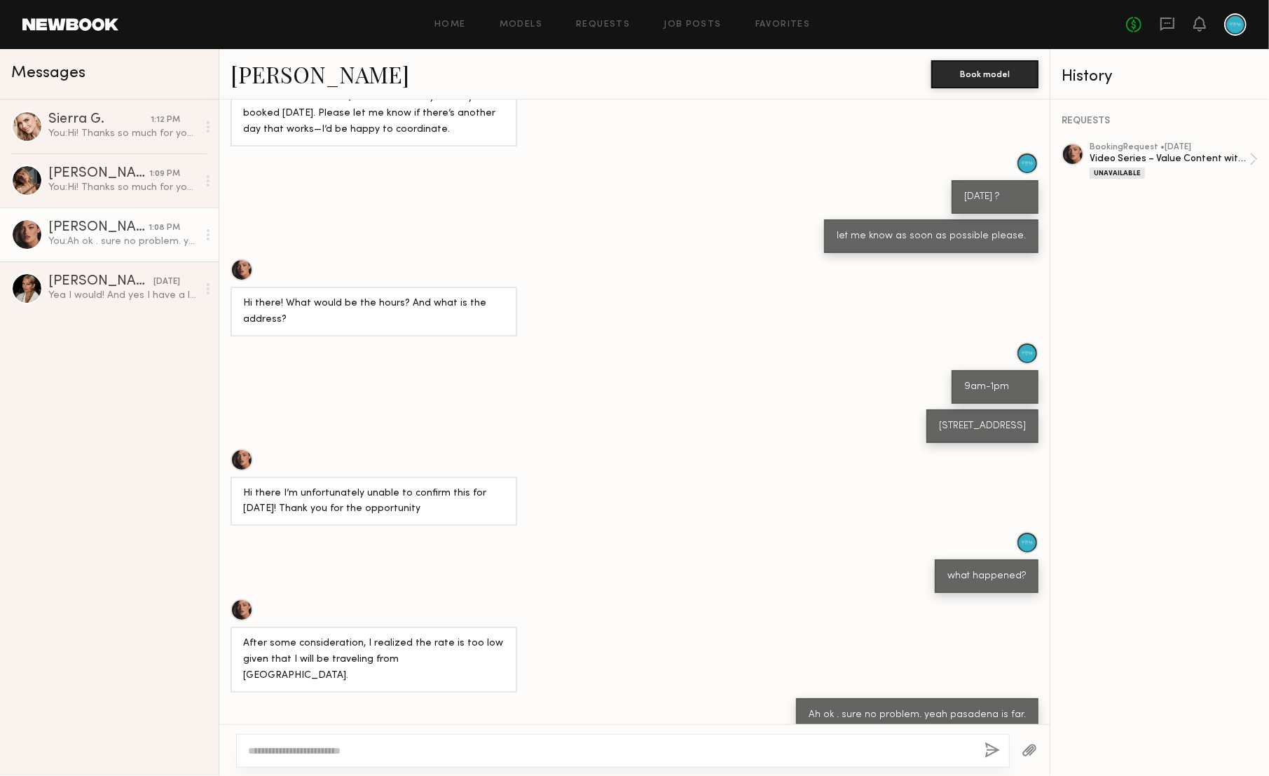
click at [82, 20] on link at bounding box center [70, 24] width 96 height 13
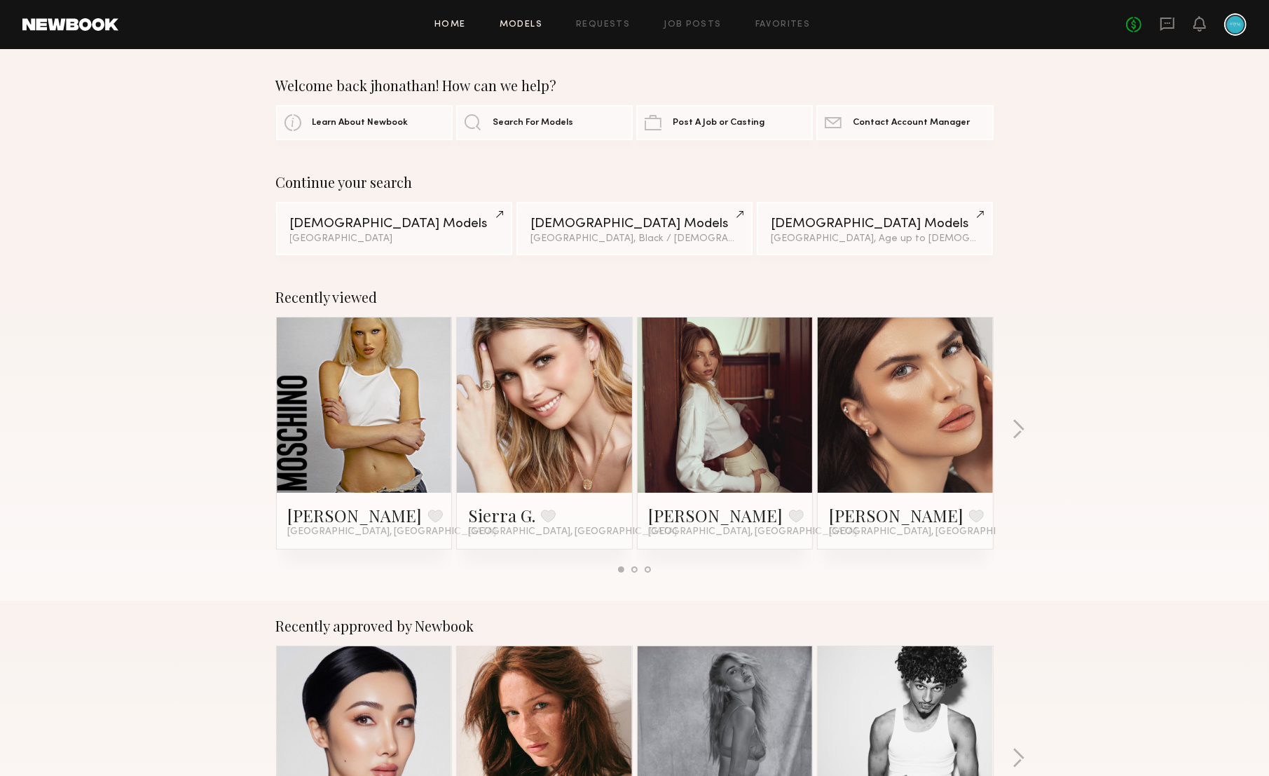
click at [538, 26] on link "Models" at bounding box center [521, 24] width 43 height 9
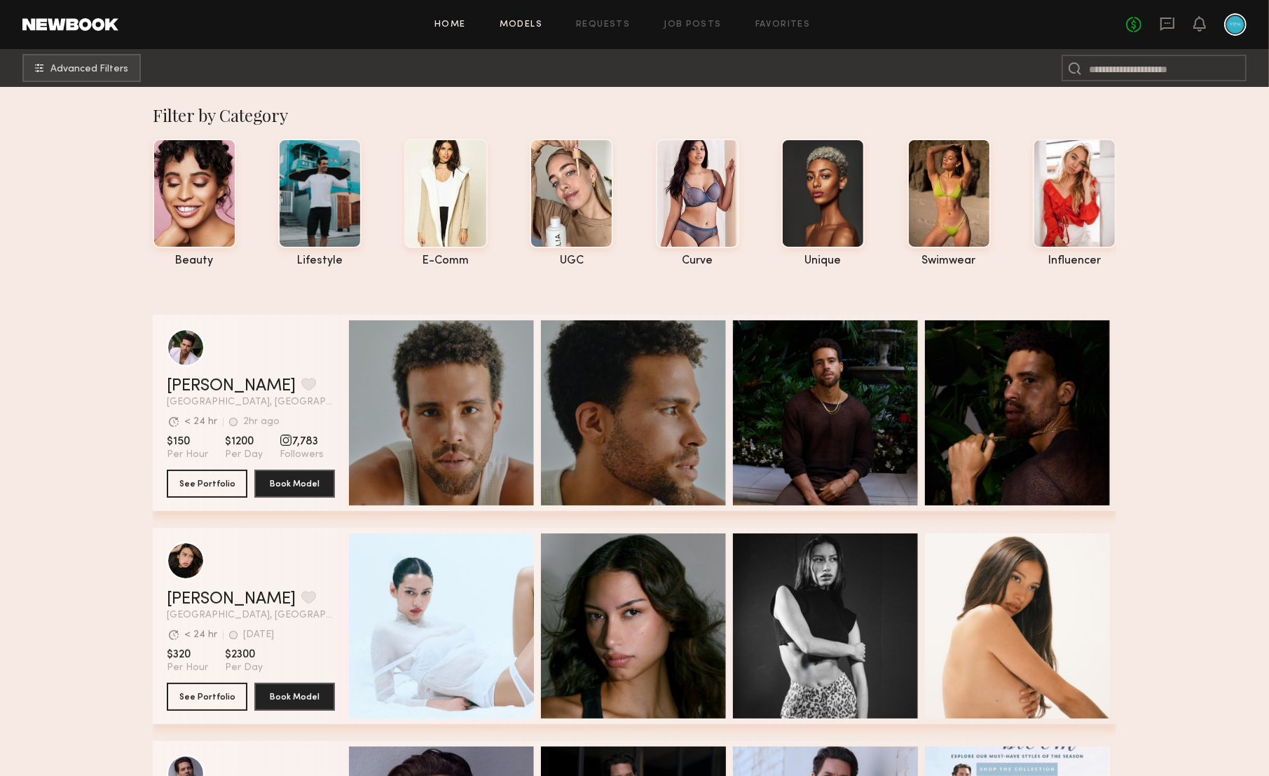
click at [461, 26] on link "Home" at bounding box center [451, 24] width 32 height 9
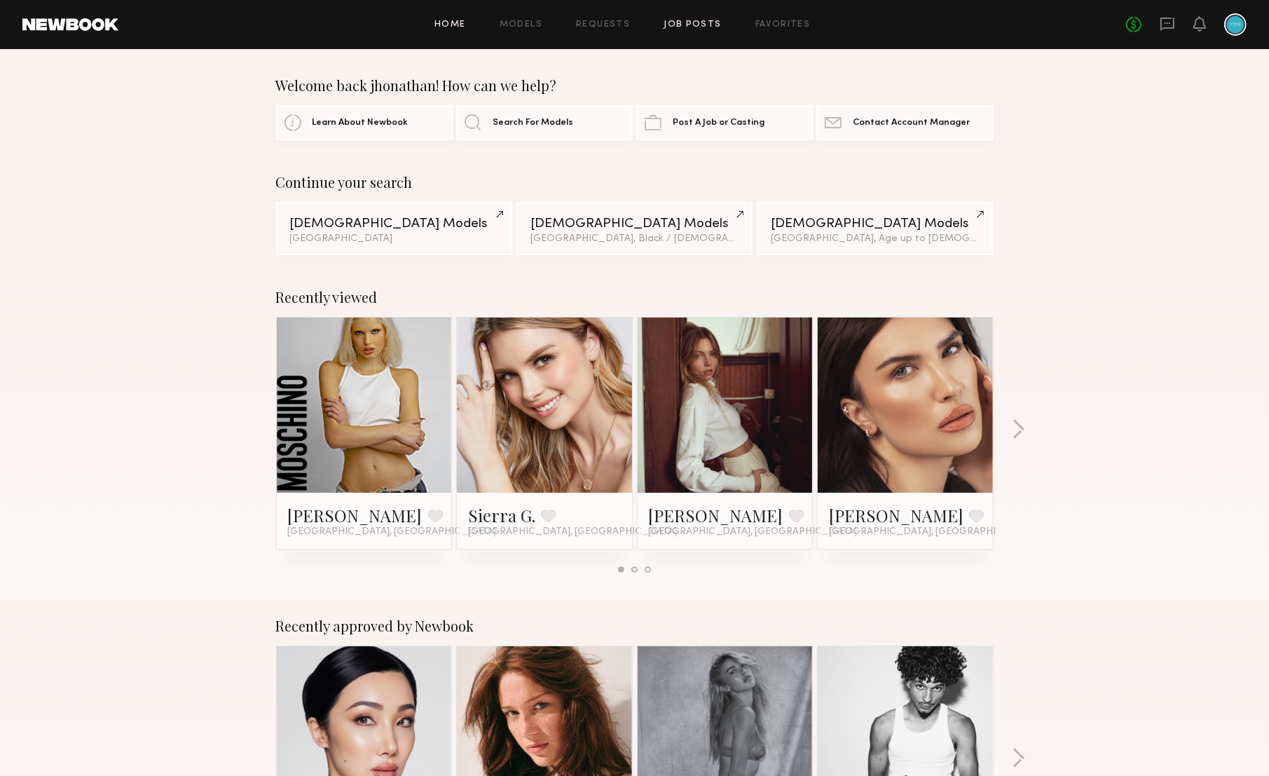
click at [695, 20] on link "Job Posts" at bounding box center [693, 24] width 58 height 9
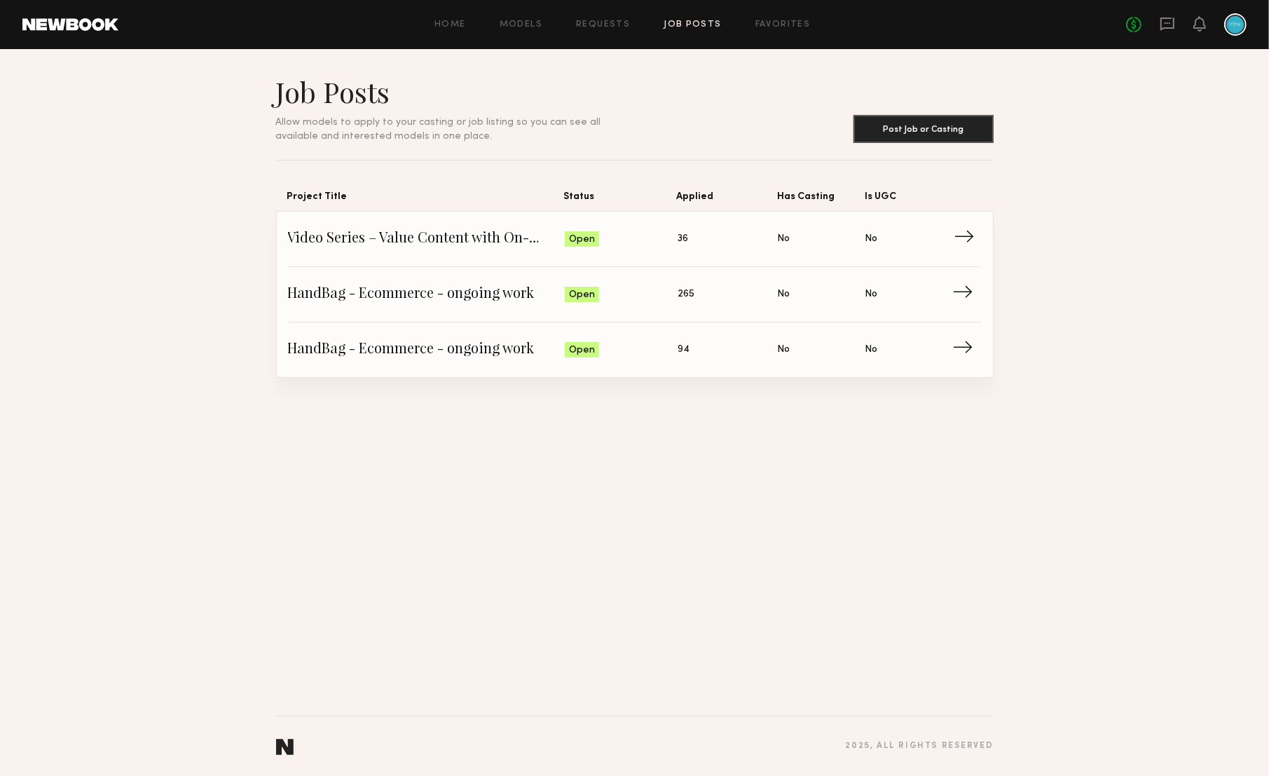
click at [486, 242] on span "Video Series – Value Content with On-Camera Talent" at bounding box center [427, 238] width 278 height 21
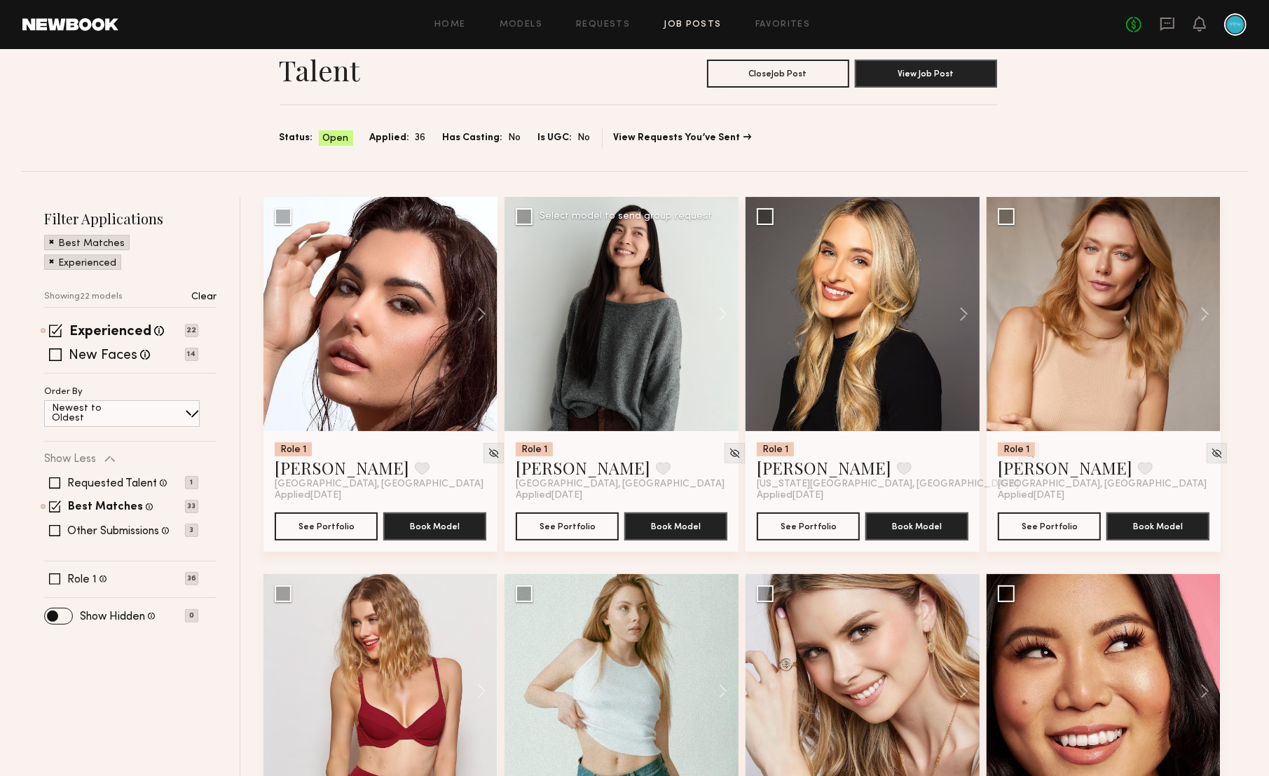
scroll to position [99, 0]
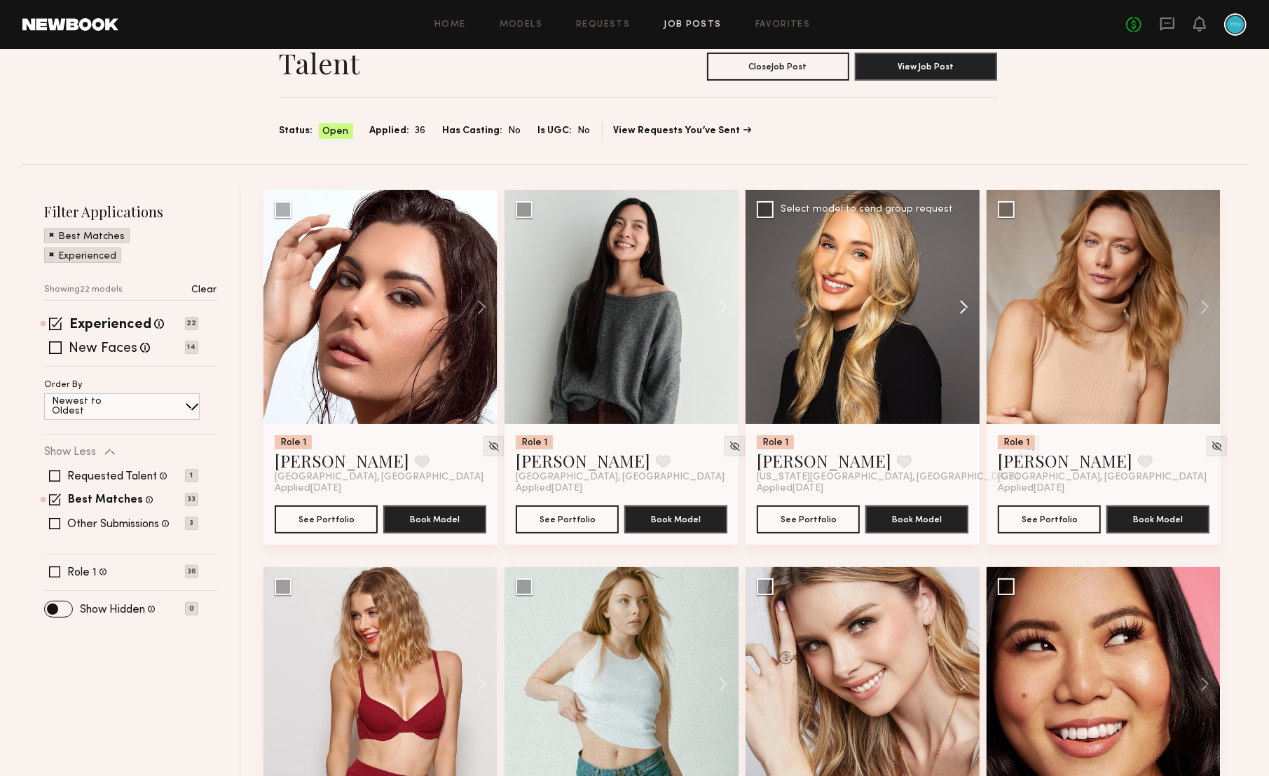
click at [957, 308] on button at bounding box center [957, 307] width 45 height 234
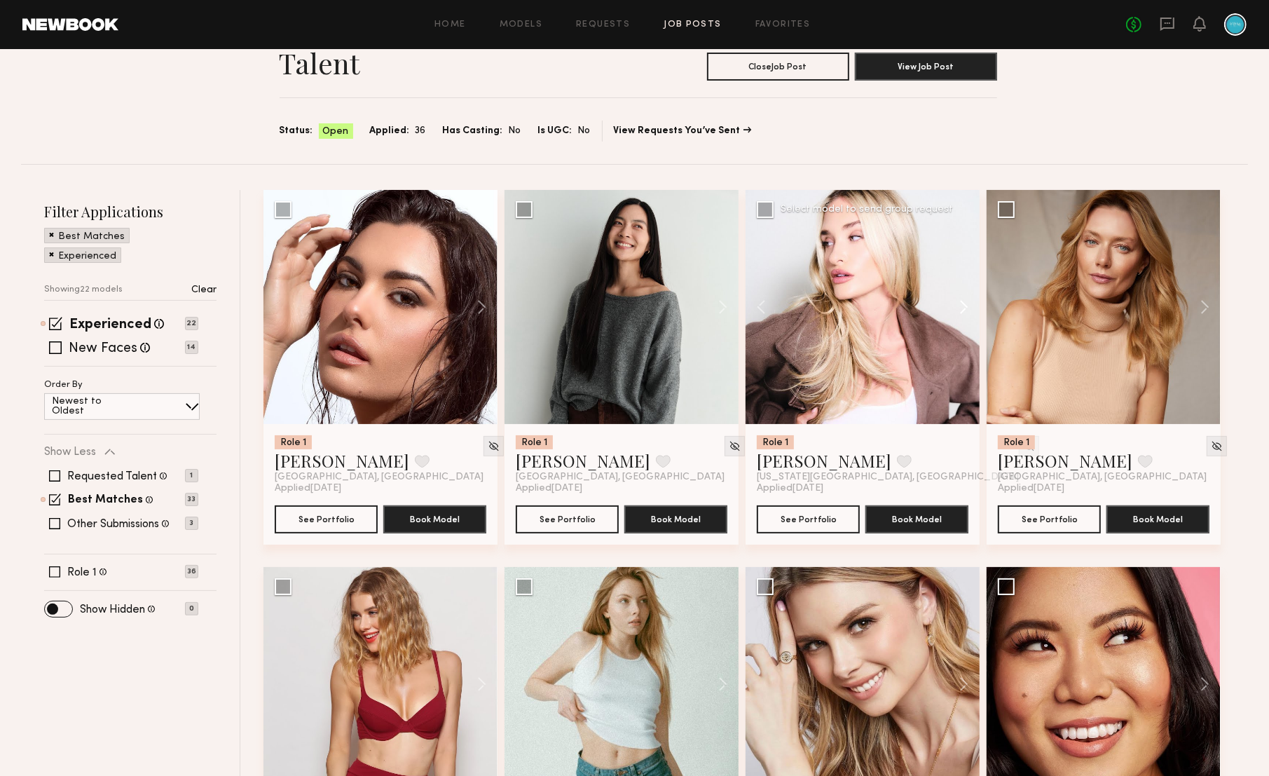
click at [966, 310] on button at bounding box center [957, 307] width 45 height 234
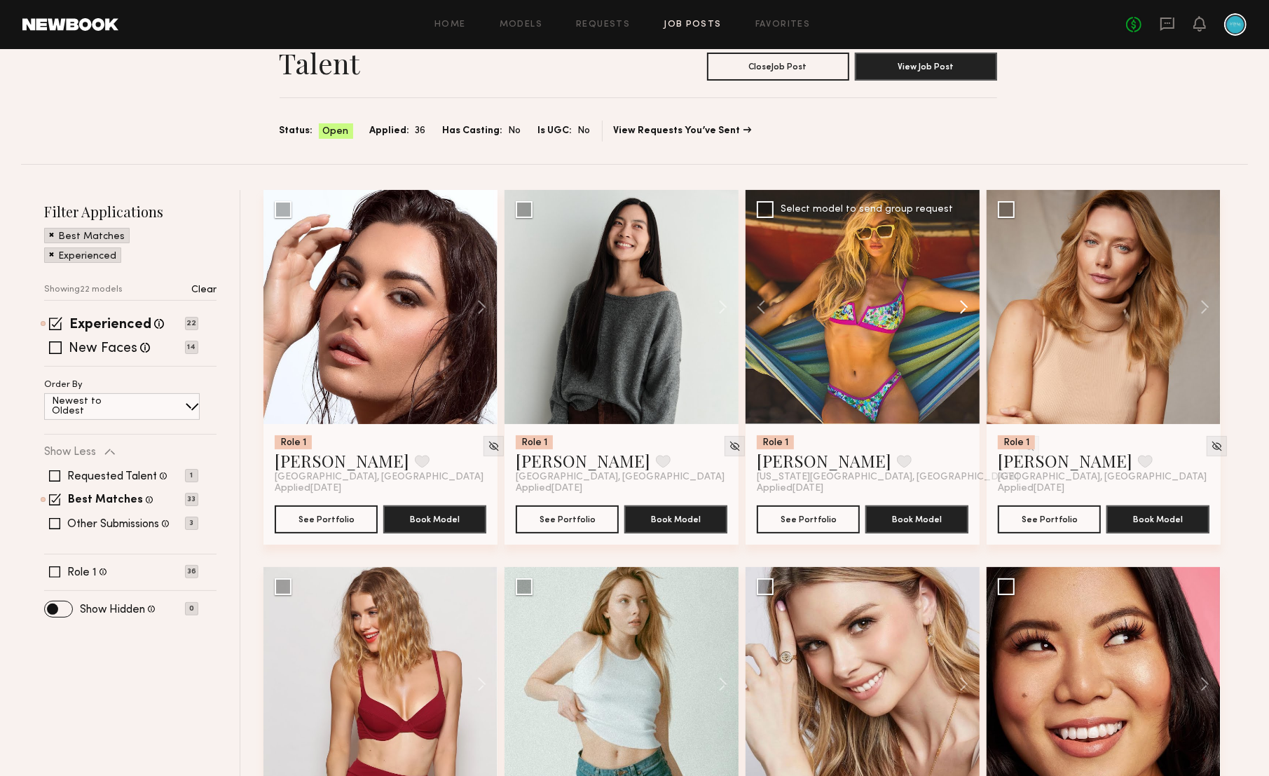
click at [966, 310] on button at bounding box center [957, 307] width 45 height 234
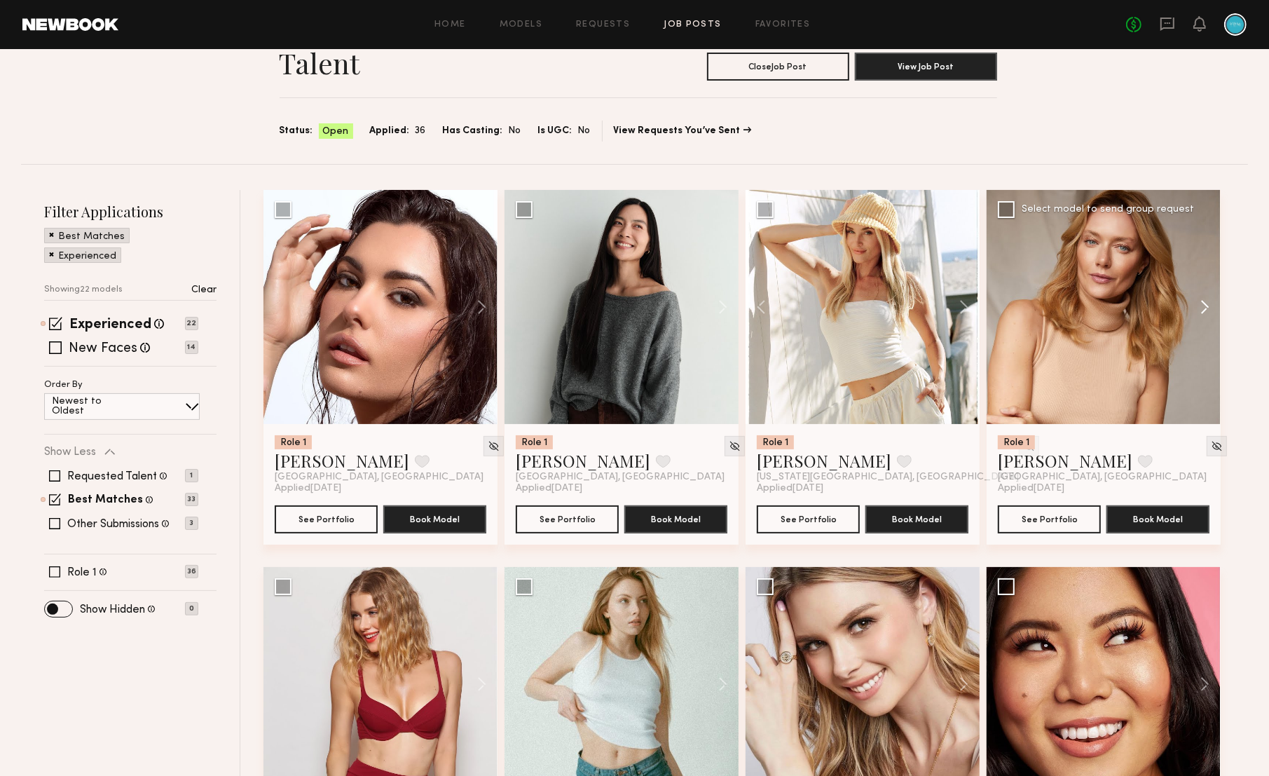
click at [1203, 302] on button at bounding box center [1198, 307] width 45 height 234
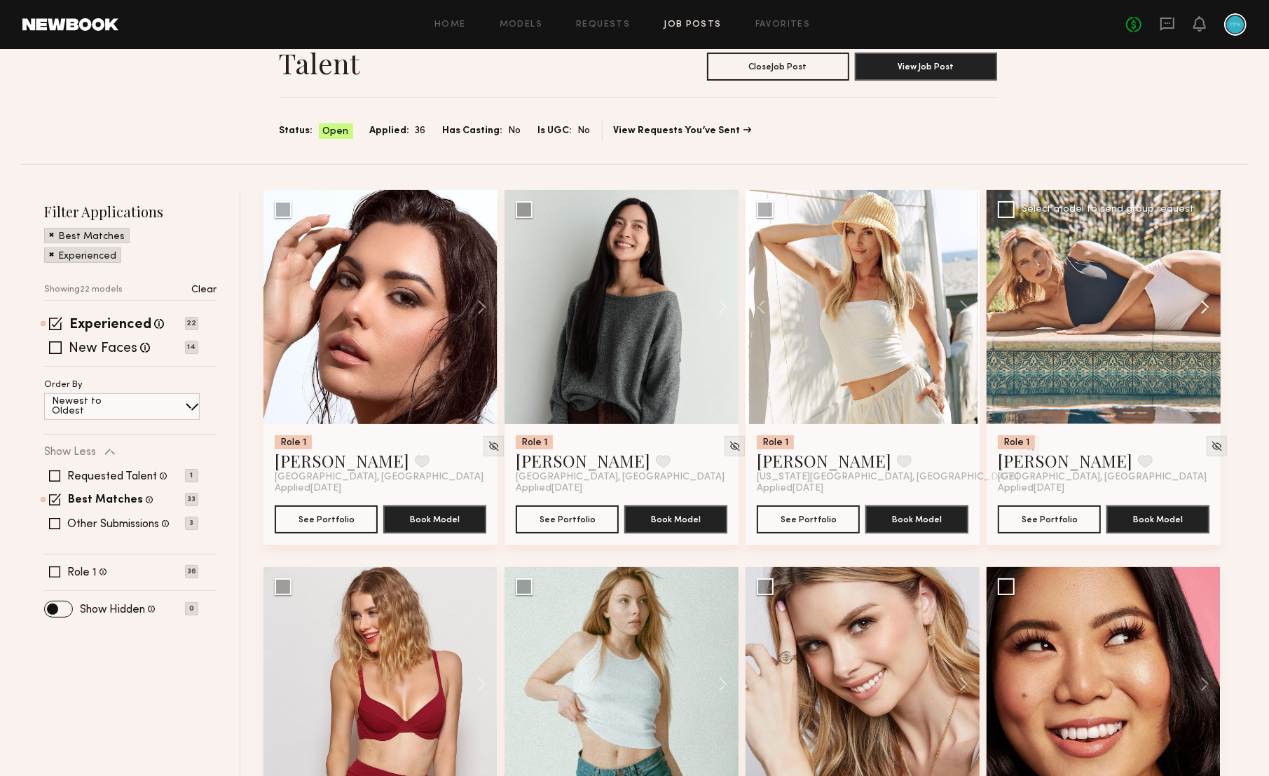
click at [1203, 303] on button at bounding box center [1198, 307] width 45 height 234
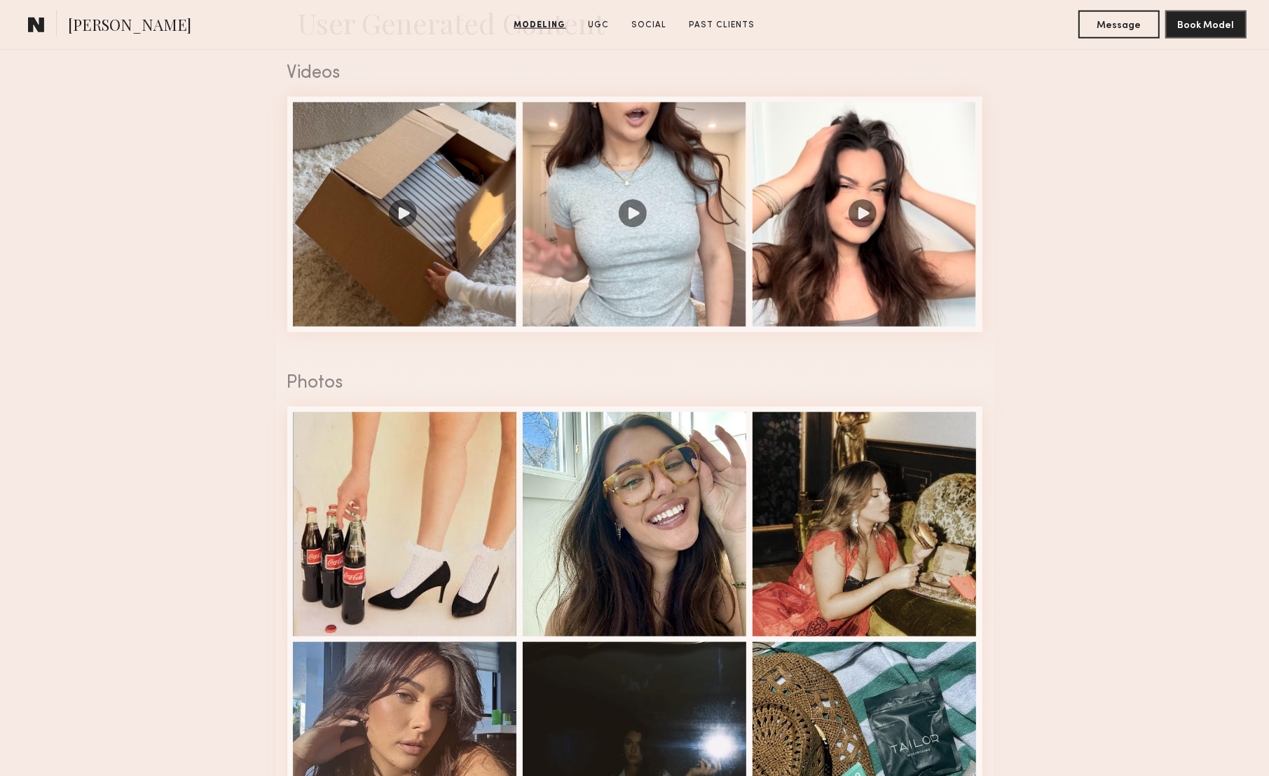
scroll to position [1458, 0]
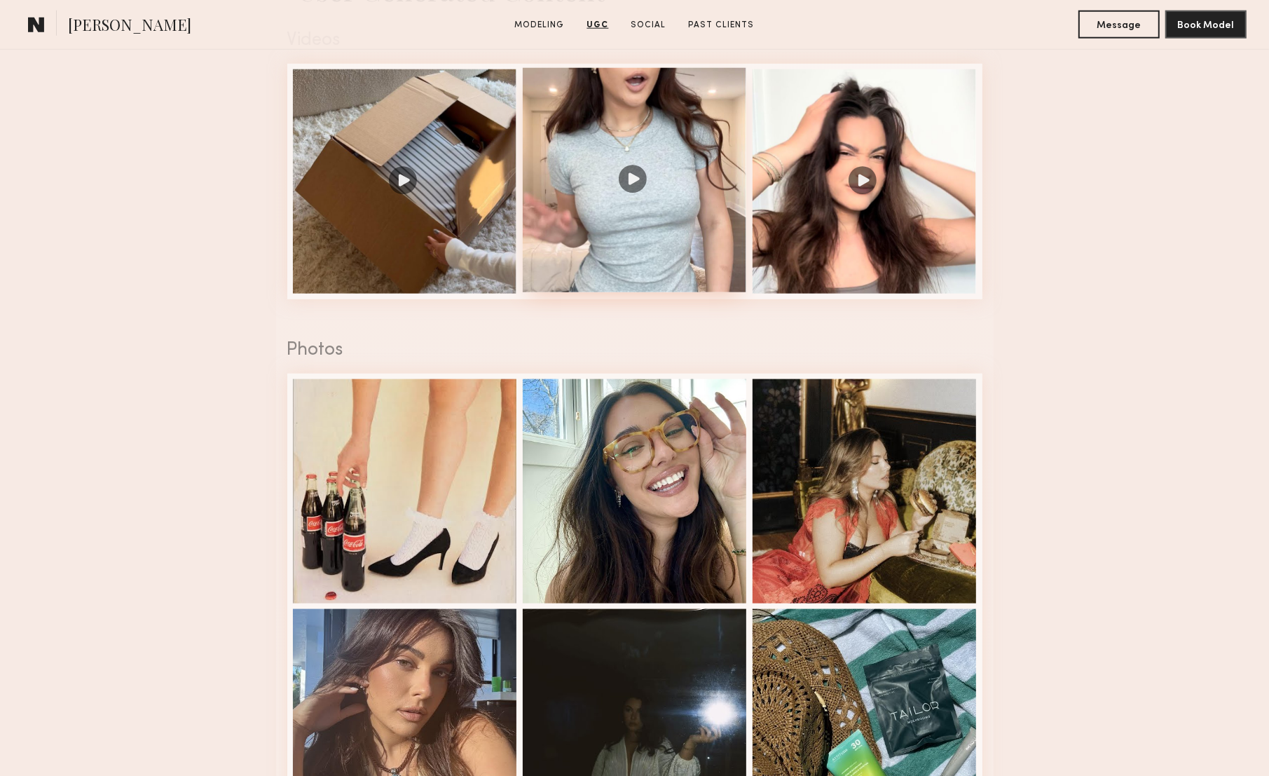
click at [643, 175] on div at bounding box center [635, 180] width 224 height 224
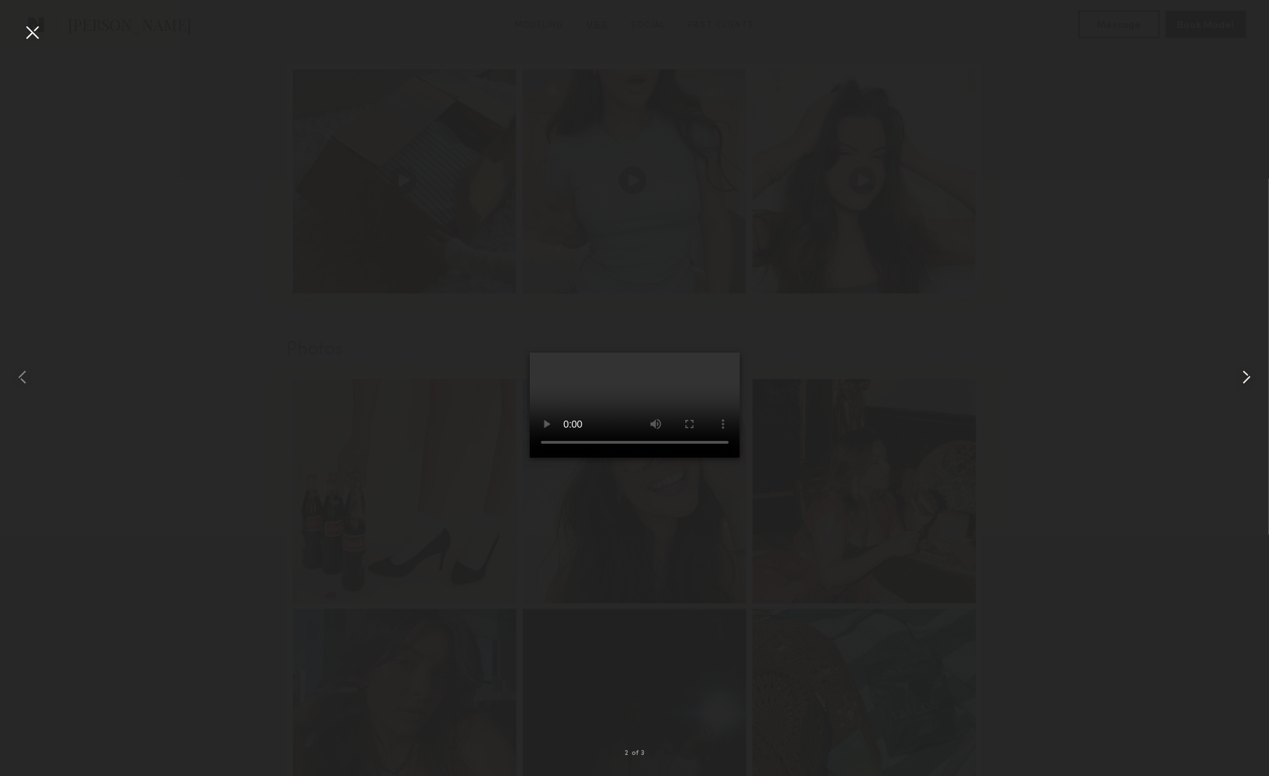
click at [1242, 377] on common-icon at bounding box center [1247, 377] width 22 height 22
click at [1247, 378] on common-icon at bounding box center [1247, 377] width 22 height 22
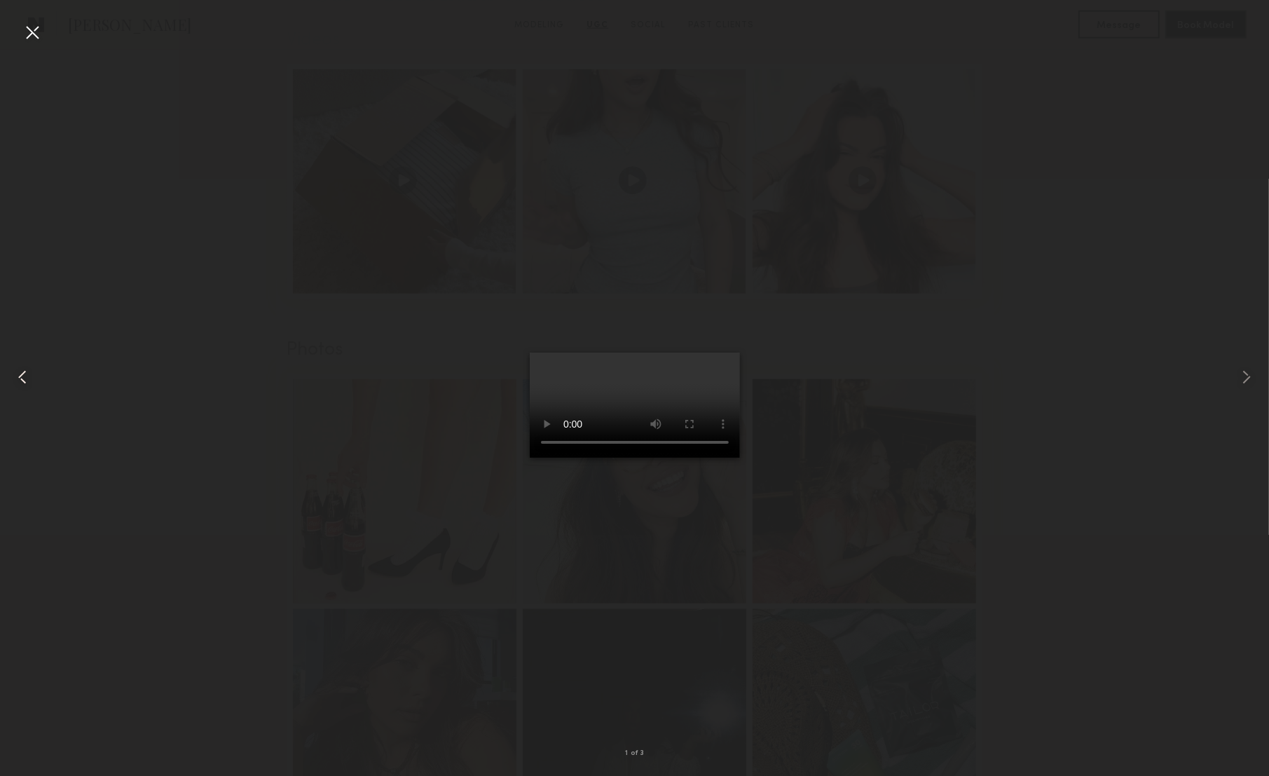
click at [43, 39] on div at bounding box center [25, 376] width 50 height 709
click at [27, 27] on div at bounding box center [32, 32] width 22 height 22
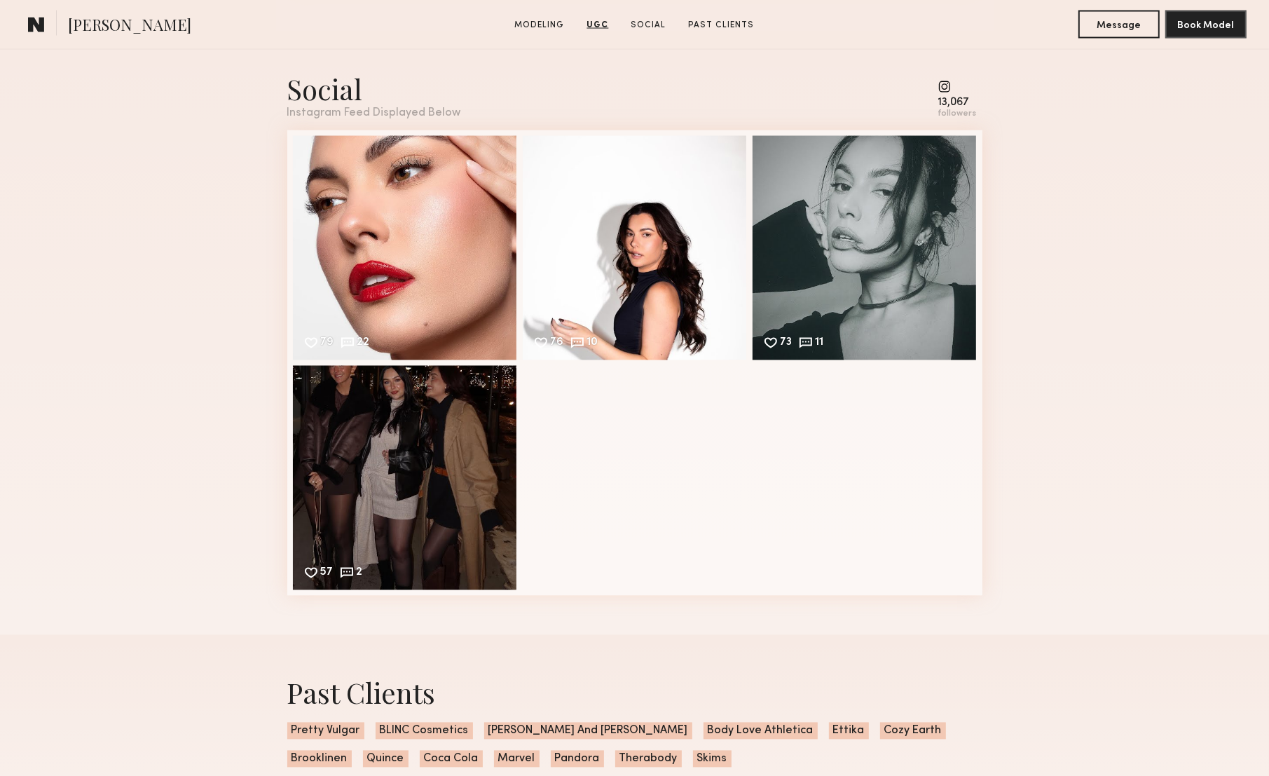
scroll to position [2302, 0]
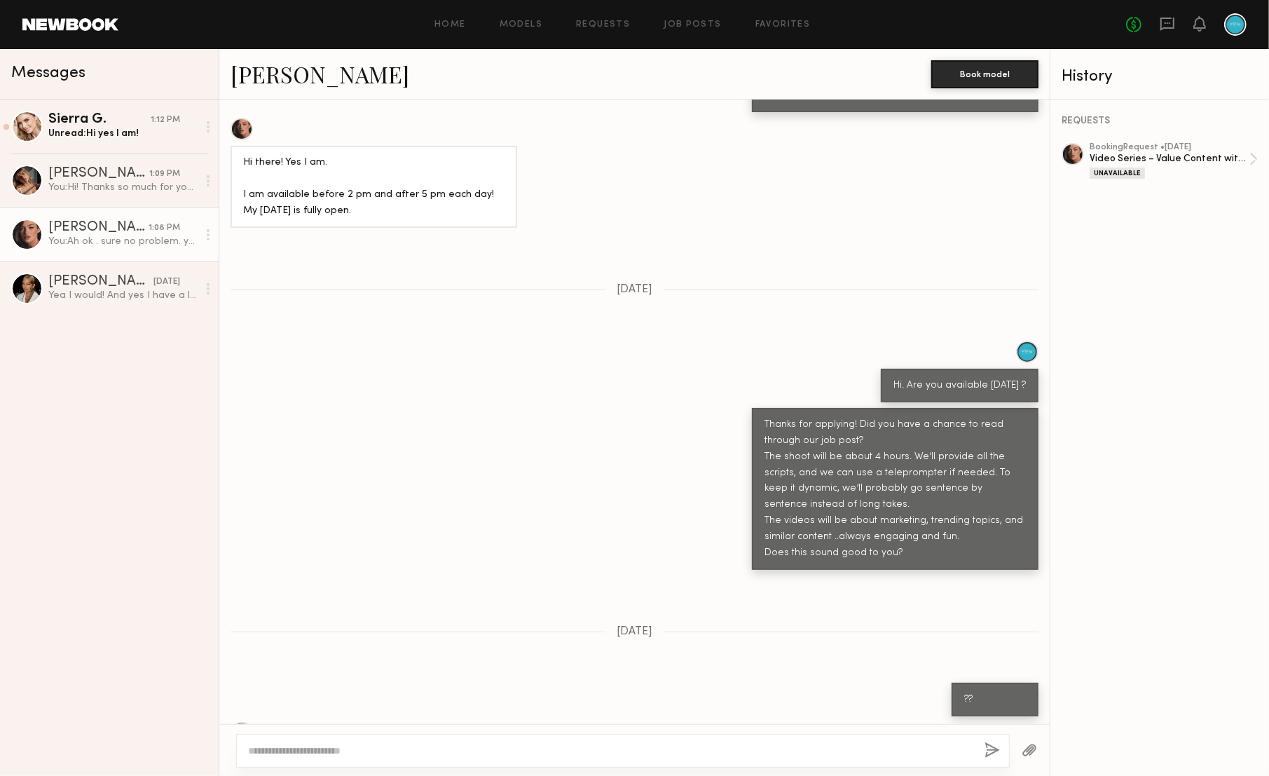
scroll to position [1579, 0]
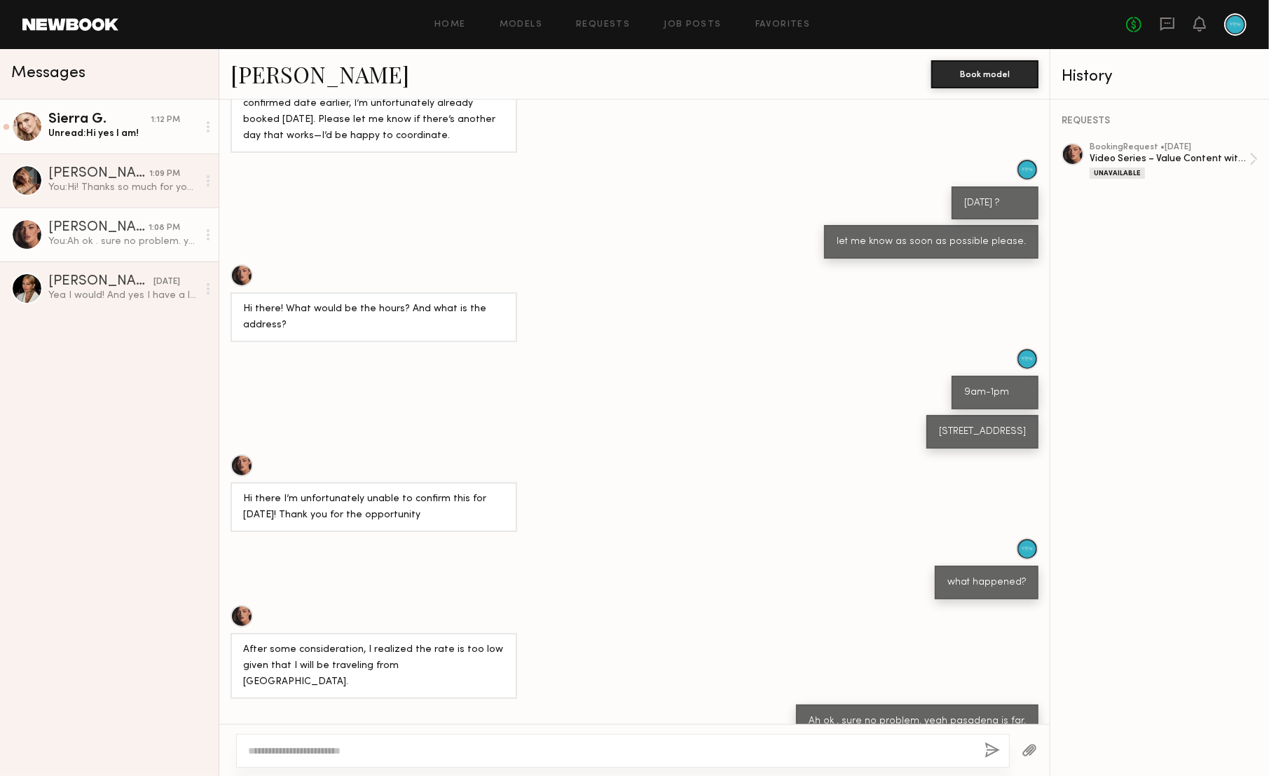
click at [123, 139] on div "Unread: Hi yes I am!" at bounding box center [122, 133] width 149 height 13
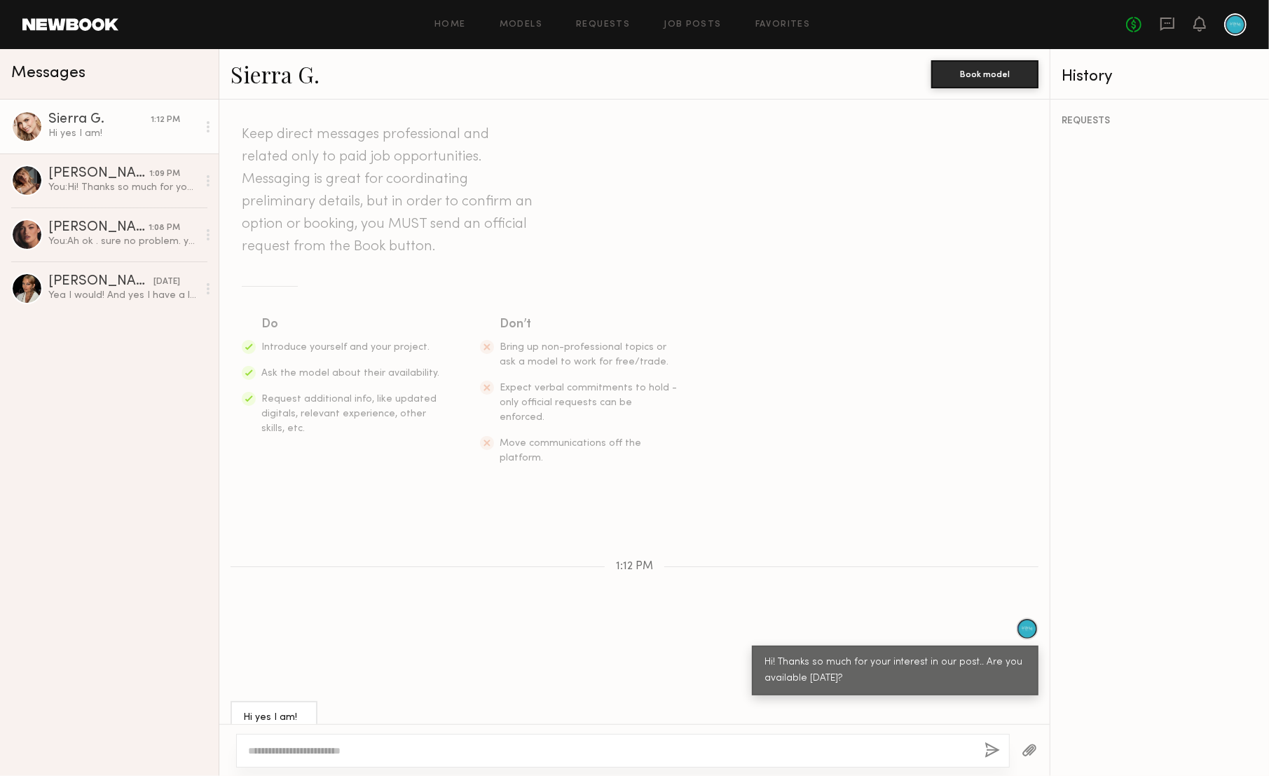
scroll to position [22, 0]
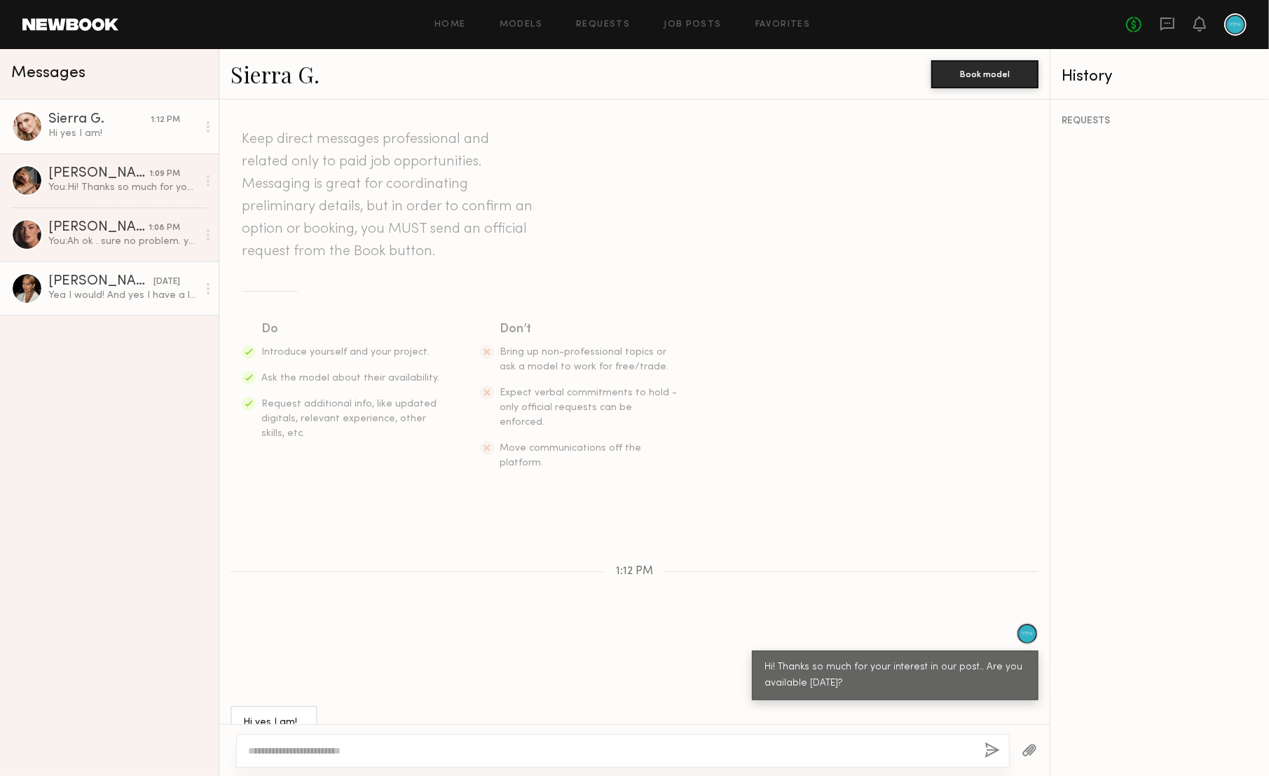
click at [121, 308] on link "[PERSON_NAME] [DATE] Yea I would! And yes I have a lot of experience speaking o…" at bounding box center [109, 288] width 219 height 54
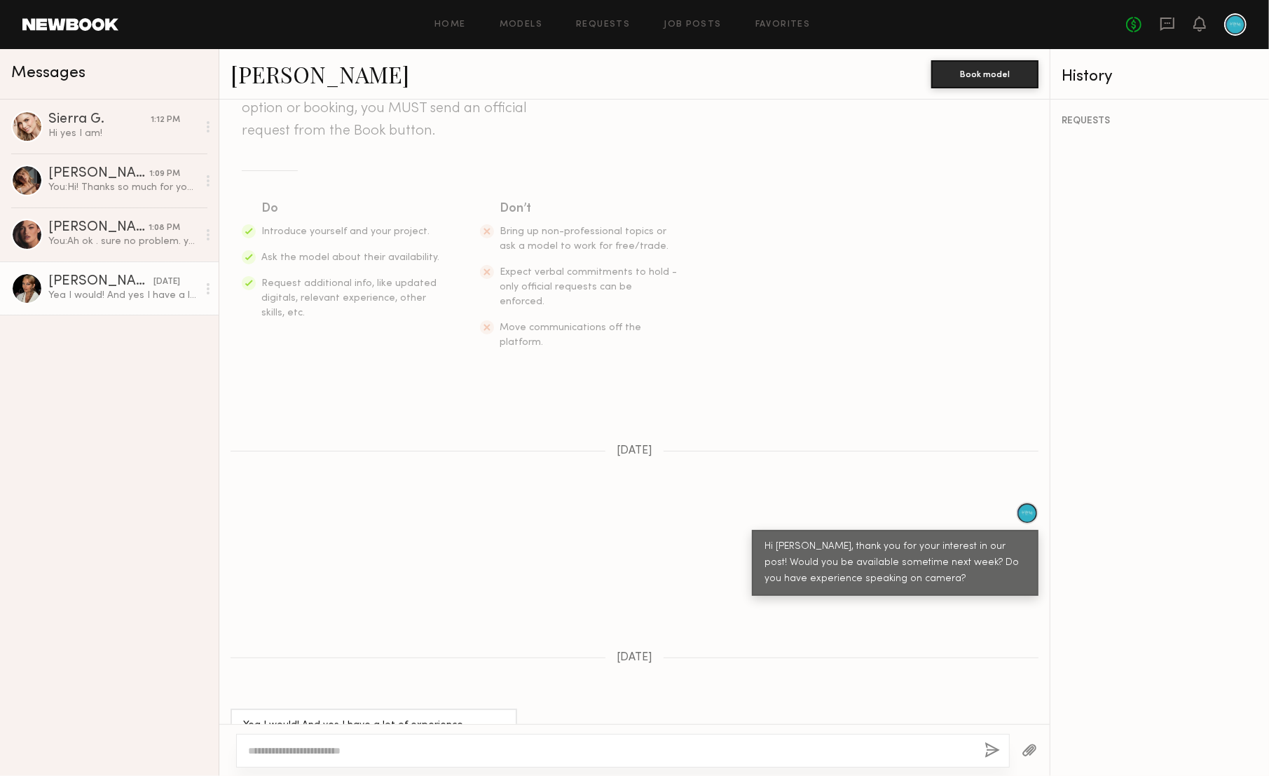
scroll to position [165, 0]
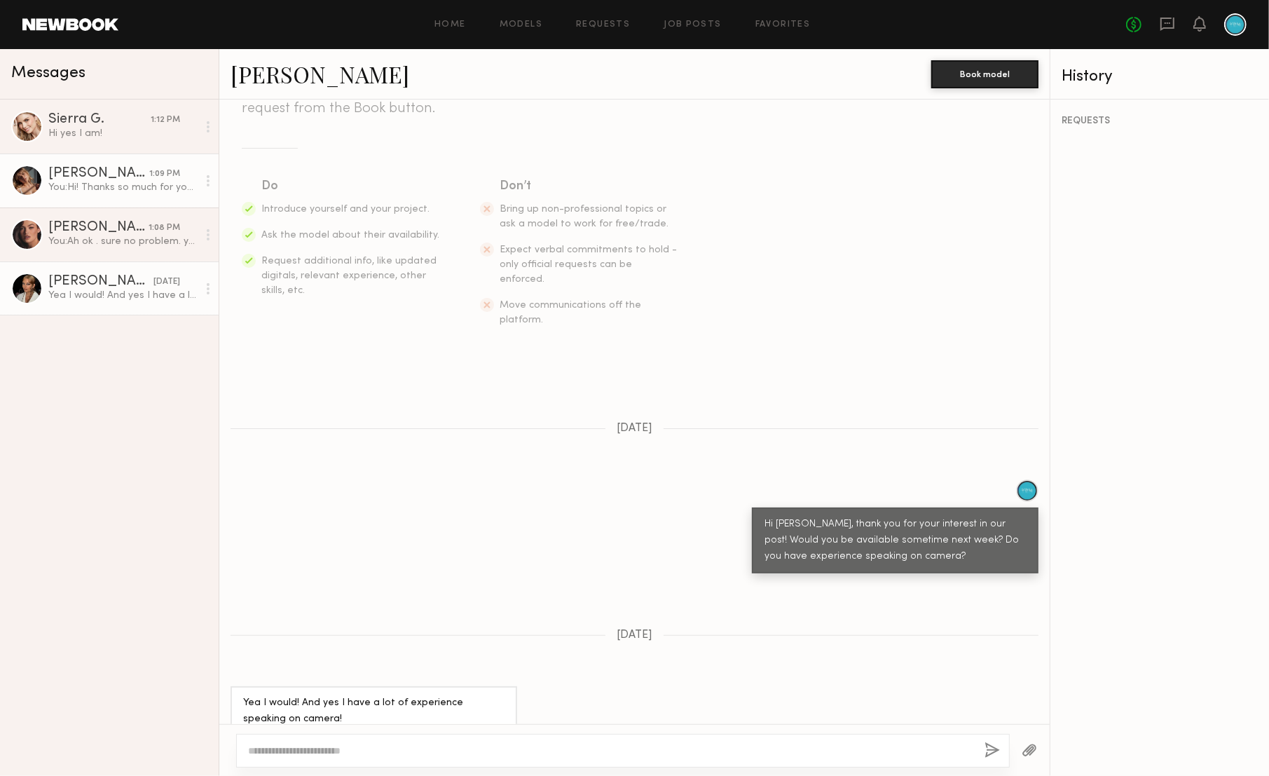
click at [94, 197] on link "[PERSON_NAME] 1:09 PM You: Hi! Thanks so much for your interest in our post.. A…" at bounding box center [109, 180] width 219 height 54
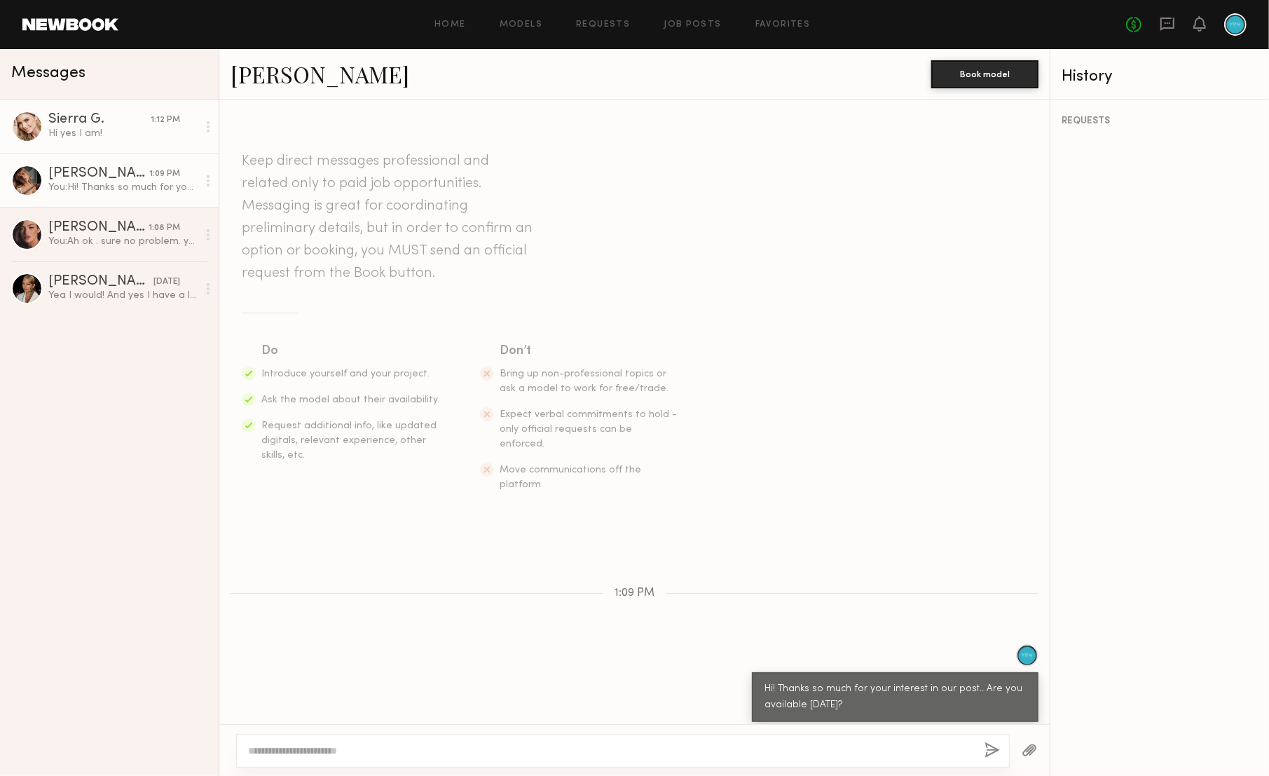
click at [144, 139] on div "Hi yes I am!" at bounding box center [122, 133] width 149 height 13
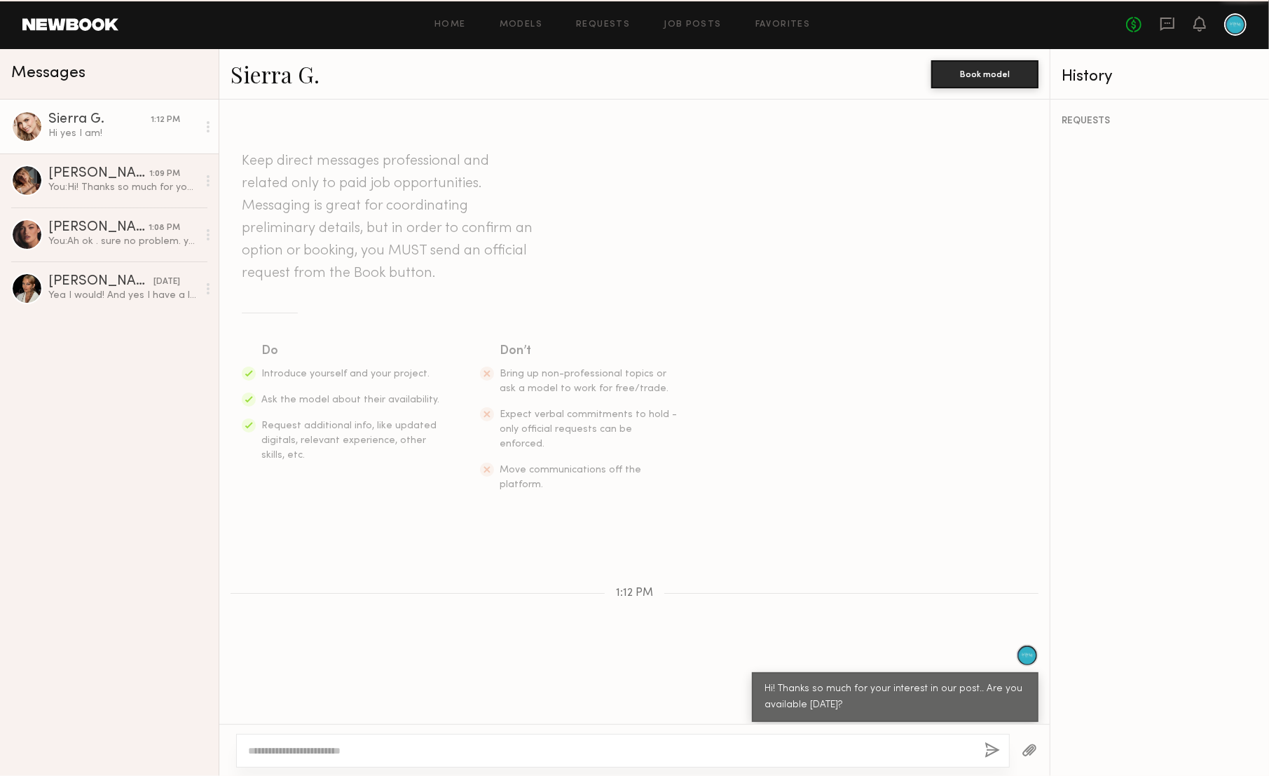
scroll to position [27, 0]
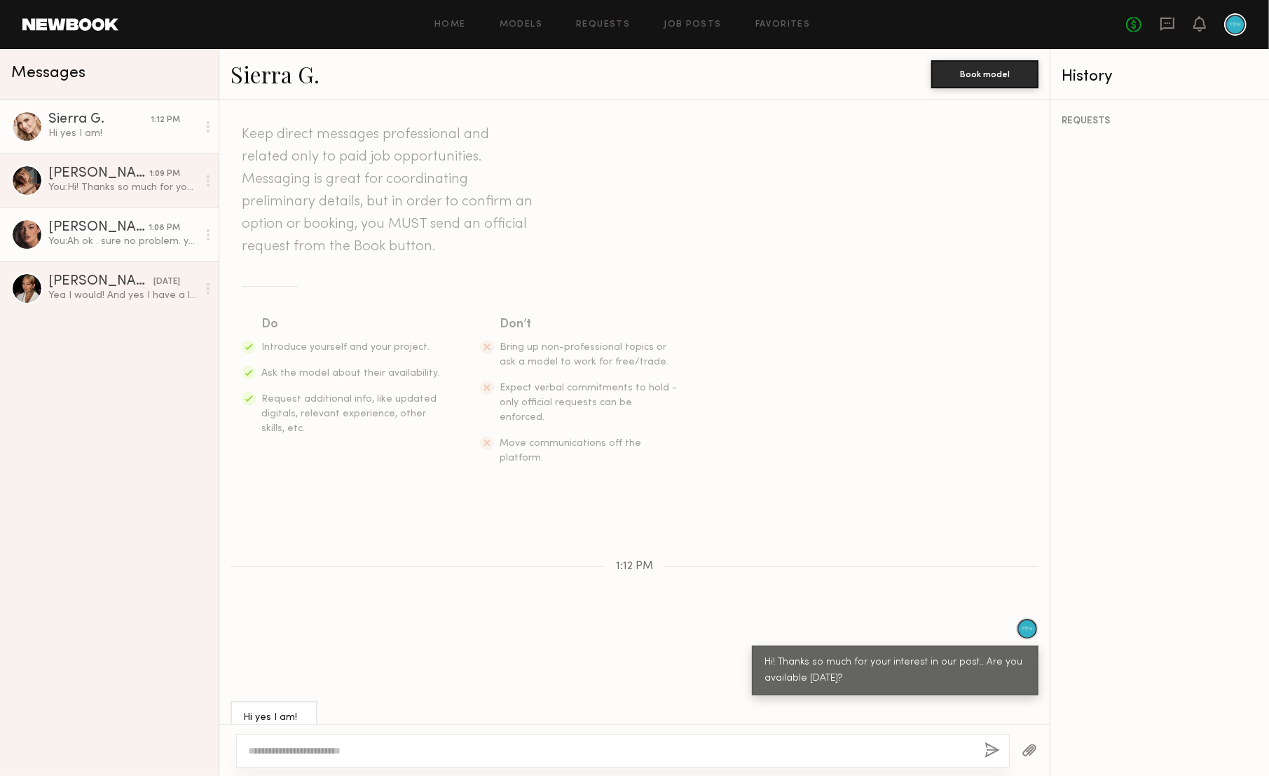
click at [94, 244] on div "You: Ah ok . sure no problem. yeah pasadena is far." at bounding box center [122, 241] width 149 height 13
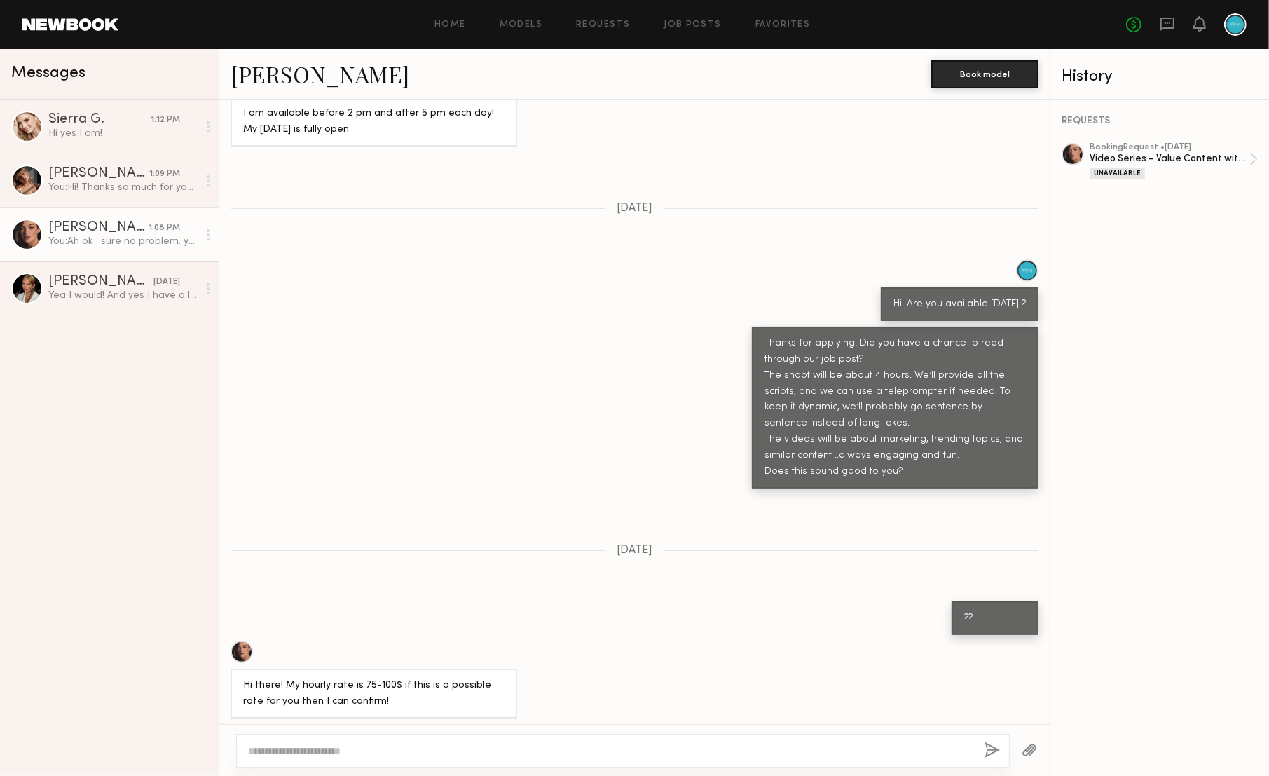
scroll to position [228, 0]
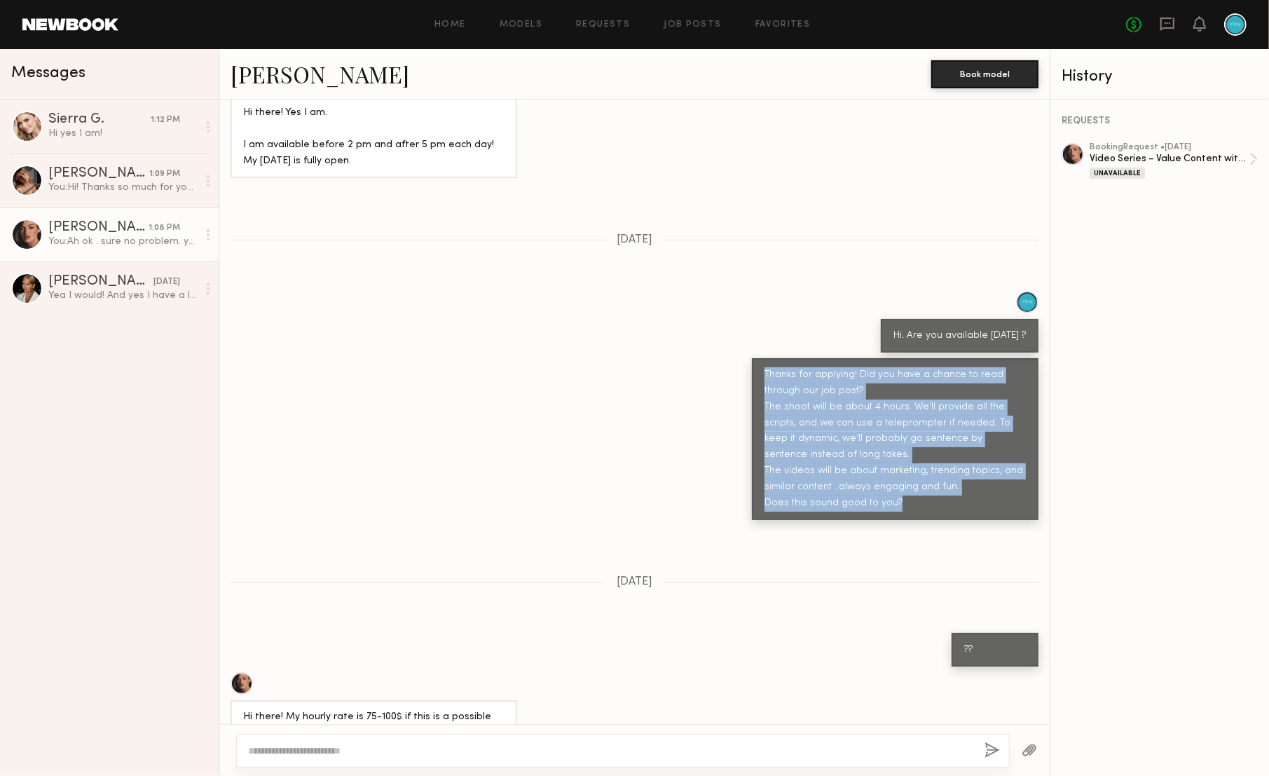
drag, startPoint x: 769, startPoint y: 371, endPoint x: 938, endPoint y: 507, distance: 216.8
click at [938, 507] on div "Thanks for applying! Did you have a chance to read through our job post? The sh…" at bounding box center [895, 439] width 261 height 145
copy div "Thanks for applying! Did you have a chance to read through our job post? The sh…"
click at [85, 150] on link "Sierra G. 1:12 PM Hi yes I am!" at bounding box center [109, 127] width 219 height 54
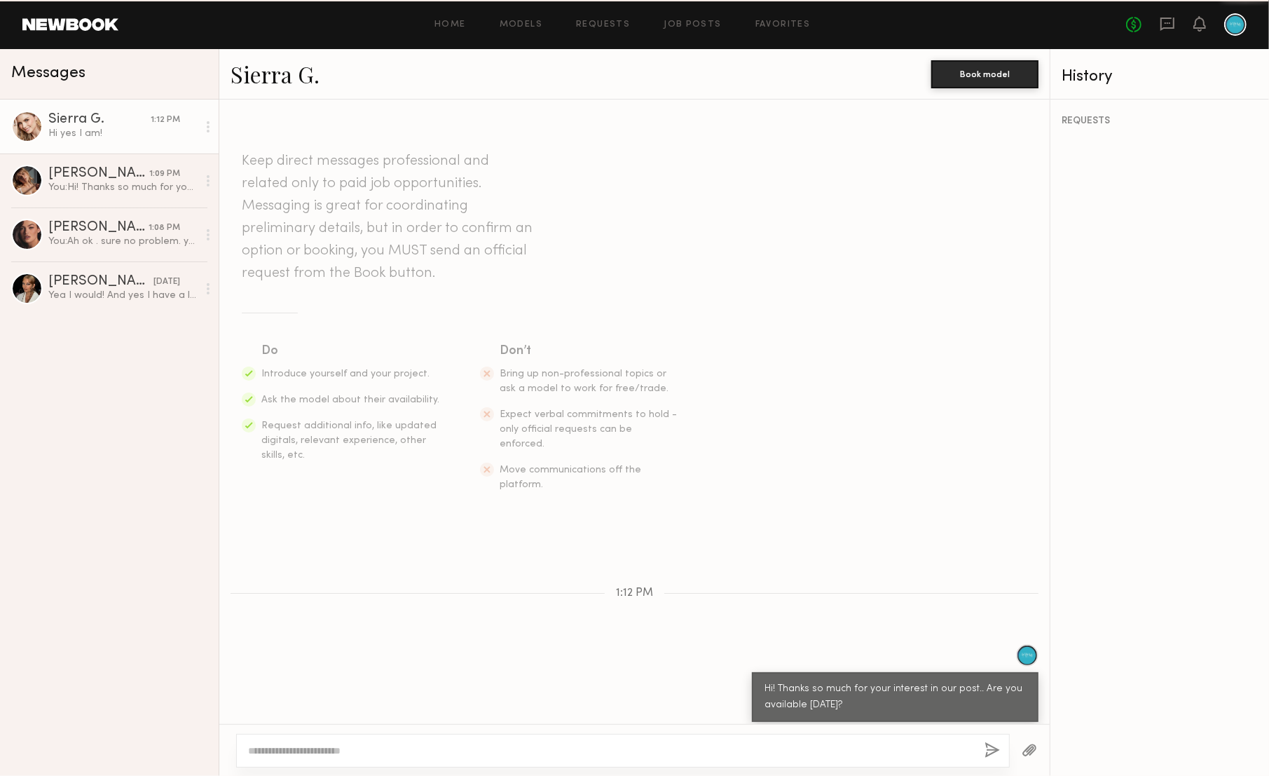
scroll to position [27, 0]
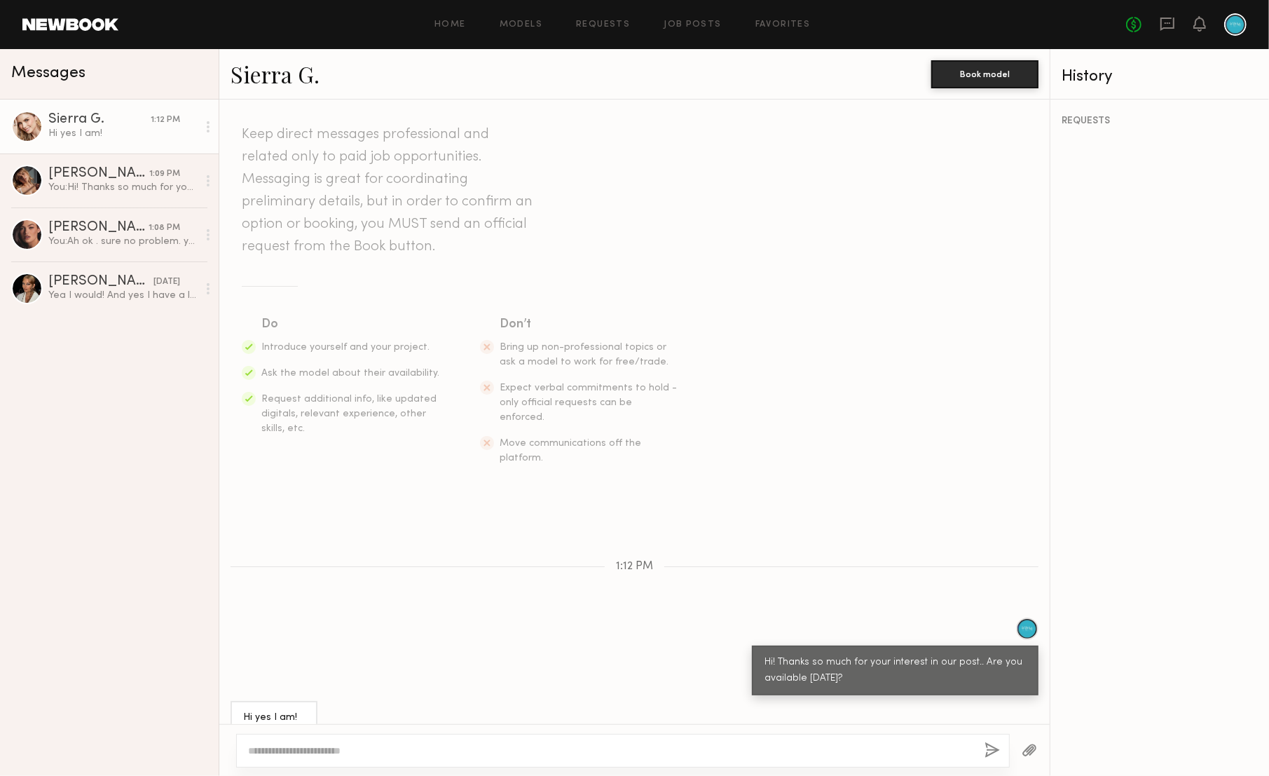
click at [498, 745] on textarea at bounding box center [610, 751] width 725 height 14
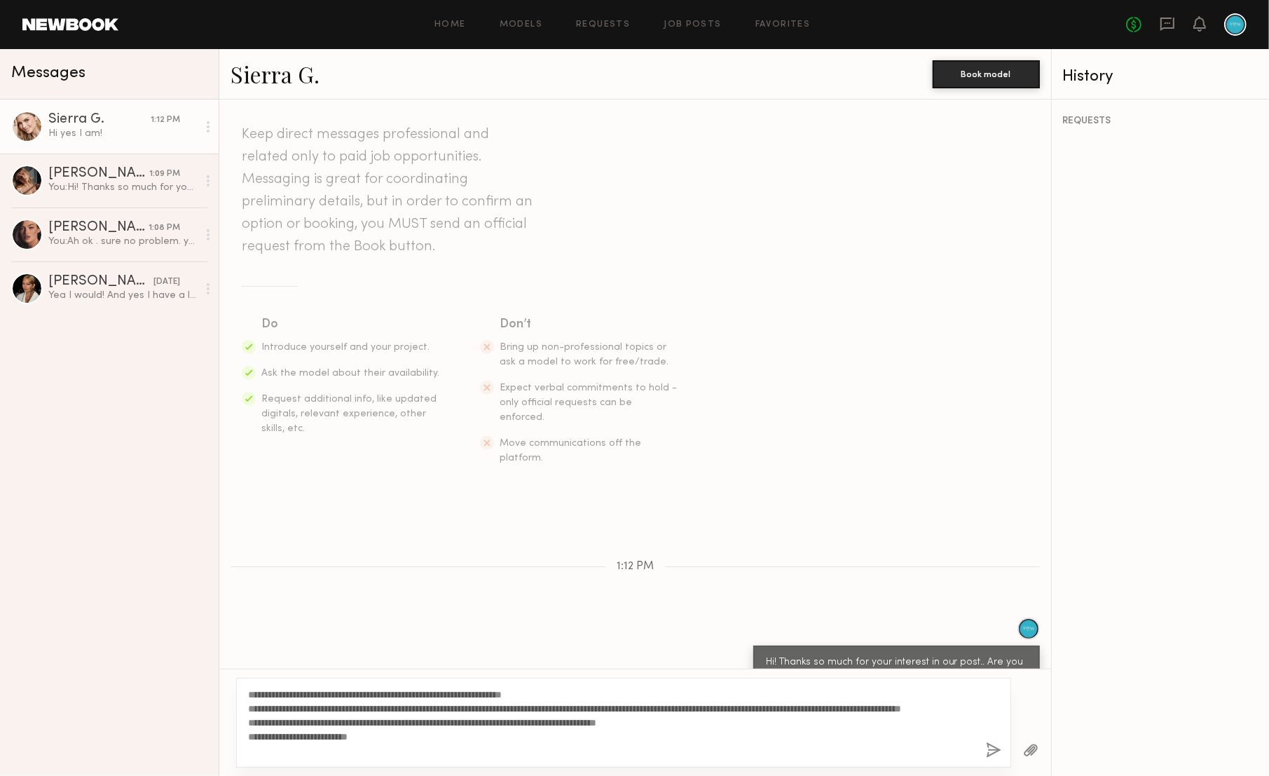
click at [386, 704] on textarea "**********" at bounding box center [611, 723] width 727 height 70
click at [418, 724] on textarea "**********" at bounding box center [611, 723] width 727 height 70
drag, startPoint x: 695, startPoint y: 738, endPoint x: 723, endPoint y: 737, distance: 27.4
click at [695, 738] on textarea "**********" at bounding box center [611, 723] width 727 height 70
click at [747, 739] on textarea "**********" at bounding box center [611, 723] width 727 height 70
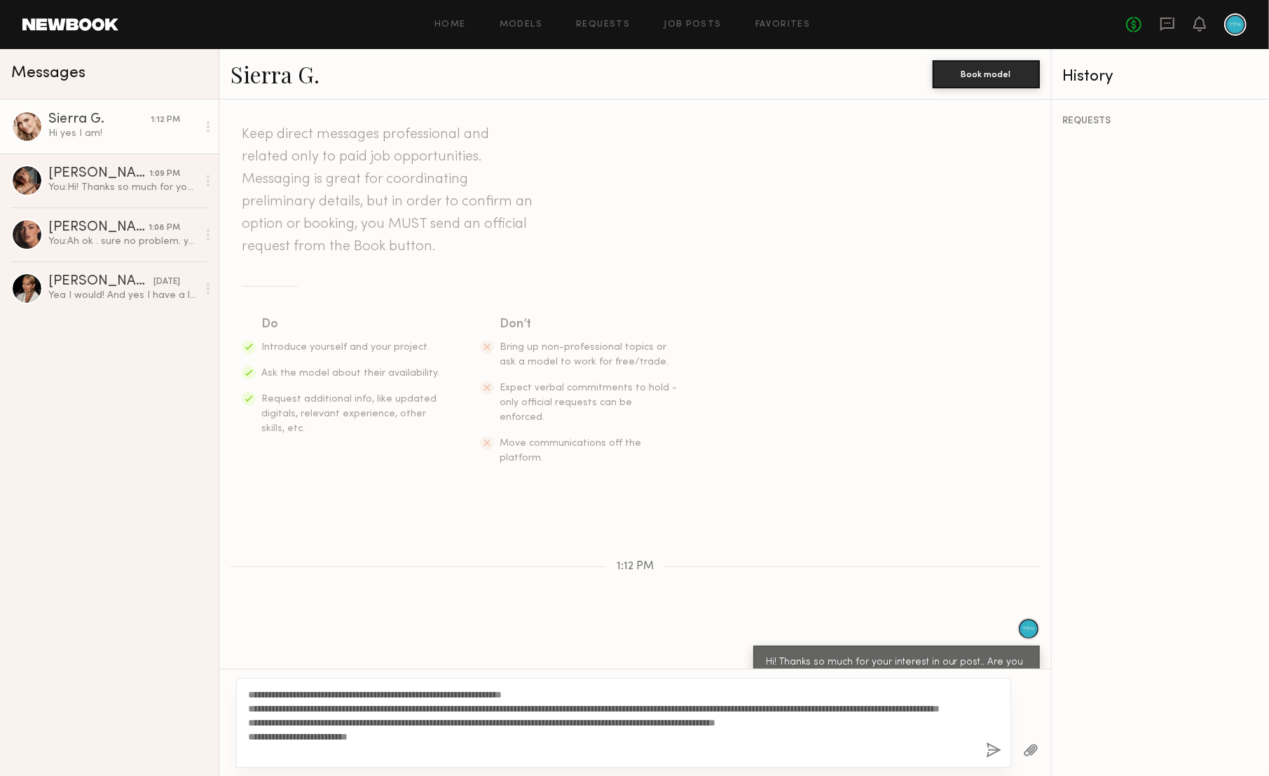
drag, startPoint x: 408, startPoint y: 755, endPoint x: 241, endPoint y: 681, distance: 182.6
click at [241, 681] on div "**********" at bounding box center [623, 723] width 775 height 90
click at [476, 718] on textarea "**********" at bounding box center [611, 723] width 727 height 70
drag, startPoint x: 343, startPoint y: 695, endPoint x: 250, endPoint y: 687, distance: 92.8
click at [250, 687] on div "**********" at bounding box center [623, 723] width 775 height 90
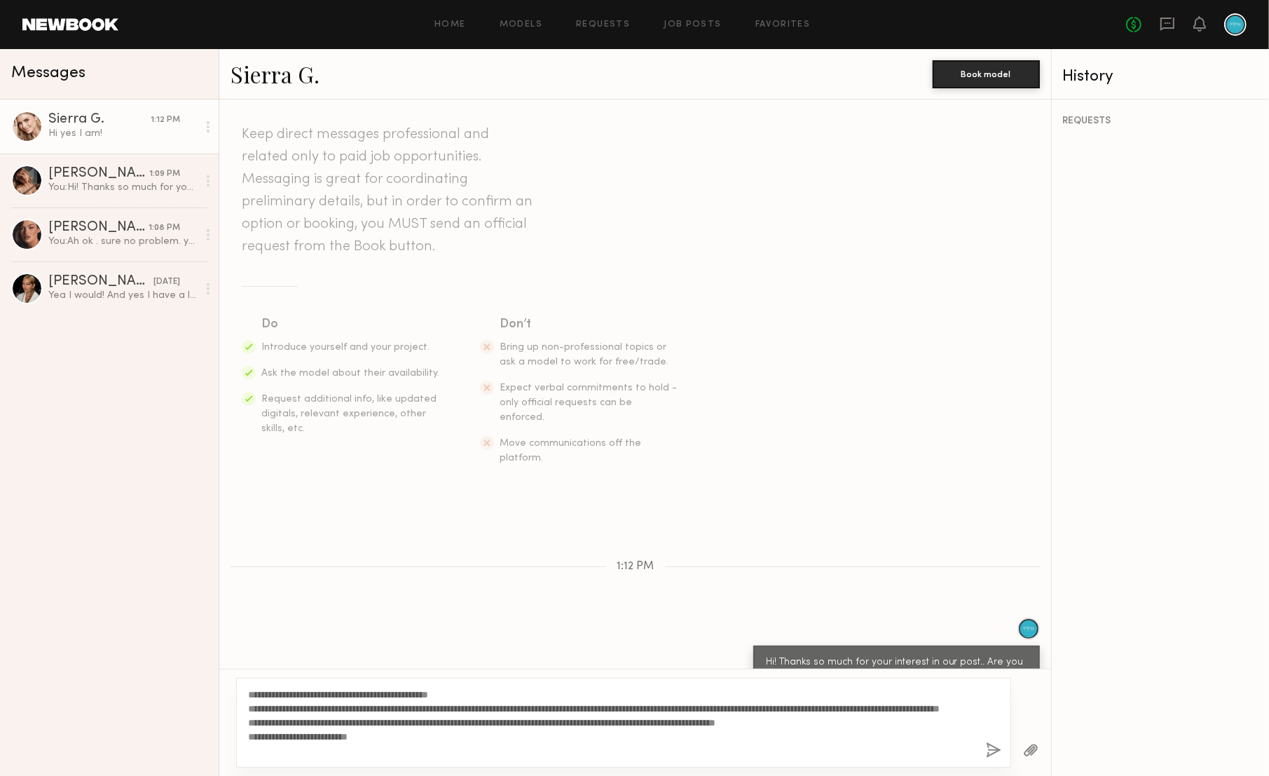
click at [552, 749] on textarea "**********" at bounding box center [611, 723] width 727 height 70
drag, startPoint x: 383, startPoint y: 750, endPoint x: 246, endPoint y: 752, distance: 137.4
click at [246, 752] on div "**********" at bounding box center [623, 723] width 775 height 90
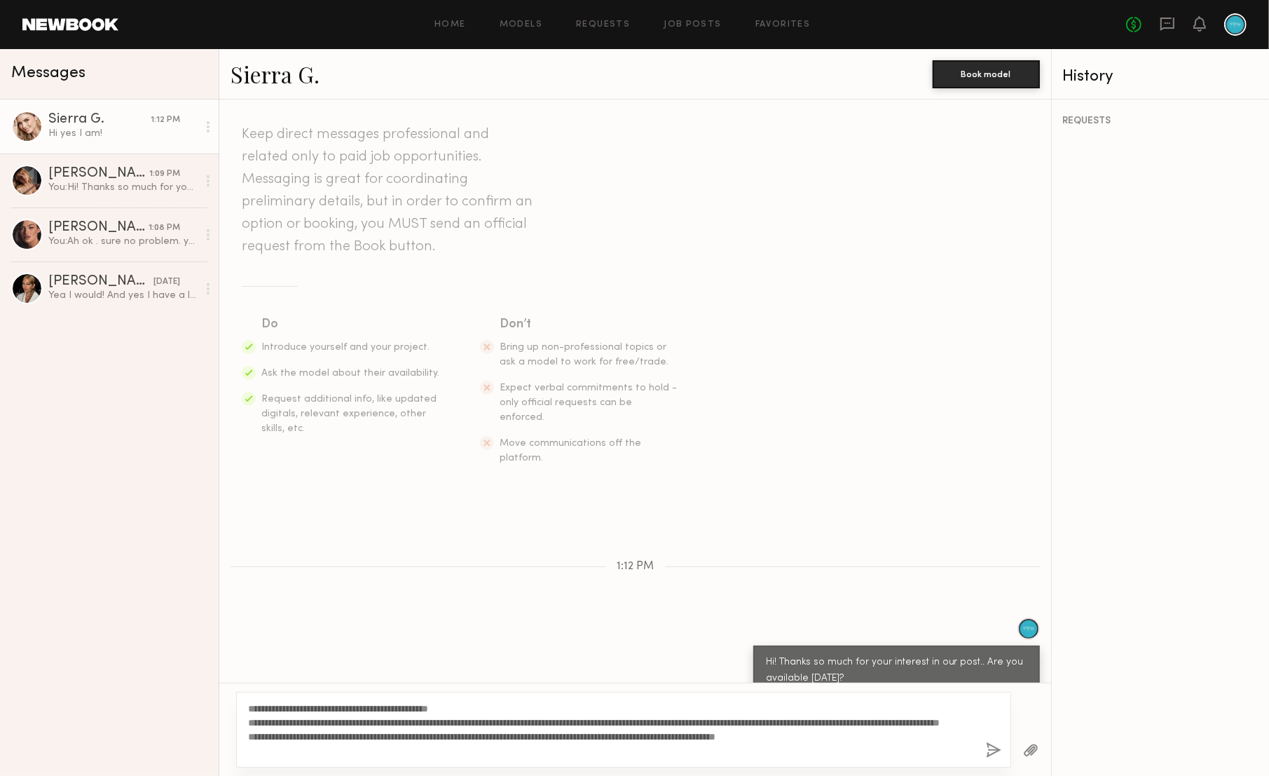
type textarea "**********"
click at [992, 749] on button "button" at bounding box center [993, 751] width 15 height 18
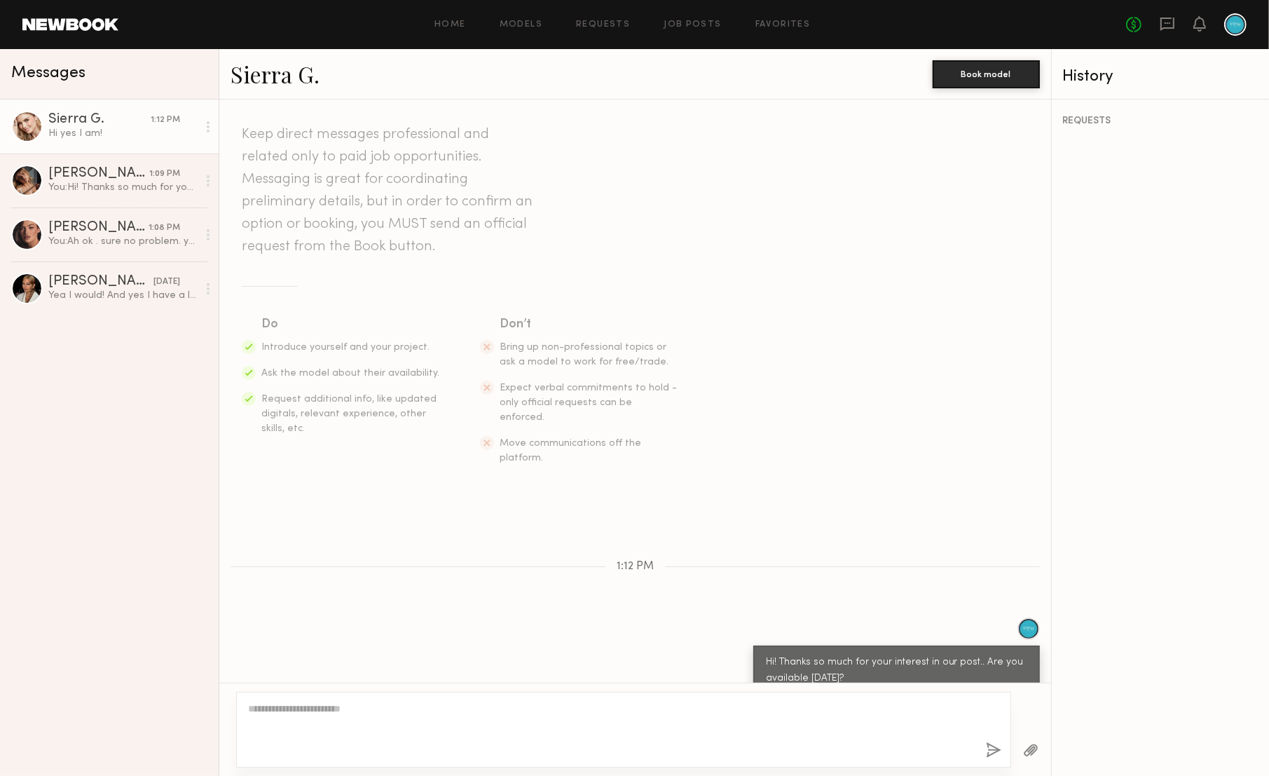
scroll to position [313, 0]
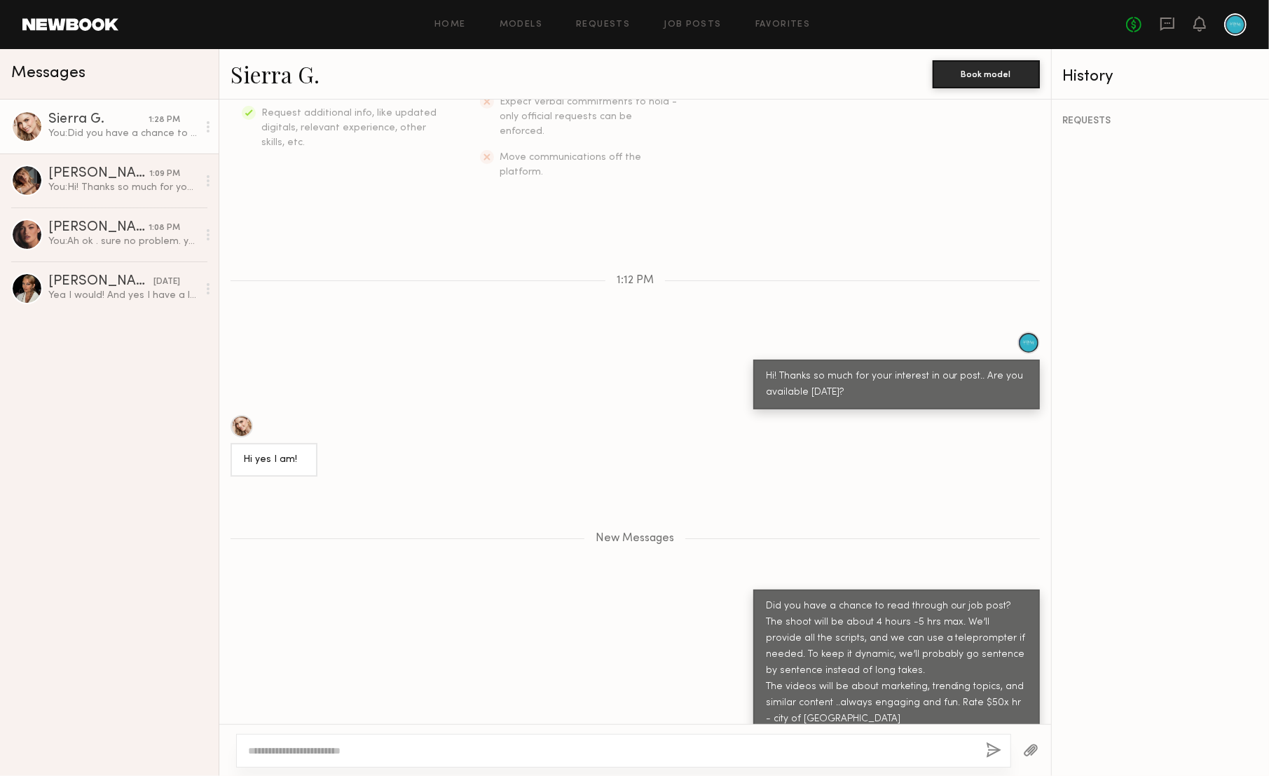
click at [39, 125] on div at bounding box center [27, 127] width 32 height 32
click at [245, 415] on div at bounding box center [242, 426] width 22 height 22
click at [111, 226] on div "[PERSON_NAME]" at bounding box center [98, 228] width 100 height 14
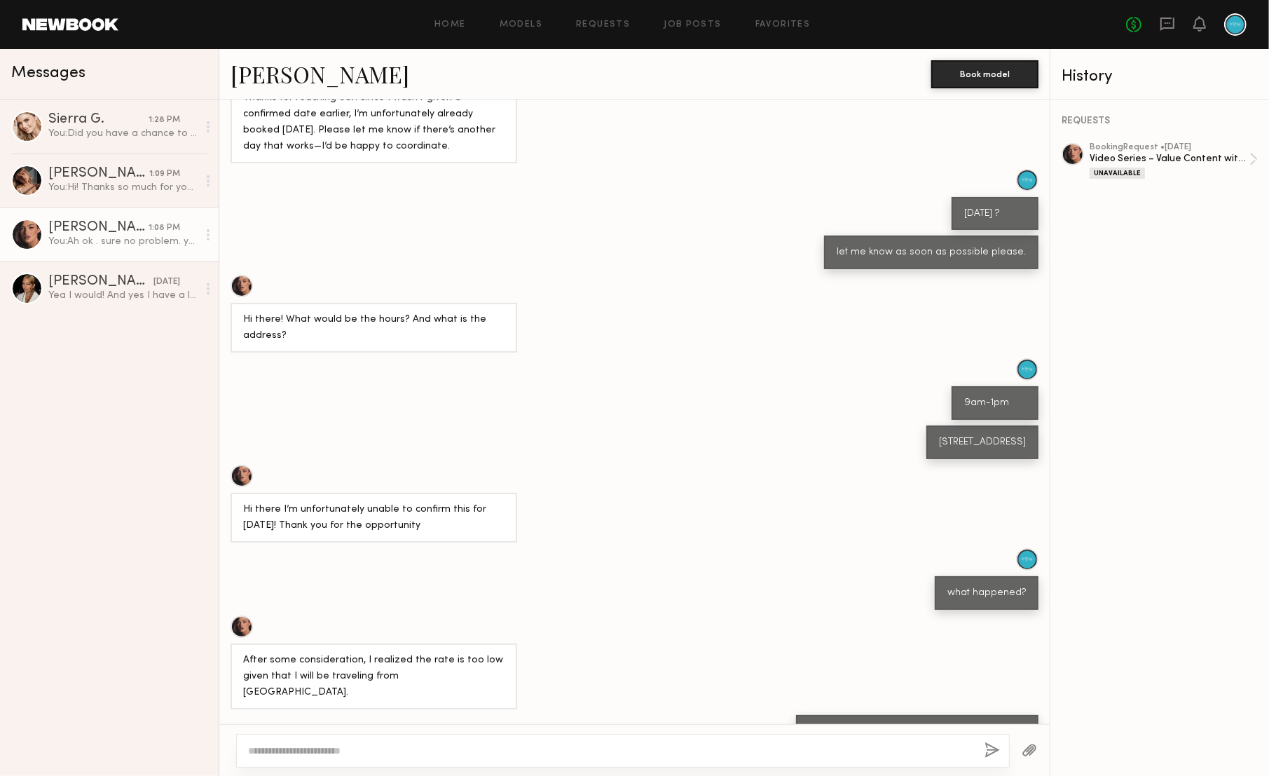
scroll to position [1579, 0]
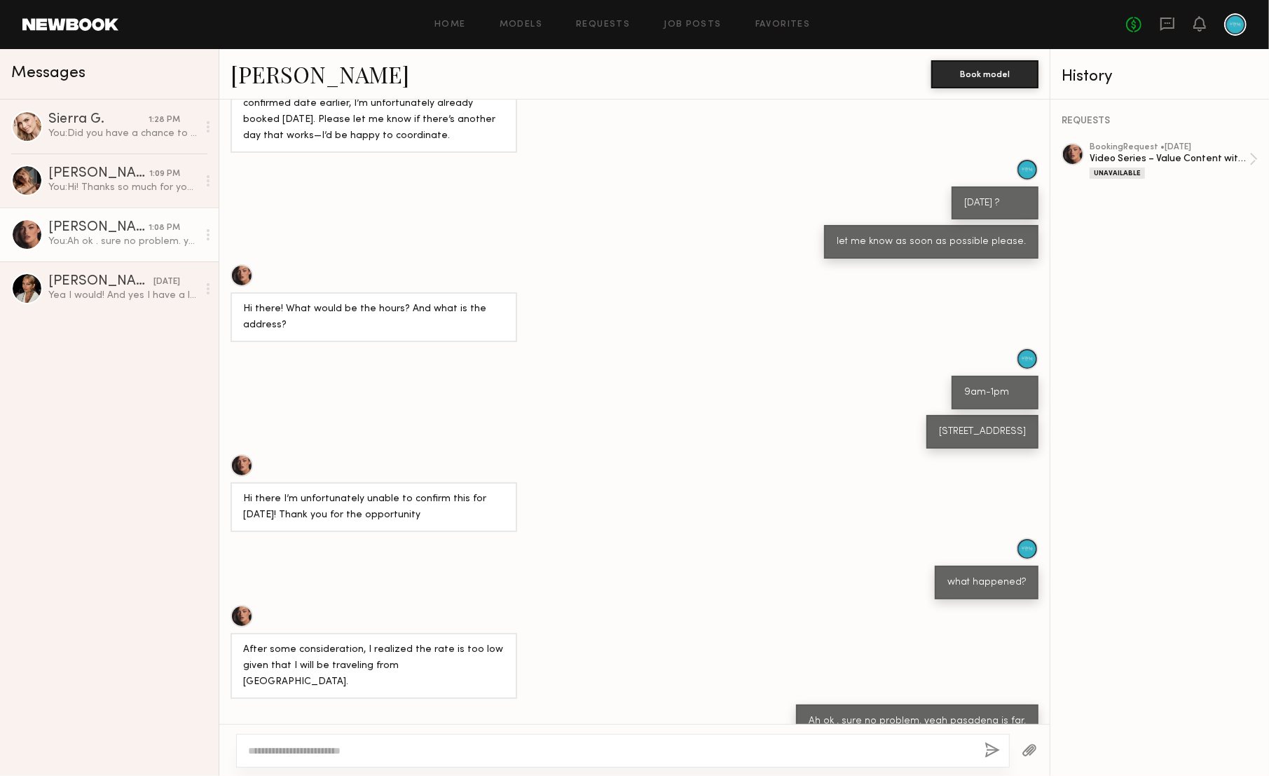
click at [245, 613] on div at bounding box center [242, 616] width 22 height 22
click at [78, 284] on div "[PERSON_NAME]" at bounding box center [100, 282] width 105 height 14
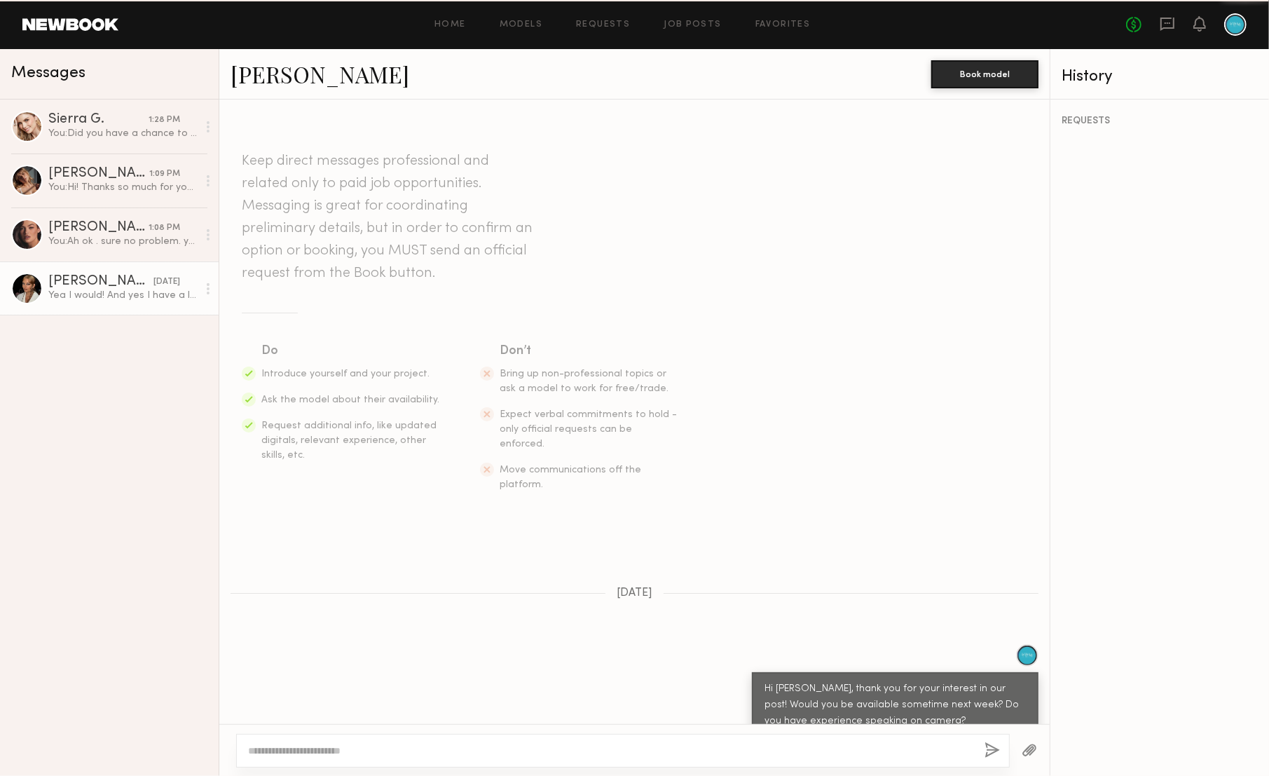
scroll to position [165, 0]
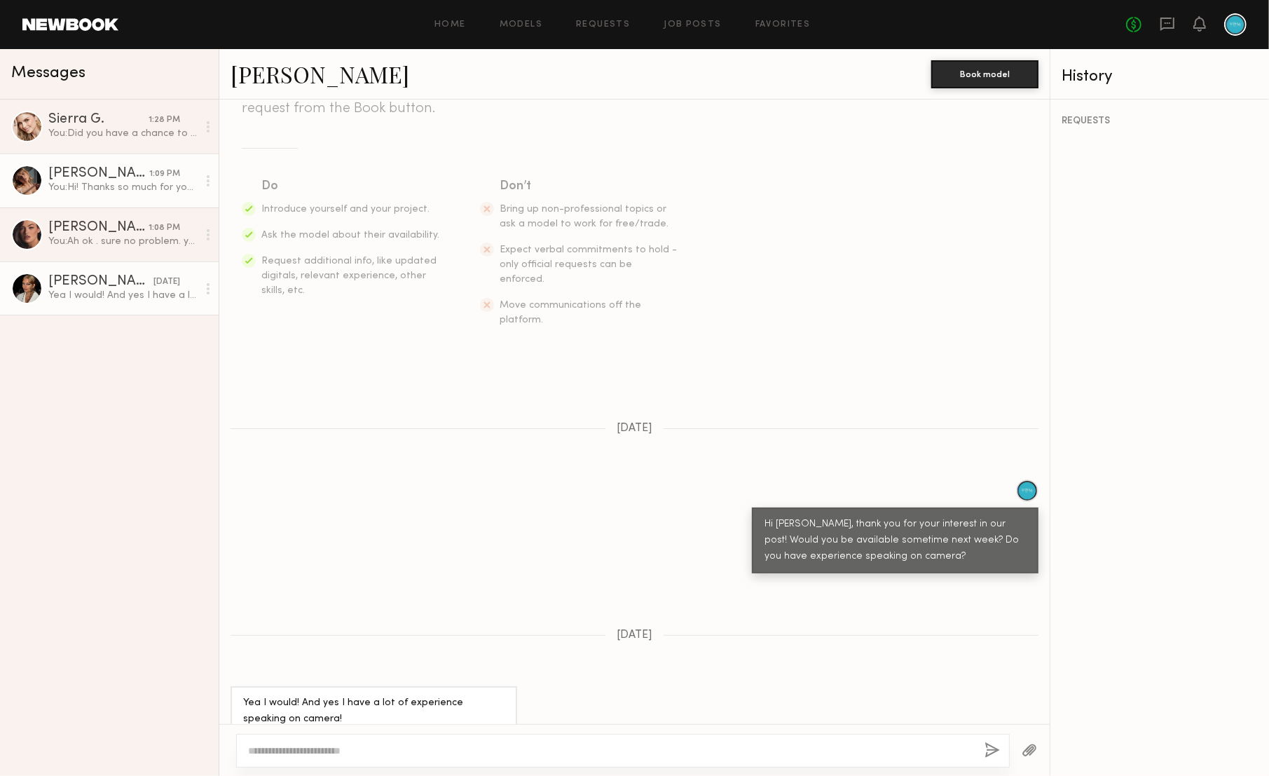
click at [123, 196] on link "Alena S. 1:09 PM You: Hi! Thanks so much for your interest in our post.. Are yo…" at bounding box center [109, 180] width 219 height 54
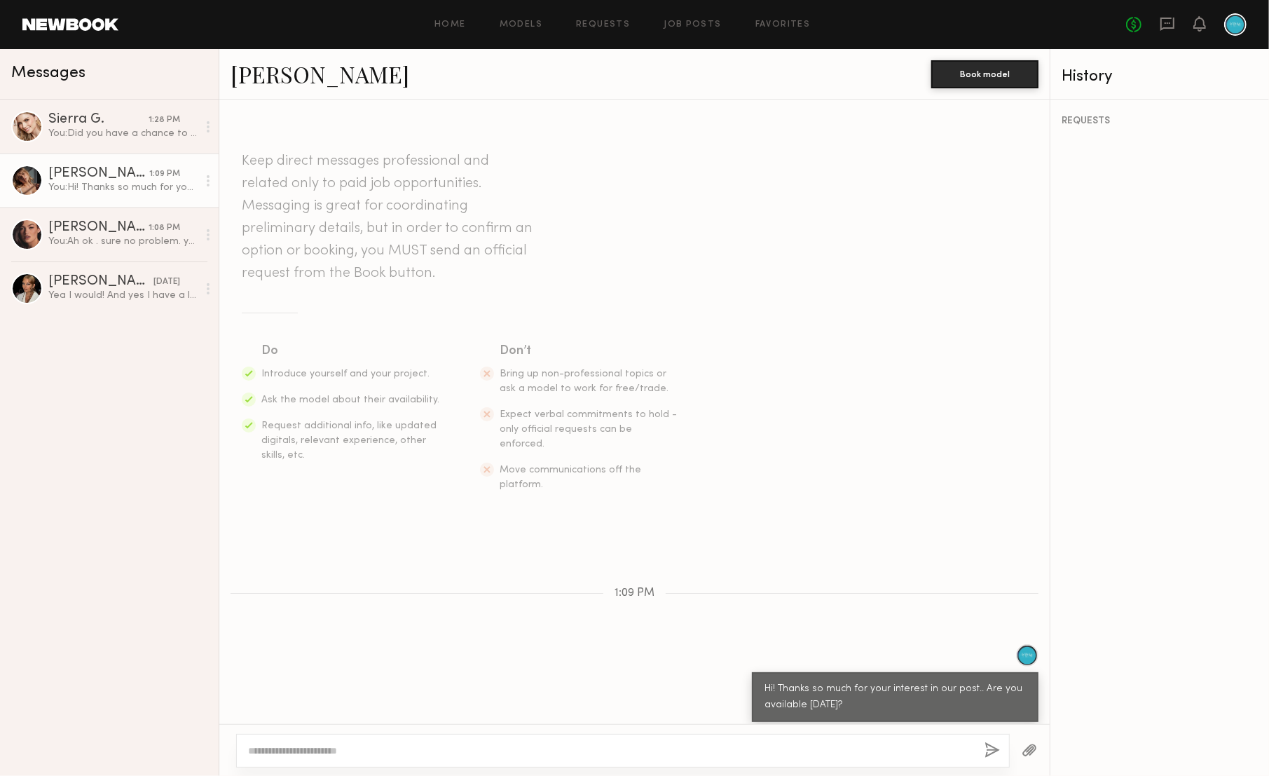
click at [58, 182] on div "You: Hi! Thanks so much for your interest in our post.. Are you available tomor…" at bounding box center [122, 187] width 149 height 13
click at [20, 172] on div at bounding box center [27, 181] width 32 height 32
click at [29, 179] on div at bounding box center [27, 181] width 32 height 32
click at [254, 74] on link "[PERSON_NAME]" at bounding box center [320, 74] width 179 height 30
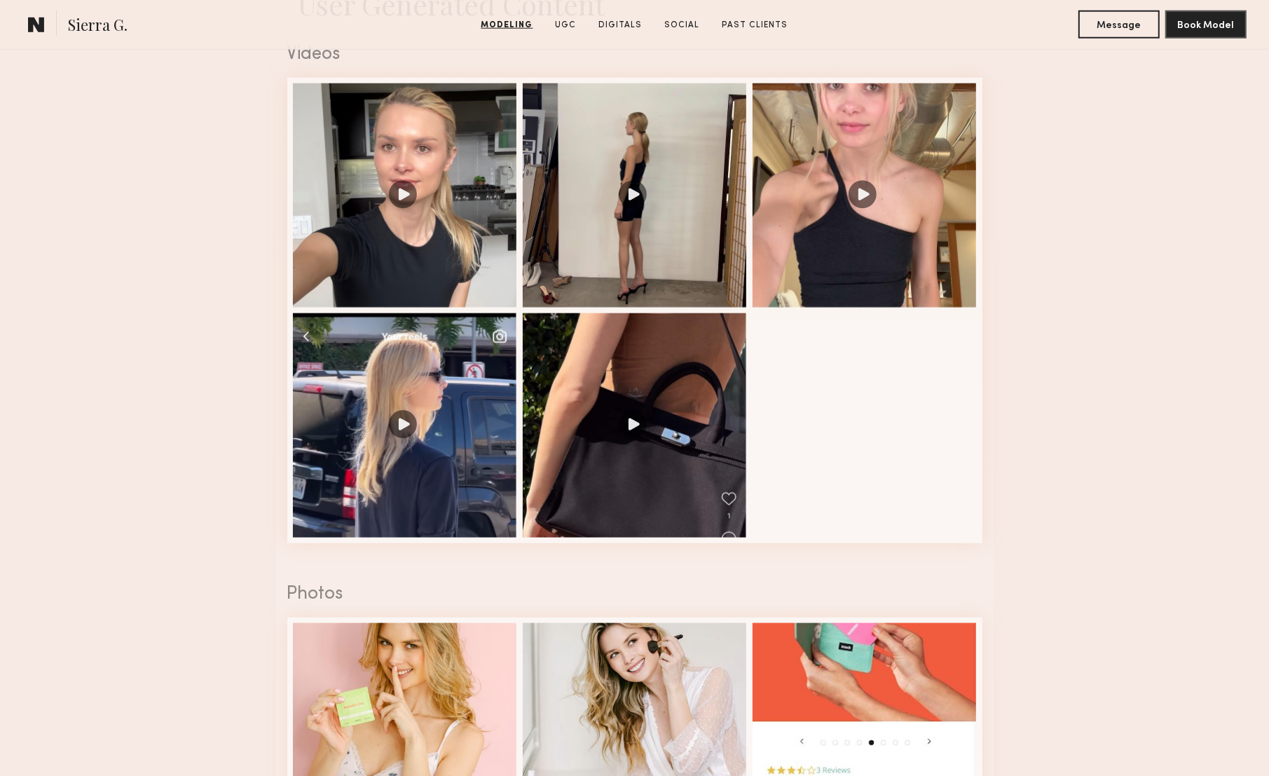
scroll to position [1449, 0]
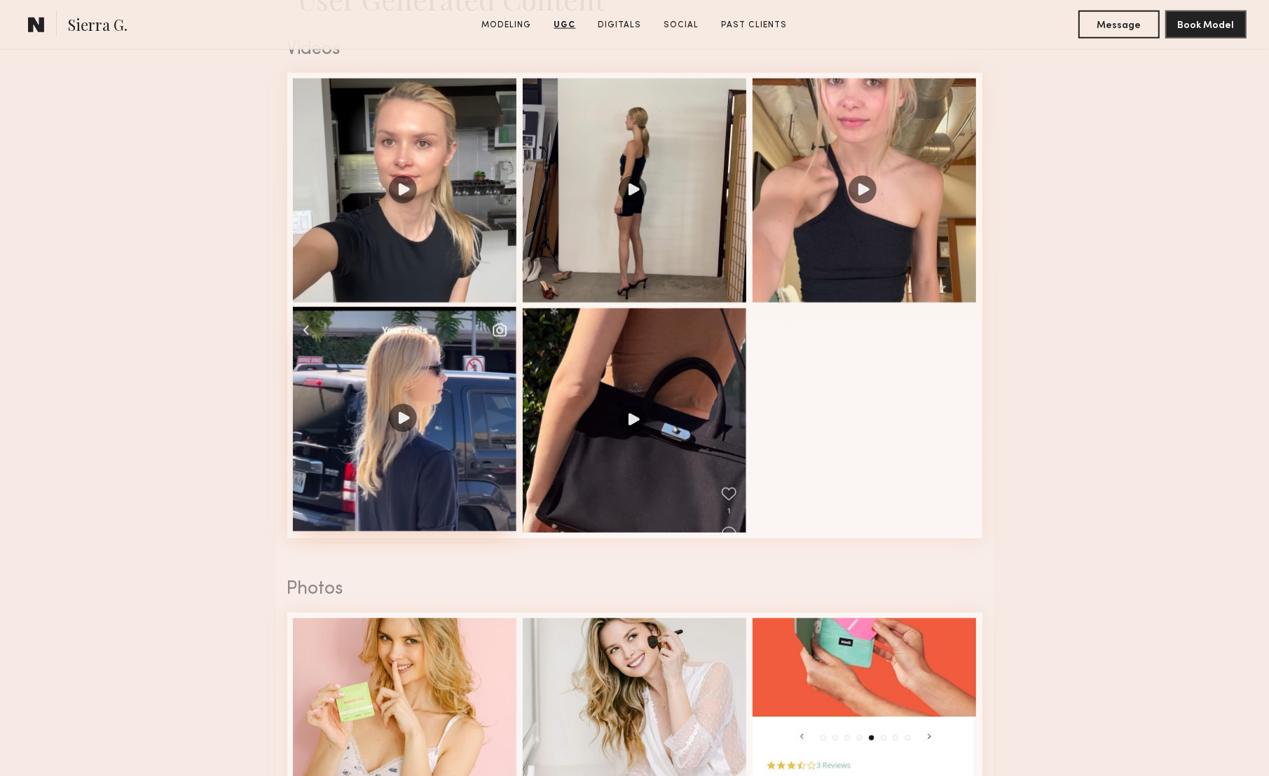
click at [471, 486] on div at bounding box center [405, 419] width 224 height 224
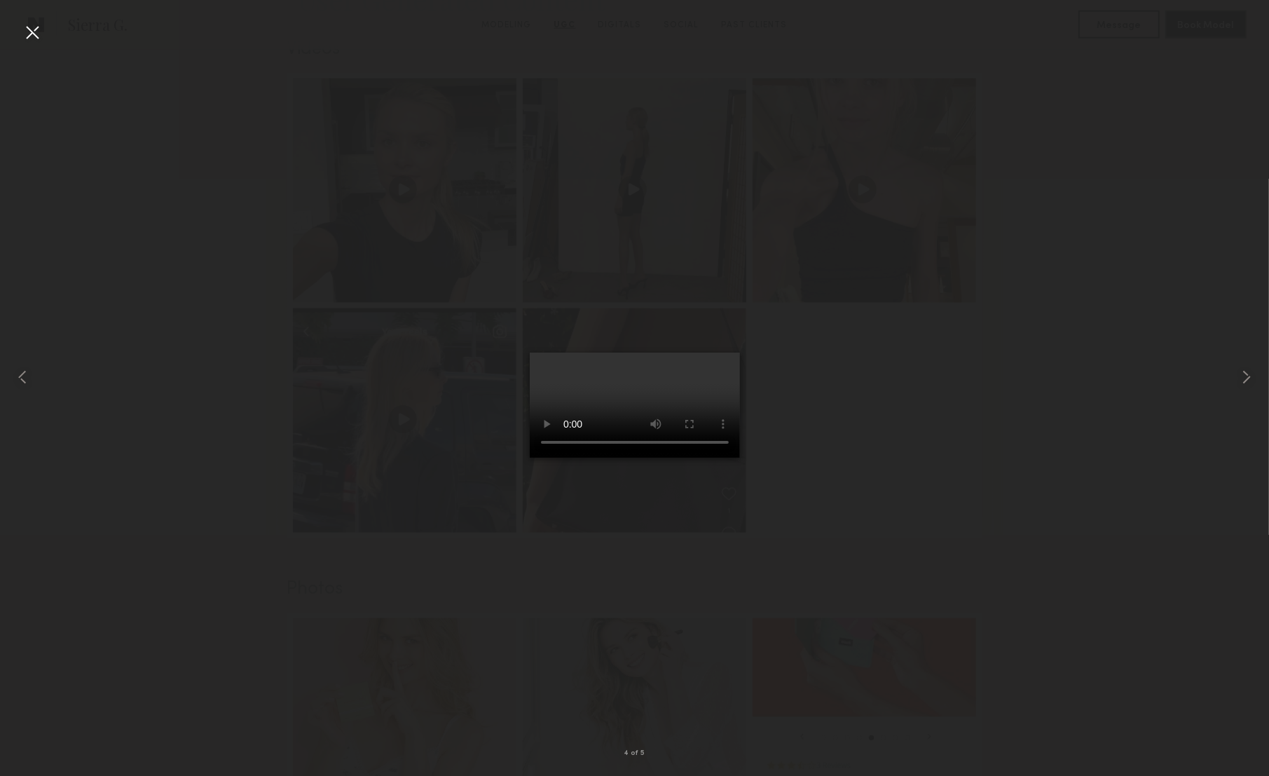
click at [34, 32] on div at bounding box center [32, 32] width 22 height 22
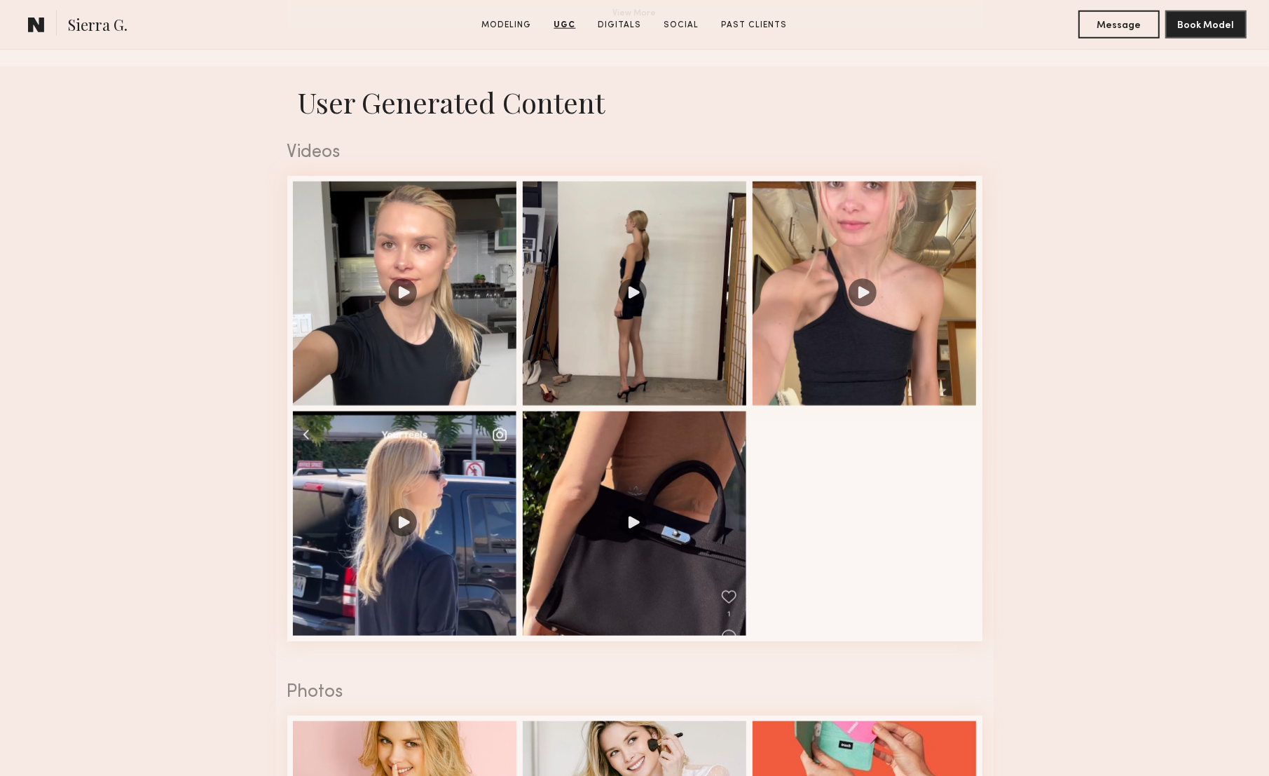
scroll to position [1351, 0]
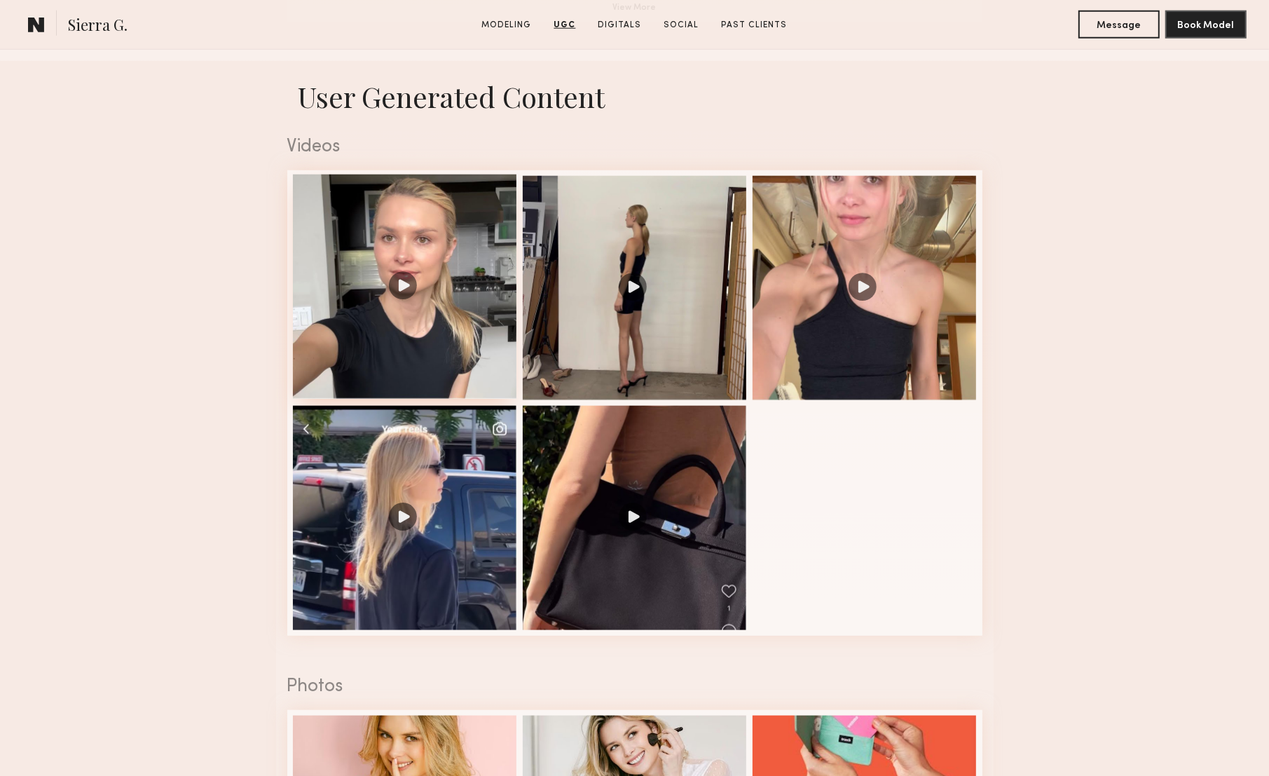
click at [418, 351] on div at bounding box center [405, 287] width 224 height 224
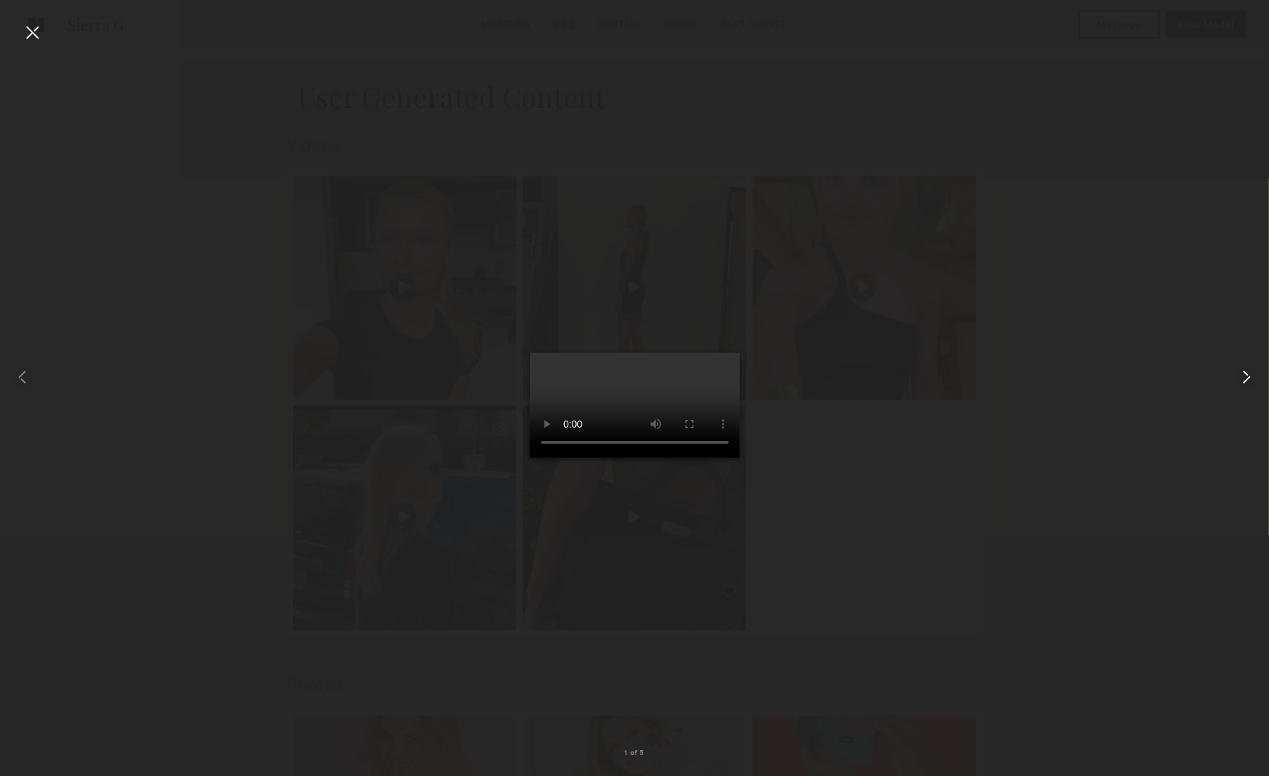
click at [1243, 367] on common-icon at bounding box center [1247, 377] width 22 height 22
click at [1249, 375] on common-icon at bounding box center [1247, 377] width 22 height 22
click at [1249, 373] on common-icon at bounding box center [1247, 377] width 22 height 22
click at [1238, 375] on common-icon at bounding box center [1247, 377] width 22 height 22
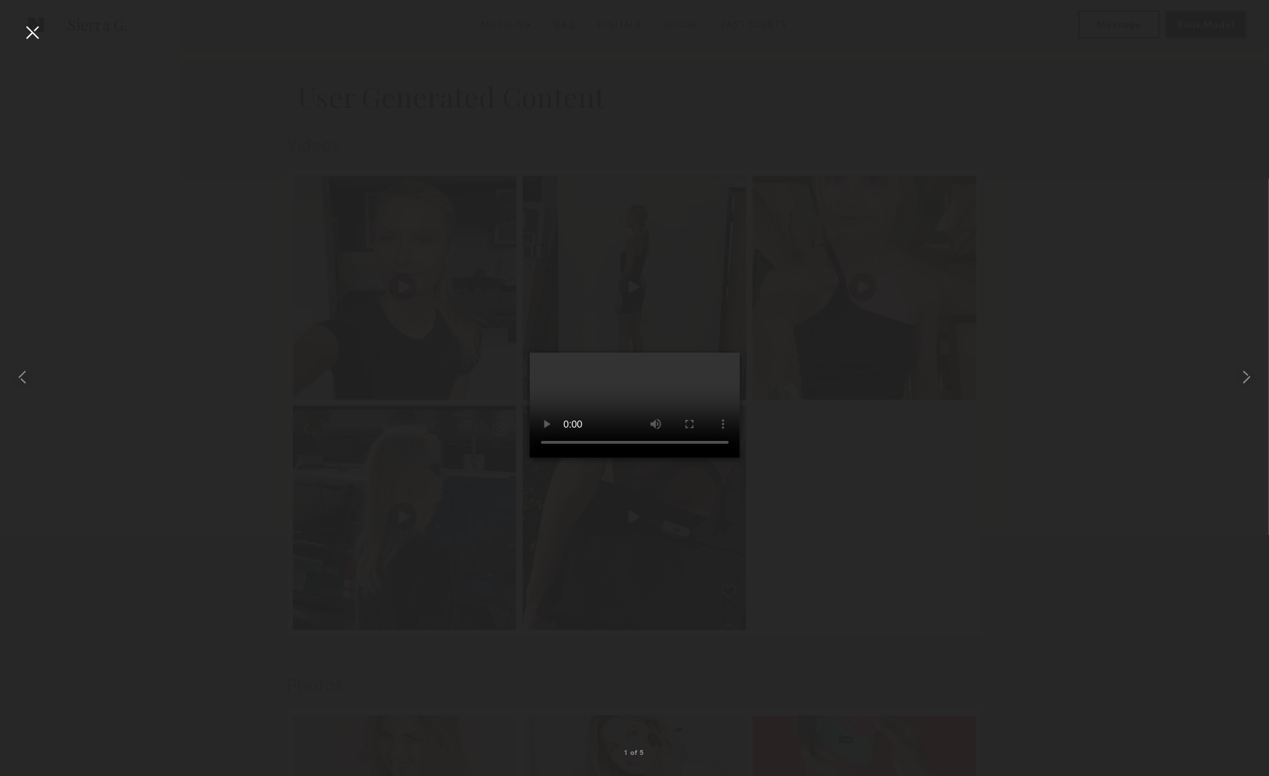
click at [41, 35] on div at bounding box center [32, 32] width 22 height 22
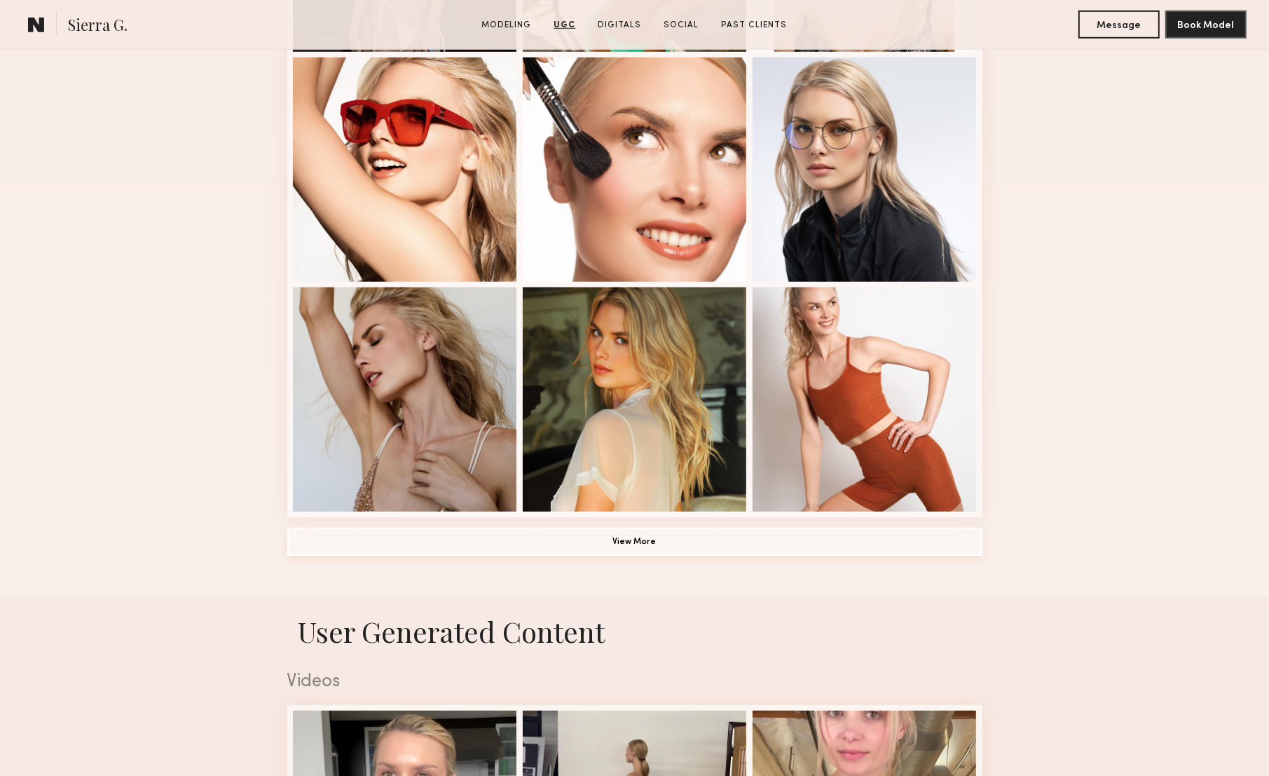
scroll to position [0, 0]
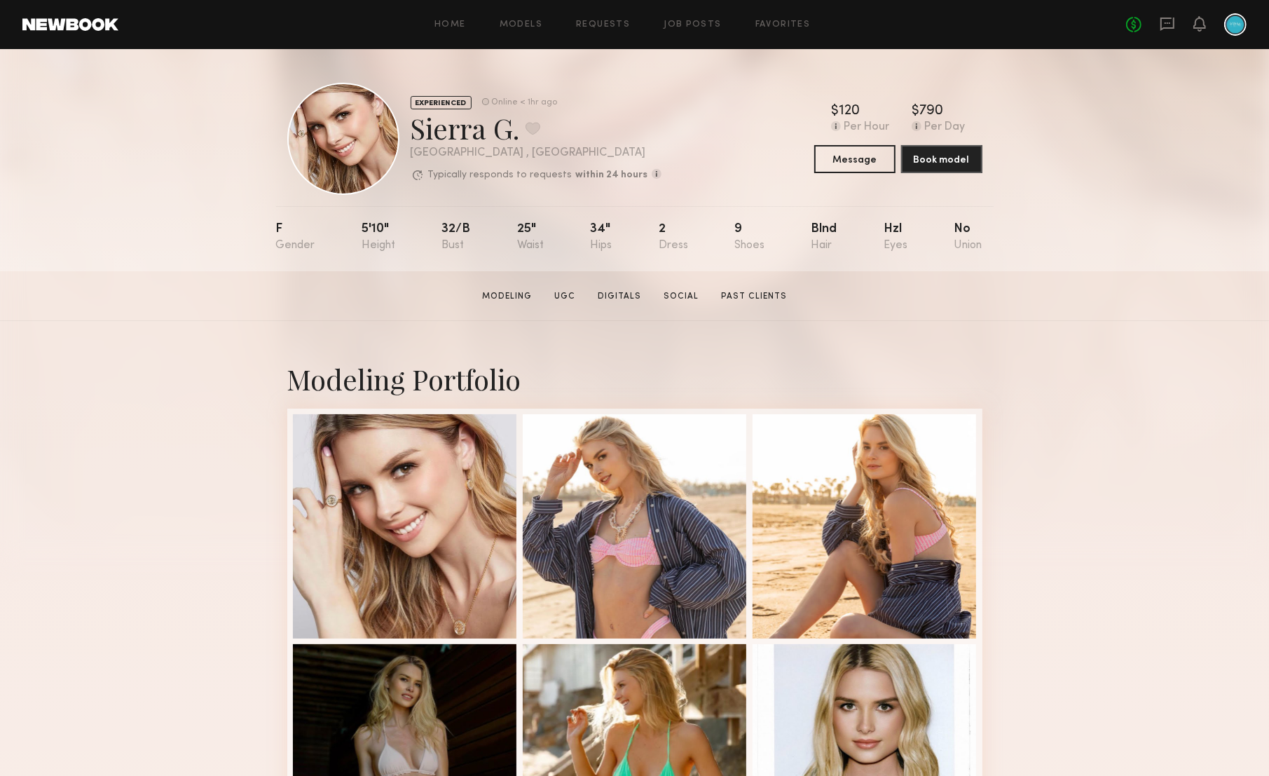
click at [1157, 20] on div "No fees up to $5,000" at bounding box center [1186, 24] width 121 height 22
click at [1175, 27] on div "No fees up to $5,000" at bounding box center [1186, 24] width 121 height 22
click at [1175, 29] on icon at bounding box center [1167, 23] width 15 height 15
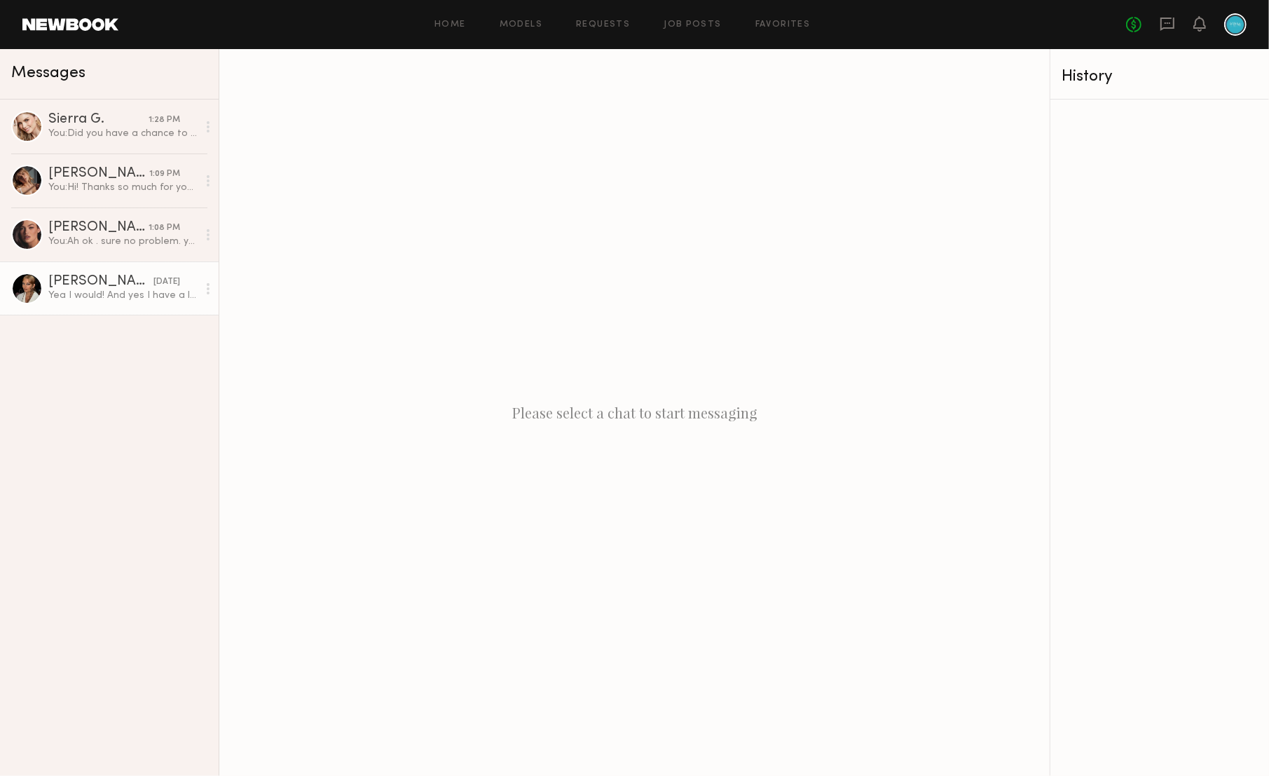
click at [32, 295] on div at bounding box center [27, 289] width 32 height 32
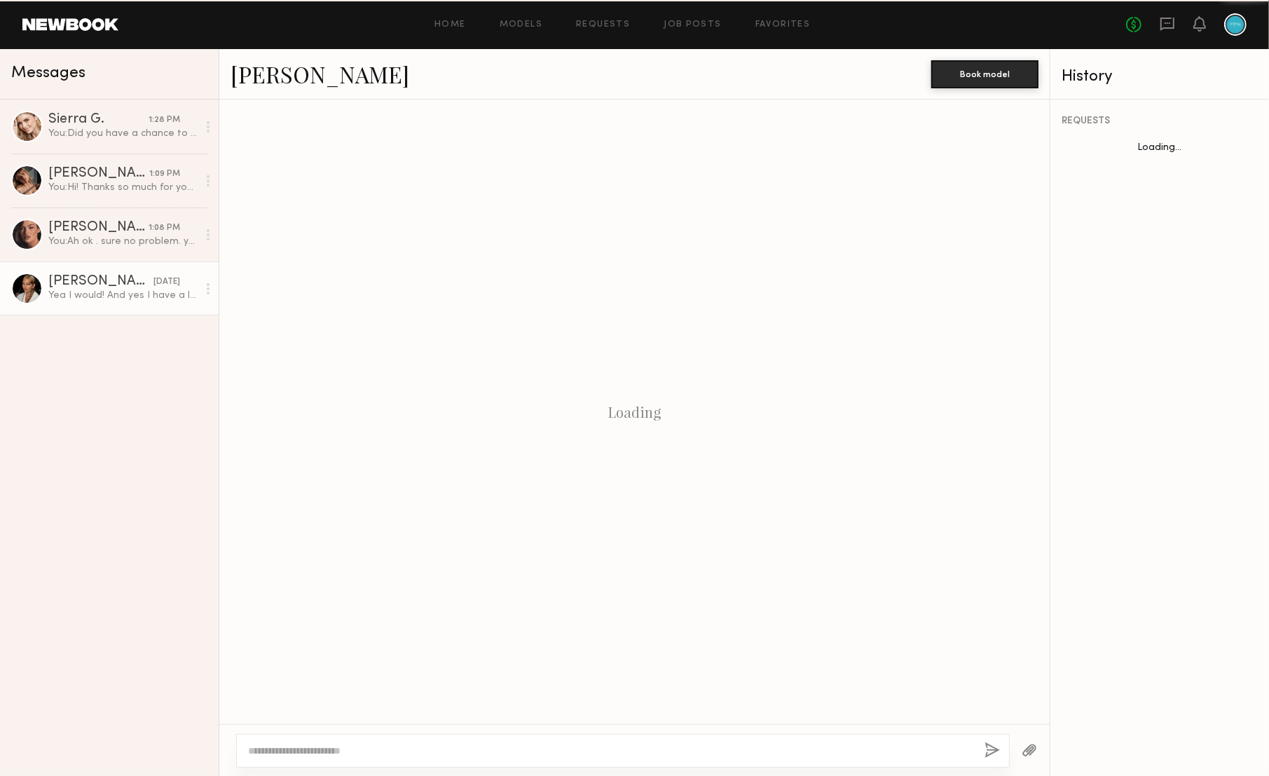
scroll to position [165, 0]
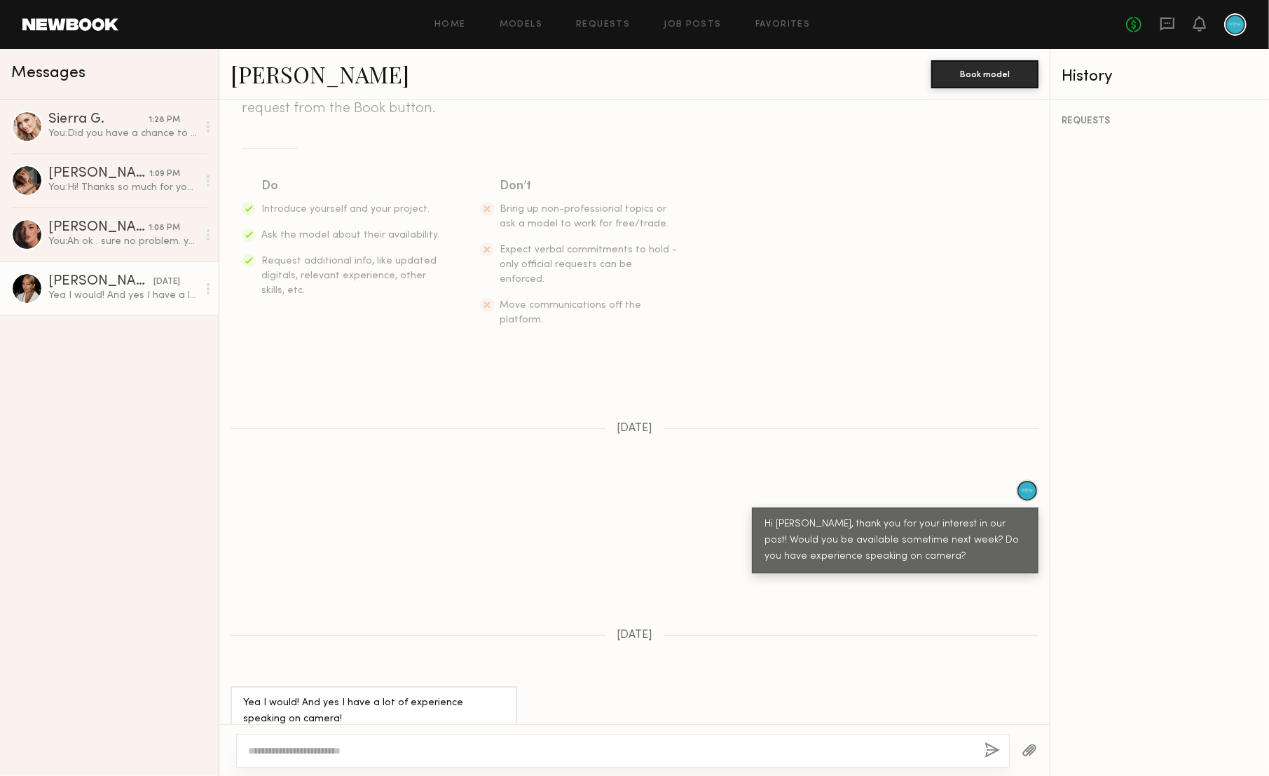
click at [258, 80] on link "[PERSON_NAME]" at bounding box center [320, 74] width 179 height 30
click at [81, 130] on div "You: Did you have a chance to read through our job post? The shoot will be abou…" at bounding box center [122, 133] width 149 height 13
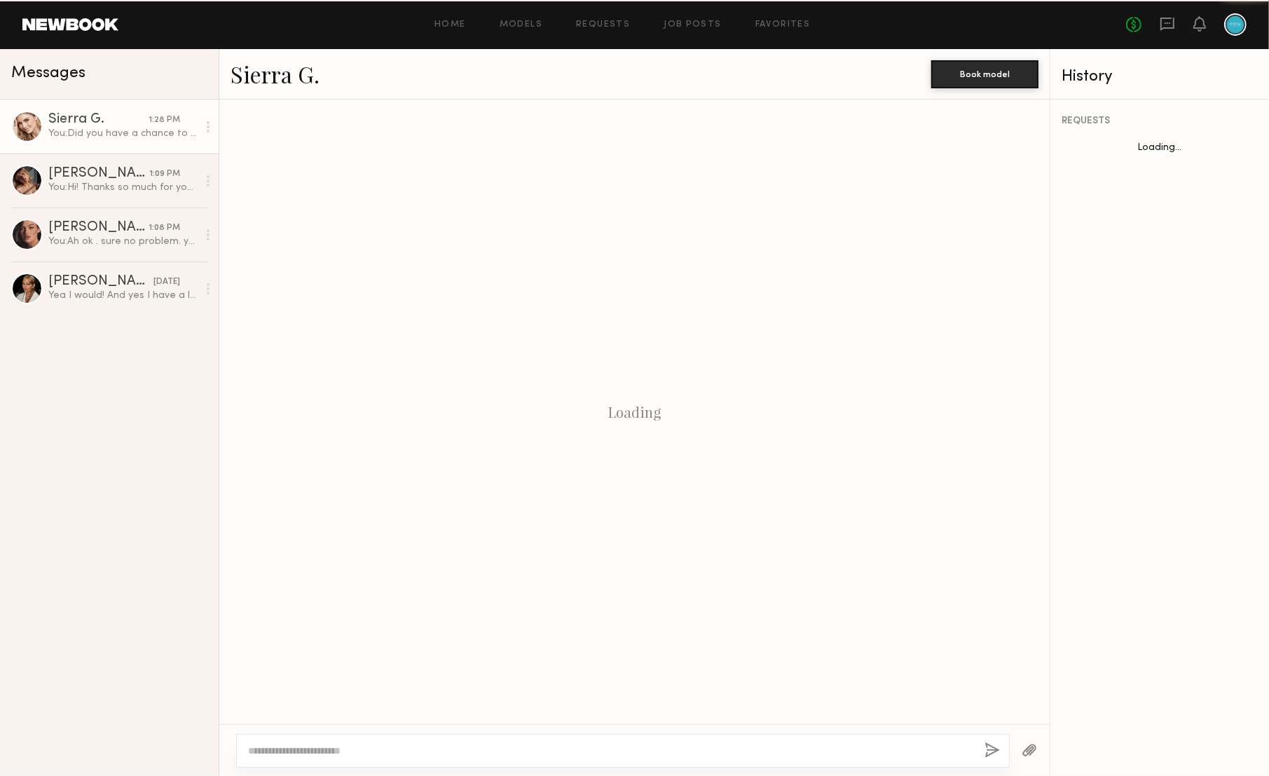
scroll to position [207, 0]
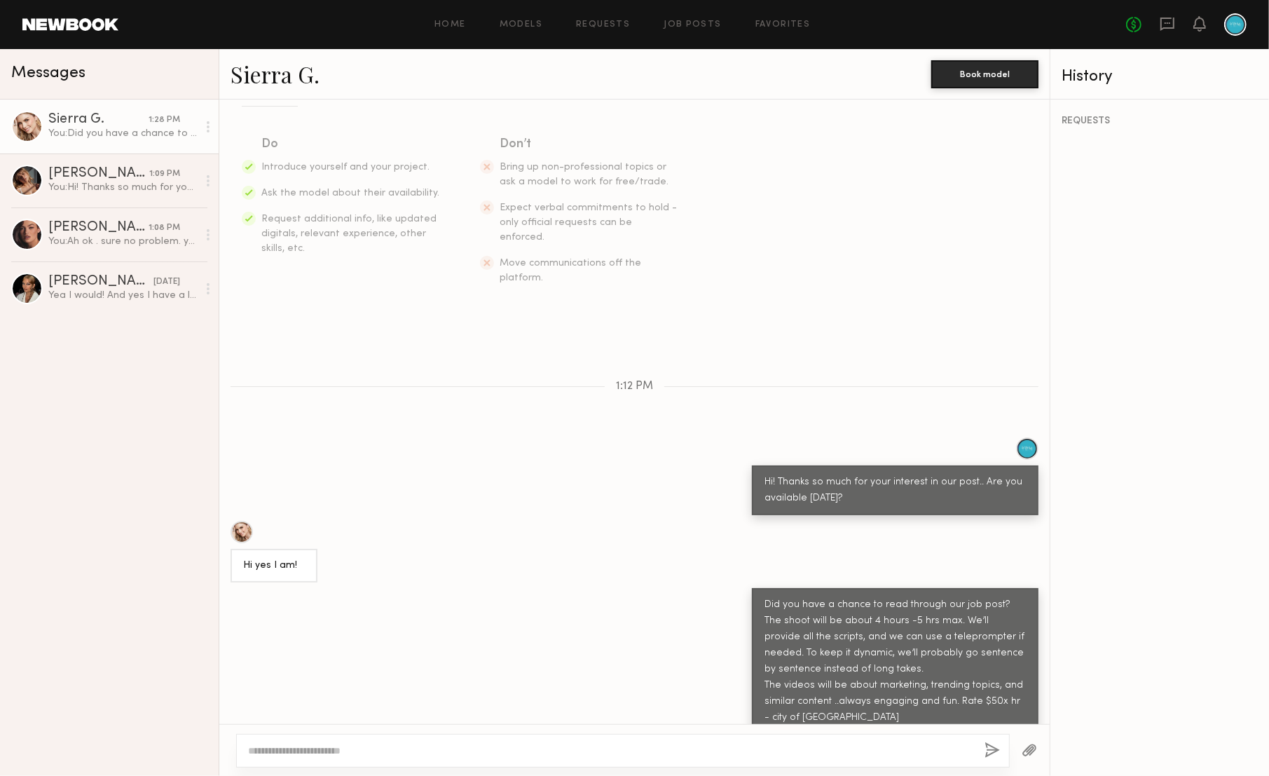
click at [238, 521] on div at bounding box center [242, 532] width 22 height 22
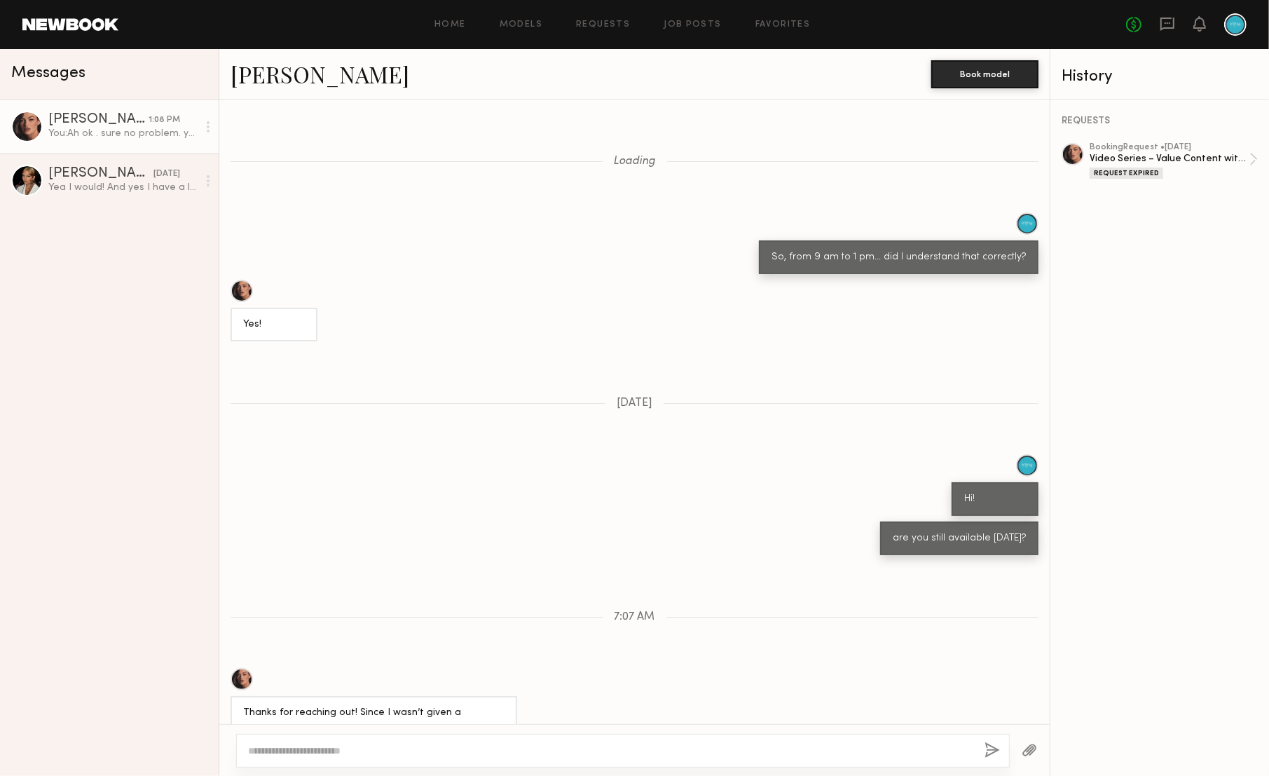
scroll to position [734, 0]
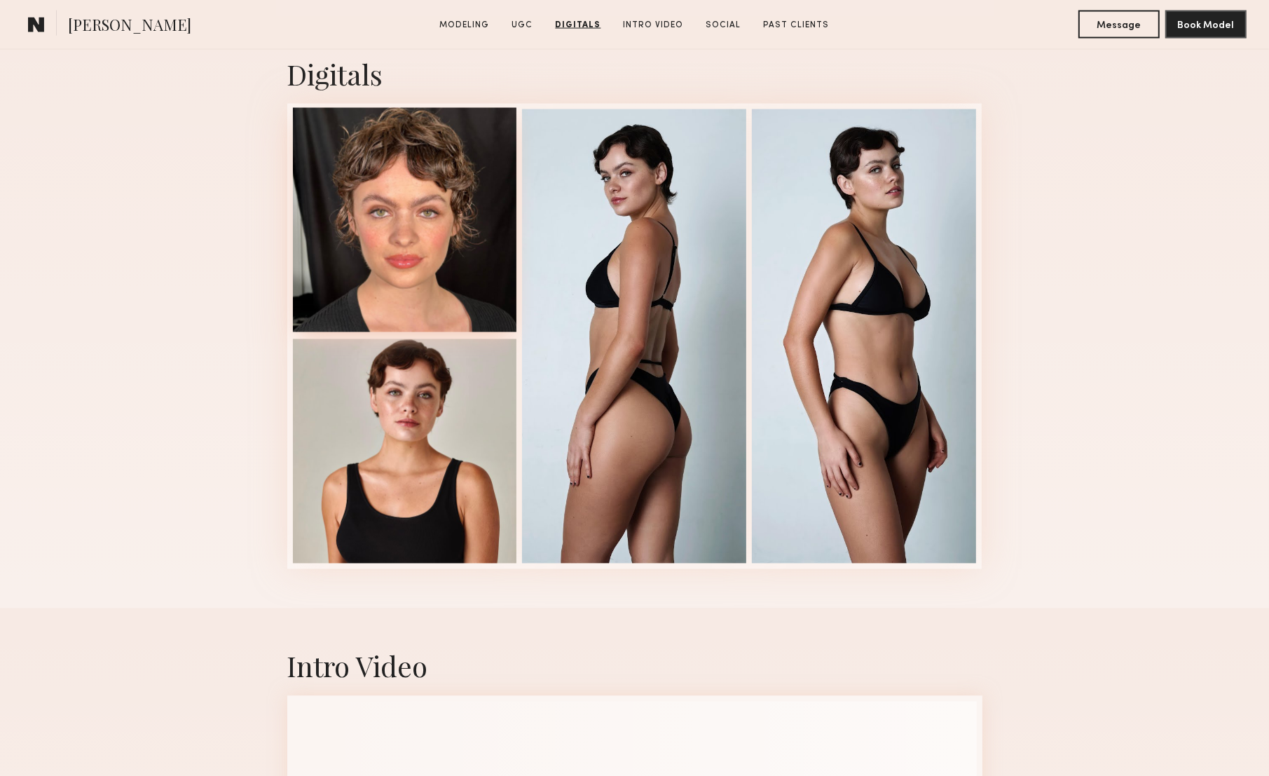
scroll to position [2250, 0]
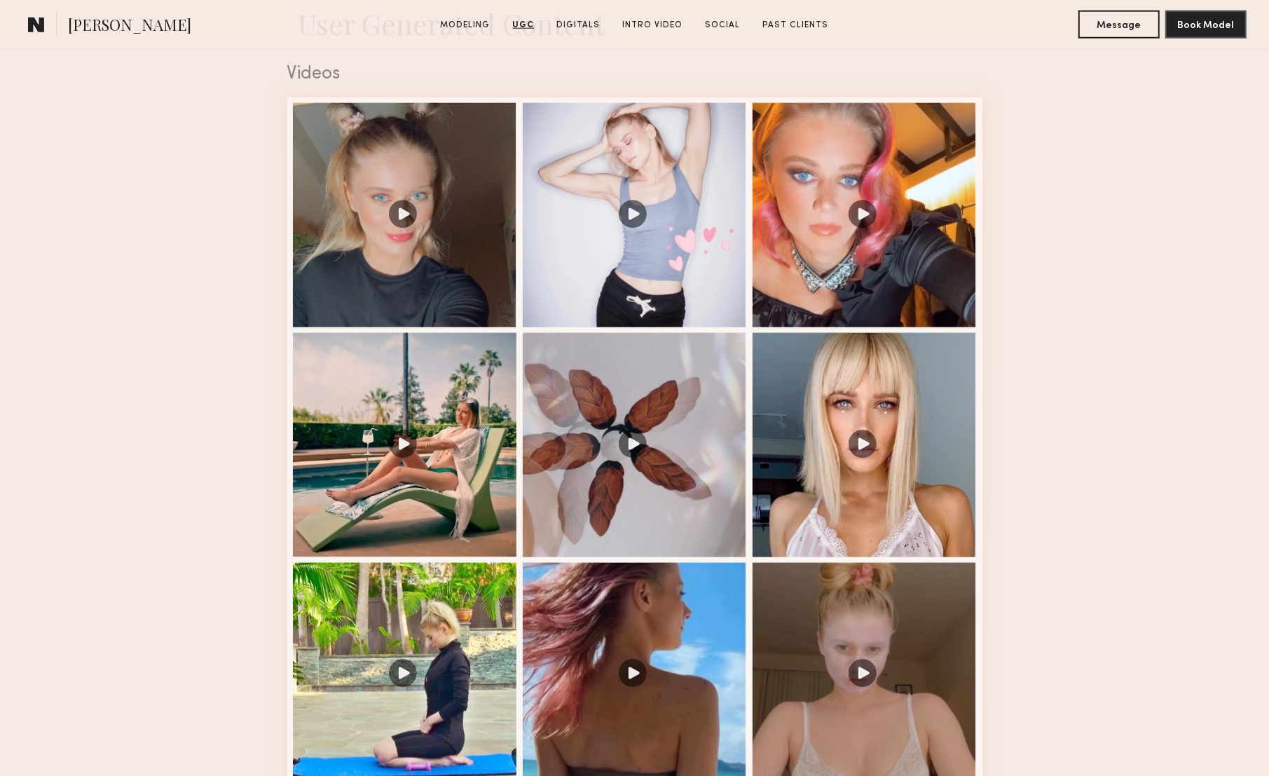
scroll to position [1421, 0]
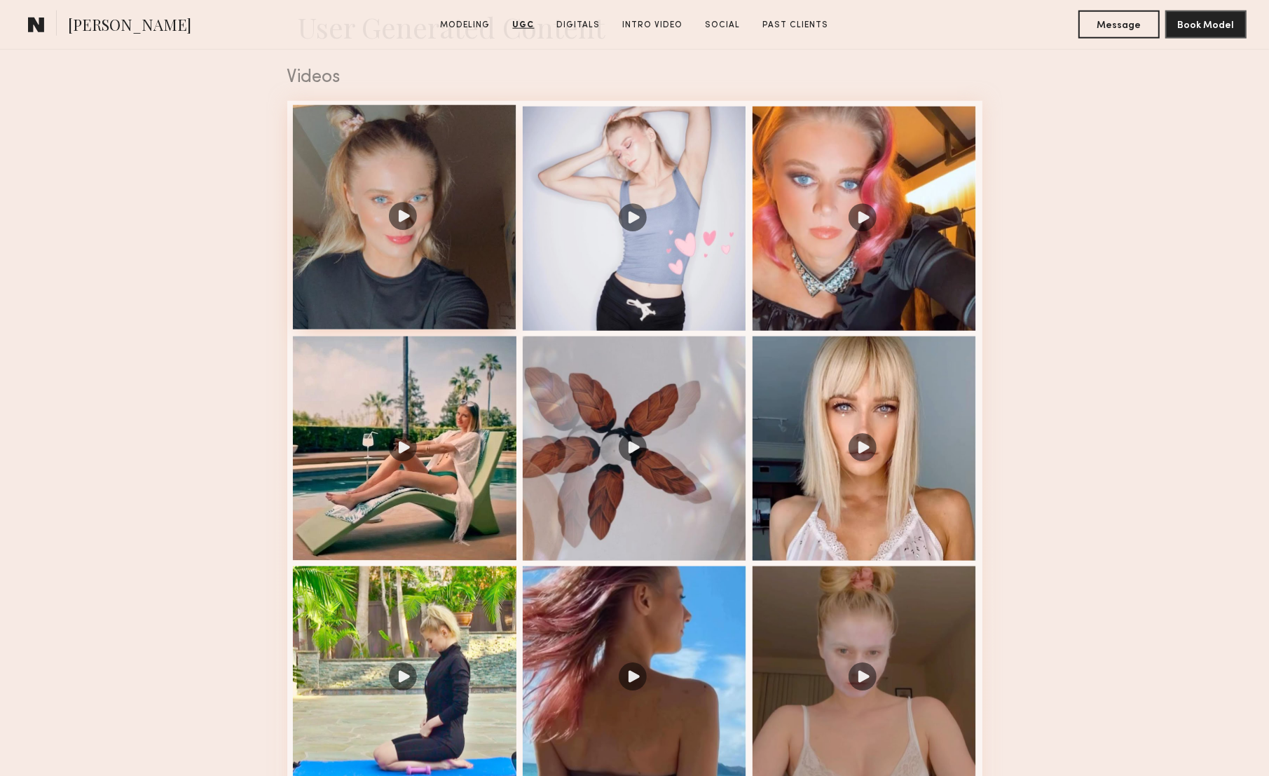
click at [468, 280] on div at bounding box center [405, 217] width 224 height 224
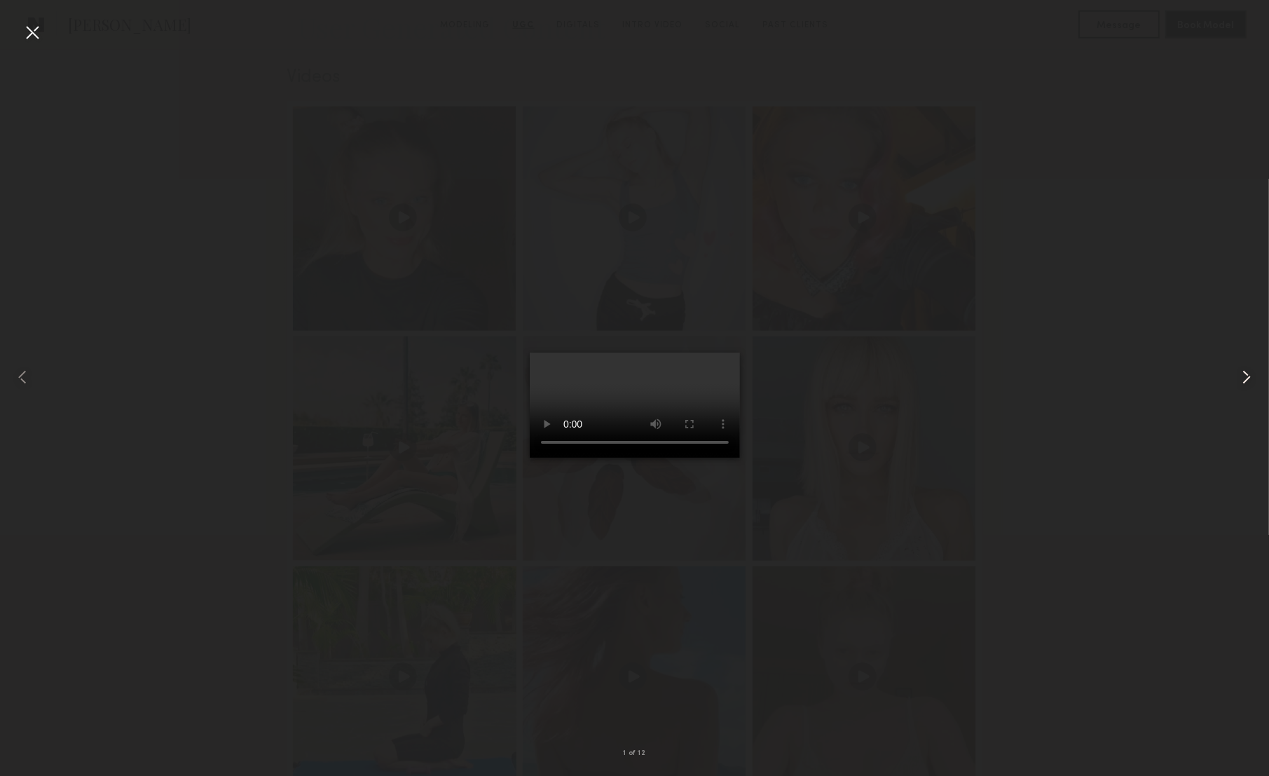
click at [1254, 377] on common-icon at bounding box center [1247, 377] width 22 height 22
click at [1252, 378] on common-icon at bounding box center [1247, 377] width 22 height 22
click at [1254, 383] on common-icon at bounding box center [1247, 377] width 22 height 22
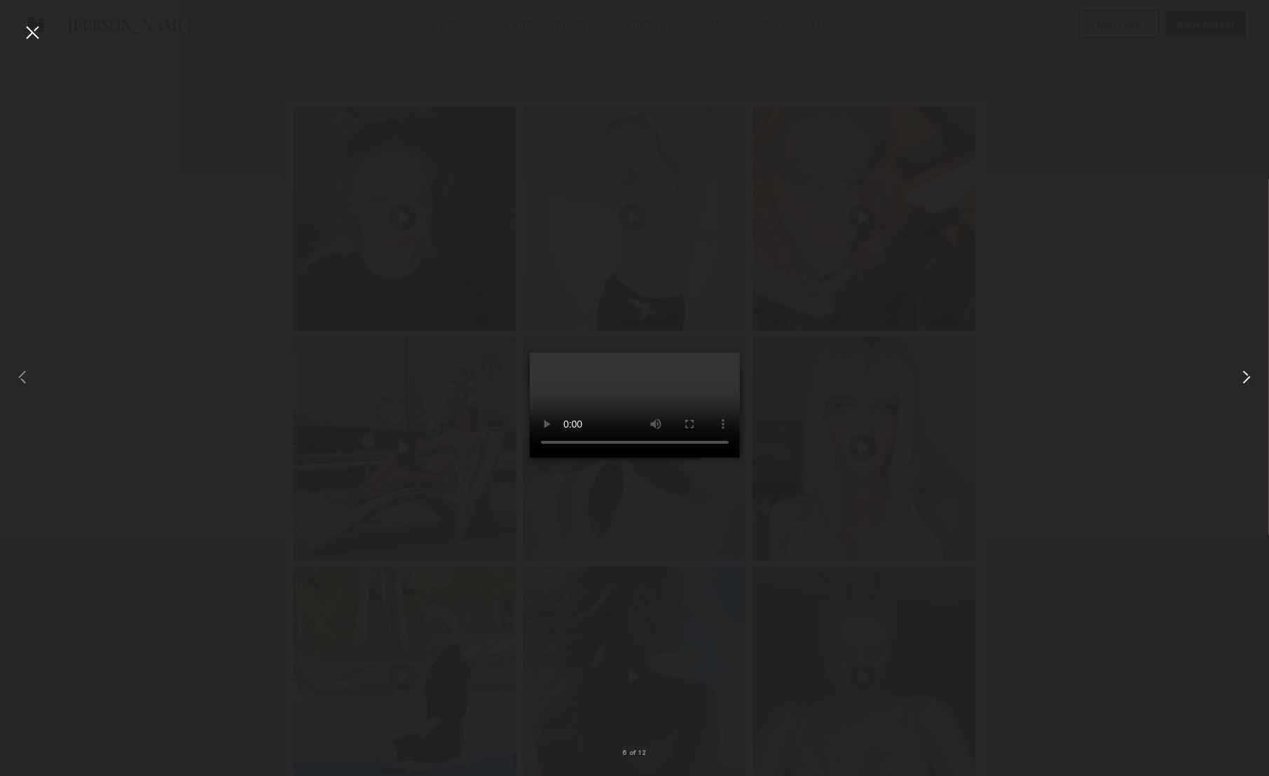
click at [1254, 383] on common-icon at bounding box center [1247, 377] width 22 height 22
click at [48, 34] on div at bounding box center [25, 376] width 50 height 709
click at [34, 33] on div at bounding box center [32, 32] width 22 height 22
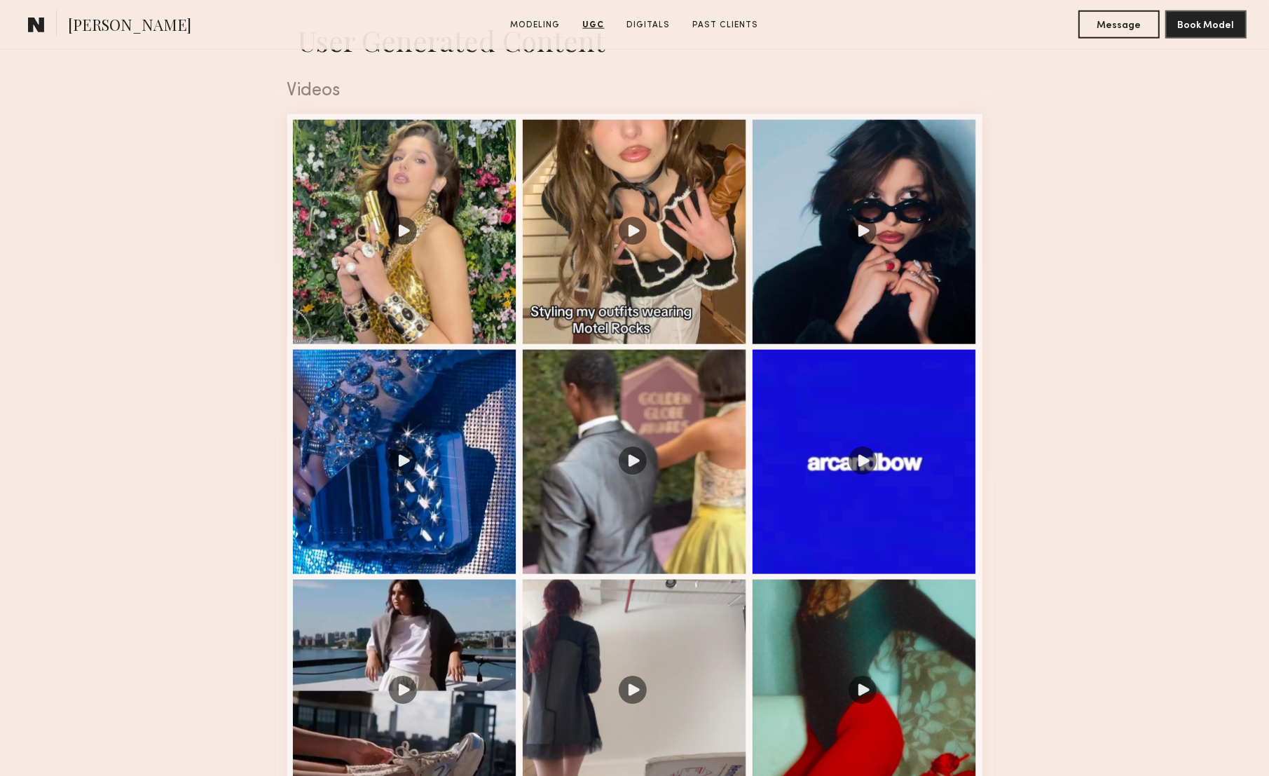
scroll to position [1405, 0]
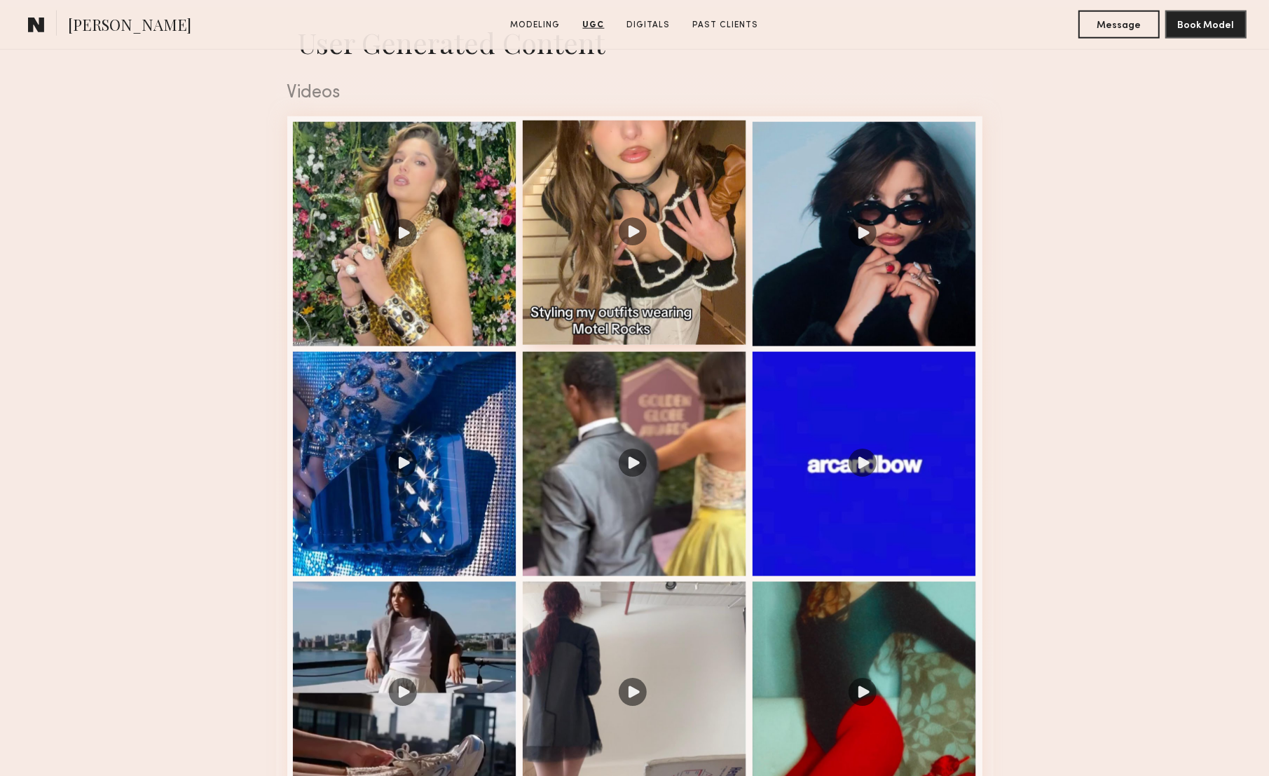
click at [550, 279] on div at bounding box center [635, 233] width 224 height 224
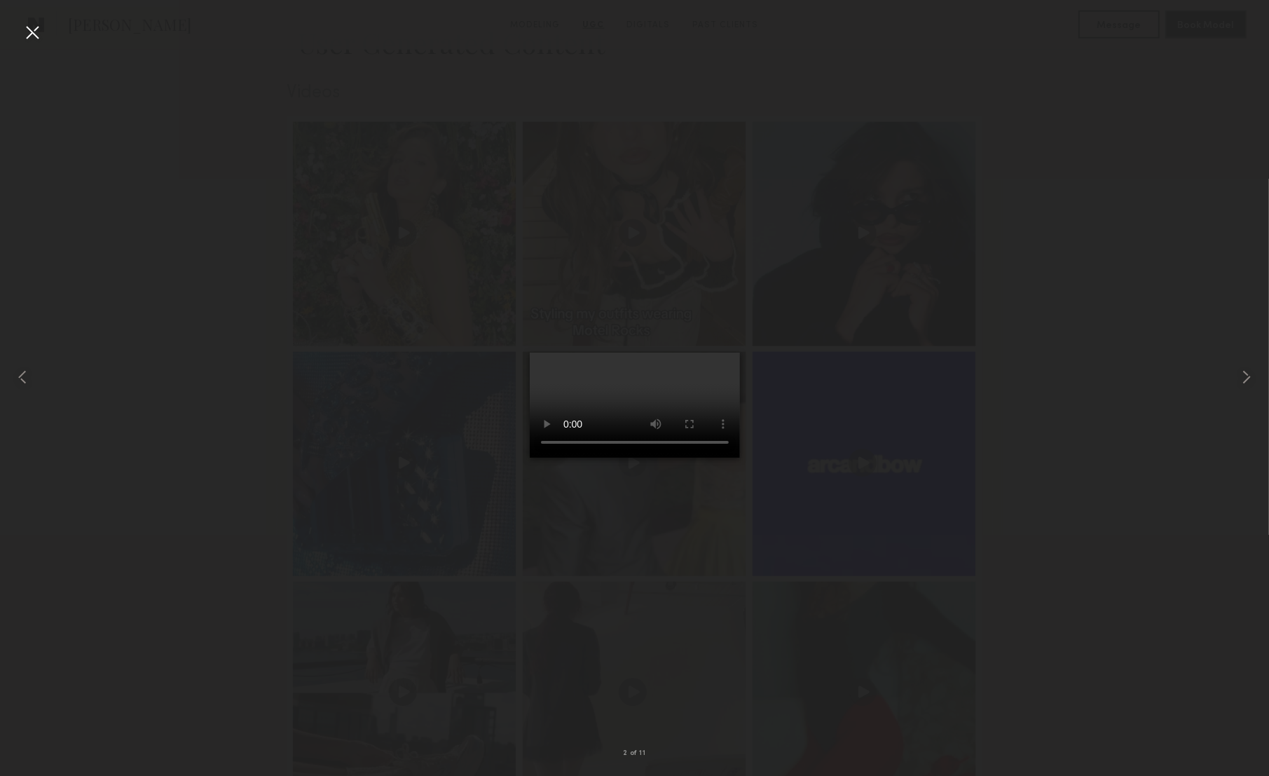
click at [40, 36] on div at bounding box center [32, 32] width 22 height 22
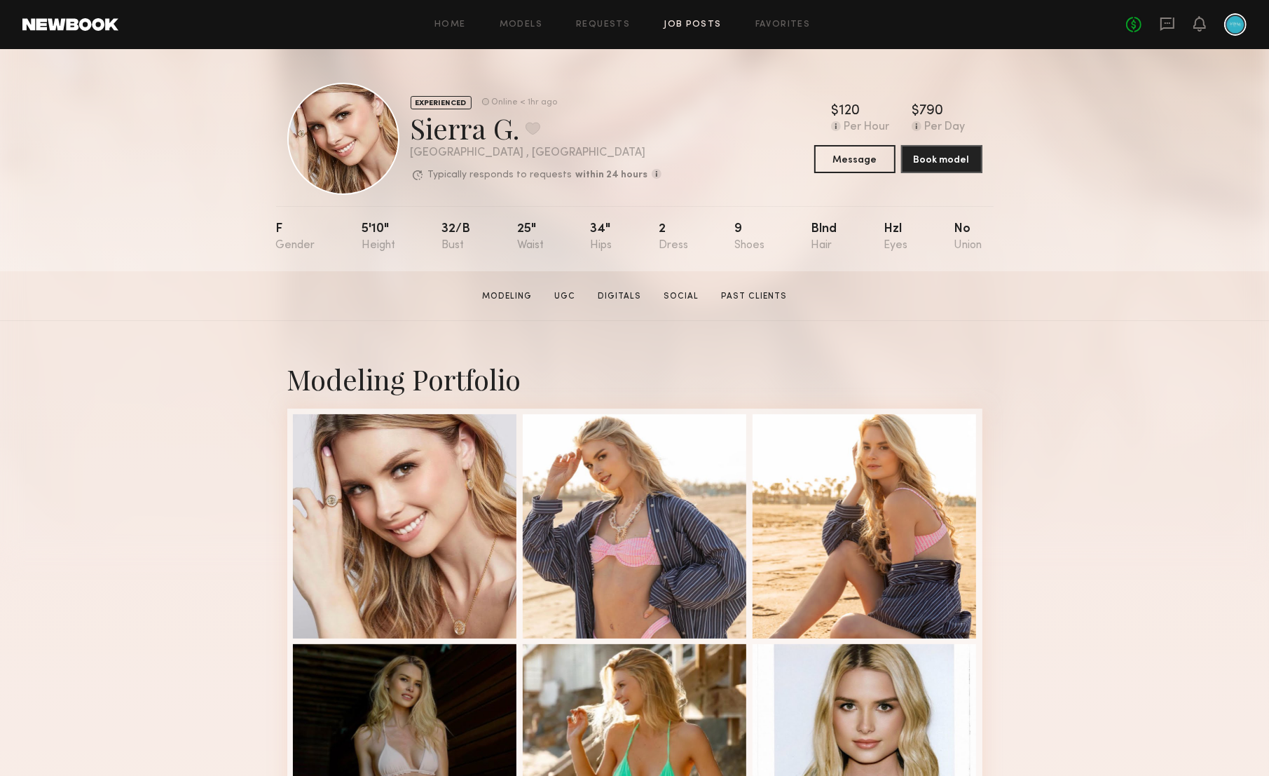
click at [692, 26] on link "Job Posts" at bounding box center [693, 24] width 58 height 9
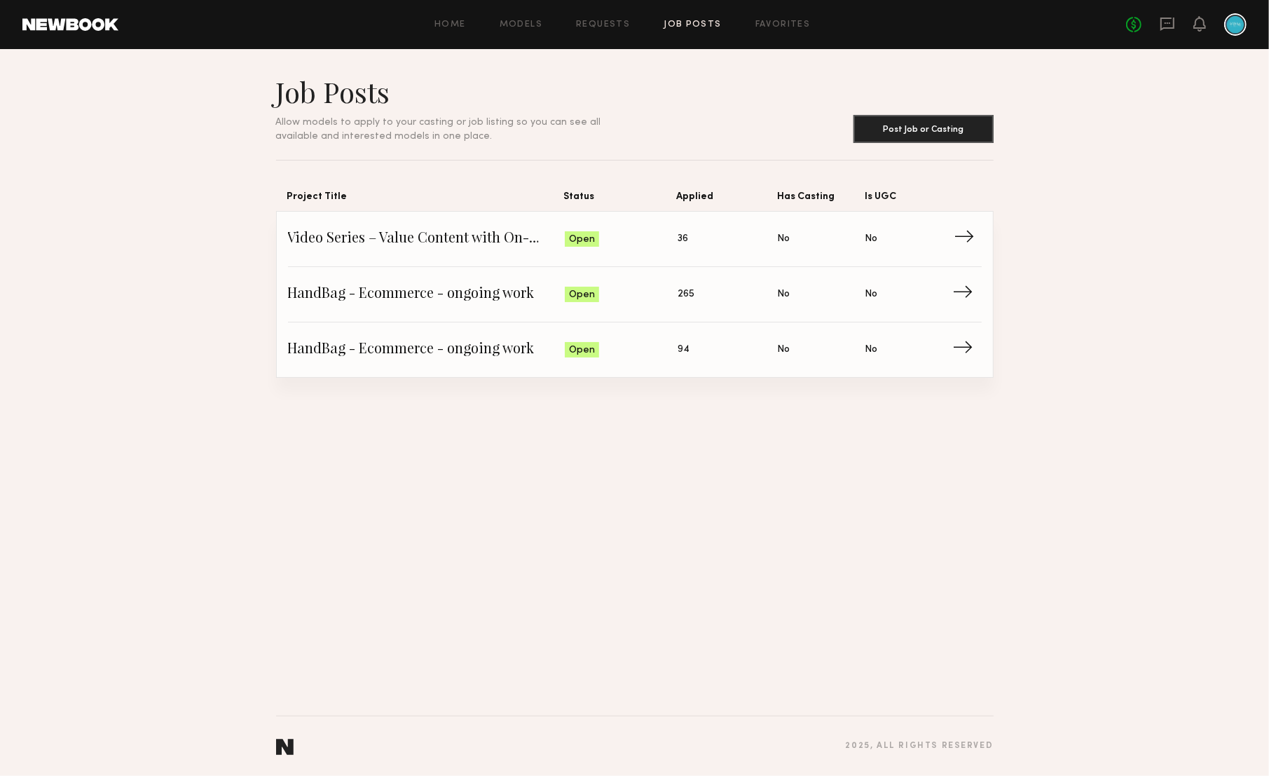
click at [438, 254] on link "Video Series – Value Content with On-Camera Talent Status: Open Applied: 36 Has…" at bounding box center [635, 239] width 694 height 55
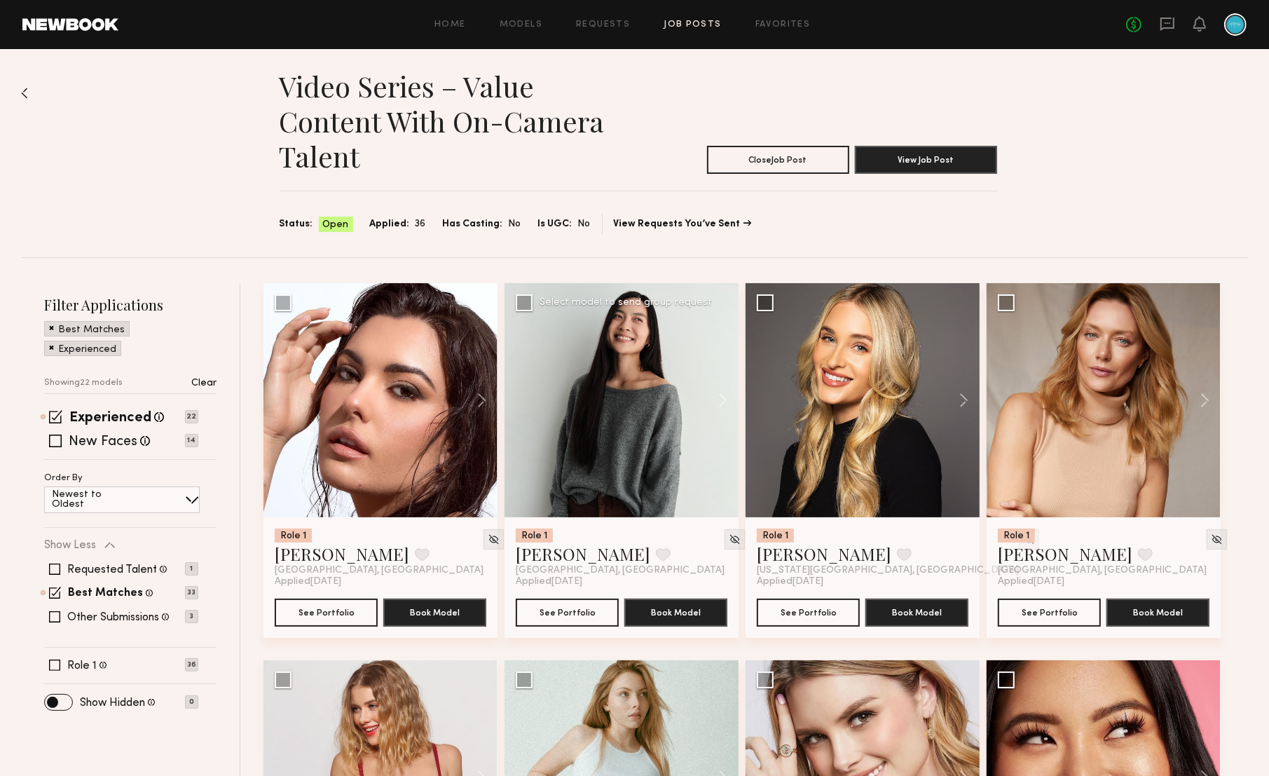
scroll to position [63, 0]
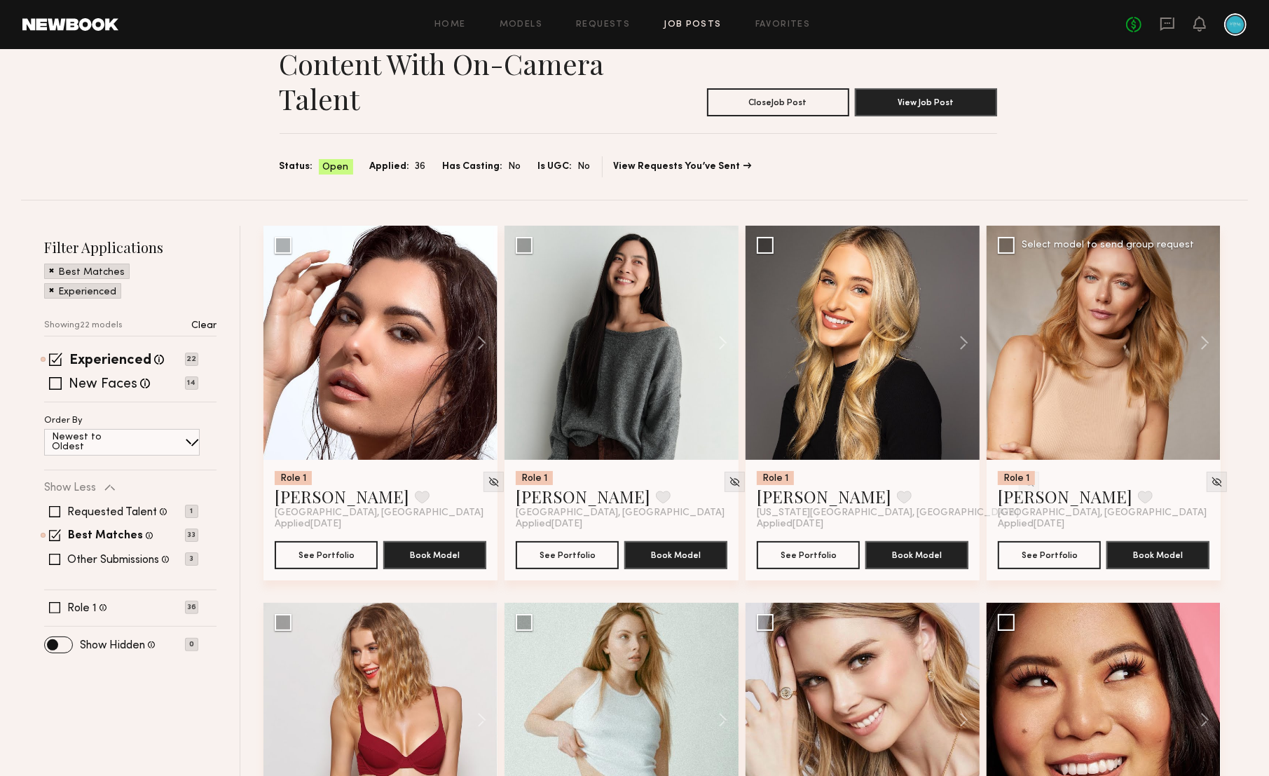
click at [1074, 400] on div at bounding box center [1104, 343] width 234 height 234
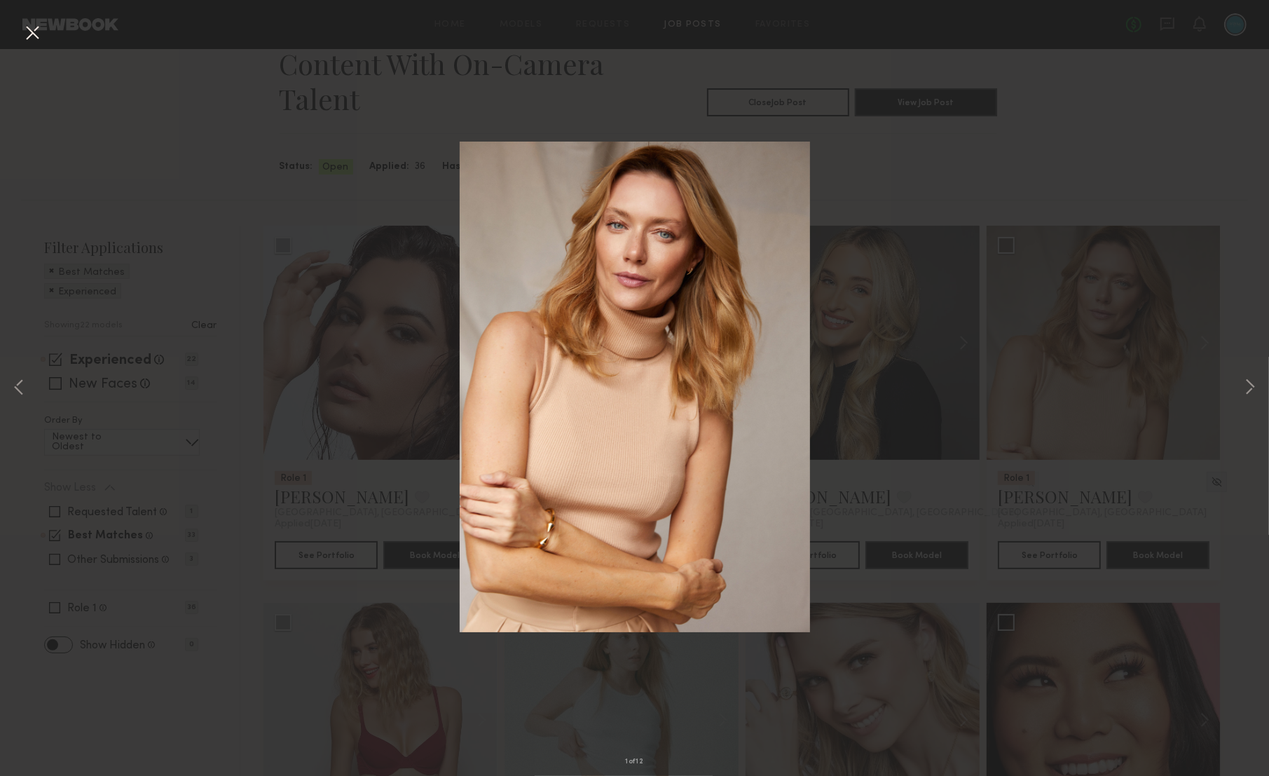
click at [1265, 385] on div "1 of 12" at bounding box center [634, 388] width 1269 height 776
click at [1252, 387] on button at bounding box center [1250, 388] width 17 height 621
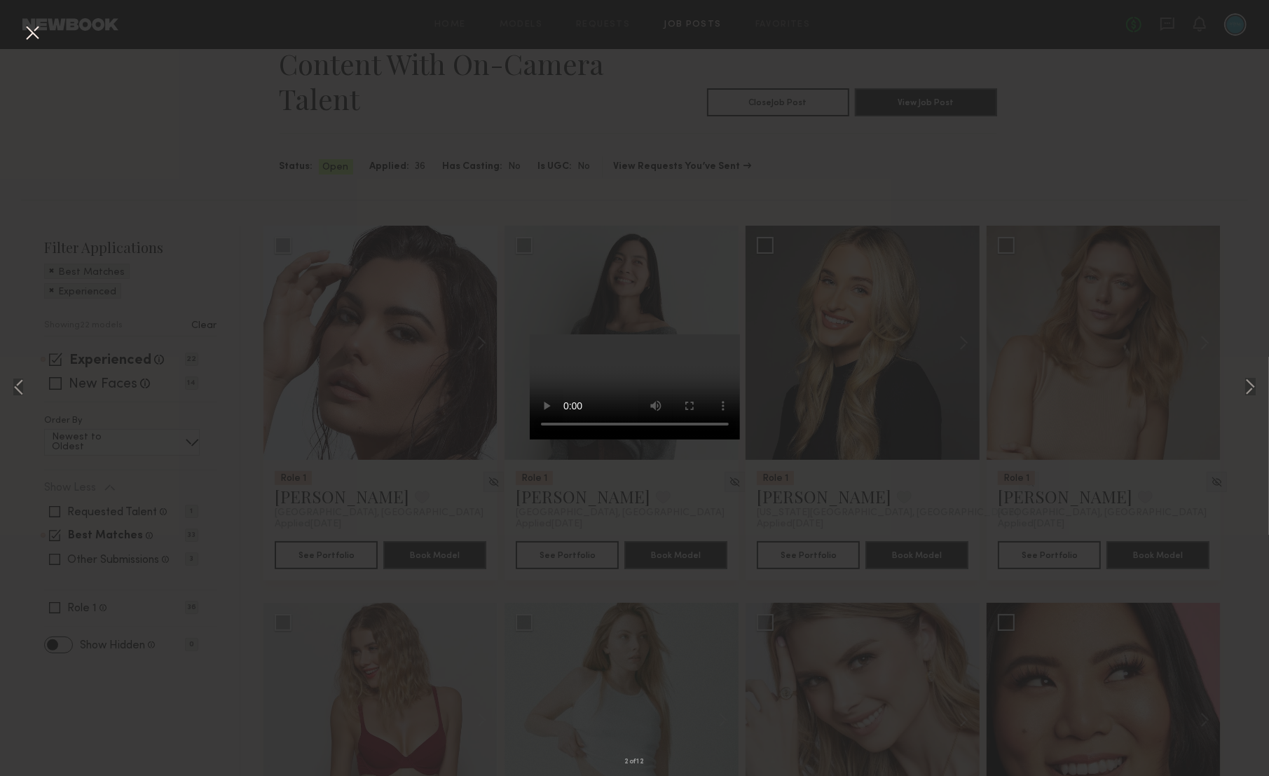
click at [1108, 376] on div "2 of 12" at bounding box center [634, 388] width 1269 height 776
click at [1009, 144] on div "2 of 12" at bounding box center [634, 388] width 1269 height 776
click at [1031, 221] on div "2 of 12" at bounding box center [634, 388] width 1269 height 776
click at [41, 34] on button at bounding box center [32, 33] width 22 height 25
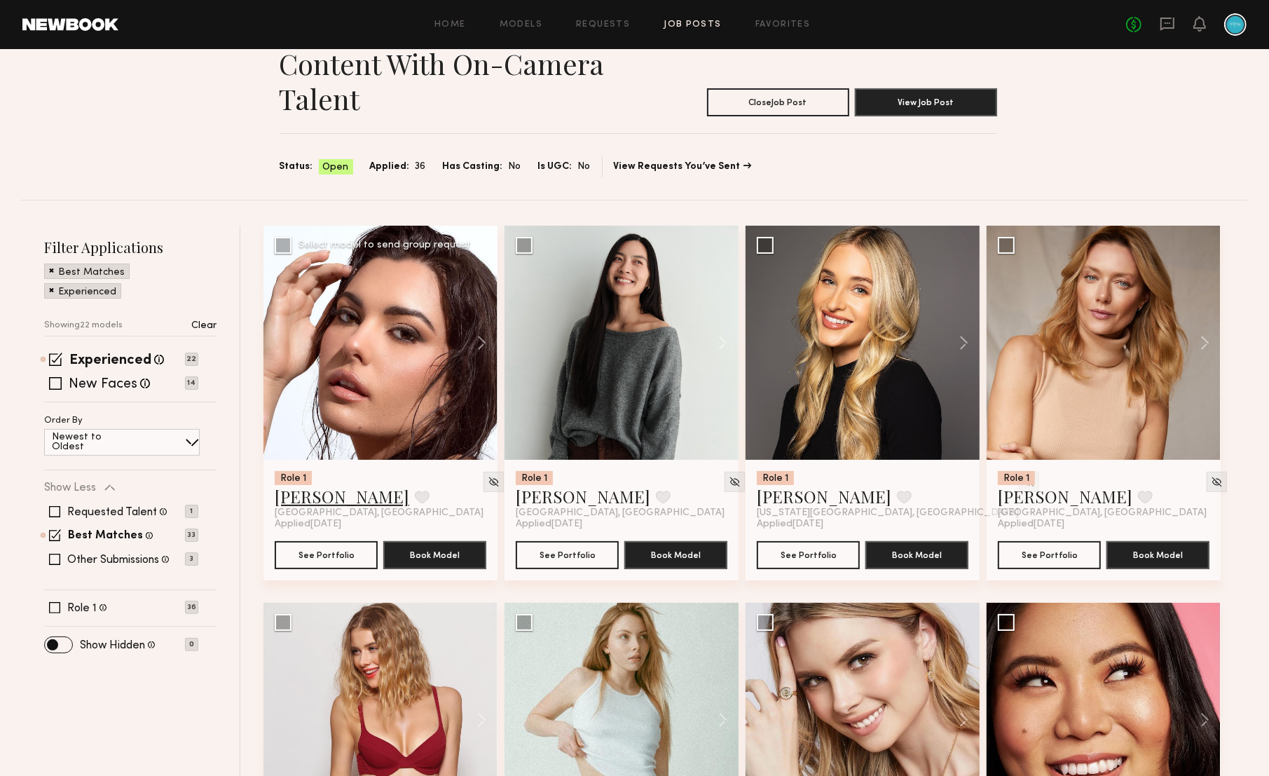
click at [311, 499] on link "[PERSON_NAME]" at bounding box center [342, 496] width 135 height 22
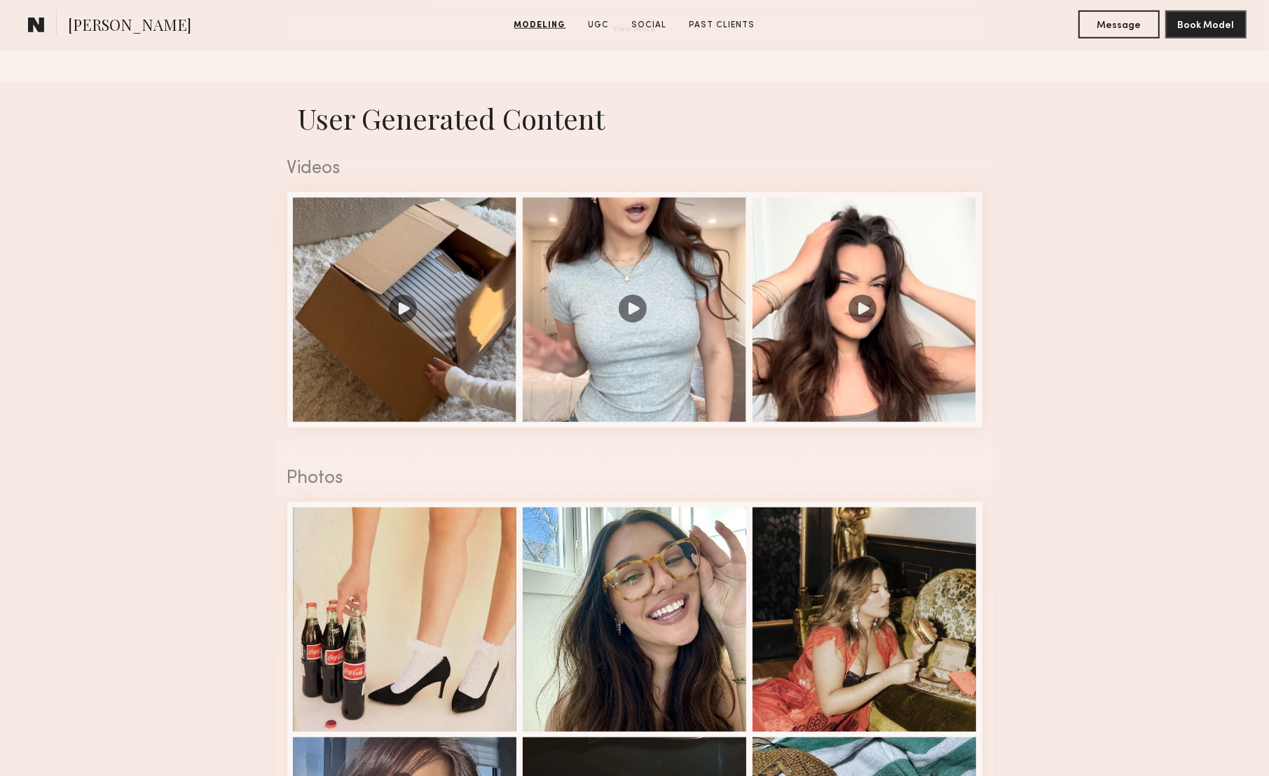
scroll to position [1343, 0]
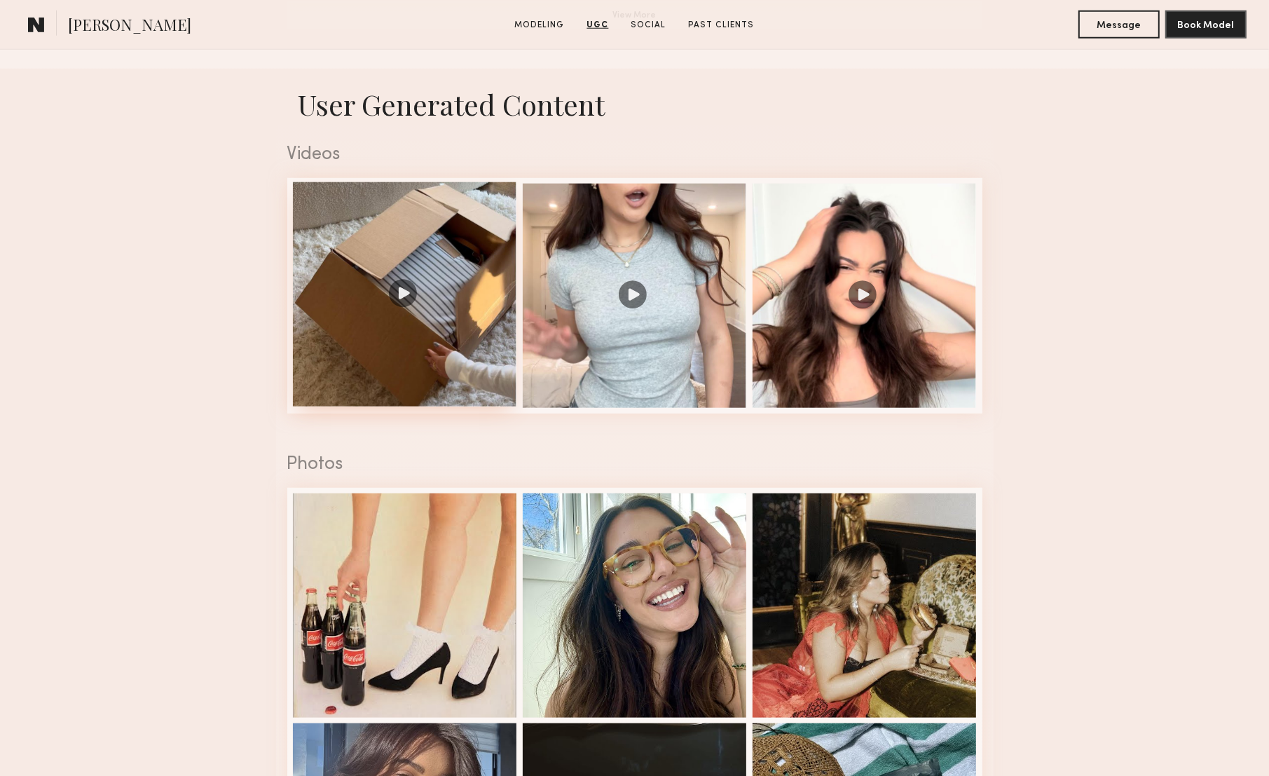
click at [458, 368] on div at bounding box center [405, 294] width 224 height 224
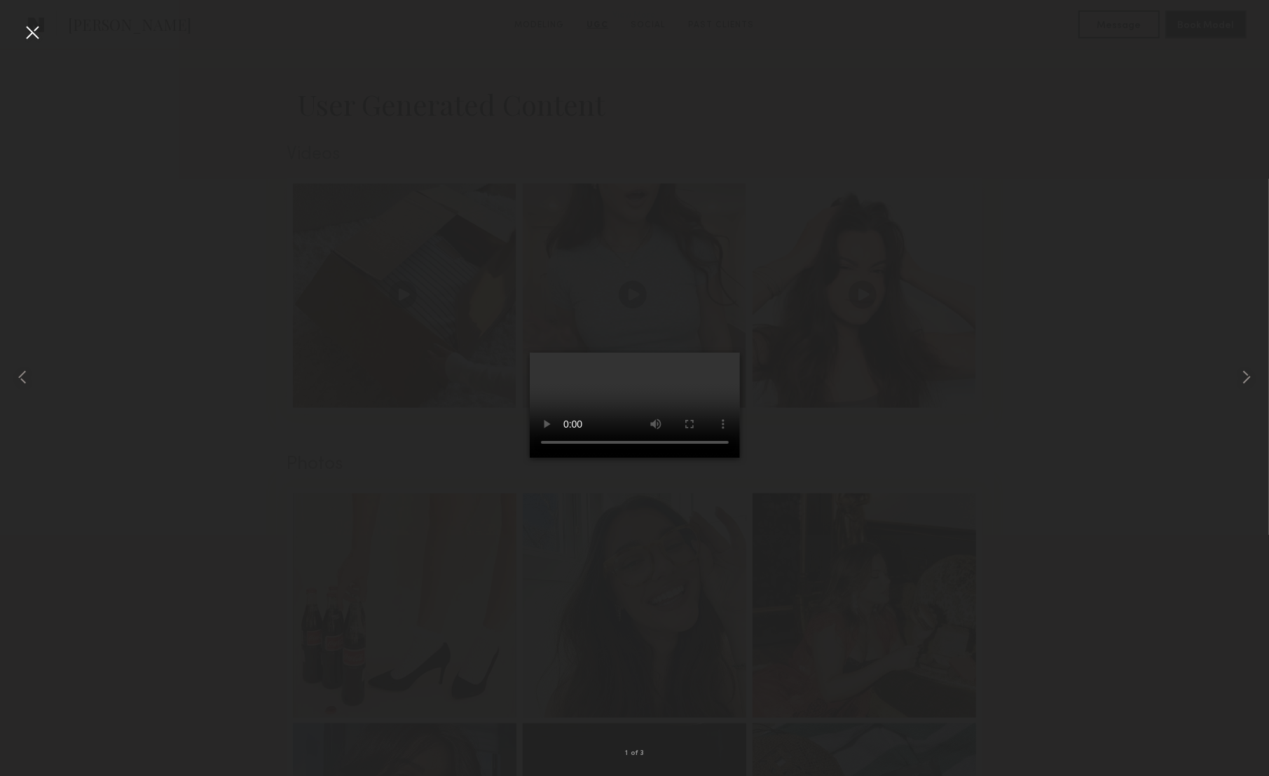
click at [697, 458] on video at bounding box center [635, 405] width 210 height 105
click at [1247, 382] on common-icon at bounding box center [1247, 377] width 22 height 22
click at [1241, 382] on common-icon at bounding box center [1247, 377] width 22 height 22
click at [1243, 384] on common-icon at bounding box center [1247, 377] width 22 height 22
click at [40, 27] on div at bounding box center [32, 32] width 22 height 22
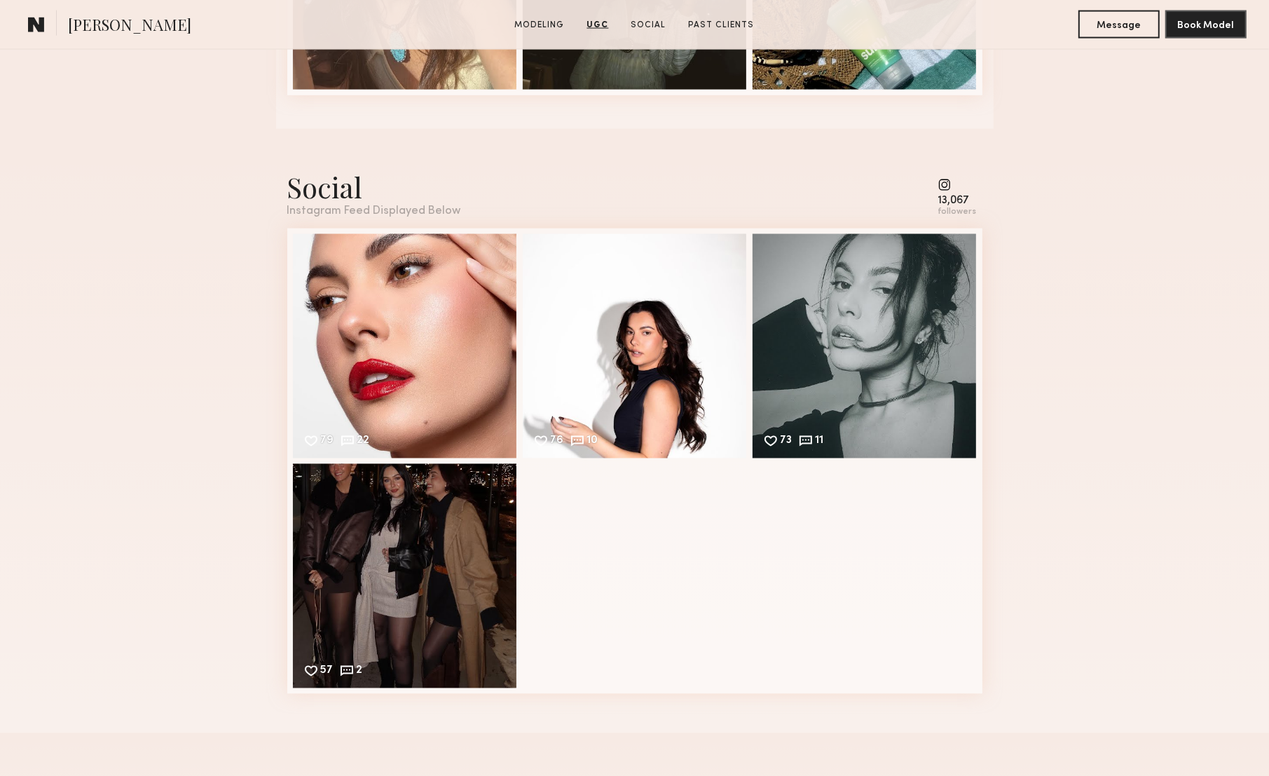
scroll to position [2204, 0]
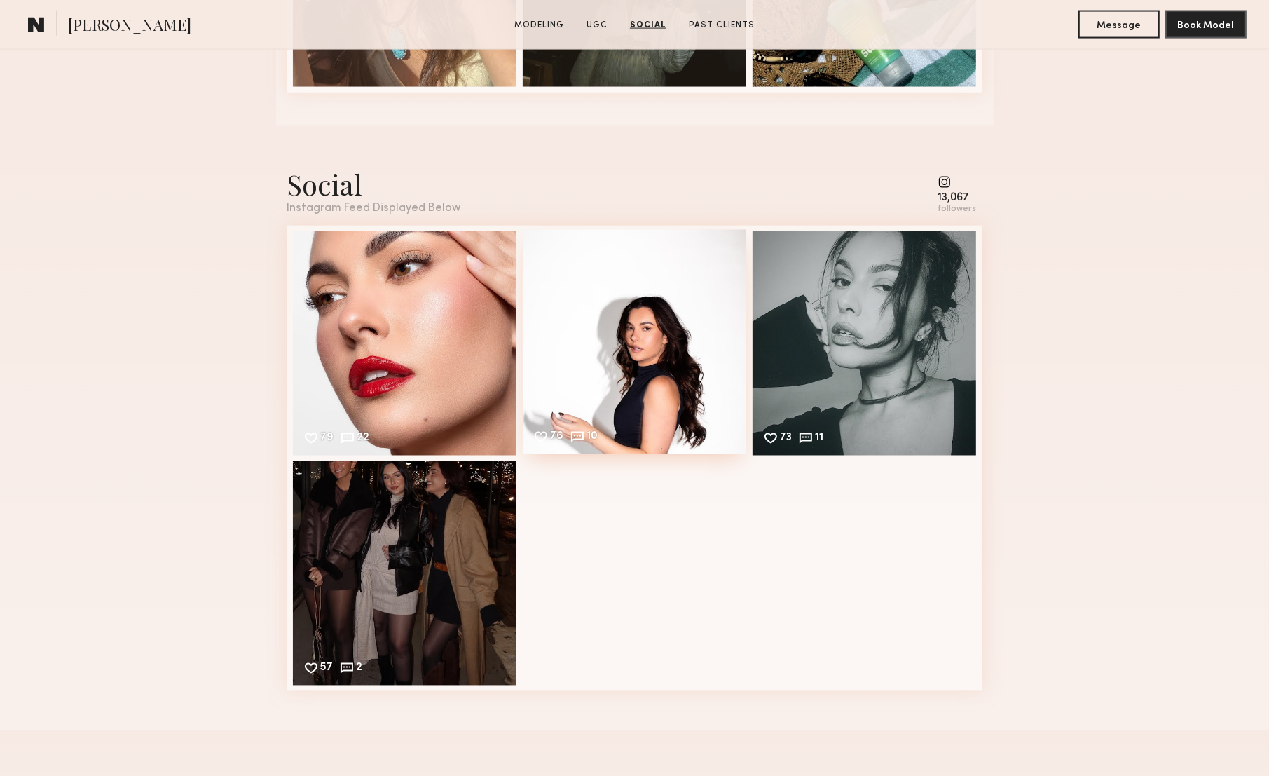
click at [636, 319] on div "76 10 Likes & comments displayed to show model’s engagement" at bounding box center [635, 342] width 224 height 224
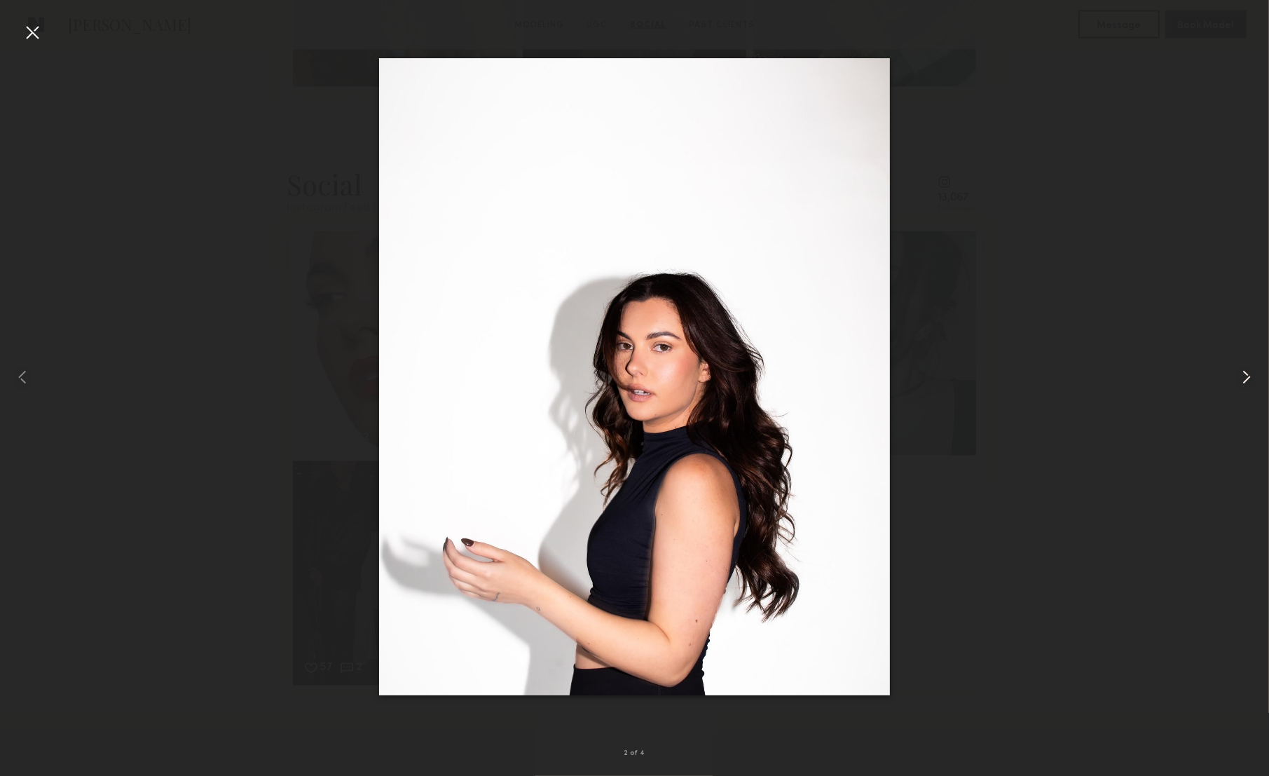
click at [1246, 376] on common-icon at bounding box center [1247, 377] width 22 height 22
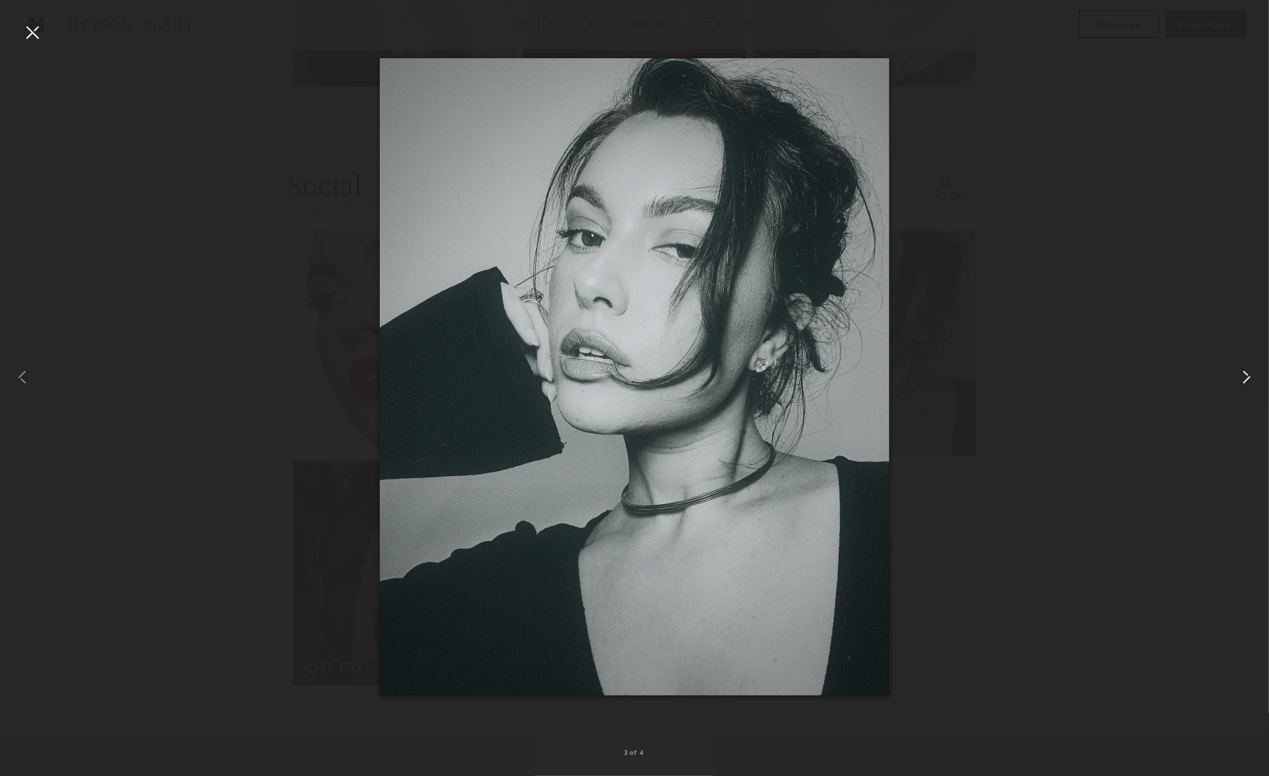
click at [1247, 380] on common-icon at bounding box center [1247, 377] width 22 height 22
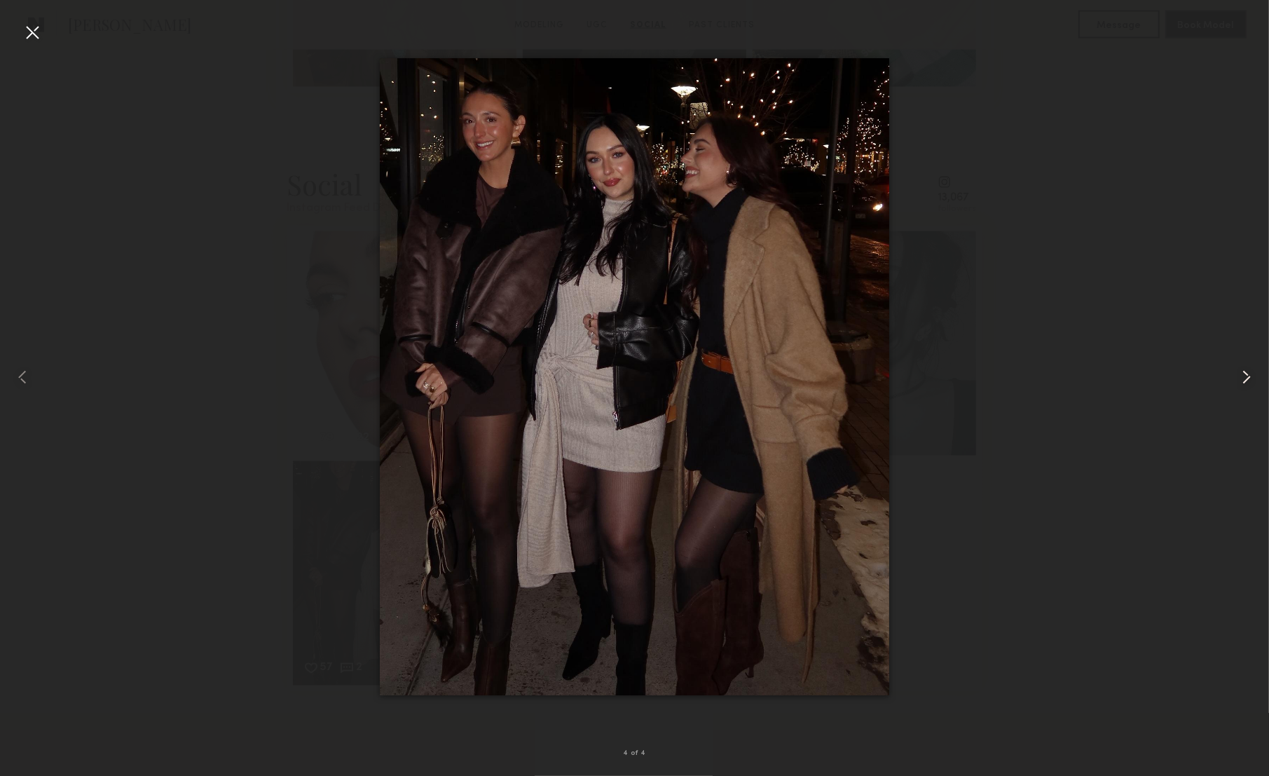
click at [1247, 380] on common-icon at bounding box center [1247, 377] width 22 height 22
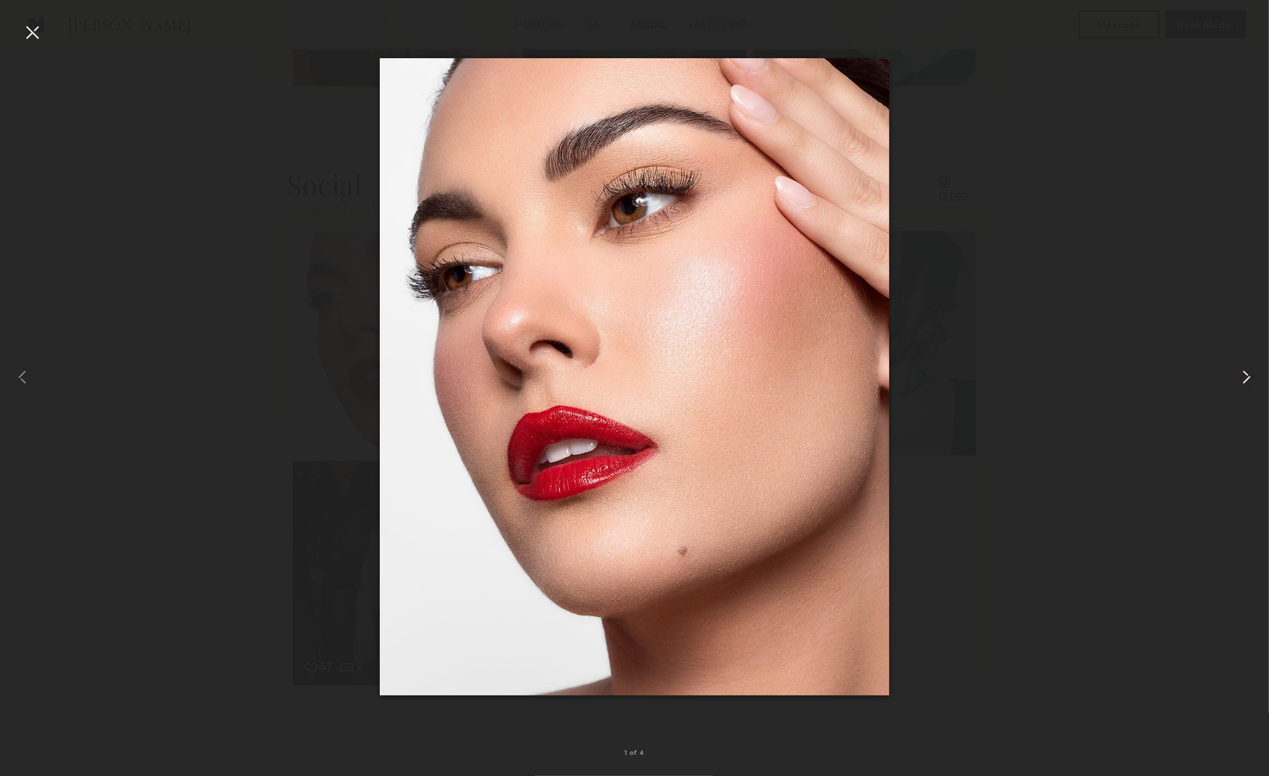
click at [1247, 380] on common-icon at bounding box center [1247, 377] width 22 height 22
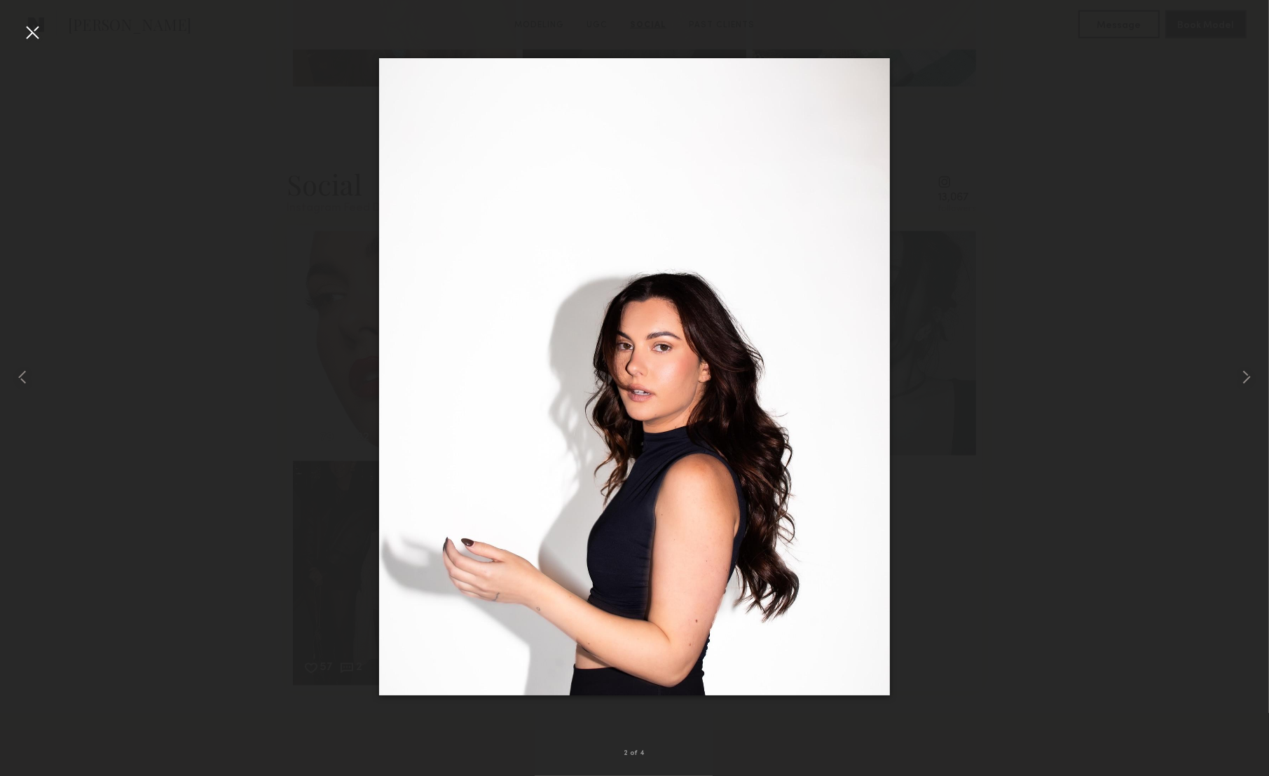
drag, startPoint x: 16, startPoint y: 31, endPoint x: 27, endPoint y: 35, distance: 12.0
click at [16, 31] on div at bounding box center [25, 376] width 50 height 709
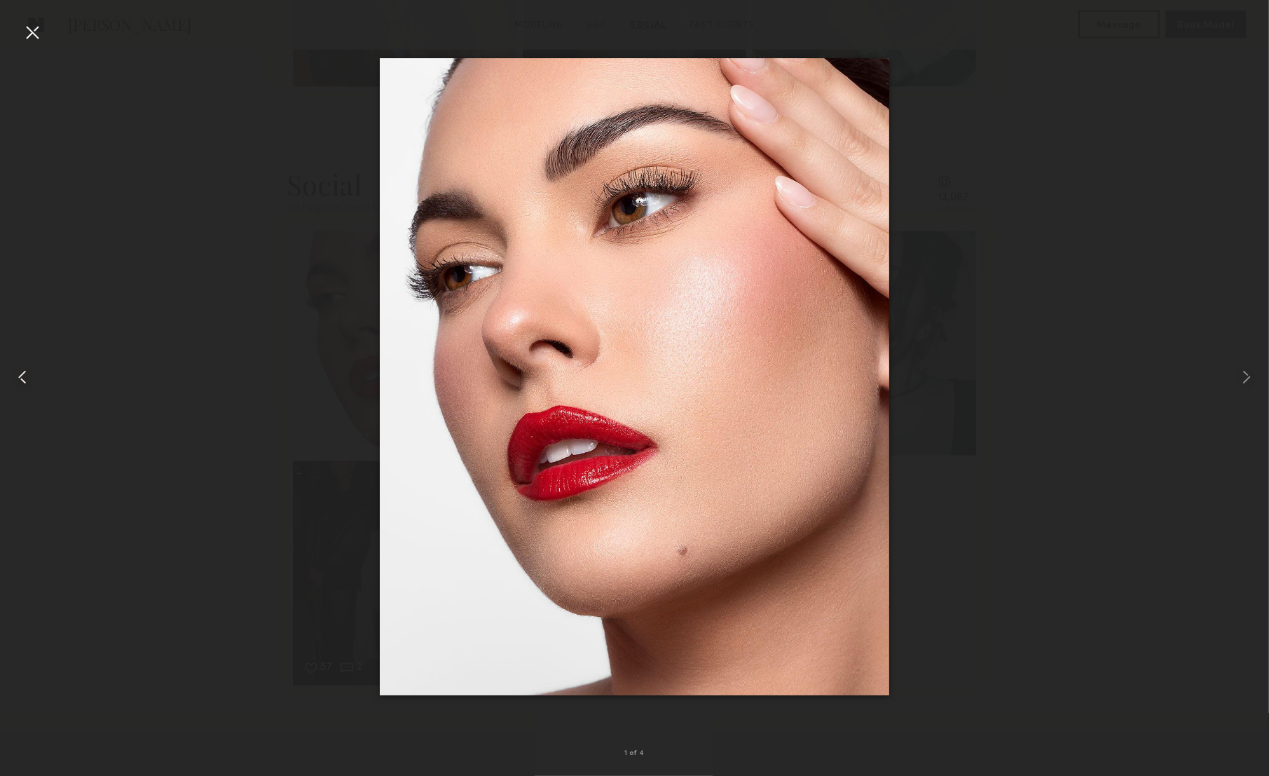
drag, startPoint x: 43, startPoint y: 34, endPoint x: 50, endPoint y: 41, distance: 9.4
click at [43, 34] on div at bounding box center [25, 376] width 50 height 709
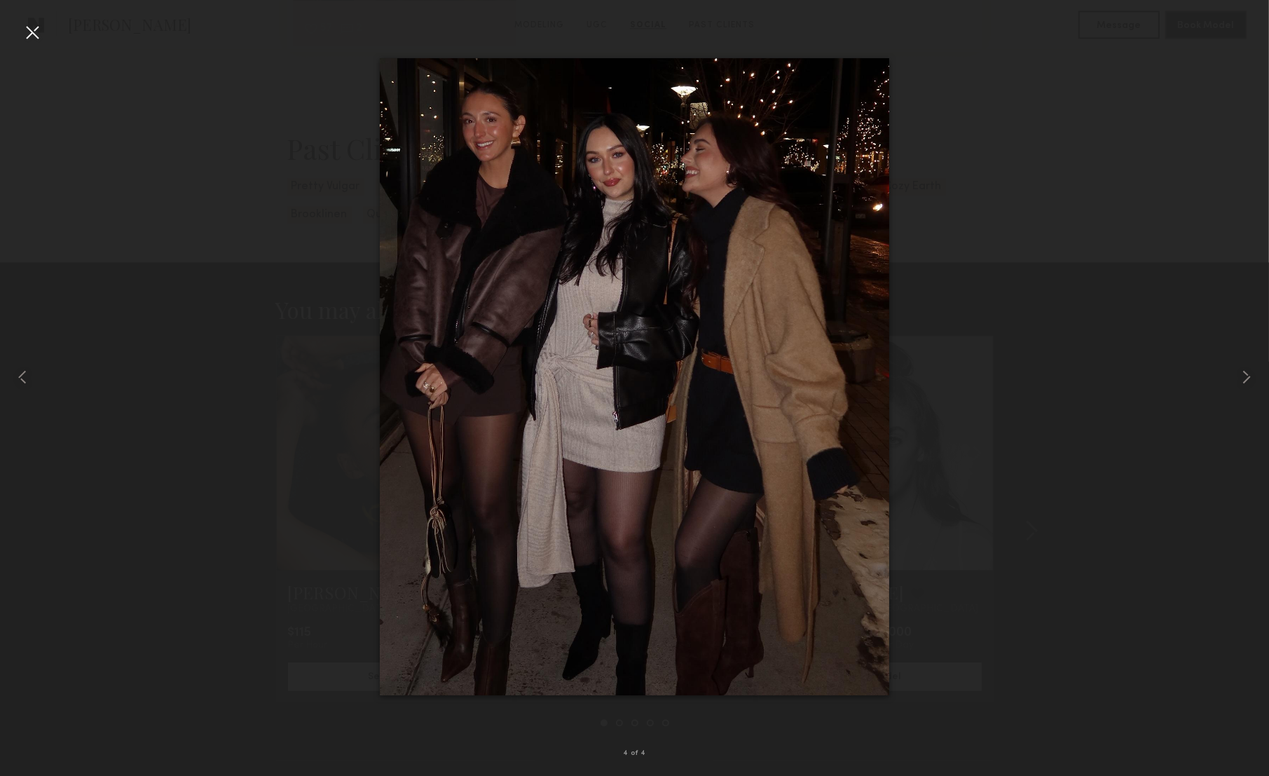
scroll to position [2895, 0]
click at [37, 30] on div at bounding box center [32, 32] width 22 height 22
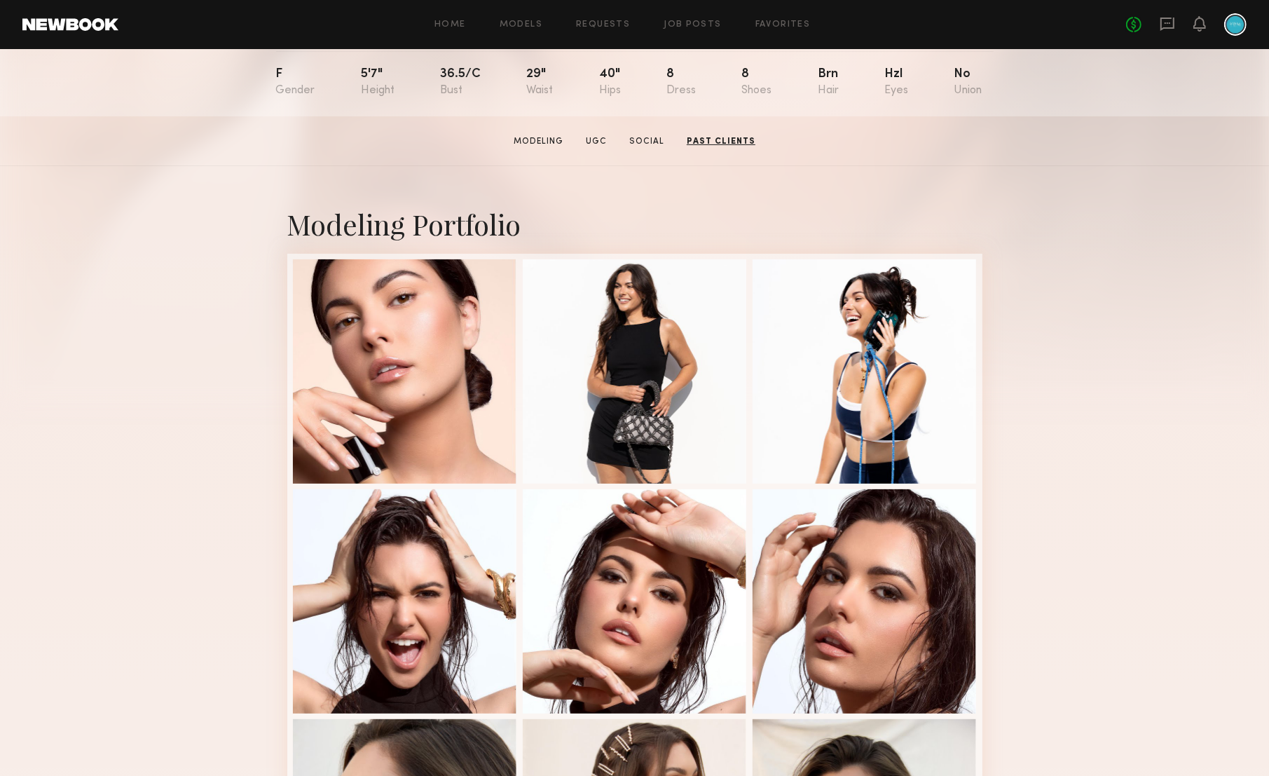
scroll to position [0, 0]
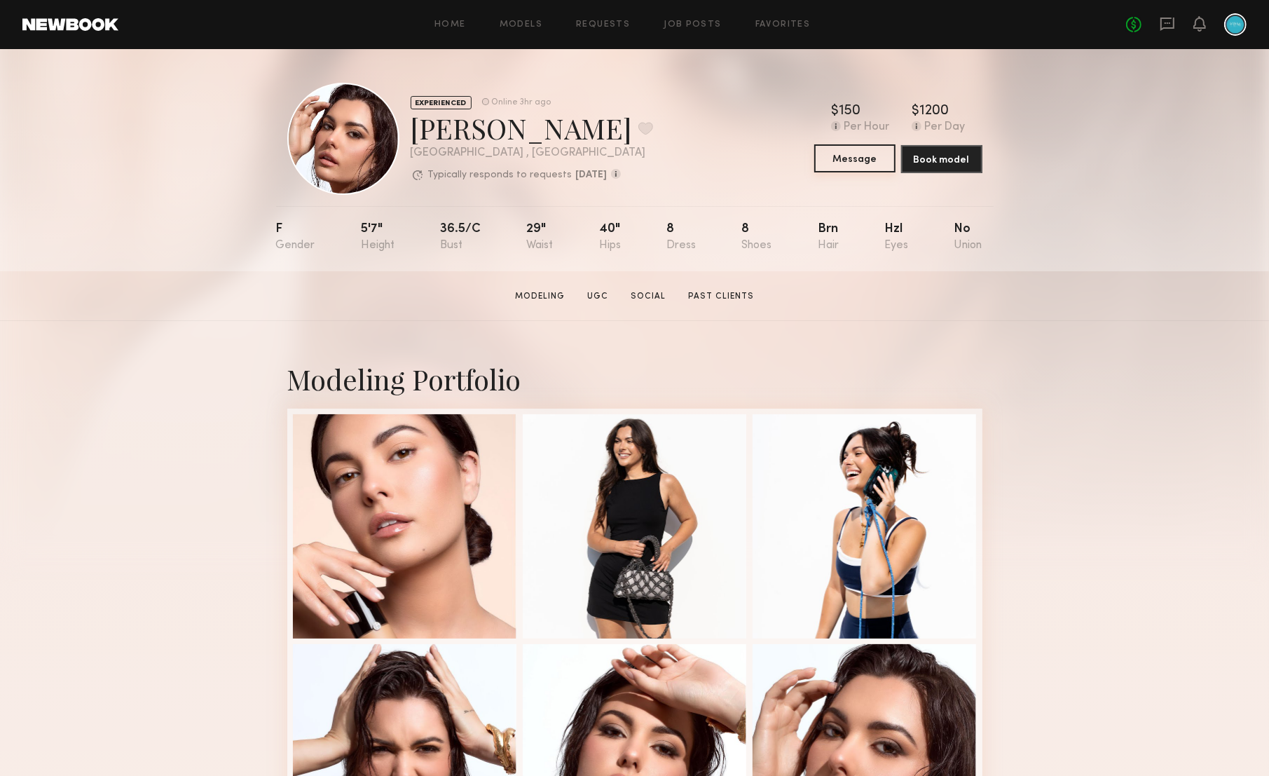
click at [857, 160] on button "Message" at bounding box center [854, 158] width 81 height 28
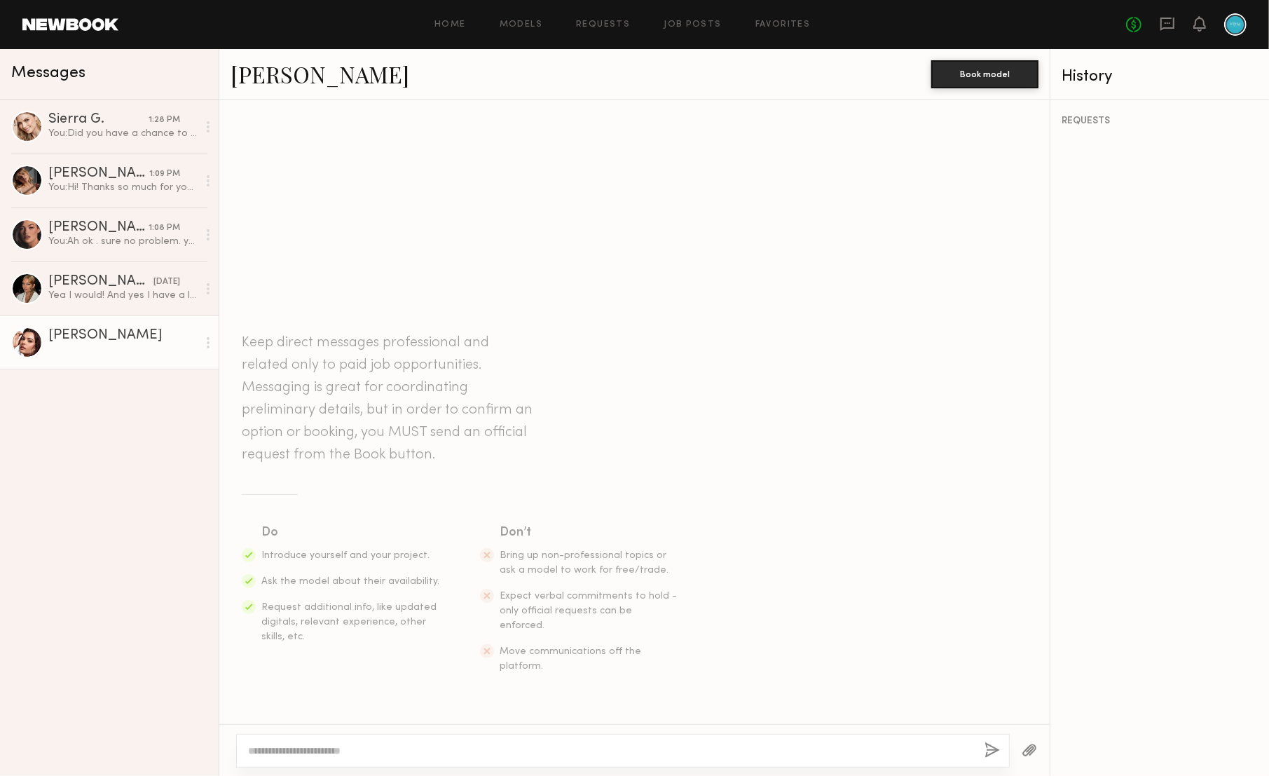
click at [486, 744] on div at bounding box center [610, 751] width 725 height 14
click at [486, 744] on textarea at bounding box center [610, 751] width 725 height 14
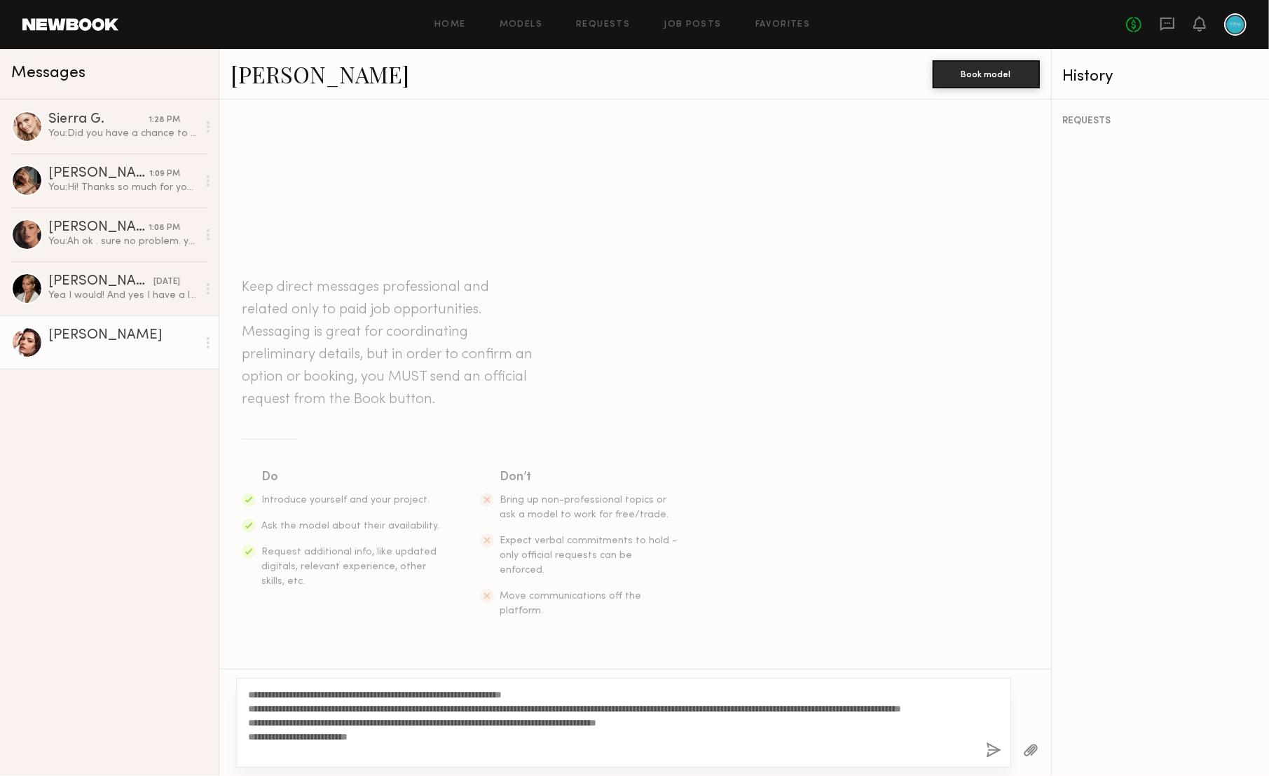
type textarea "**********"
drag, startPoint x: 509, startPoint y: 759, endPoint x: 219, endPoint y: 688, distance: 298.6
click at [219, 688] on div "**********" at bounding box center [635, 722] width 832 height 107
click at [118, 191] on div "You: Hi! Thanks so much for your interest in our post.. Are you available tomor…" at bounding box center [122, 187] width 149 height 13
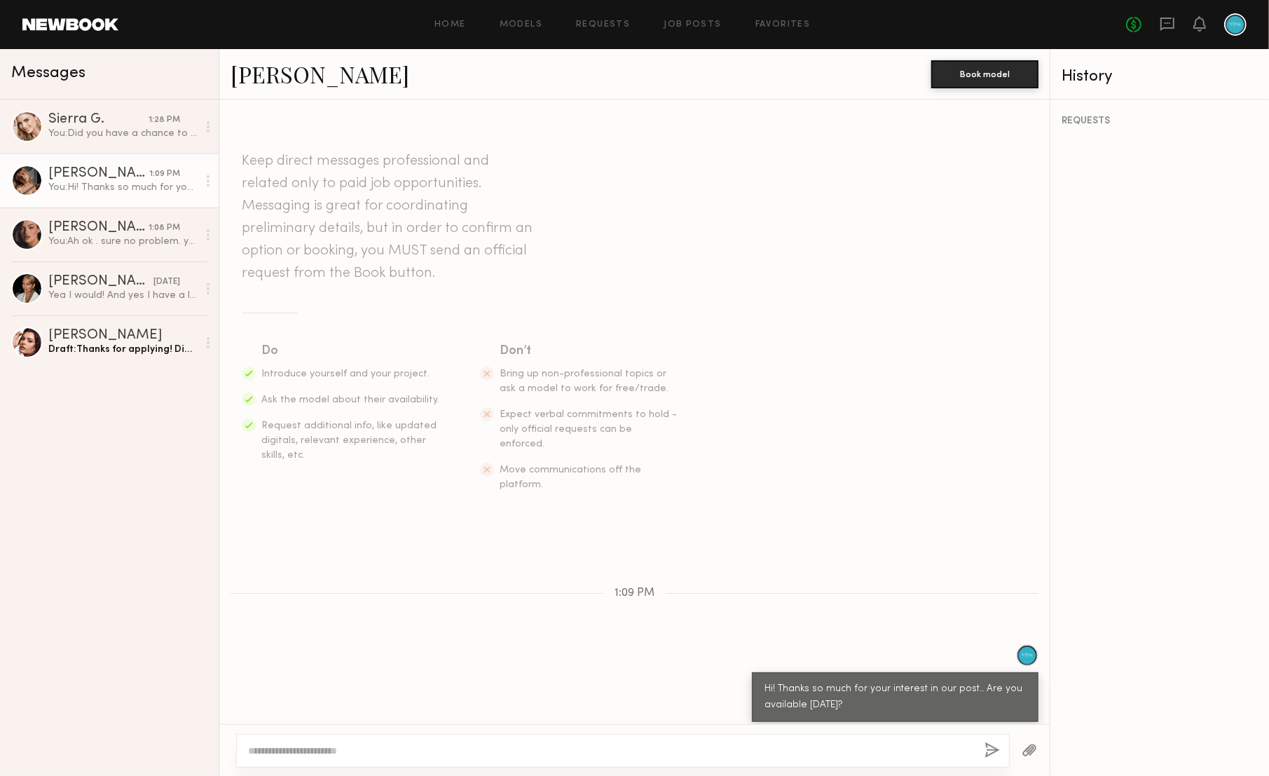
drag, startPoint x: 830, startPoint y: 695, endPoint x: 761, endPoint y: 669, distance: 74.3
click at [761, 672] on div "Hi! Thanks so much for your interest in our post.. Are you available tomorrow?" at bounding box center [895, 697] width 287 height 50
copy div "Hi! Thanks so much for your interest in our post.. Are you available tomorrow?"
click at [135, 345] on div "Draft: Thanks for applying! Did you have a chance to read through our job post?…" at bounding box center [122, 349] width 149 height 13
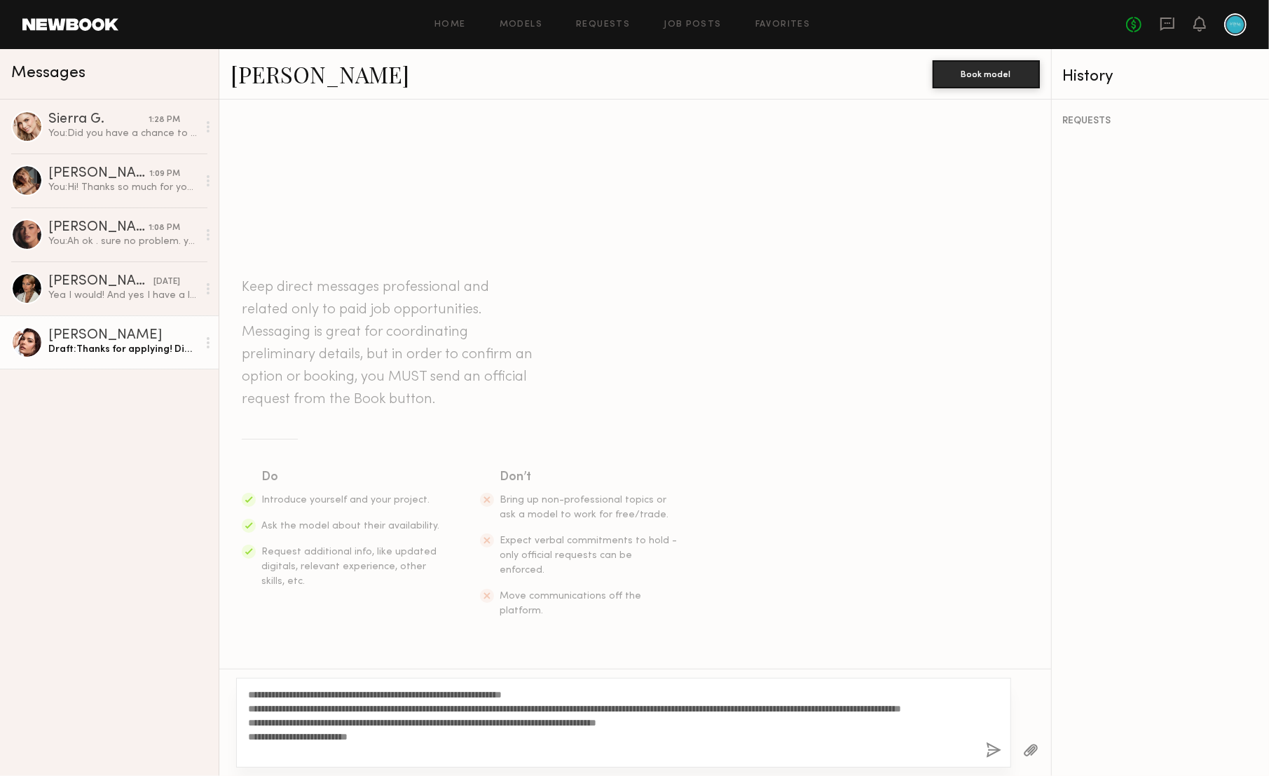
click at [449, 759] on div "**********" at bounding box center [623, 723] width 775 height 90
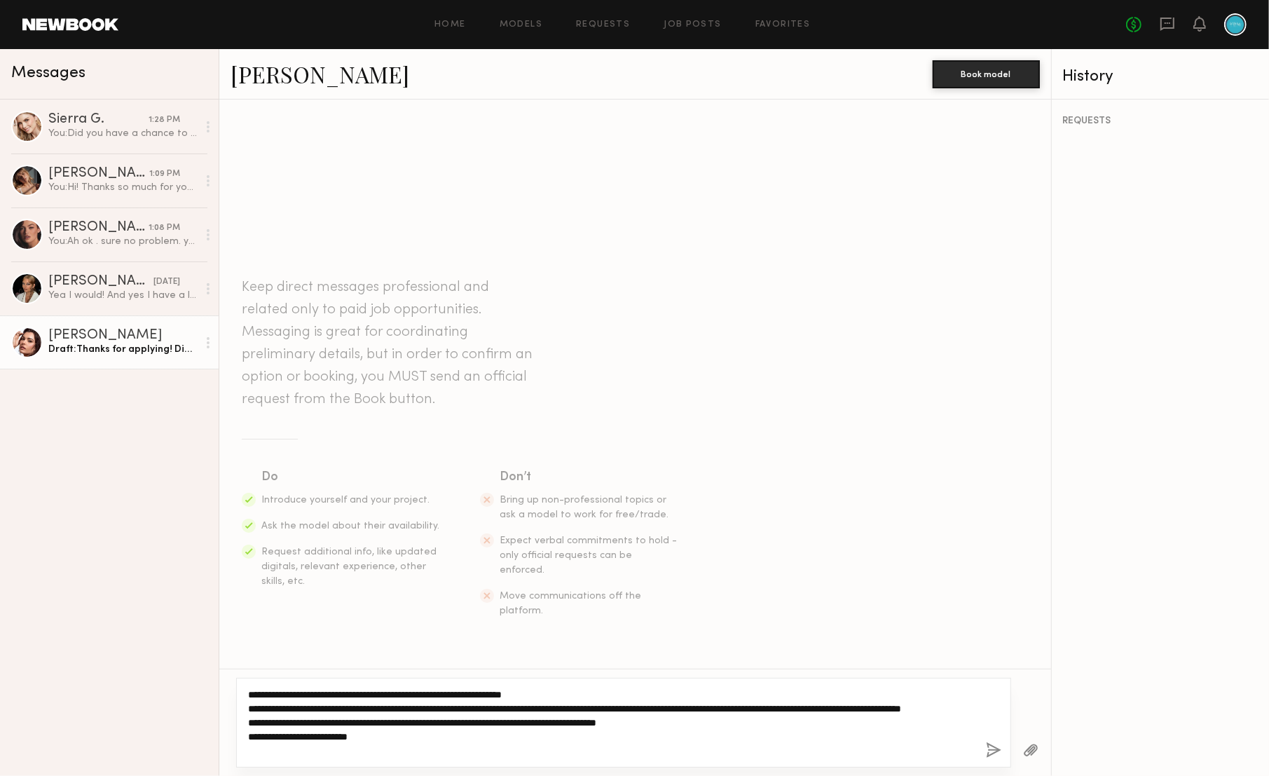
click at [451, 753] on textarea "**********" at bounding box center [611, 723] width 727 height 70
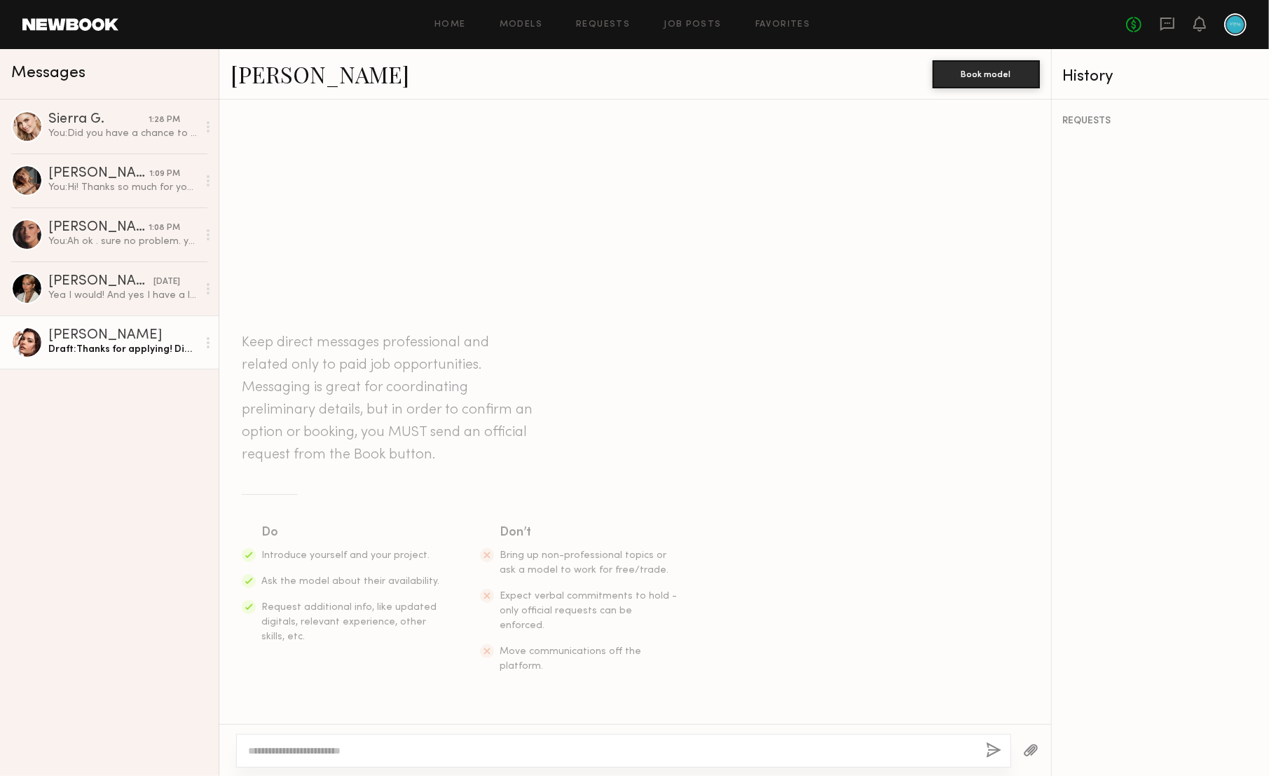
paste textarea "**********"
type textarea "**********"
click at [994, 748] on button "button" at bounding box center [993, 751] width 15 height 18
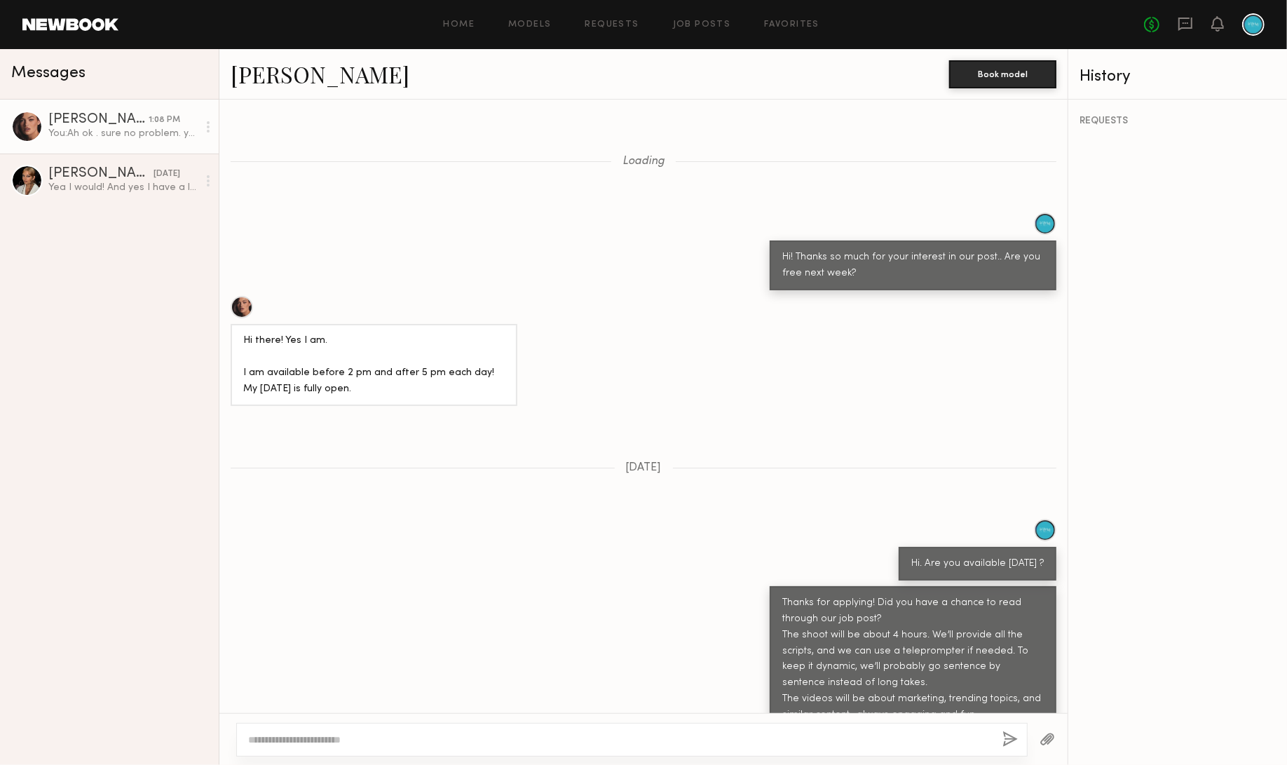
scroll to position [1697, 0]
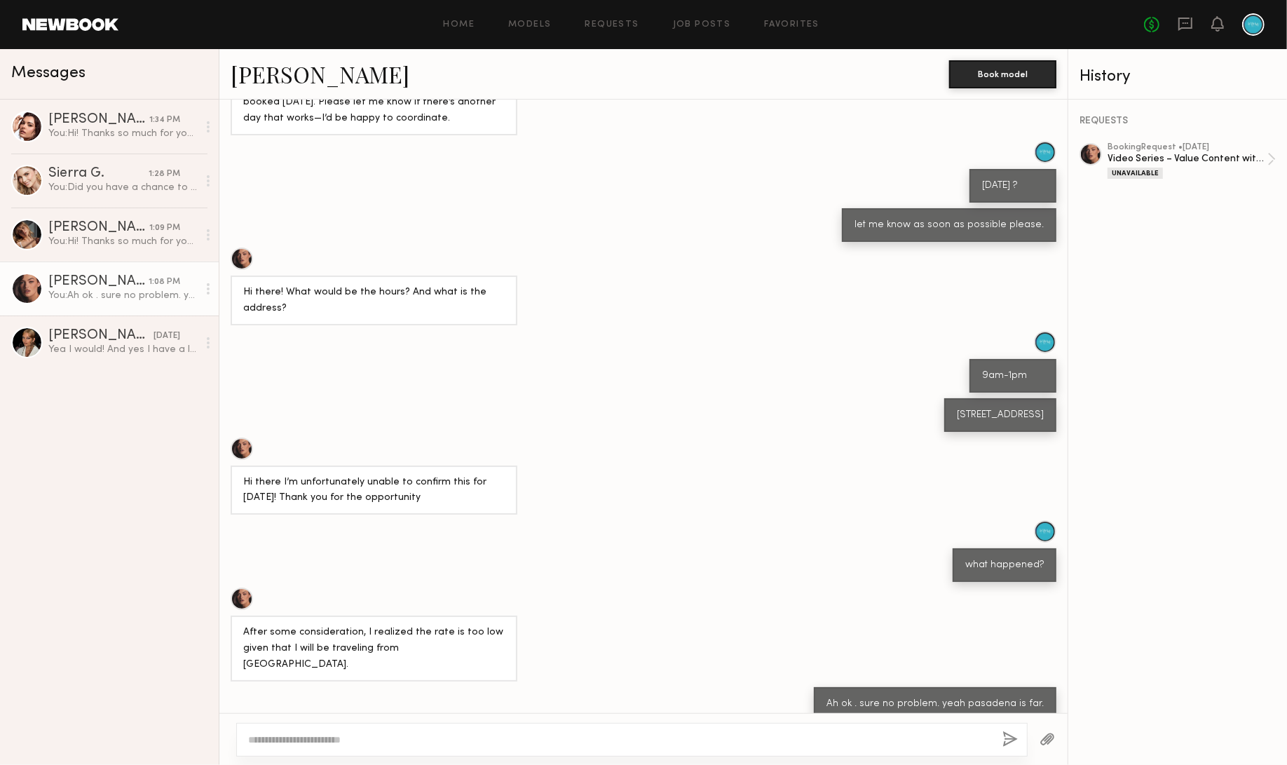
scroll to position [1590, 0]
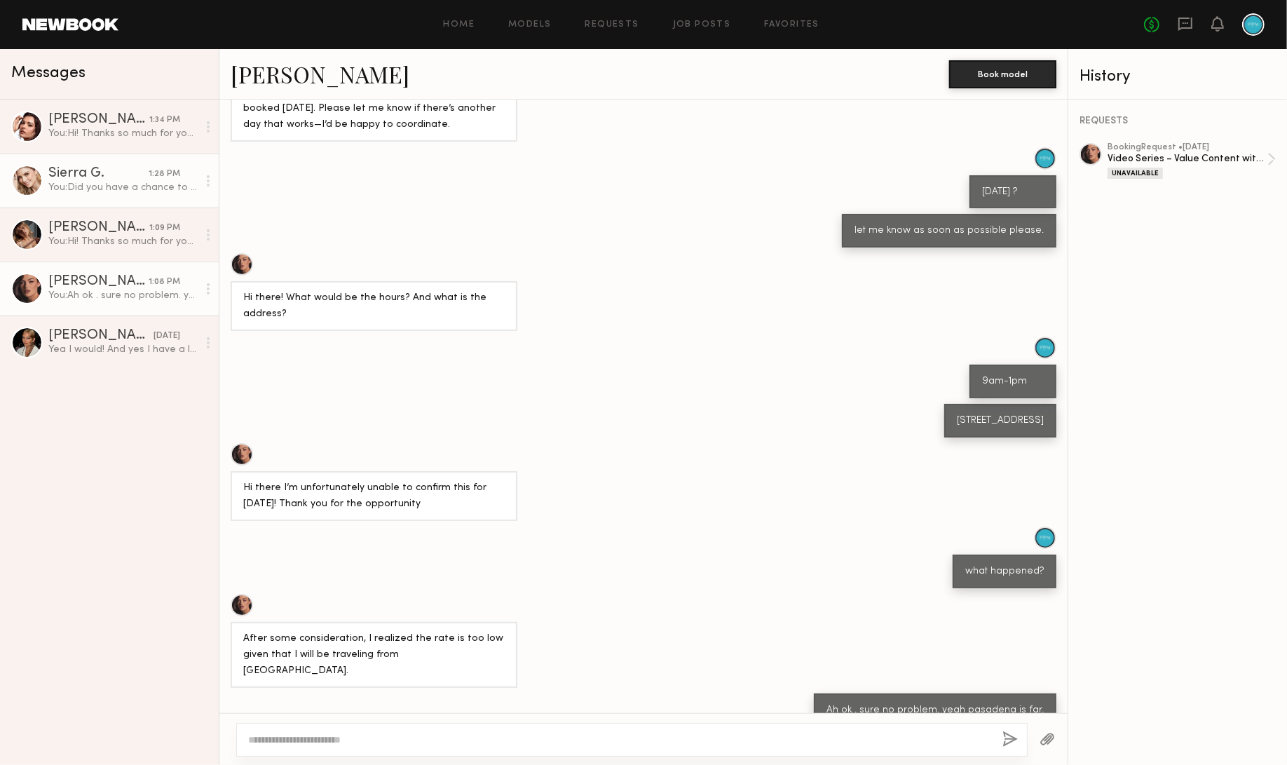
click at [115, 196] on link "Sierra G. 1:28 PM You: Did you have a chance to read through our job post? The …" at bounding box center [109, 180] width 219 height 54
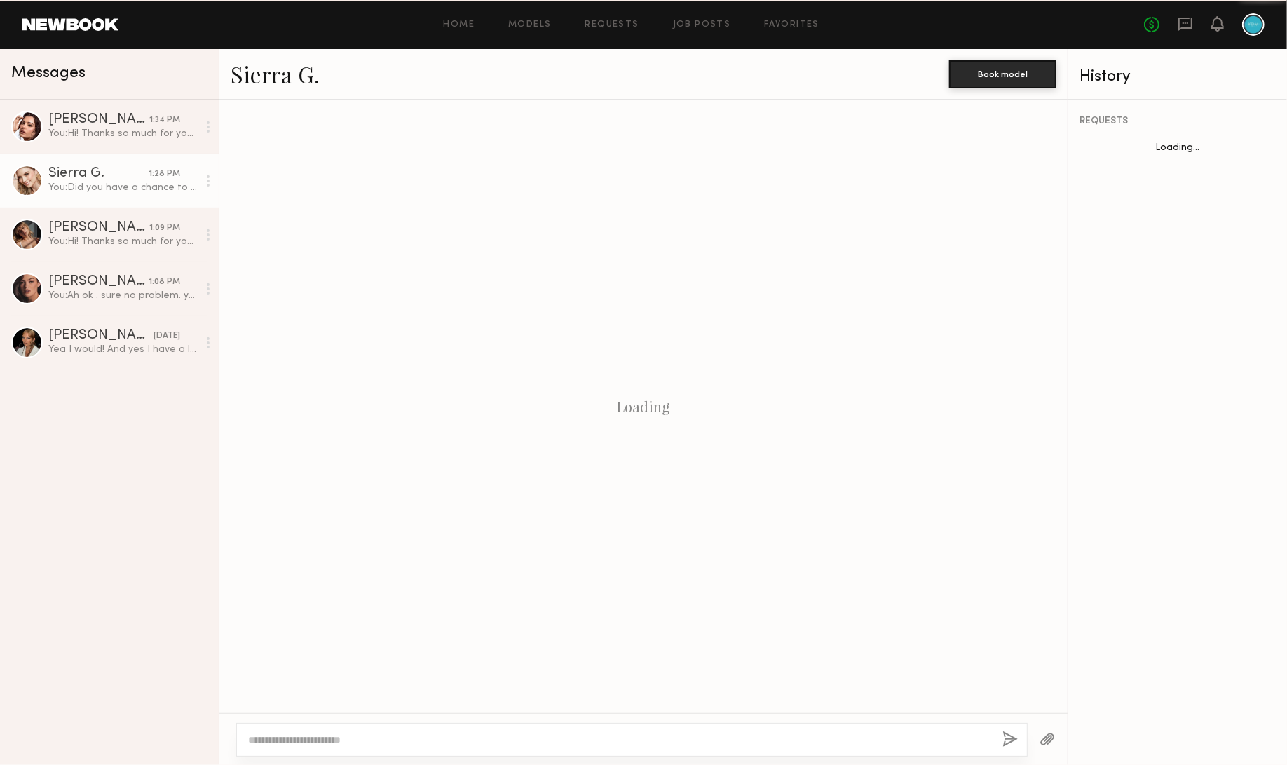
scroll to position [218, 0]
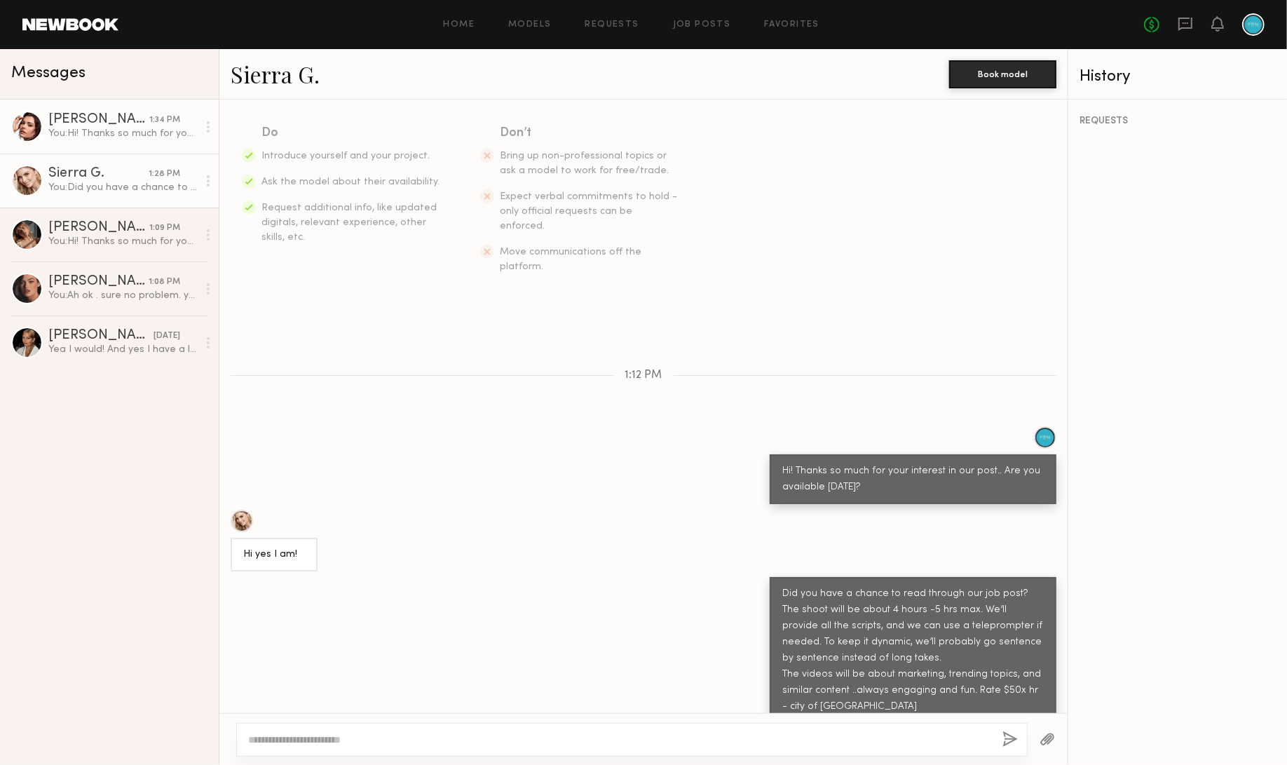
click at [106, 136] on div "You: Hi! Thanks so much for your interest in our post.. Are you available tomor…" at bounding box center [122, 133] width 149 height 13
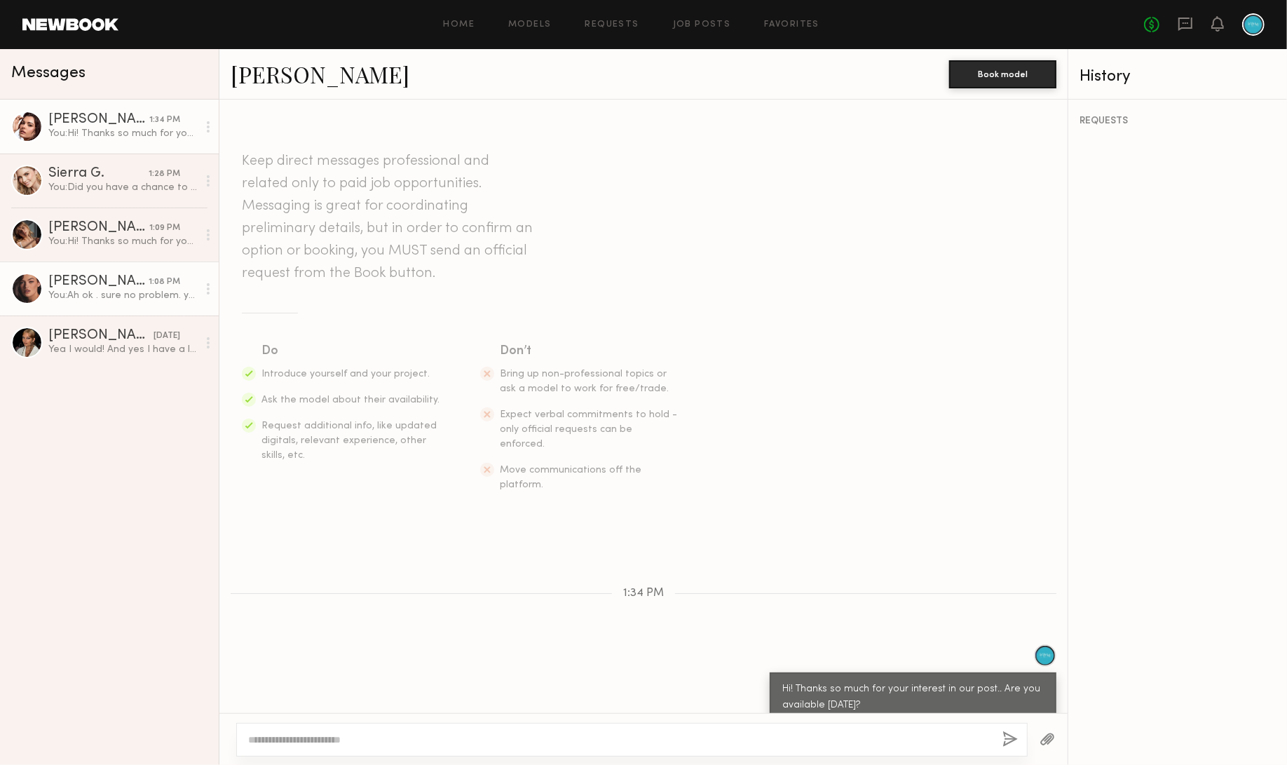
click at [156, 310] on link "[PERSON_NAME] 1:08 PM You: Ah ok . sure no problem. yeah pasadena is far." at bounding box center [109, 288] width 219 height 54
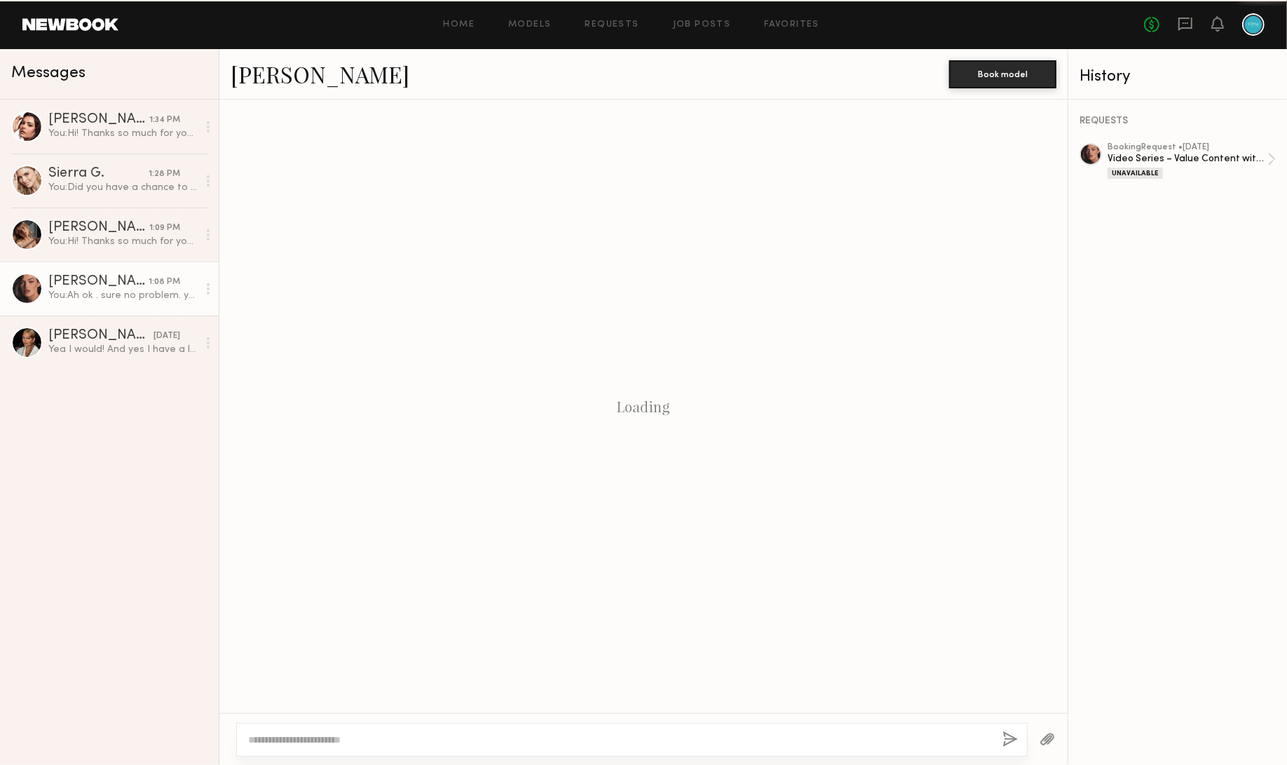
scroll to position [187, 0]
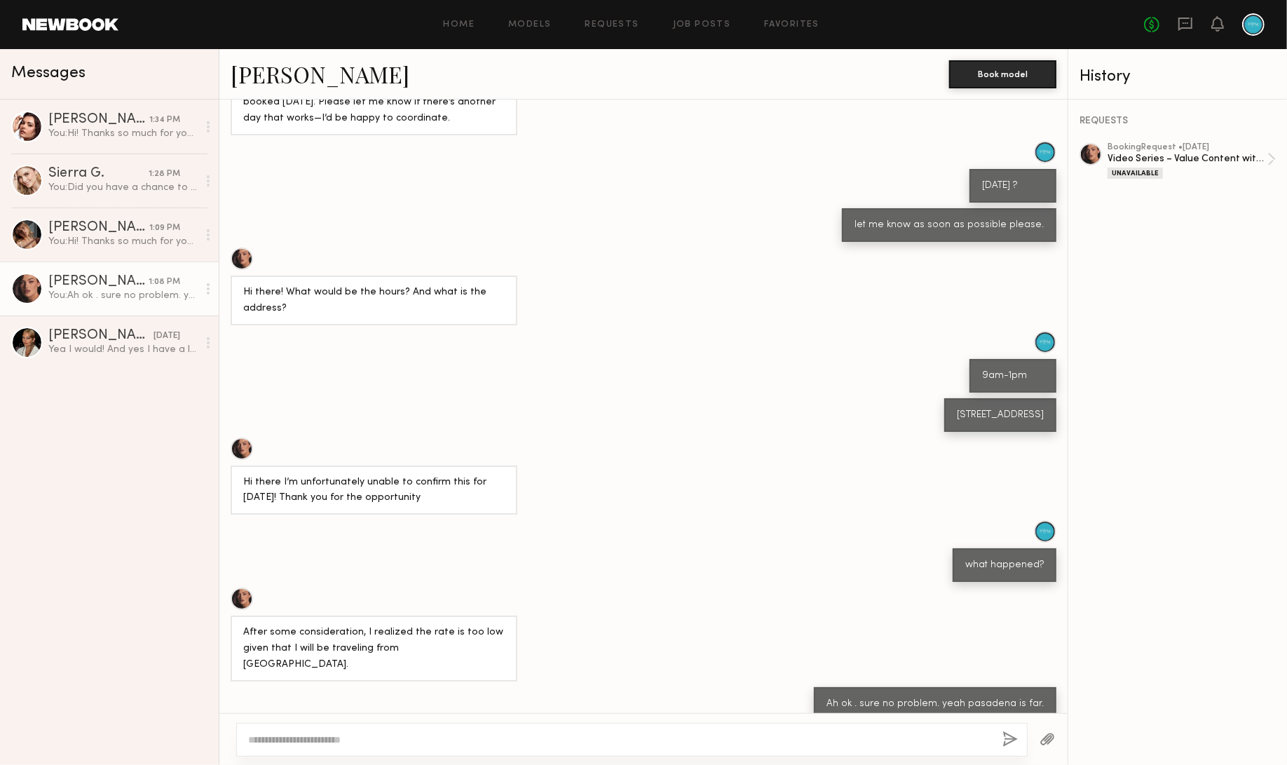
click at [83, 37] on header "Home Models Requests Job Posts Favorites Sign Out No fees up to $5,000" at bounding box center [643, 24] width 1287 height 49
click at [474, 24] on link "Home" at bounding box center [460, 24] width 32 height 9
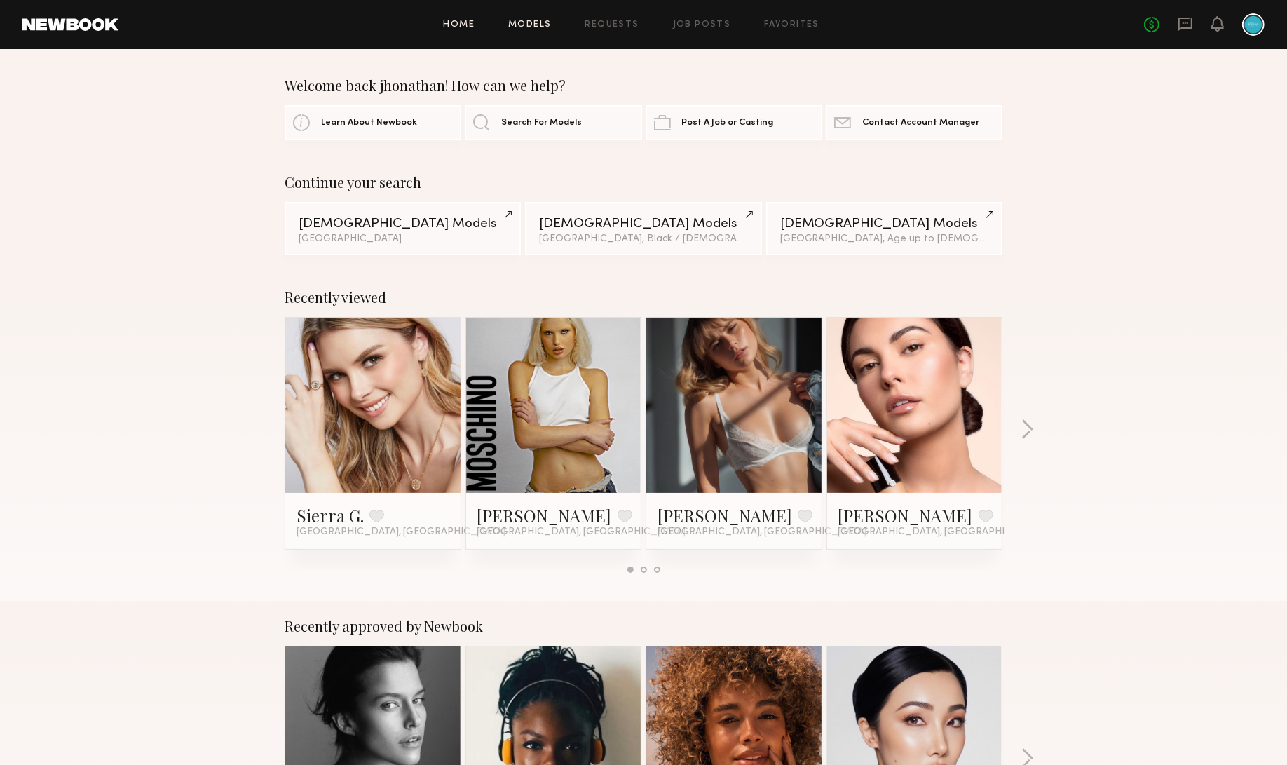
click at [545, 23] on link "Models" at bounding box center [529, 24] width 43 height 9
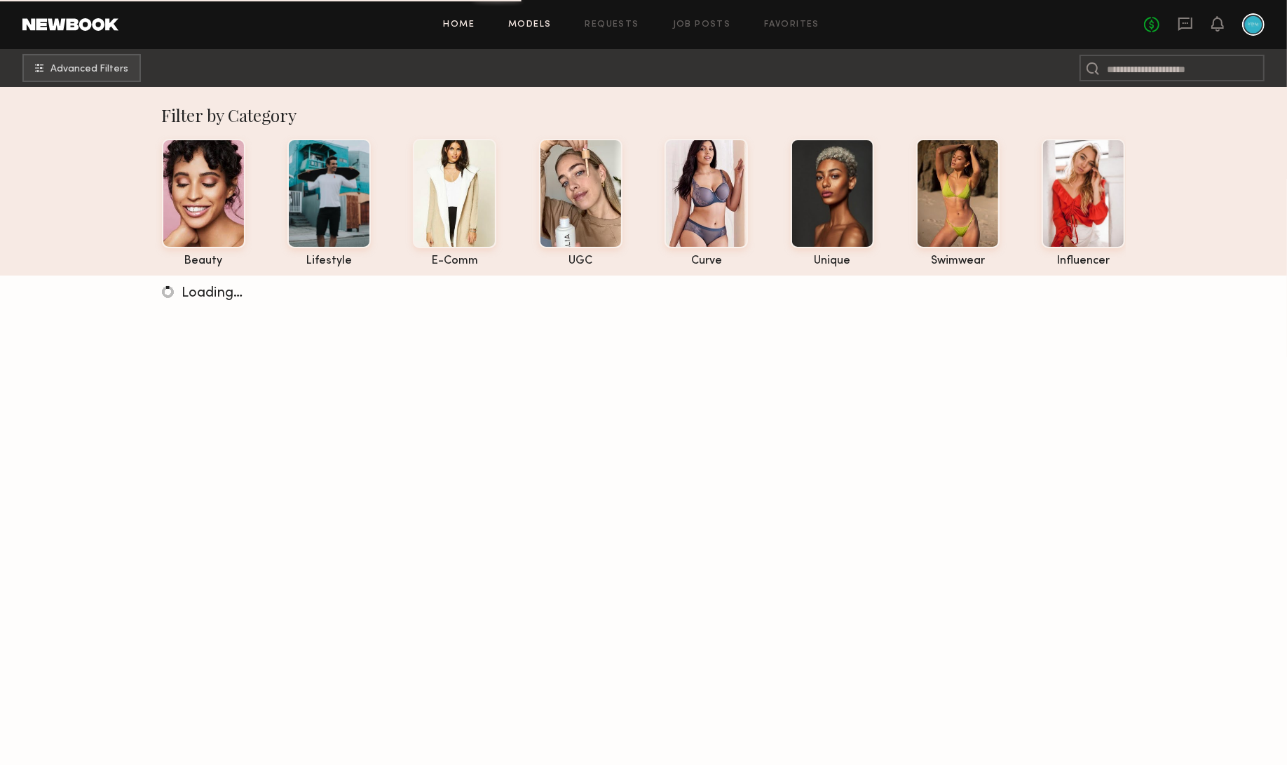
click at [463, 20] on link "Home" at bounding box center [460, 24] width 32 height 9
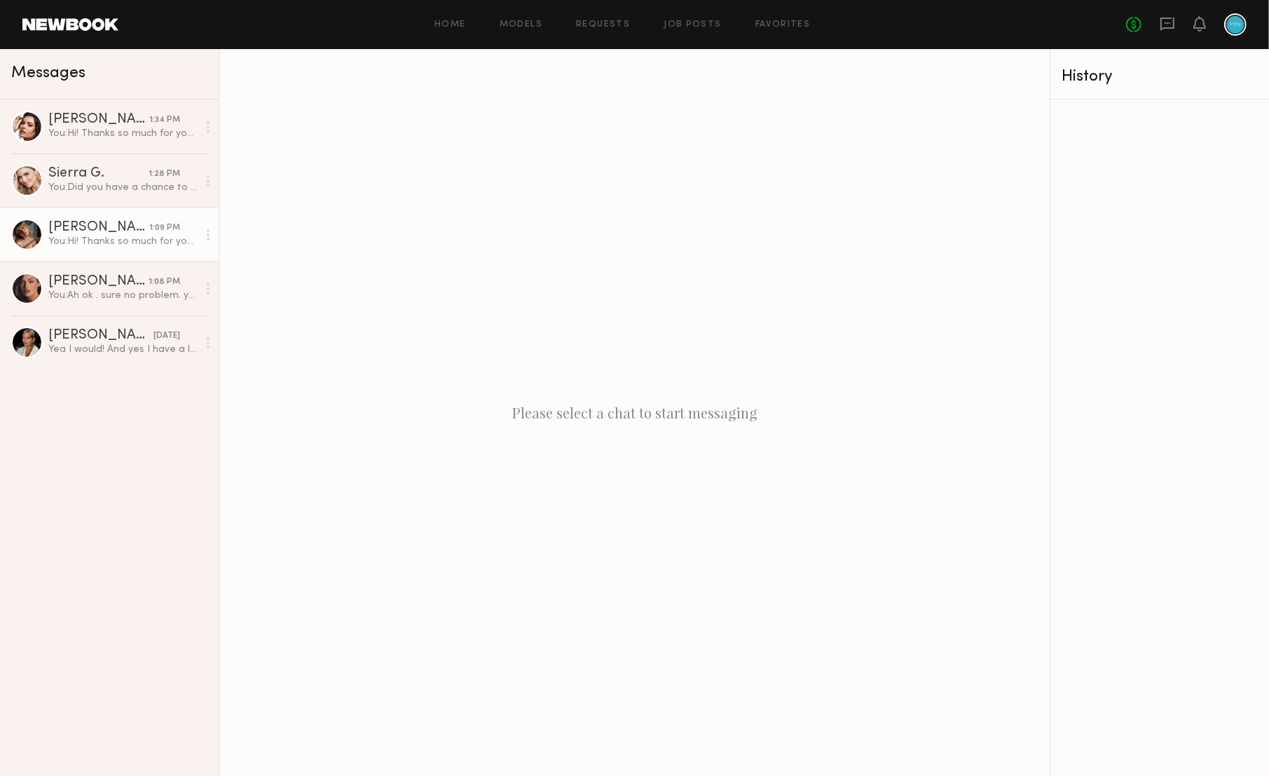
click at [141, 233] on div "Alena S." at bounding box center [98, 228] width 101 height 14
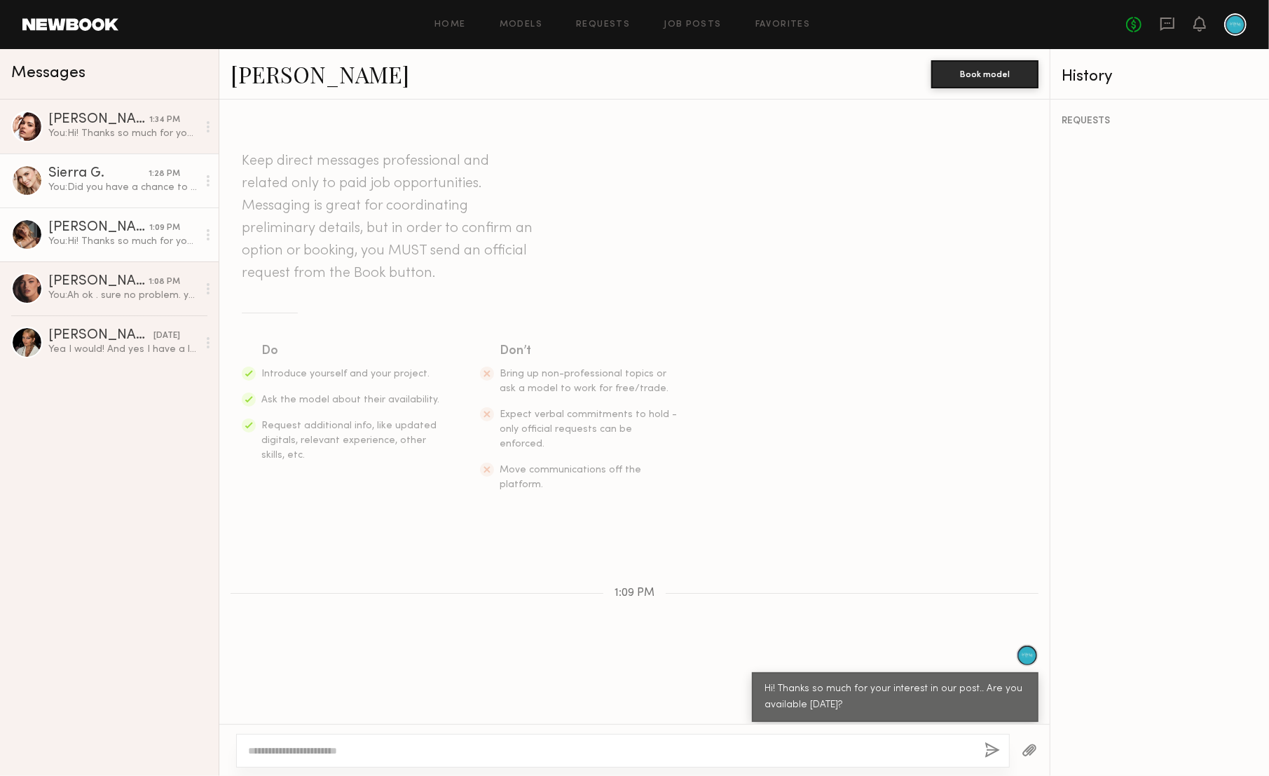
click at [119, 183] on div "You: Did you have a chance to read through our job post? The shoot will be abou…" at bounding box center [122, 187] width 149 height 13
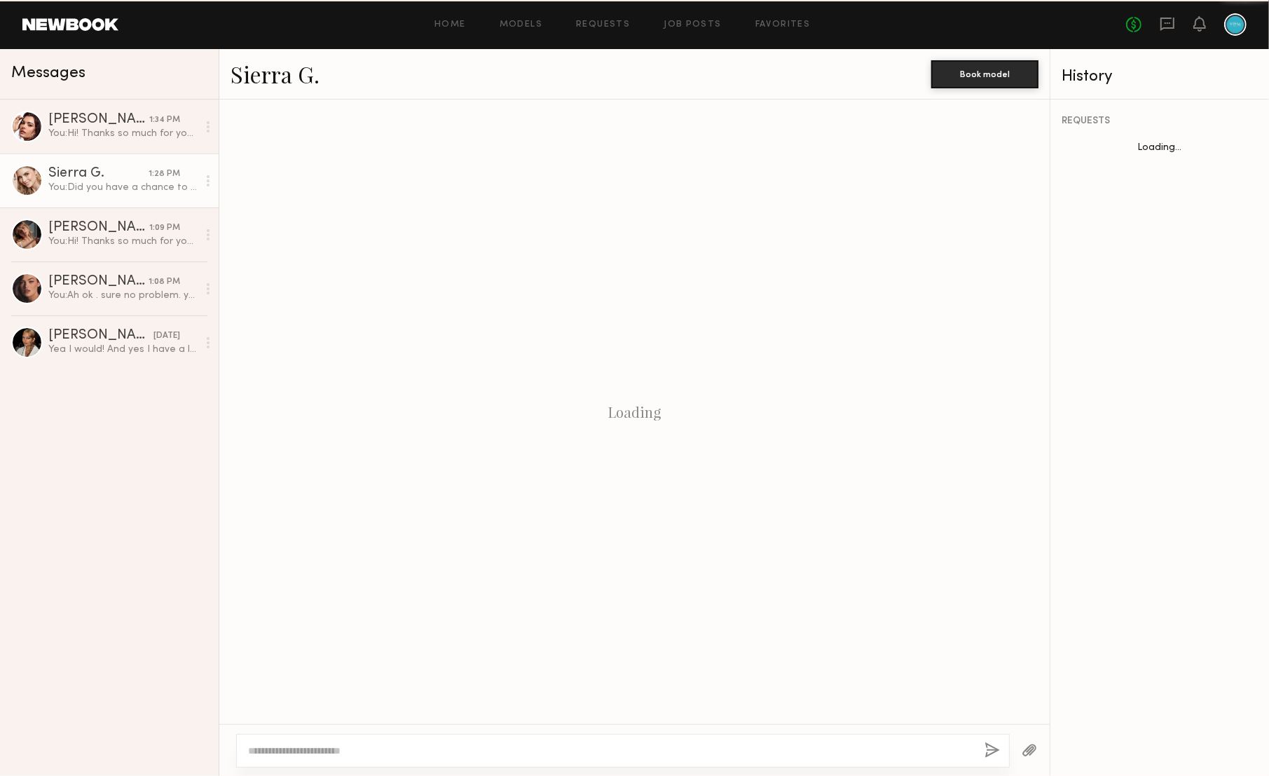
scroll to position [207, 0]
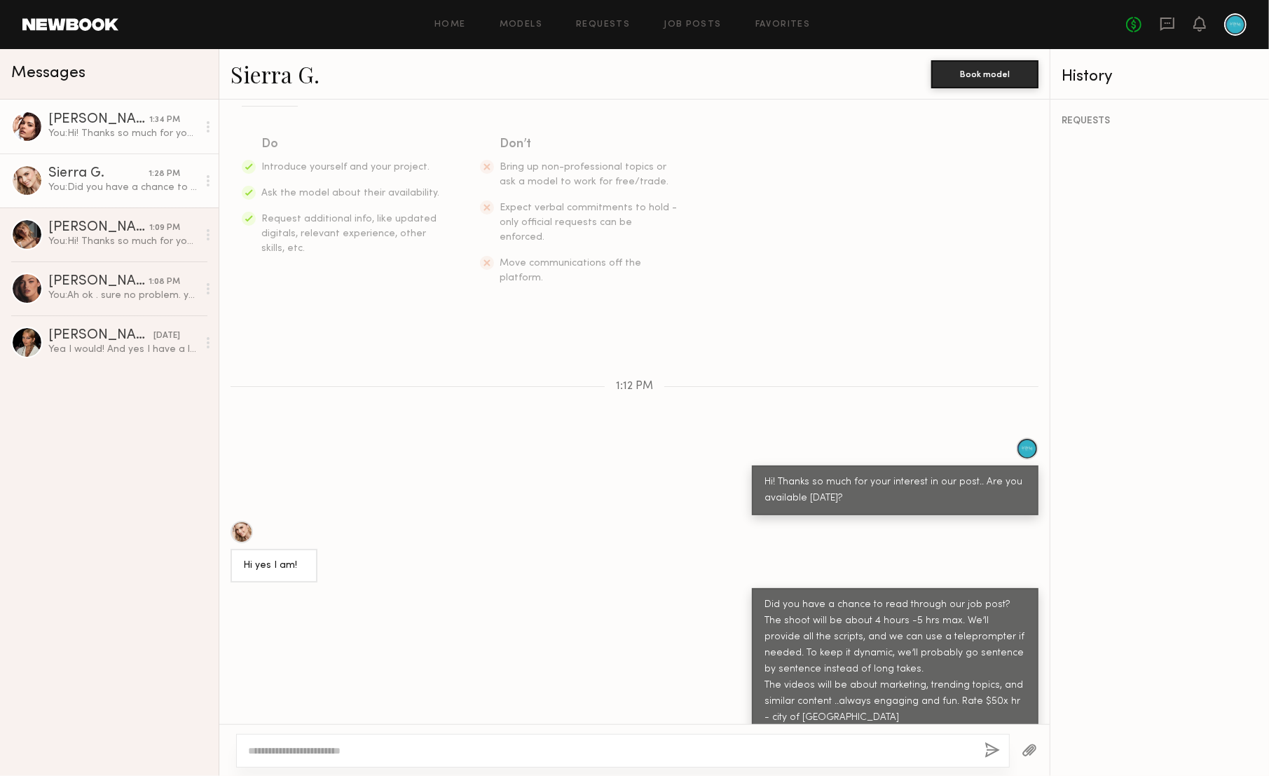
click at [120, 128] on div "You: Hi! Thanks so much for your interest in our post.. Are you available tomor…" at bounding box center [122, 133] width 149 height 13
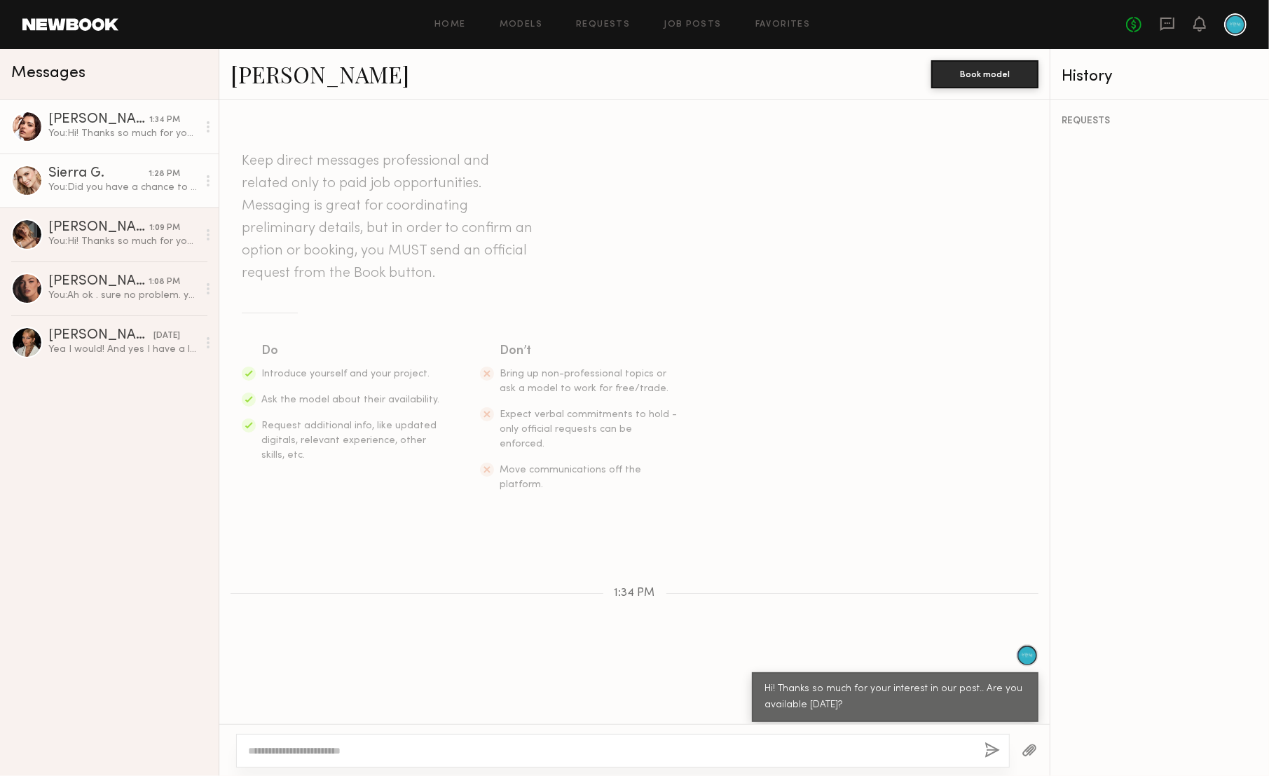
click at [121, 185] on div "You: Did you have a chance to read through our job post? The shoot will be abou…" at bounding box center [122, 187] width 149 height 13
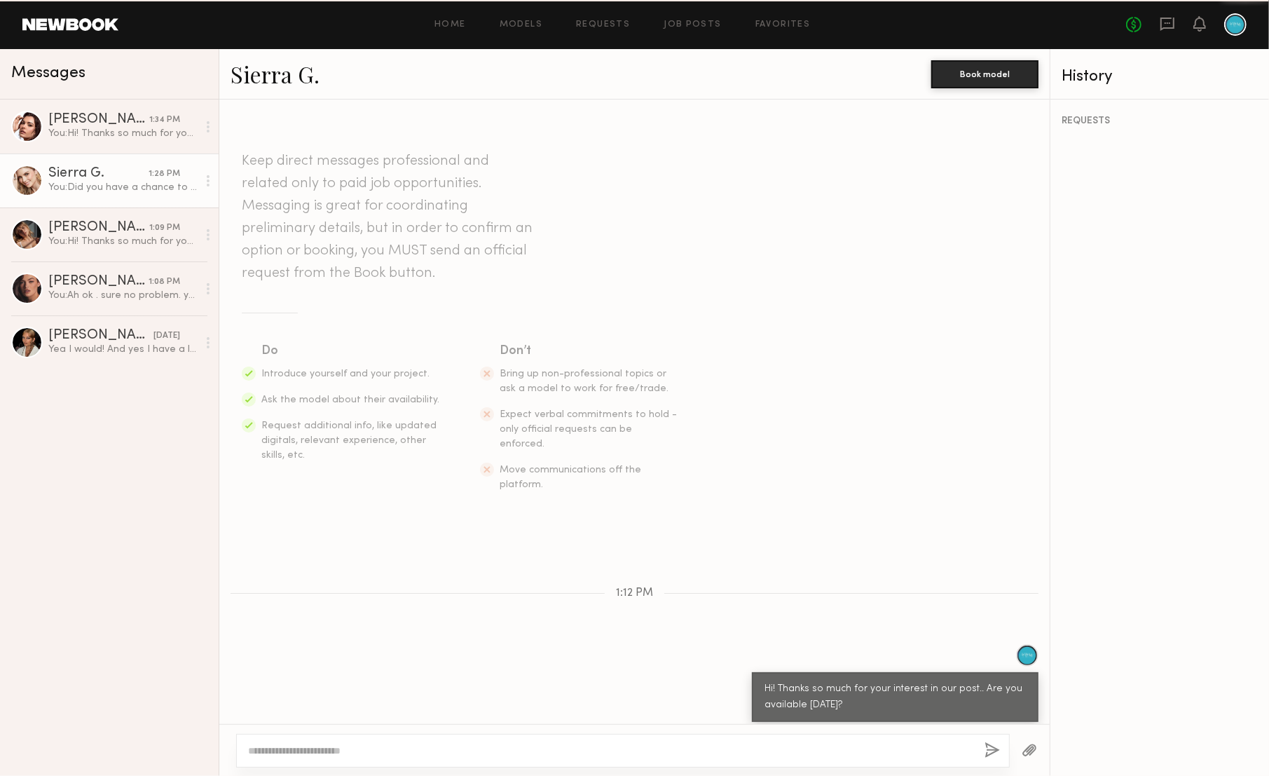
scroll to position [207, 0]
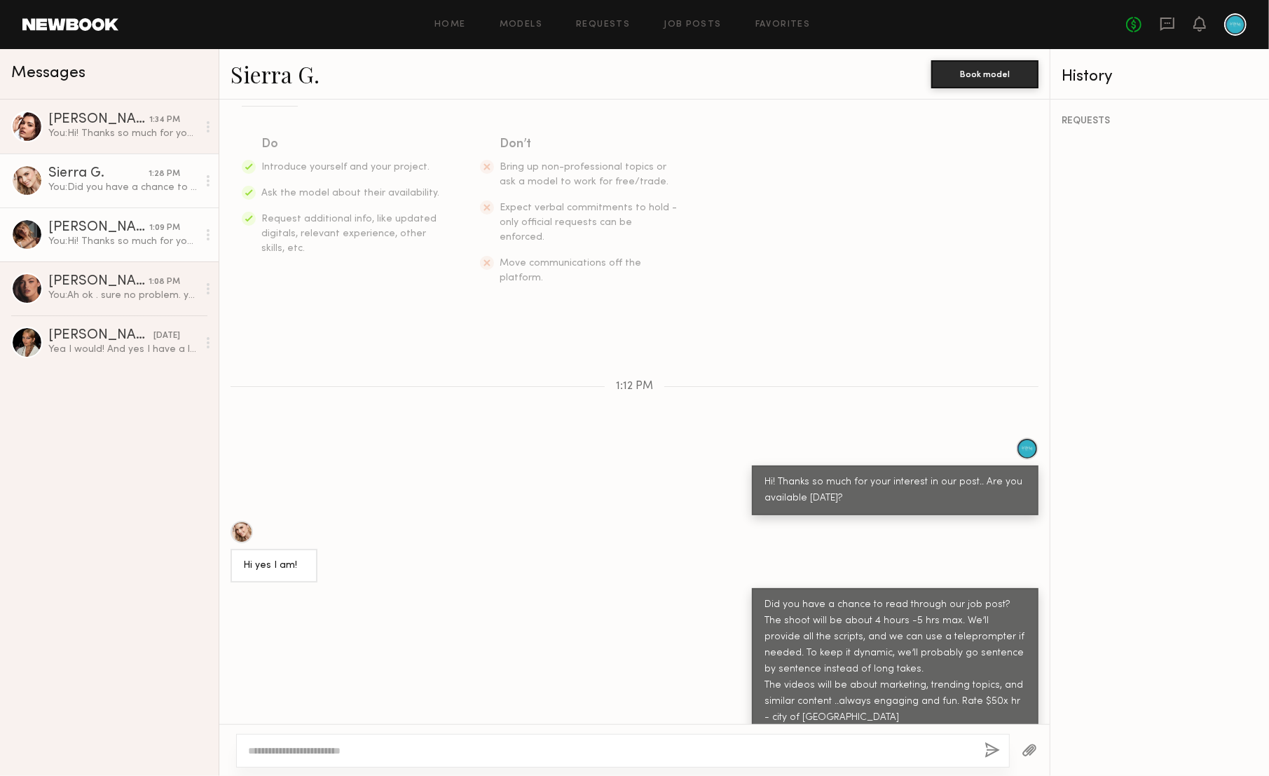
click at [110, 237] on div "You: Hi! Thanks so much for your interest in our post.. Are you available tomor…" at bounding box center [122, 241] width 149 height 13
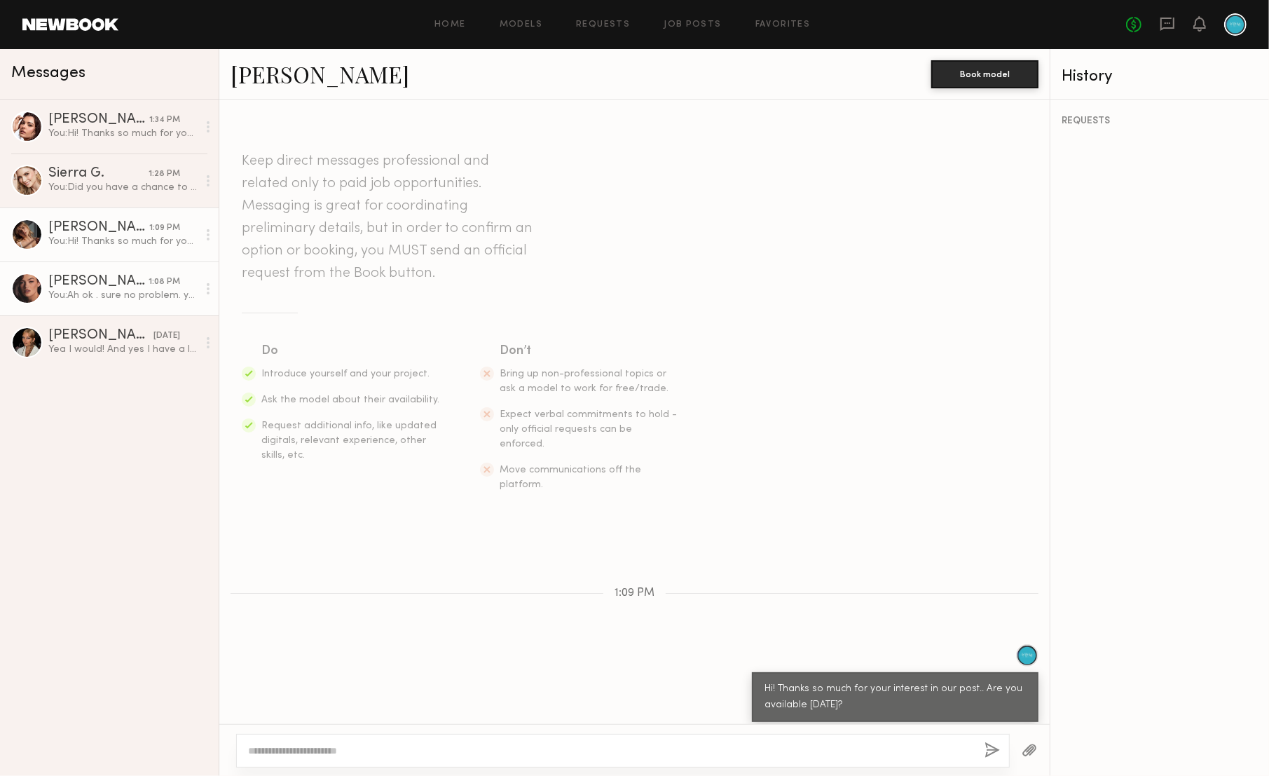
click at [121, 290] on div "You: Ah ok . sure no problem. yeah pasadena is far." at bounding box center [122, 295] width 149 height 13
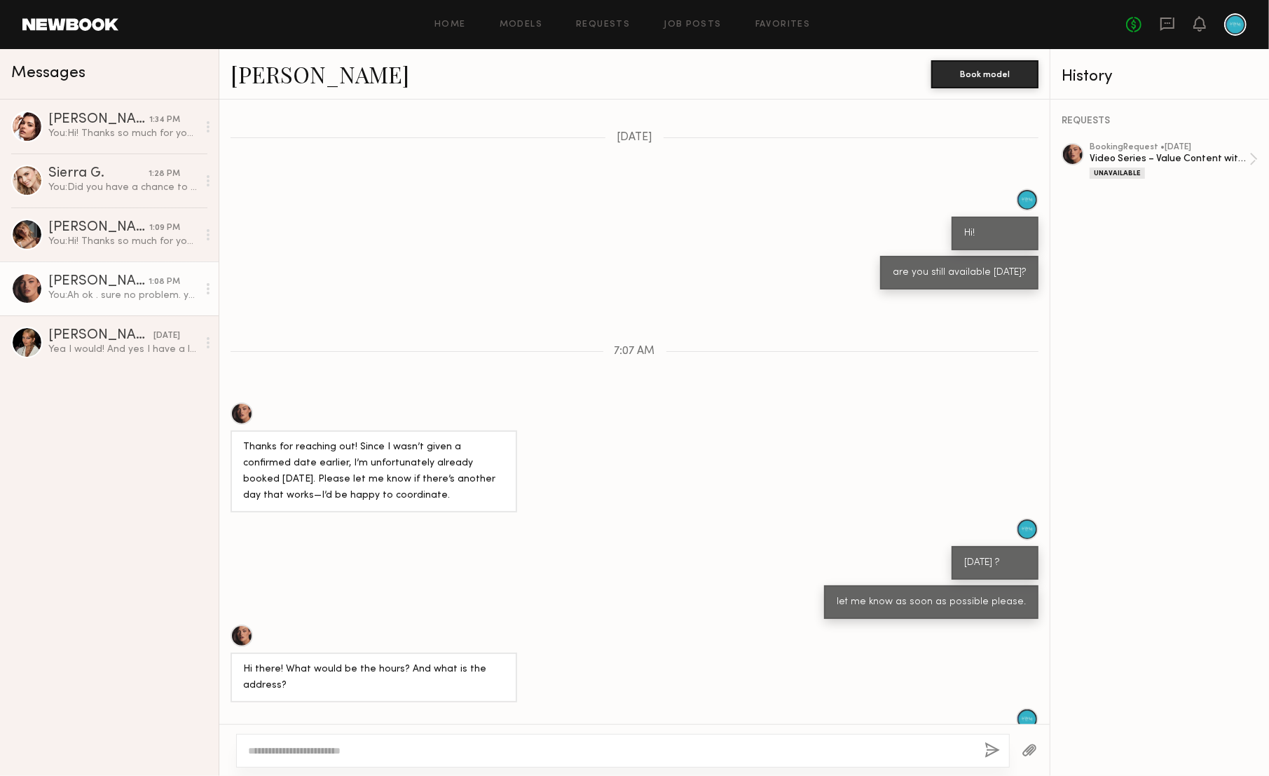
scroll to position [1274, 0]
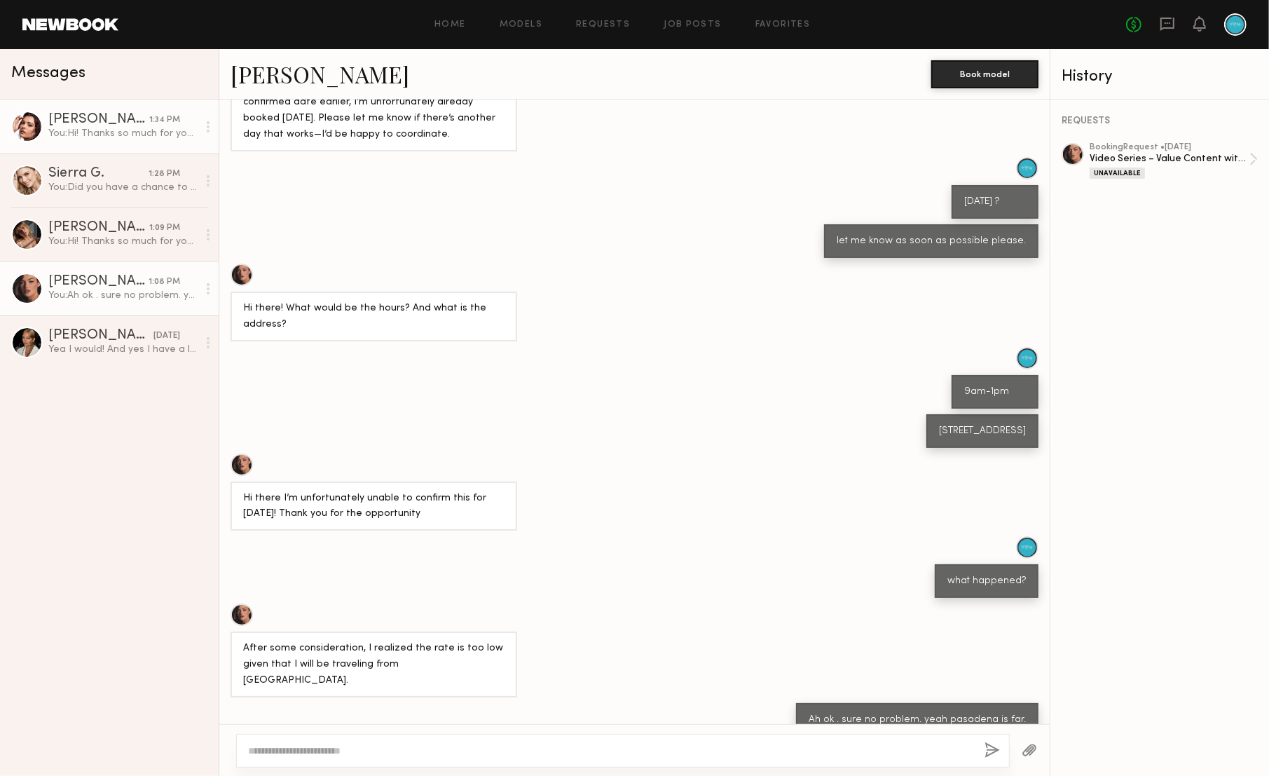
click at [122, 146] on link "[PERSON_NAME] 1:34 PM You: Hi! Thanks so much for your interest in our post.. A…" at bounding box center [109, 127] width 219 height 54
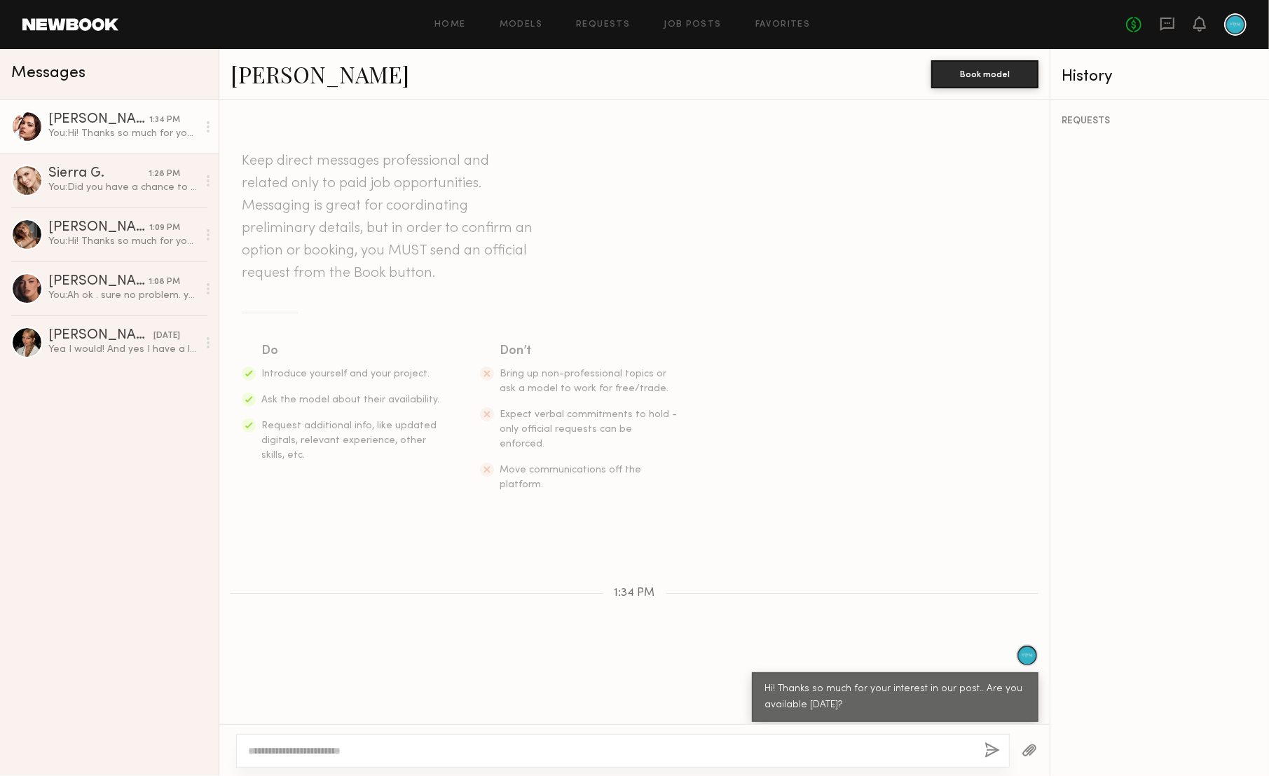
click at [132, 140] on link "[PERSON_NAME] 1:34 PM You: Hi! Thanks so much for your interest in our post.. A…" at bounding box center [109, 127] width 219 height 54
click at [142, 186] on div "You: Did you have a chance to read through our job post? The shoot will be abou…" at bounding box center [122, 187] width 149 height 13
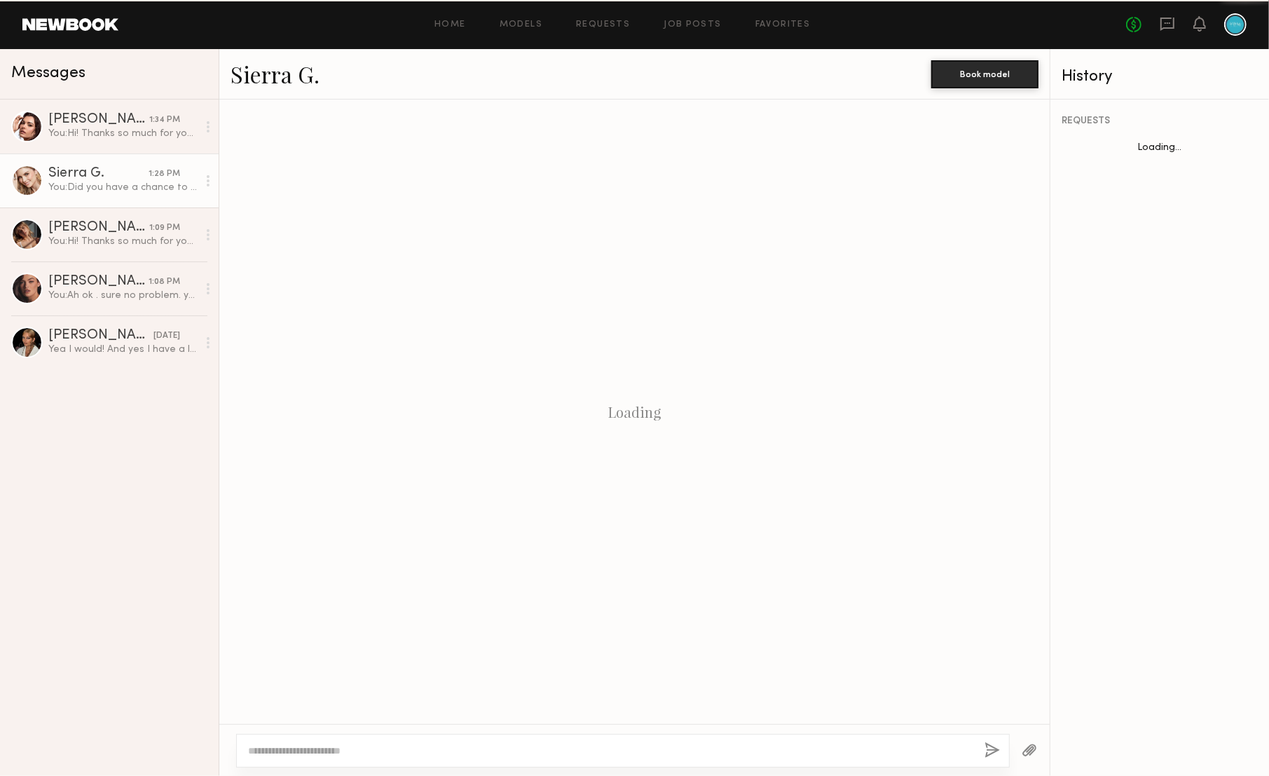
scroll to position [207, 0]
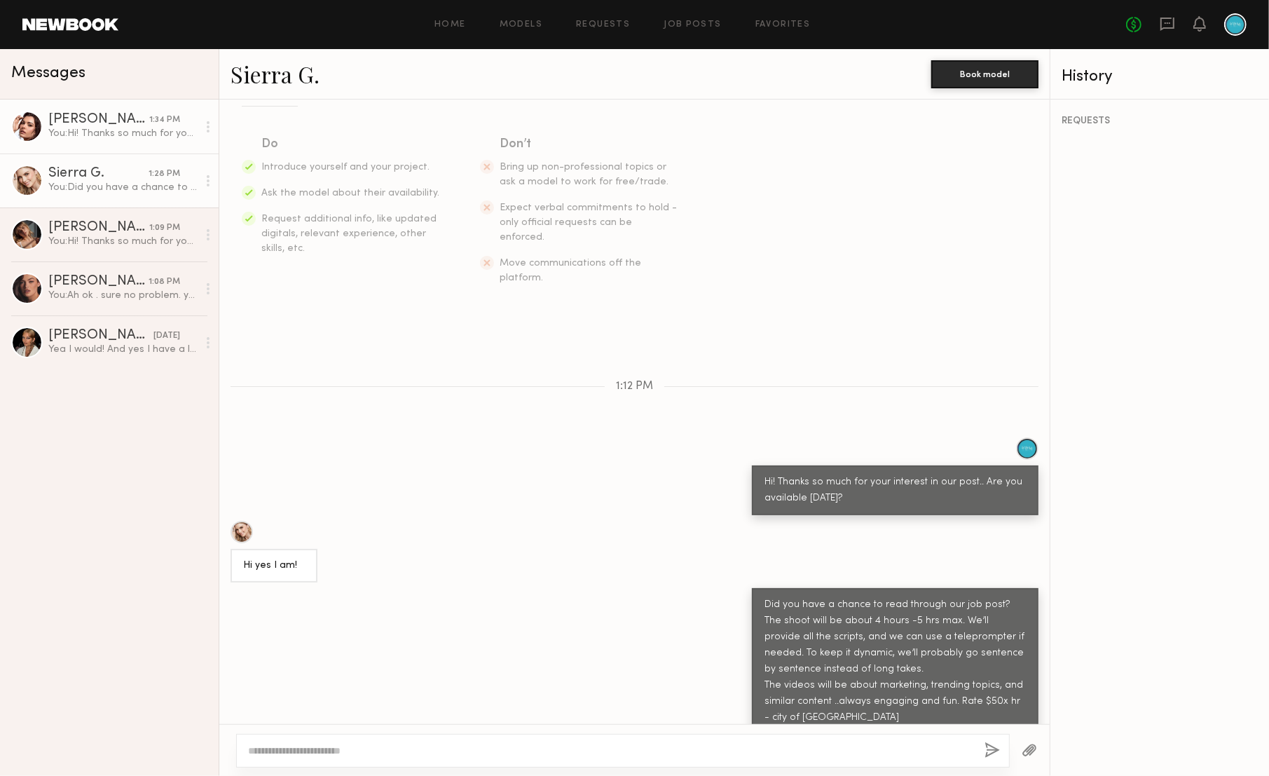
click at [127, 121] on div "[PERSON_NAME]" at bounding box center [98, 120] width 101 height 14
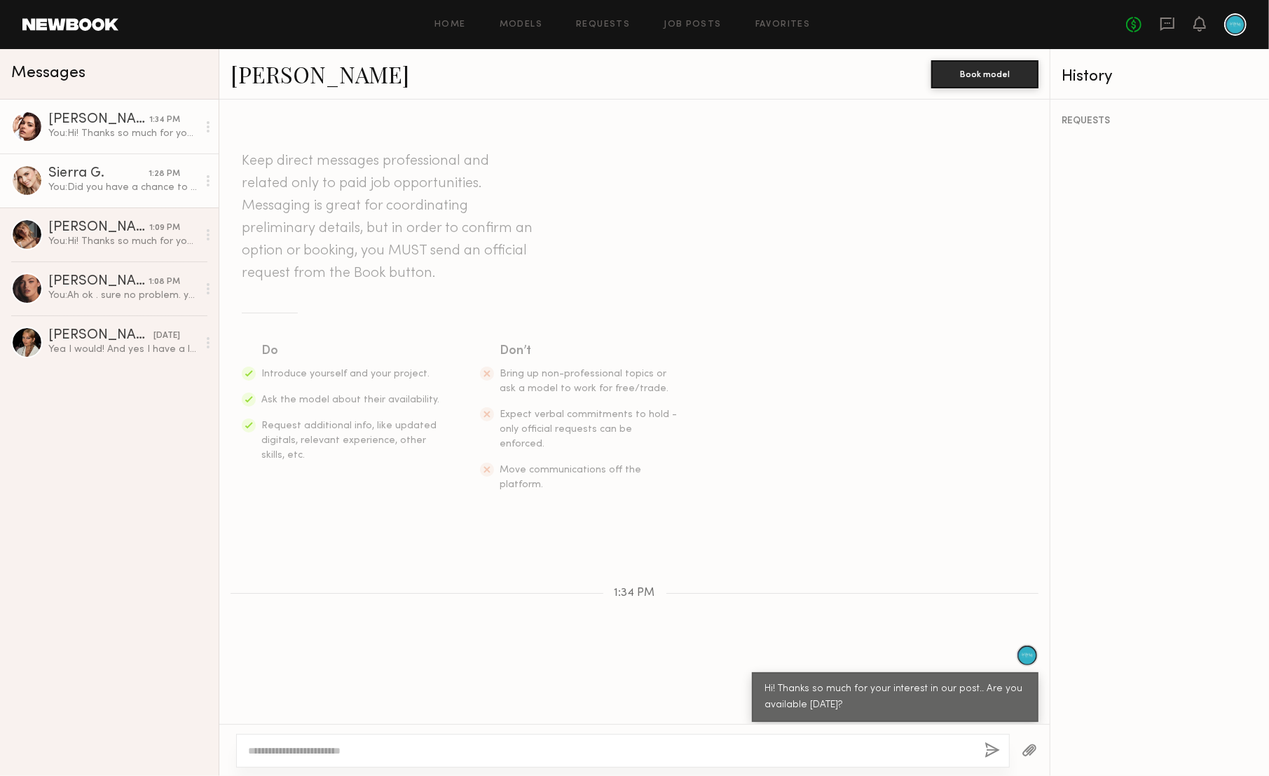
click at [136, 172] on div "Sierra G." at bounding box center [98, 174] width 100 height 14
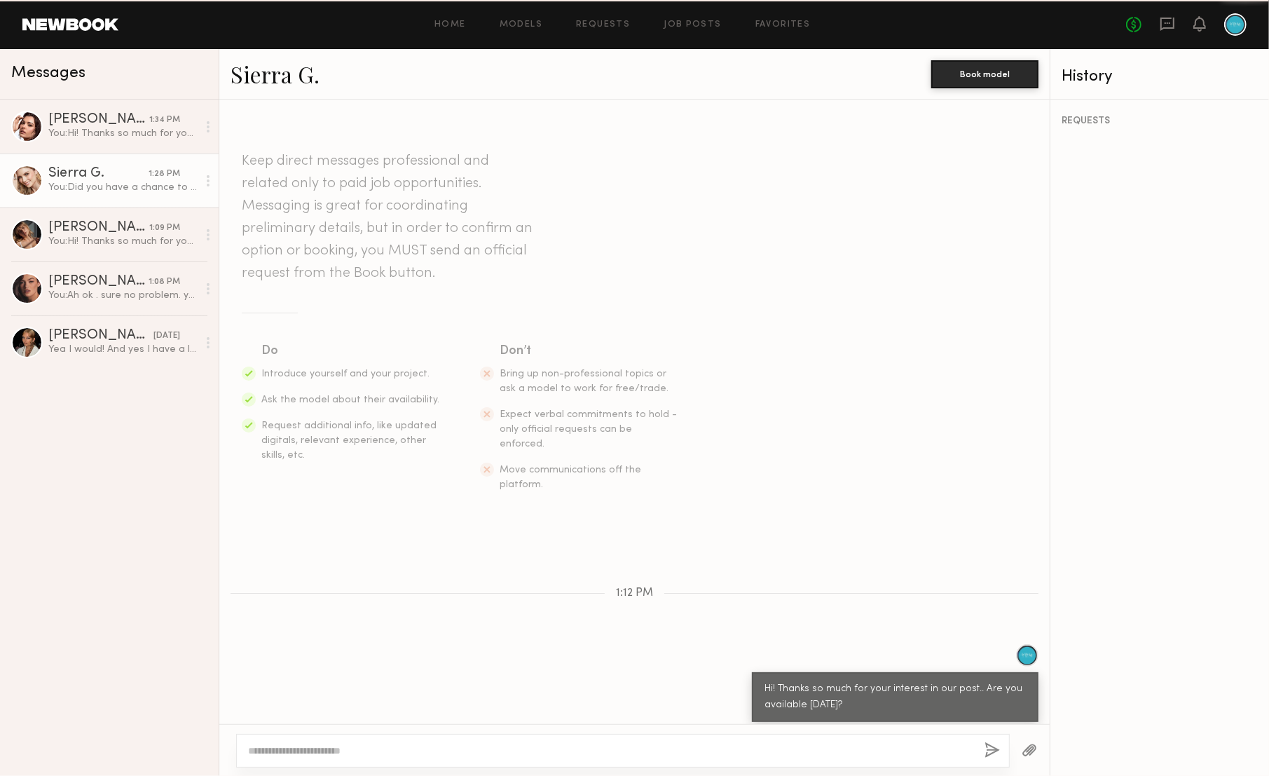
scroll to position [207, 0]
